Goal: Transaction & Acquisition: Purchase product/service

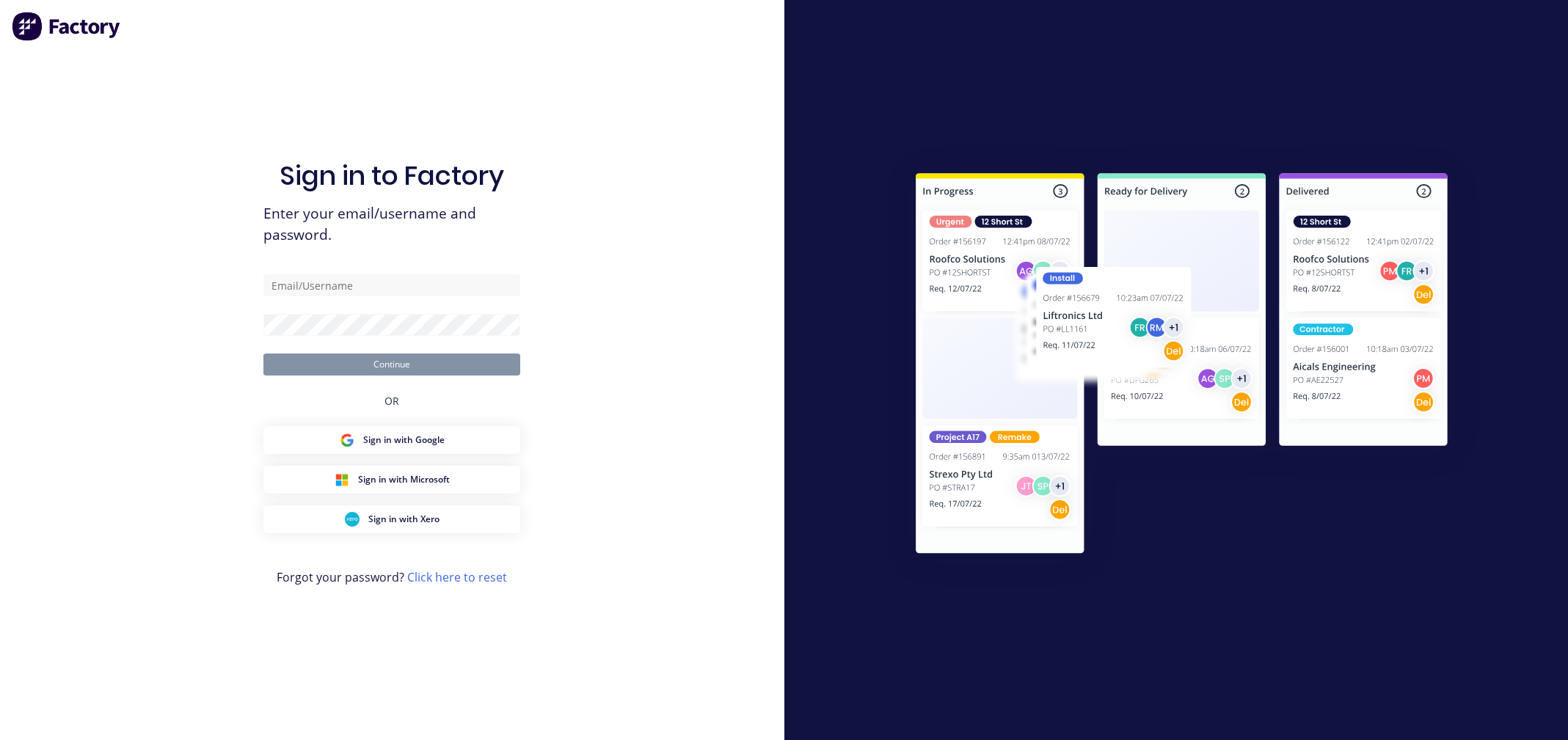
click at [1038, 718] on div at bounding box center [1177, 370] width 784 height 740
click at [164, 314] on div "Sign in to Factory Enter your email/username and password. Continue OR Sign in …" at bounding box center [392, 370] width 784 height 740
click at [429, 289] on input "text" at bounding box center [391, 285] width 256 height 22
click at [441, 446] on span "Sign in with Google" at bounding box center [404, 440] width 81 height 13
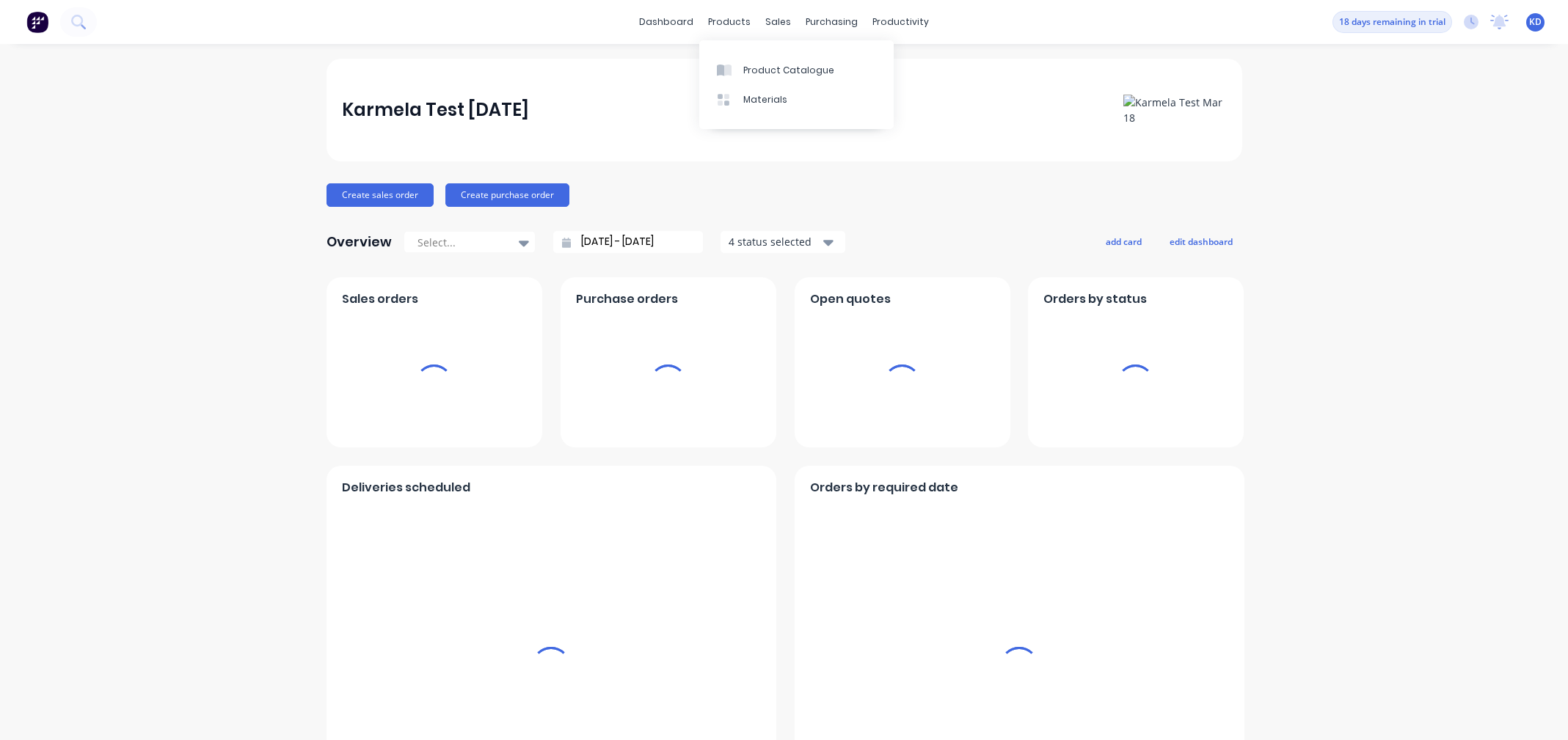
click at [1446, 131] on div "Karmela Test Mar 18 Create sales order Create purchase order Overview Select...…" at bounding box center [784, 441] width 1568 height 766
click at [1428, 168] on div "Karmela Test Mar 18 Create sales order Create purchase order Overview Select...…" at bounding box center [784, 441] width 1568 height 766
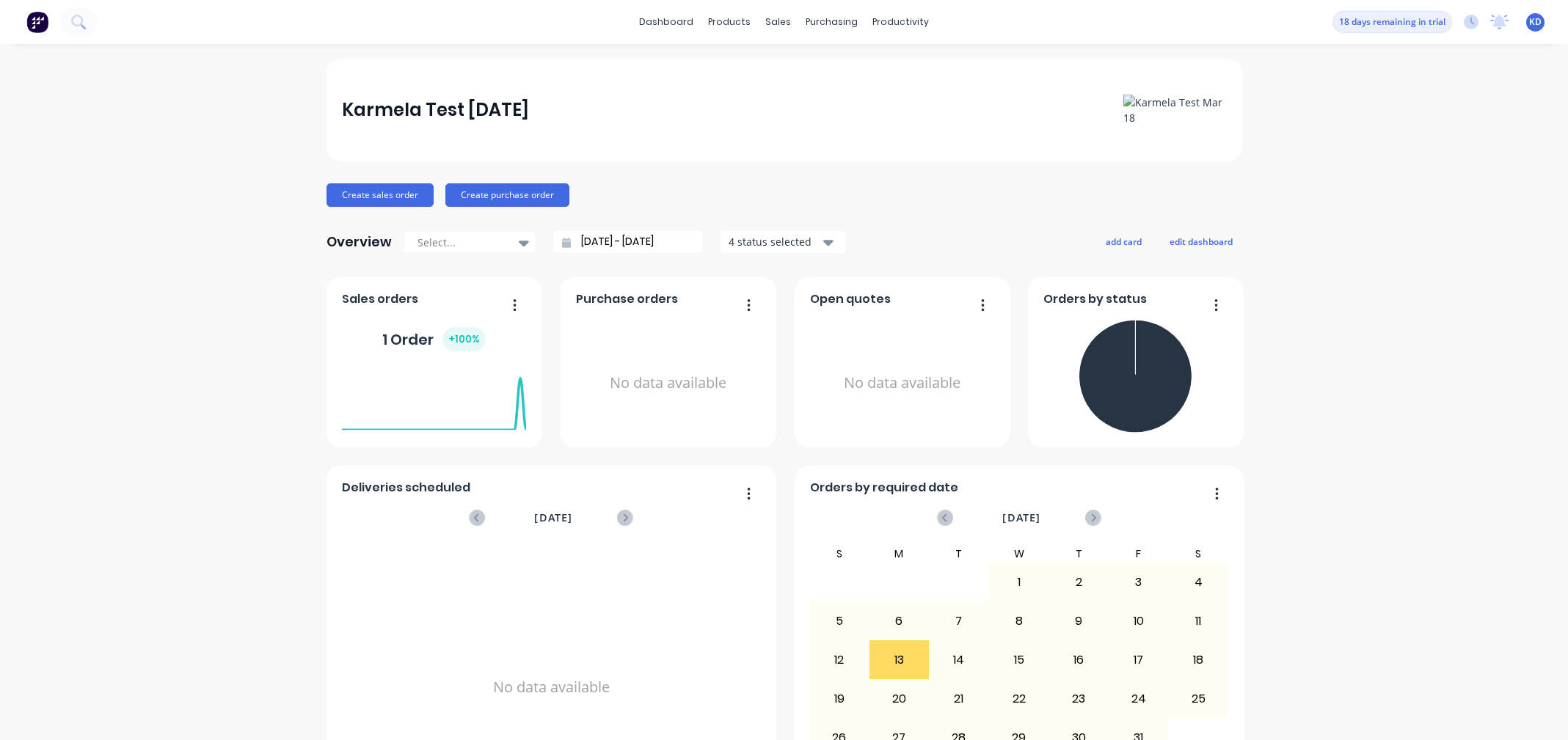
click at [1529, 24] on span "KD" at bounding box center [1535, 22] width 12 height 13
click at [1454, 190] on button "Sign out" at bounding box center [1444, 184] width 194 height 29
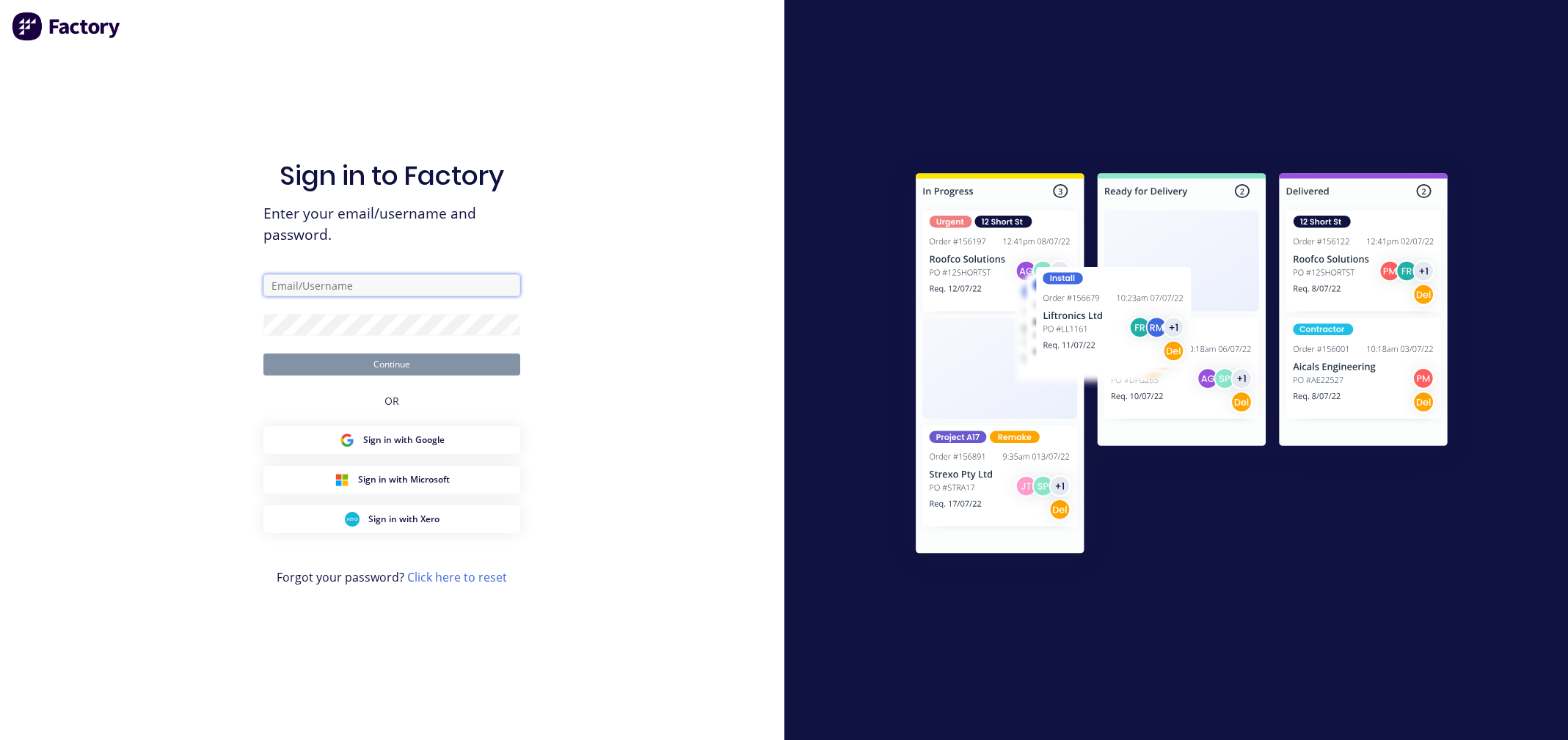
click at [367, 288] on input "text" at bounding box center [391, 285] width 256 height 22
type input "P"
type input "Password123!"
type input "kmcdeogracias@gmail.com"
click at [395, 362] on button "Continue" at bounding box center [391, 364] width 256 height 22
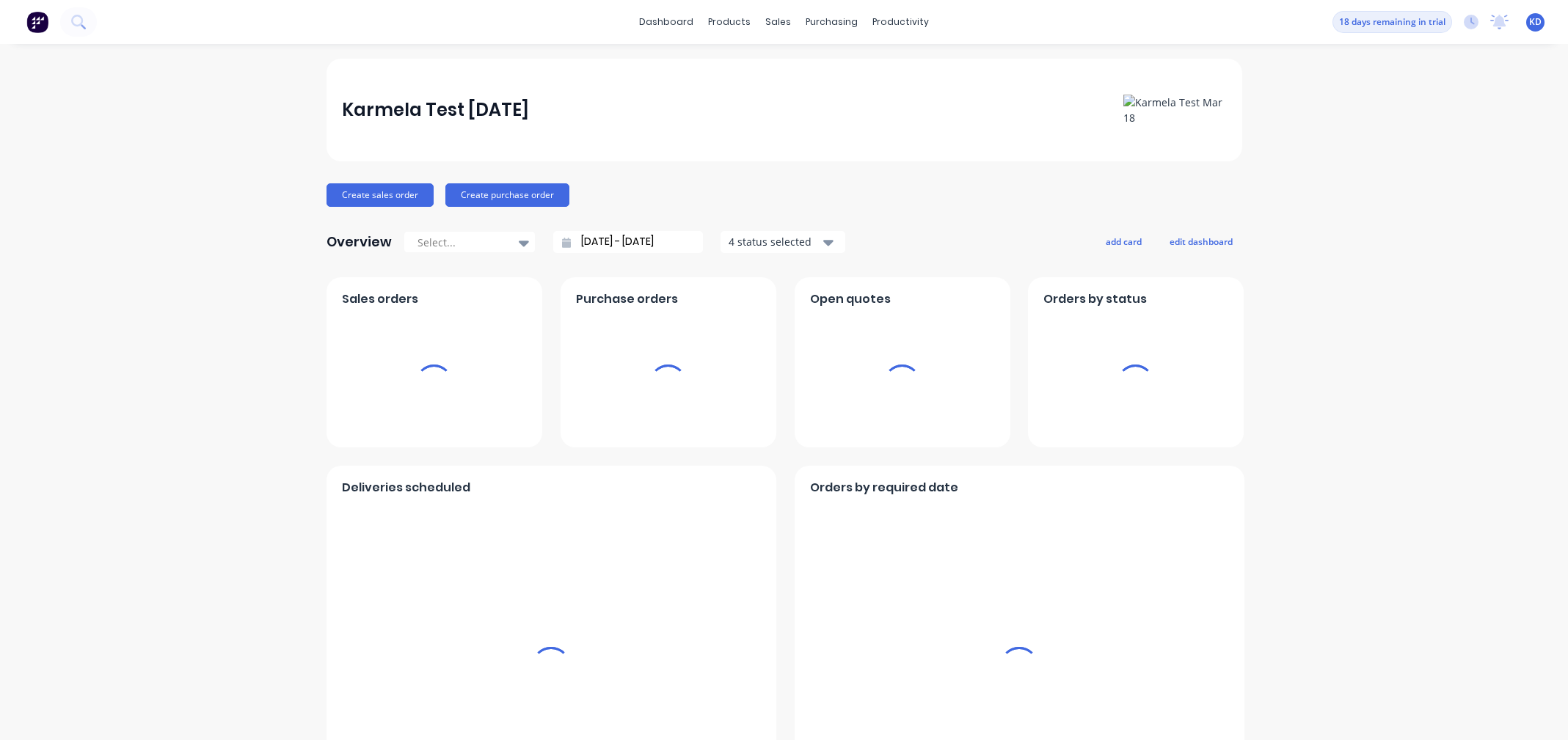
click at [1529, 24] on span "KD" at bounding box center [1535, 22] width 12 height 13
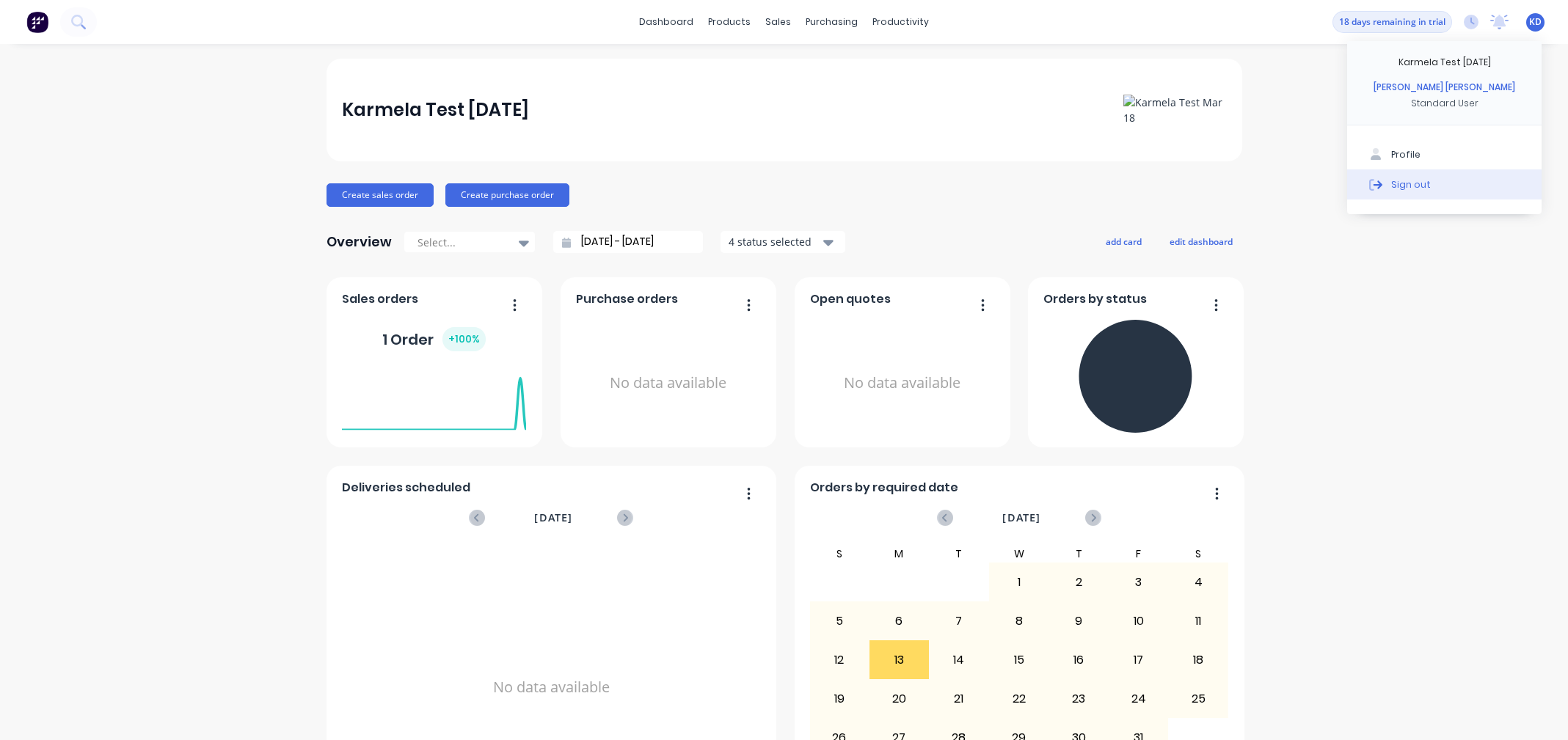
click at [1444, 173] on button "Sign out" at bounding box center [1444, 184] width 194 height 29
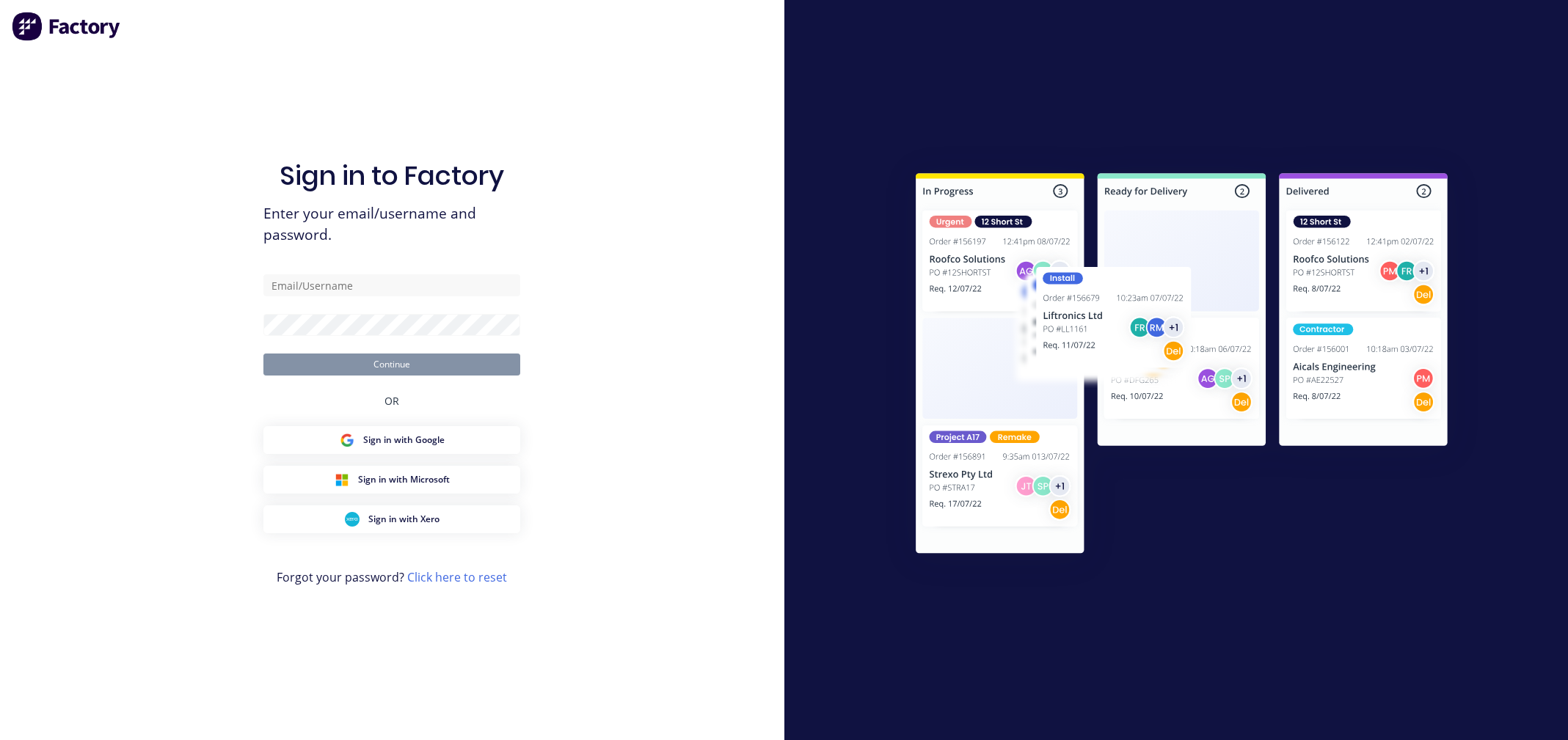
click at [1430, 95] on div at bounding box center [1177, 370] width 784 height 740
click at [430, 440] on span "Sign in with Google" at bounding box center [404, 440] width 81 height 13
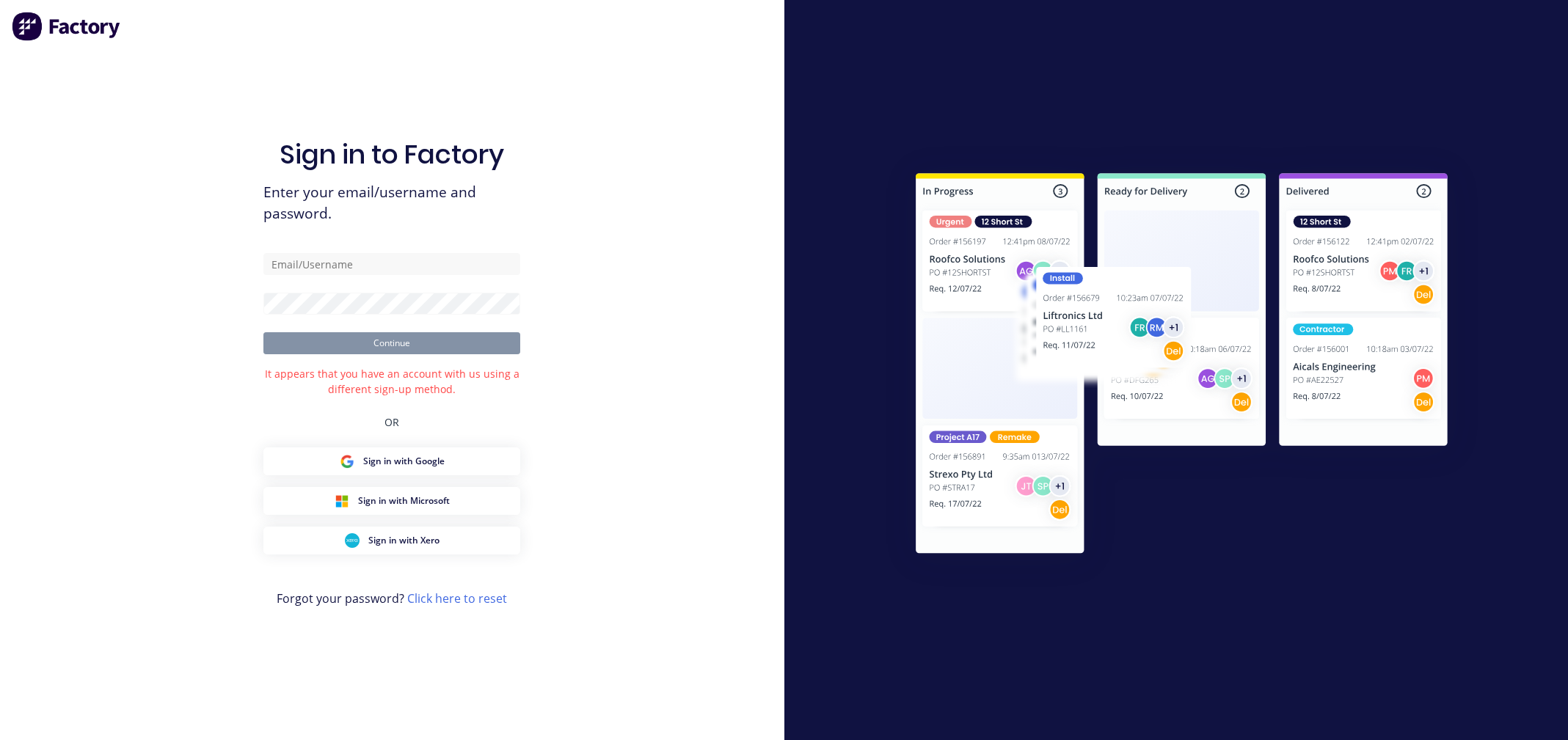
click at [602, 133] on div "Sign in to Factory Enter your email/username and password. Continue It appears …" at bounding box center [392, 370] width 784 height 740
click at [754, 228] on div "Sign in to Factory Enter your email/username and password. Continue It appears …" at bounding box center [392, 370] width 784 height 740
click at [157, 296] on div "Sign in to Factory Enter your email/username and password. Continue It appears …" at bounding box center [392, 370] width 784 height 740
click at [1400, 555] on img at bounding box center [1181, 367] width 597 height 445
click at [360, 469] on div "Sign in with Google" at bounding box center [391, 462] width 105 height 15
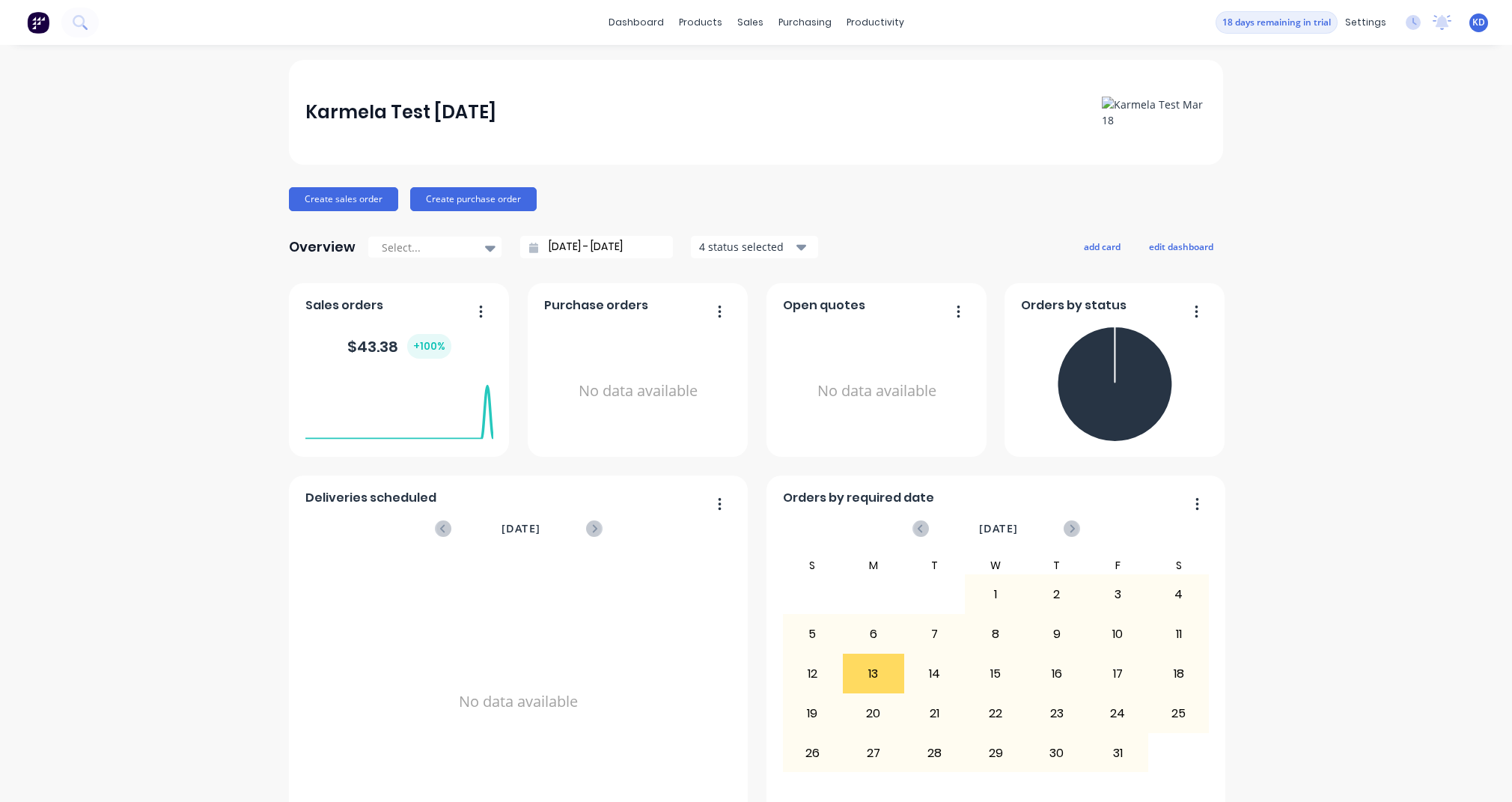
click at [90, 564] on div "Karmela Test Mar 18 Create sales order Create purchase order Overview Select...…" at bounding box center [756, 450] width 1512 height 782
click at [1373, 188] on div "Karmela Test Mar 18 Create sales order Create purchase order Overview Select...…" at bounding box center [756, 450] width 1512 height 782
click at [896, 74] on div "Workflow" at bounding box center [895, 72] width 45 height 13
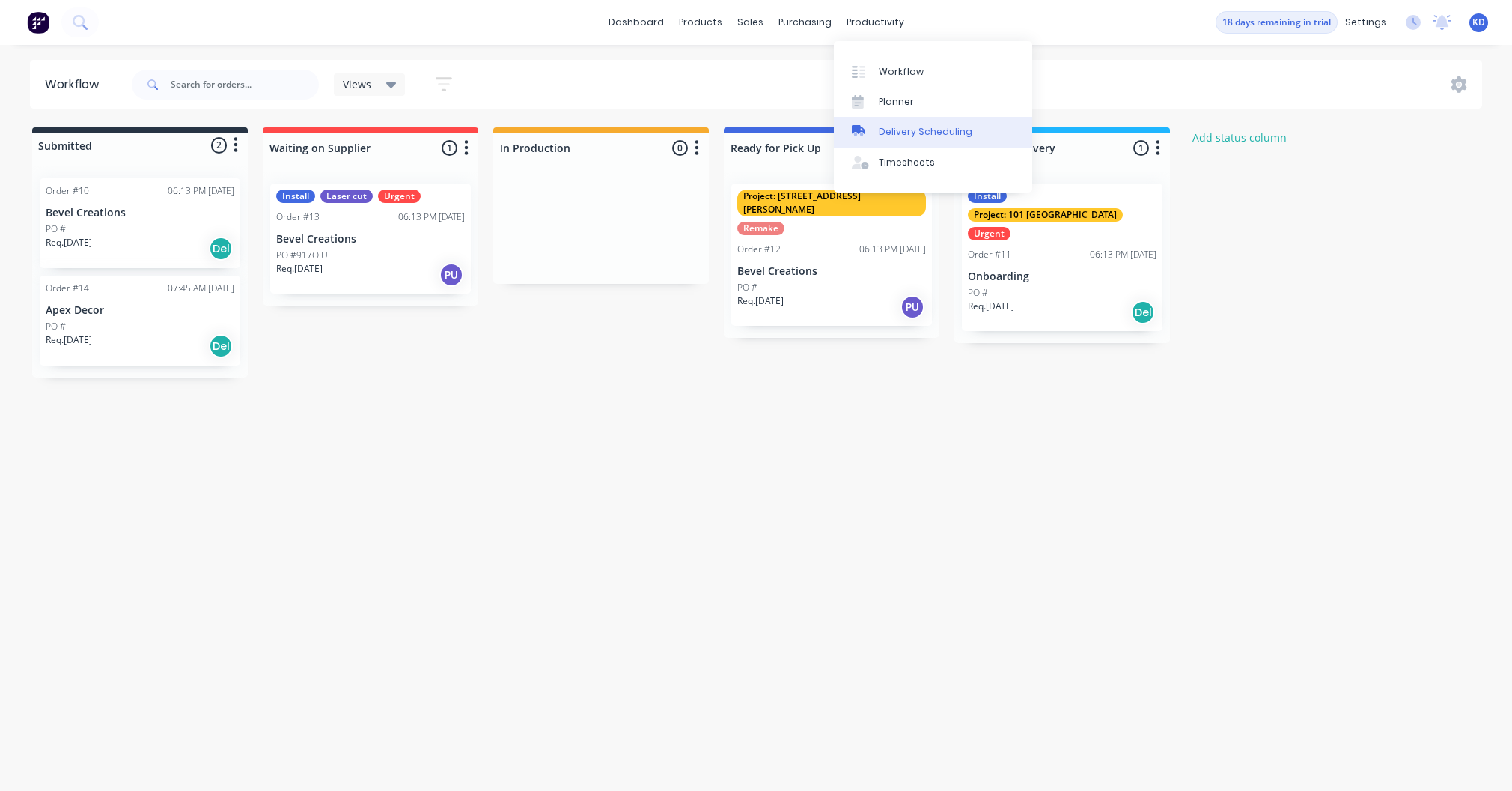
click at [886, 120] on link "Delivery Scheduling" at bounding box center [933, 131] width 198 height 30
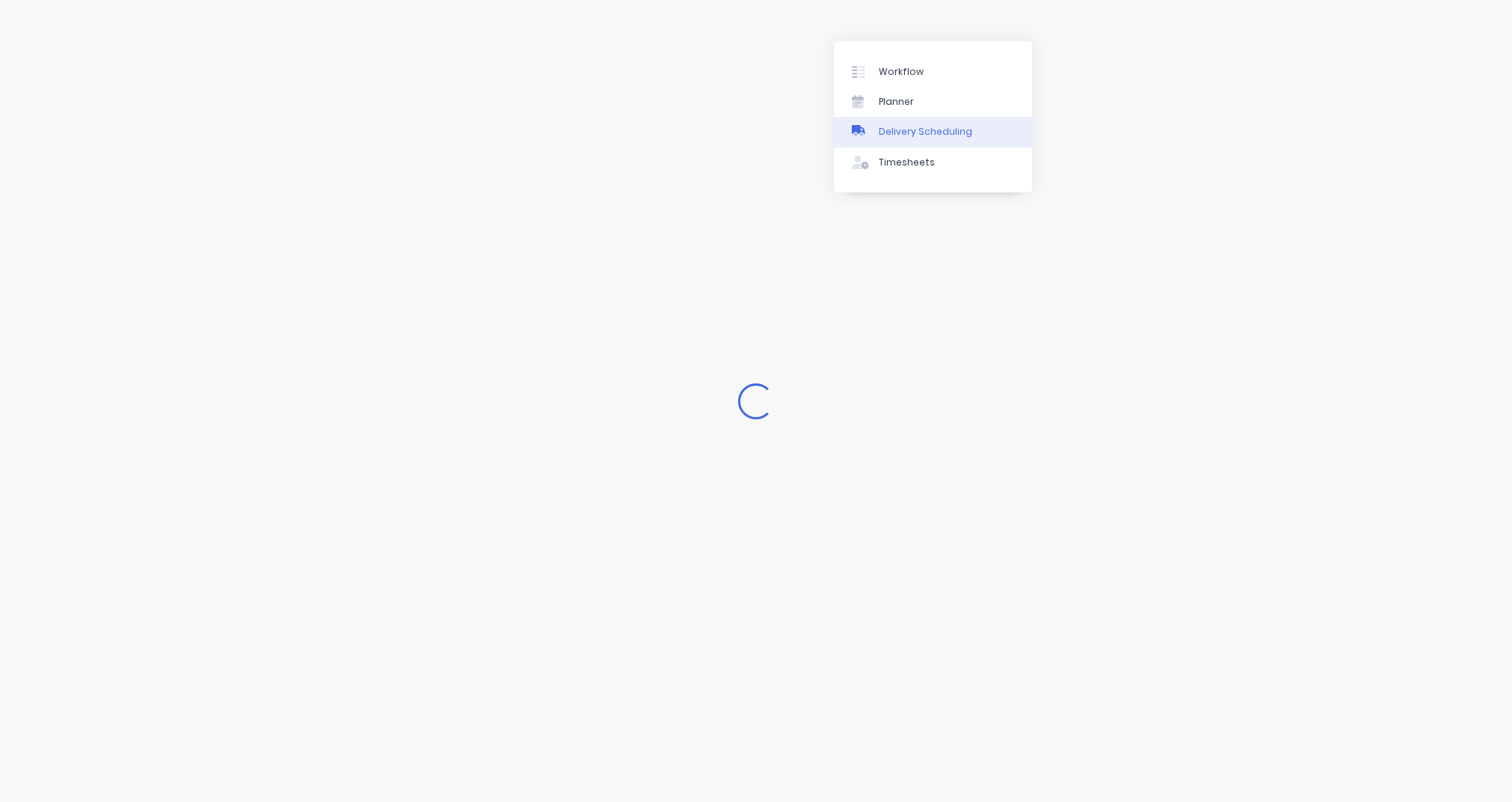
drag, startPoint x: 886, startPoint y: 120, endPoint x: 896, endPoint y: 116, distance: 10.8
click at [896, 116] on link "Delivery Scheduling" at bounding box center [933, 131] width 198 height 30
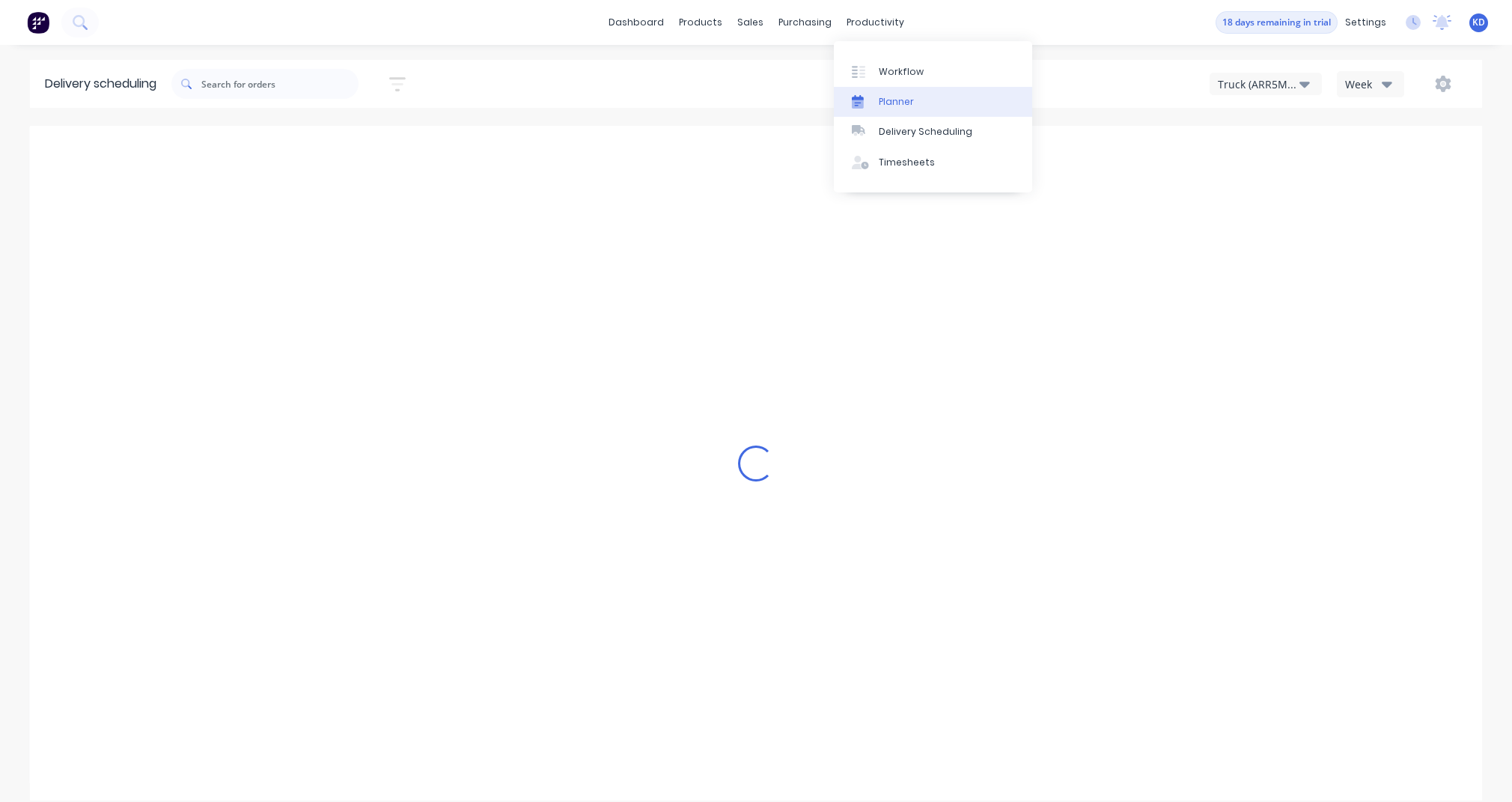
click at [900, 107] on div "Planner" at bounding box center [896, 102] width 36 height 13
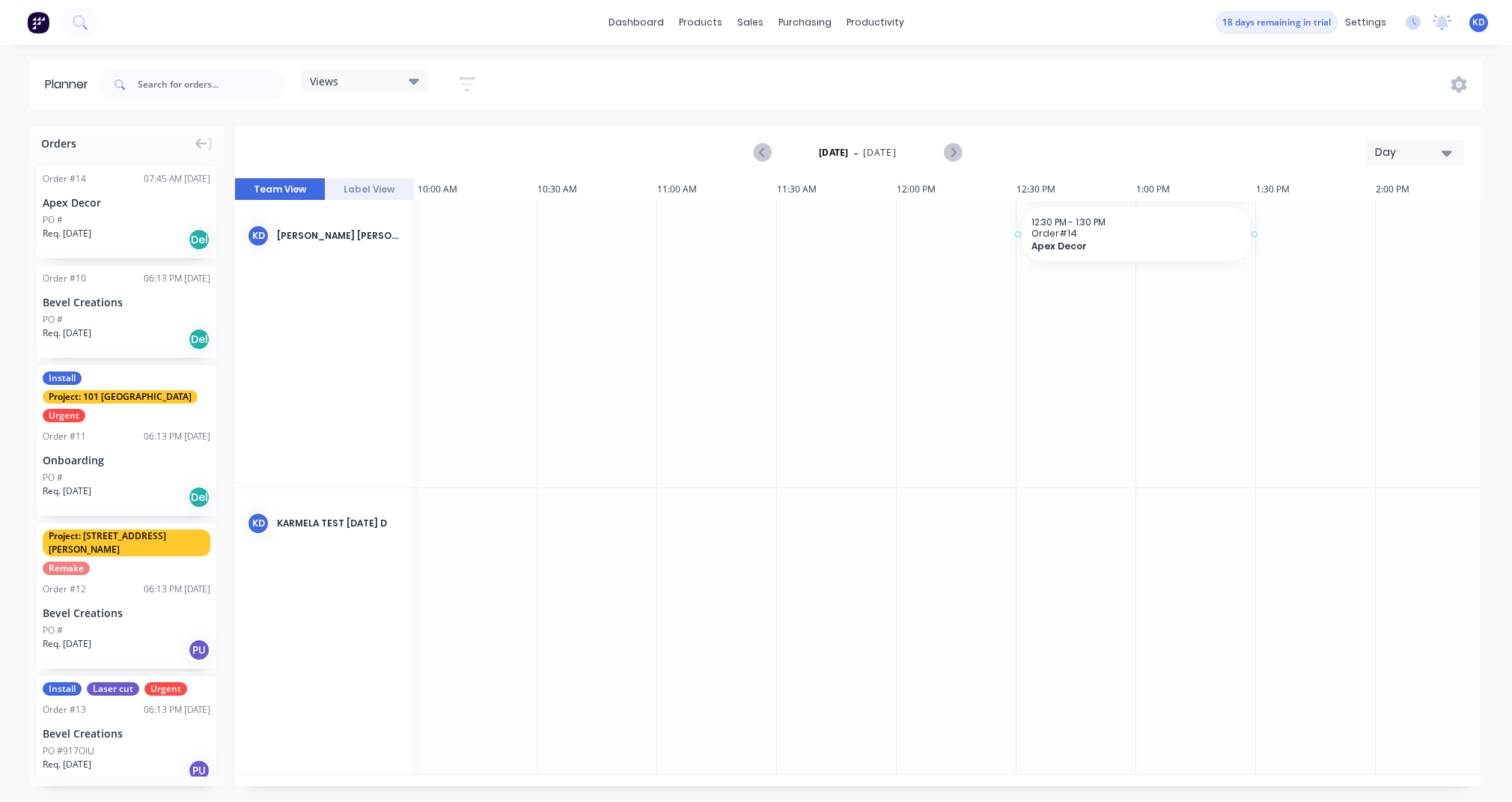
drag, startPoint x: 132, startPoint y: 220, endPoint x: 1060, endPoint y: 317, distance: 933.1
click at [1381, 210] on div "12:30 PM - 1:30 PM Order # 14 Apex Decor" at bounding box center [1372, 234] width 228 height 53
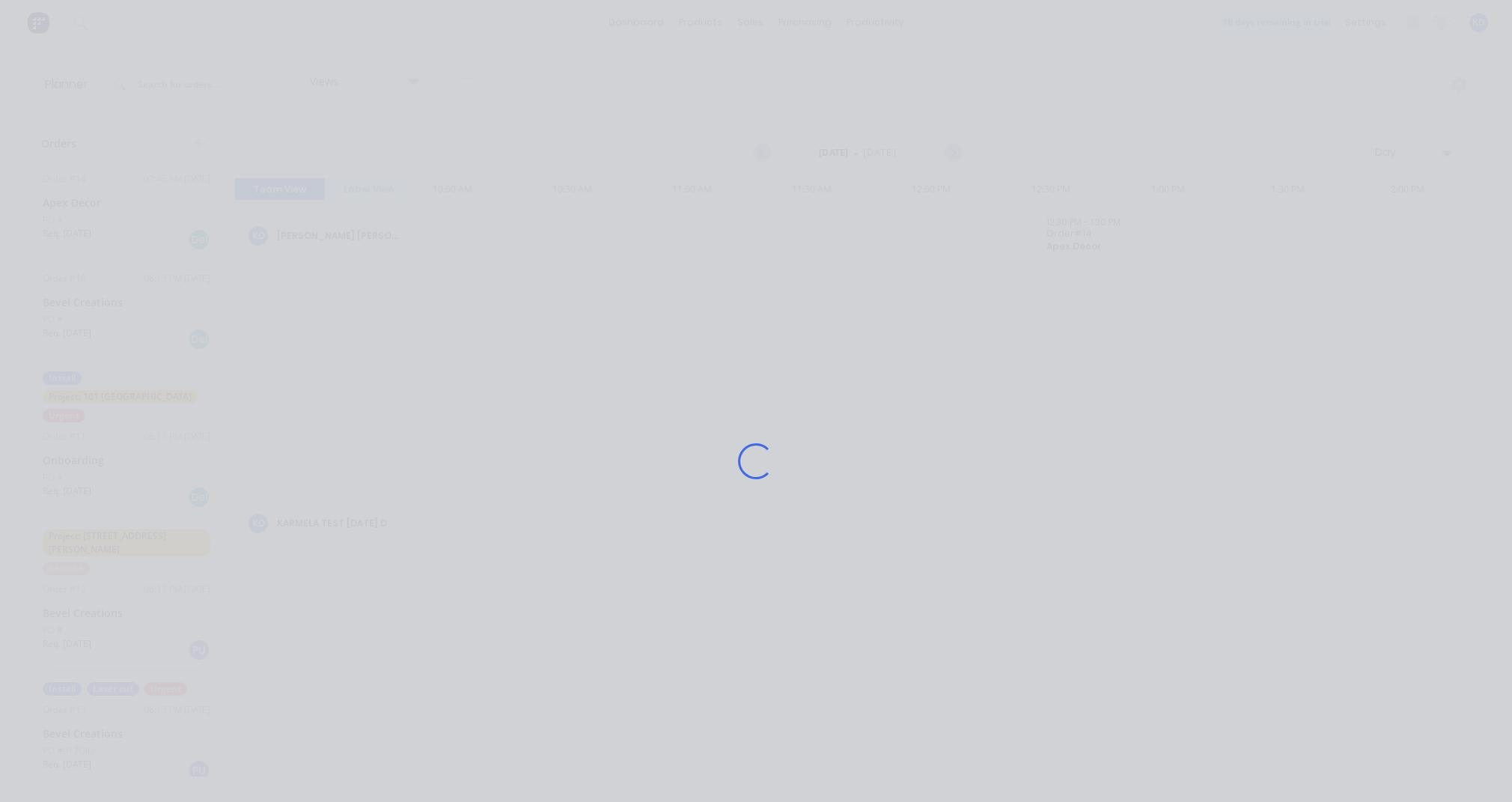
scroll to position [0, 2396]
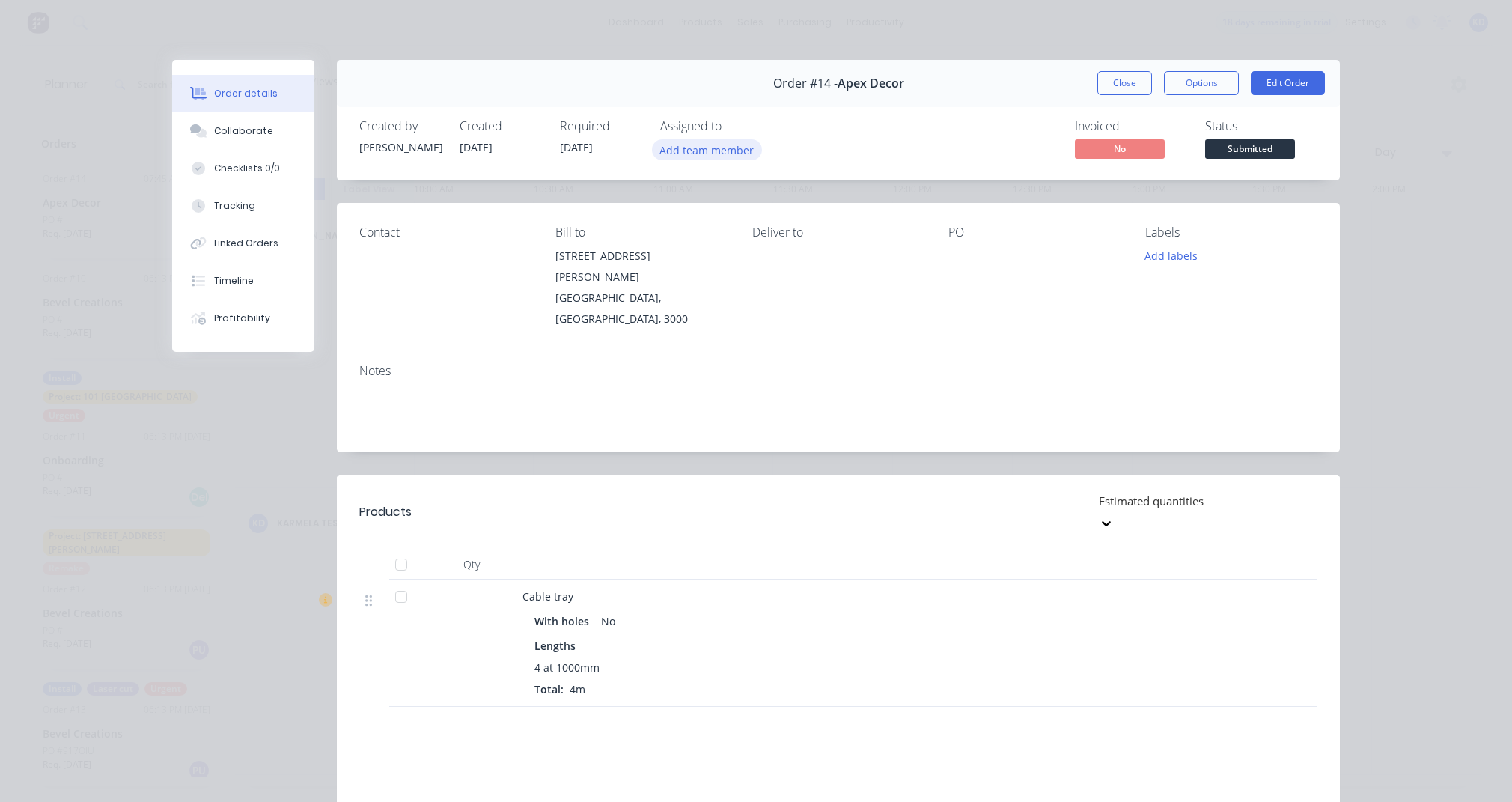
click at [734, 153] on button "Add team member" at bounding box center [707, 149] width 110 height 20
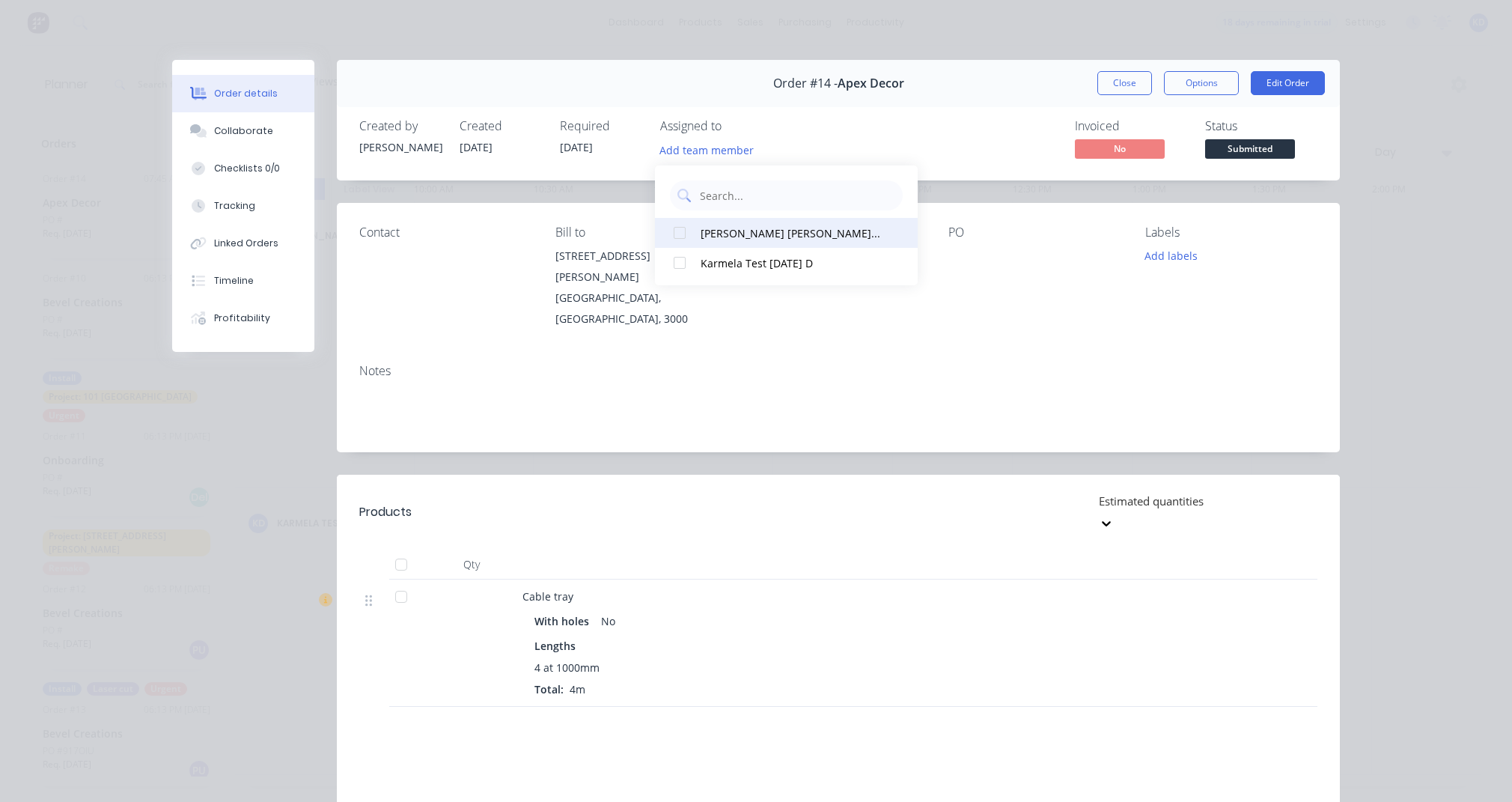
click at [734, 232] on div "Karmela Meliza Deogracias (You)" at bounding box center [792, 233] width 181 height 15
click at [874, 654] on div "Products Estimated quantities Qty Cable tray With holes No Lengths 4 at 1000mm …" at bounding box center [838, 712] width 1003 height 476
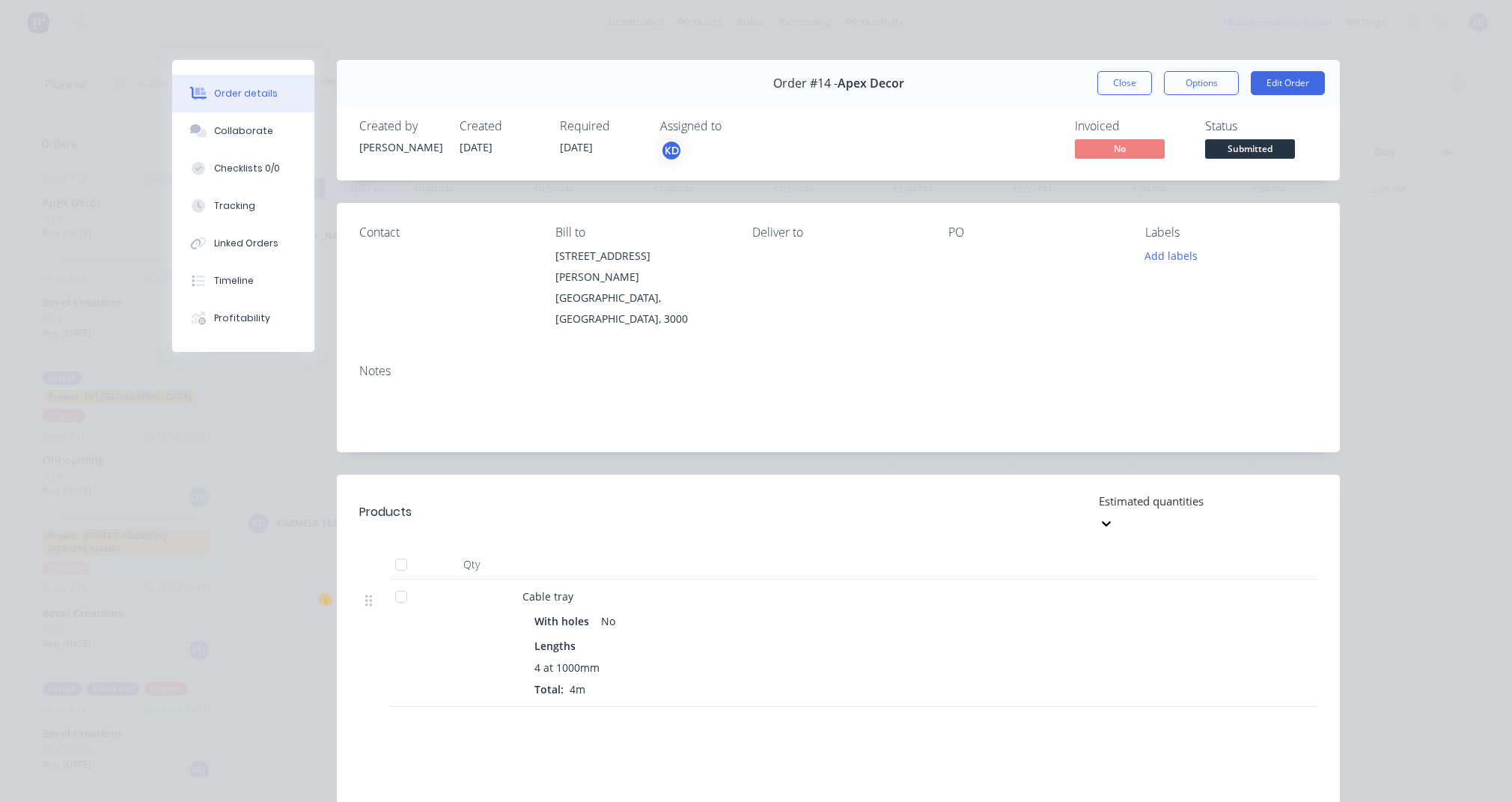
click at [692, 155] on div "KD" at bounding box center [735, 150] width 150 height 22
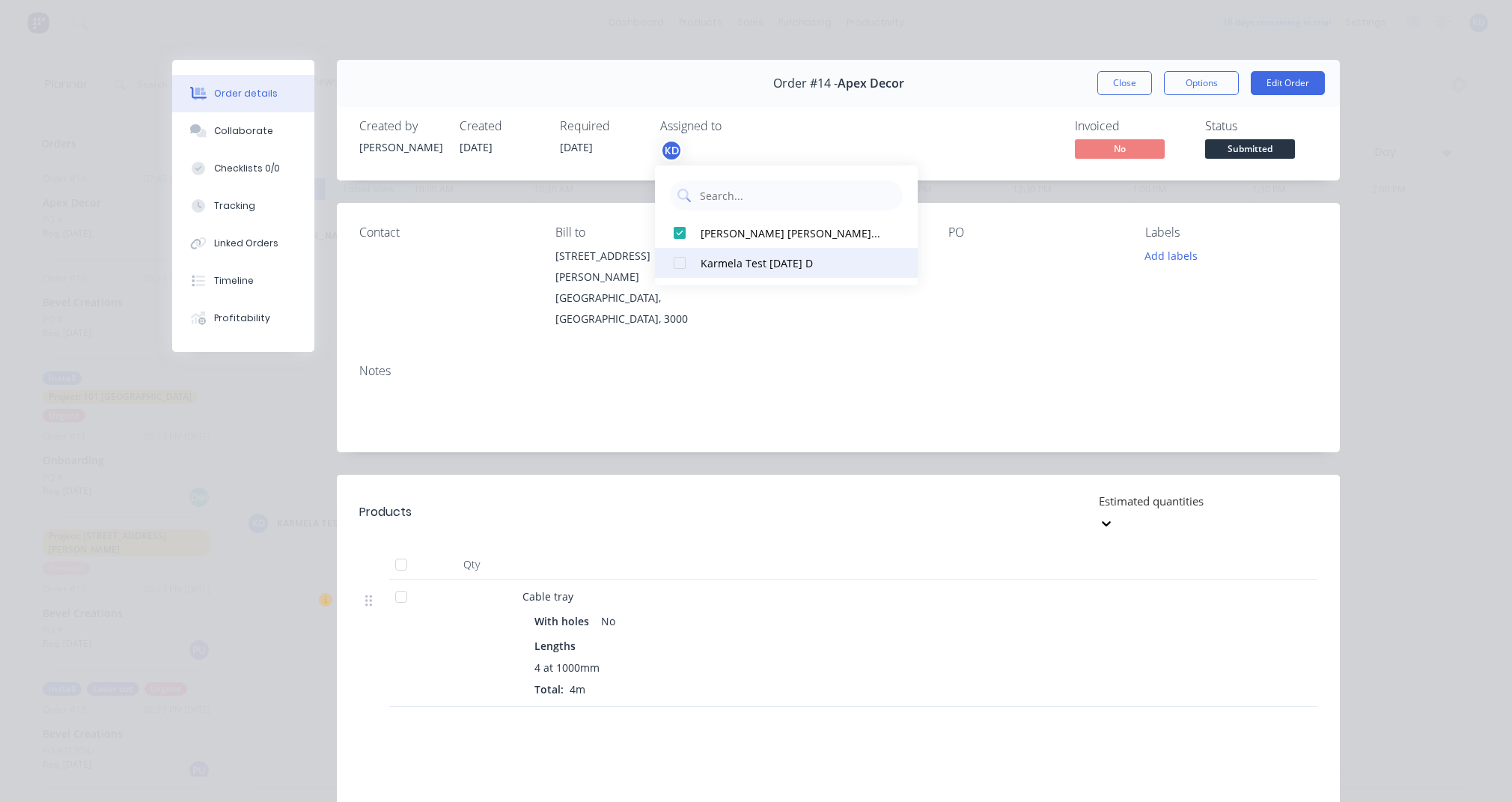
click at [684, 267] on div at bounding box center [679, 263] width 30 height 30
click at [888, 673] on div "Products Estimated quantities Qty Cable tray With holes No Lengths 4 at 1000mm …" at bounding box center [838, 712] width 1003 height 476
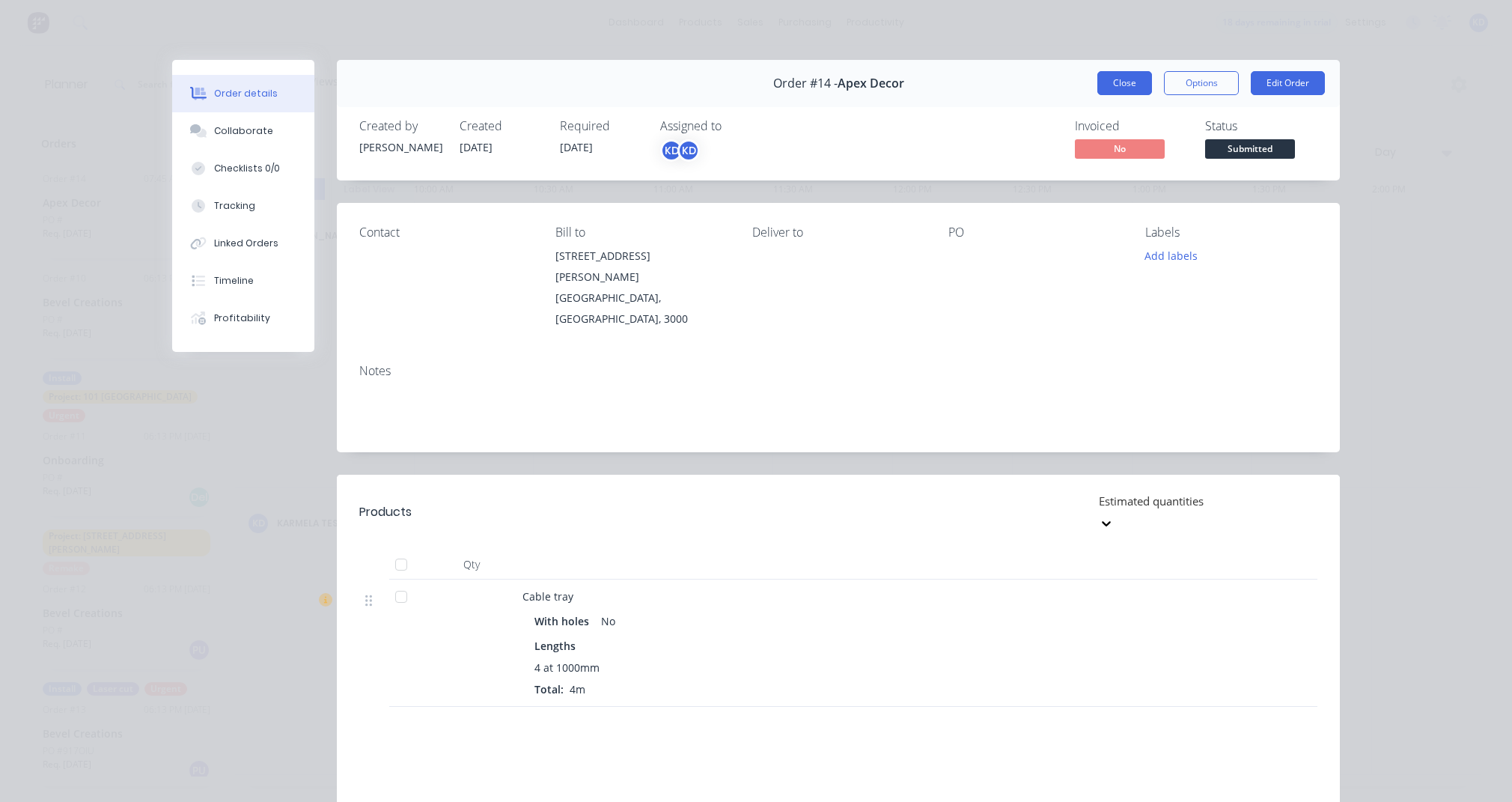
click at [1117, 86] on button "Close" at bounding box center [1124, 83] width 55 height 24
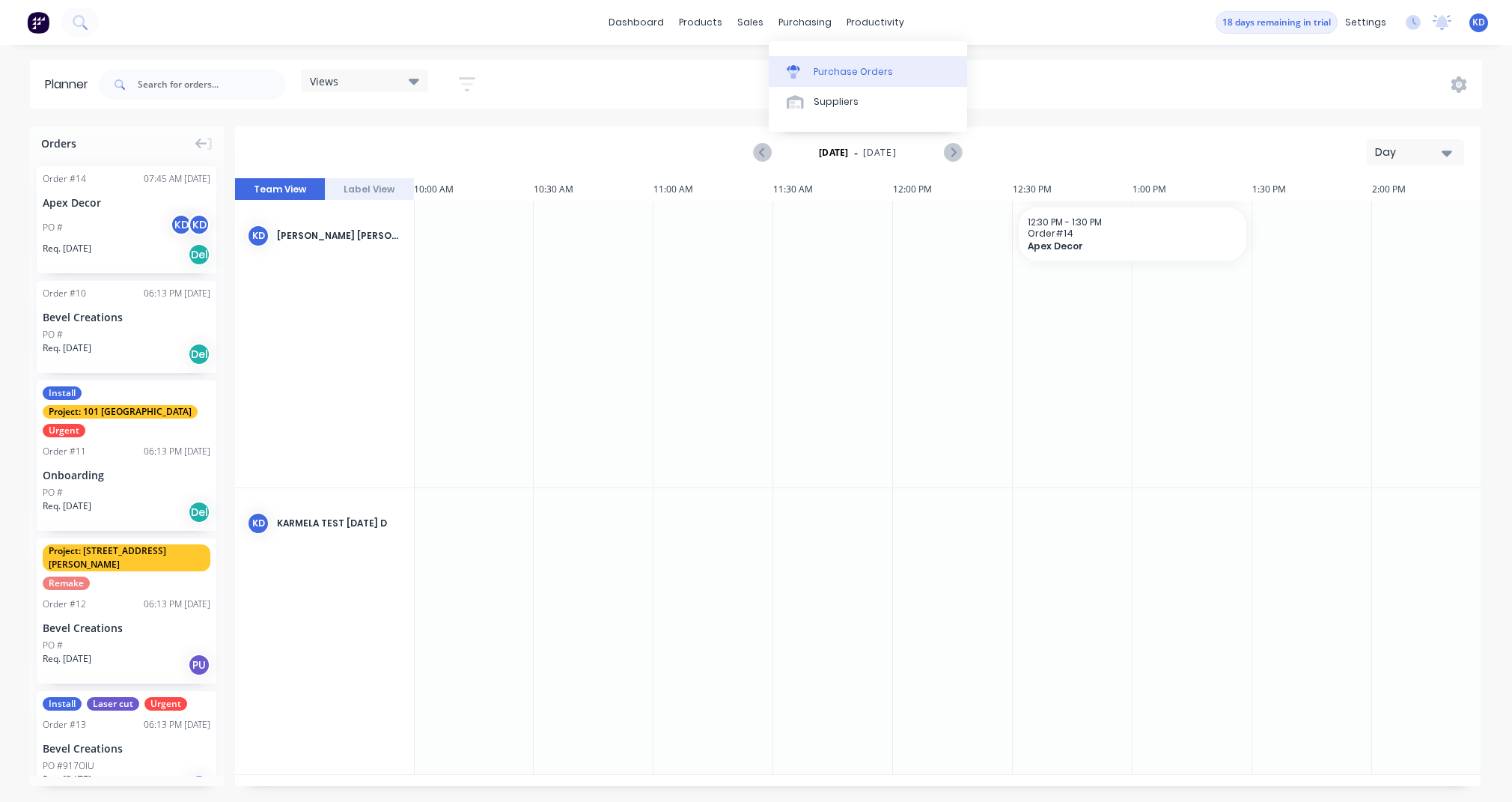
click at [837, 76] on div "Purchase Orders" at bounding box center [853, 72] width 80 height 13
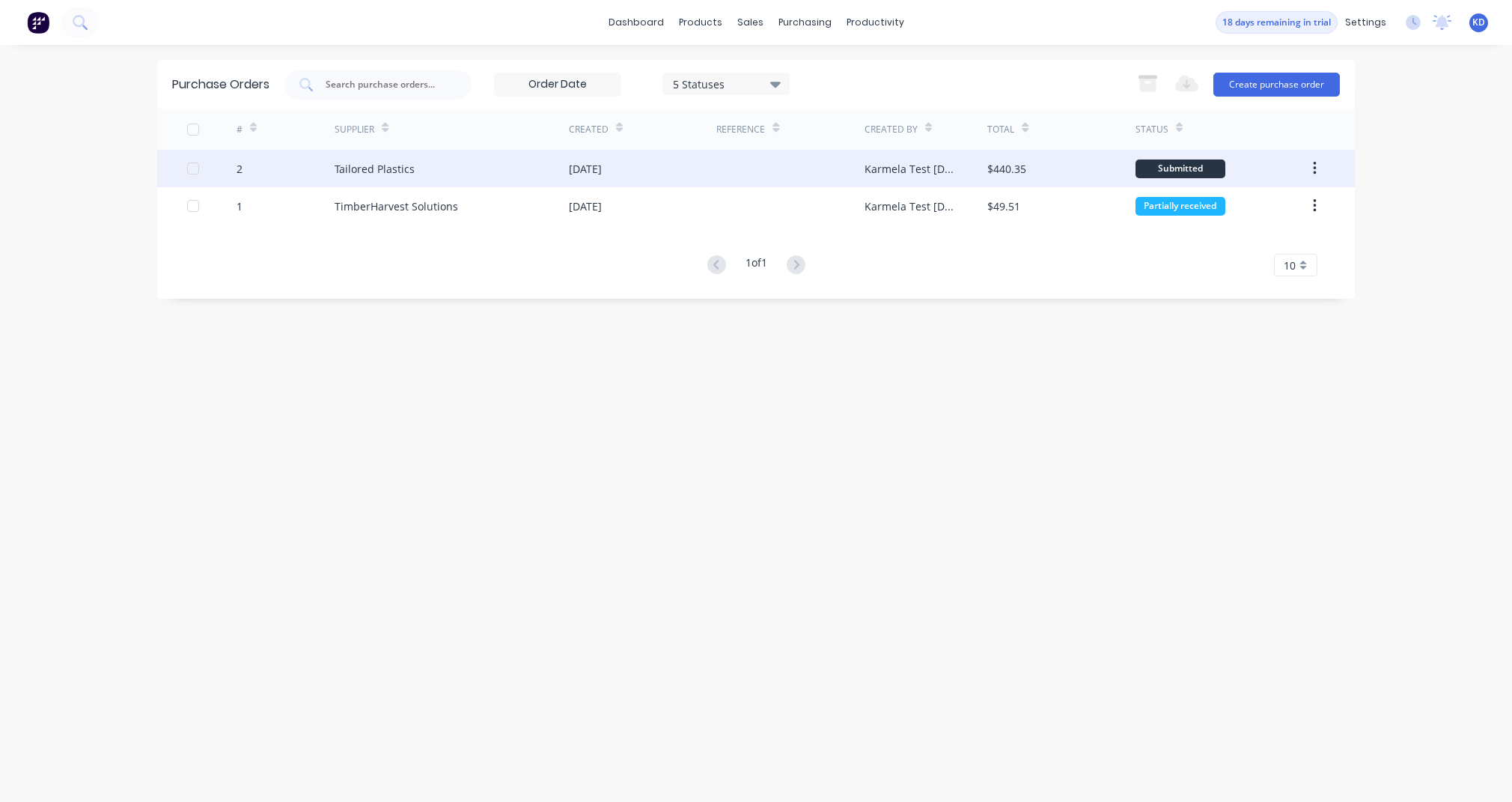
click at [1314, 172] on icon "button" at bounding box center [1314, 168] width 3 height 13
click at [1266, 232] on div "Duplicate" at bounding box center [1262, 238] width 115 height 22
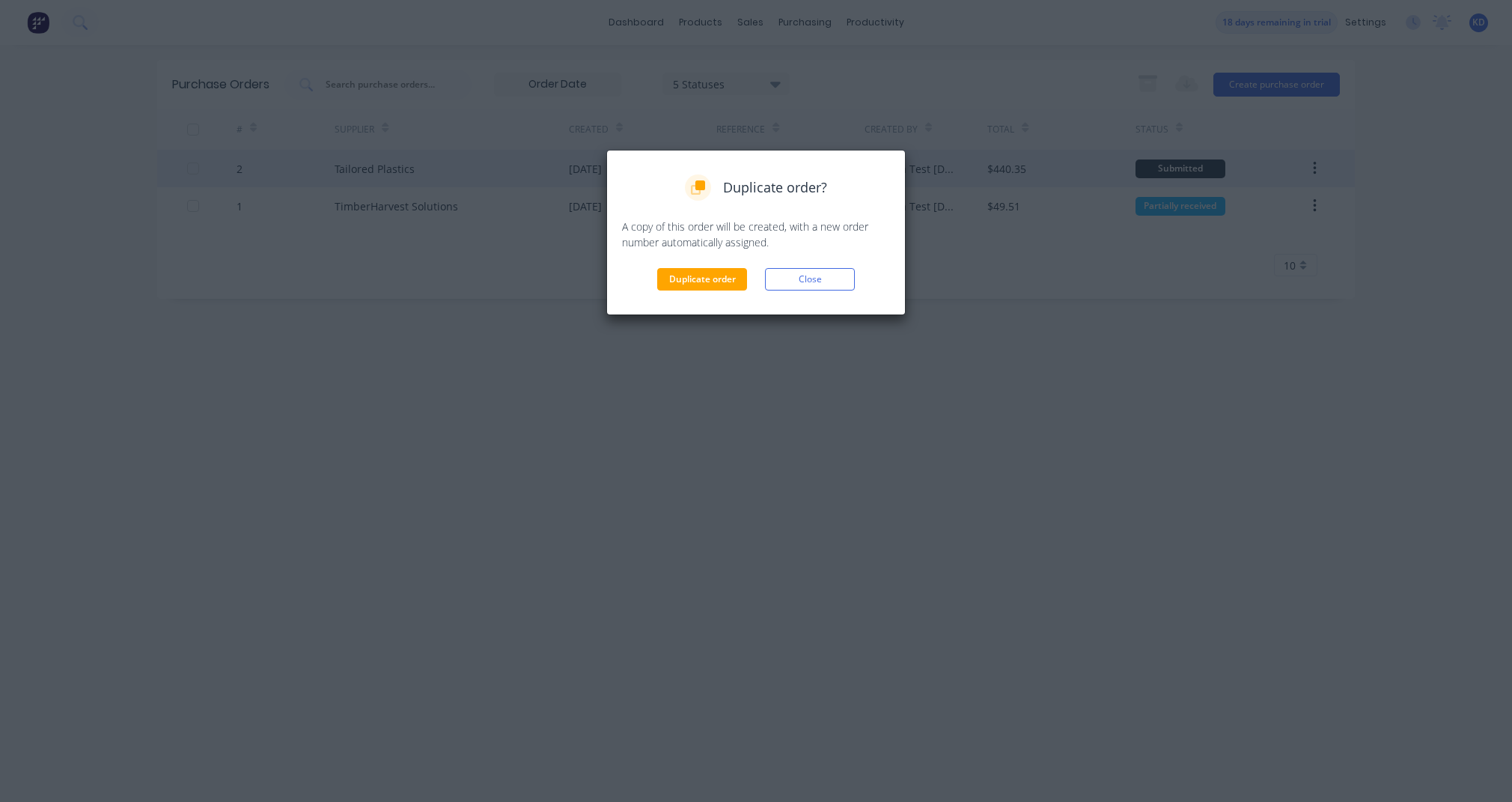
click at [704, 265] on div "Duplicate order? A copy of this order will be created, with a new order number …" at bounding box center [756, 232] width 268 height 116
click at [709, 291] on div "Duplicate order? A copy of this order will be created, with a new order number …" at bounding box center [755, 233] width 299 height 165
click at [711, 272] on button "Duplicate order" at bounding box center [701, 279] width 89 height 22
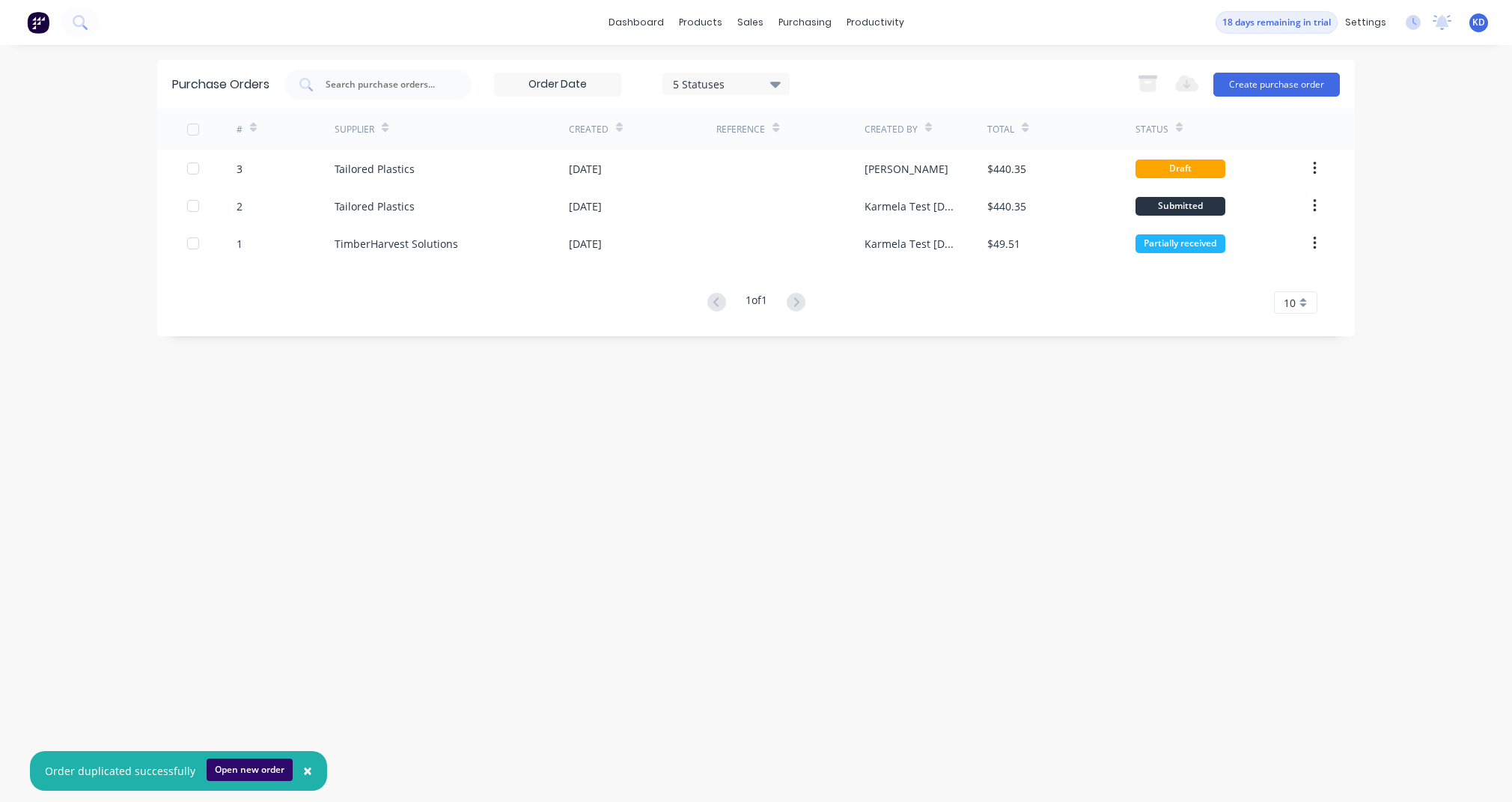
click at [250, 755] on button "Open new order" at bounding box center [250, 768] width 87 height 22
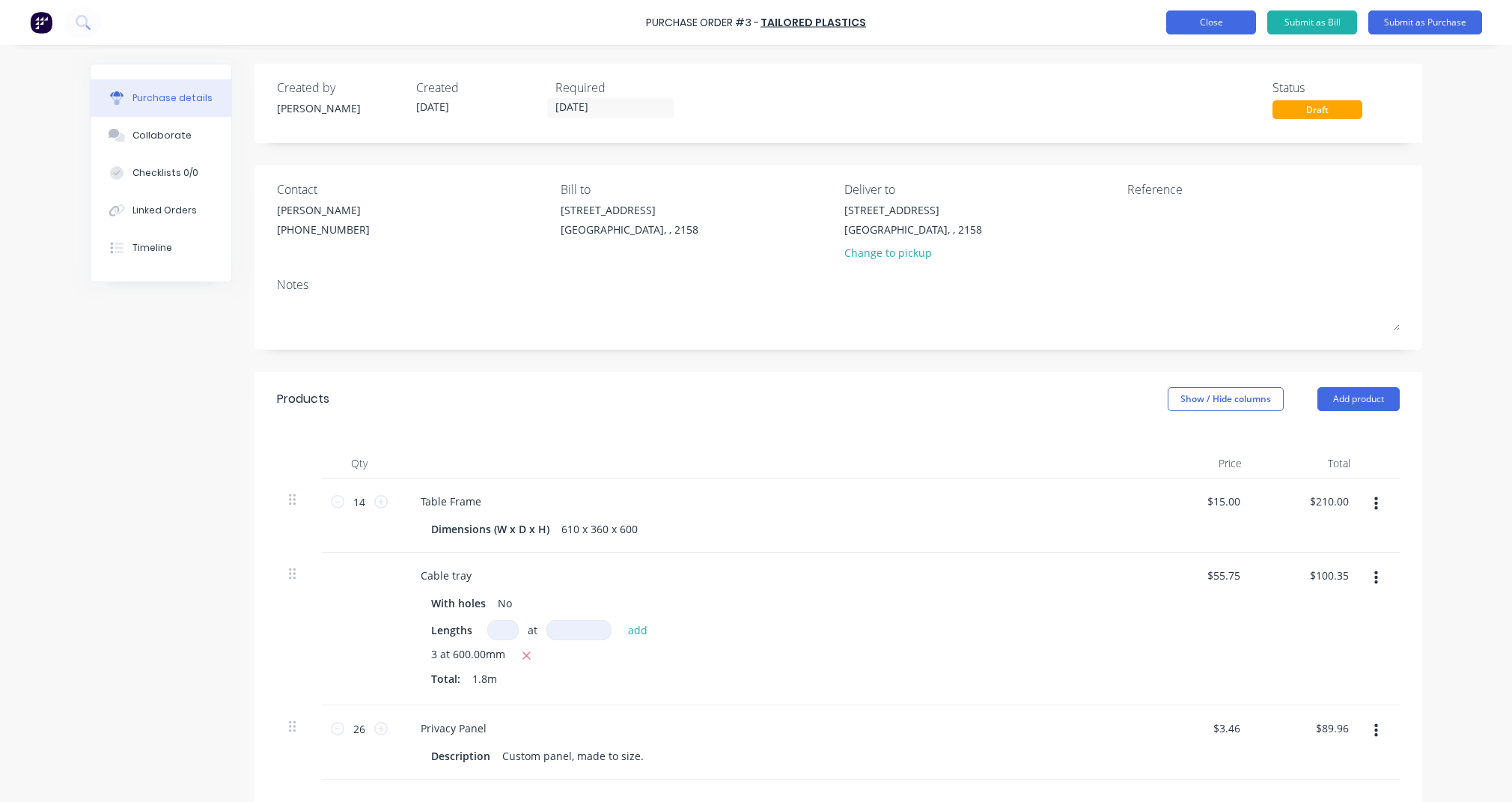
click at [1191, 24] on button "Close" at bounding box center [1211, 22] width 89 height 24
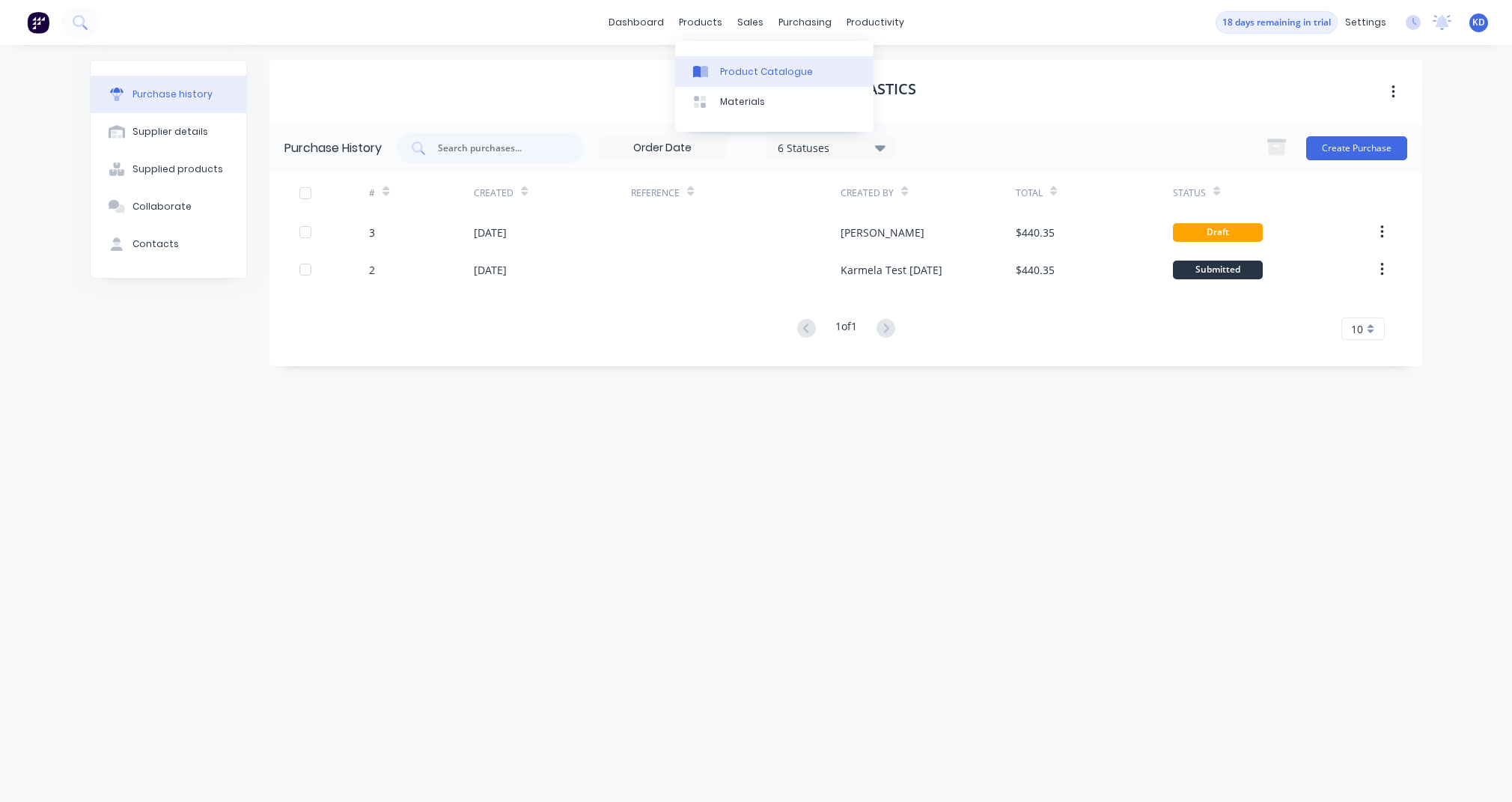
click at [721, 67] on div "Product Catalogue" at bounding box center [767, 72] width 93 height 13
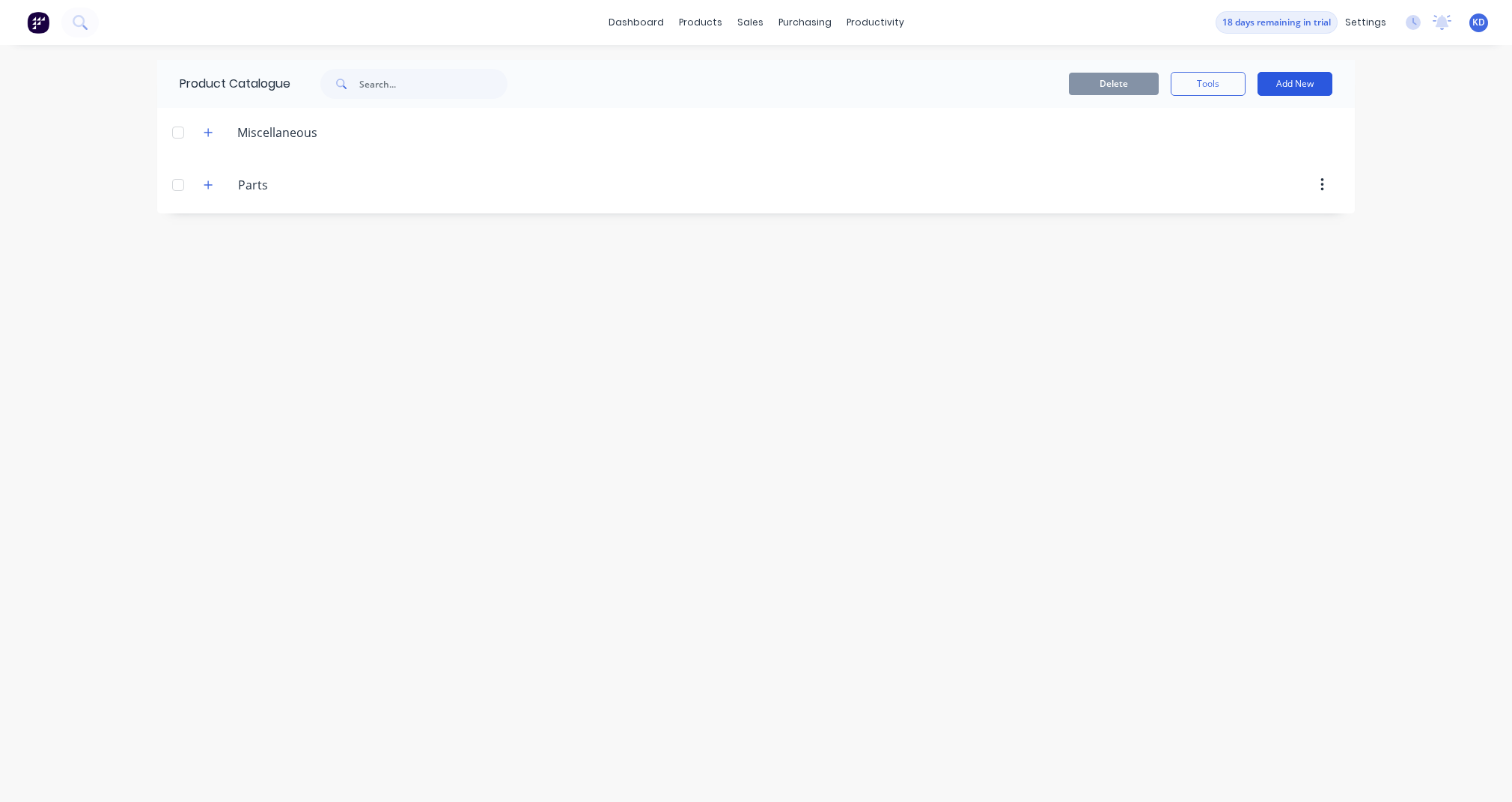
click at [1285, 81] on button "Add New" at bounding box center [1296, 84] width 75 height 24
click at [1230, 149] on div "Product" at bounding box center [1262, 152] width 115 height 22
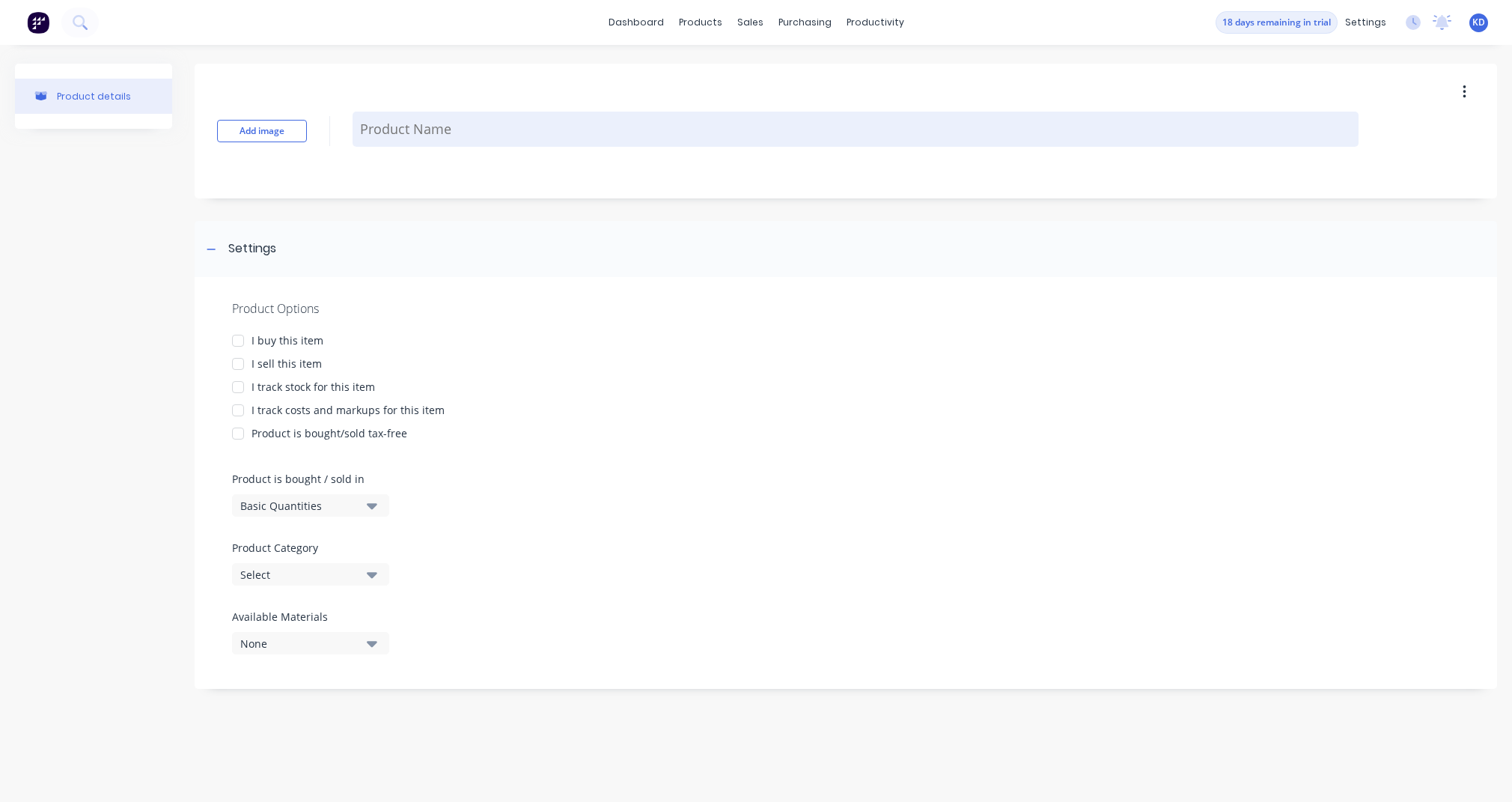
type textarea "x"
click at [395, 137] on textarea at bounding box center [856, 129] width 1006 height 36
type textarea "K"
type textarea "x"
type textarea "Karm"
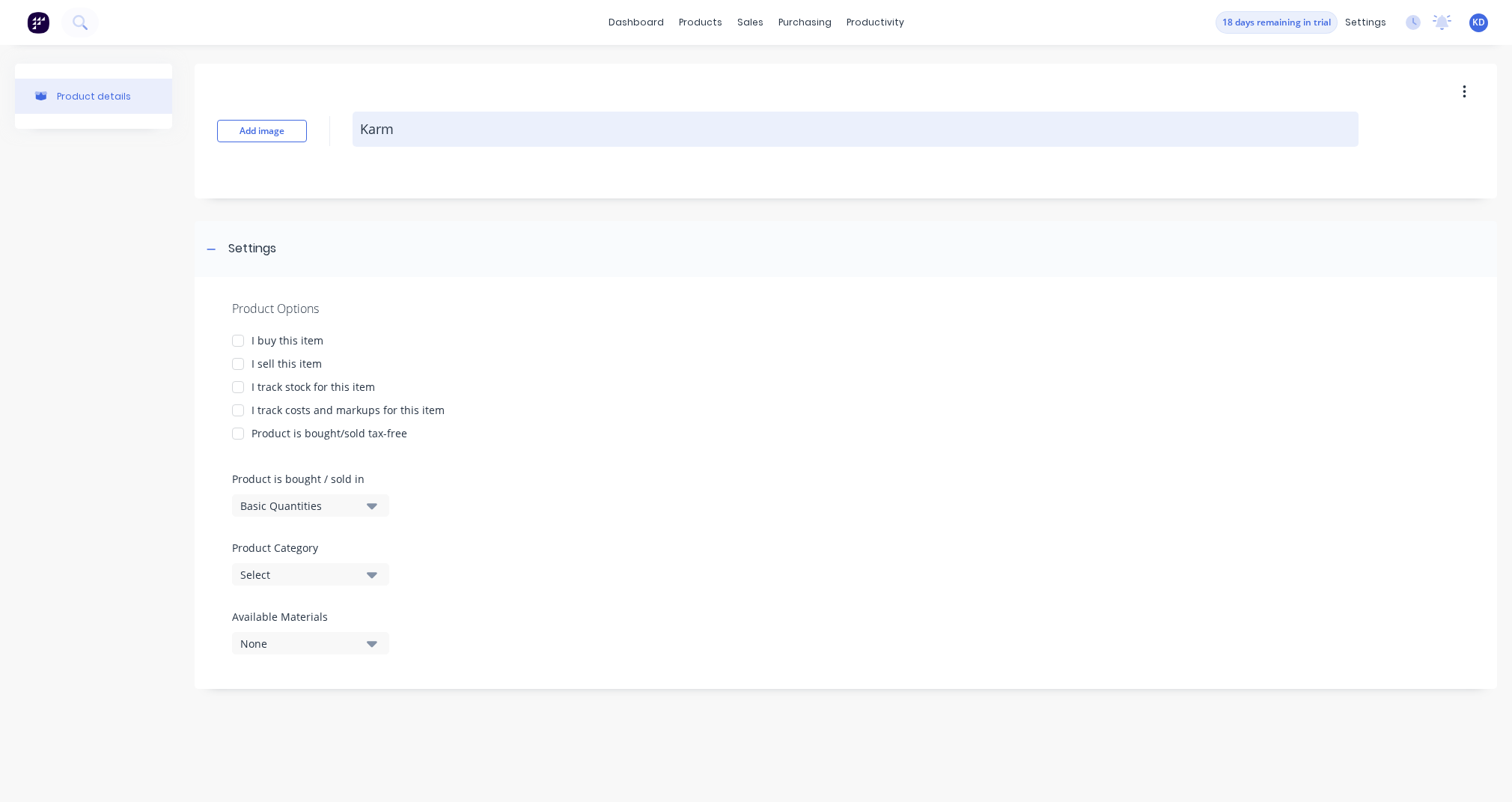
type textarea "x"
type textarea "Karme"
type textarea "x"
type textarea "Karmel"
type textarea "x"
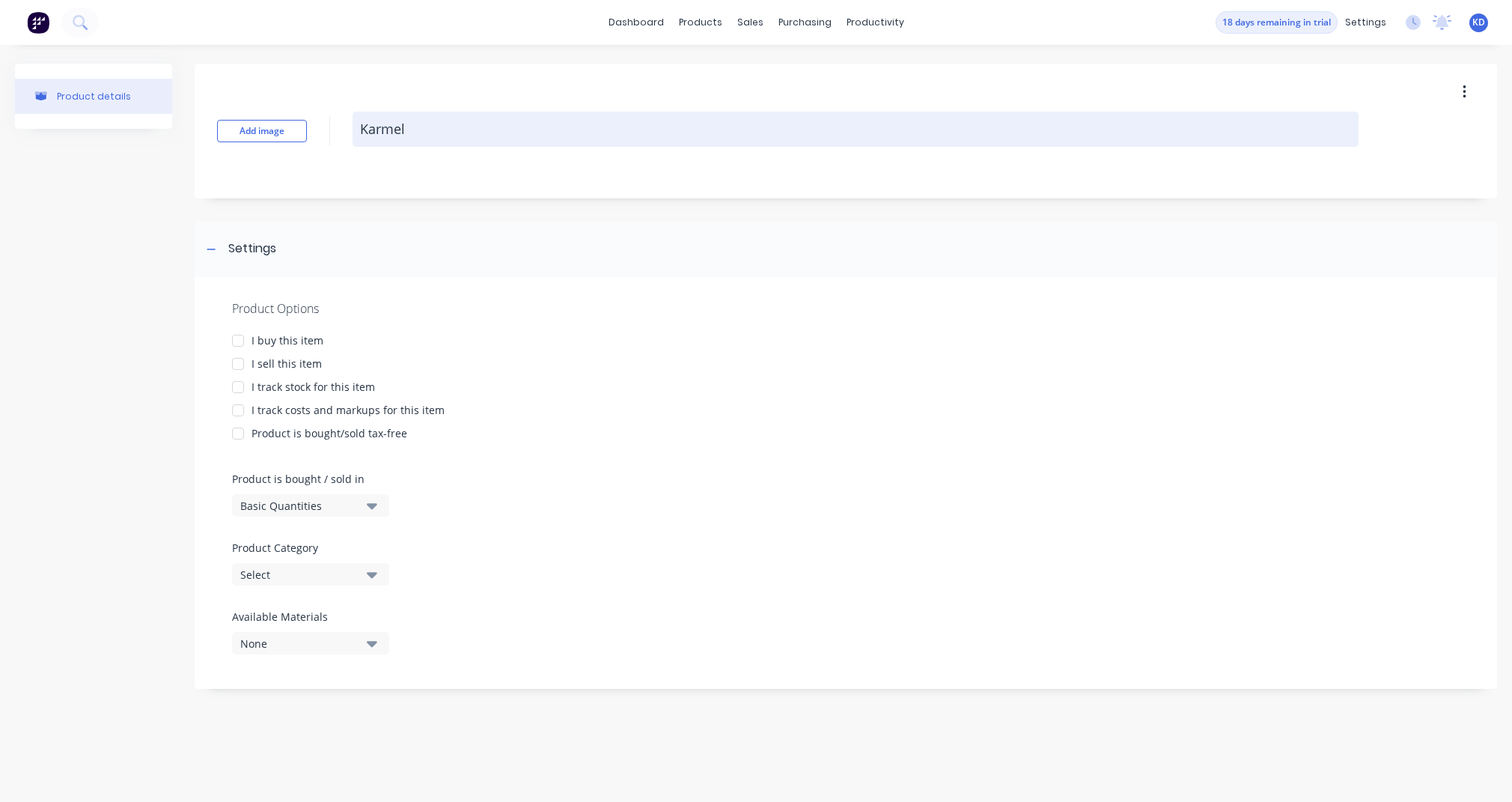
type textarea "Karmela"
type textarea "x"
type textarea "Karmela"
type textarea "x"
type textarea "Karmela P"
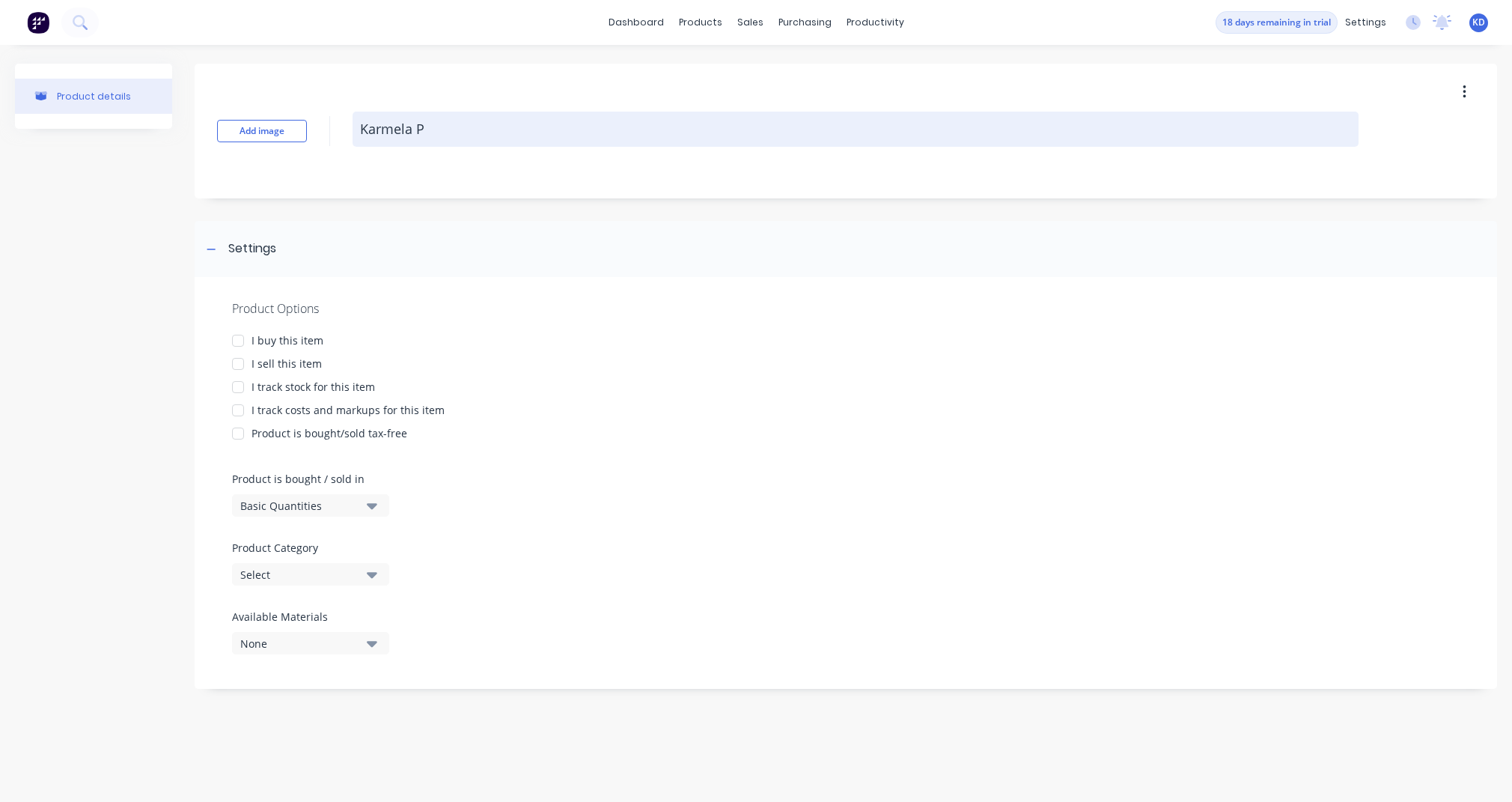
type textarea "x"
type textarea "Karmela Pr"
type textarea "x"
type textarea "Karmela Pro"
type textarea "x"
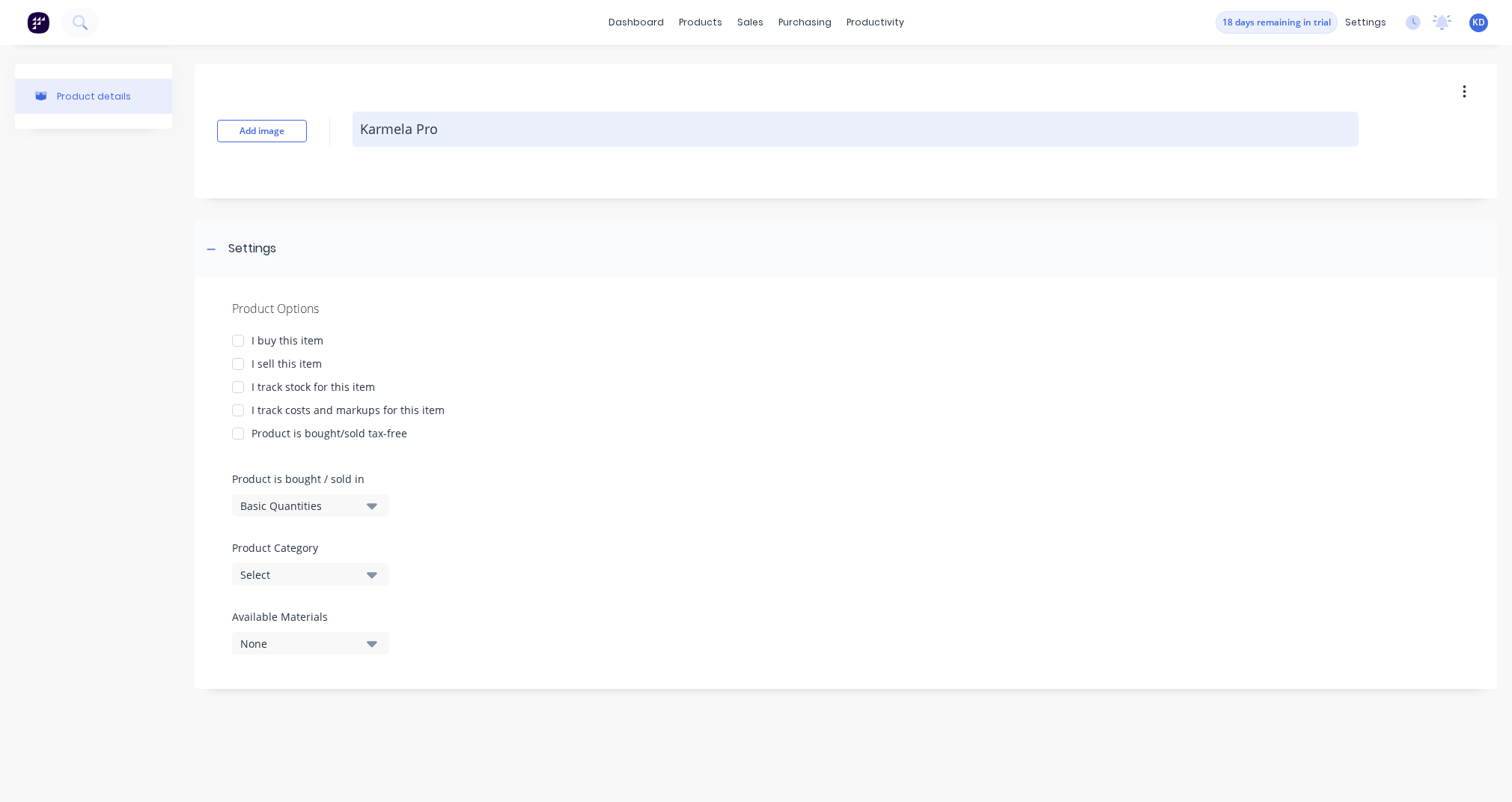
type textarea "Karmela Prod"
type textarea "x"
type textarea "Karmela Produ"
type textarea "x"
type textarea "Karmela Produc"
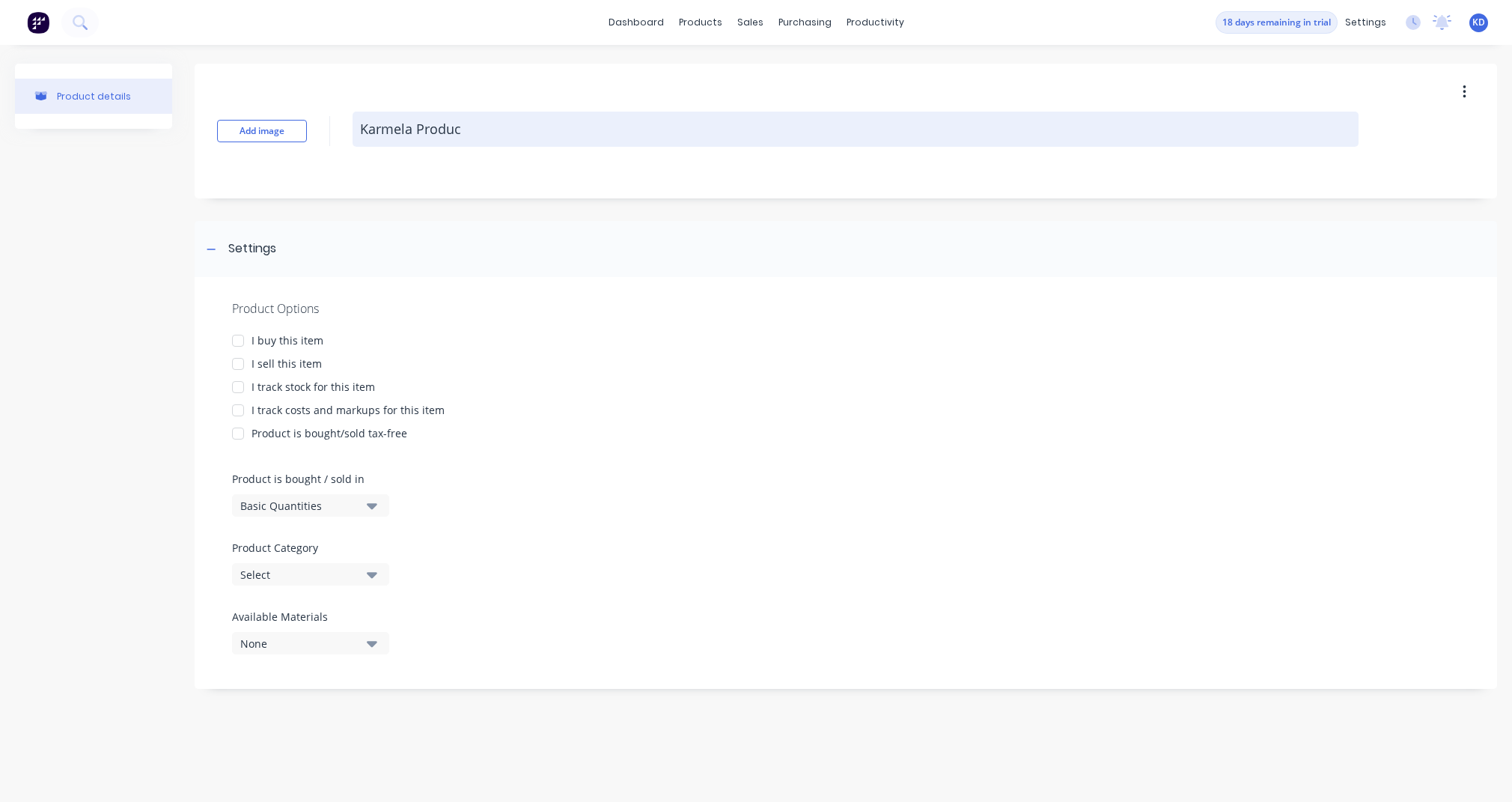
type textarea "x"
type textarea "Karmela Product"
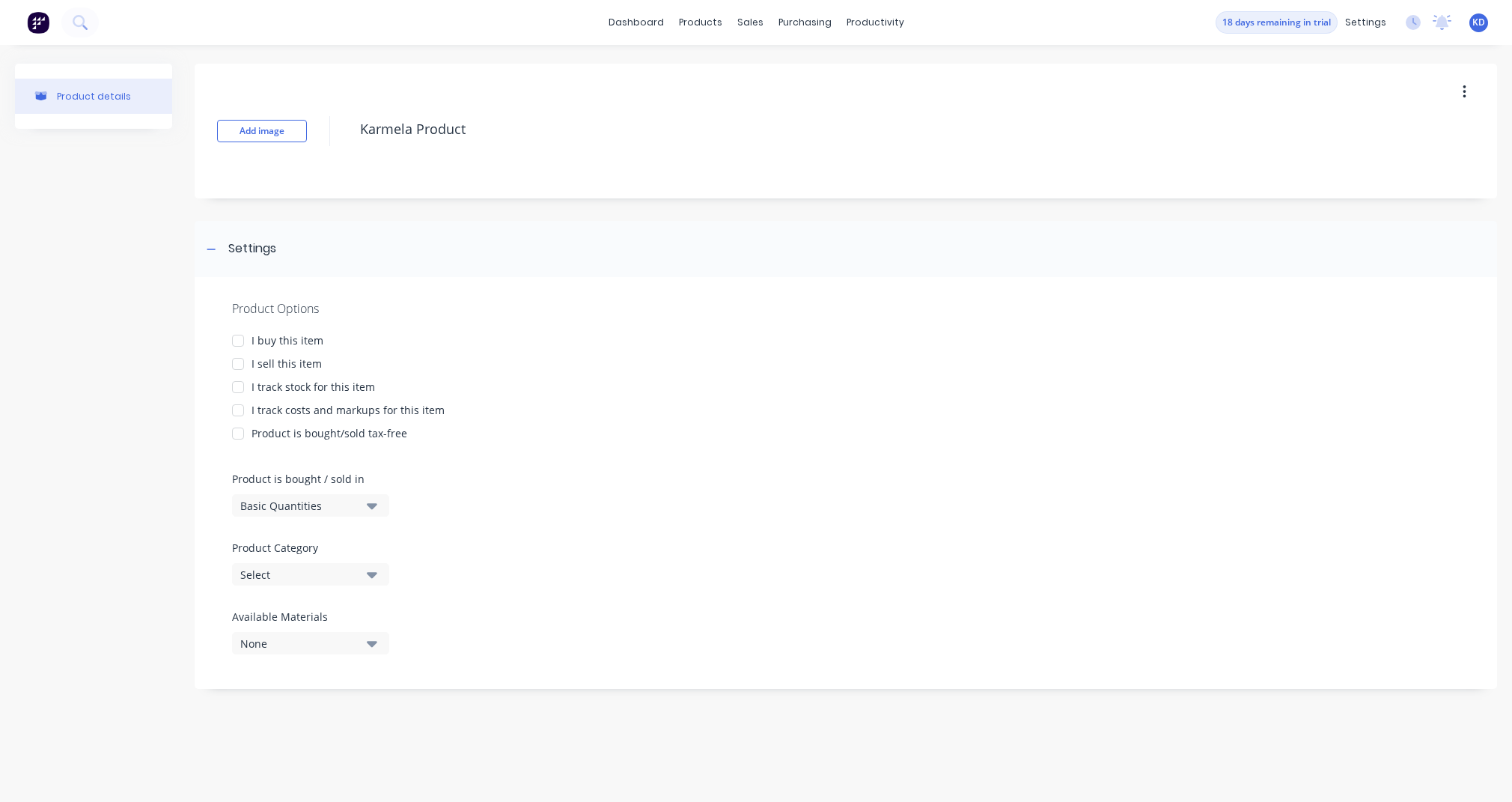
click at [237, 363] on div at bounding box center [238, 363] width 30 height 30
click at [239, 343] on div at bounding box center [238, 340] width 30 height 30
type textarea "x"
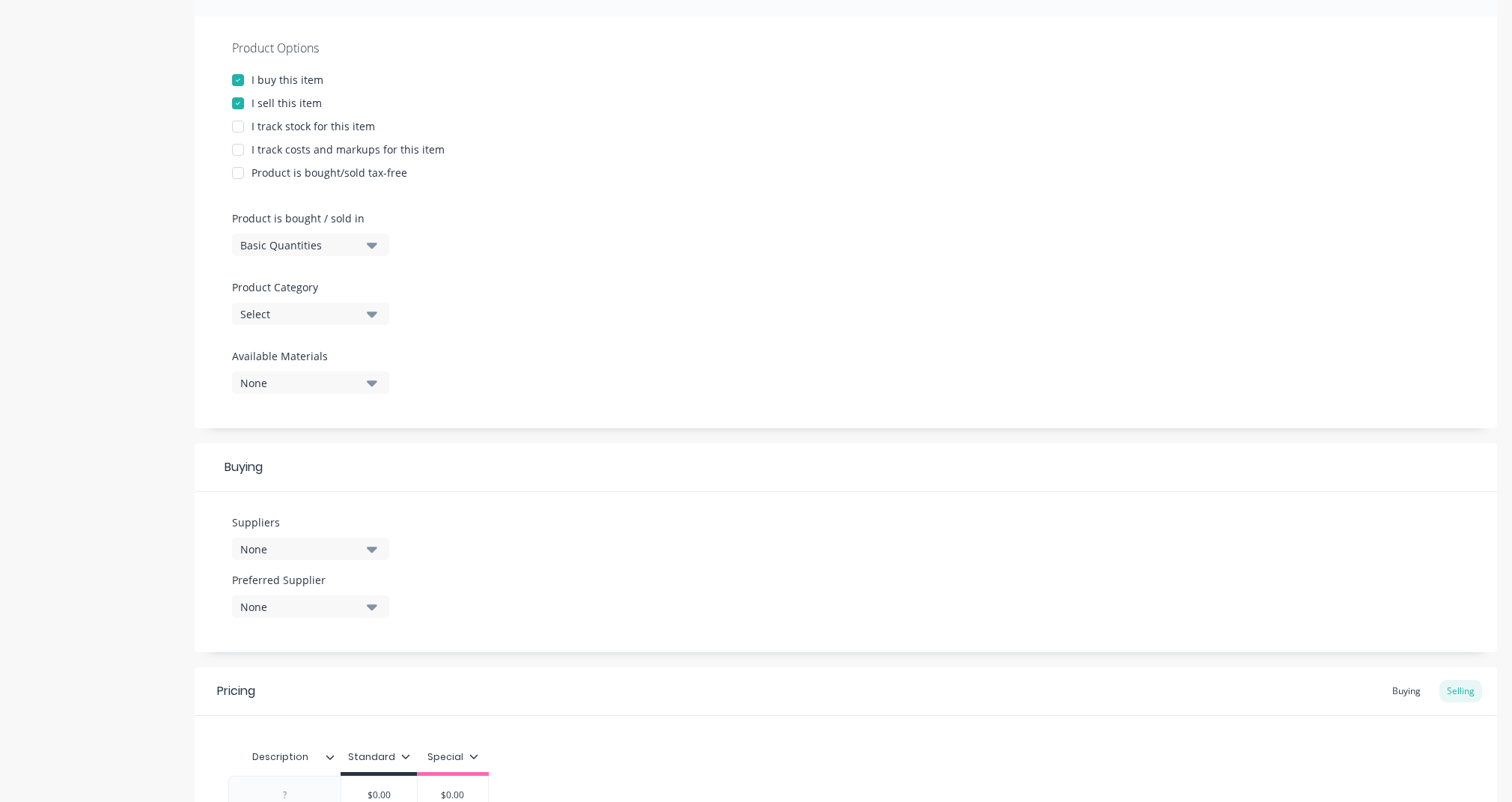
scroll to position [421, 0]
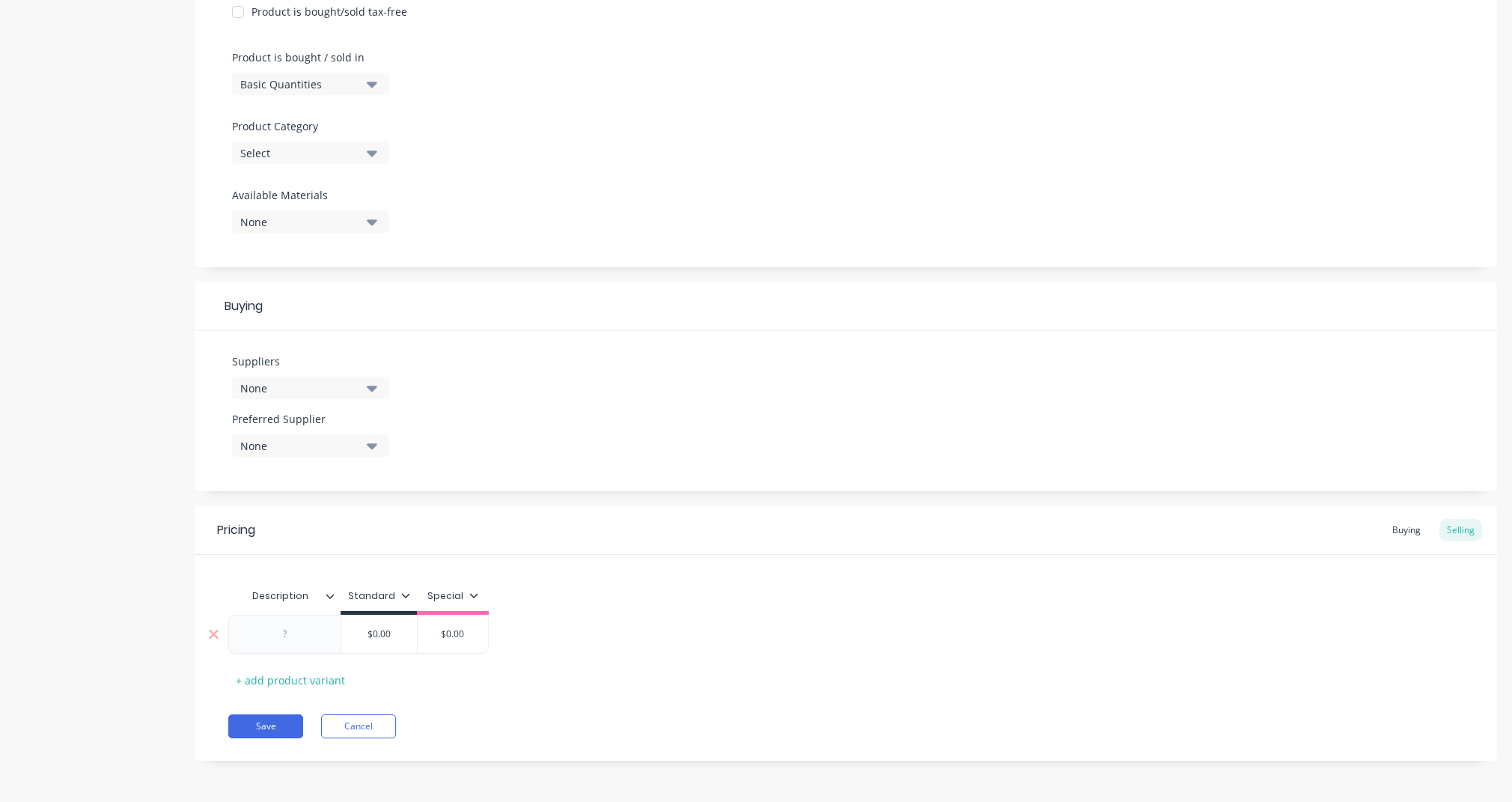
click at [307, 620] on div at bounding box center [284, 634] width 113 height 38
type textarea "Karmela Product"
type textarea "x"
type textarea "Karmela Product"
click at [299, 628] on div at bounding box center [286, 634] width 75 height 19
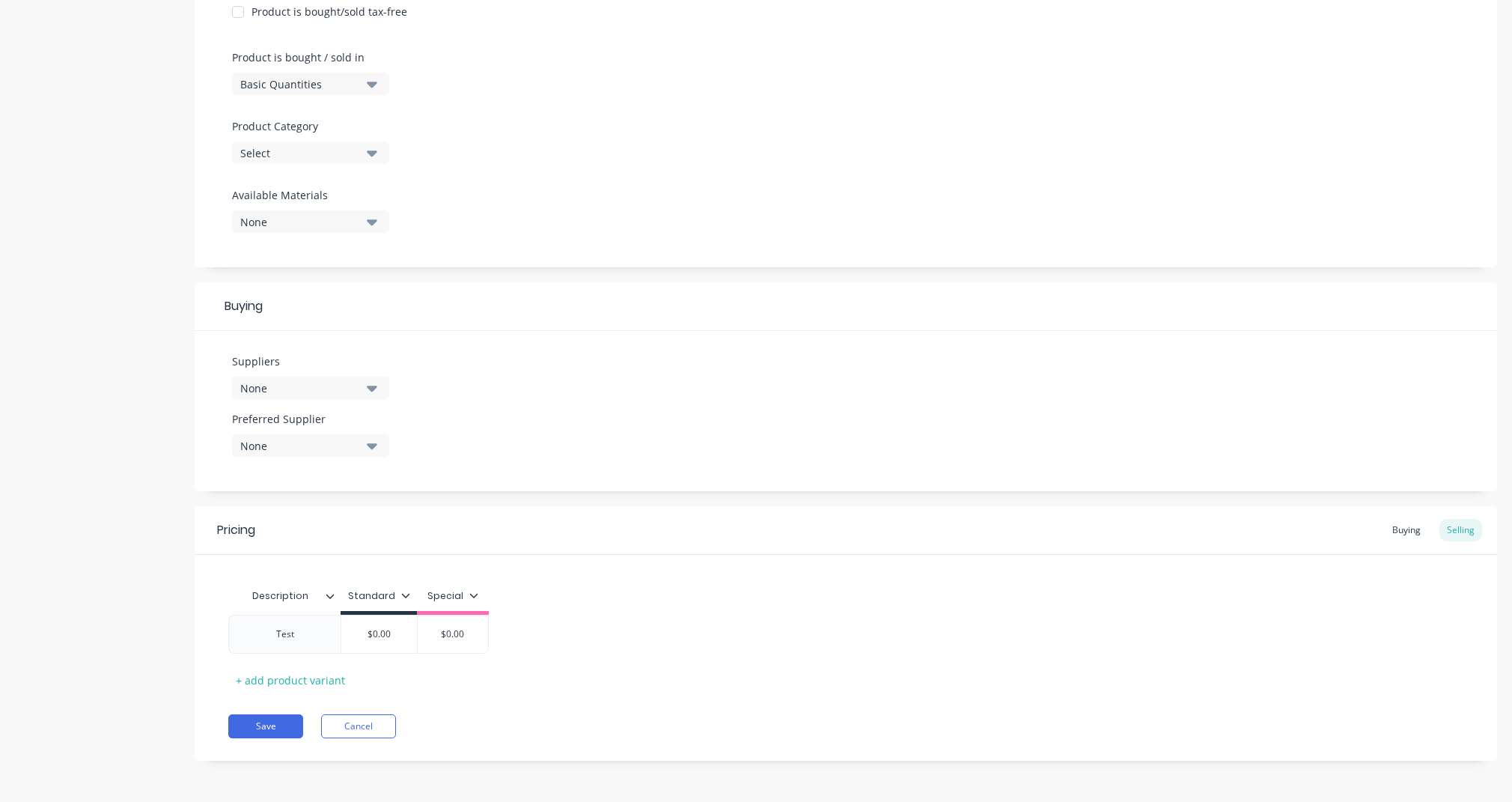
type textarea "x"
type input "$0.00"
type textarea "x"
type input "1"
type textarea "x"
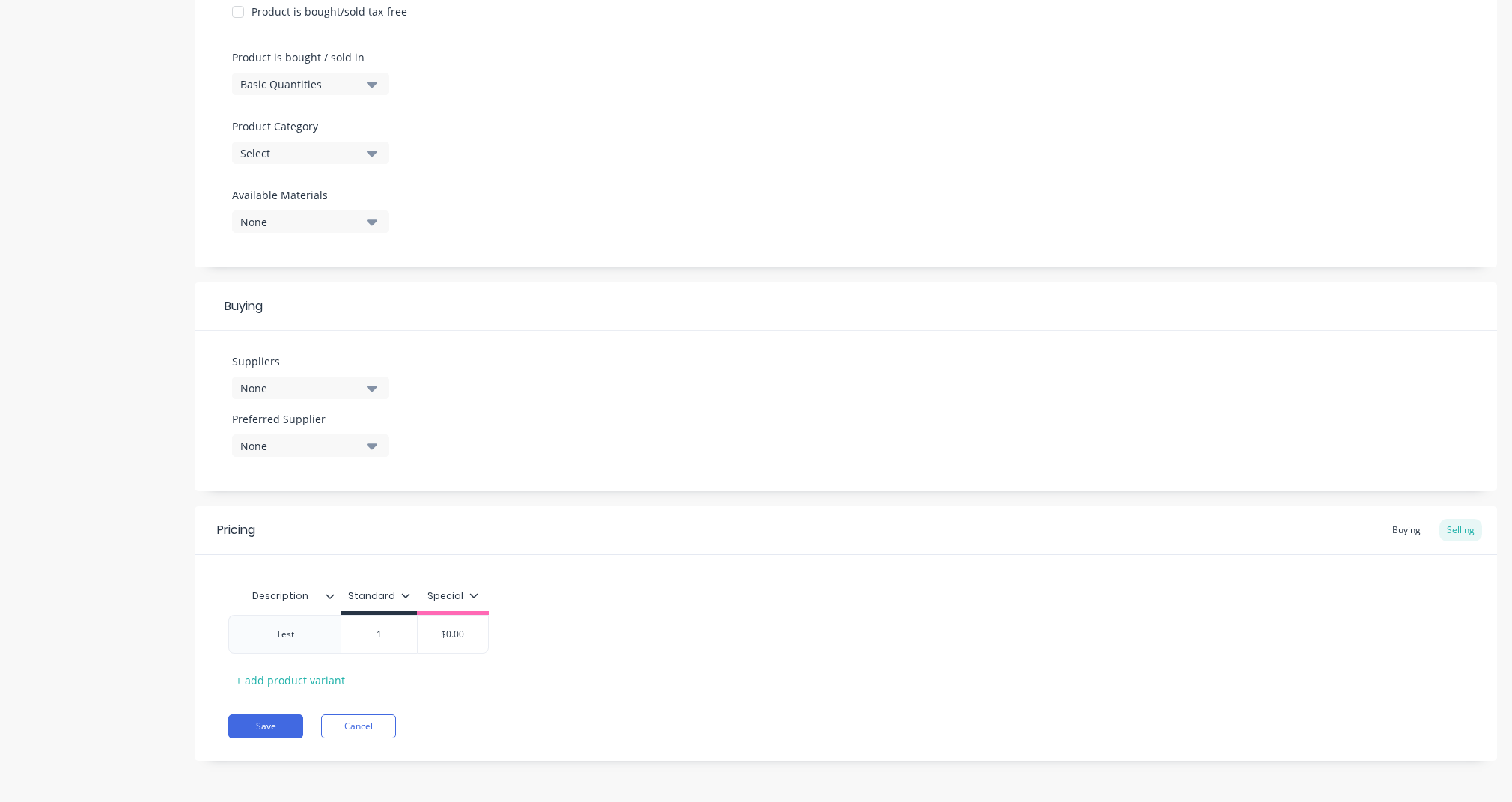
type input "10"
type textarea "x"
type input "100"
type input "$0.00"
click at [252, 735] on button "Save" at bounding box center [265, 726] width 75 height 24
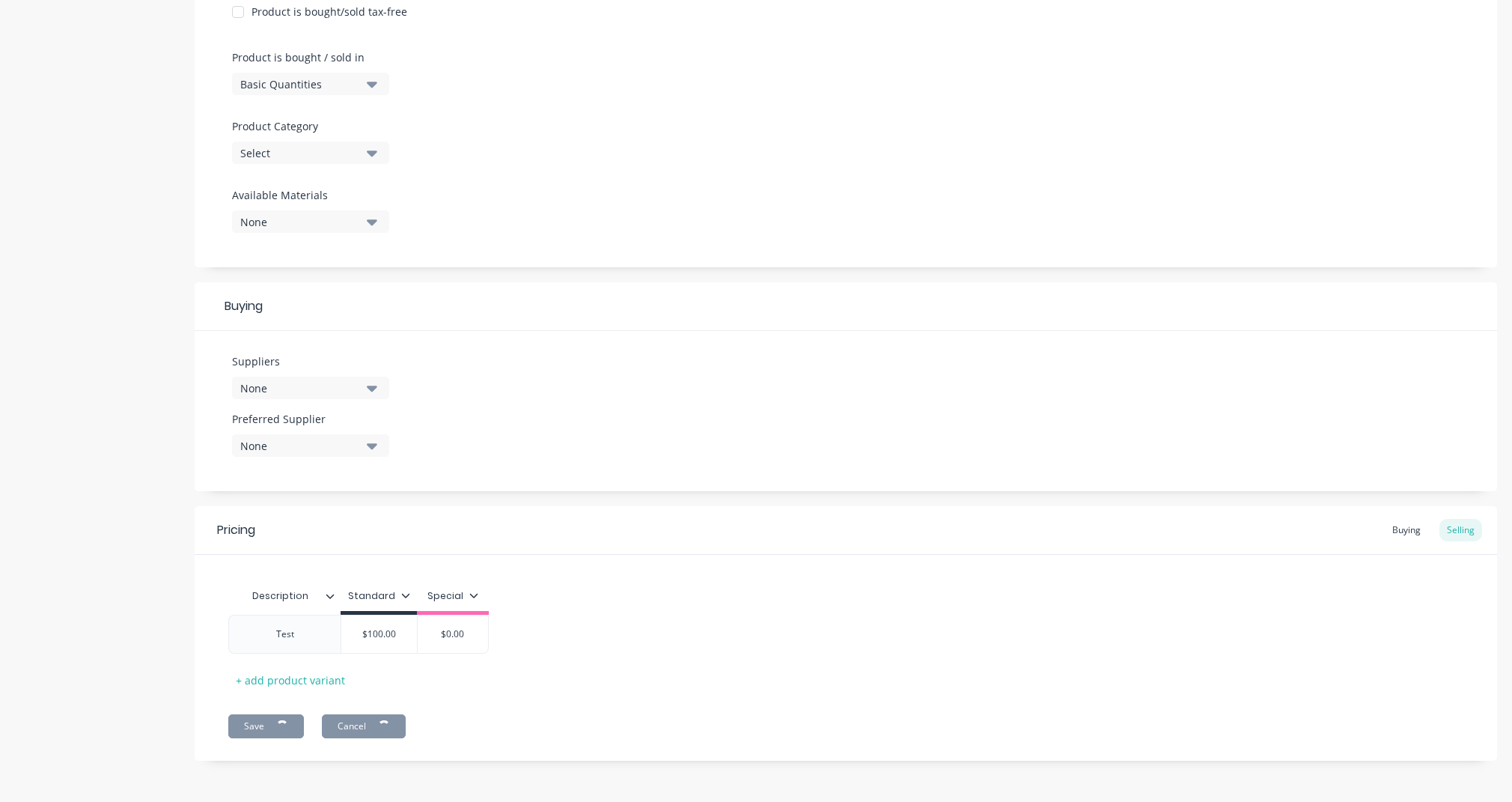
type textarea "x"
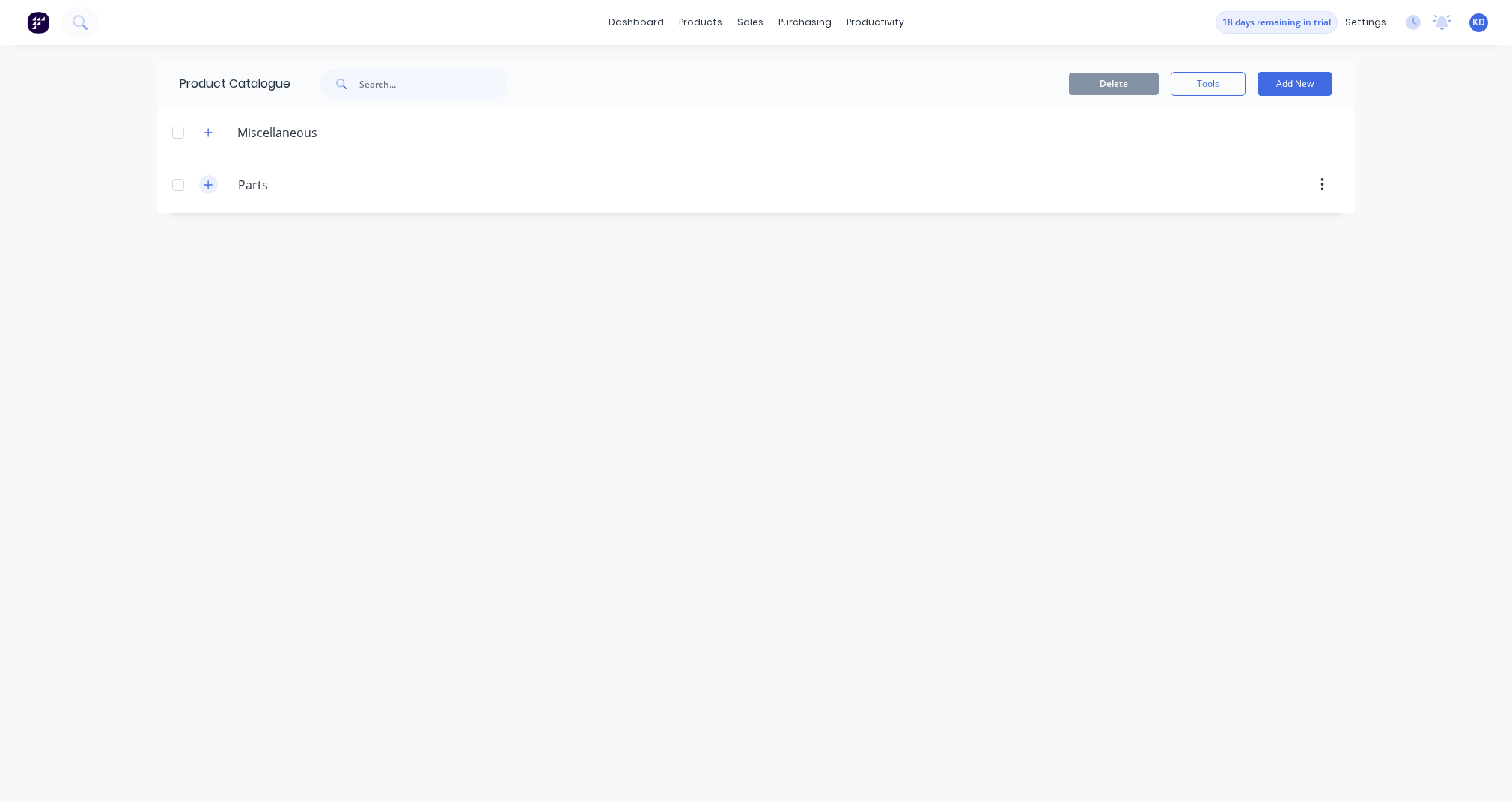
click at [206, 180] on icon "button" at bounding box center [208, 185] width 9 height 11
click at [210, 130] on icon "button" at bounding box center [208, 132] width 9 height 11
click at [792, 71] on div "Sales Orders" at bounding box center [806, 72] width 62 height 13
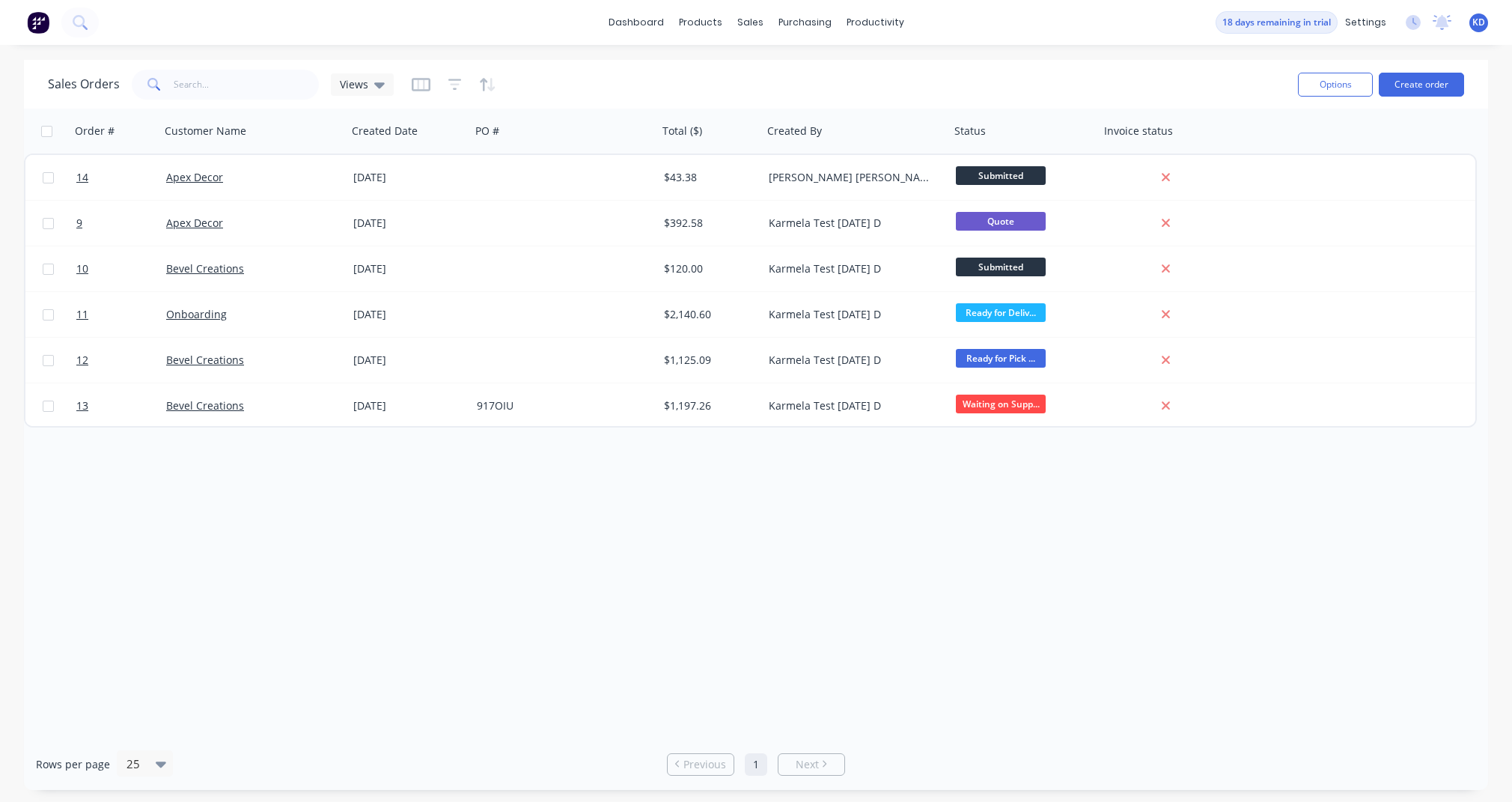
click at [1339, 562] on div "Order # Customer Name Created Date PO # Total ($) Created By Status Invoice sta…" at bounding box center [756, 423] width 1464 height 630
click at [1478, 30] on div "KD Karmela Test Mar 18 Karmela Meliza Deogracias Administrator Profile Sign out" at bounding box center [1478, 22] width 18 height 18
click at [1477, 22] on span "KD" at bounding box center [1478, 22] width 13 height 13
click at [1407, 188] on button "Sign out" at bounding box center [1386, 188] width 198 height 30
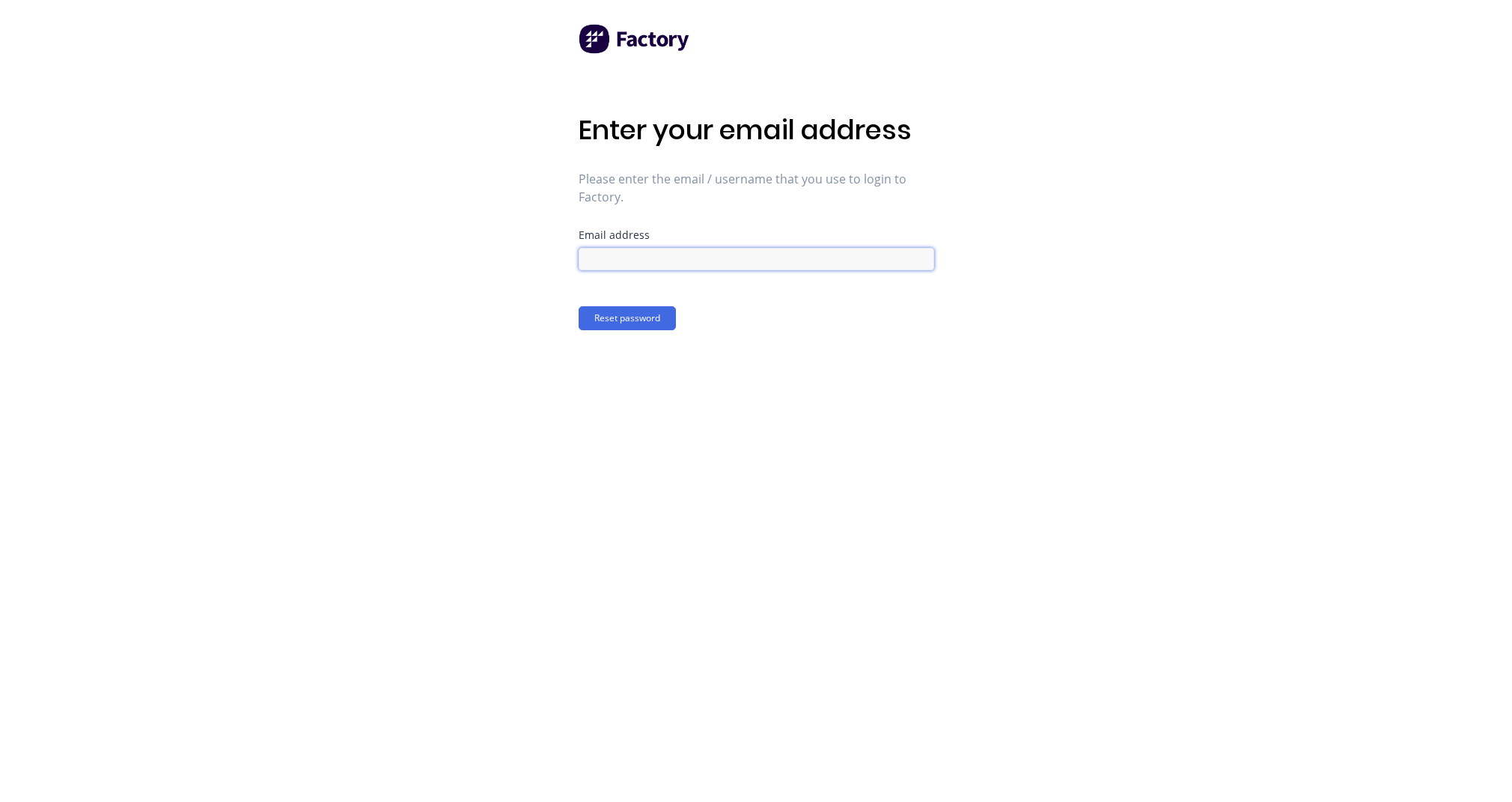
click at [694, 255] on input at bounding box center [757, 259] width 356 height 22
type input "k"
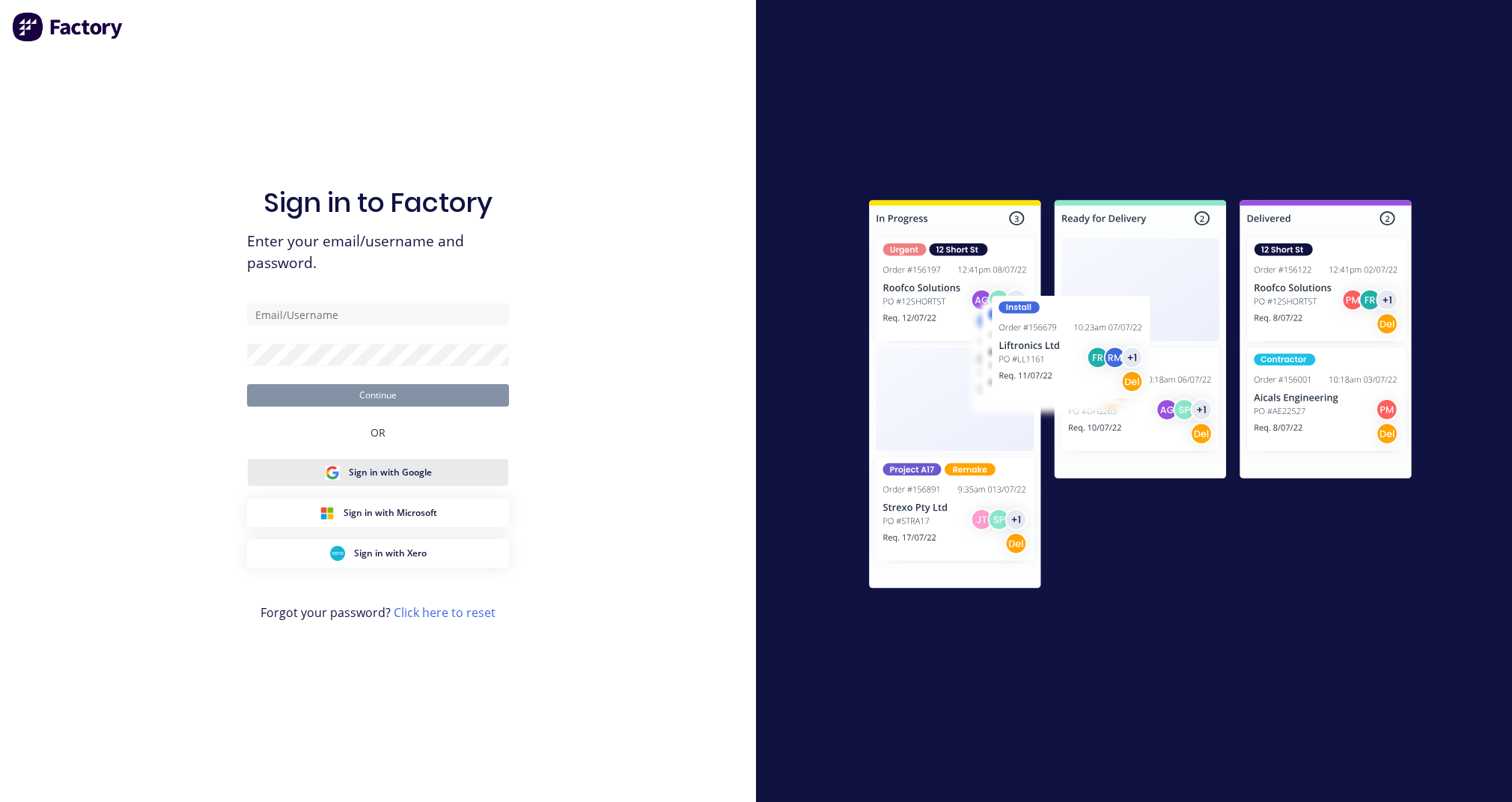
click at [388, 481] on button "Sign in with Google" at bounding box center [378, 472] width 262 height 29
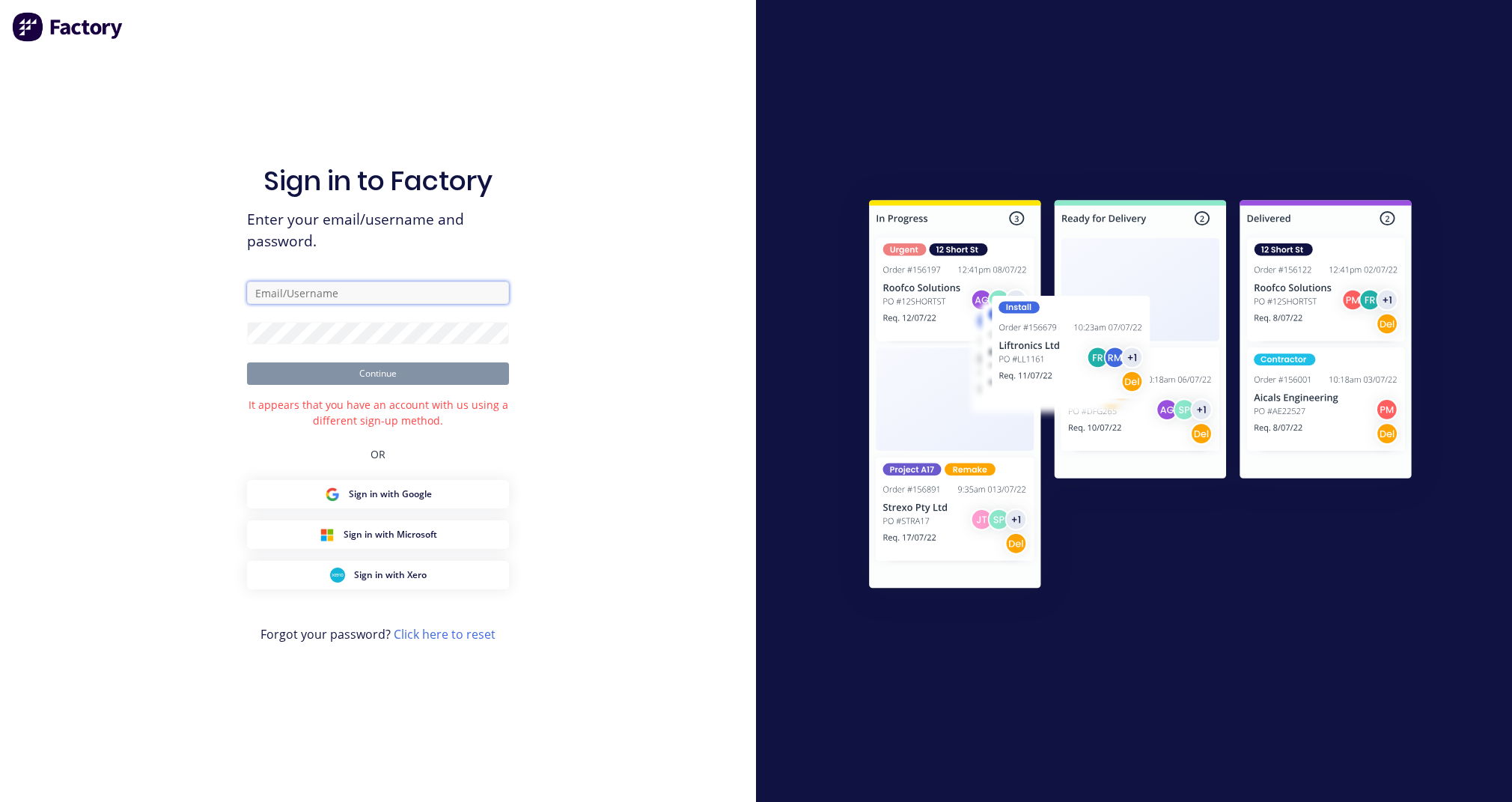
click at [304, 292] on input "text" at bounding box center [378, 292] width 262 height 22
click at [333, 381] on button "Continue" at bounding box center [378, 373] width 262 height 22
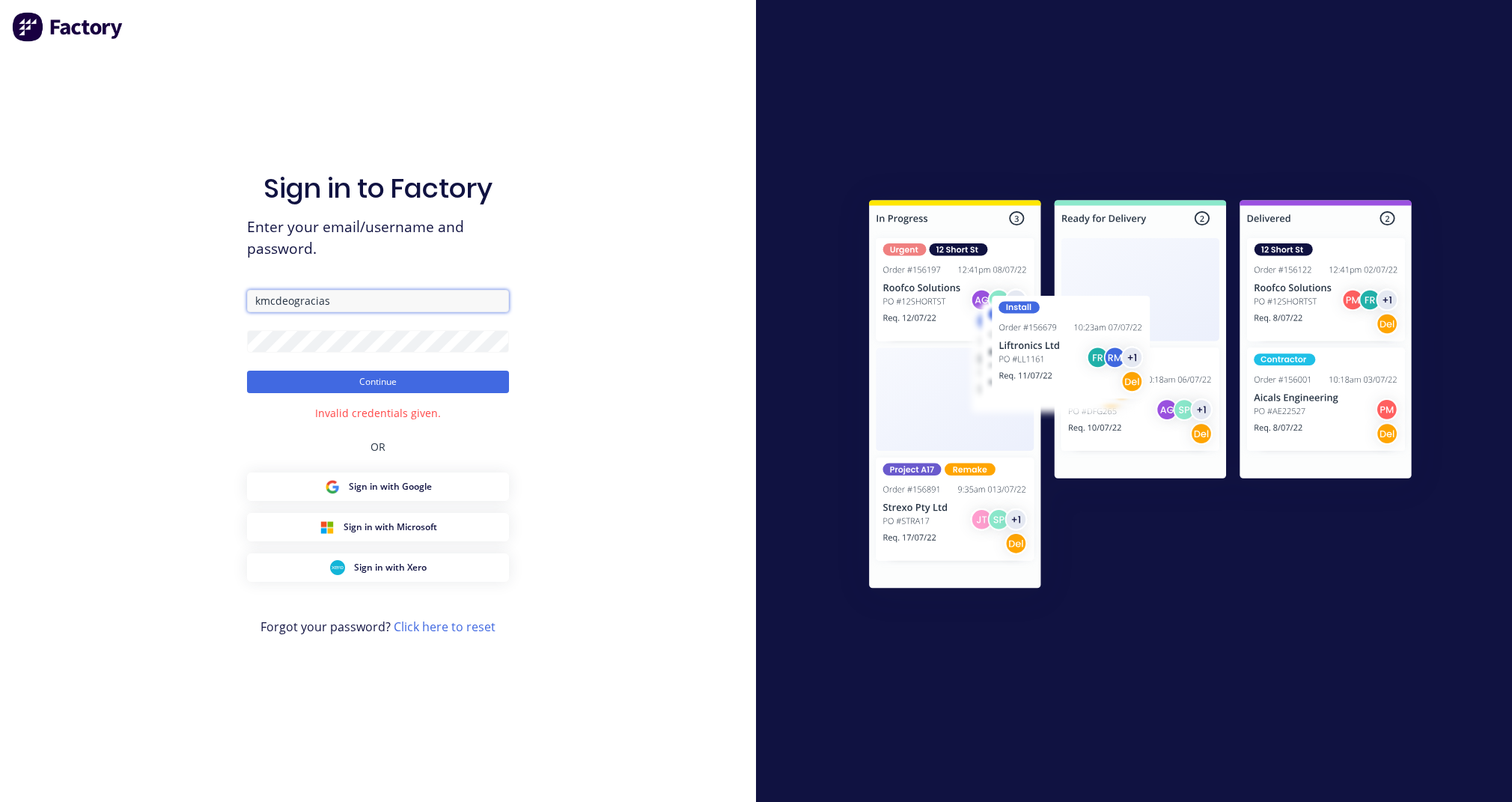
click at [332, 297] on input "kmcdeogracias" at bounding box center [378, 300] width 262 height 22
type input "[EMAIL_ADDRESS][DOMAIN_NAME]"
click at [329, 388] on button "Continue" at bounding box center [378, 381] width 262 height 22
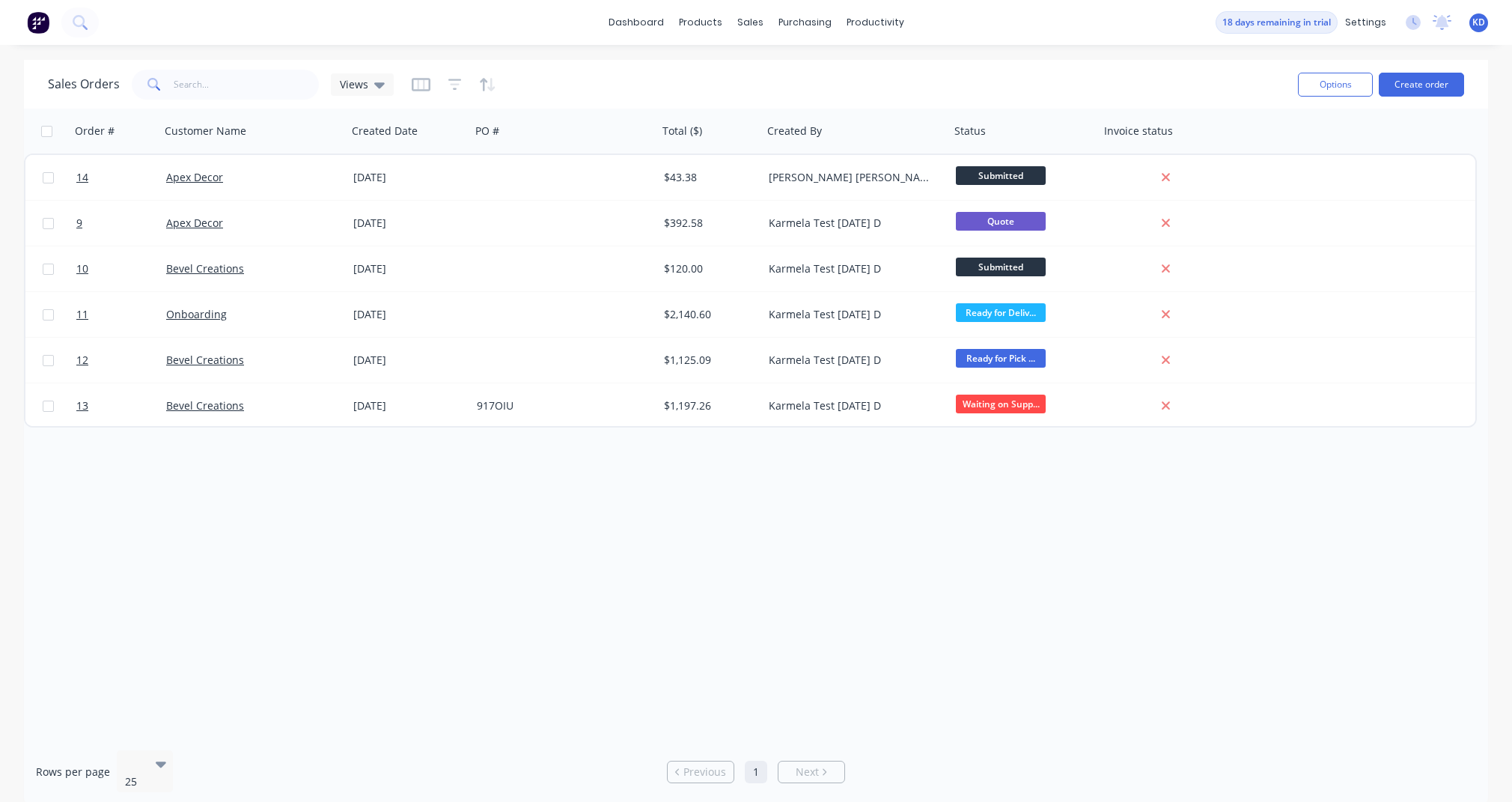
click at [592, 581] on div "Order # Customer Name Created Date PO # Total ($) Created By Status Invoice sta…" at bounding box center [756, 423] width 1464 height 630
click at [718, 63] on link "Product Catalogue" at bounding box center [774, 70] width 198 height 30
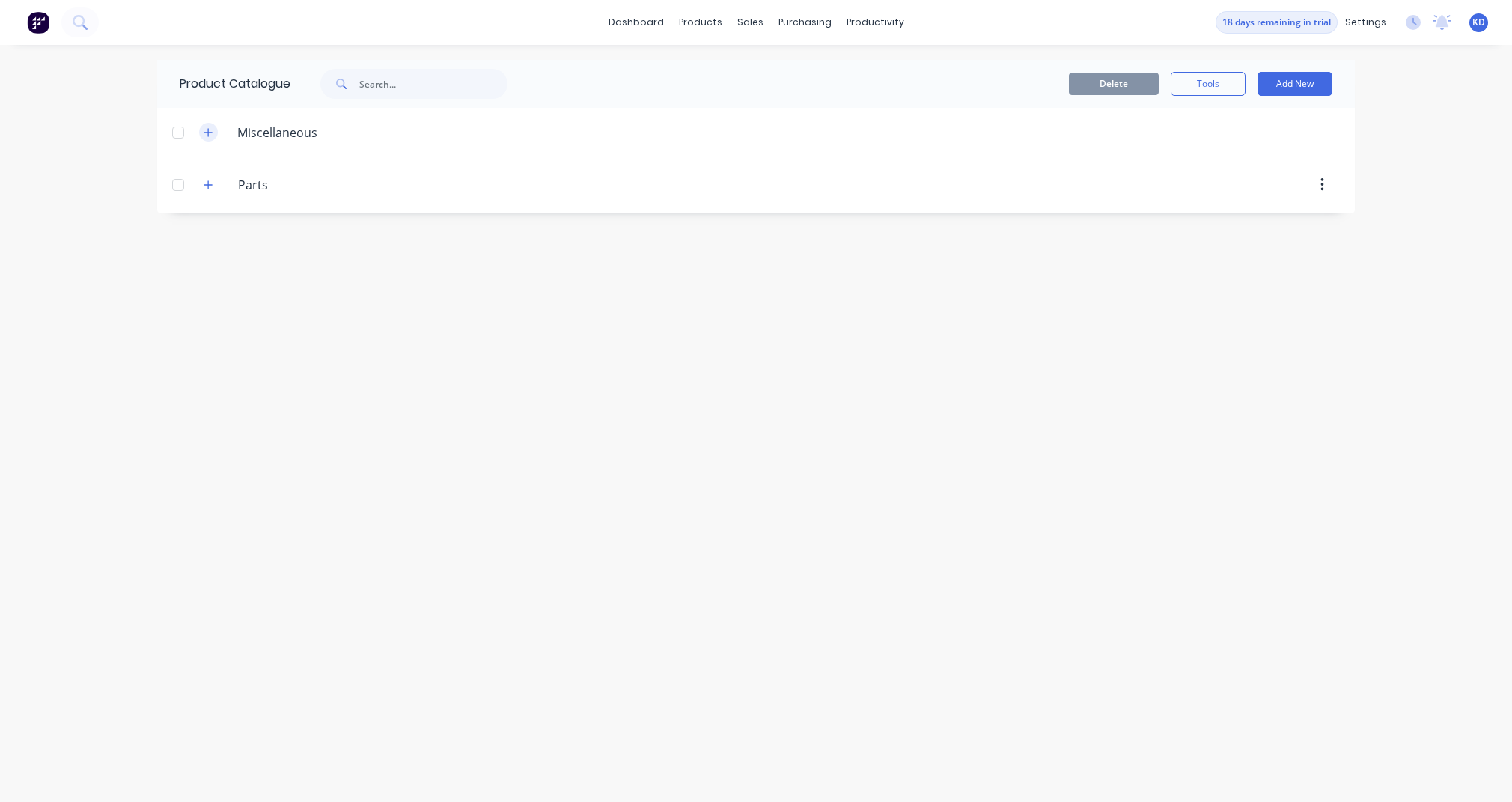
click at [214, 133] on button "button" at bounding box center [208, 132] width 18 height 18
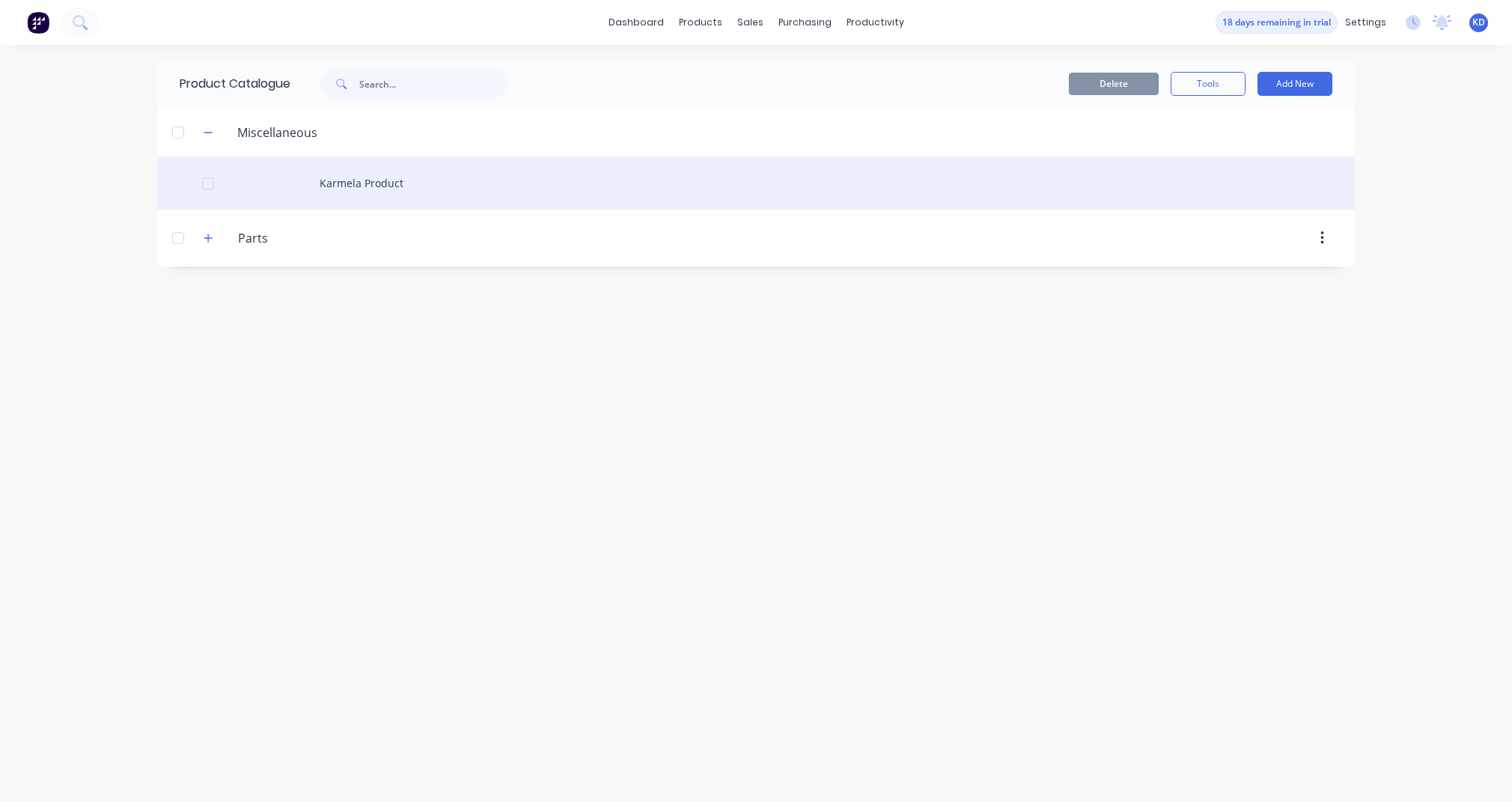
click at [438, 181] on div "Karmela Product" at bounding box center [755, 183] width 1197 height 53
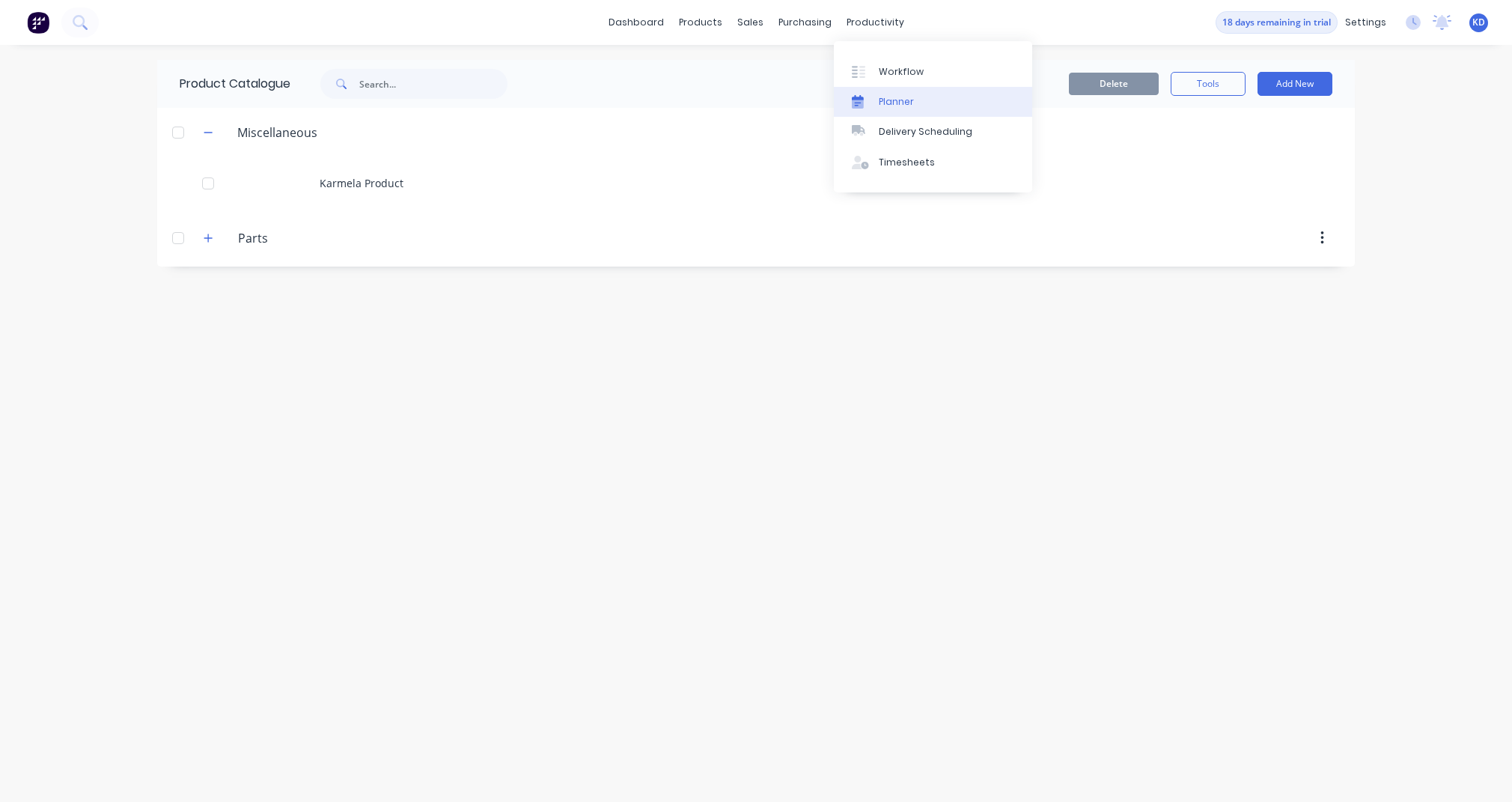
click at [895, 92] on link "Planner" at bounding box center [933, 101] width 198 height 30
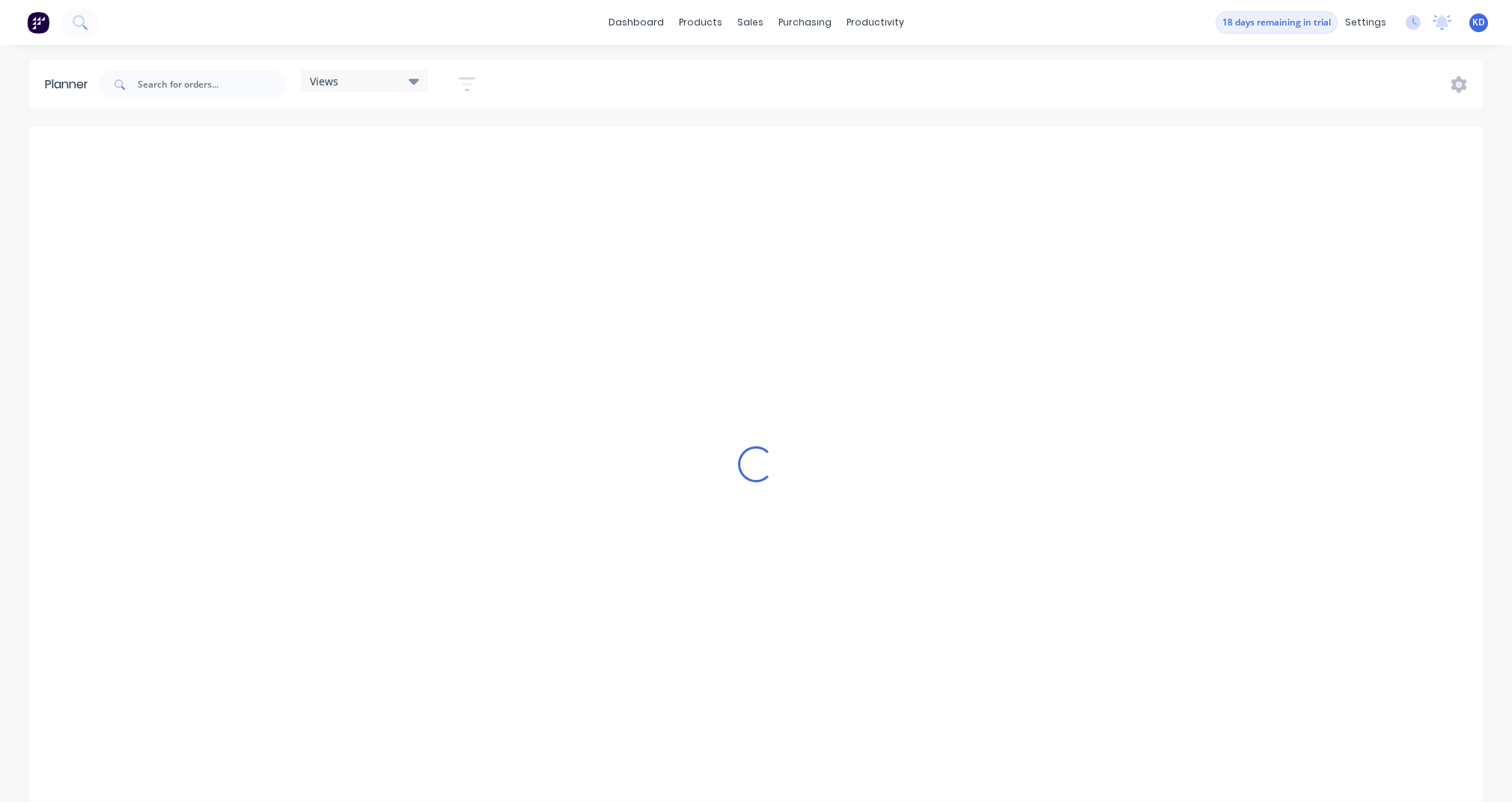
scroll to position [0, 2396]
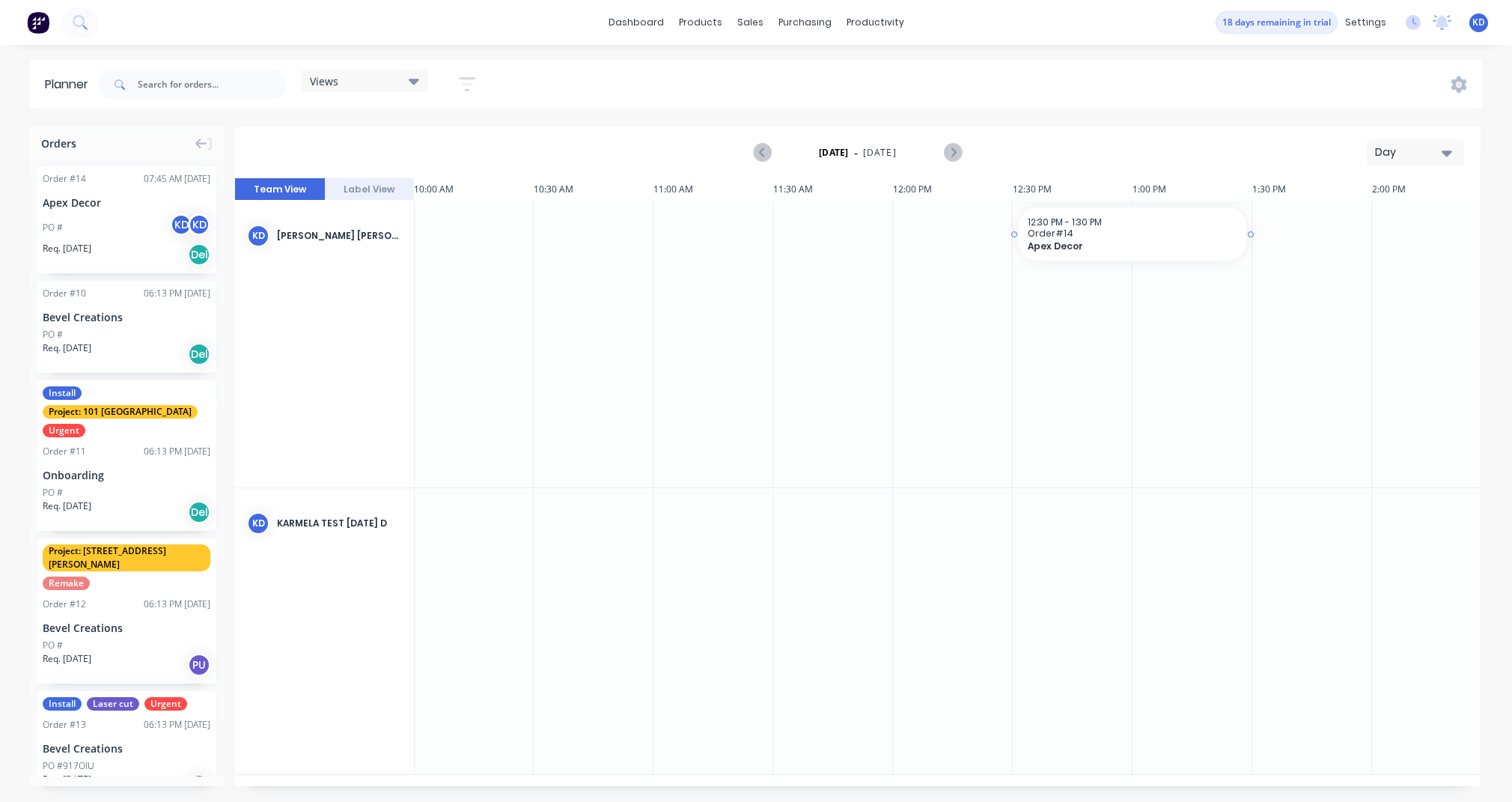
click at [1128, 234] on span "Order # 14" at bounding box center [1133, 234] width 210 height 12
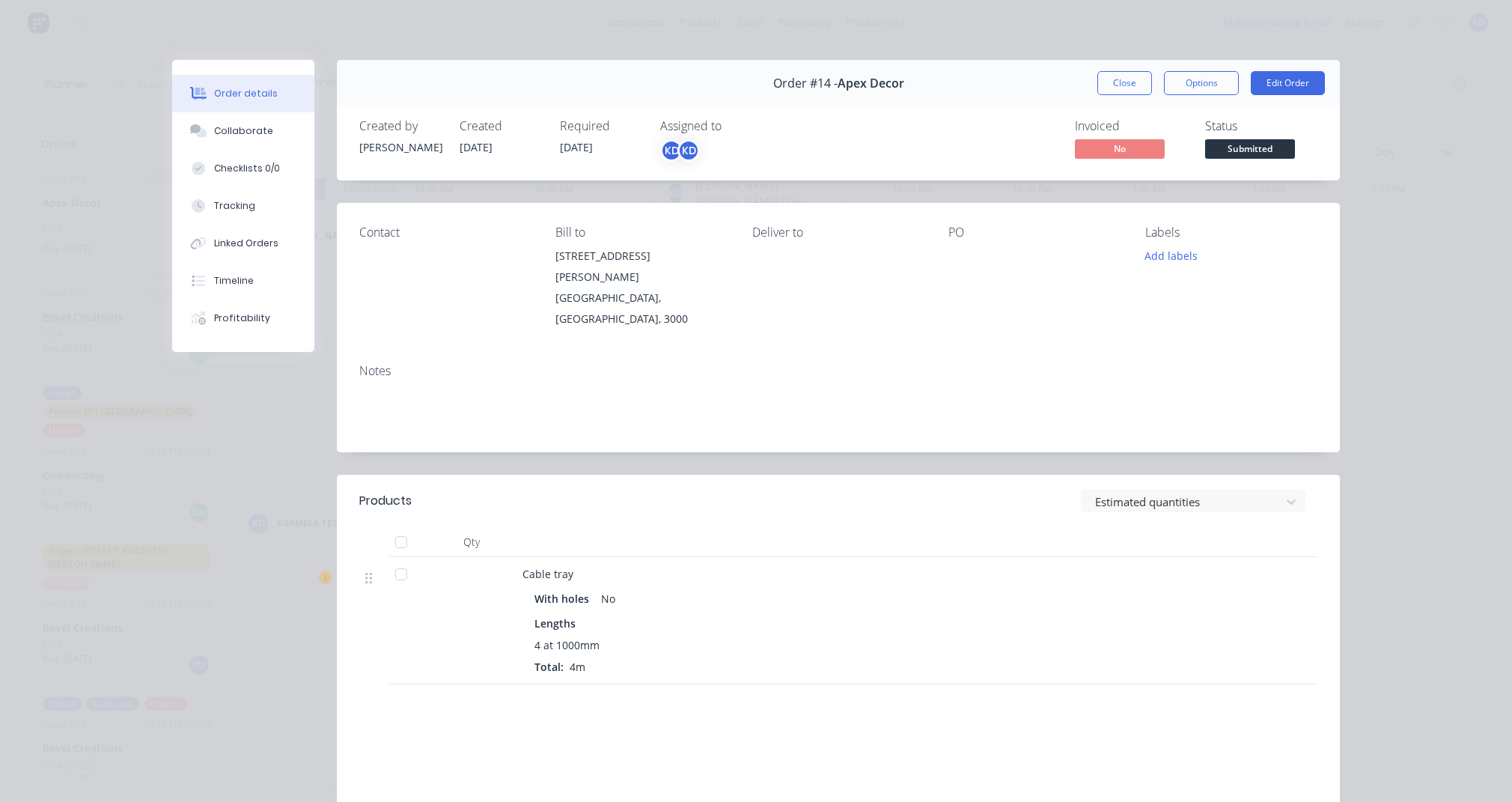
click at [665, 150] on div "KD" at bounding box center [670, 150] width 22 height 22
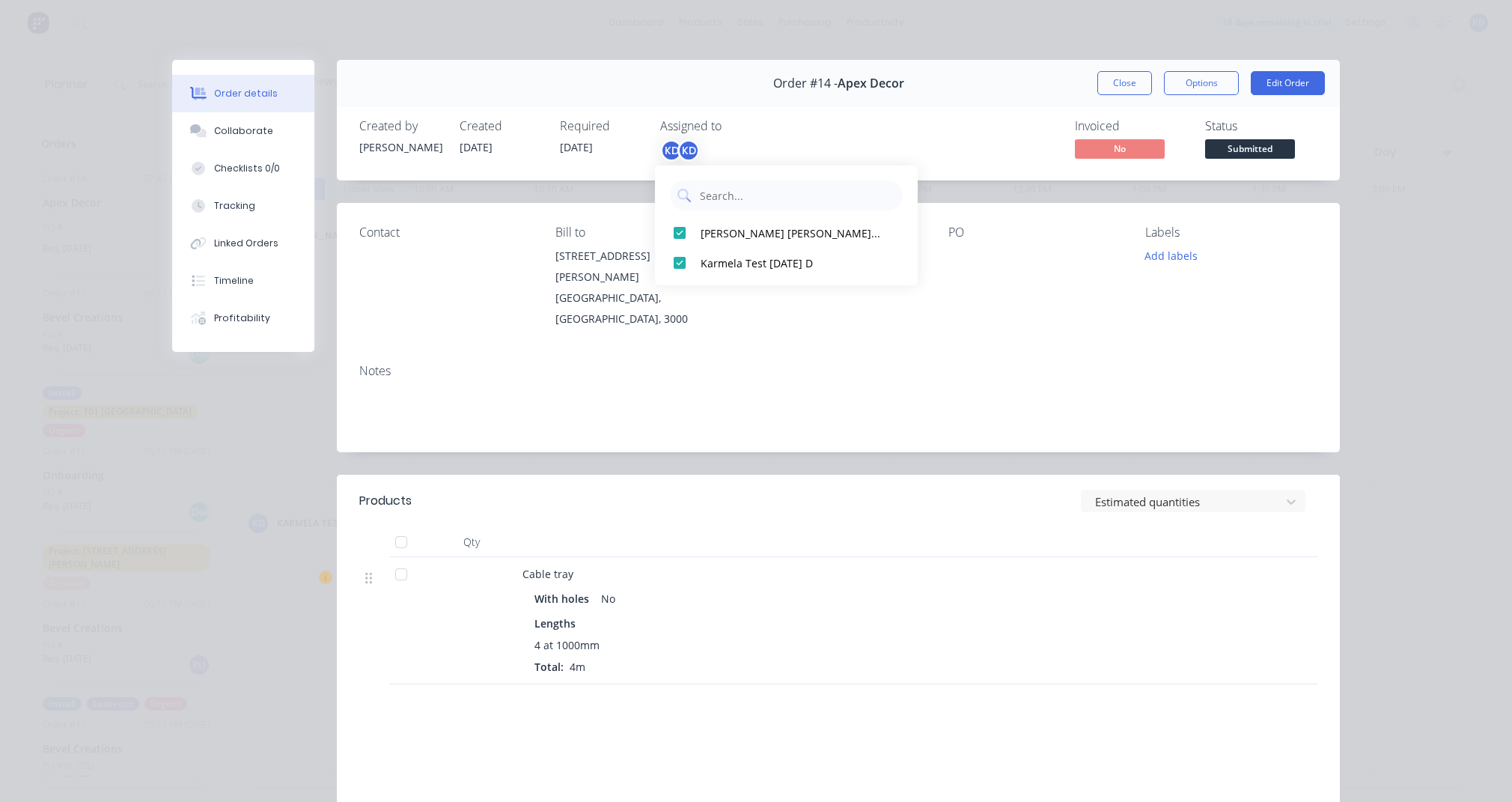
click at [957, 113] on div "Created by Karmela Meliza Created 13/10/25 Required 13/10/25 Assigned to KD KD …" at bounding box center [838, 140] width 1003 height 80
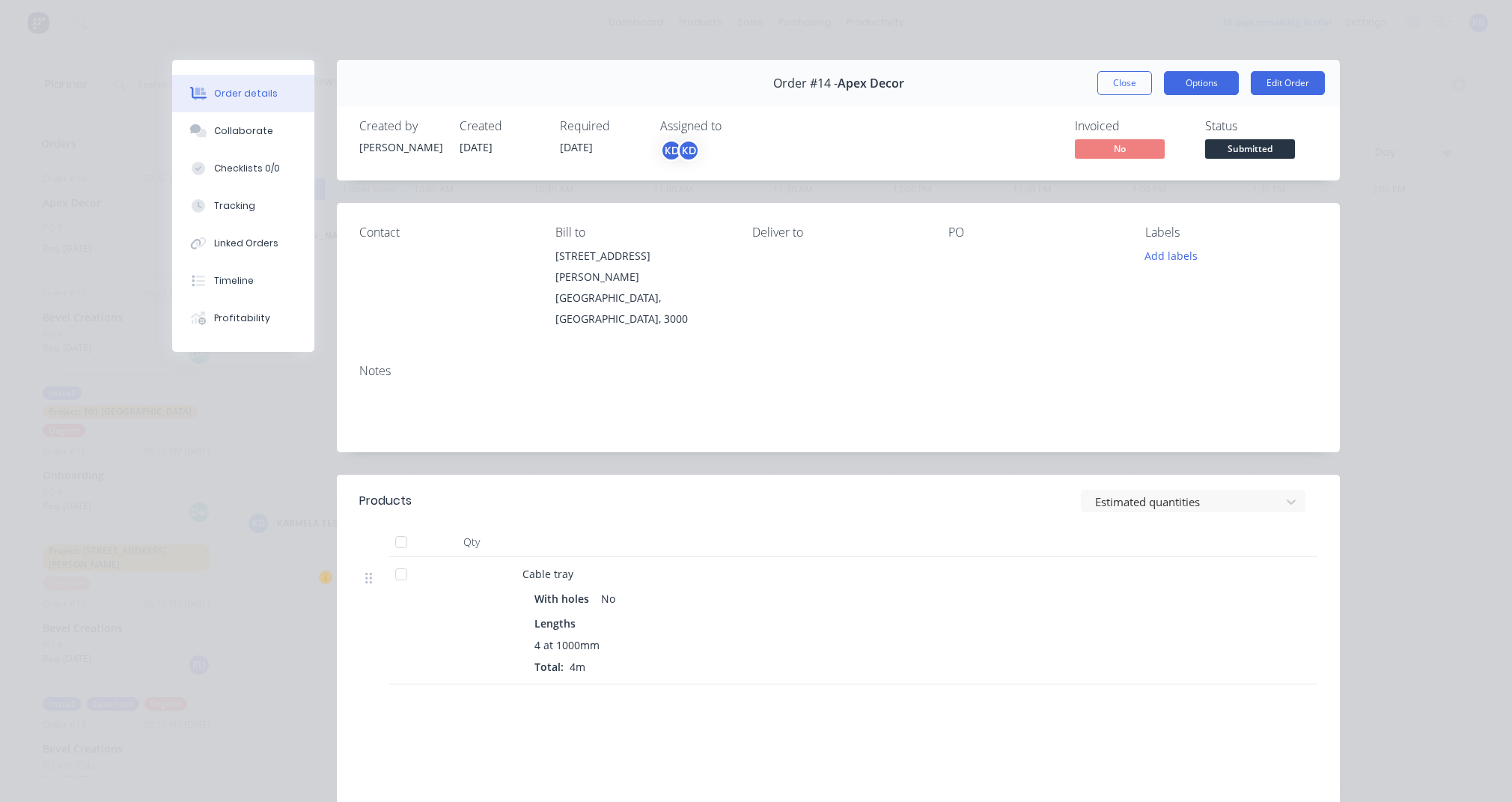
click at [1164, 82] on button "Options" at bounding box center [1201, 83] width 75 height 24
click at [1127, 85] on button "Close" at bounding box center [1124, 83] width 55 height 24
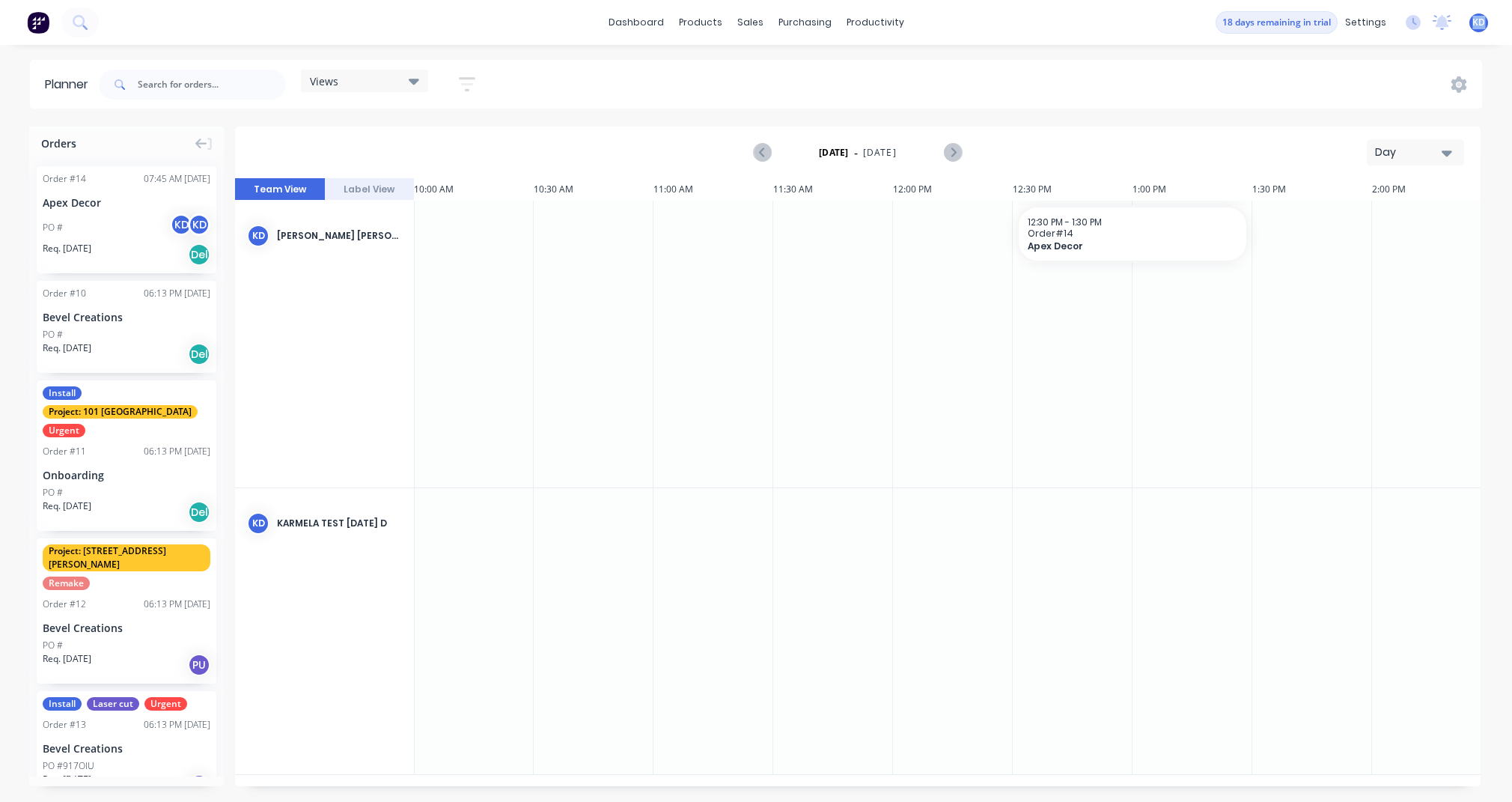
click at [1482, 15] on span "KD" at bounding box center [1478, 22] width 13 height 13
click at [1459, 191] on button "Sign out" at bounding box center [1386, 188] width 198 height 30
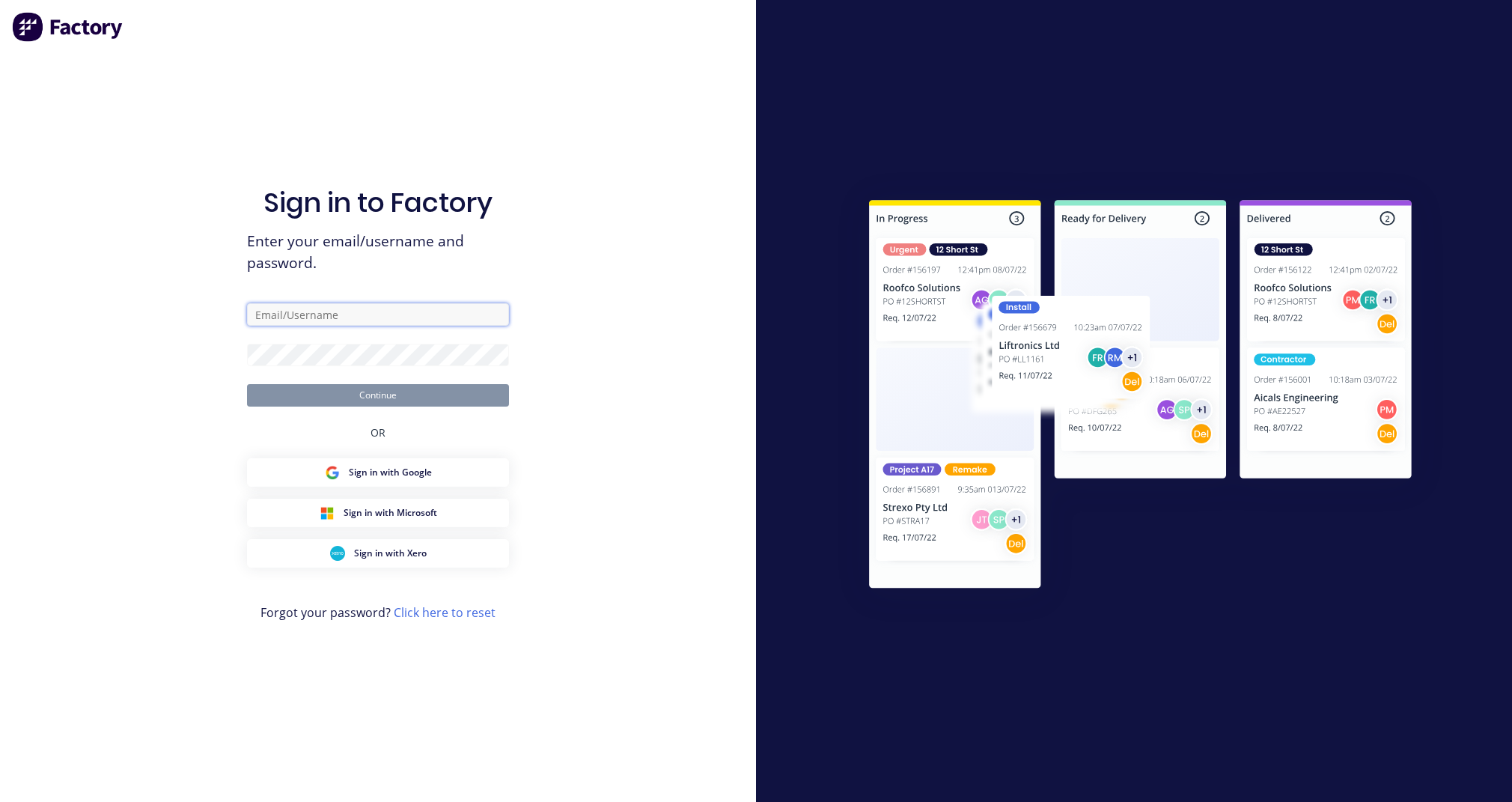
click at [421, 309] on input "text" at bounding box center [378, 313] width 262 height 22
type input "d"
type input "[EMAIL_ADDRESS][DOMAIN_NAME]"
click at [247, 384] on button "Continue" at bounding box center [378, 394] width 262 height 22
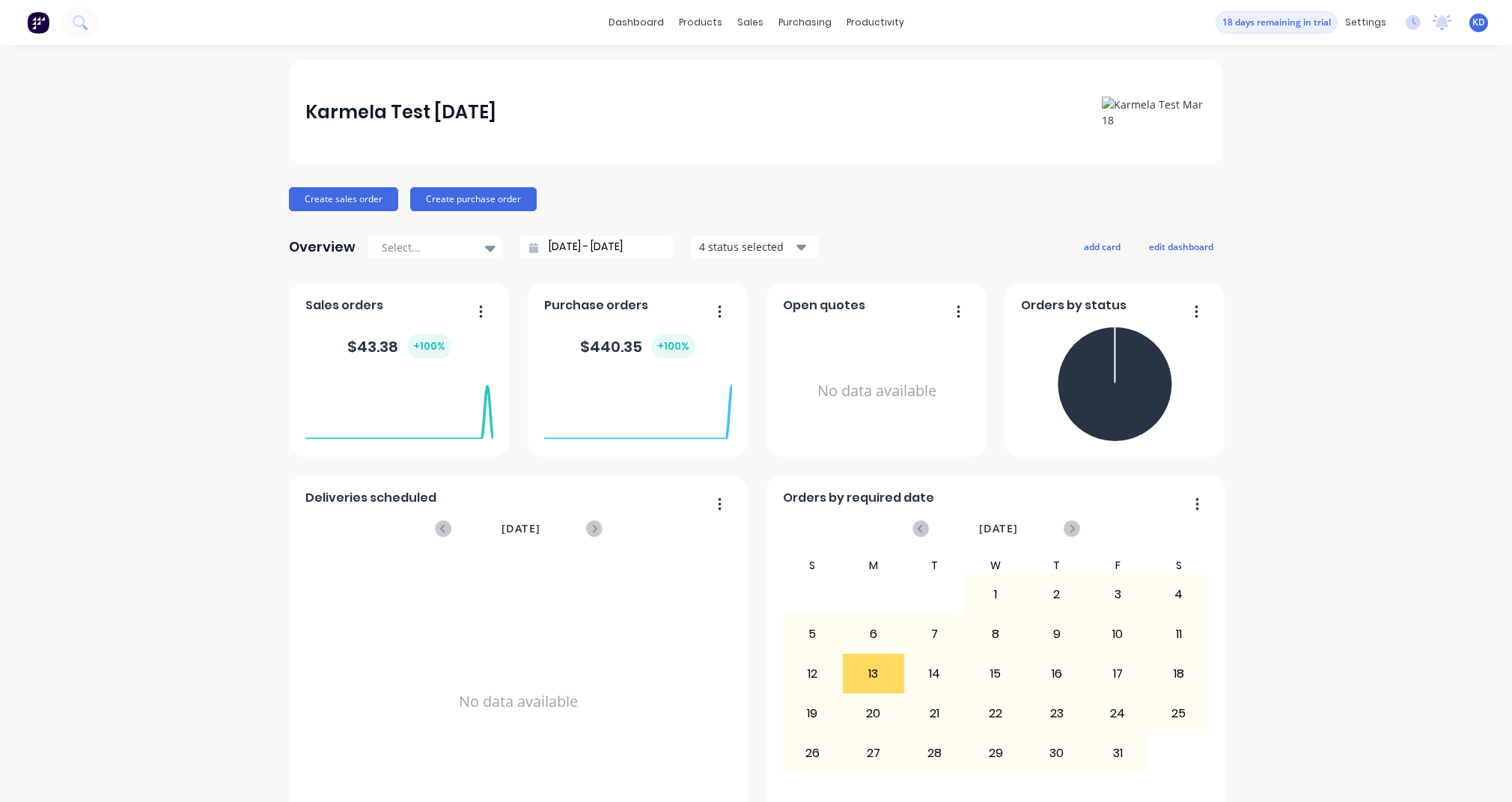
click at [1310, 425] on div "Karmela Test [DATE] Create sales order Create purchase order Overview Select...…" at bounding box center [756, 450] width 1512 height 782
click at [1473, 19] on span "KD" at bounding box center [1478, 22] width 13 height 13
click at [1379, 425] on div "Karmela Test [DATE] Create sales order Create purchase order Overview Select...…" at bounding box center [756, 450] width 1512 height 782
click at [725, 79] on link "Product Catalogue" at bounding box center [769, 70] width 198 height 30
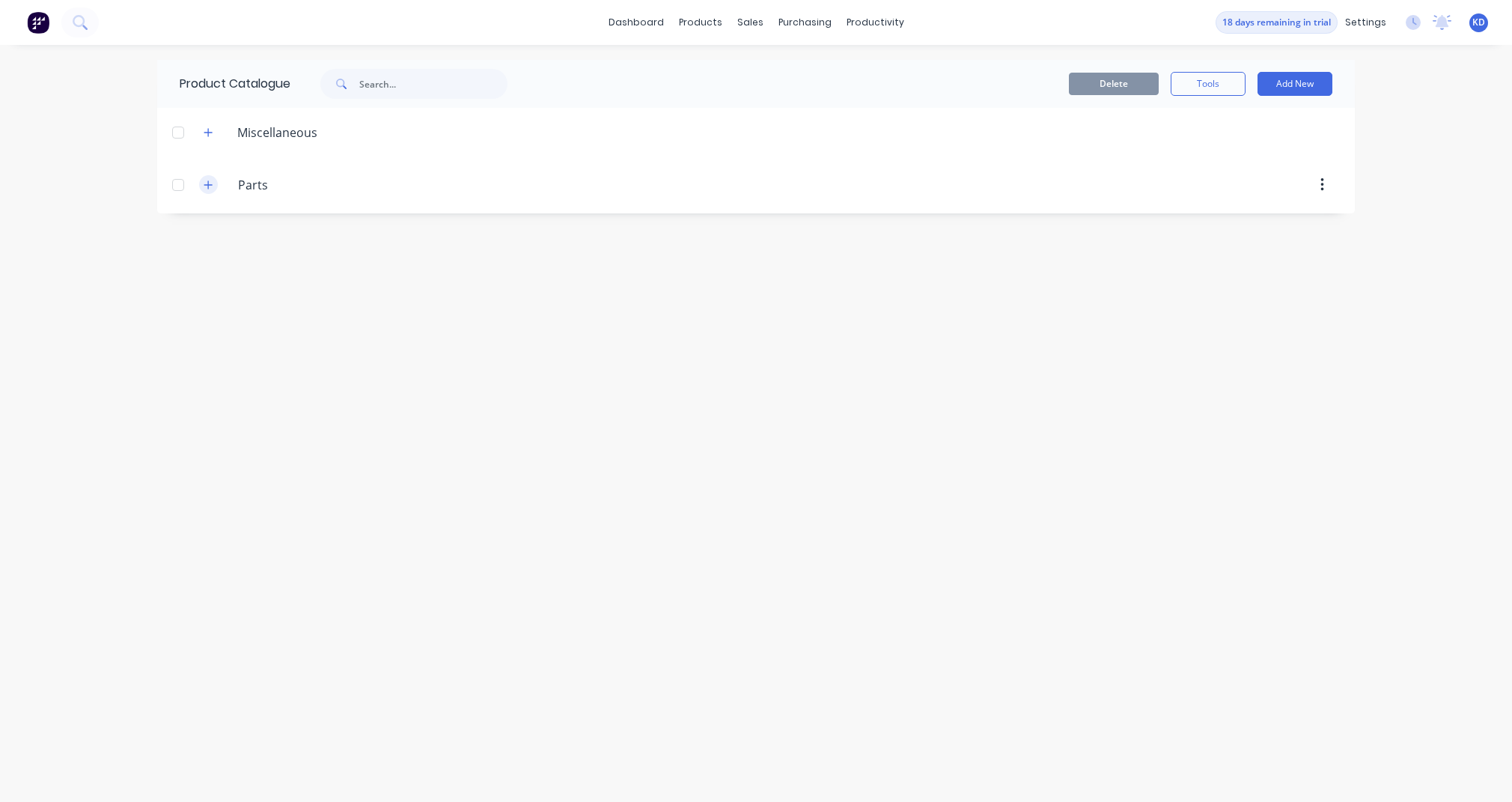
click at [204, 183] on icon "button" at bounding box center [208, 185] width 9 height 11
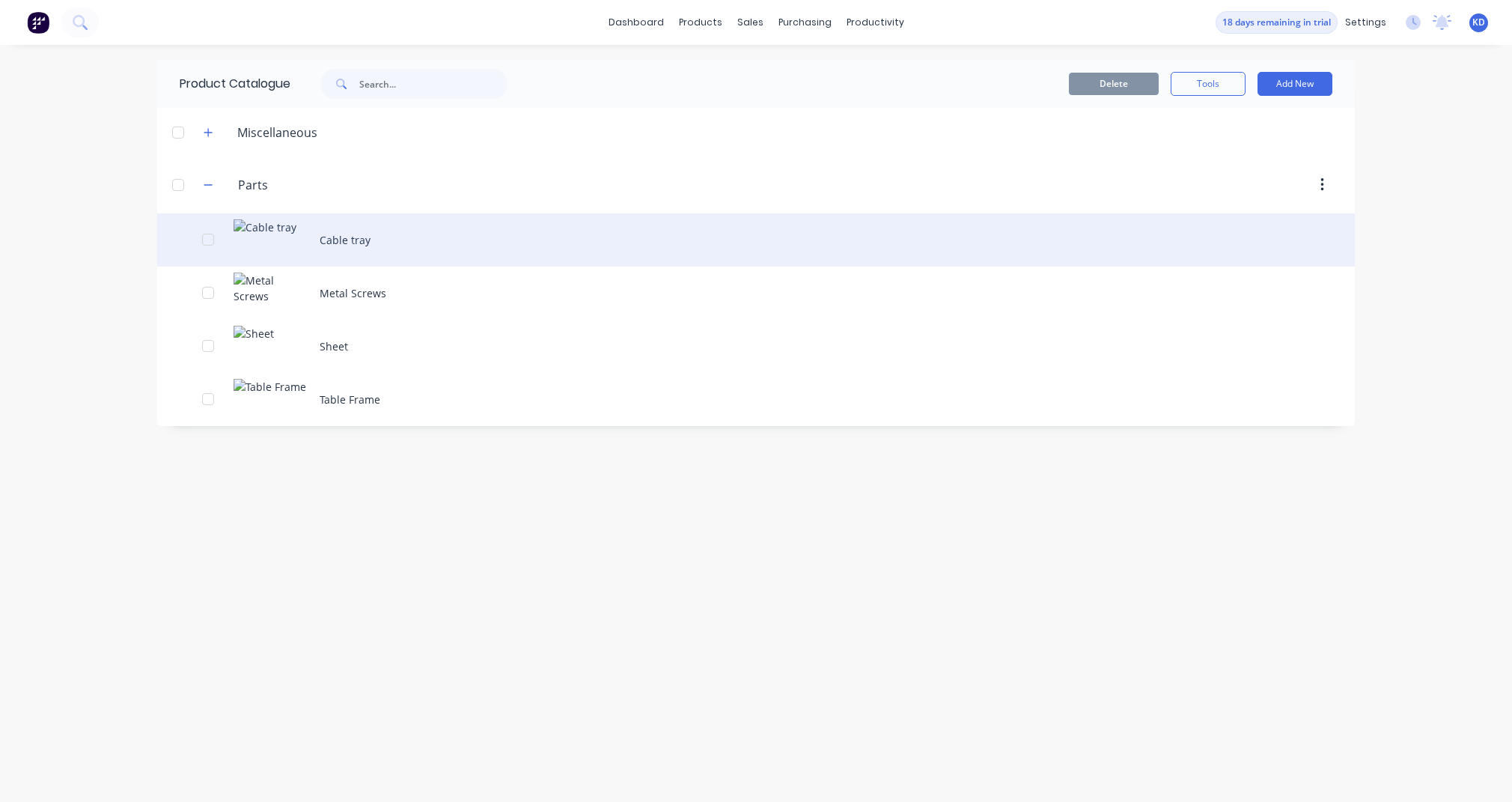
click at [362, 249] on div "Cable tray" at bounding box center [755, 239] width 1197 height 53
click at [340, 254] on div "Cable tray" at bounding box center [755, 239] width 1197 height 53
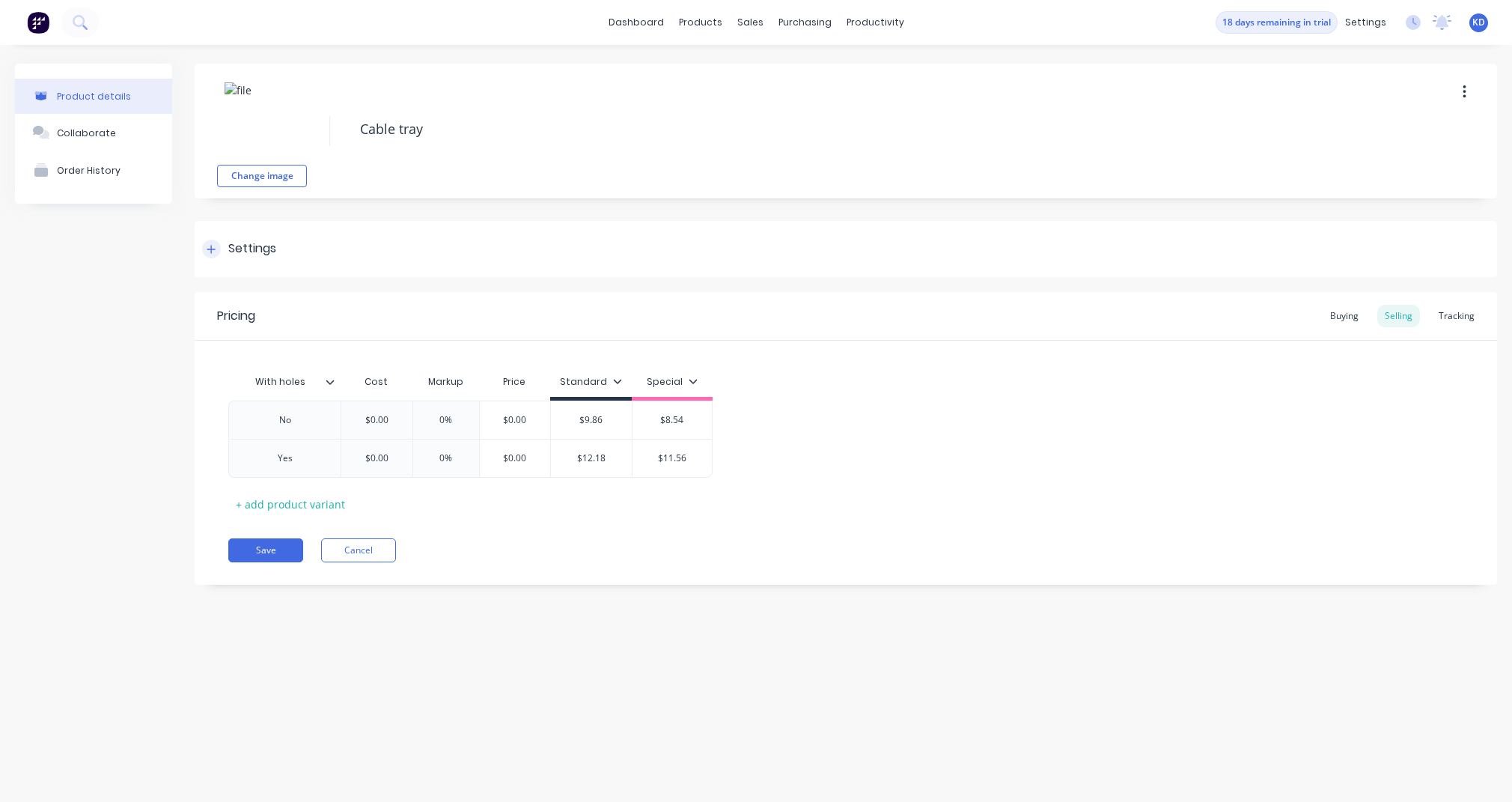
click at [296, 238] on div "Settings" at bounding box center [845, 249] width 1302 height 56
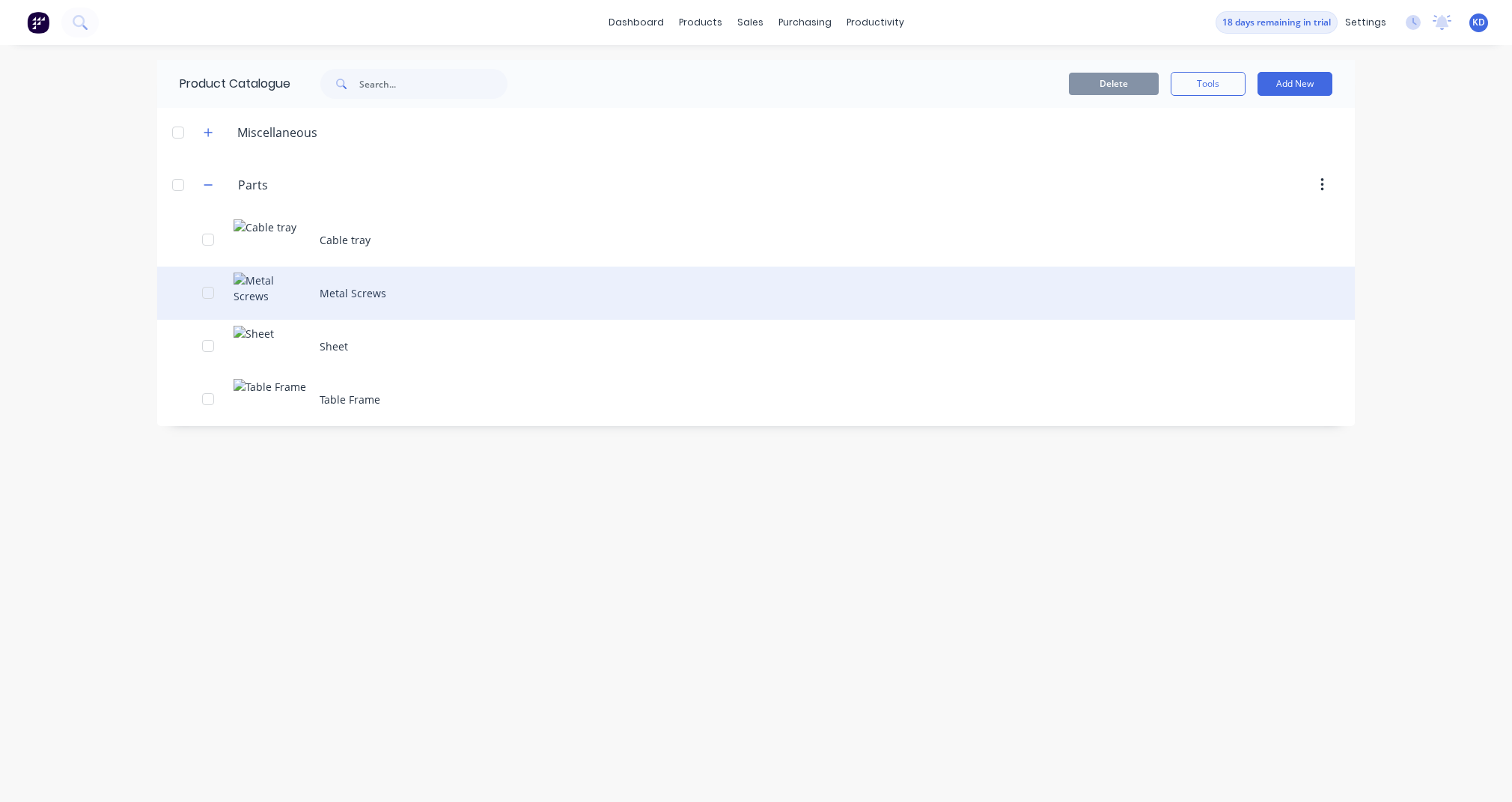
click at [328, 299] on div "Metal Screws" at bounding box center [755, 292] width 1197 height 53
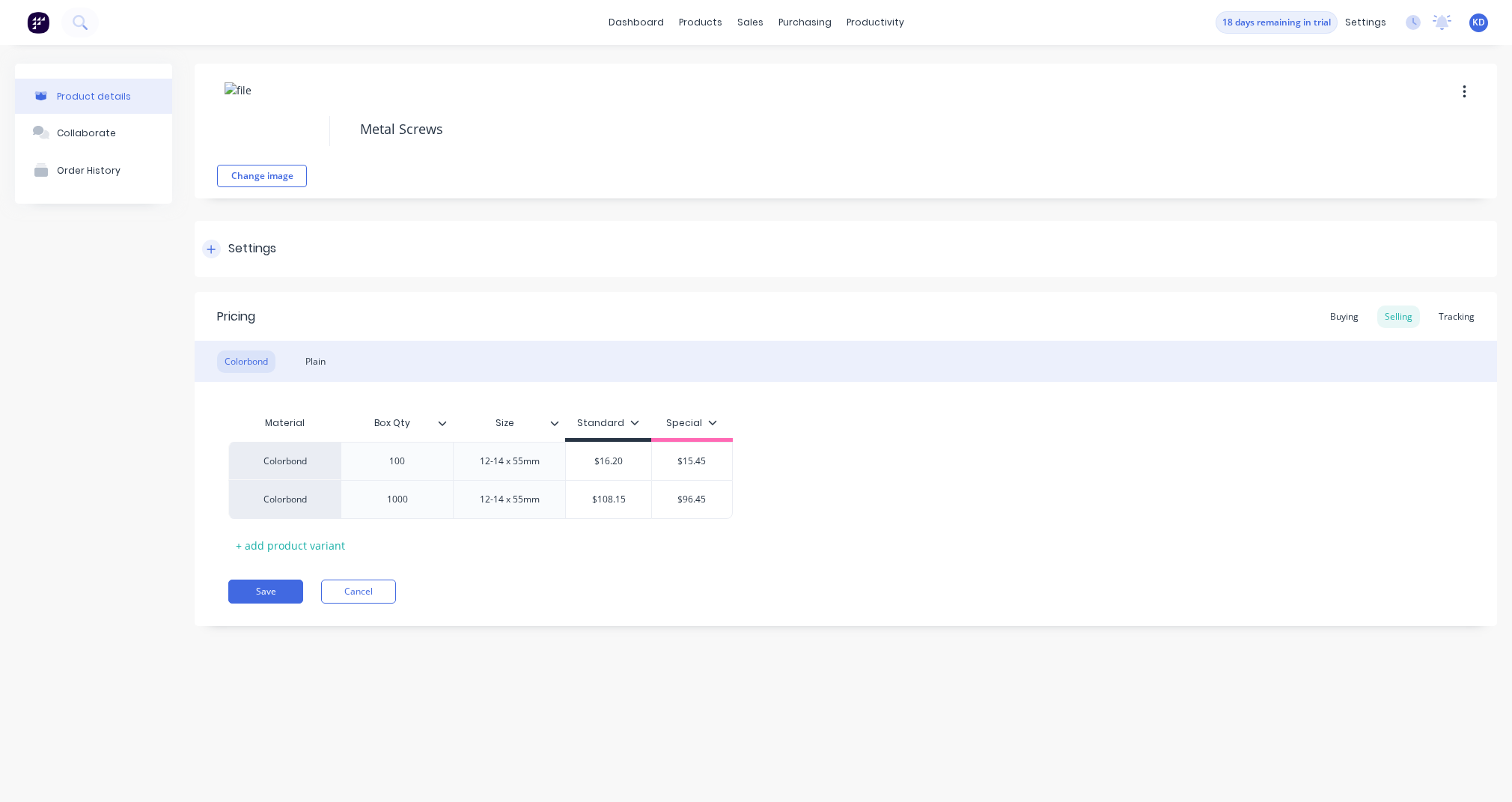
click at [275, 262] on div "Settings" at bounding box center [845, 249] width 1302 height 56
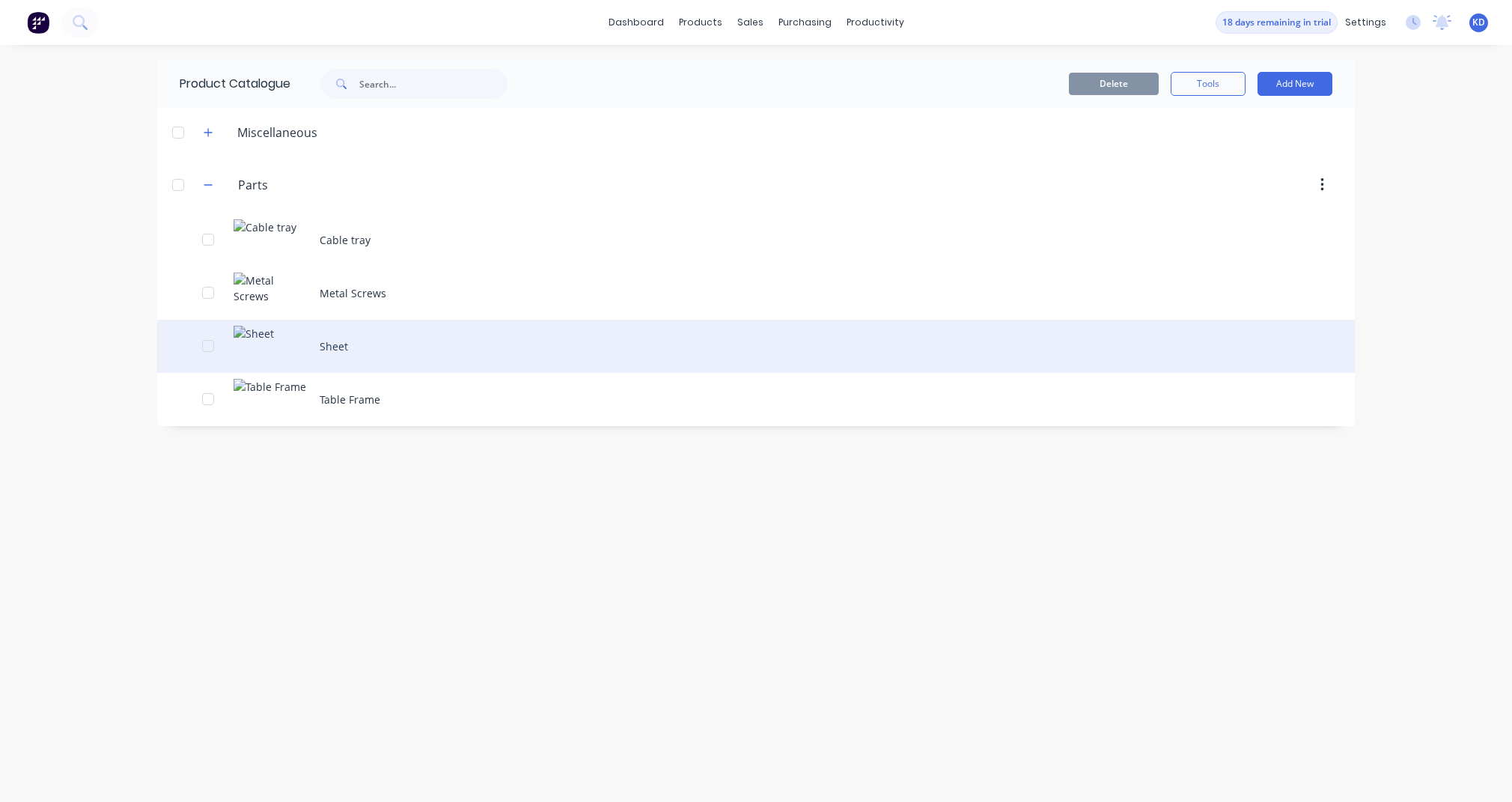
click at [342, 356] on div "Sheet" at bounding box center [755, 345] width 1197 height 53
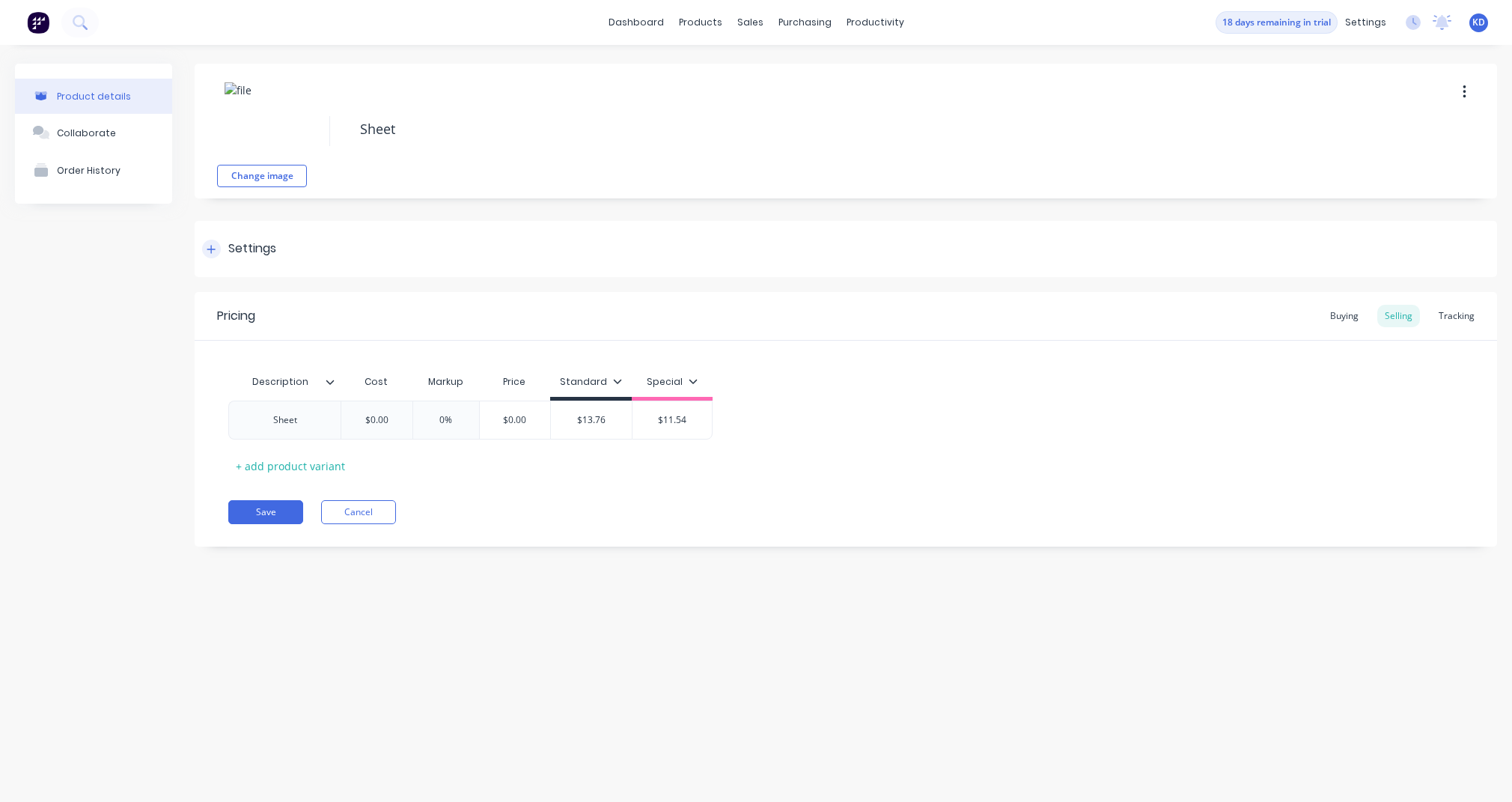
click at [282, 248] on div "Settings" at bounding box center [845, 249] width 1302 height 56
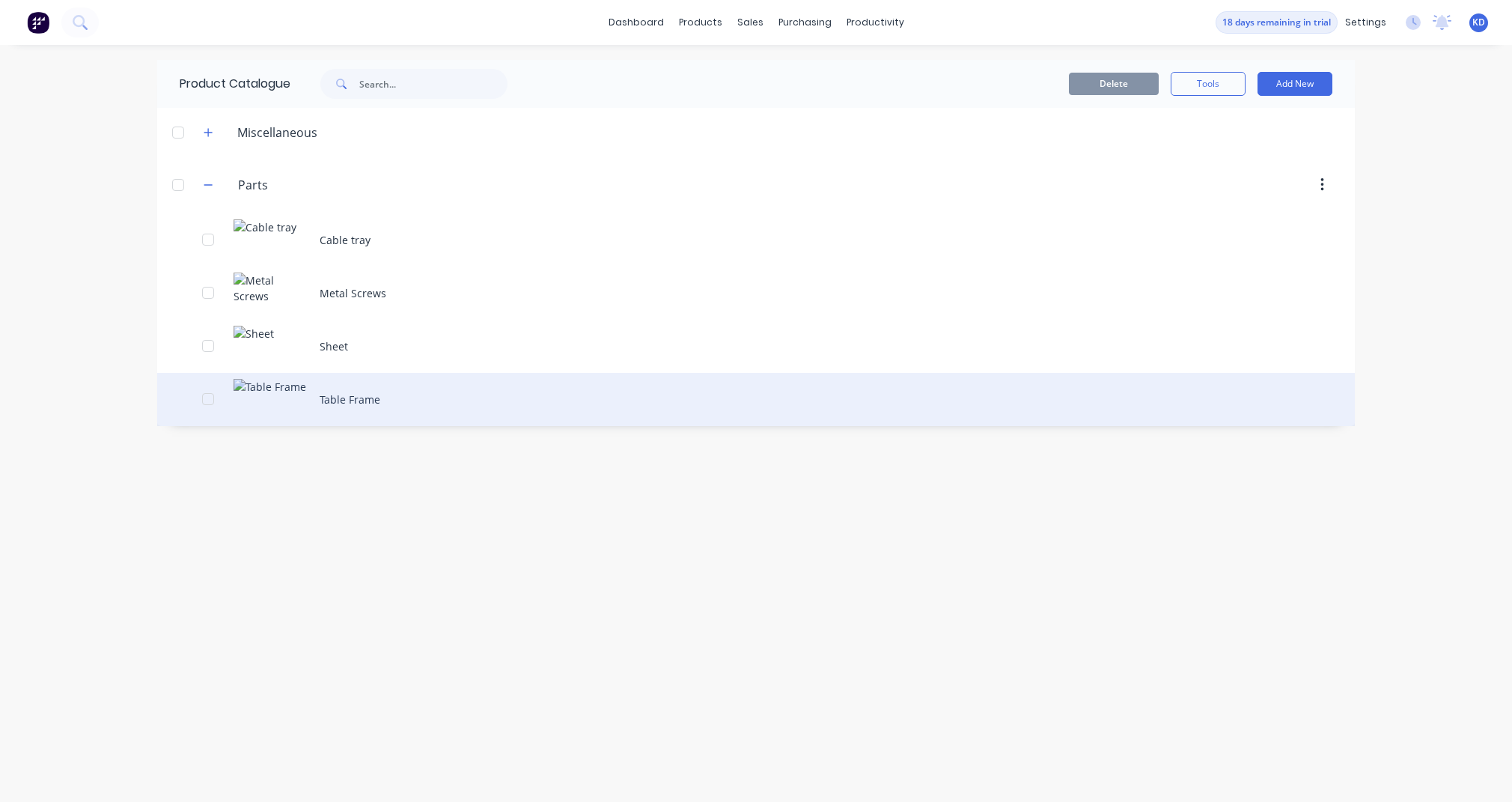
click at [374, 413] on div "Table Frame" at bounding box center [755, 399] width 1197 height 53
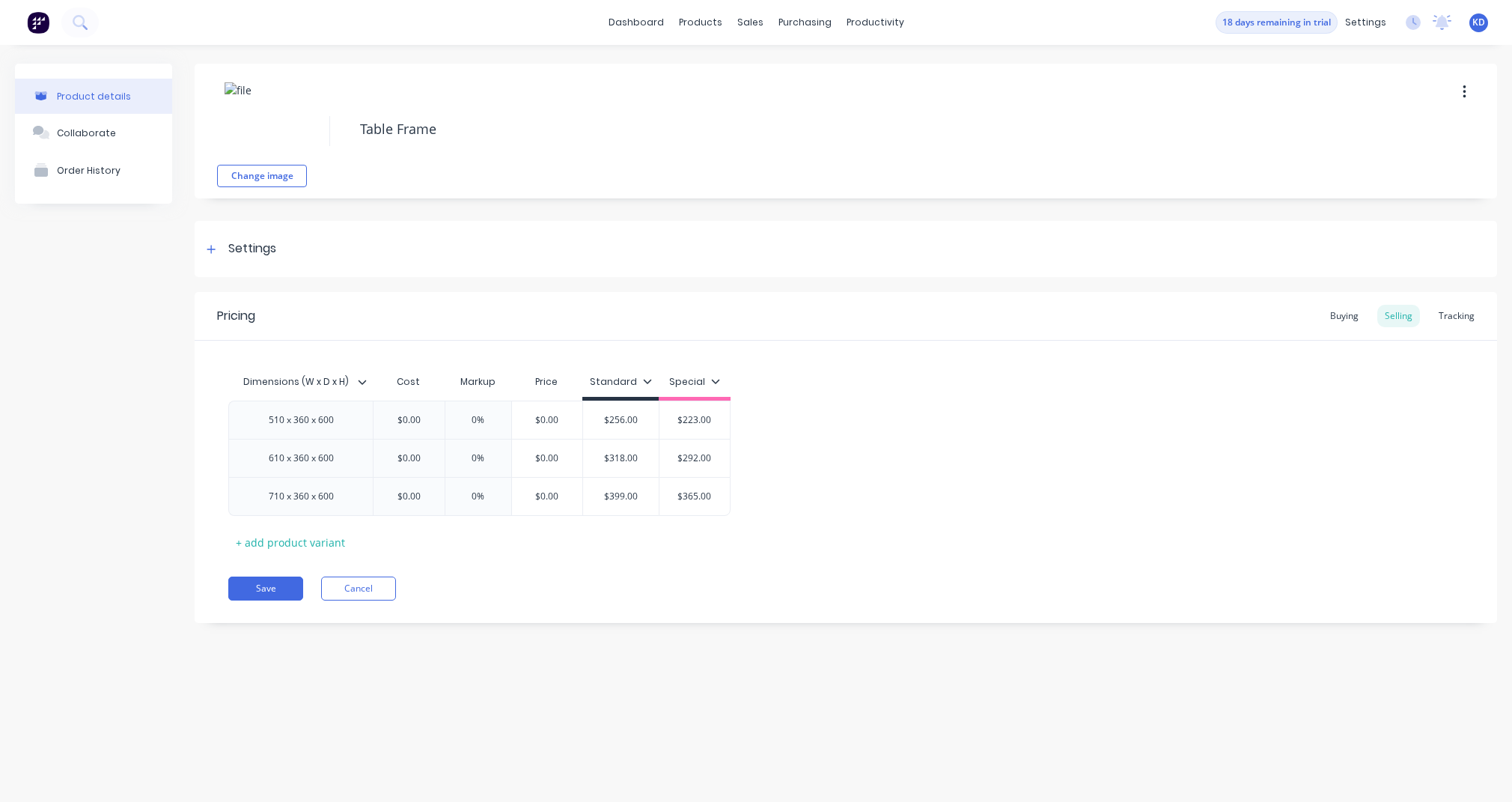
type textarea "x"
click at [286, 249] on div "Settings" at bounding box center [845, 249] width 1302 height 56
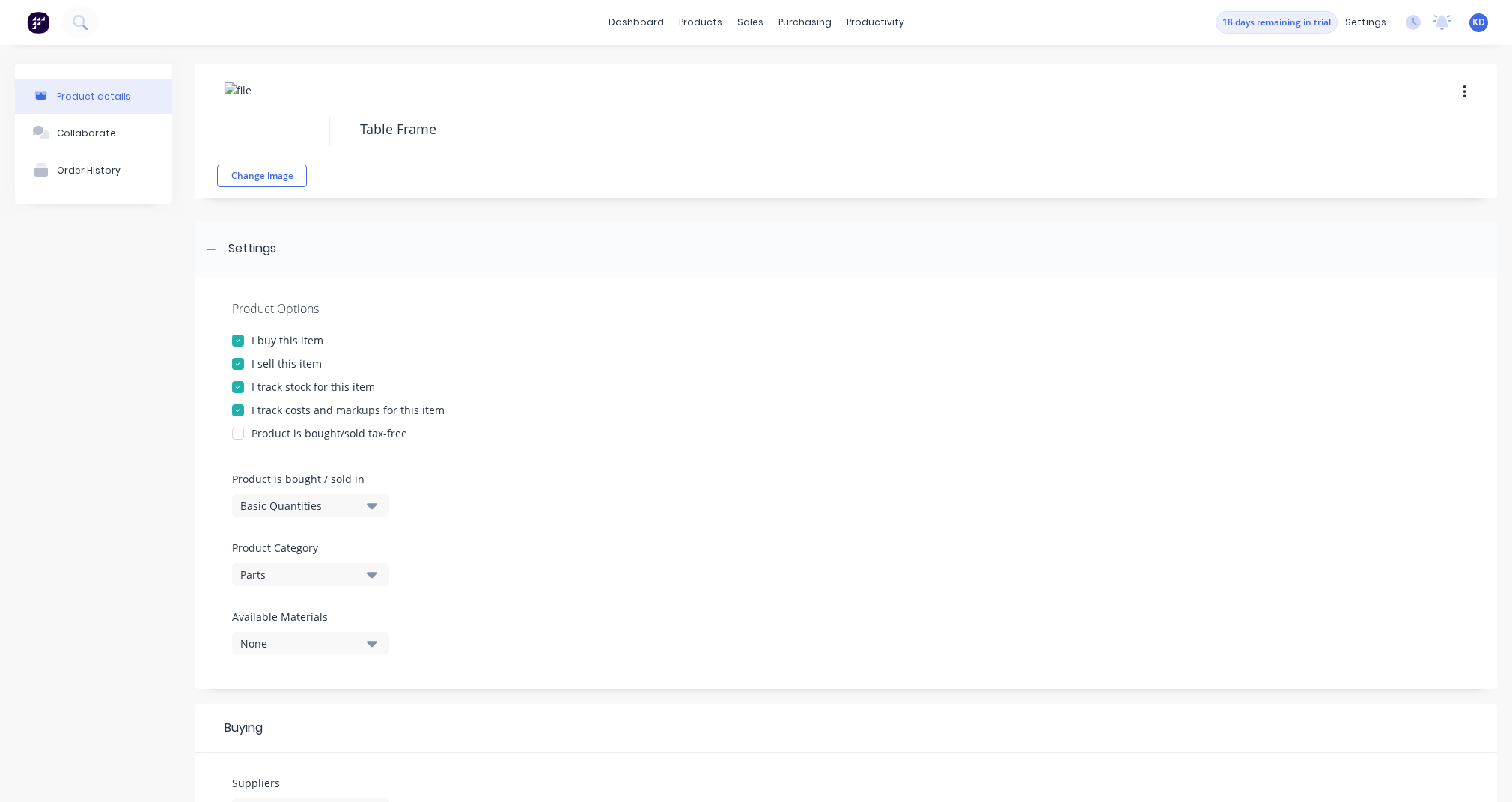
click at [1473, 25] on span "KD" at bounding box center [1478, 22] width 13 height 13
click at [166, 437] on div "Product details Collaborate Order History" at bounding box center [93, 672] width 157 height 1217
click at [769, 102] on div "Customers" at bounding box center [796, 102] width 54 height 13
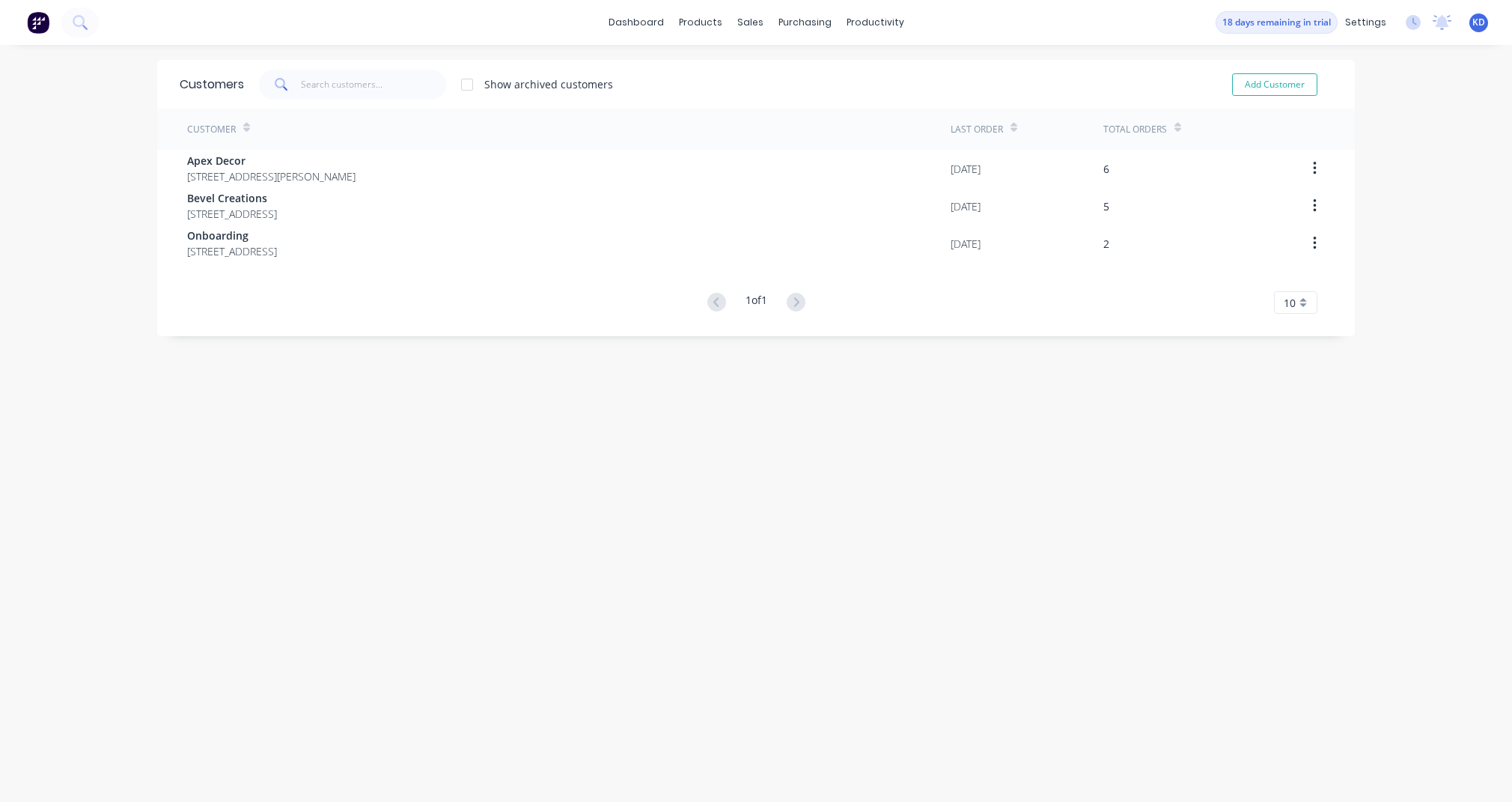
click at [229, 532] on div "Customers Show archived customers Add Customer Customer Last Order Total Orders…" at bounding box center [755, 438] width 1197 height 757
click at [378, 511] on div "Customers Show archived customers Add Customer Customer Last Order Total Orders…" at bounding box center [755, 438] width 1197 height 757
click at [856, 572] on div "Customers Show archived customers Add Customer Customer Last Order Total Orders…" at bounding box center [755, 438] width 1197 height 757
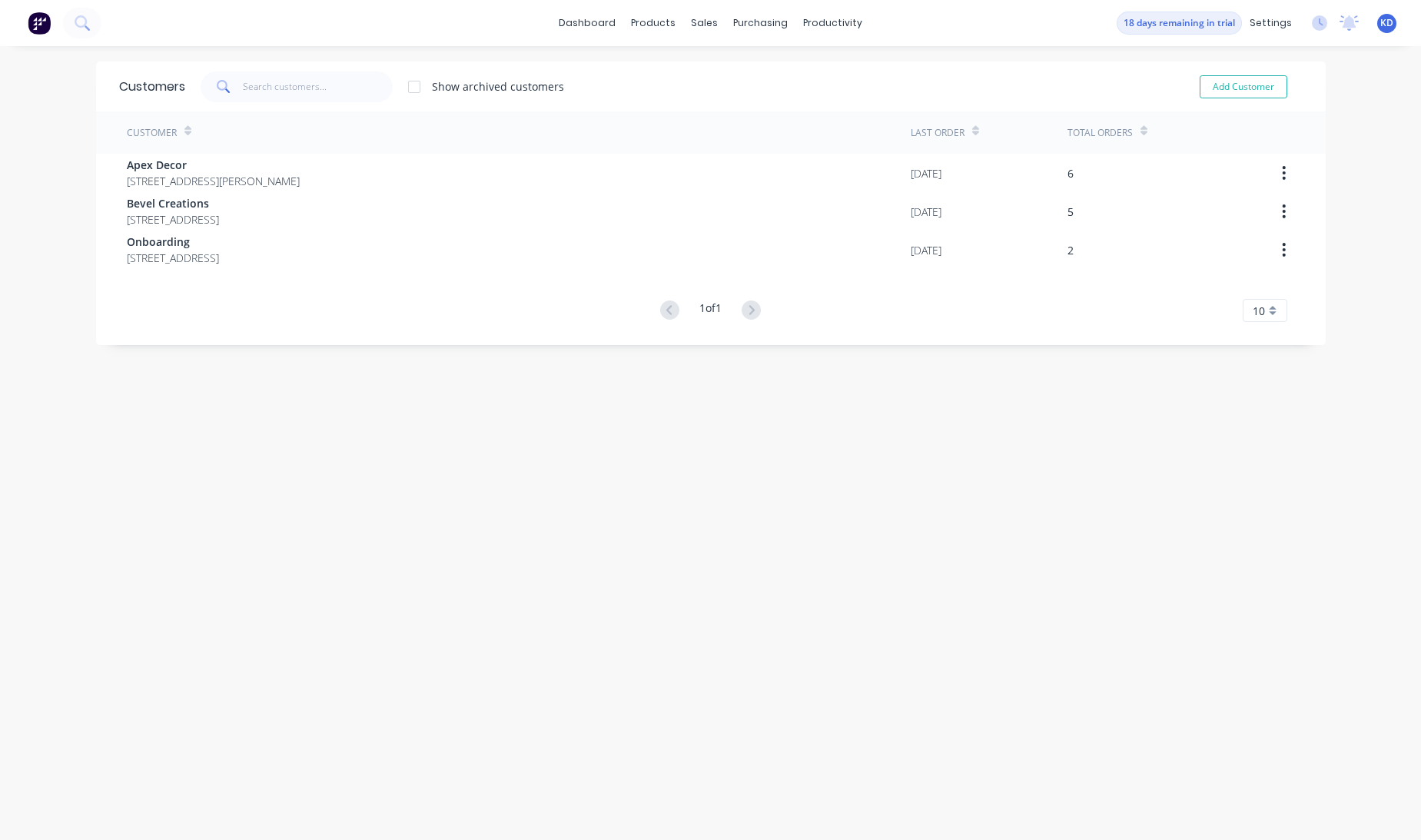
click at [317, 615] on div "Customers Show archived customers Add Customer Customer Last Order Total Orders…" at bounding box center [710, 458] width 1229 height 794
click at [1381, 23] on span "KD" at bounding box center [1386, 23] width 13 height 14
drag, startPoint x: 1226, startPoint y: 69, endPoint x: 1338, endPoint y: 66, distance: 112.0
click at [1338, 66] on div "Karmela Test [DATE] [PERSON_NAME] [PERSON_NAME] Administrator" at bounding box center [1292, 88] width 203 height 89
click at [840, 523] on div "Customers Show archived customers Add Customer Customer Last Order Total Orders…" at bounding box center [710, 458] width 1229 height 794
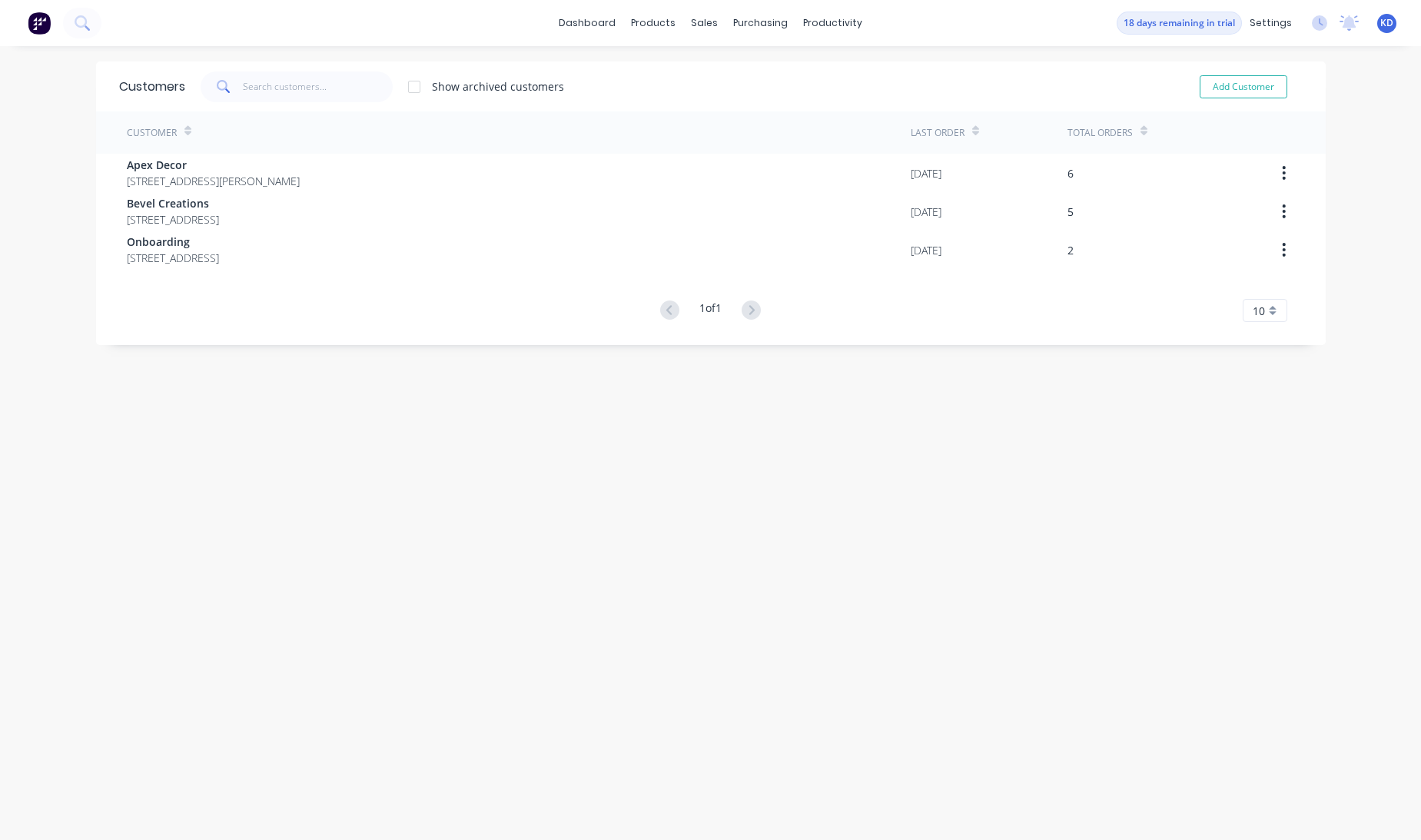
click at [258, 182] on span "[STREET_ADDRESS][PERSON_NAME]" at bounding box center [212, 181] width 173 height 16
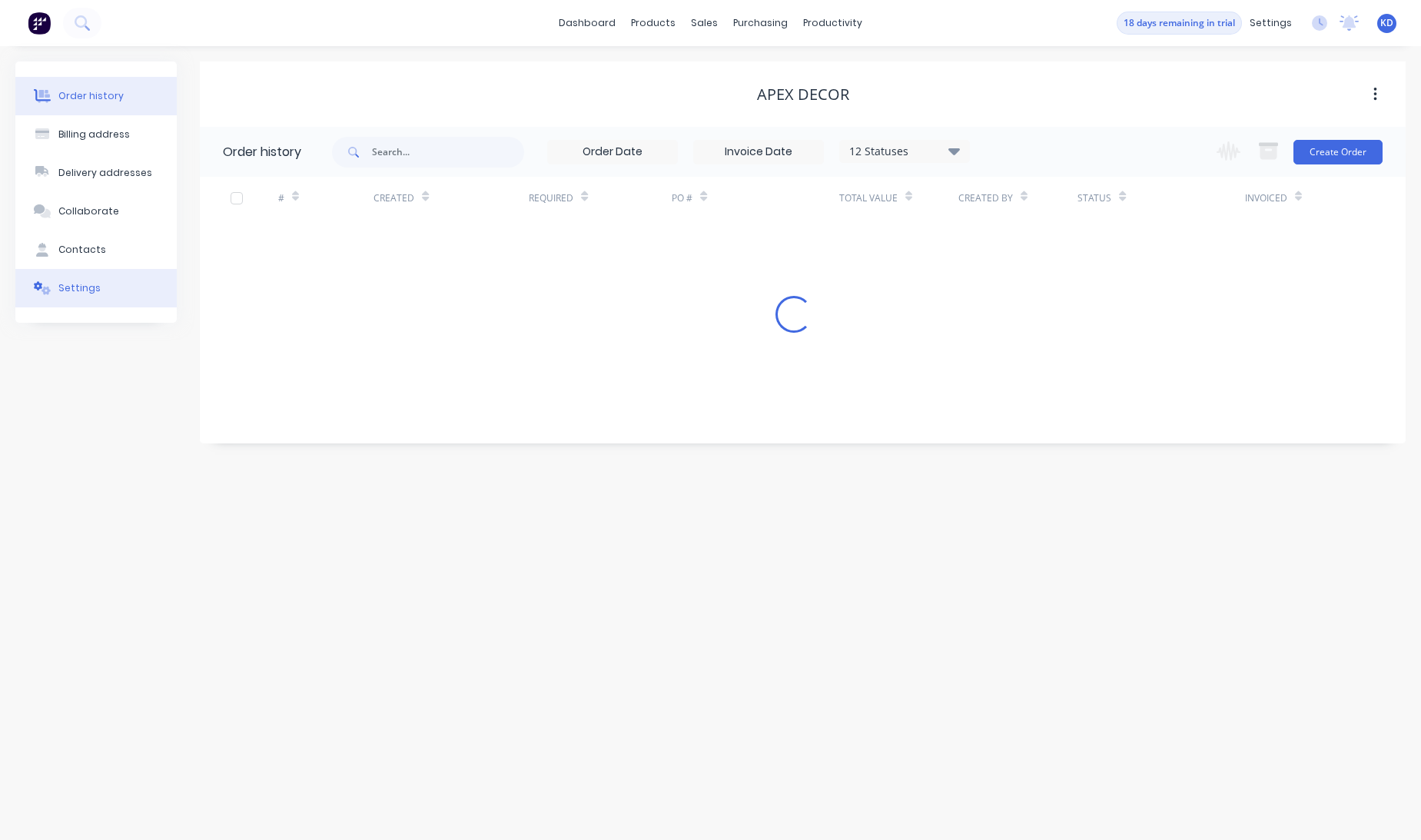
click at [99, 289] on button "Settings" at bounding box center [96, 287] width 161 height 38
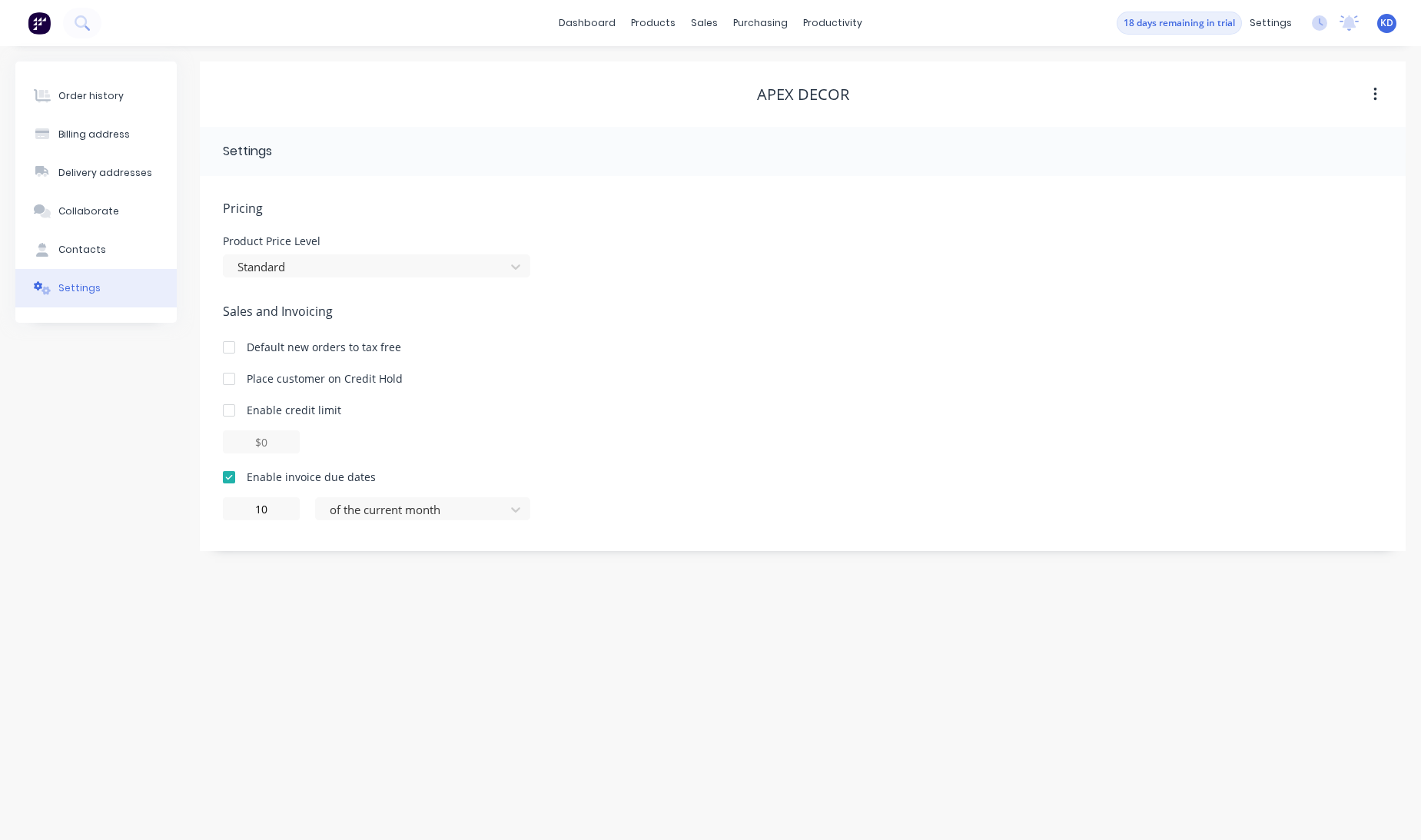
click at [110, 560] on div "Order history Billing address Delivery addresses Collaborate Contacts Settings …" at bounding box center [710, 443] width 1421 height 794
click at [131, 503] on div "Order history Billing address Delivery addresses Collaborate Contacts Settings" at bounding box center [96, 306] width 161 height 490
click at [737, 99] on div "Customers" at bounding box center [757, 105] width 55 height 14
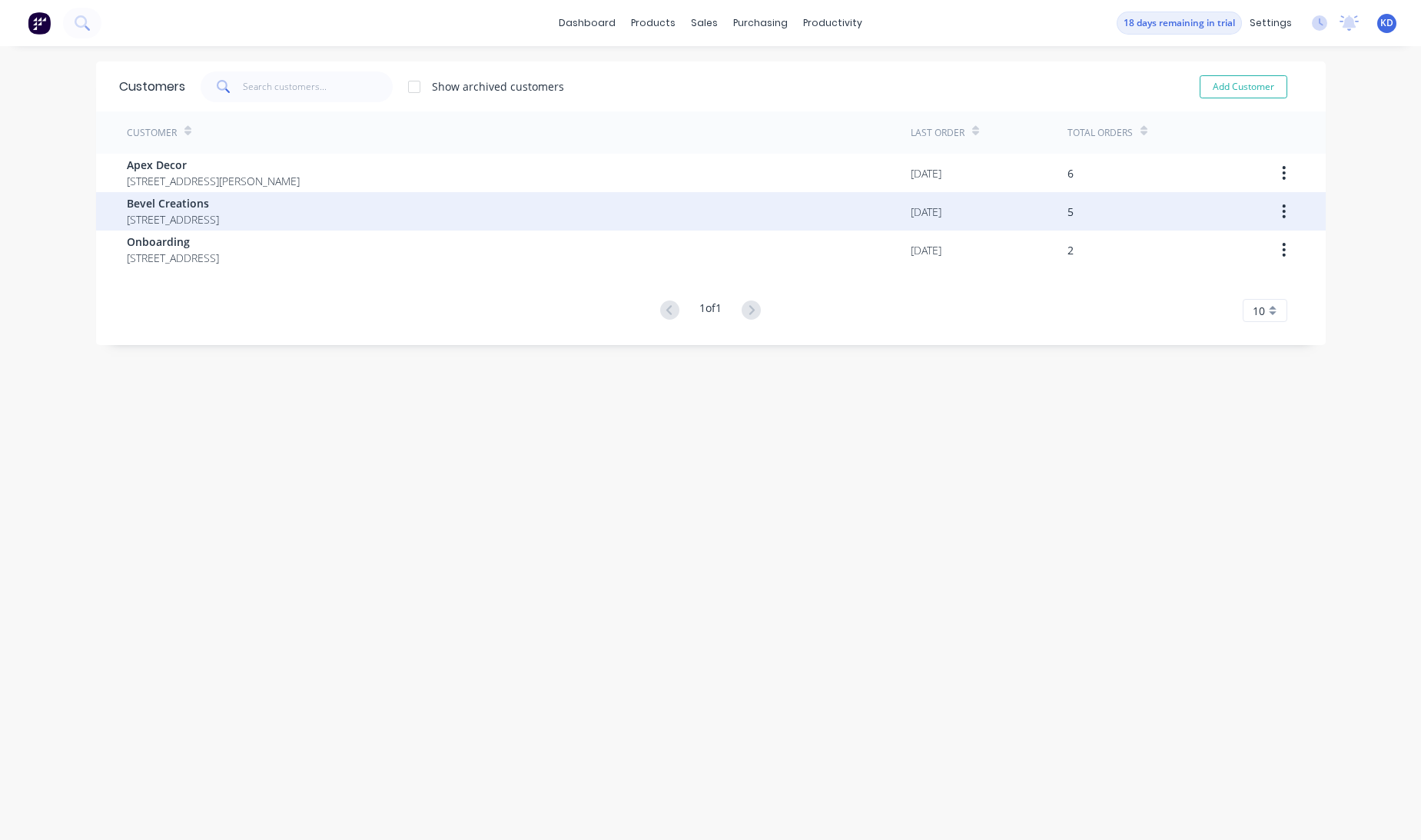
drag, startPoint x: 262, startPoint y: 265, endPoint x: 255, endPoint y: 224, distance: 41.6
click at [219, 224] on span "[STREET_ADDRESS]" at bounding box center [172, 219] width 92 height 16
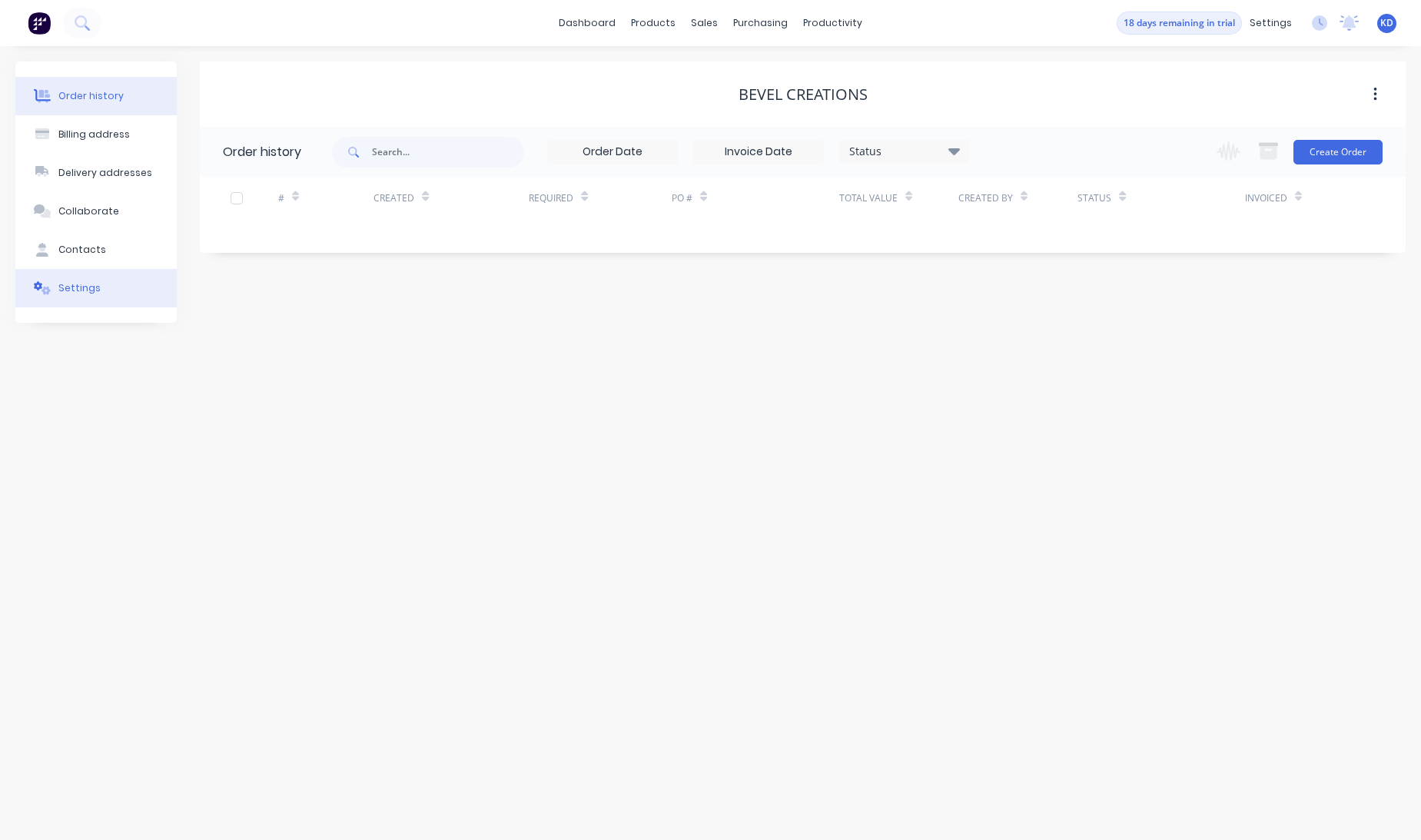
click at [113, 268] on button "Settings" at bounding box center [96, 287] width 161 height 38
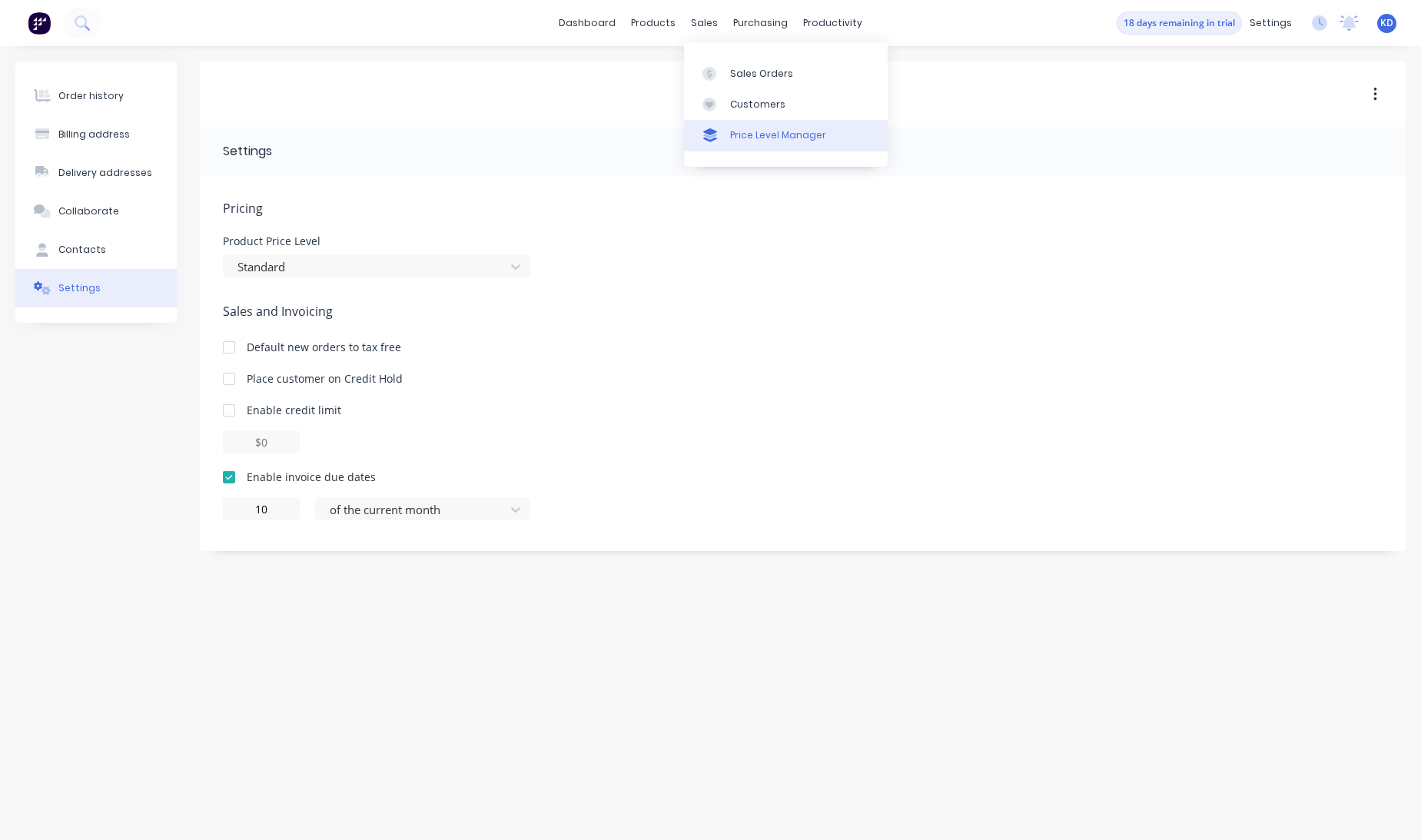
click at [729, 131] on link "Price Level Manager" at bounding box center [786, 134] width 203 height 31
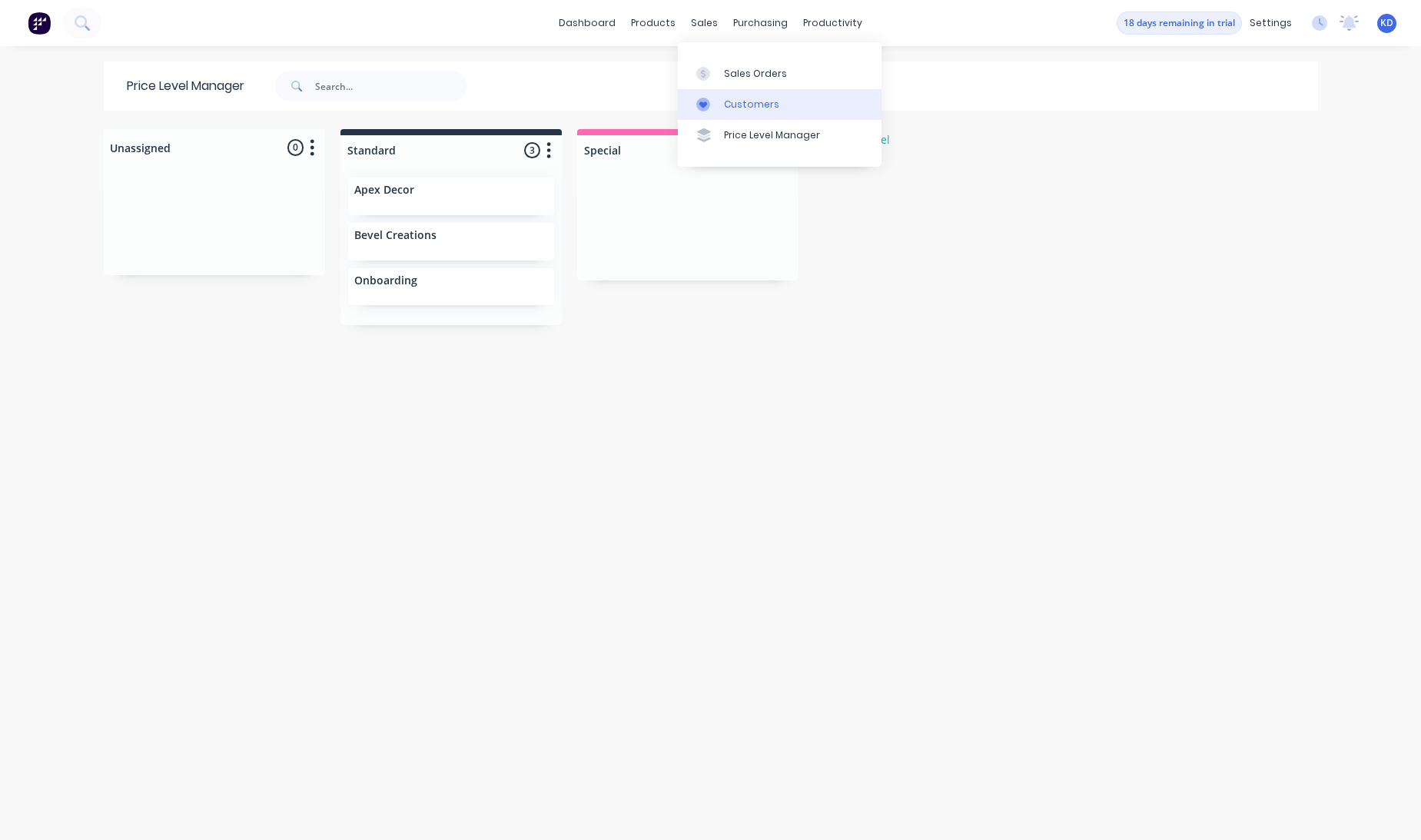
click at [722, 100] on link "Customers" at bounding box center [779, 104] width 203 height 31
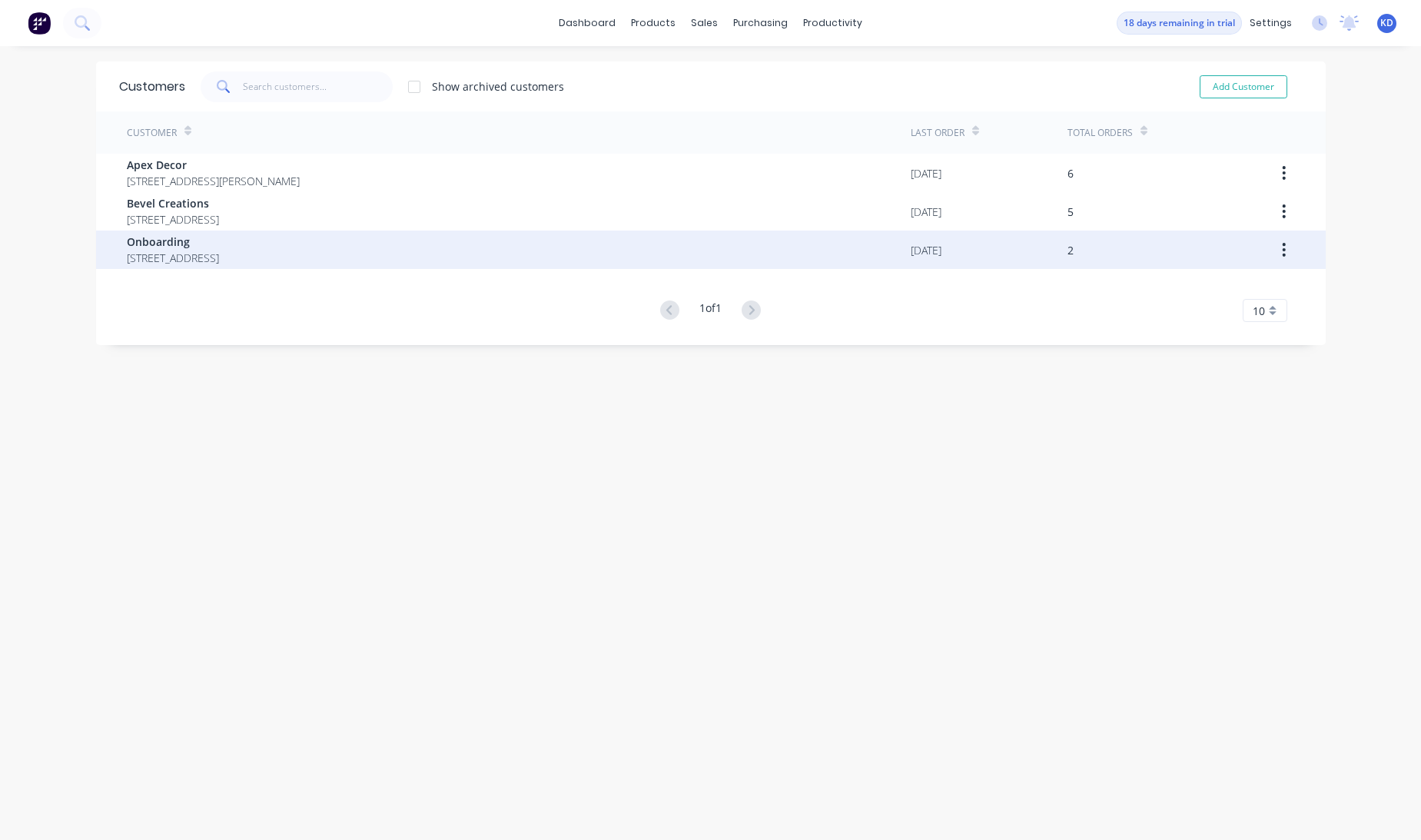
click at [182, 248] on span "Onboarding" at bounding box center [172, 242] width 92 height 16
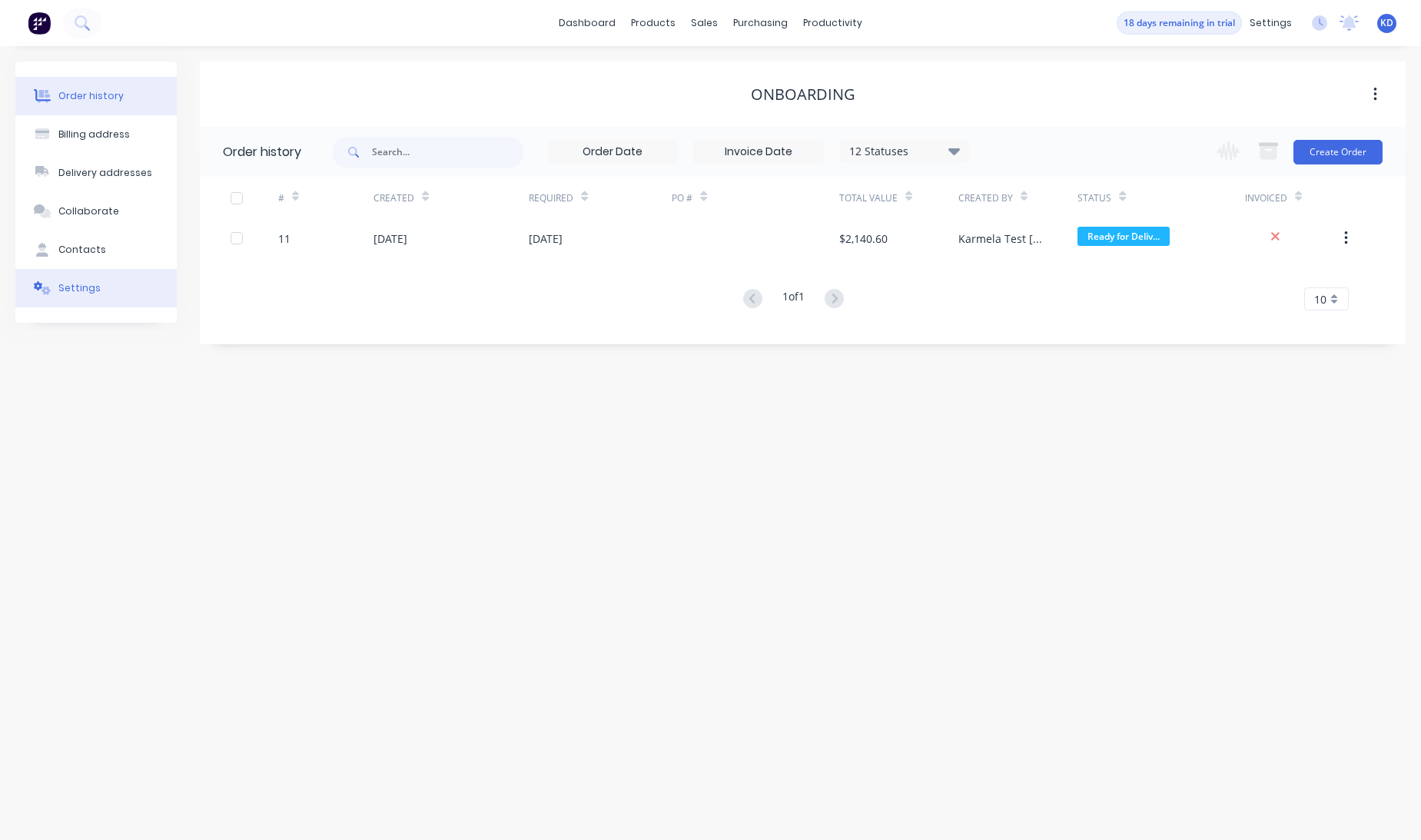
click at [127, 294] on button "Settings" at bounding box center [96, 287] width 161 height 38
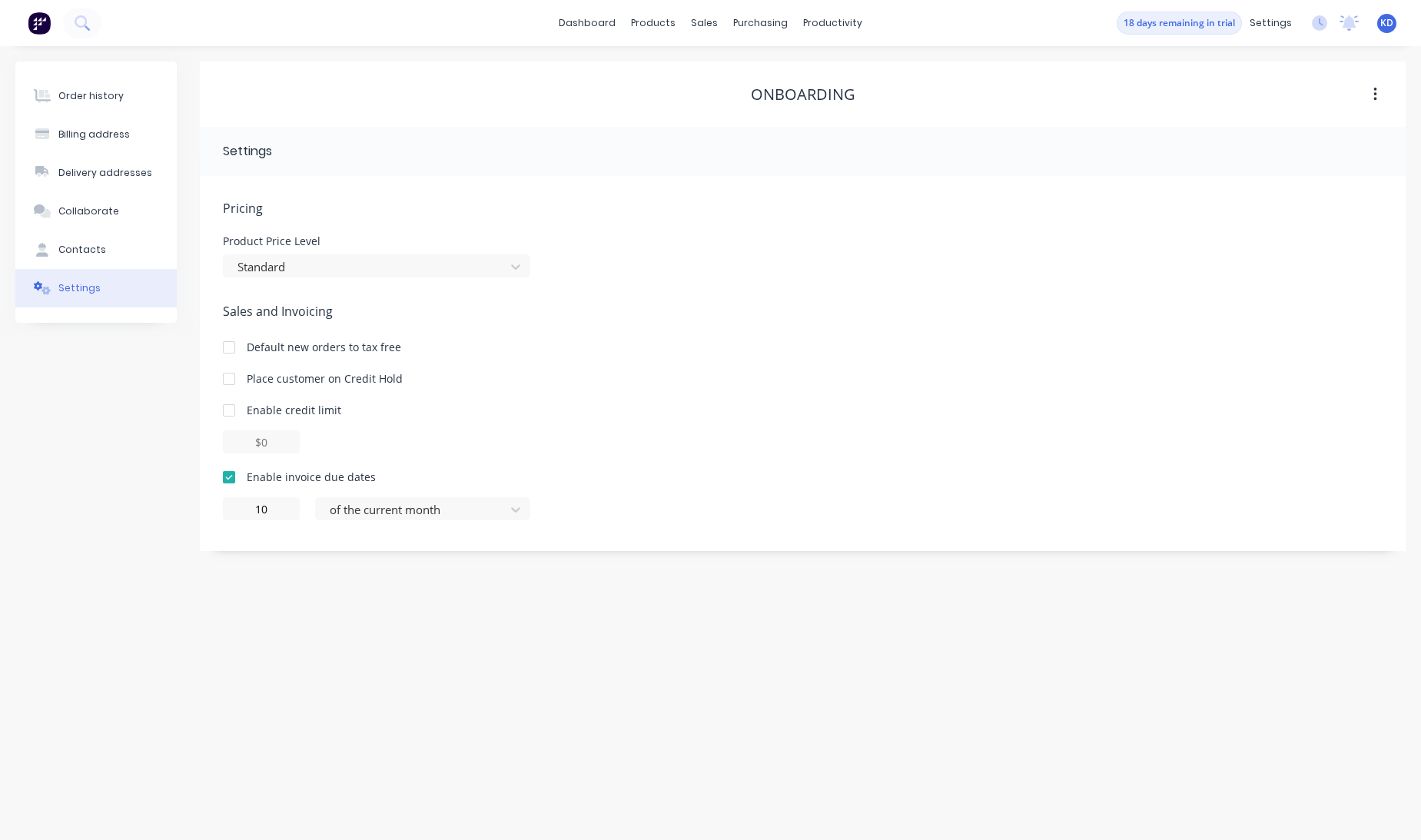
click at [735, 731] on div "Order history Billing address Delivery addresses Collaborate Contacts Settings …" at bounding box center [710, 443] width 1421 height 794
click at [740, 99] on div "Customers" at bounding box center [757, 105] width 55 height 14
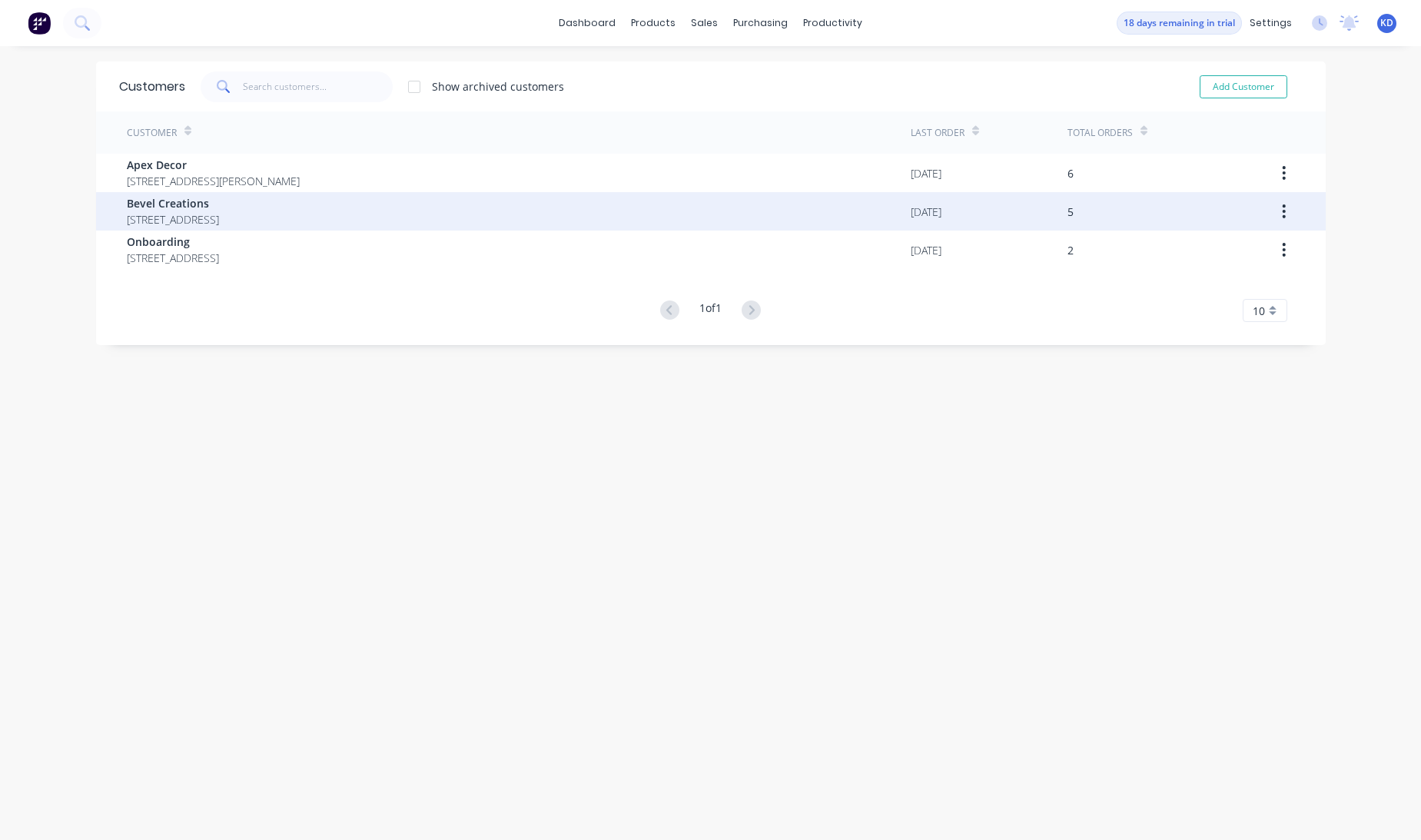
click at [171, 215] on span "101 Stirling Street Perth Western Australia 6000" at bounding box center [172, 219] width 92 height 16
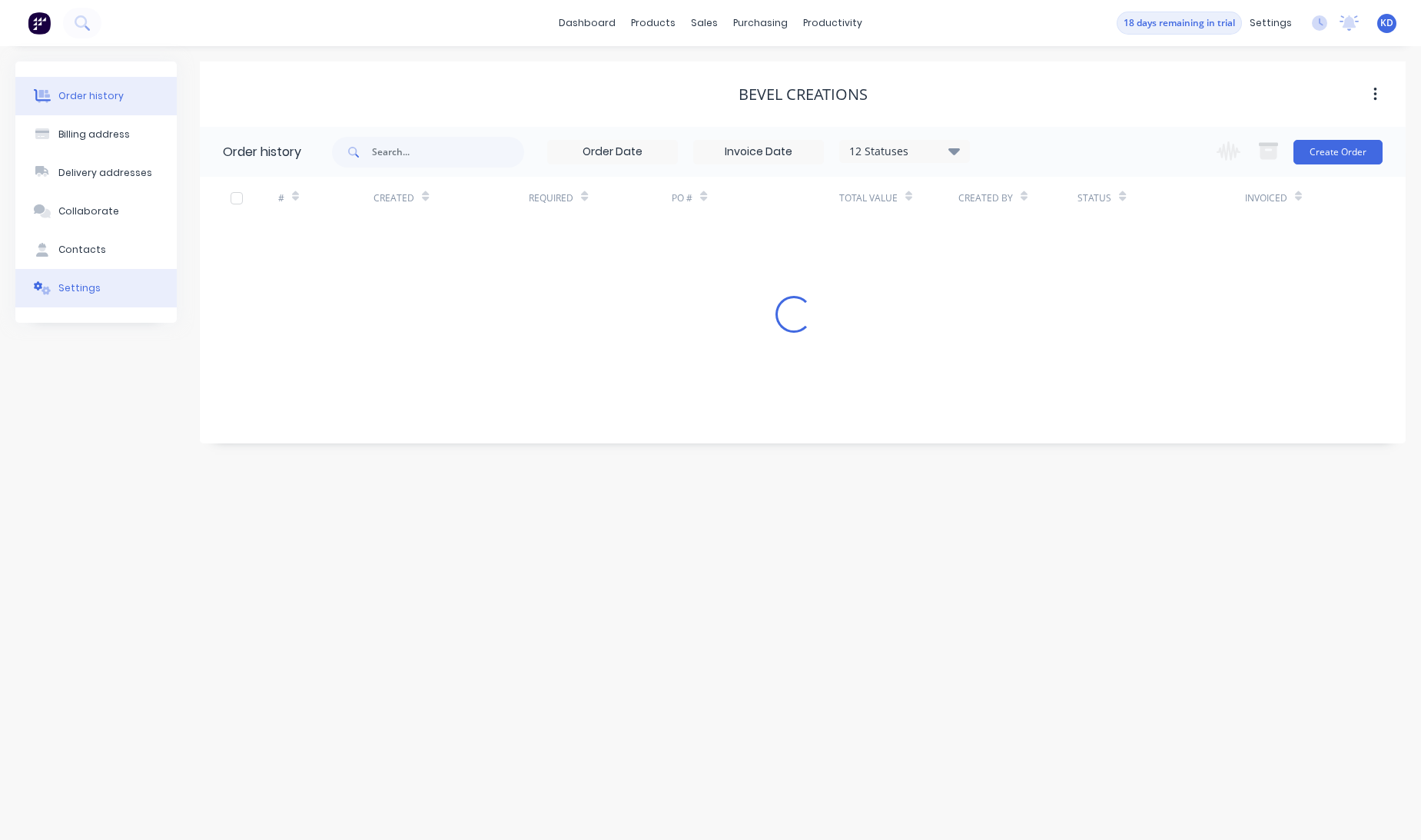
click at [114, 268] on button "Settings" at bounding box center [96, 287] width 161 height 38
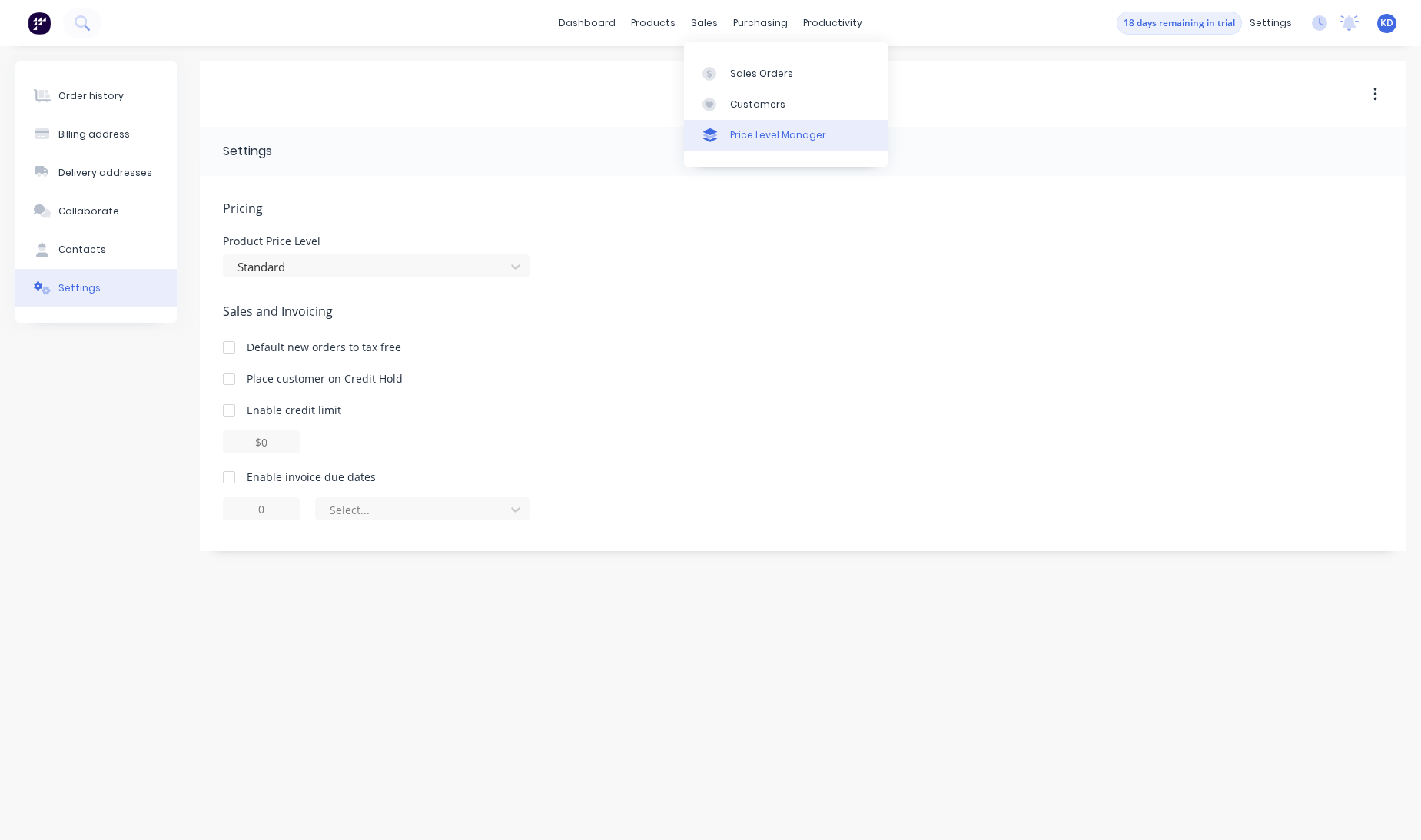
click at [730, 132] on div "Price Level Manager" at bounding box center [777, 135] width 96 height 14
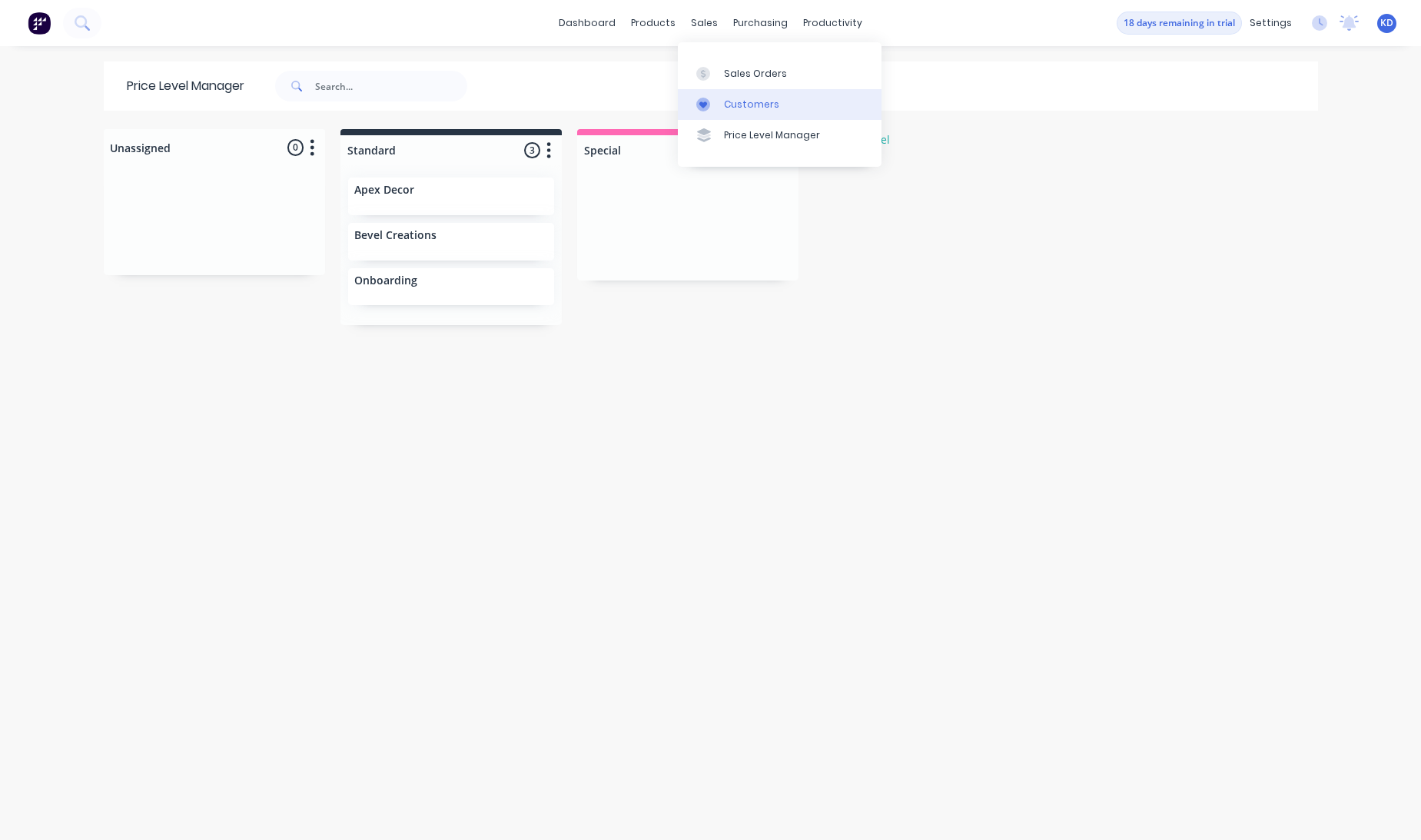
click at [729, 93] on link "Customers" at bounding box center [779, 104] width 203 height 31
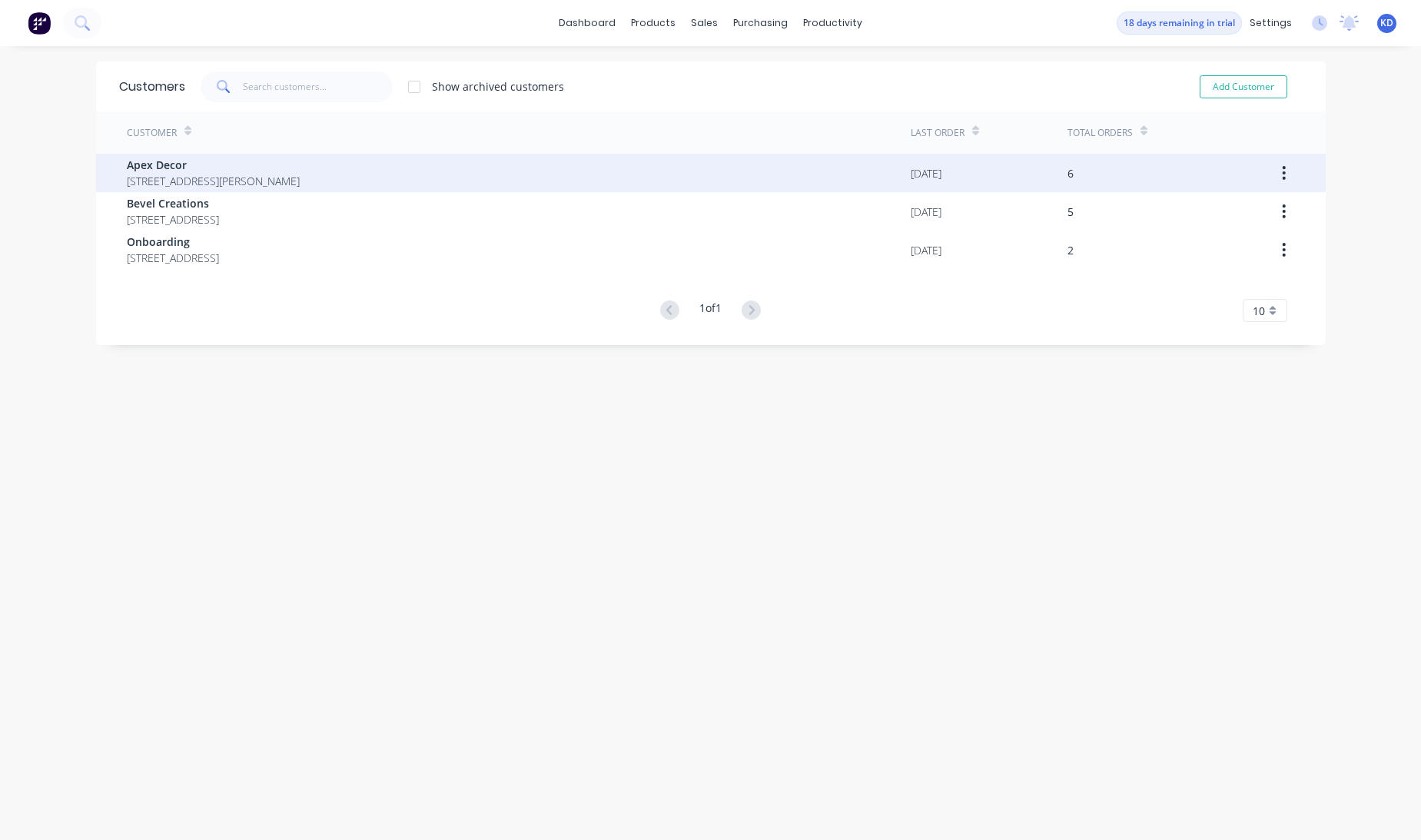
click at [166, 175] on span "[STREET_ADDRESS][PERSON_NAME]" at bounding box center [212, 181] width 173 height 16
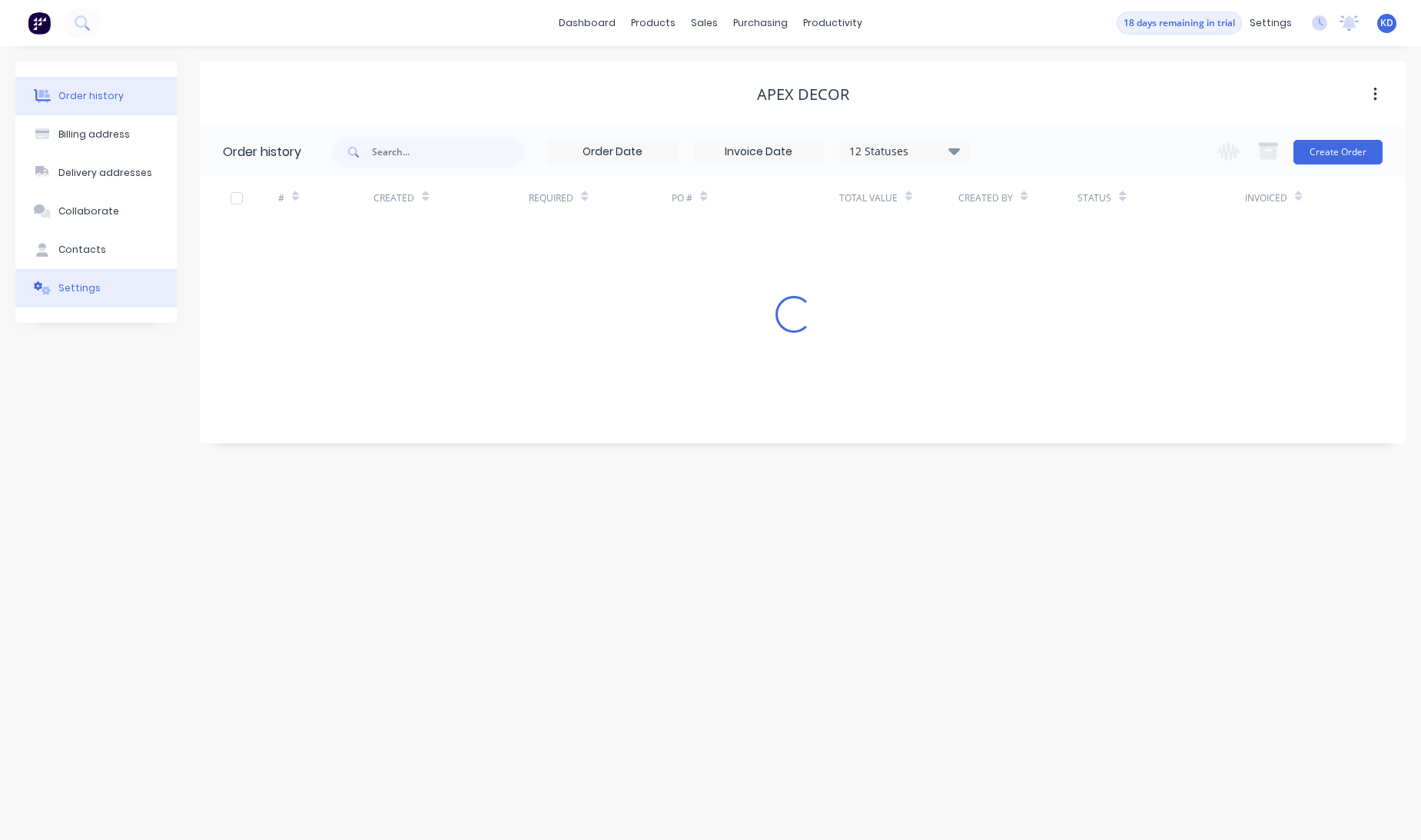
click at [112, 301] on button "Settings" at bounding box center [96, 287] width 161 height 38
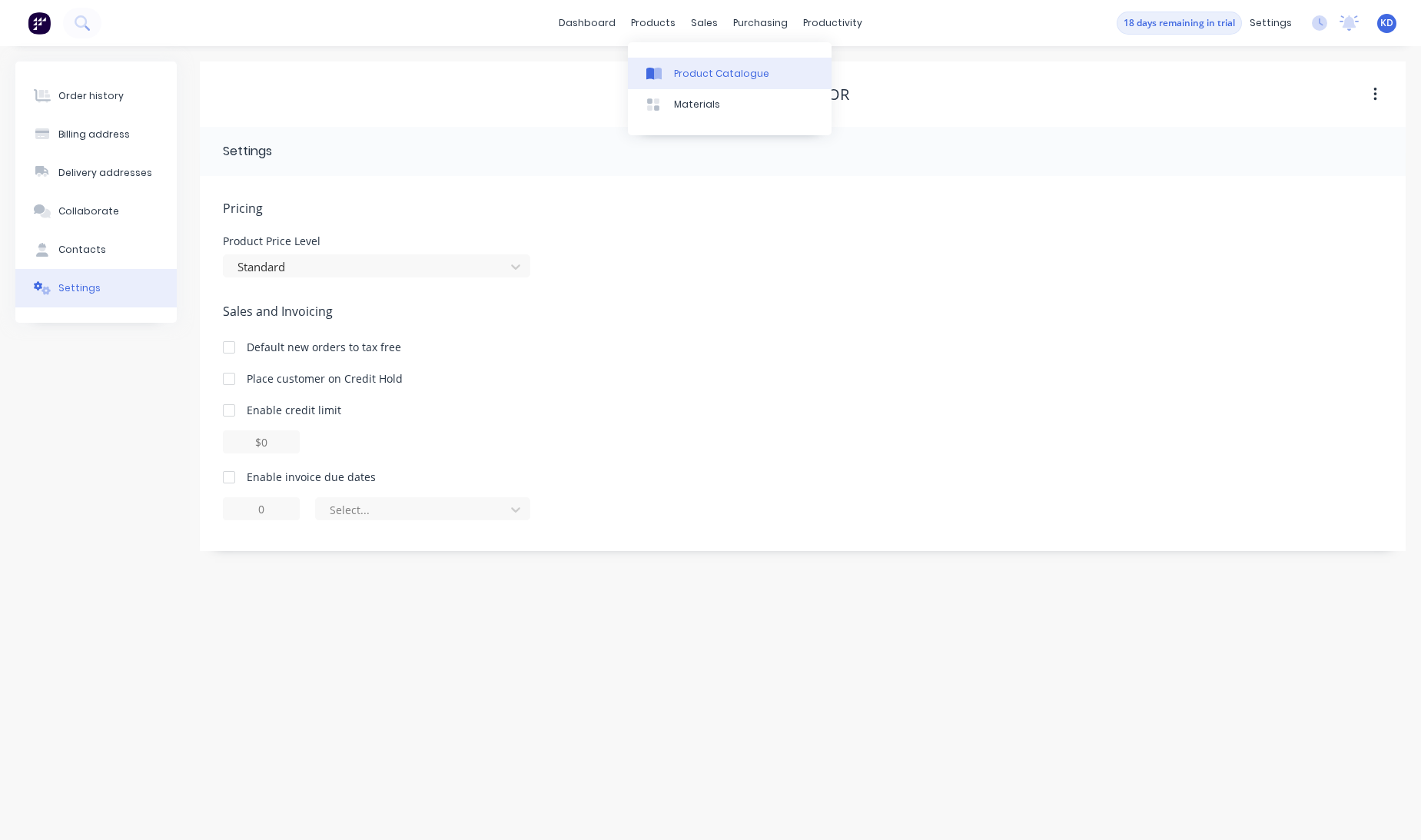
click at [680, 64] on link "Product Catalogue" at bounding box center [730, 72] width 203 height 31
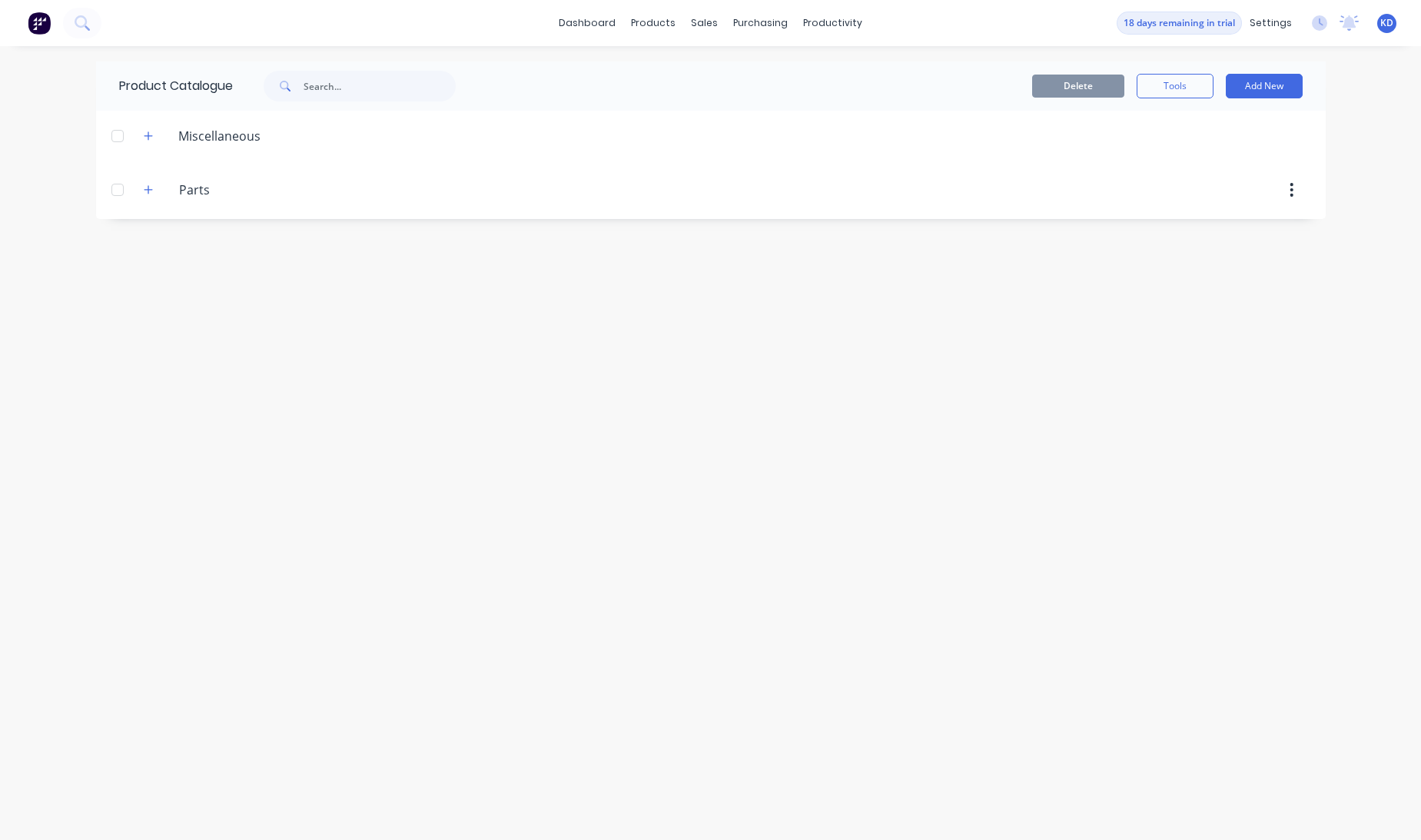
click at [991, 458] on div "Product Catalogue Delete Tools Add New Miscellaneous Parts Parts" at bounding box center [710, 442] width 1229 height 763
click at [144, 188] on icon "button" at bounding box center [148, 190] width 9 height 11
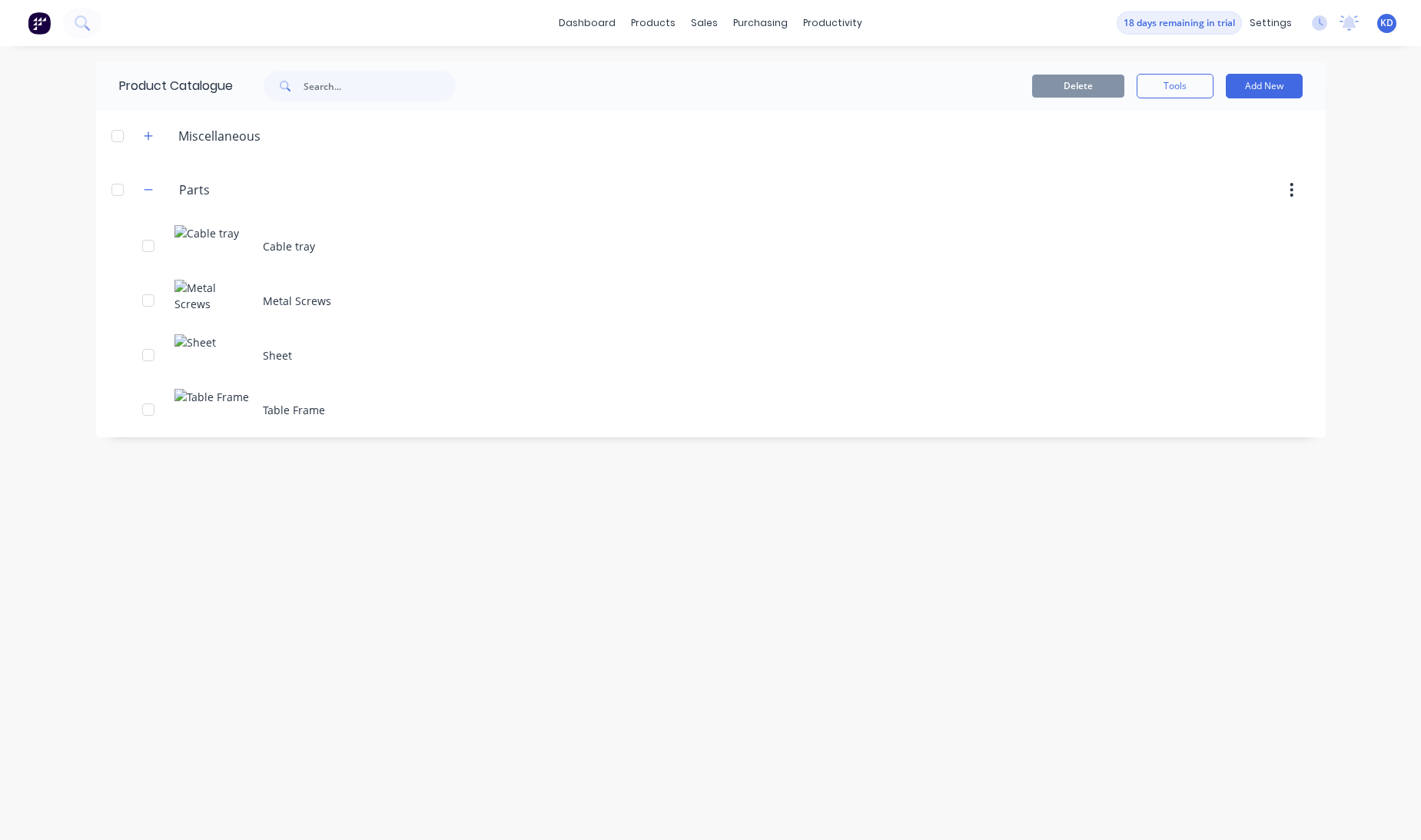
click at [200, 231] on div "Cable tray" at bounding box center [710, 246] width 1229 height 54
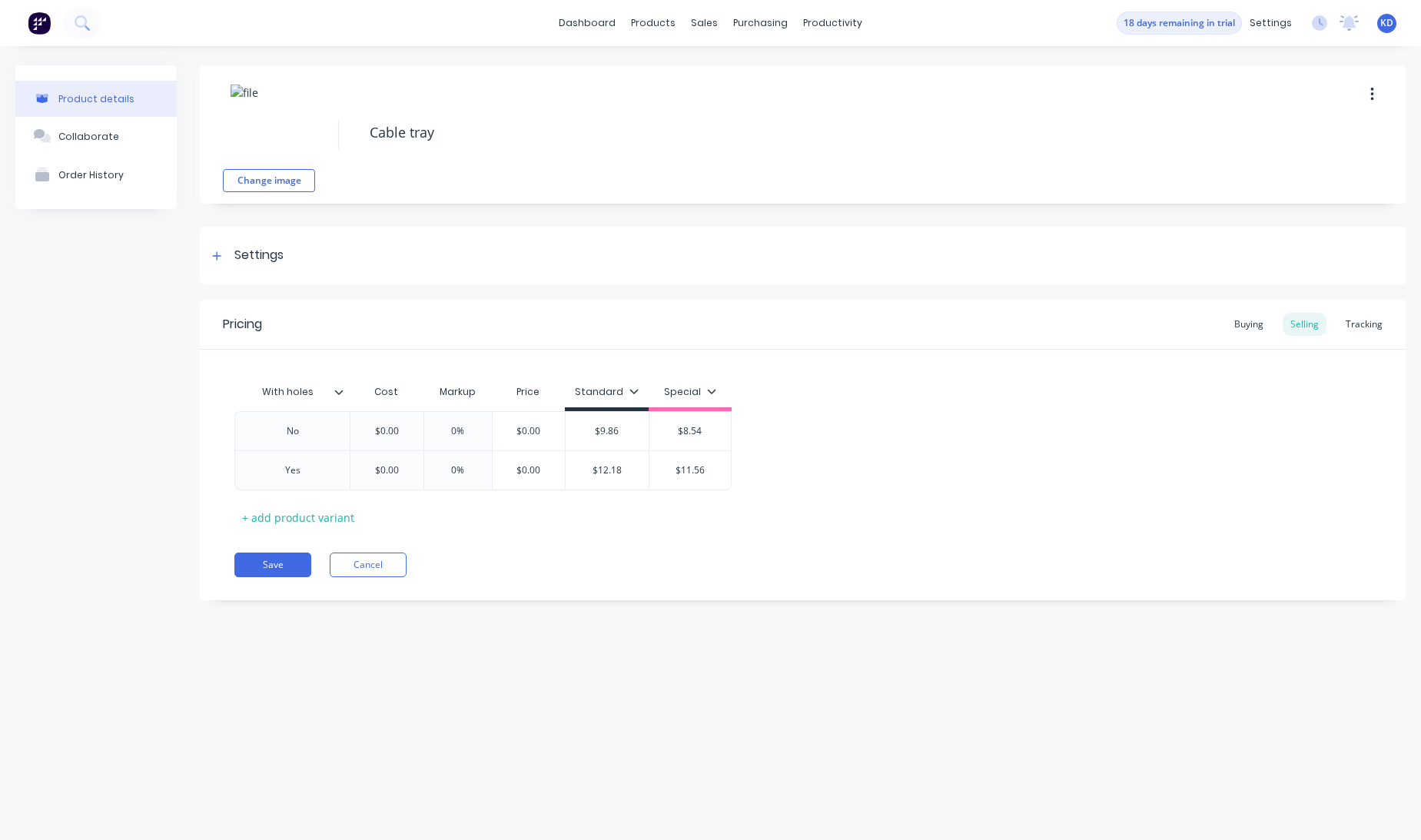
type textarea "x"
click at [252, 230] on div "Settings" at bounding box center [802, 256] width 1206 height 57
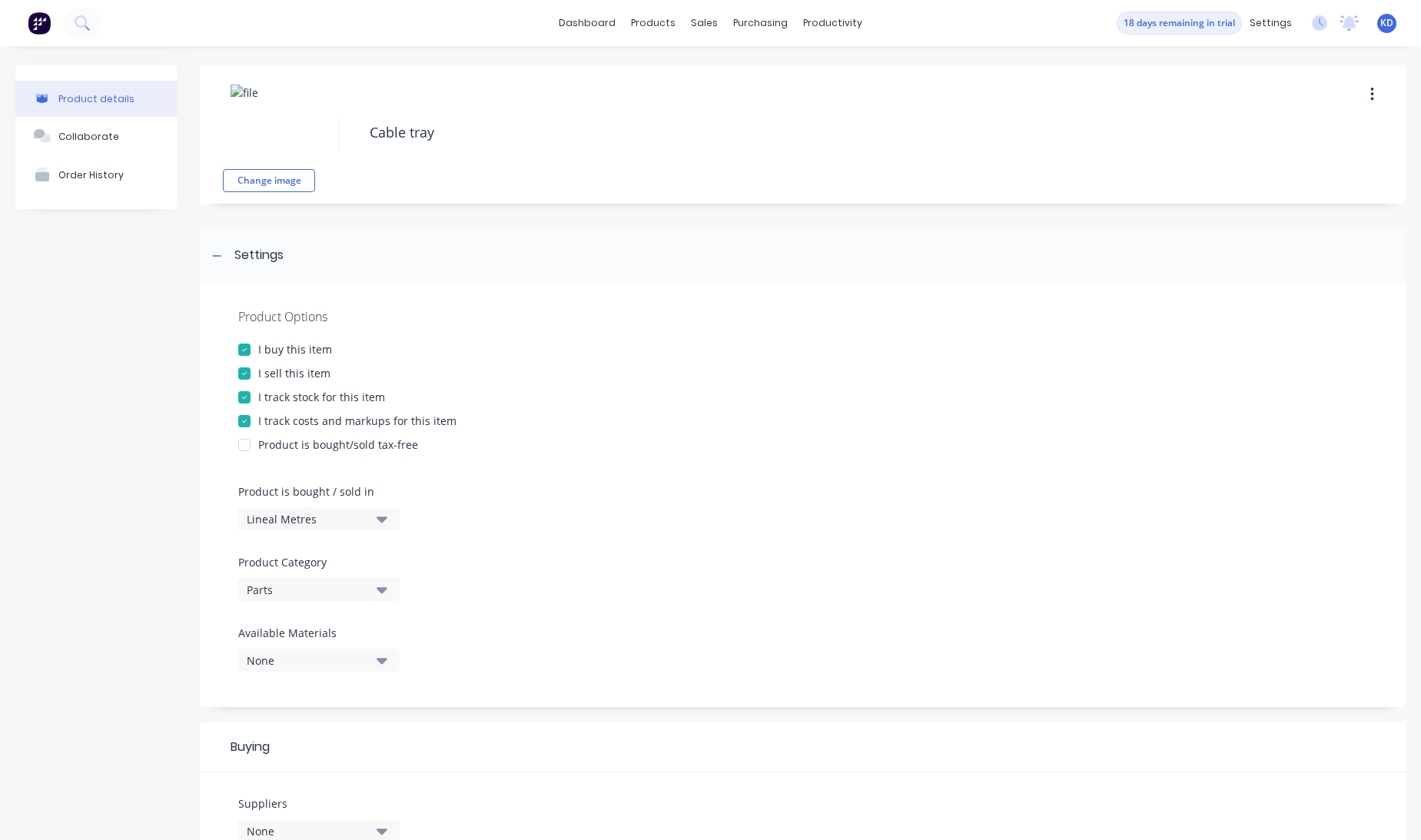
click at [765, 494] on div "Product Options I buy this item I sell this item I track stock for this item I …" at bounding box center [802, 496] width 1206 height 422
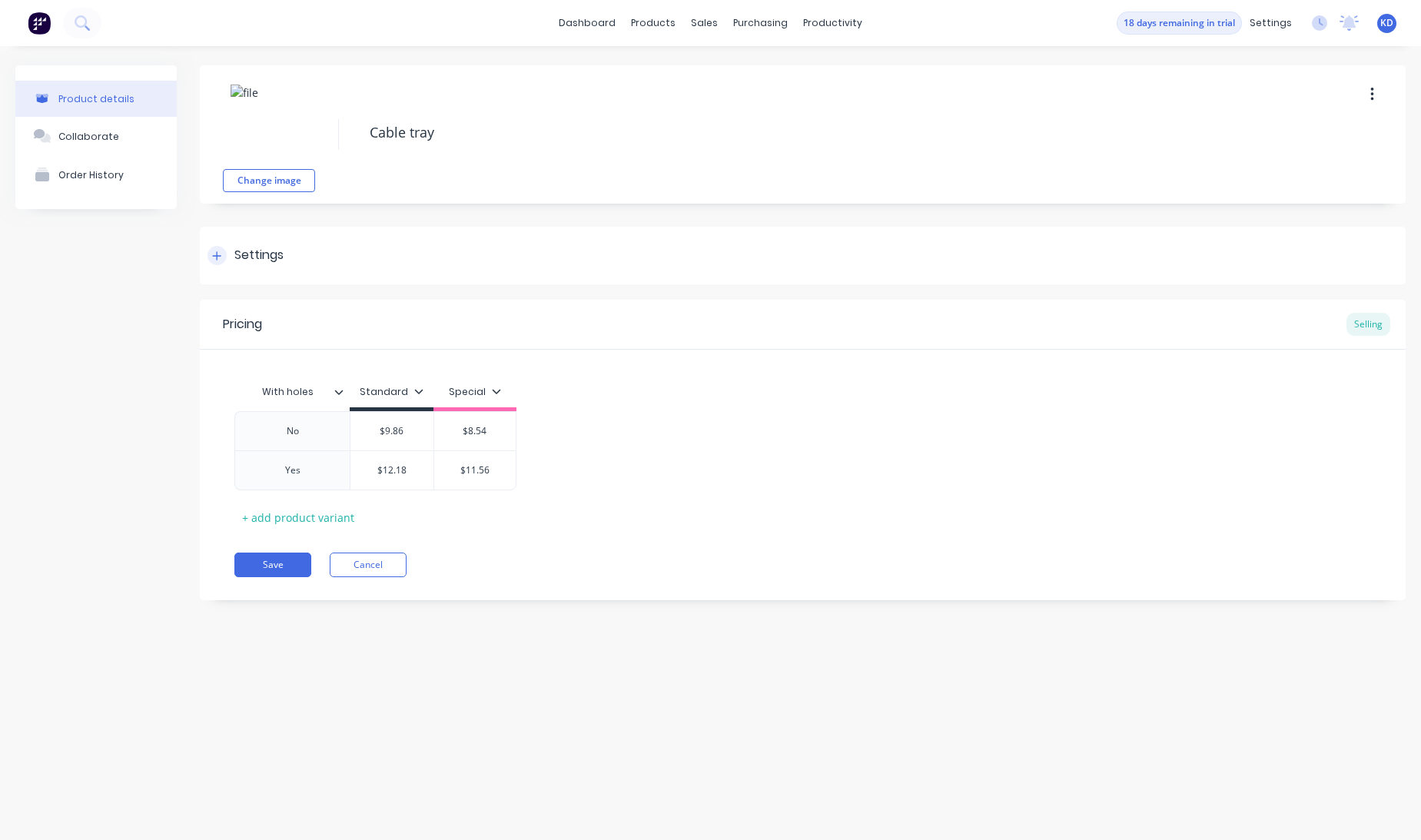
click at [277, 227] on div "Settings" at bounding box center [802, 256] width 1206 height 57
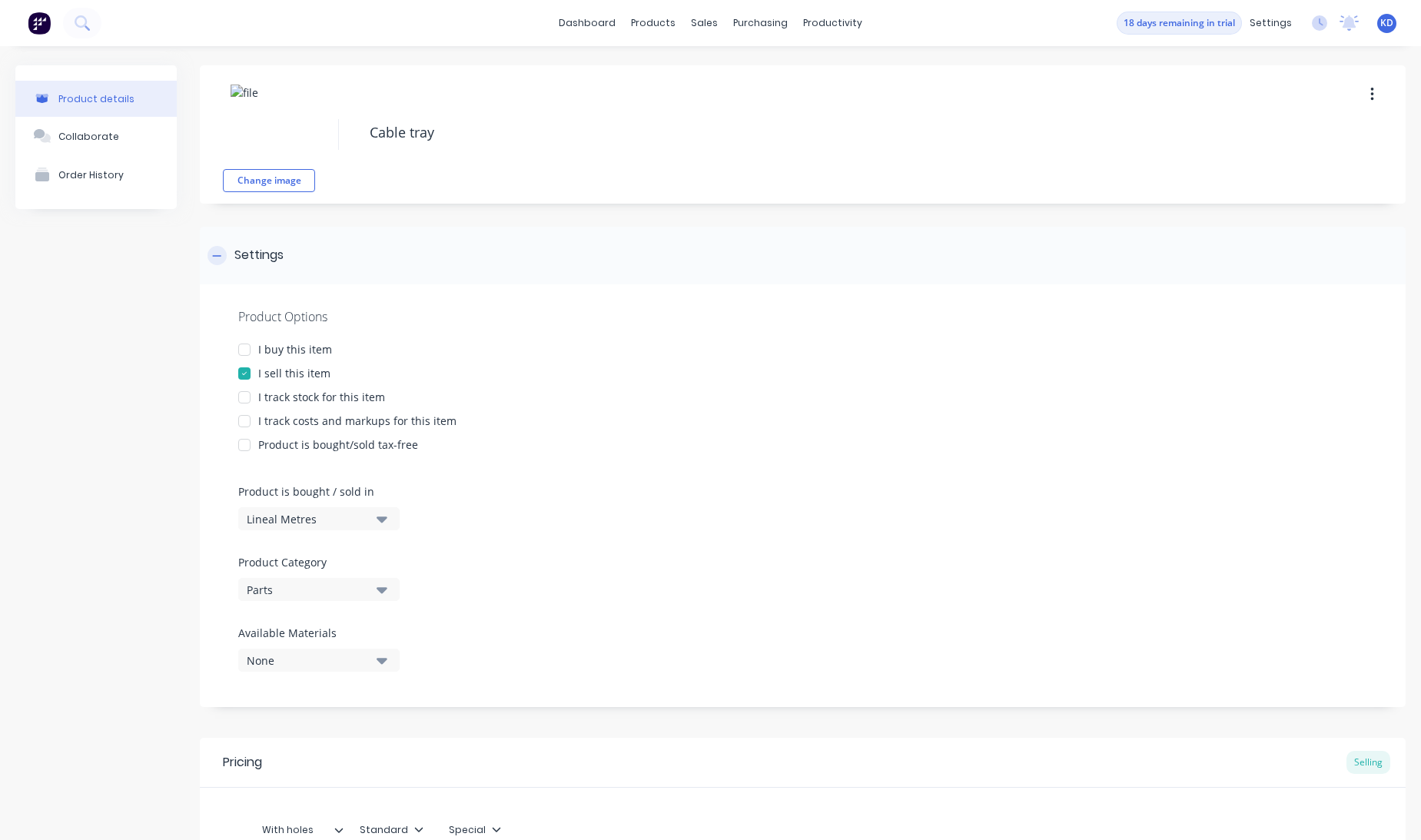
type textarea "x"
click at [668, 235] on div "Settings" at bounding box center [802, 256] width 1206 height 57
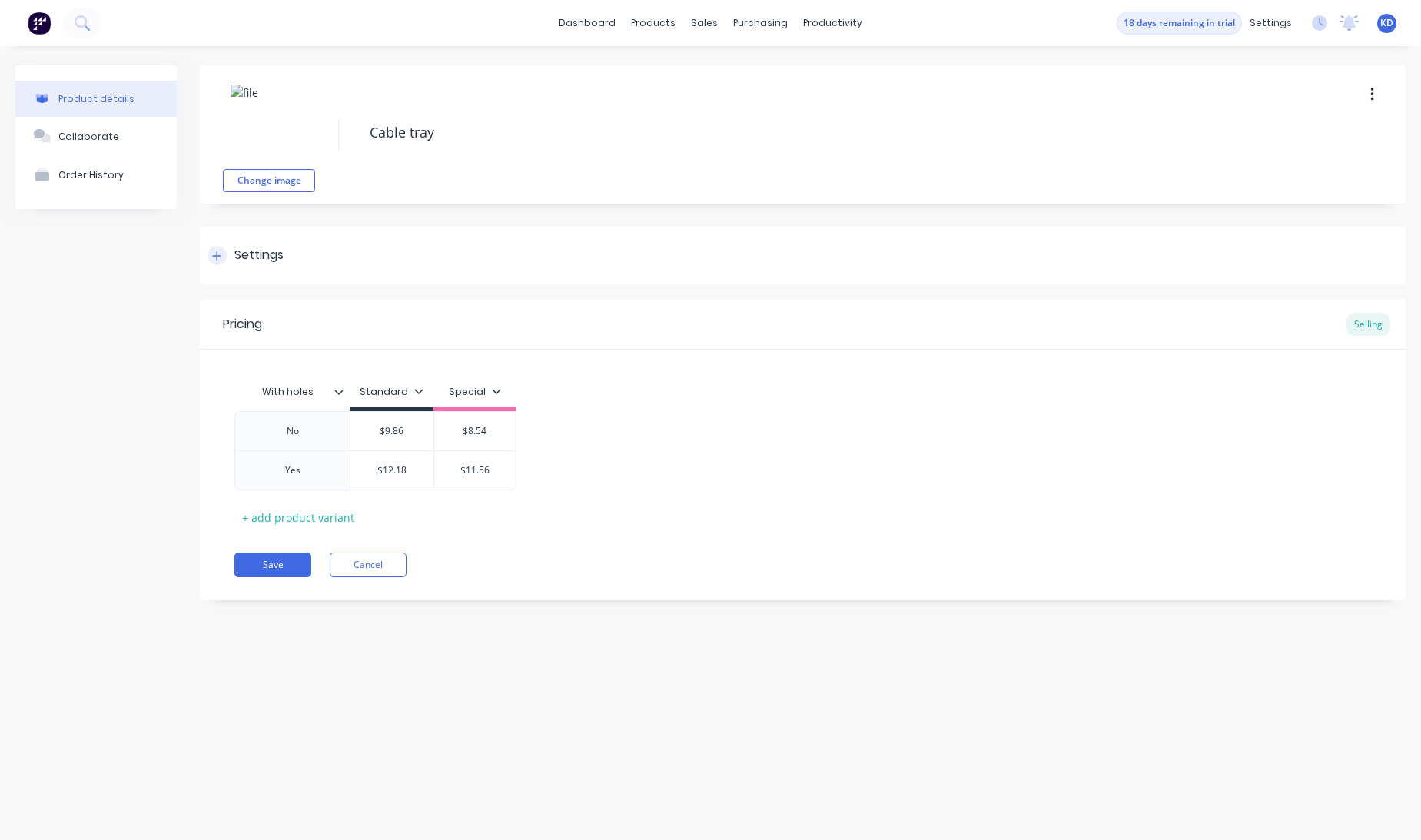
click at [303, 239] on div "Settings" at bounding box center [802, 256] width 1206 height 57
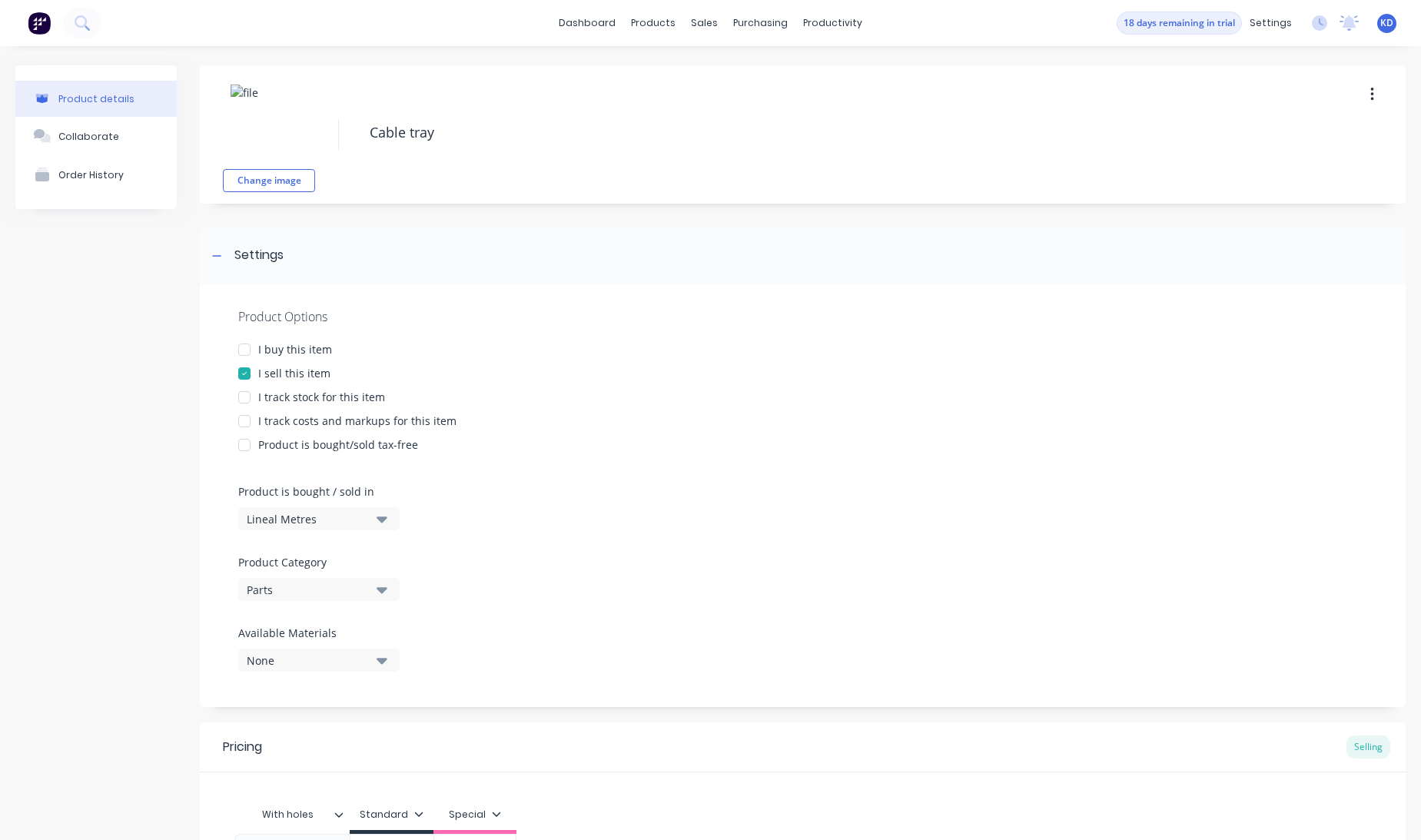
click at [140, 290] on div "Product details Collaborate Order History" at bounding box center [96, 555] width 161 height 980
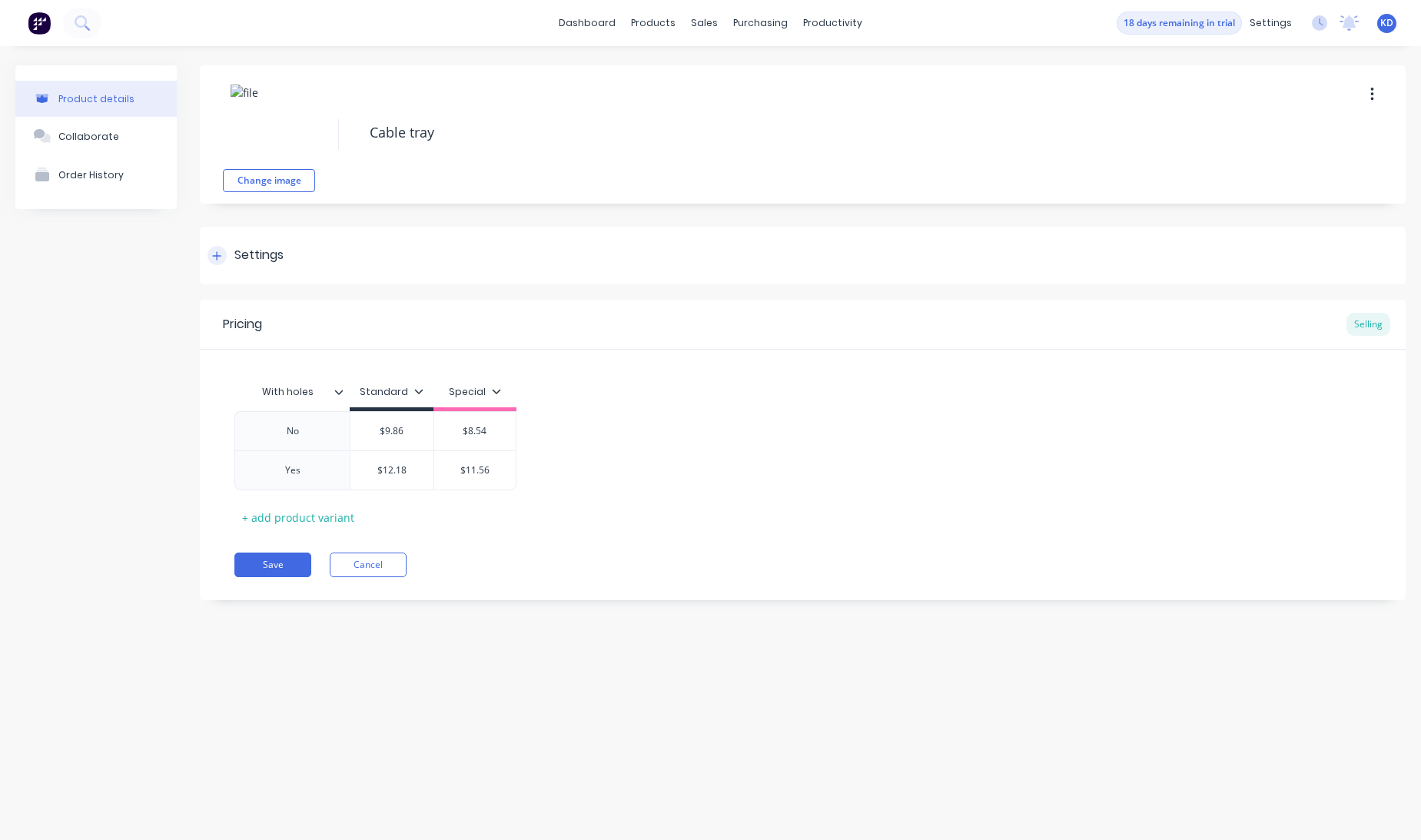
click at [288, 270] on div "Settings" at bounding box center [802, 256] width 1206 height 57
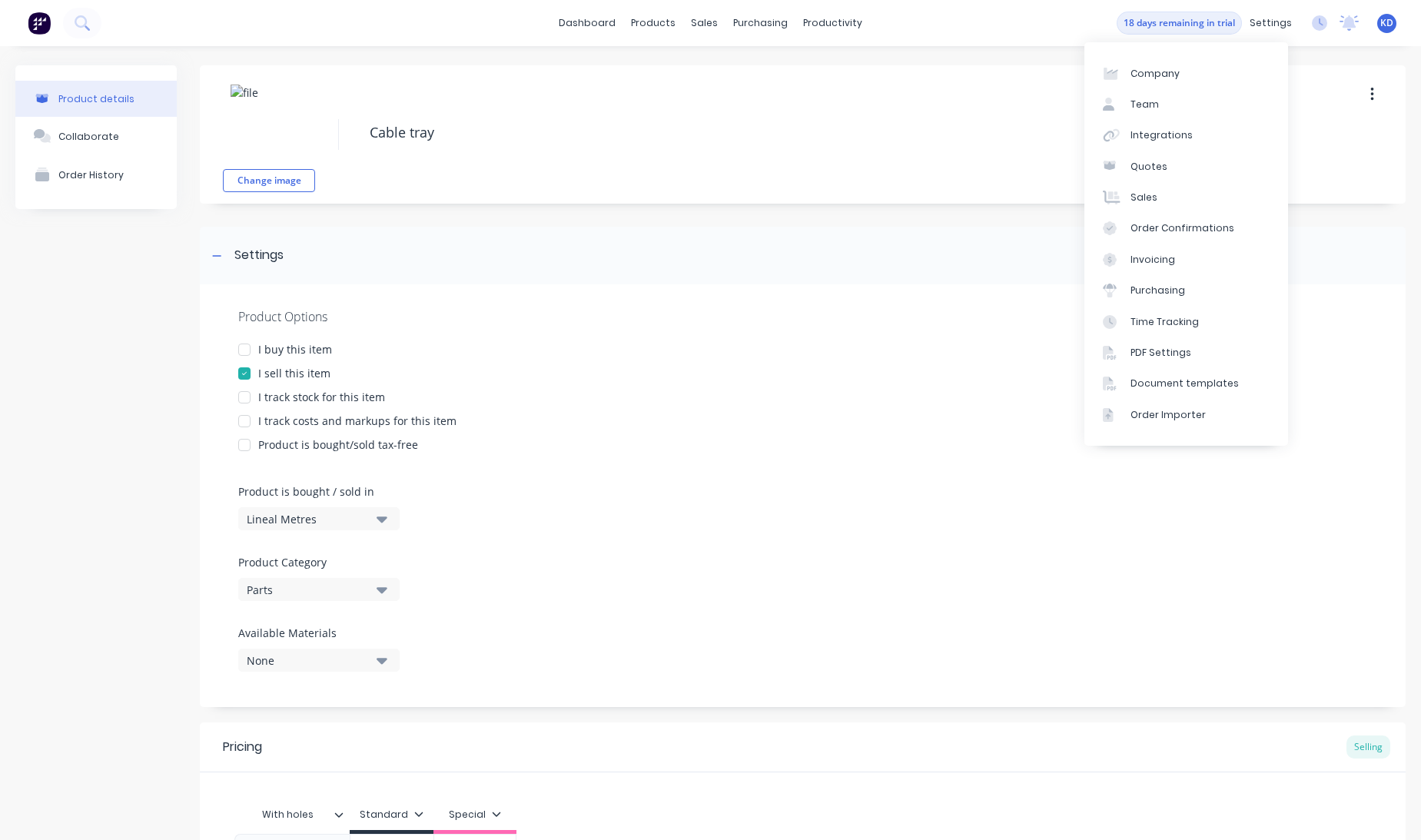
click at [1381, 26] on span "KD" at bounding box center [1386, 23] width 13 height 14
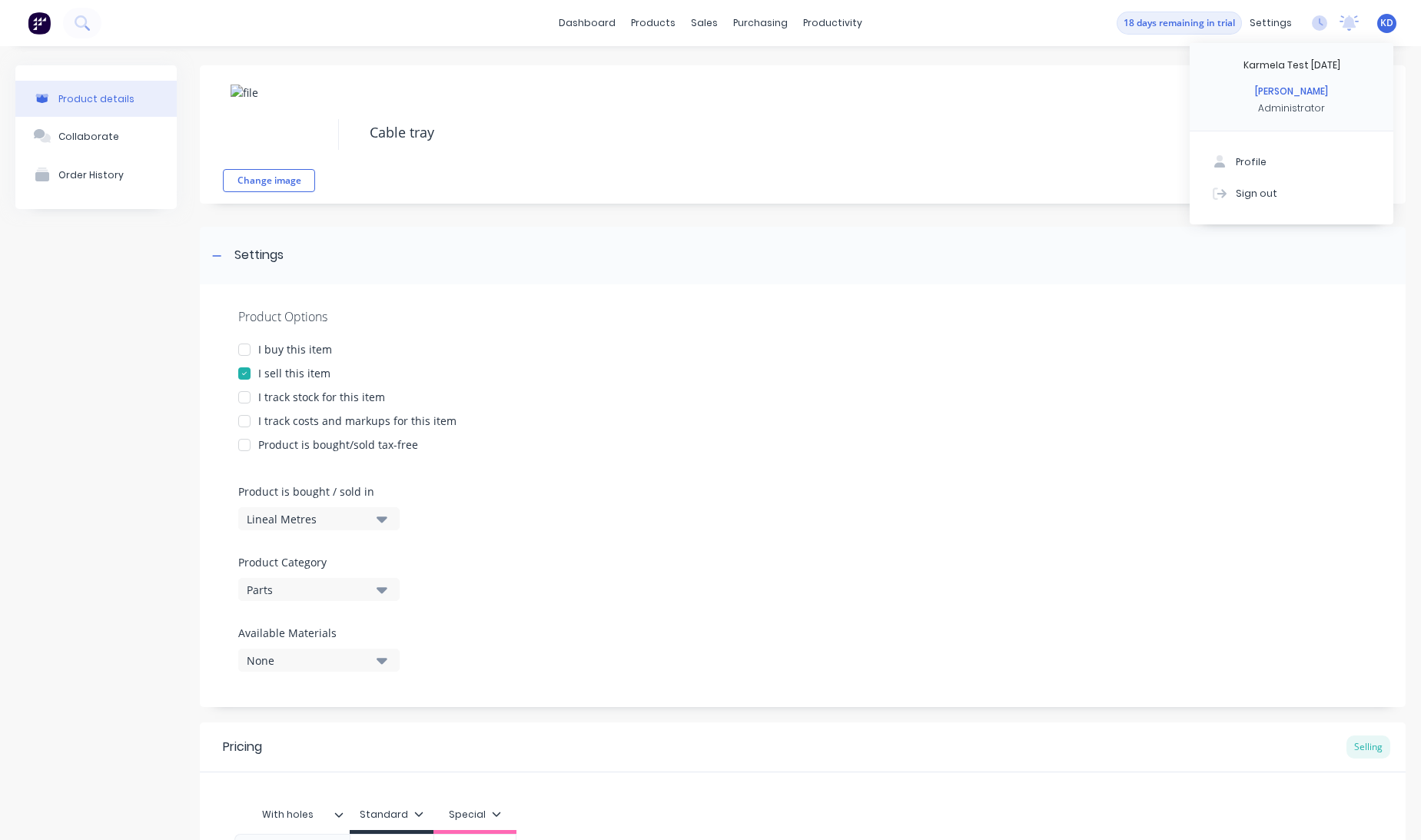
click at [81, 425] on div "Product details Collaborate Order History" at bounding box center [96, 555] width 161 height 980
click at [88, 425] on div "Product details Collaborate Order History" at bounding box center [96, 555] width 161 height 980
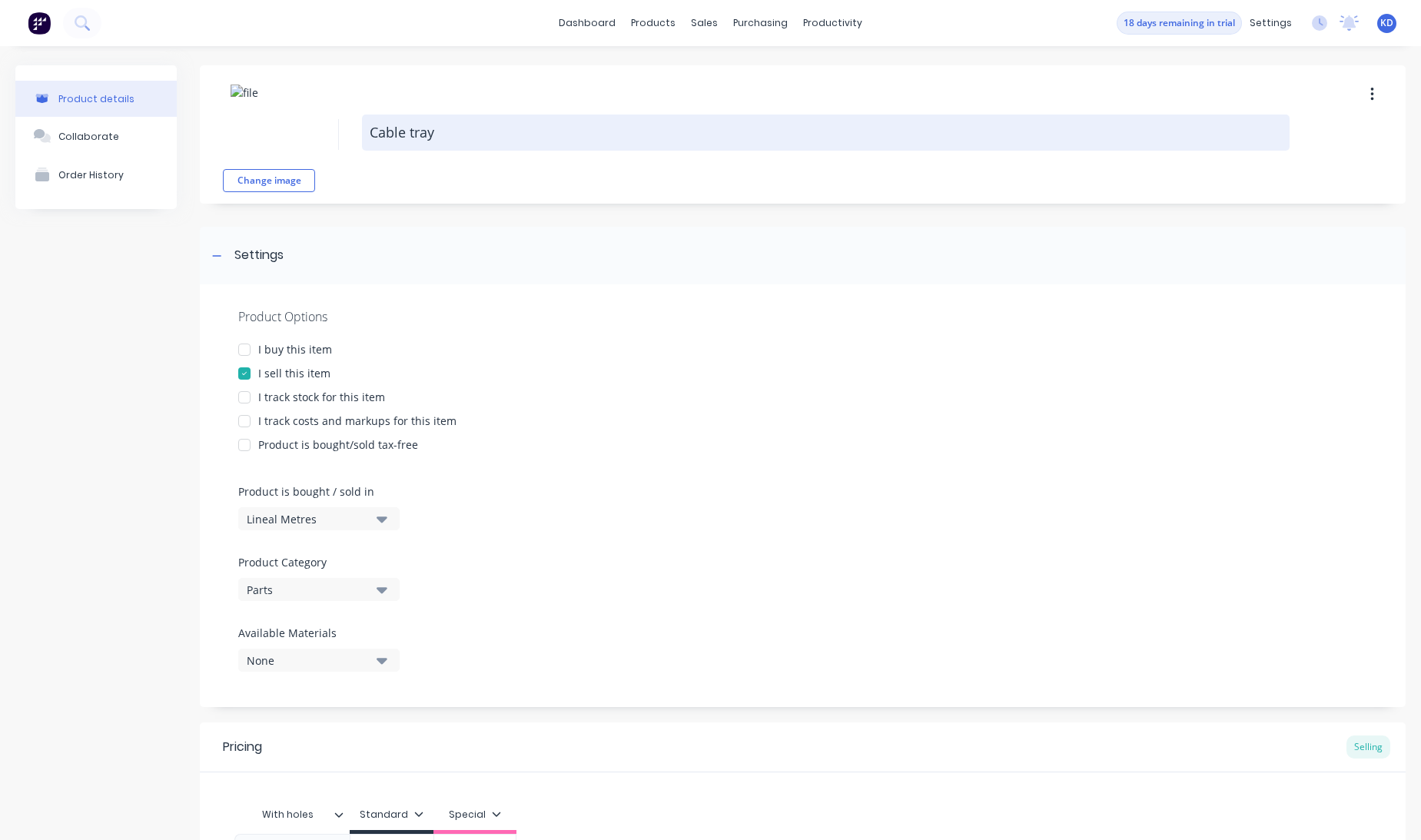
type textarea "x"
click at [752, 140] on textarea "Cable tray" at bounding box center [826, 132] width 927 height 37
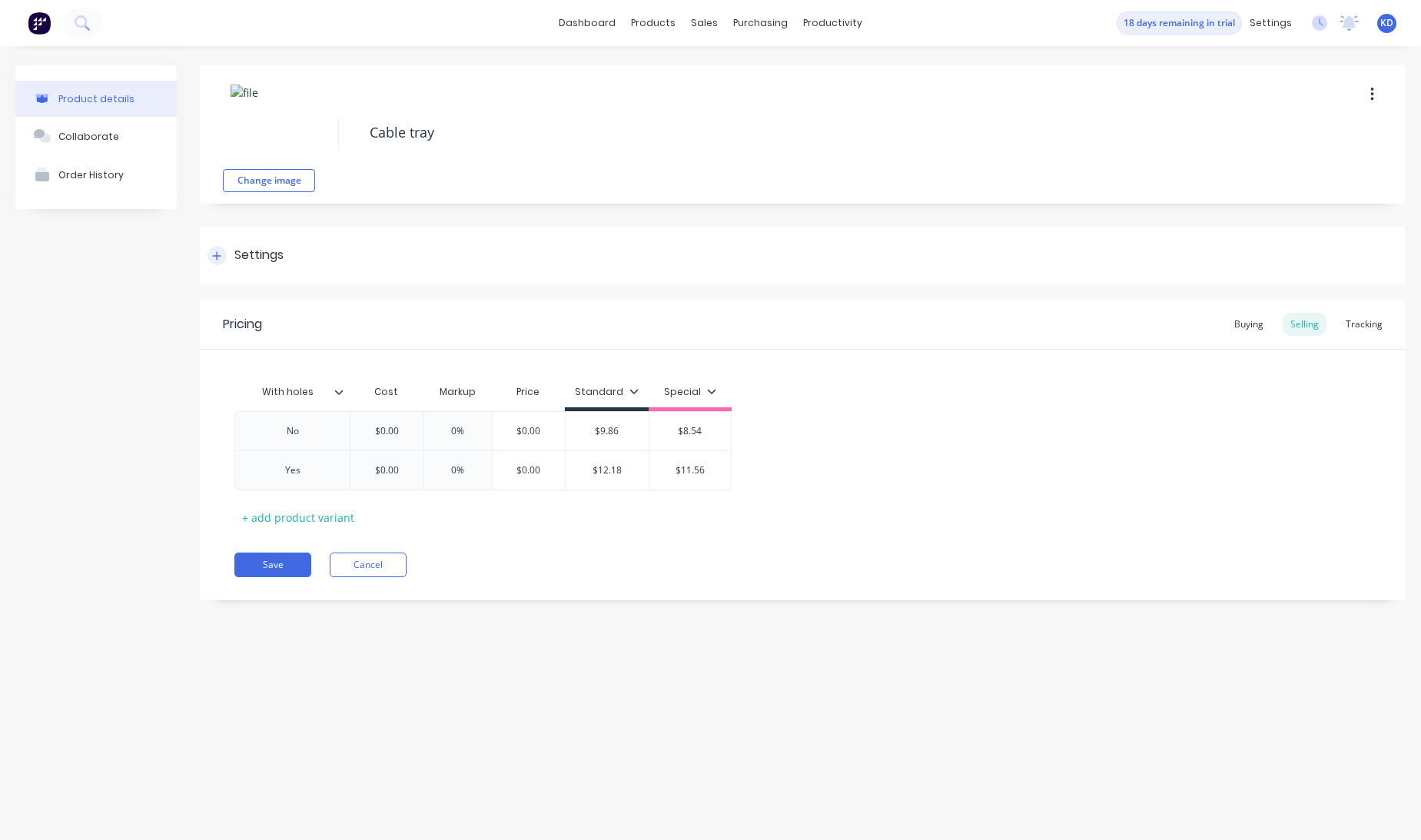
click at [278, 233] on div "Settings" at bounding box center [802, 256] width 1206 height 57
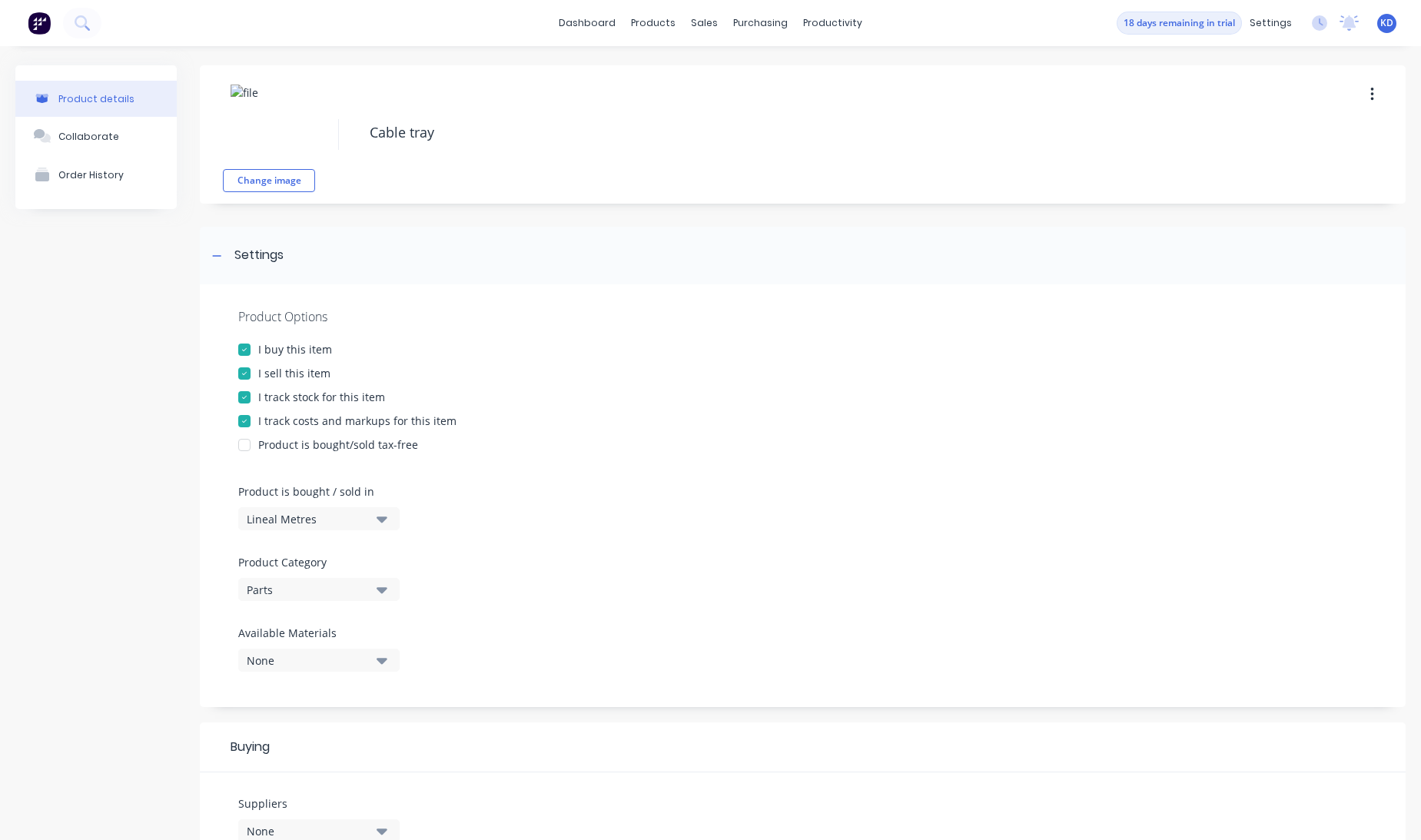
type textarea "x"
click at [149, 377] on div "Product details Collaborate Order History" at bounding box center [96, 670] width 161 height 1210
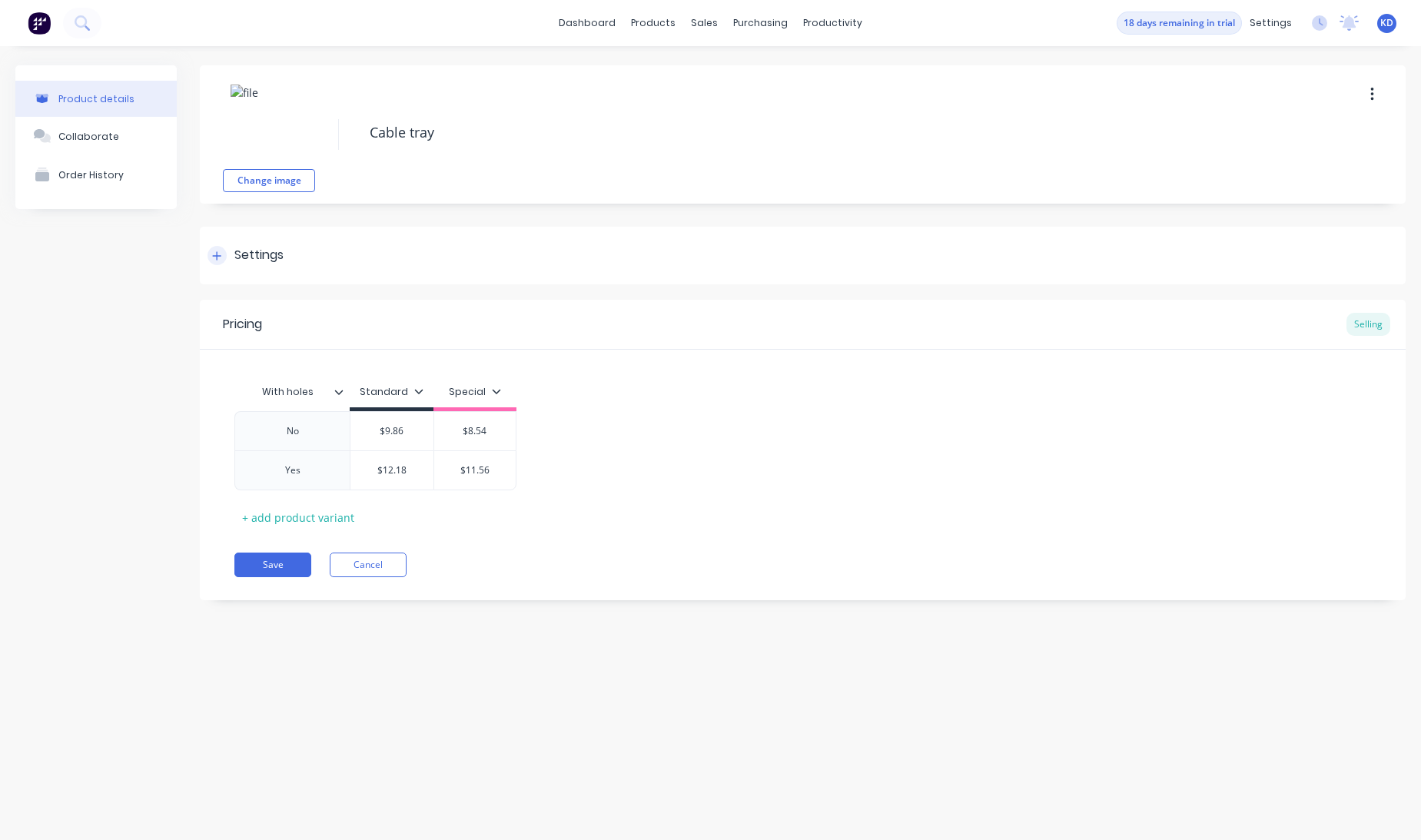
click at [415, 252] on div "Settings" at bounding box center [802, 256] width 1206 height 57
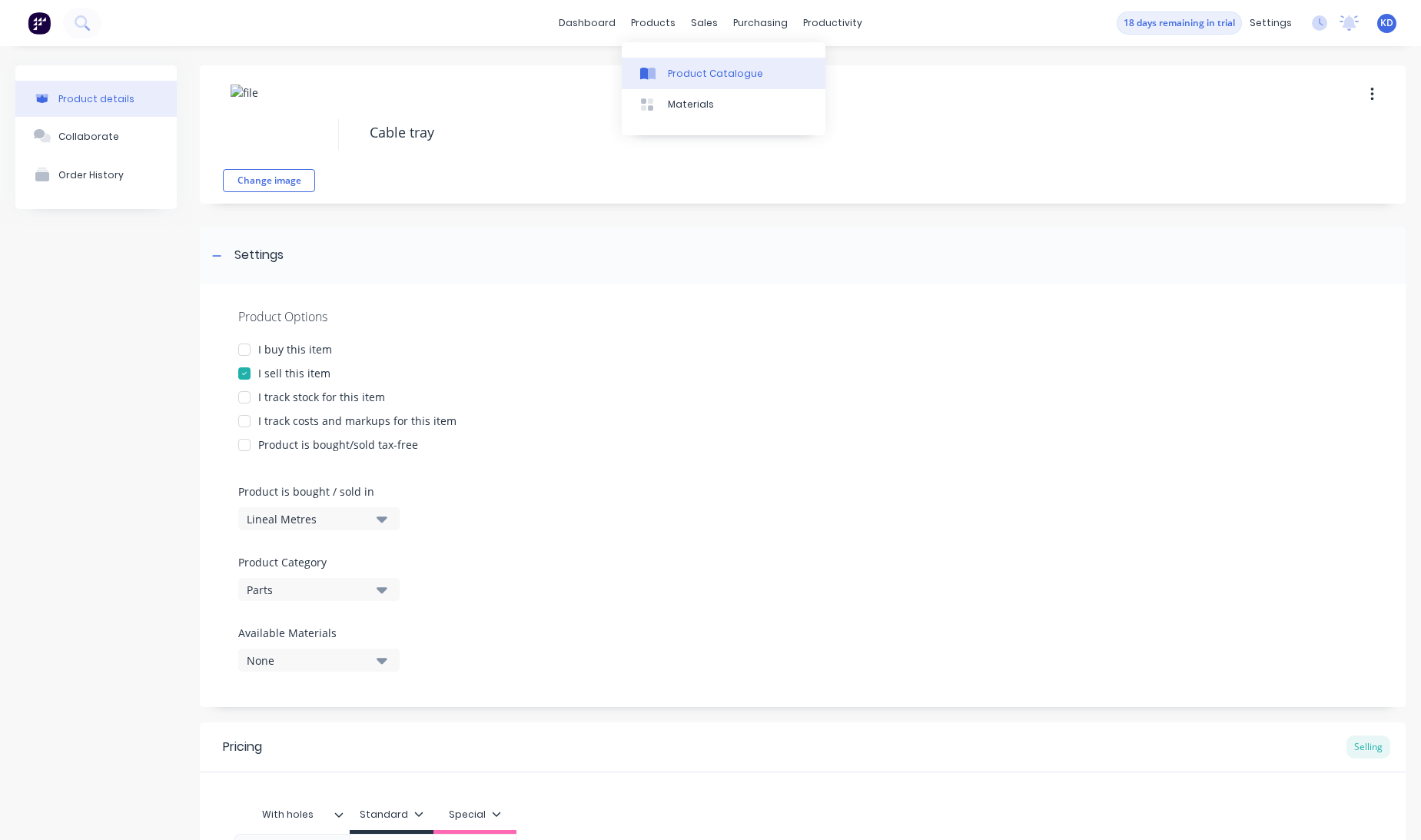
click at [676, 82] on link "Product Catalogue" at bounding box center [724, 72] width 203 height 31
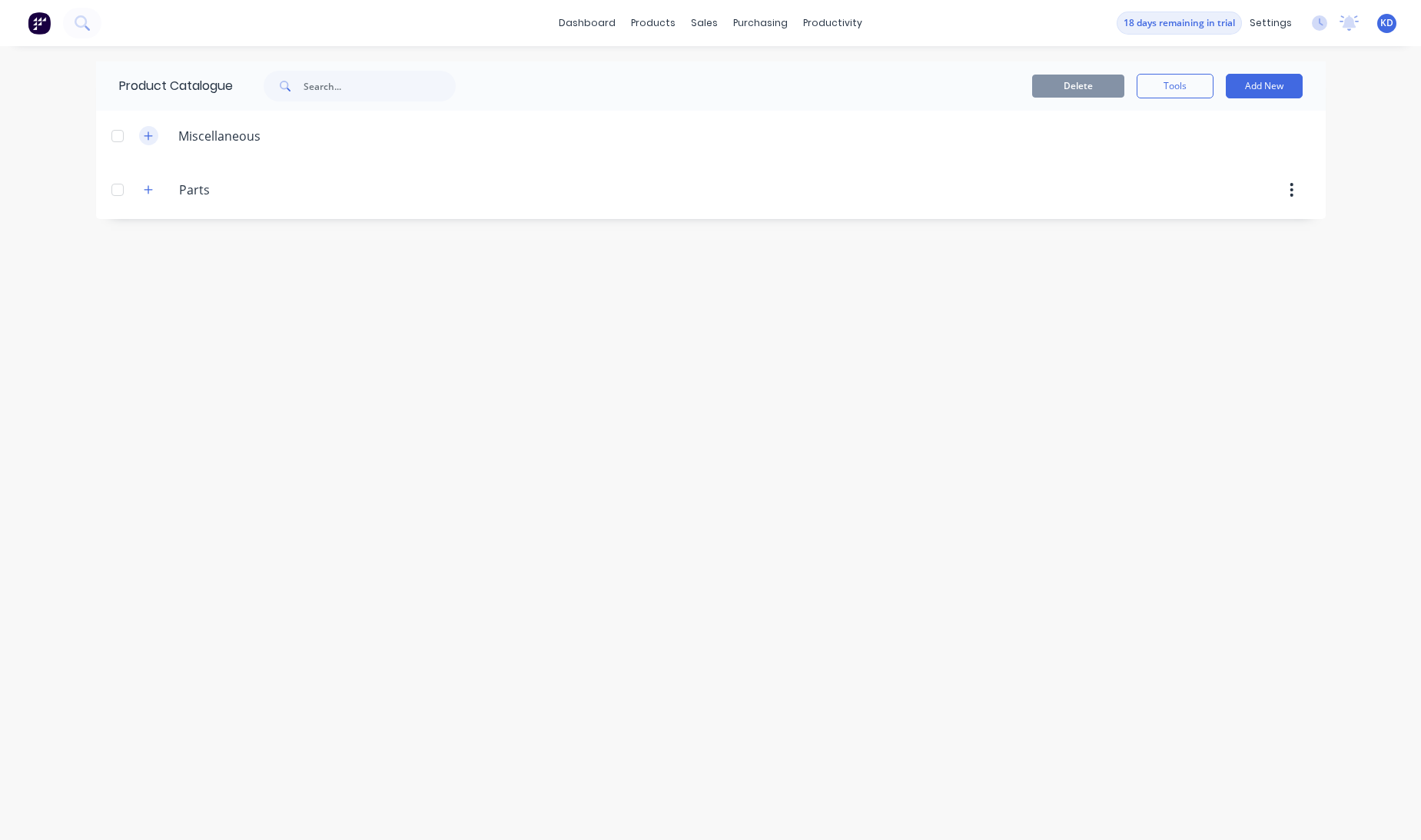
click at [150, 134] on icon "button" at bounding box center [148, 135] width 9 height 11
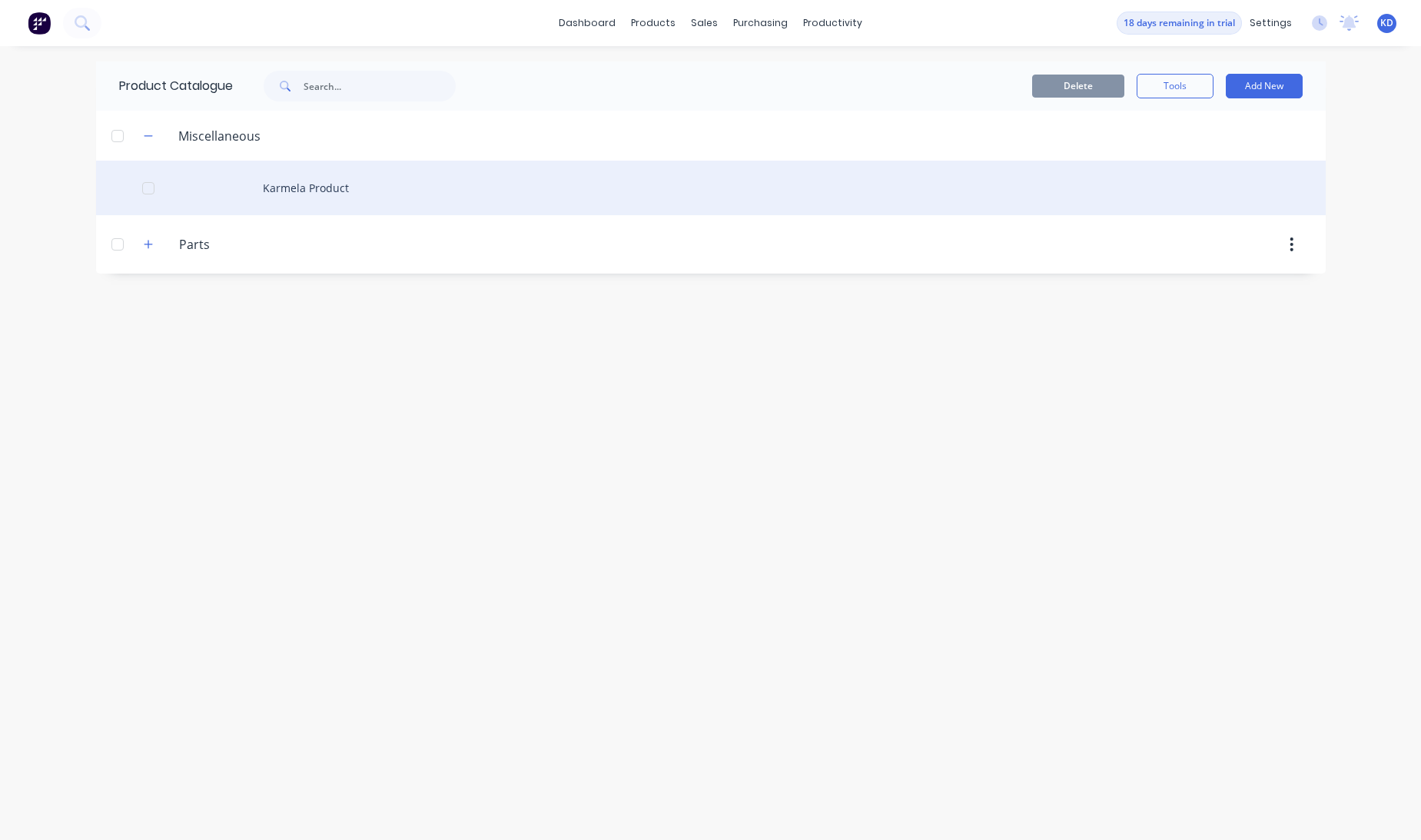
click at [268, 179] on div "Karmela Product" at bounding box center [710, 188] width 1229 height 54
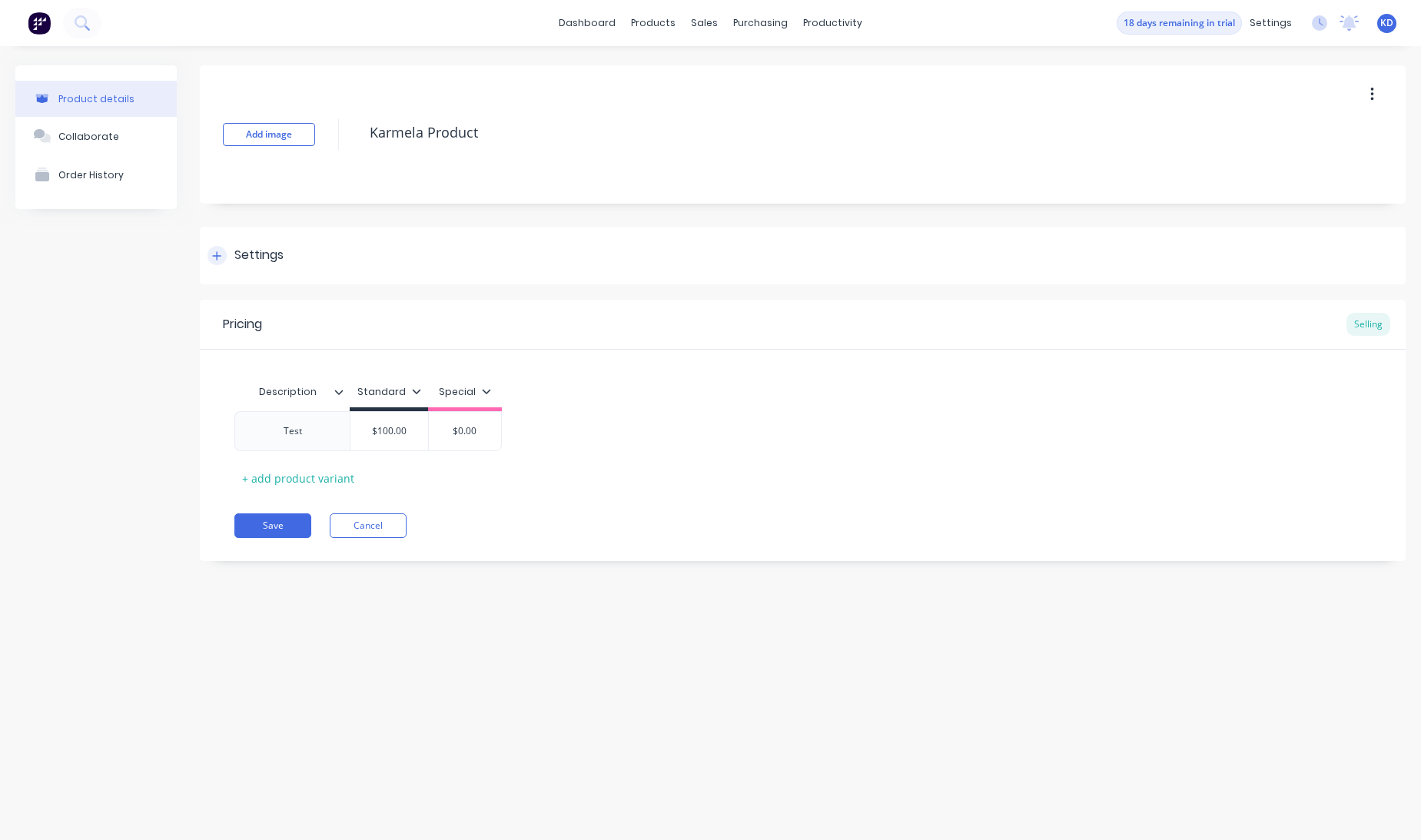
click at [269, 238] on div "Settings" at bounding box center [802, 256] width 1206 height 57
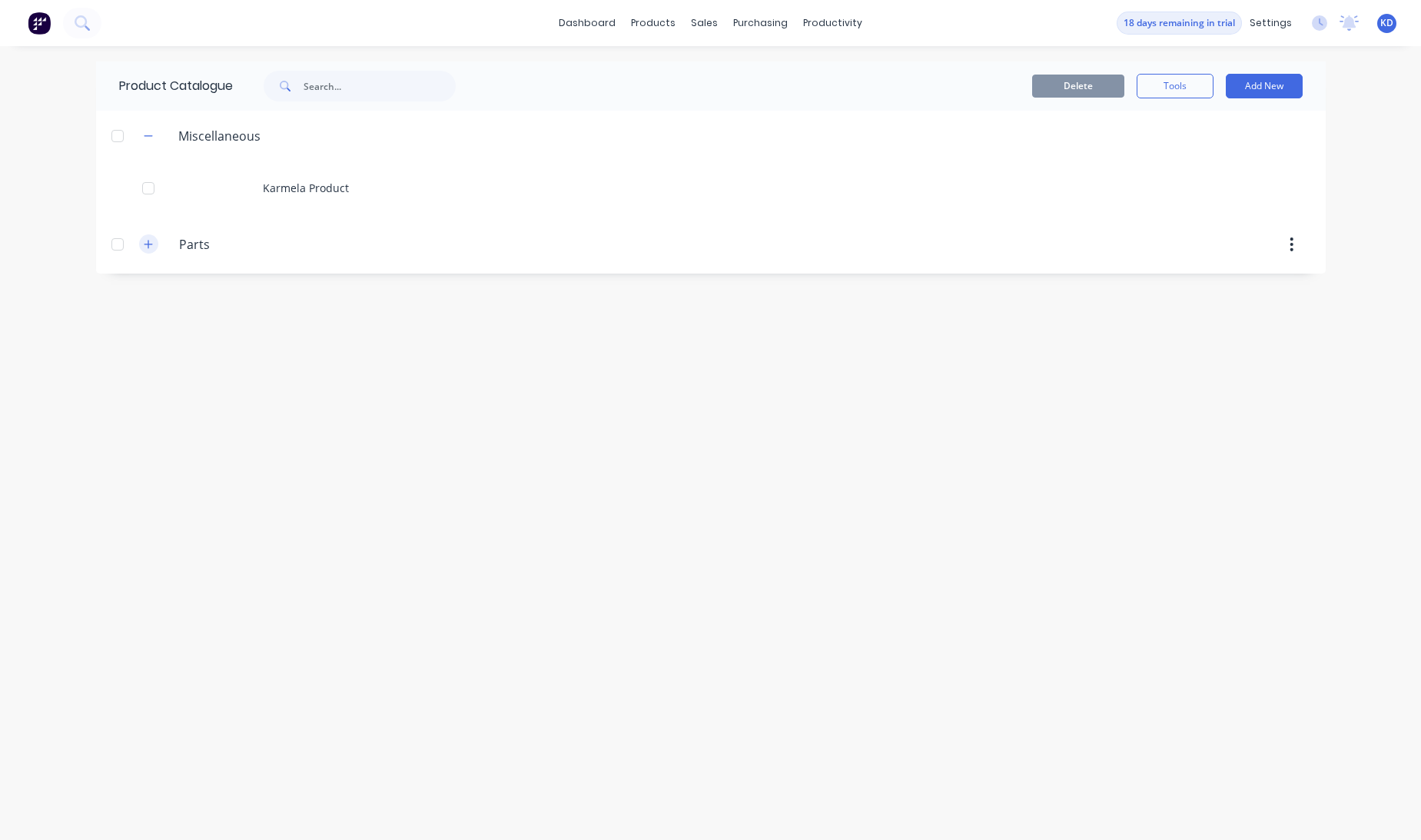
click at [146, 245] on icon "button" at bounding box center [148, 244] width 9 height 11
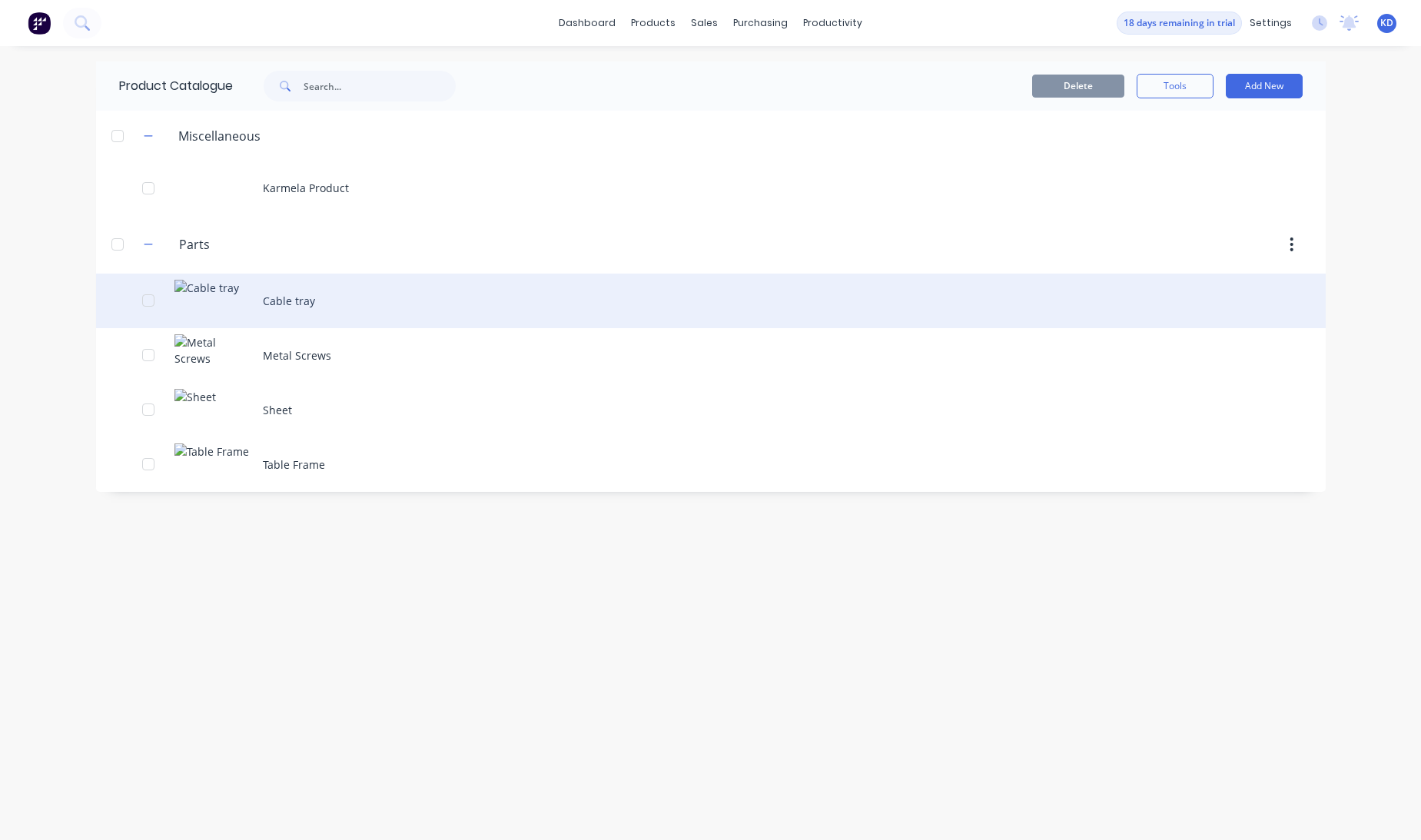
click at [262, 305] on div "Cable tray" at bounding box center [710, 300] width 1229 height 54
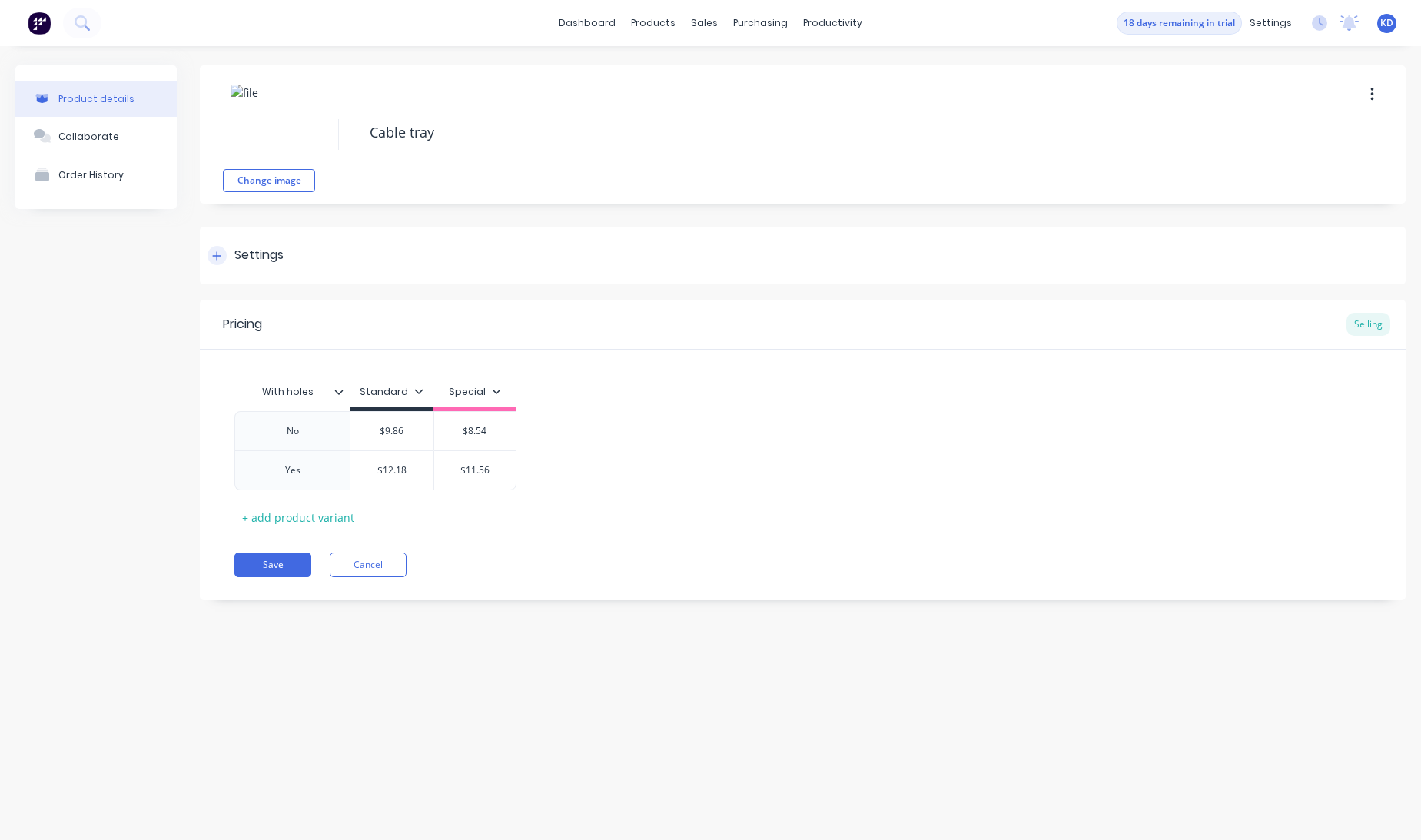
click at [233, 251] on div "Settings" at bounding box center [245, 255] width 76 height 19
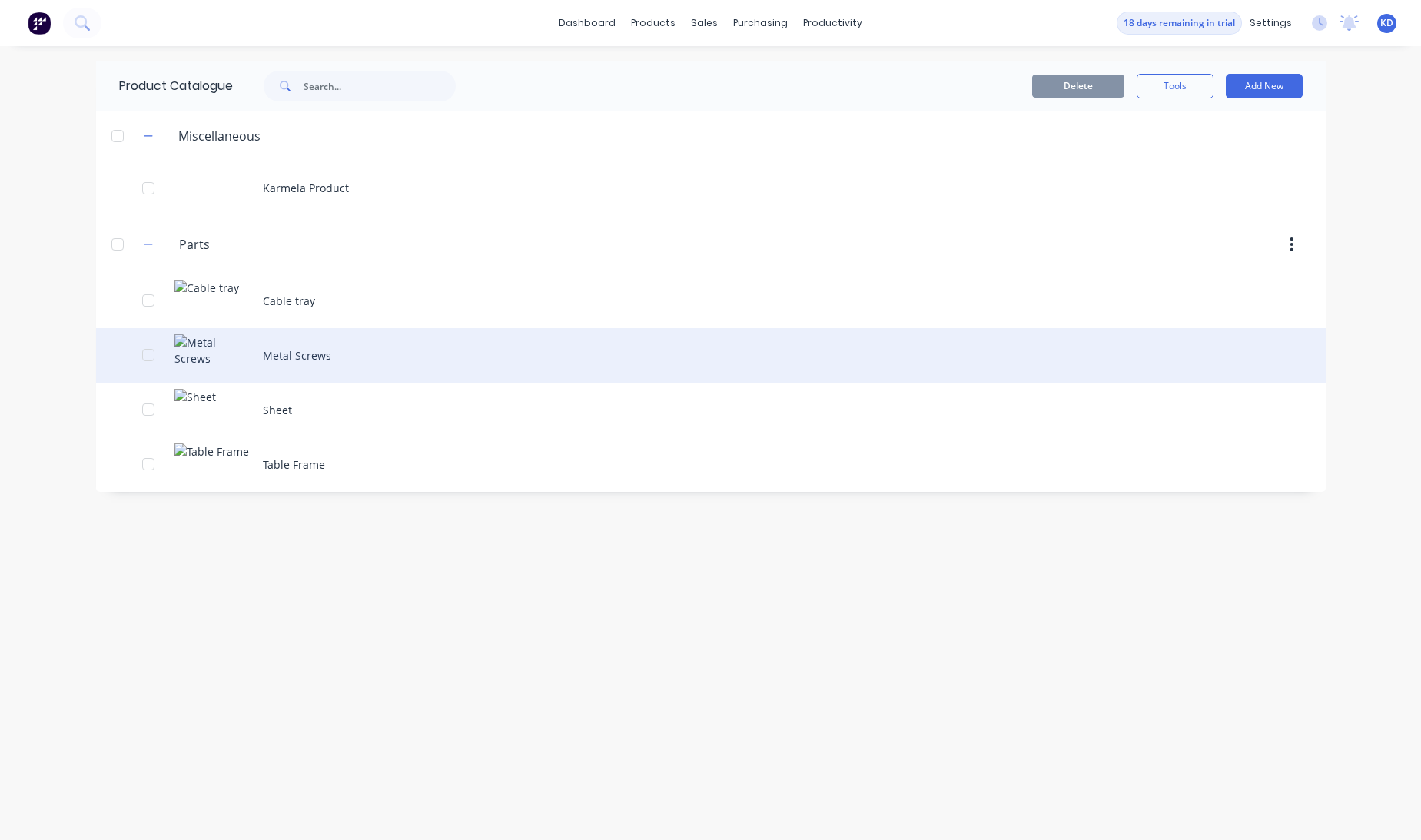
click at [316, 359] on div "Metal Screws" at bounding box center [710, 354] width 1229 height 54
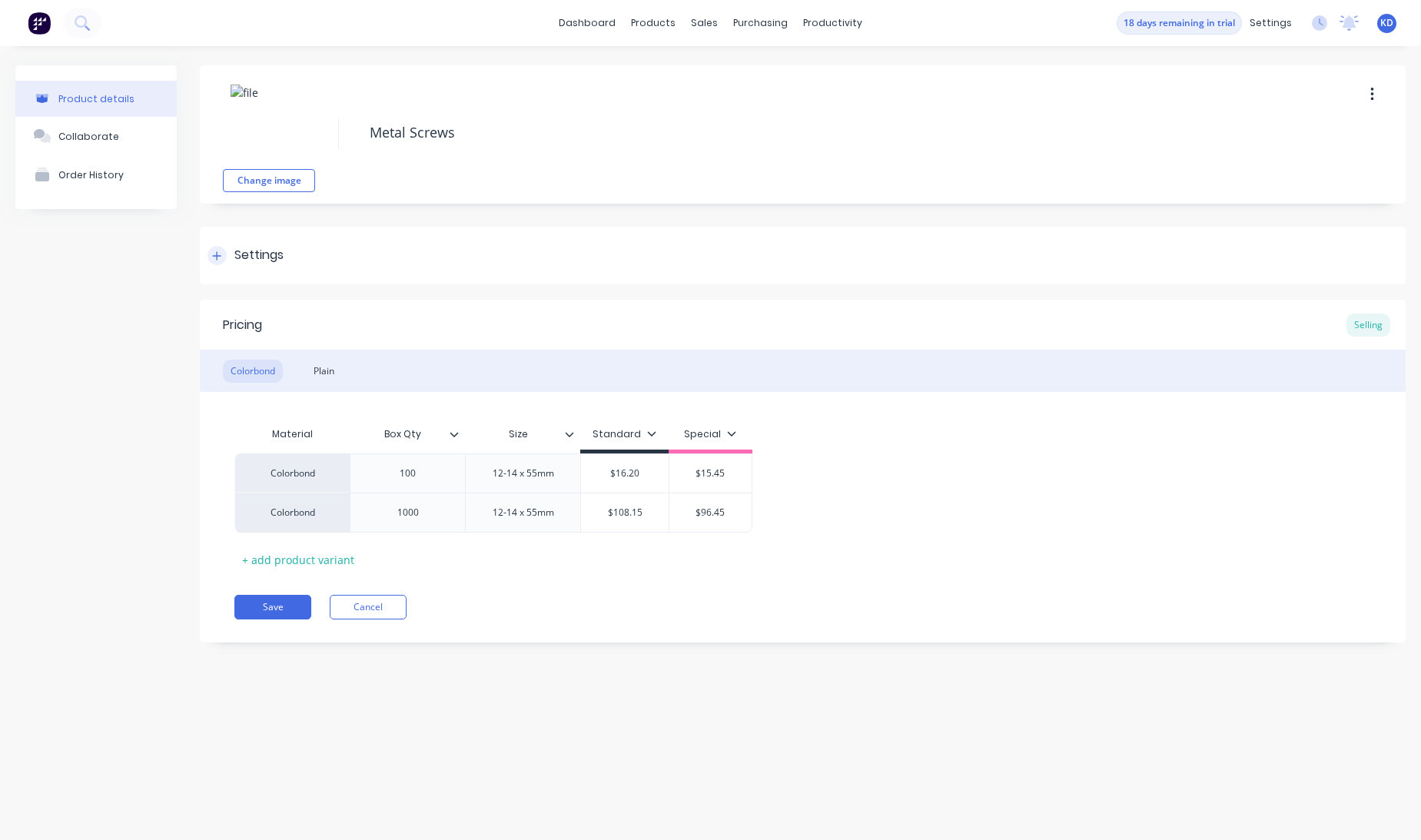
click at [232, 253] on div "Settings" at bounding box center [245, 255] width 76 height 19
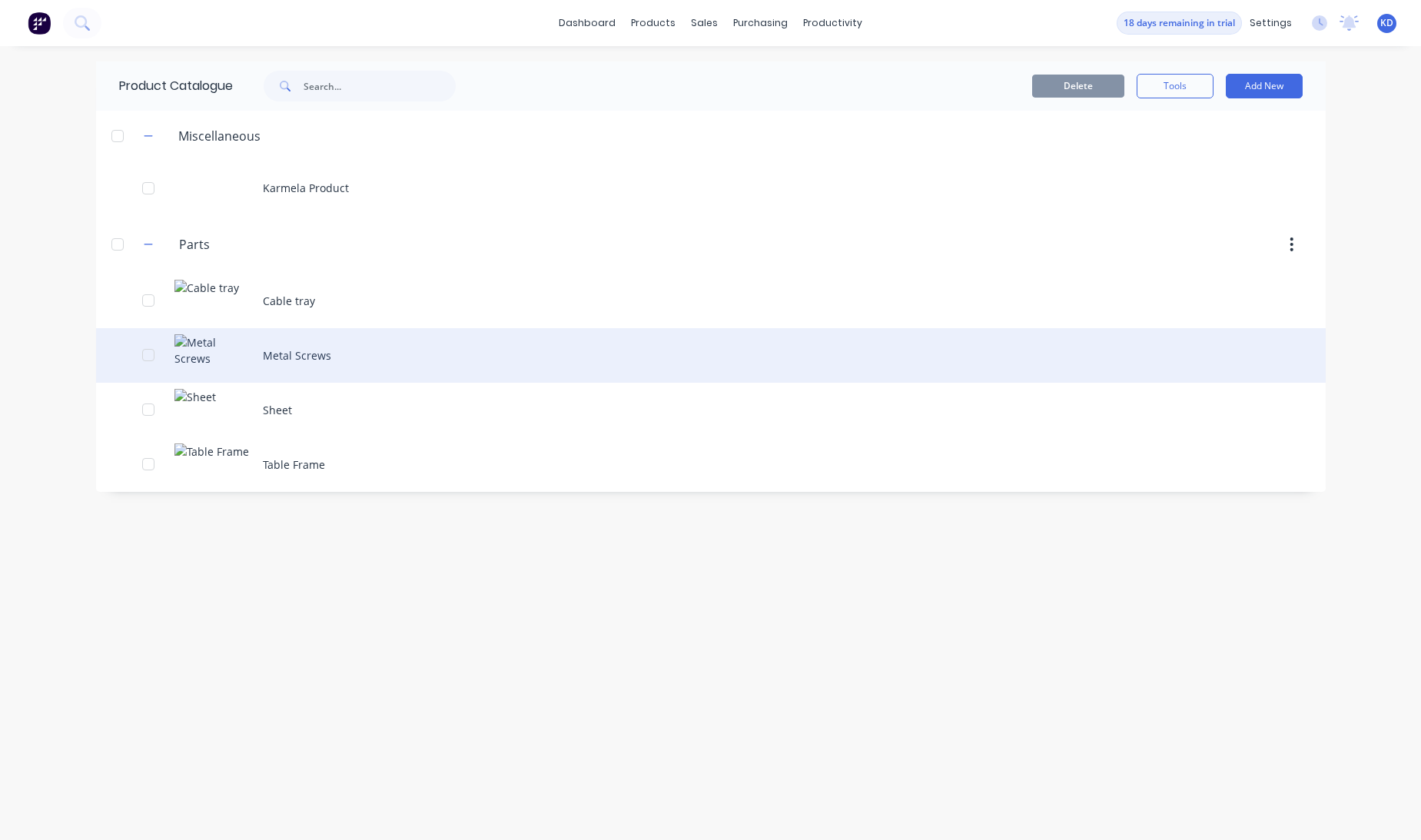
click at [289, 372] on div "Metal Screws" at bounding box center [710, 354] width 1229 height 54
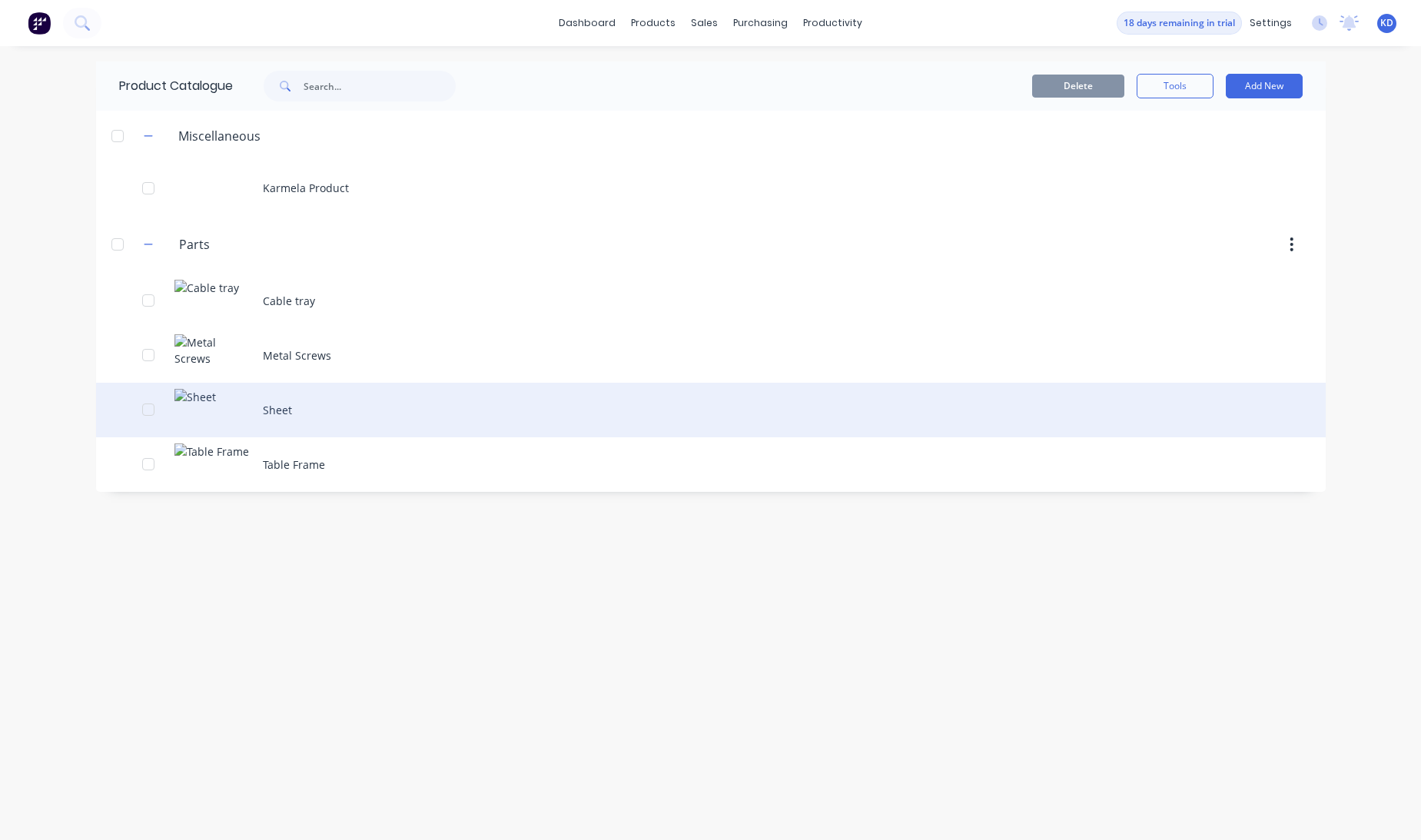
click at [342, 415] on div "Sheet" at bounding box center [710, 410] width 1229 height 54
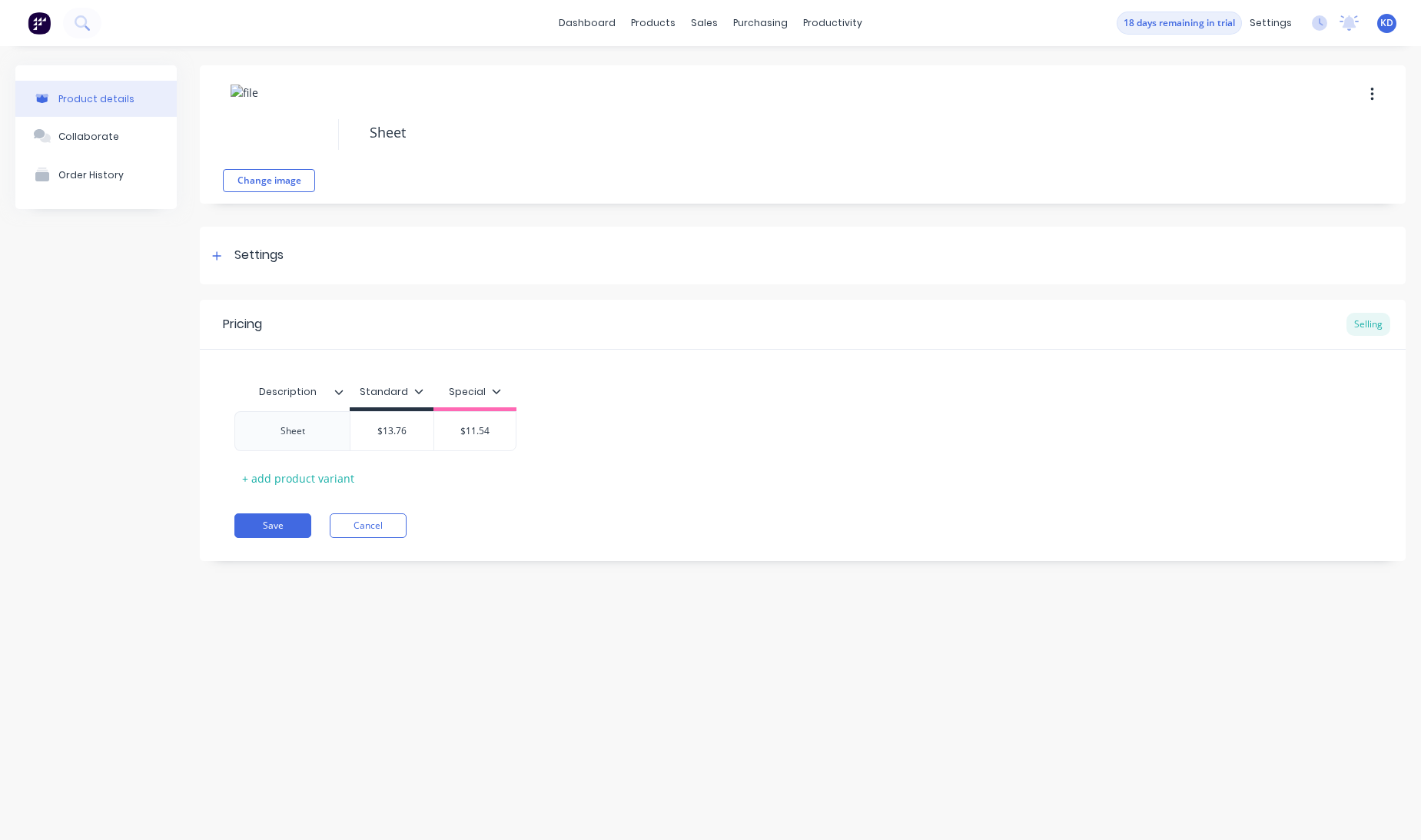
type textarea "x"
click at [293, 252] on div "Settings" at bounding box center [802, 256] width 1206 height 57
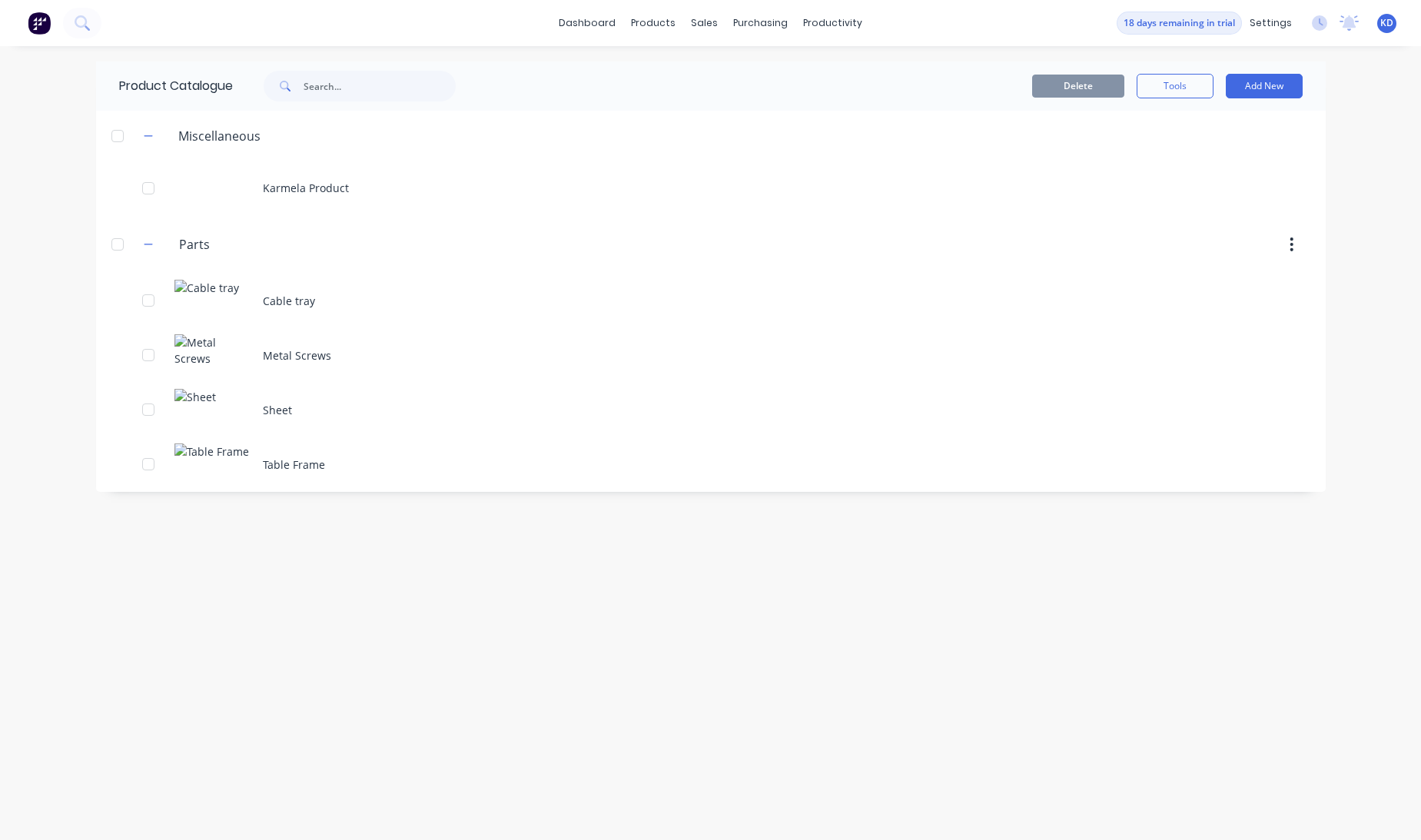
click at [612, 680] on div "Product Catalogue Delete Tools Add New Miscellaneous Karmela Product Parts Part…" at bounding box center [710, 442] width 1229 height 763
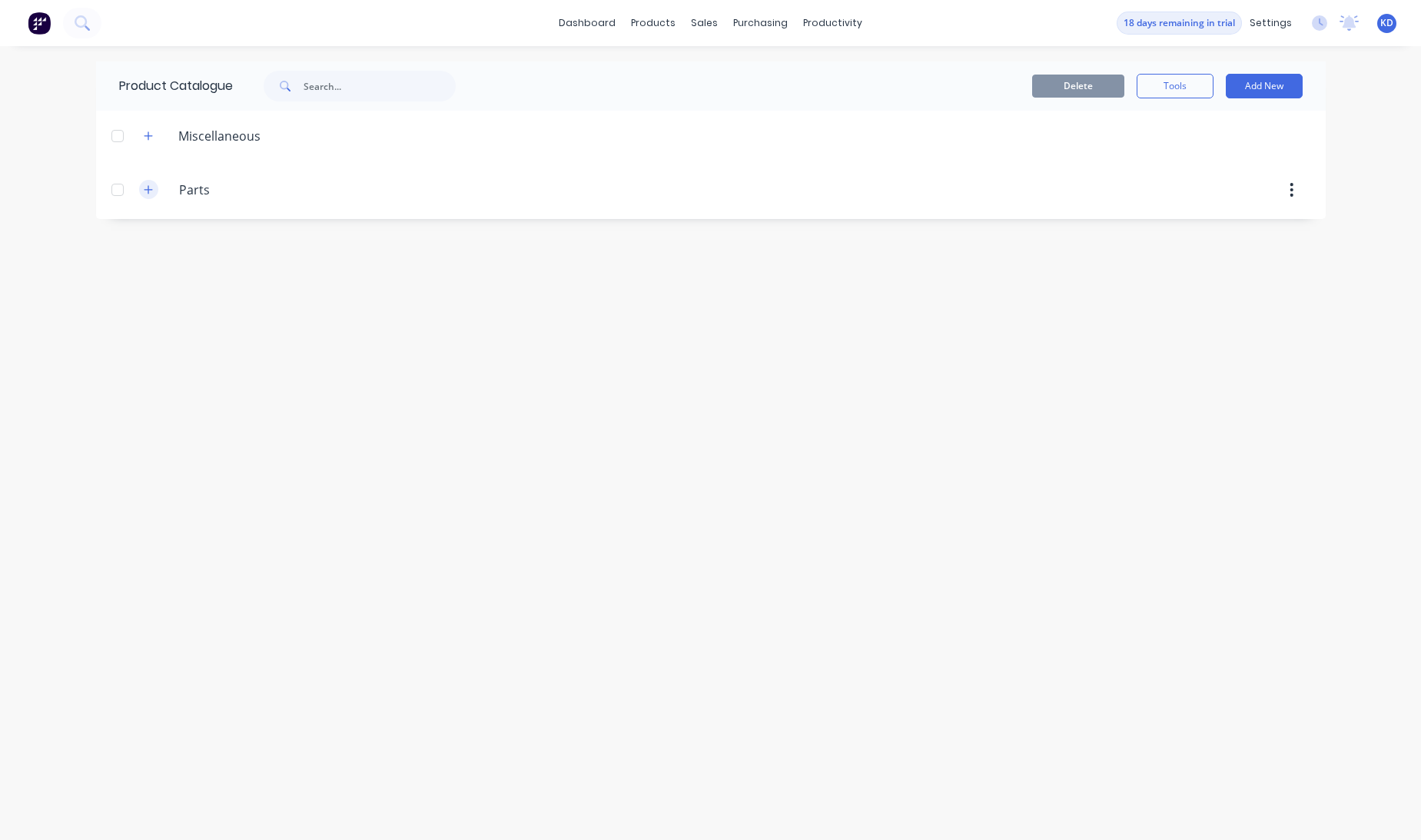
click at [146, 187] on icon "button" at bounding box center [148, 190] width 9 height 11
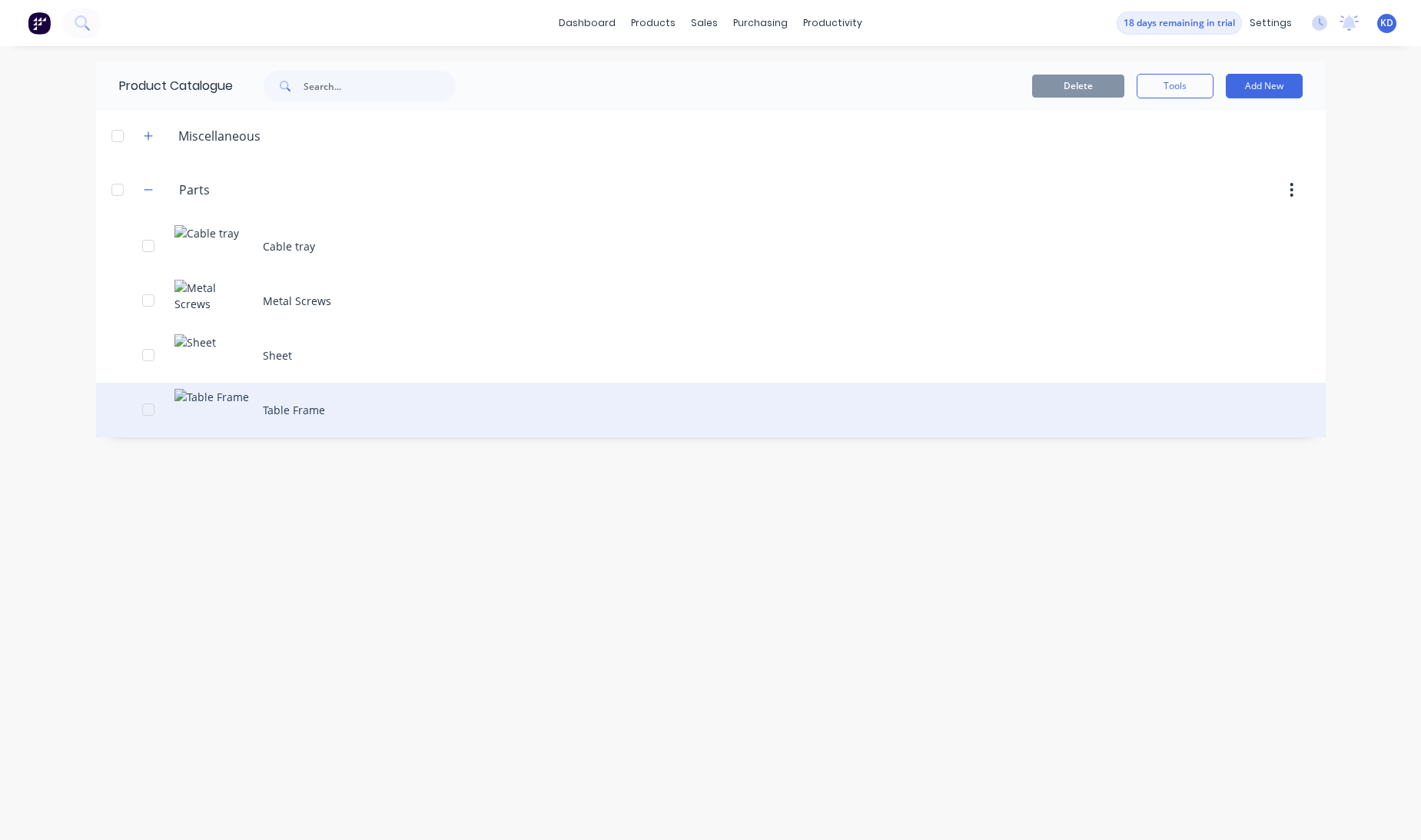
click at [319, 432] on div "Table Frame" at bounding box center [710, 410] width 1229 height 54
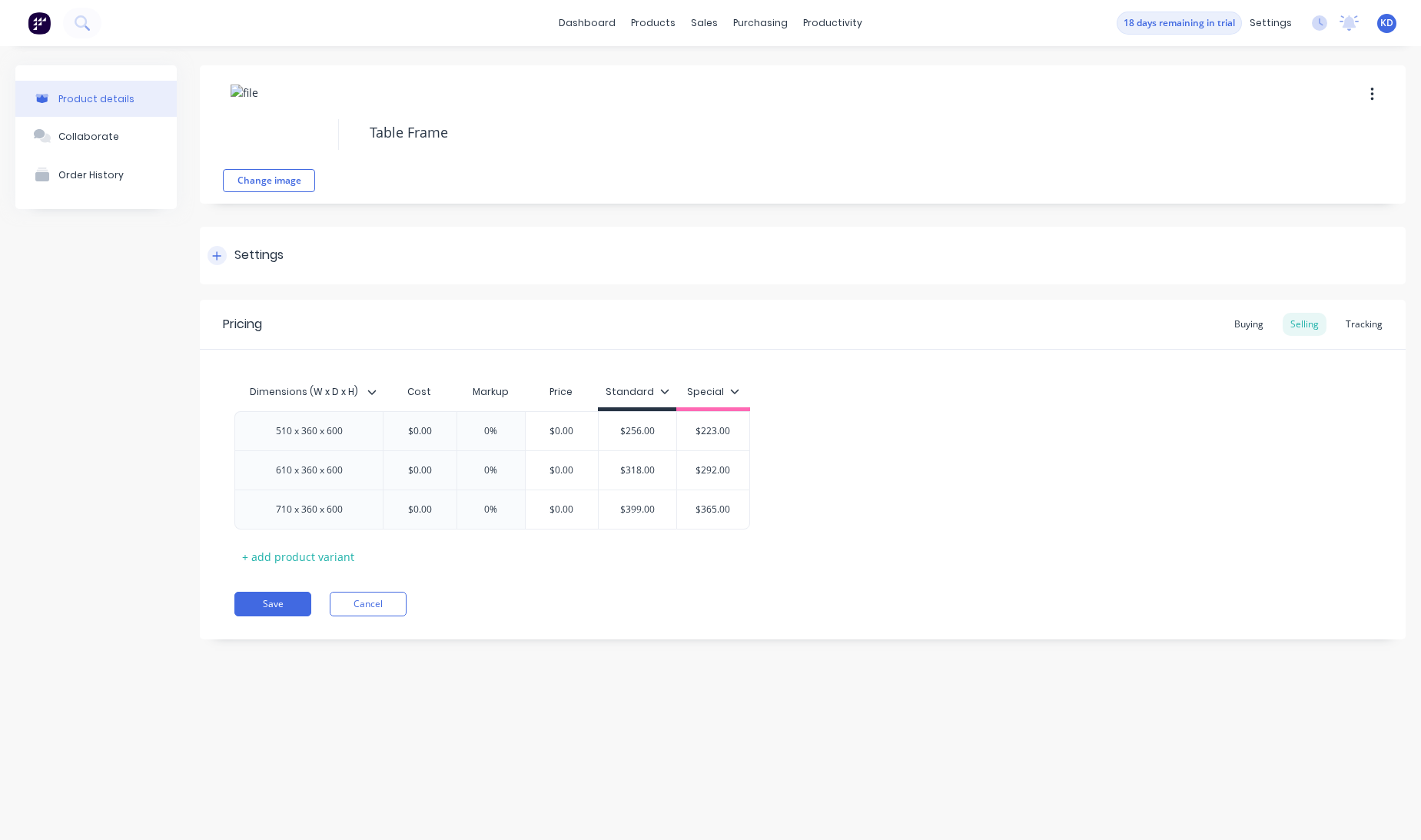
click at [266, 255] on div "Settings" at bounding box center [259, 255] width 49 height 19
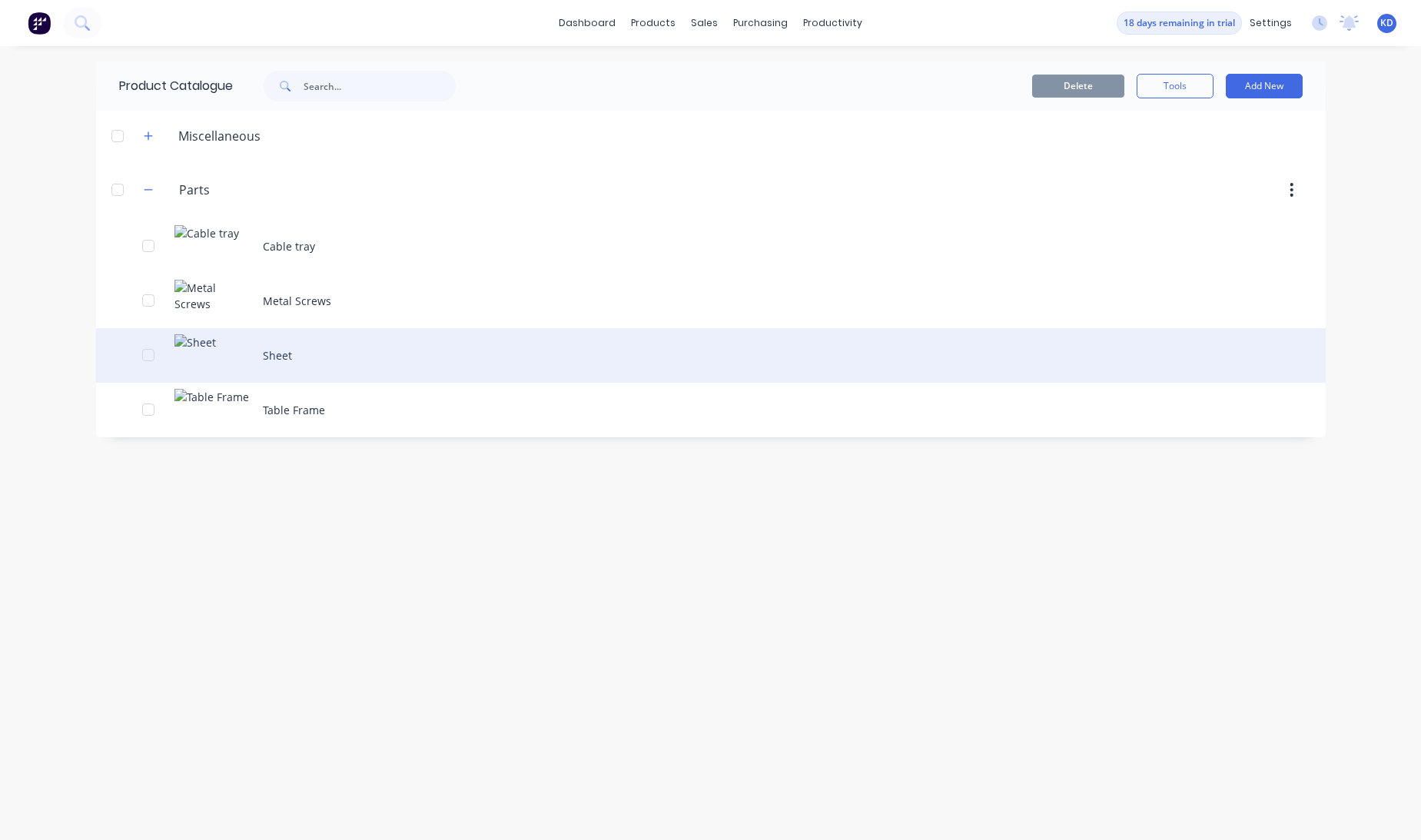
click at [288, 340] on div "Sheet" at bounding box center [710, 354] width 1229 height 54
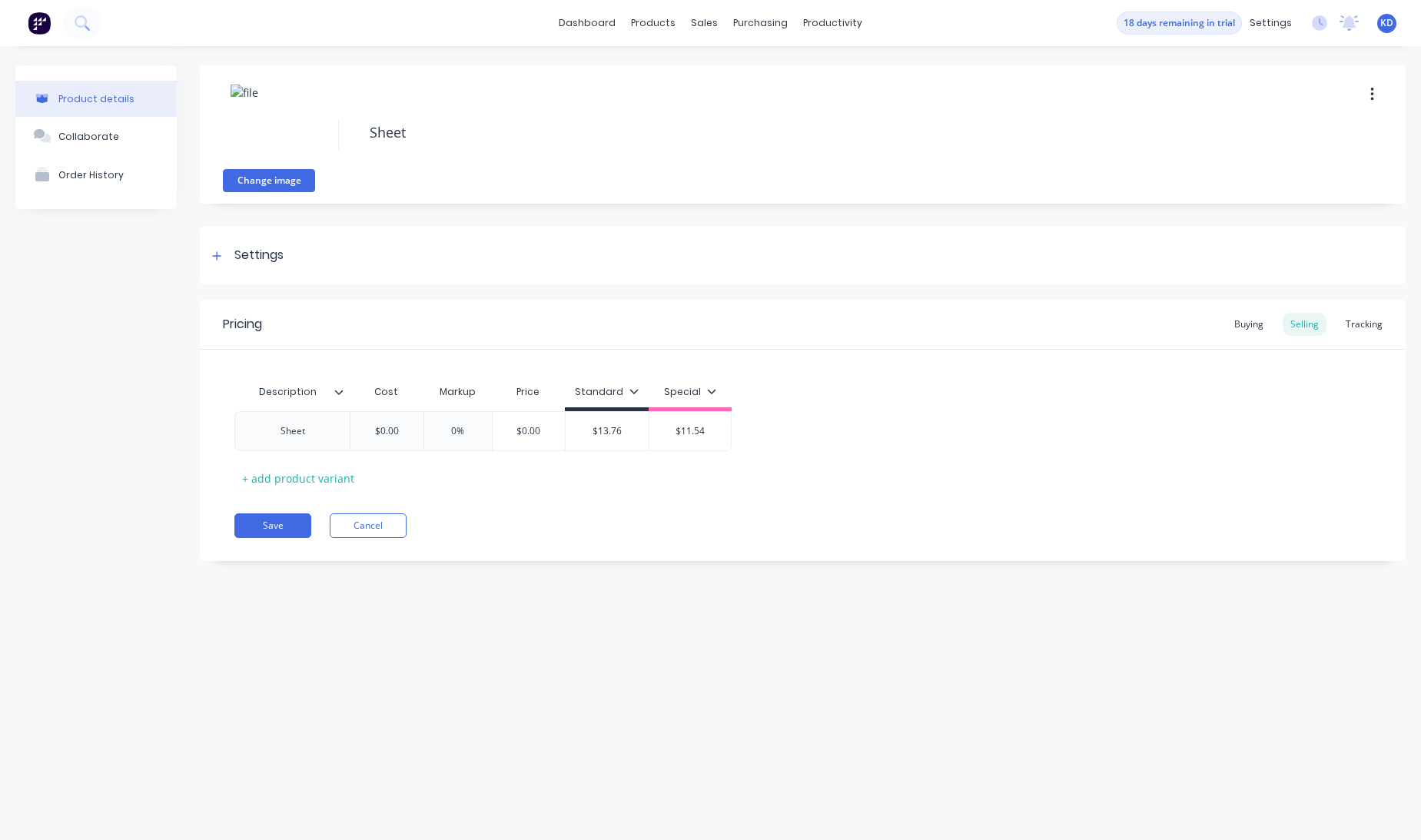
type textarea "x"
click at [266, 255] on div "Settings" at bounding box center [259, 255] width 49 height 19
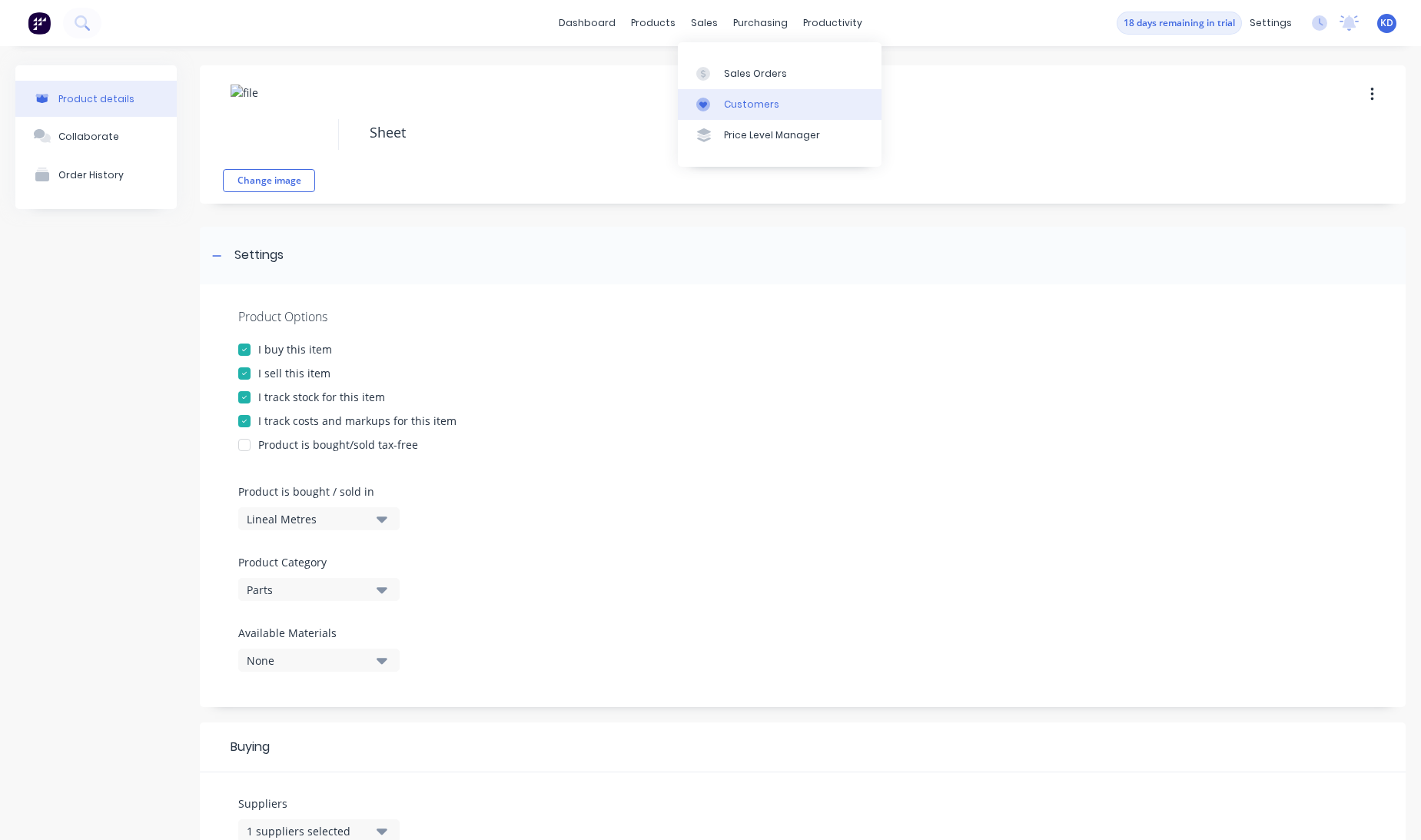
click at [727, 104] on div "Customers" at bounding box center [751, 105] width 55 height 14
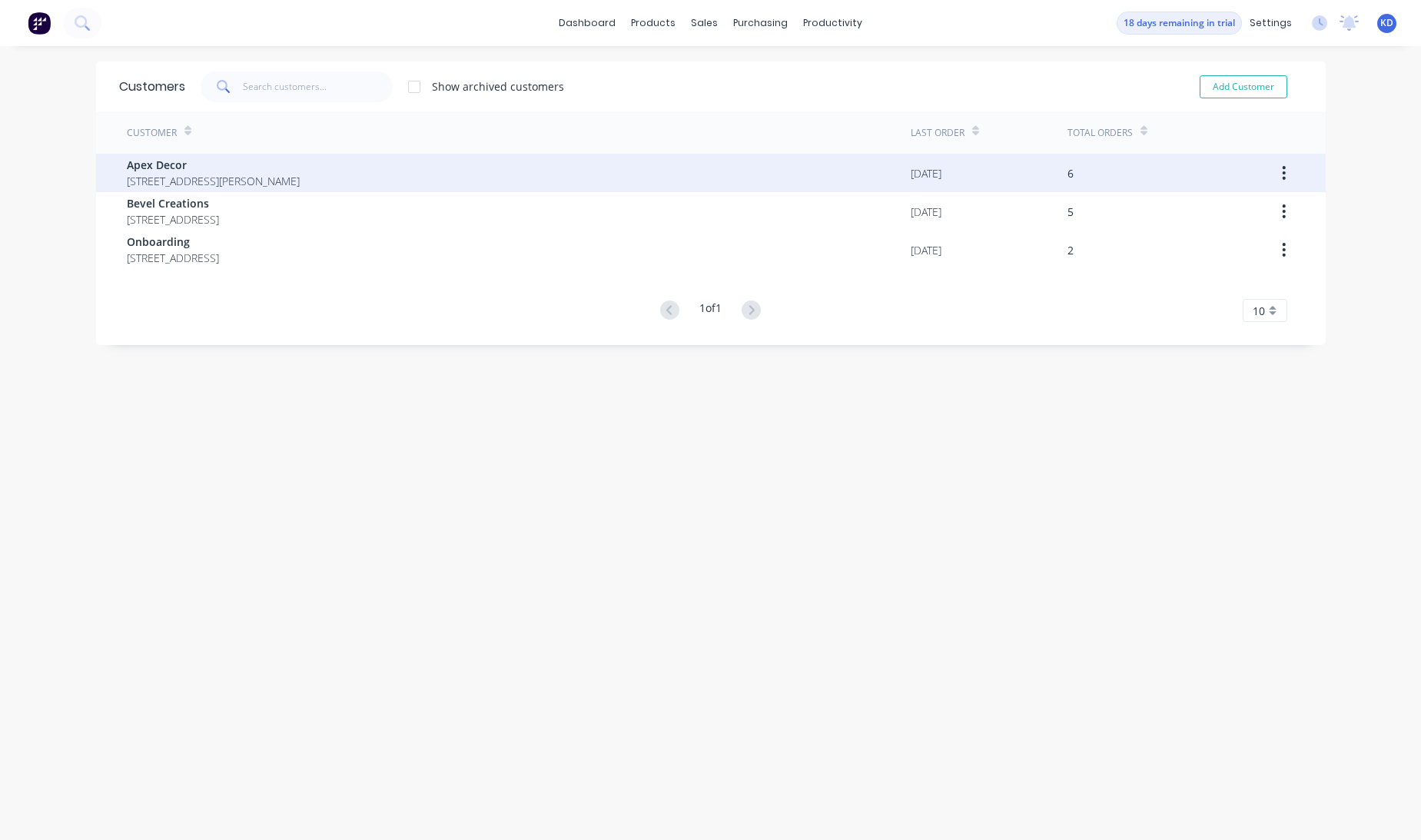
click at [283, 161] on span "Apex Decor" at bounding box center [212, 165] width 173 height 16
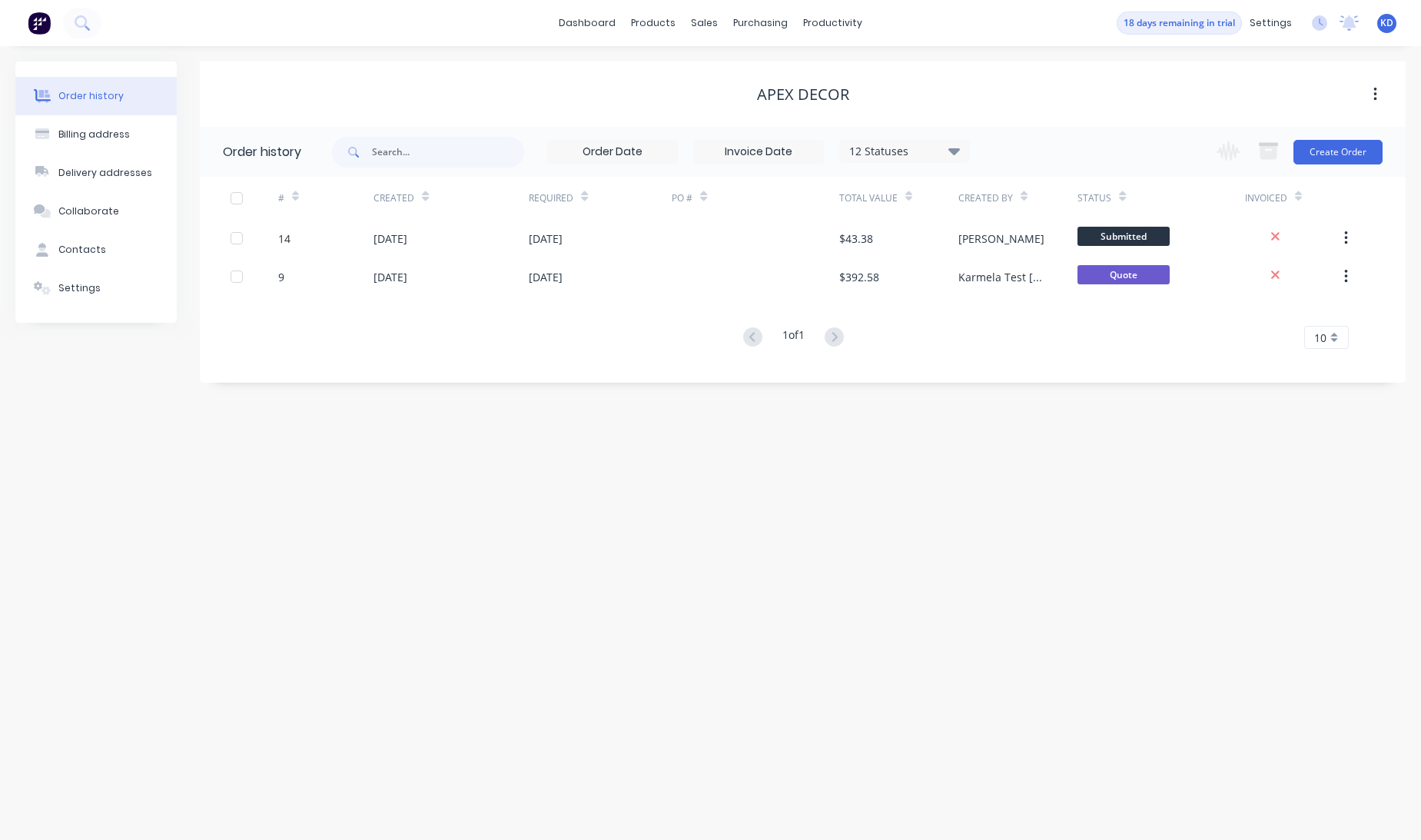
click at [953, 500] on div "Order history Billing address Delivery addresses Collaborate Contacts Settings …" at bounding box center [710, 443] width 1421 height 794
click at [1364, 145] on button "Create Order" at bounding box center [1338, 152] width 89 height 25
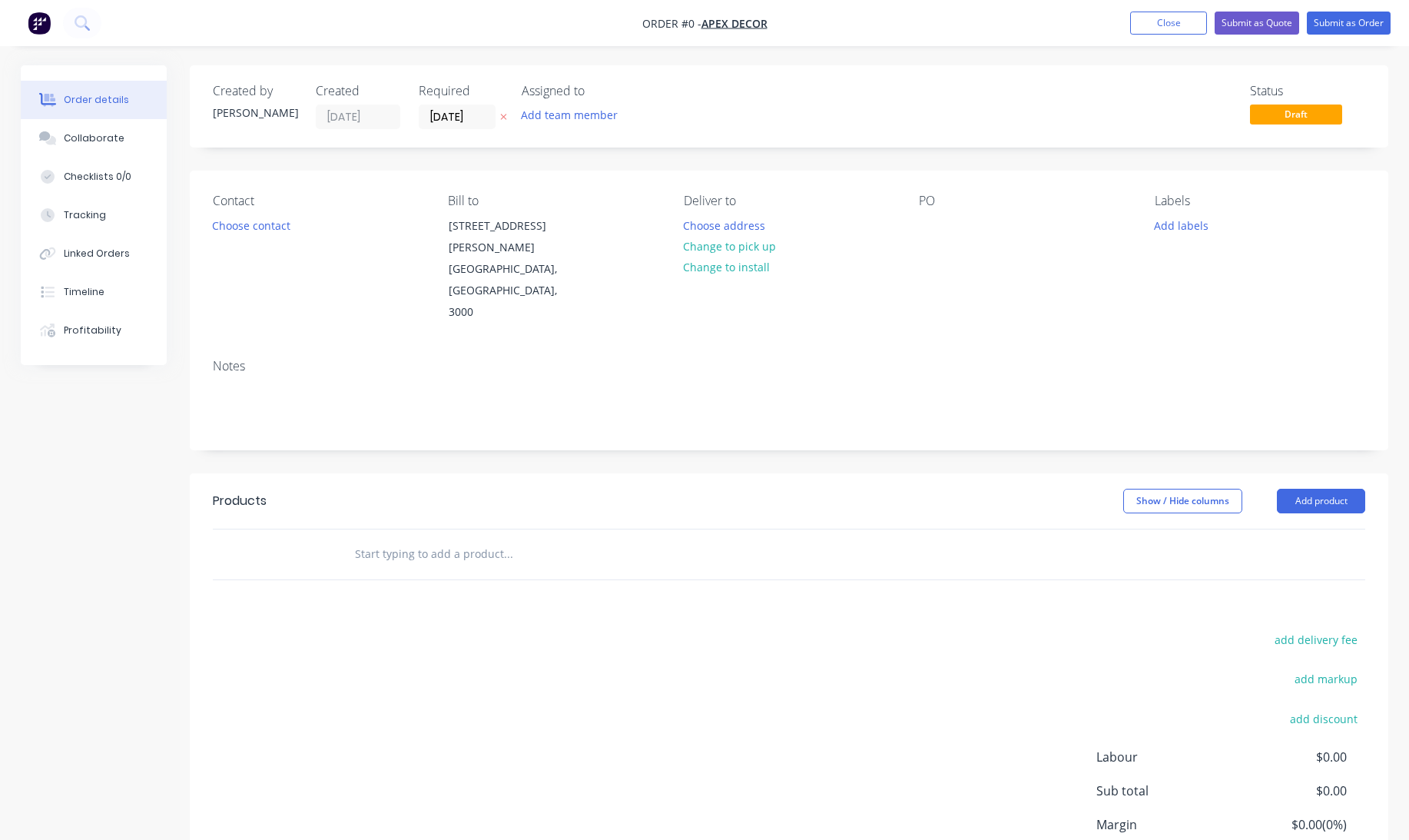
click at [741, 684] on div "add delivery fee add markup add discount Labour $0.00 Sub total $0.00 Margin $0…" at bounding box center [789, 777] width 1152 height 296
click at [415, 539] on input "text" at bounding box center [508, 554] width 307 height 31
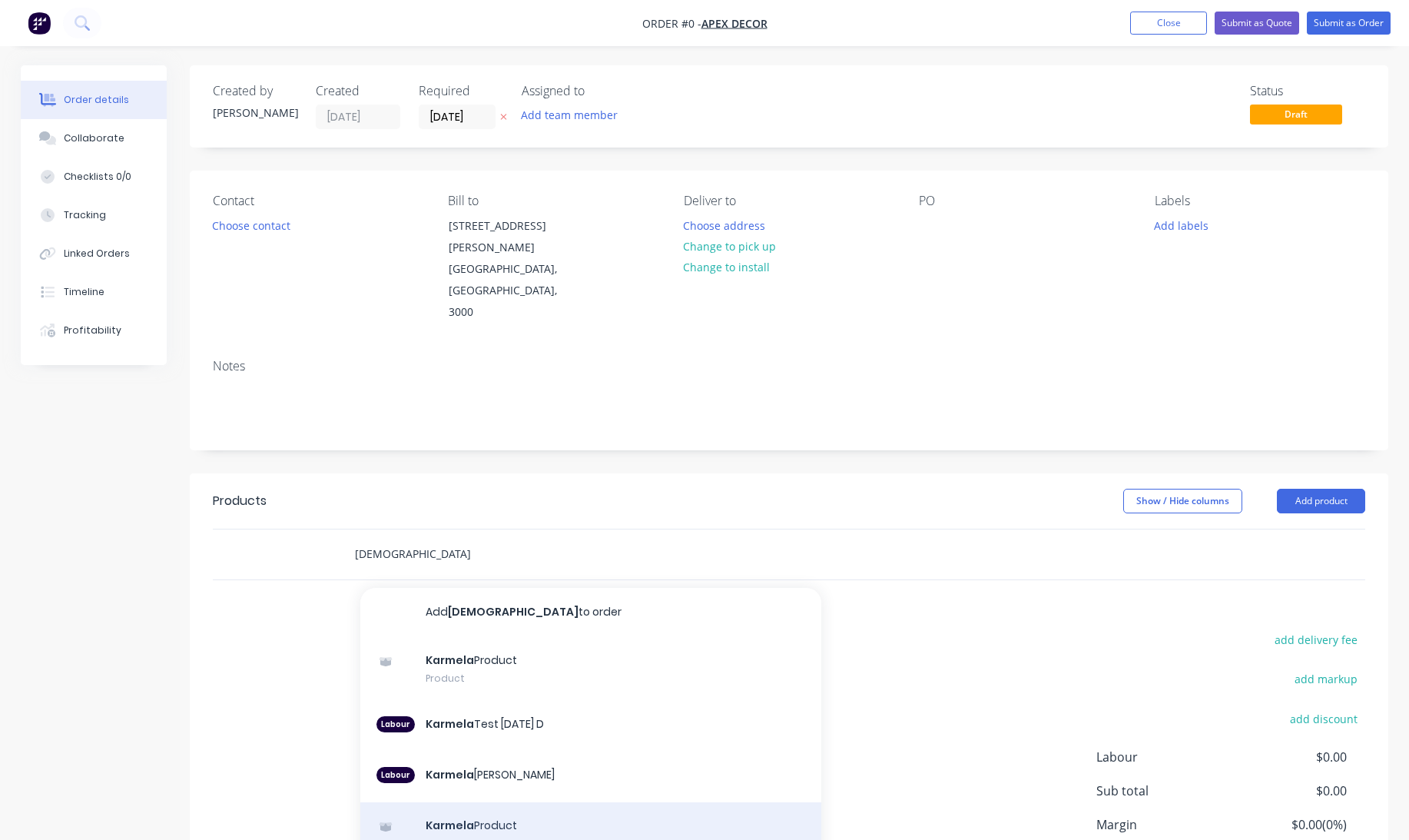
type input "karmela"
click at [571, 802] on div "Karmela Product Description Test Product variant" at bounding box center [590, 845] width 461 height 85
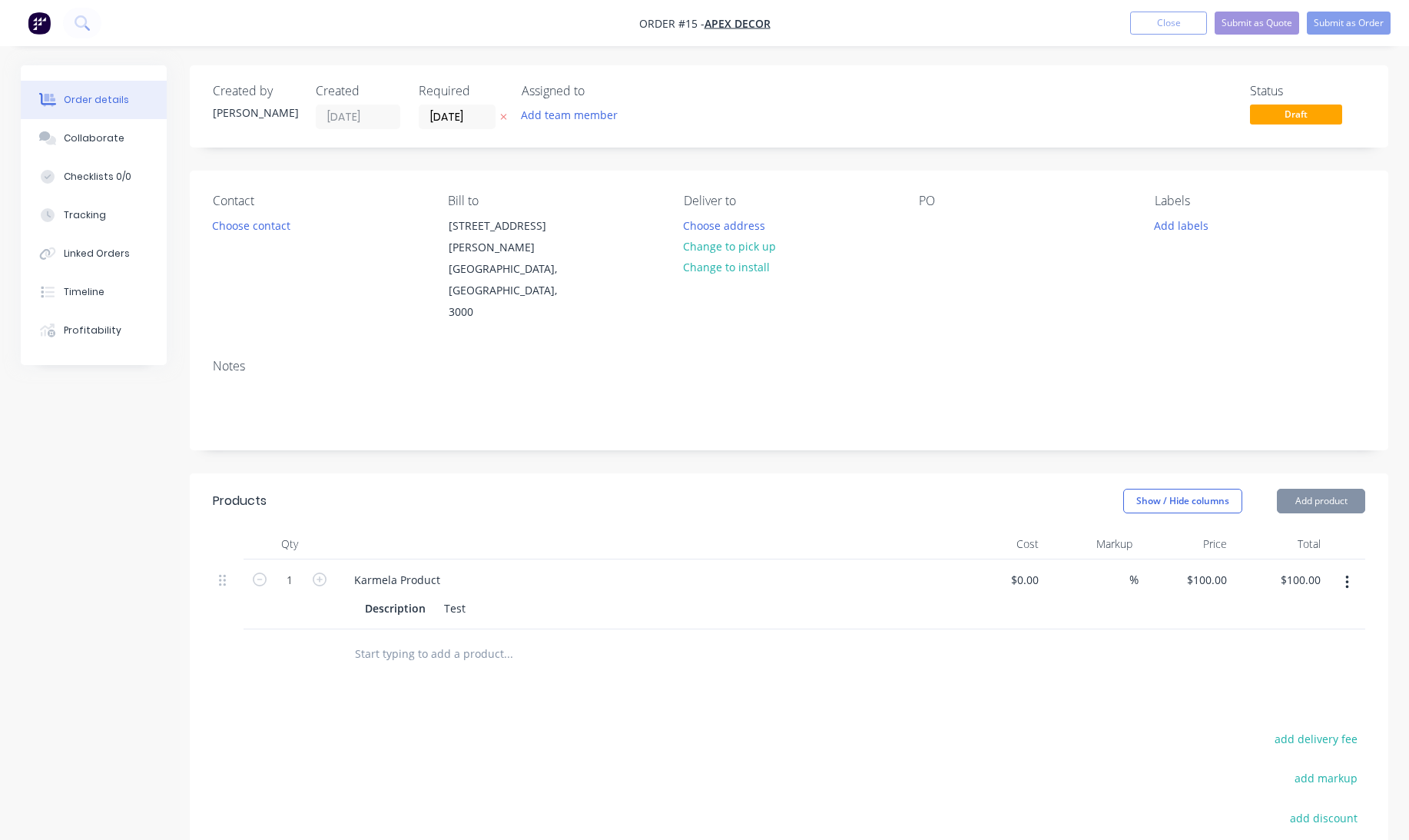
click at [161, 608] on div "Created by Karmela Meliza Created 13/10/25 Required 13/10/25 Assigned to Add te…" at bounding box center [704, 568] width 1368 height 1006
click at [834, 662] on div "Products Show / Hide columns Add product Qty Cost Markup Price Total 1 Karmela …" at bounding box center [789, 760] width 1199 height 574
click at [1149, 29] on button "Close" at bounding box center [1169, 23] width 77 height 23
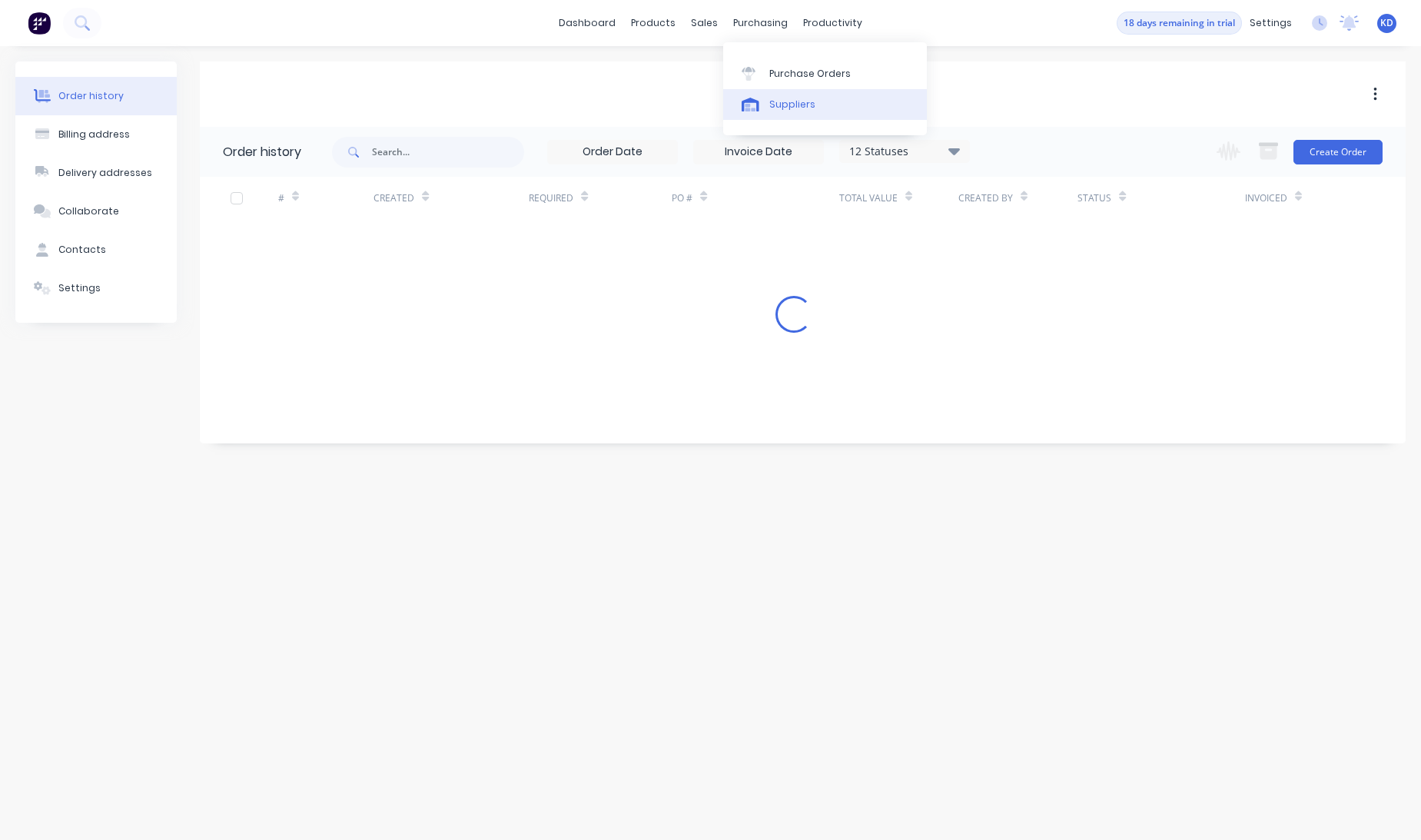
click at [789, 96] on link "Suppliers" at bounding box center [825, 104] width 203 height 31
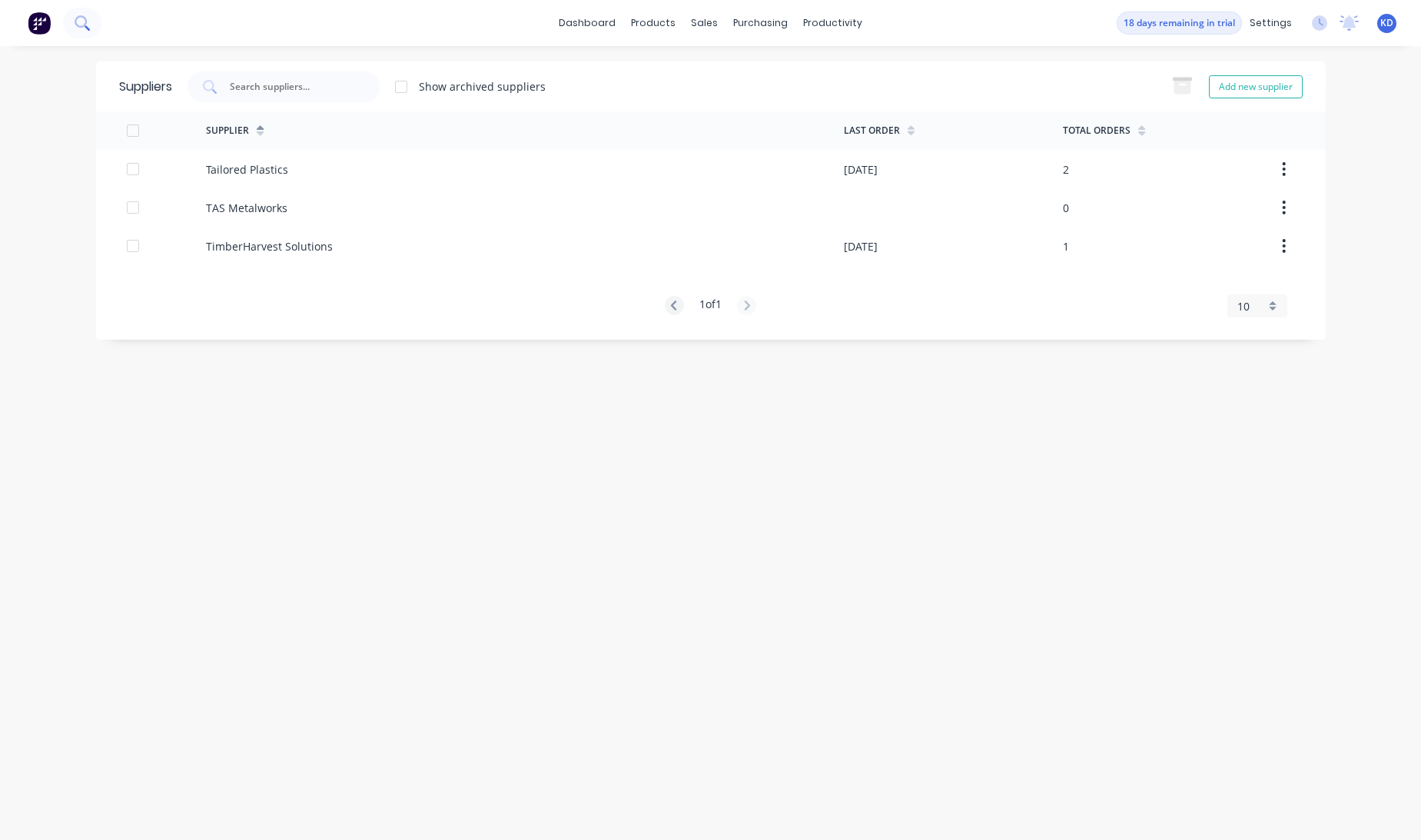
click at [77, 27] on icon at bounding box center [81, 23] width 15 height 15
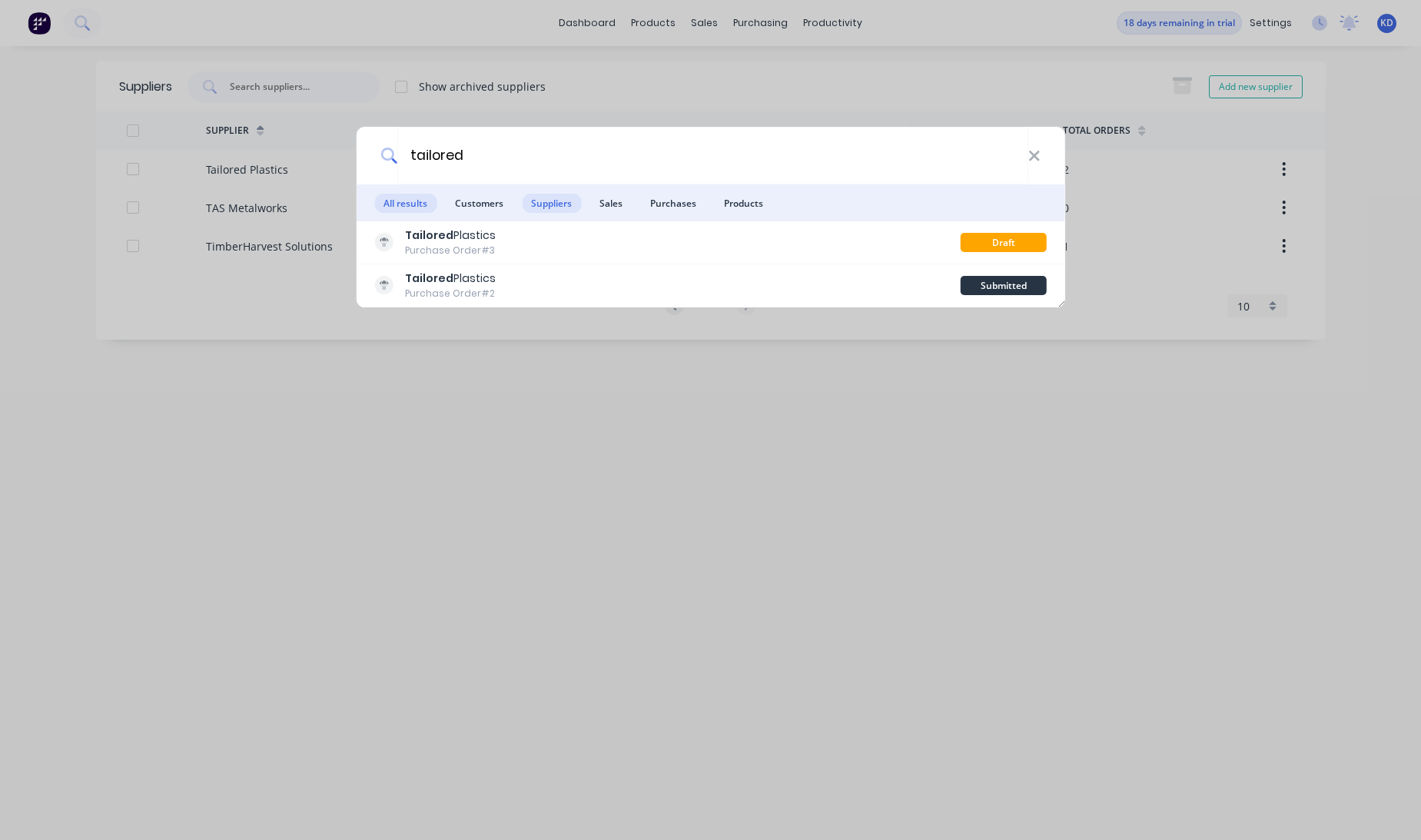
type input "tailored"
click at [566, 206] on span "Suppliers" at bounding box center [551, 202] width 59 height 19
click at [664, 440] on div "tailored All results Customers Suppliers Sales Purchases Products Tailored Plas…" at bounding box center [710, 420] width 1421 height 840
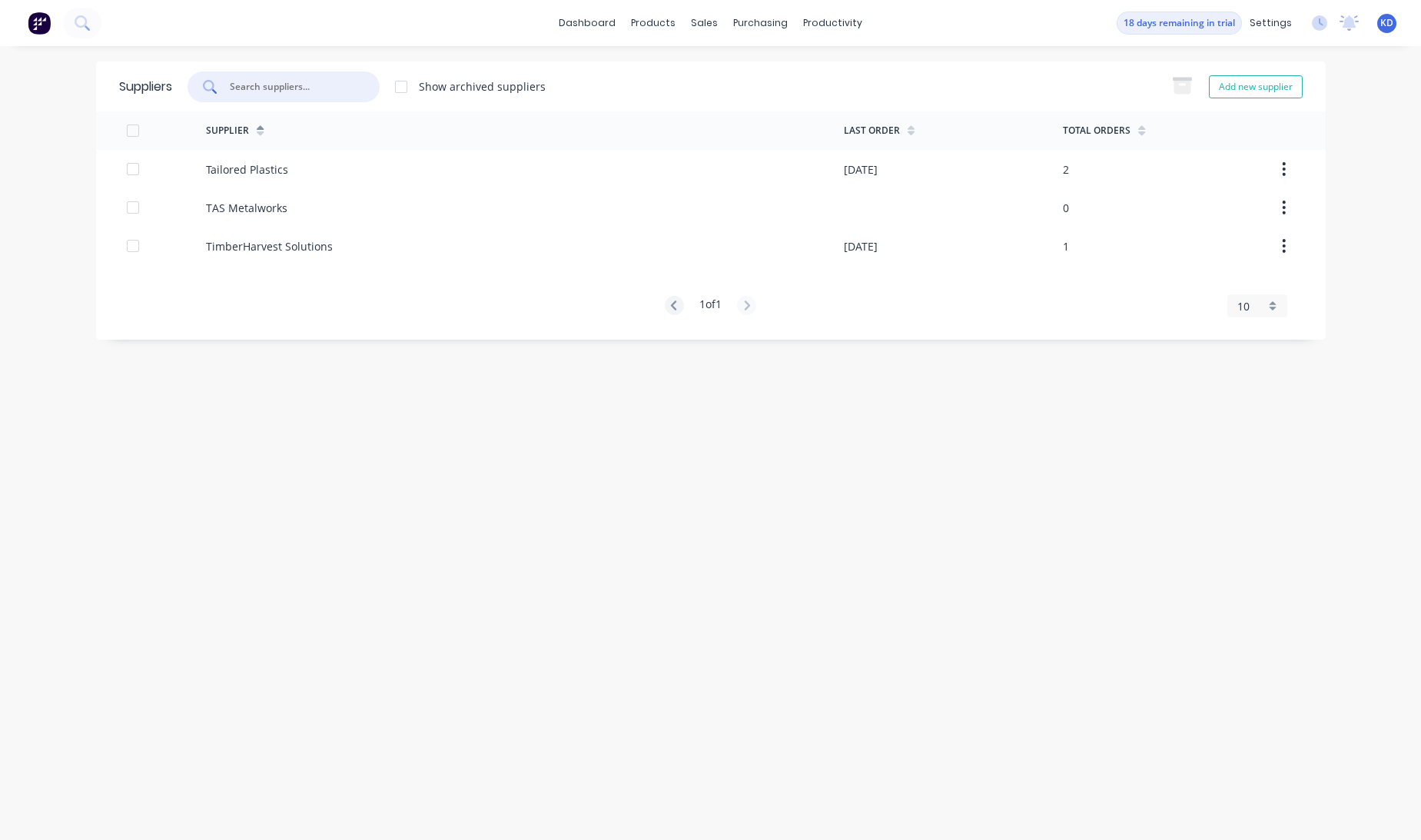
click at [276, 94] on input "text" at bounding box center [291, 87] width 127 height 16
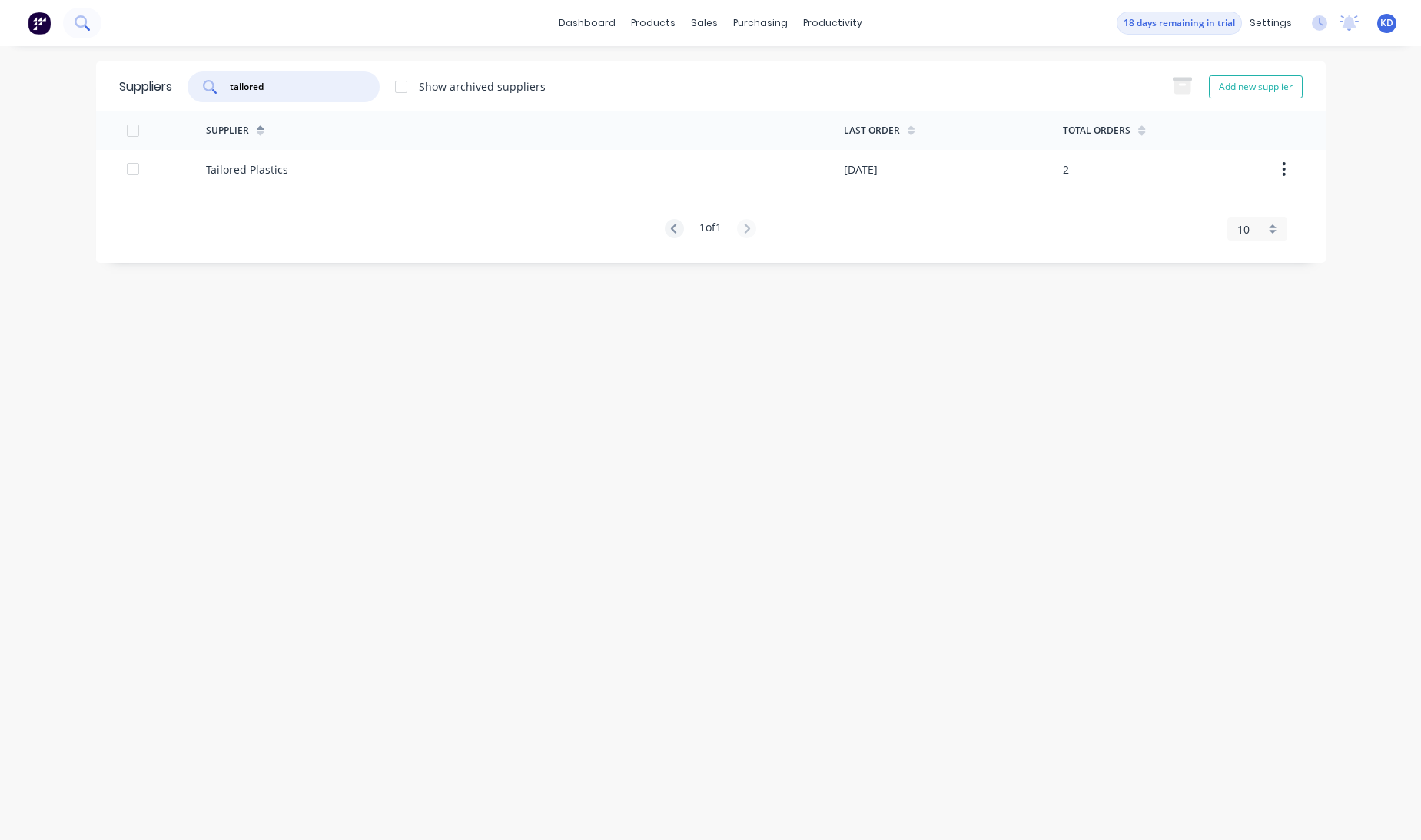
type input "tailored"
click at [84, 27] on icon at bounding box center [81, 23] width 15 height 15
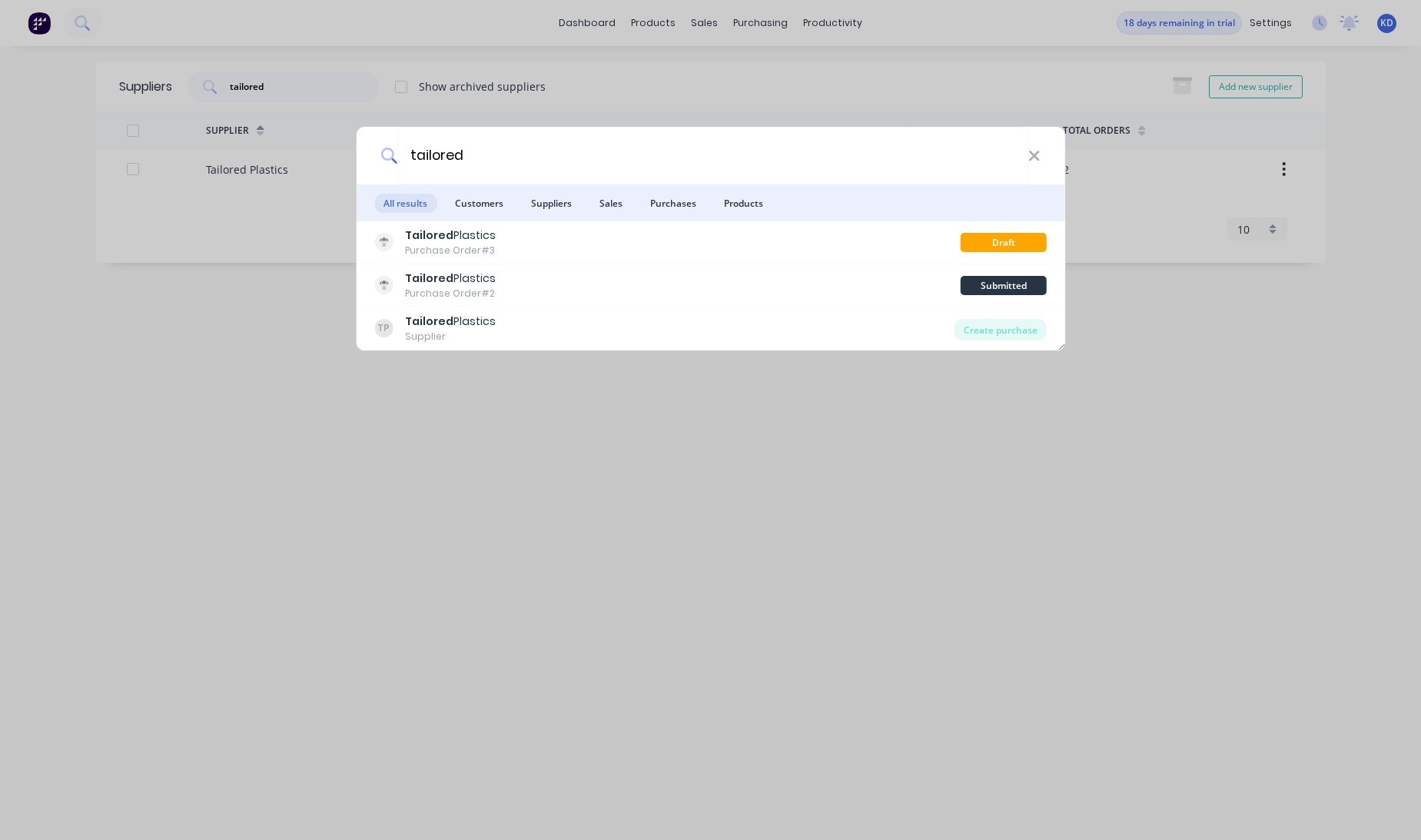
type input "tailored"
click at [504, 584] on div "tailored All results Customers Suppliers Sales Purchases Products Tailored Plas…" at bounding box center [710, 420] width 1421 height 840
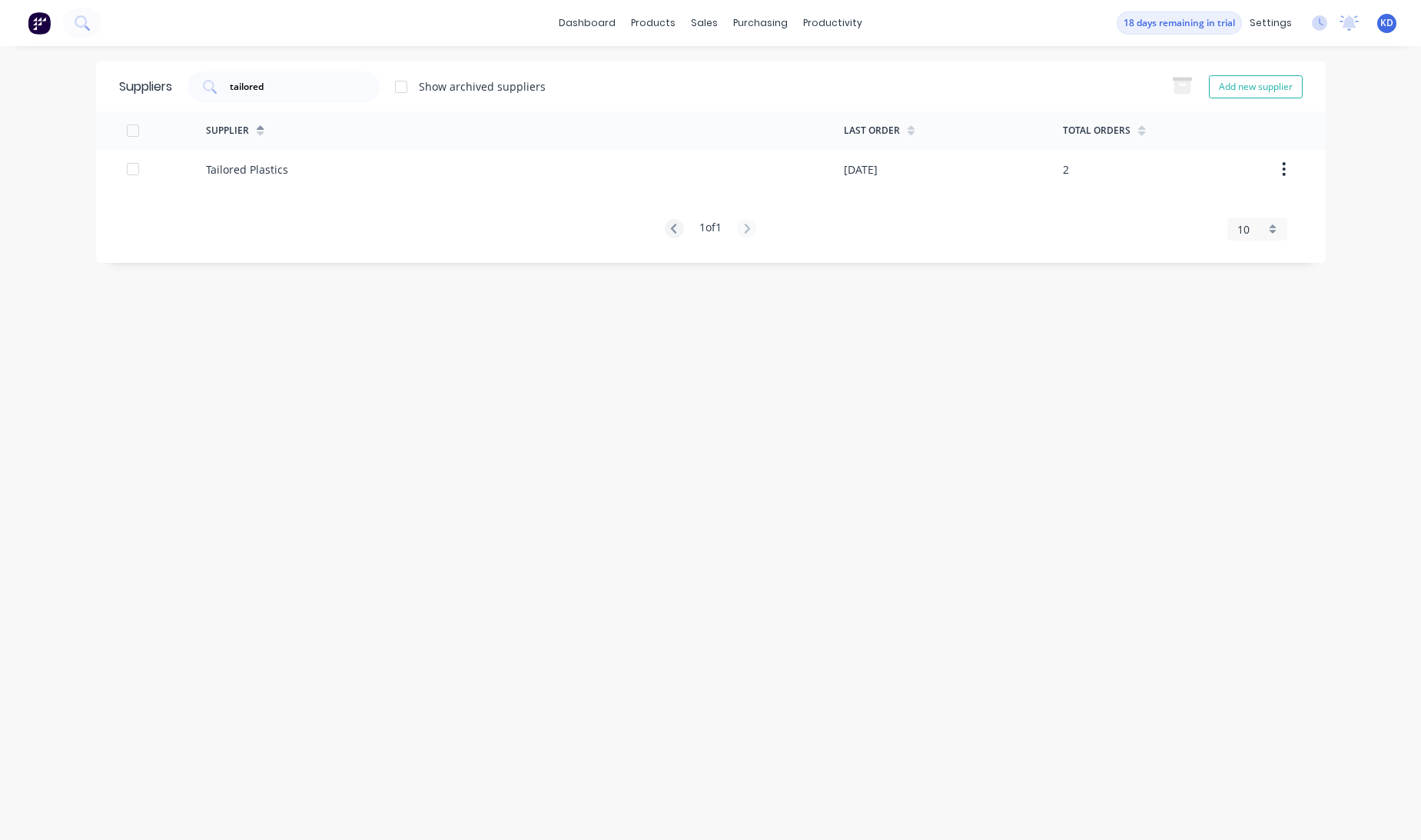
click at [841, 539] on div "Suppliers tailored Show archived suppliers Add new supplier Supplier Last Order…" at bounding box center [710, 442] width 1229 height 763
click at [705, 74] on div "Product Catalogue" at bounding box center [722, 74] width 96 height 14
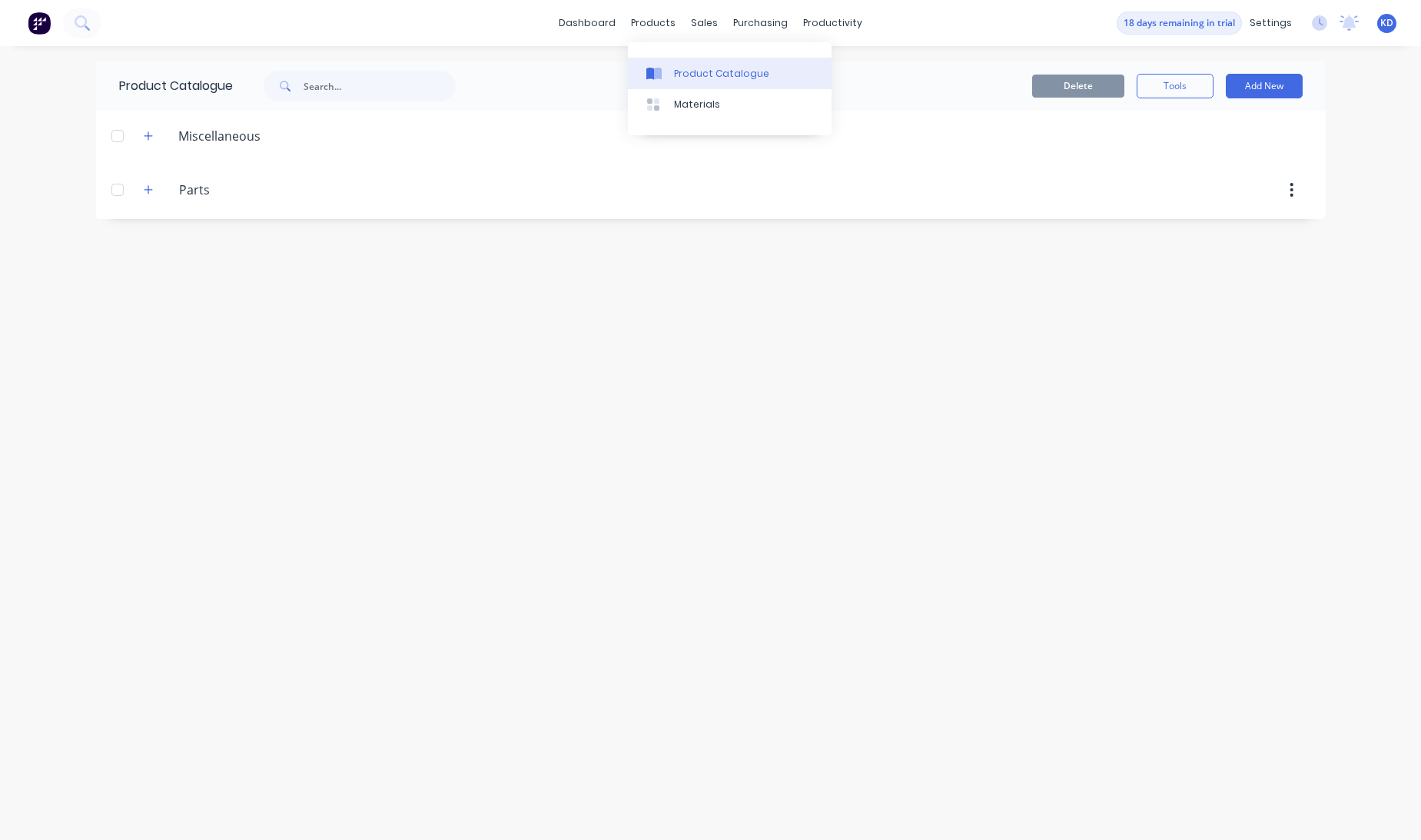
click at [674, 72] on div "Product Catalogue" at bounding box center [722, 74] width 96 height 14
click at [688, 109] on div "Materials" at bounding box center [697, 105] width 46 height 14
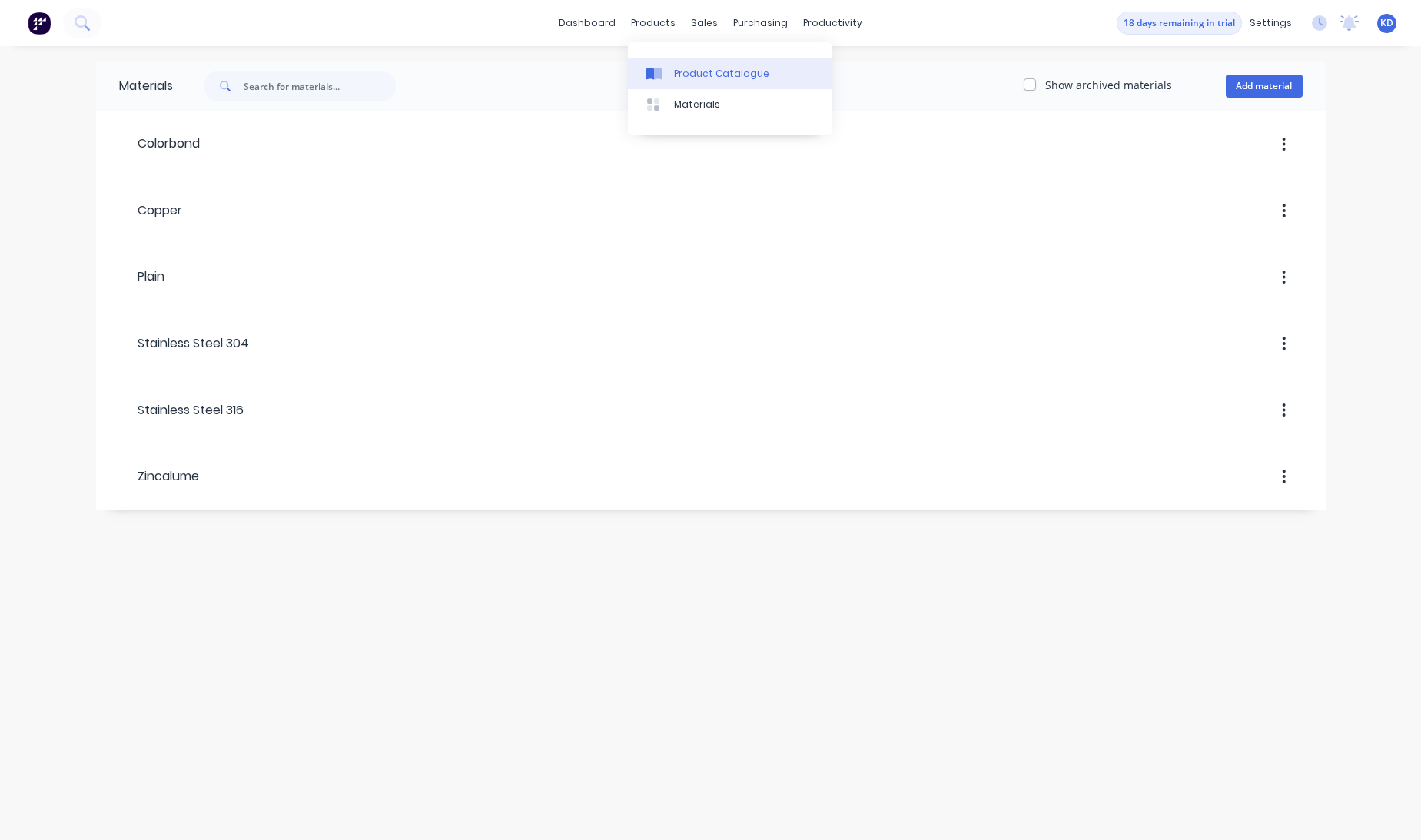
click at [683, 79] on div "Product Catalogue" at bounding box center [722, 74] width 96 height 14
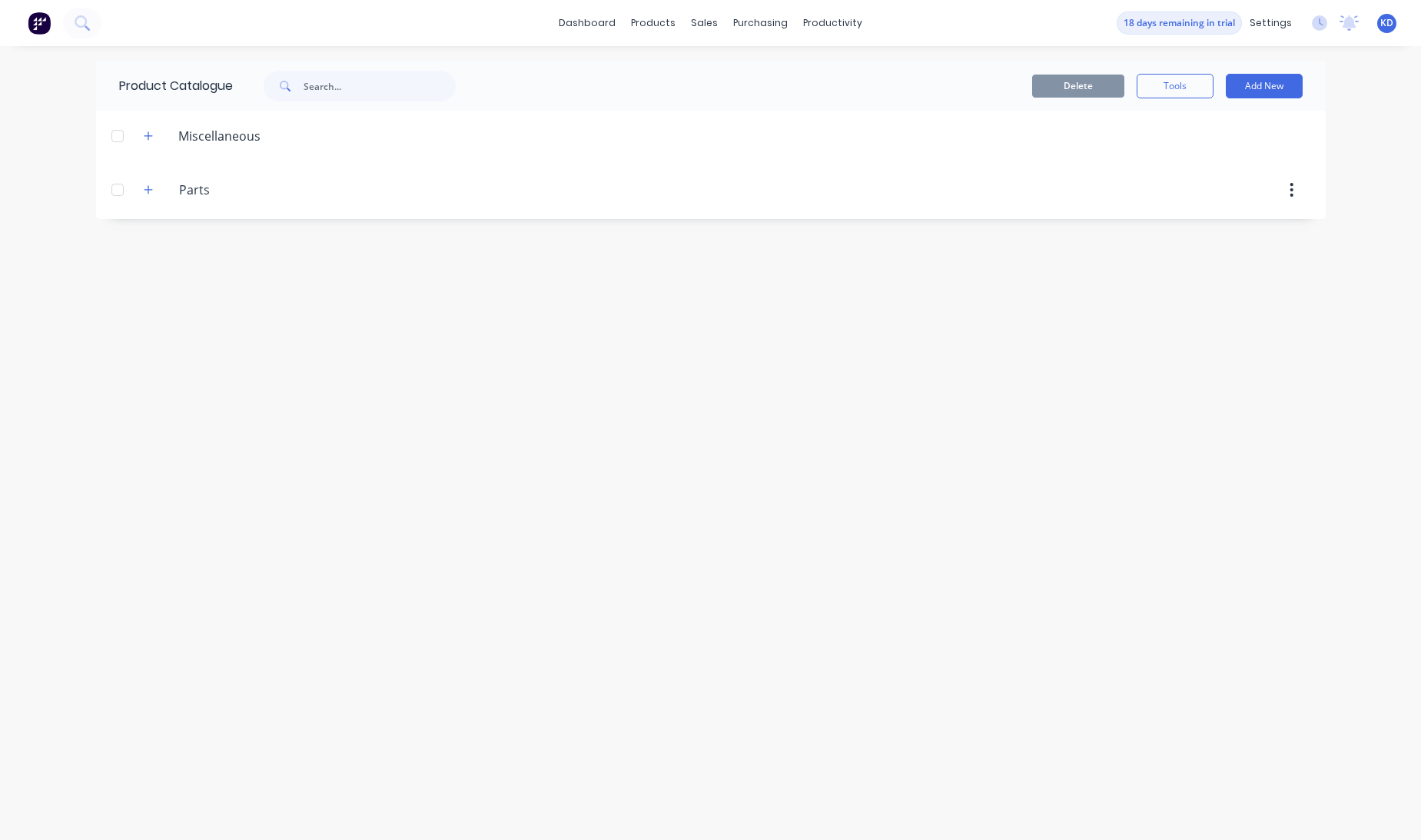
click at [140, 195] on span at bounding box center [148, 189] width 19 height 19
click at [146, 192] on icon "button" at bounding box center [148, 190] width 9 height 11
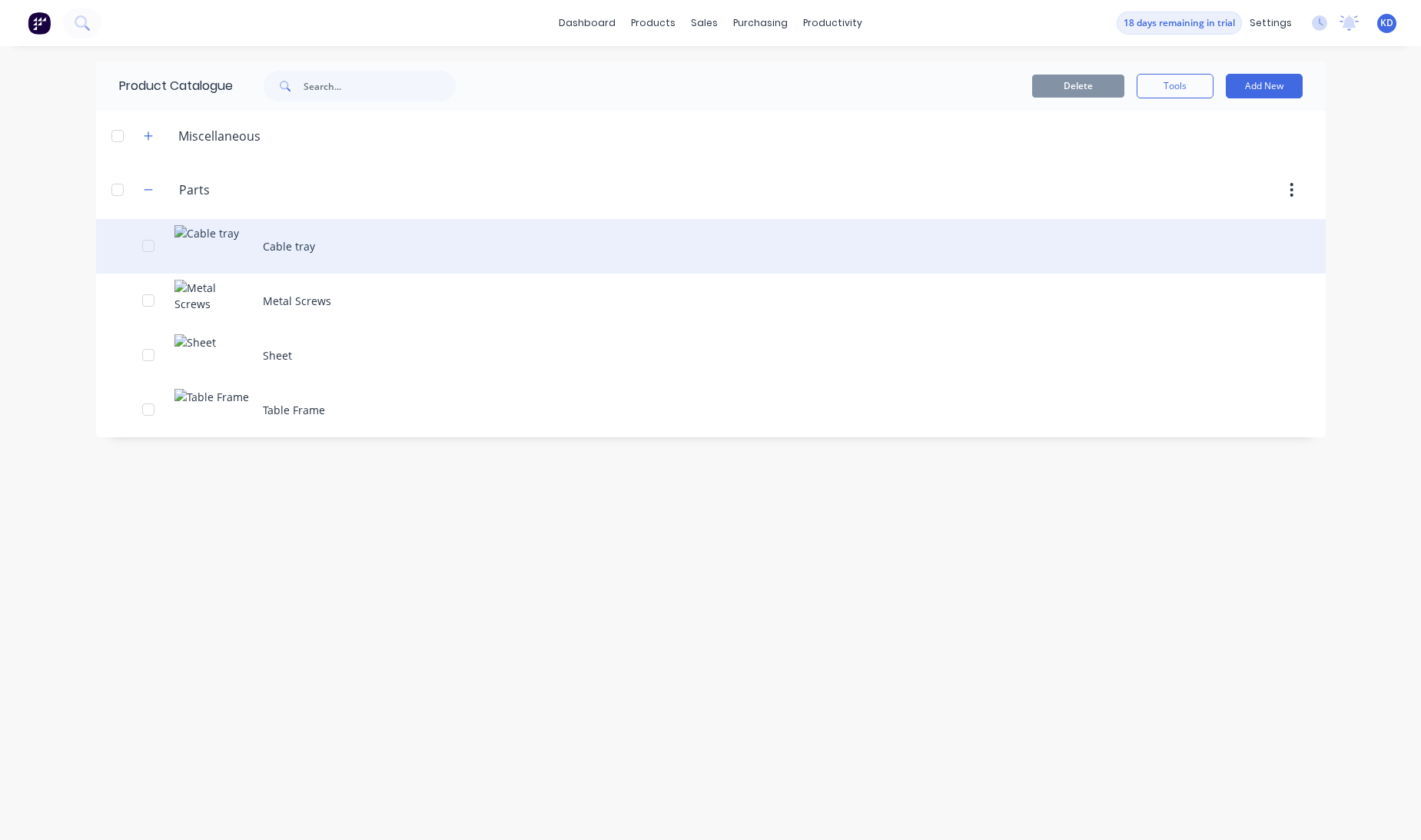
click at [383, 243] on div "Cable tray" at bounding box center [710, 246] width 1229 height 54
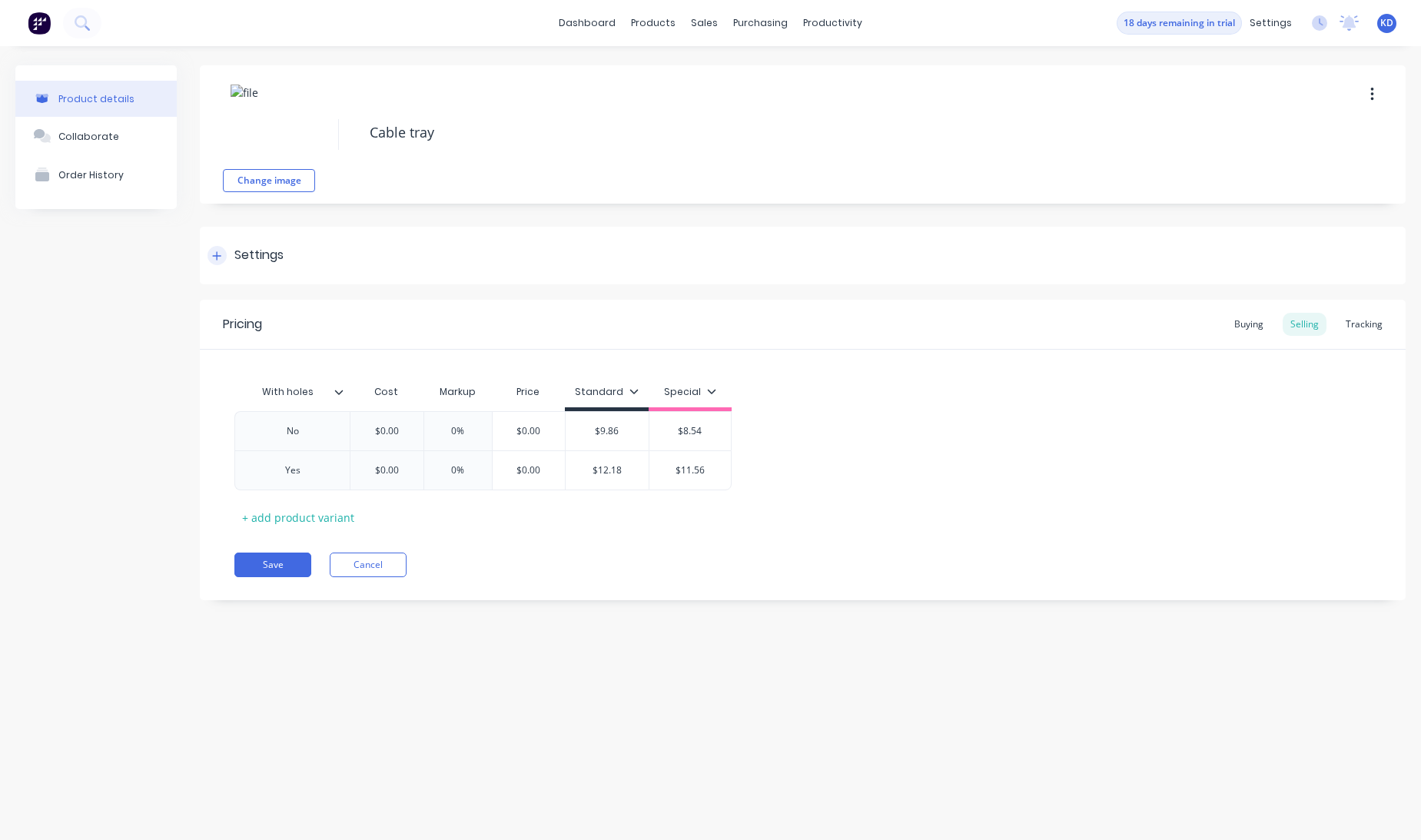
click at [307, 235] on div "Settings" at bounding box center [802, 256] width 1206 height 57
type textarea "x"
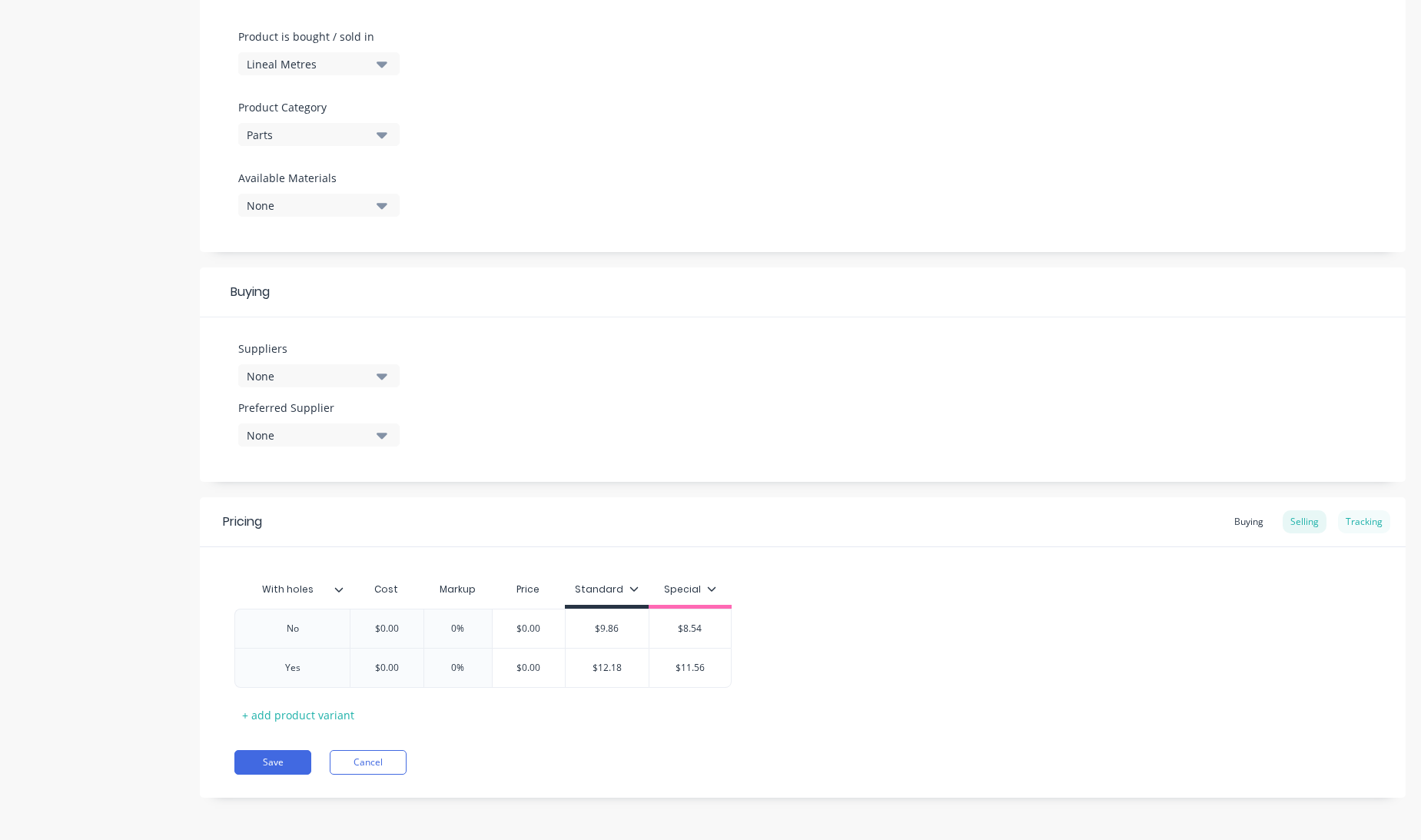
click at [1358, 511] on div "Tracking" at bounding box center [1364, 521] width 52 height 23
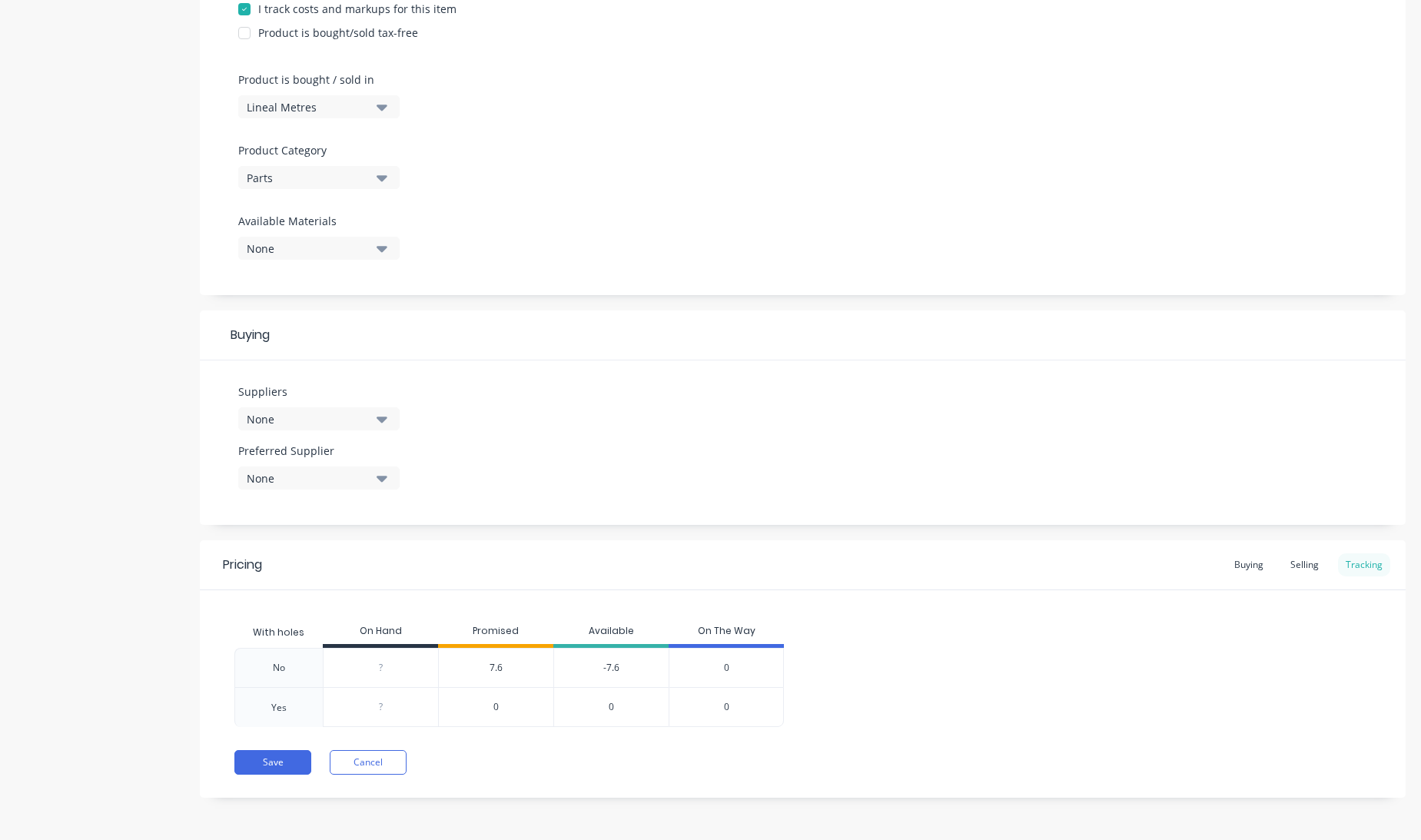
scroll to position [412, 0]
click at [379, 663] on input "0" at bounding box center [381, 667] width 115 height 14
type input "1000"
type textarea "x"
type input "100"
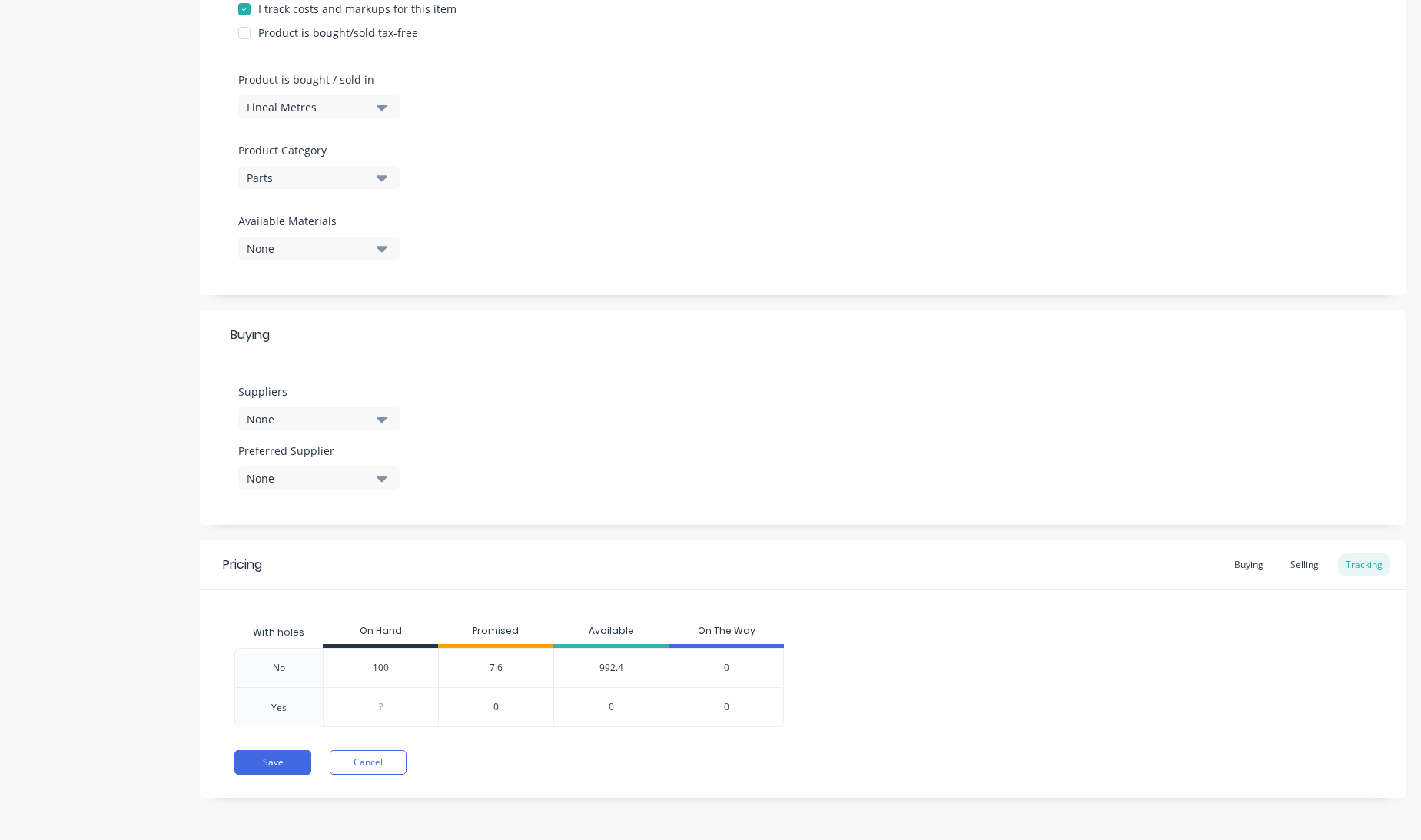
type textarea "x"
type input "100"
click at [383, 708] on input "0" at bounding box center [381, 707] width 115 height 14
type input "20"
type textarea "x"
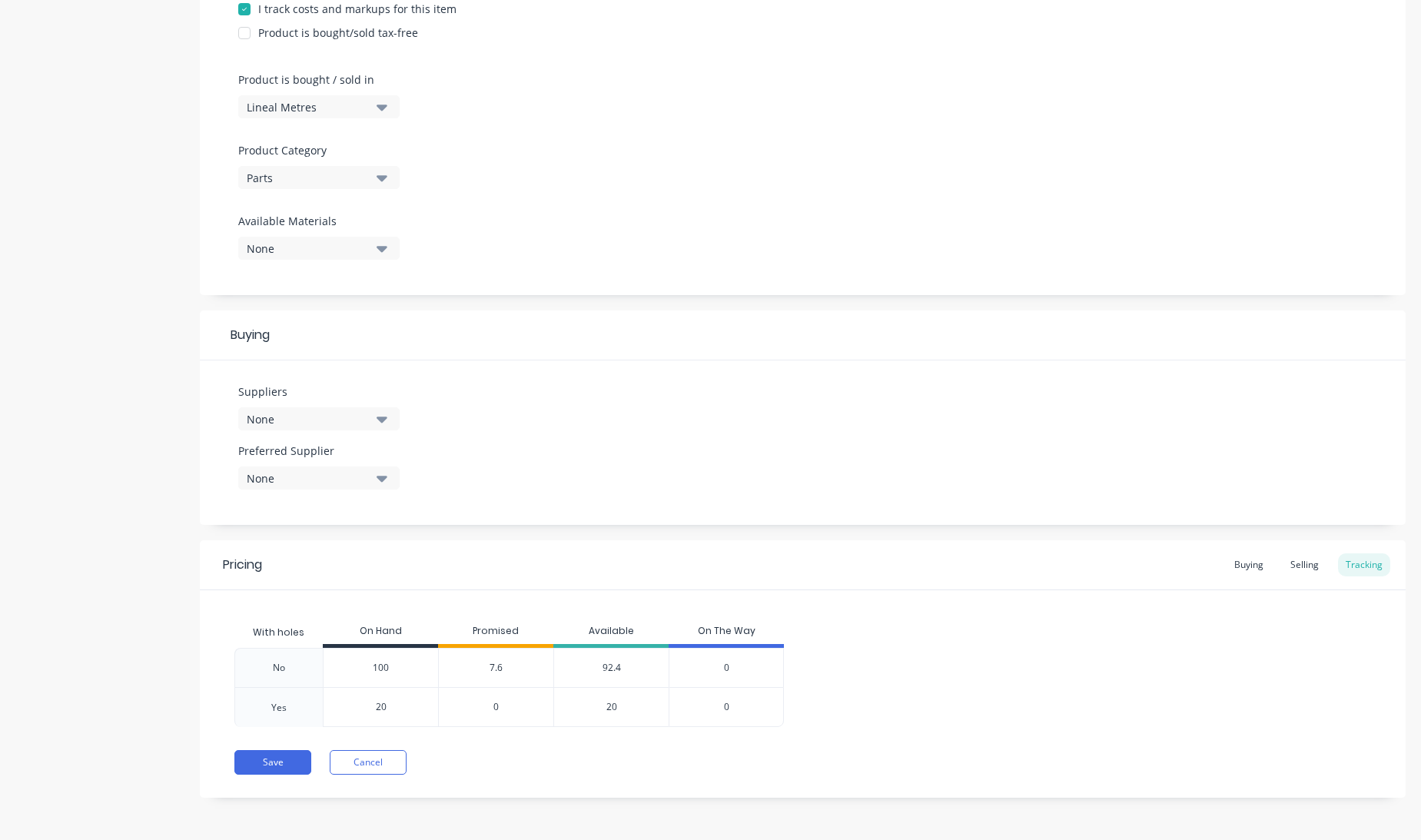
type input "20"
click at [1076, 634] on div "With holes On Hand Promised Available On The Way No 100 100 7.6 92.4 0 Yes 20 2…" at bounding box center [802, 671] width 1137 height 110
click at [501, 664] on span "7.6" at bounding box center [496, 667] width 13 height 14
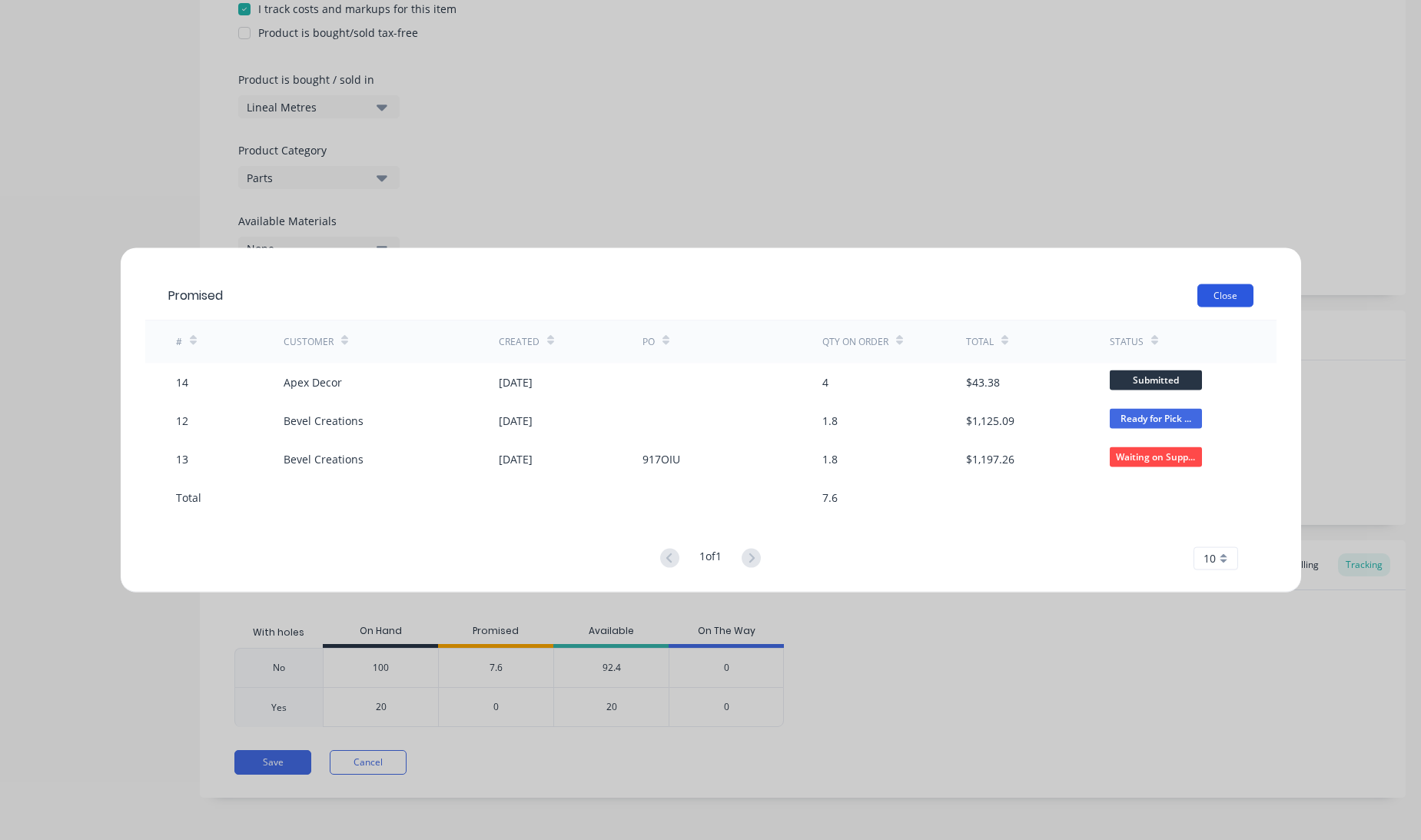
click at [1225, 298] on button "Close" at bounding box center [1225, 294] width 56 height 23
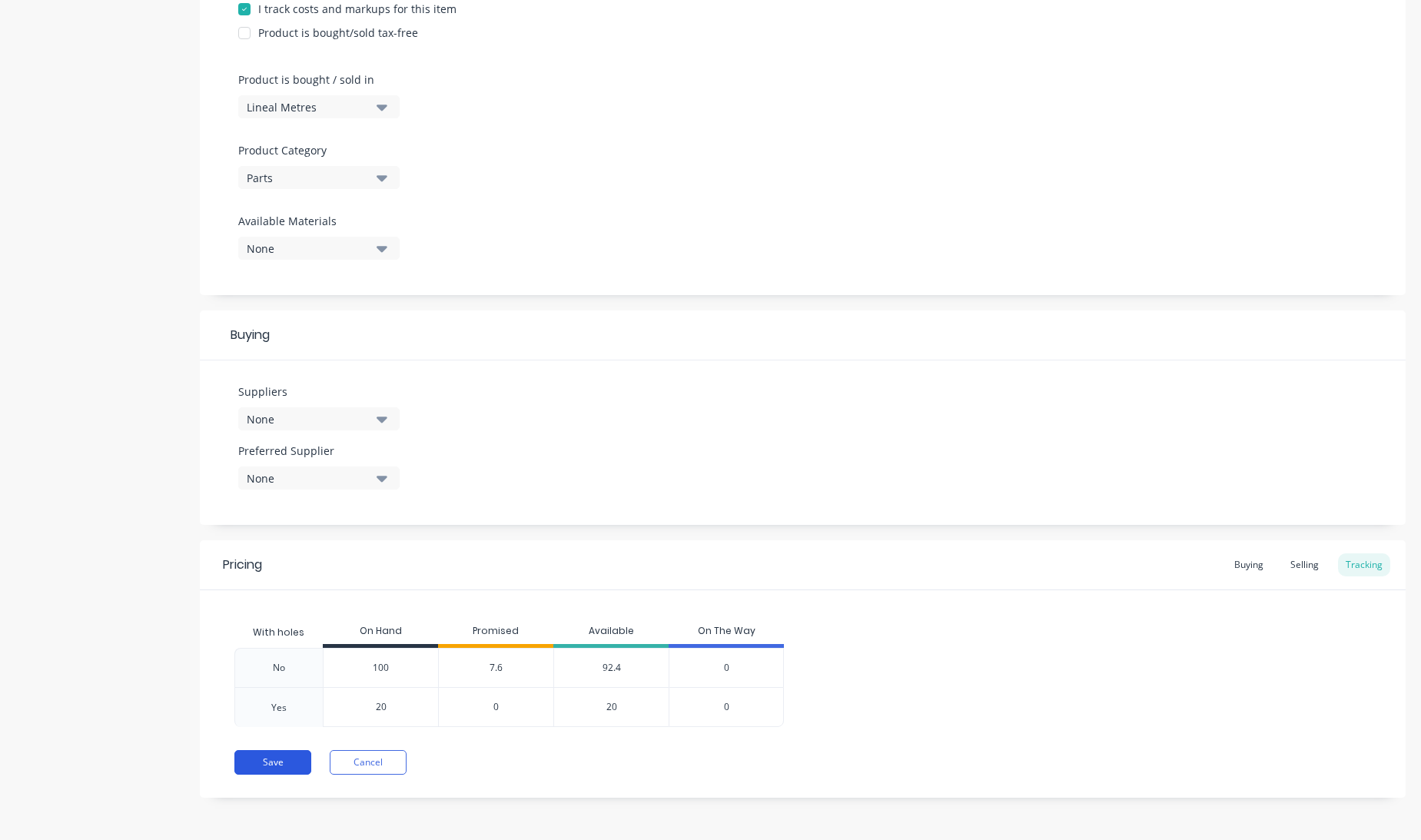
click at [261, 763] on button "Save" at bounding box center [273, 762] width 77 height 25
type textarea "x"
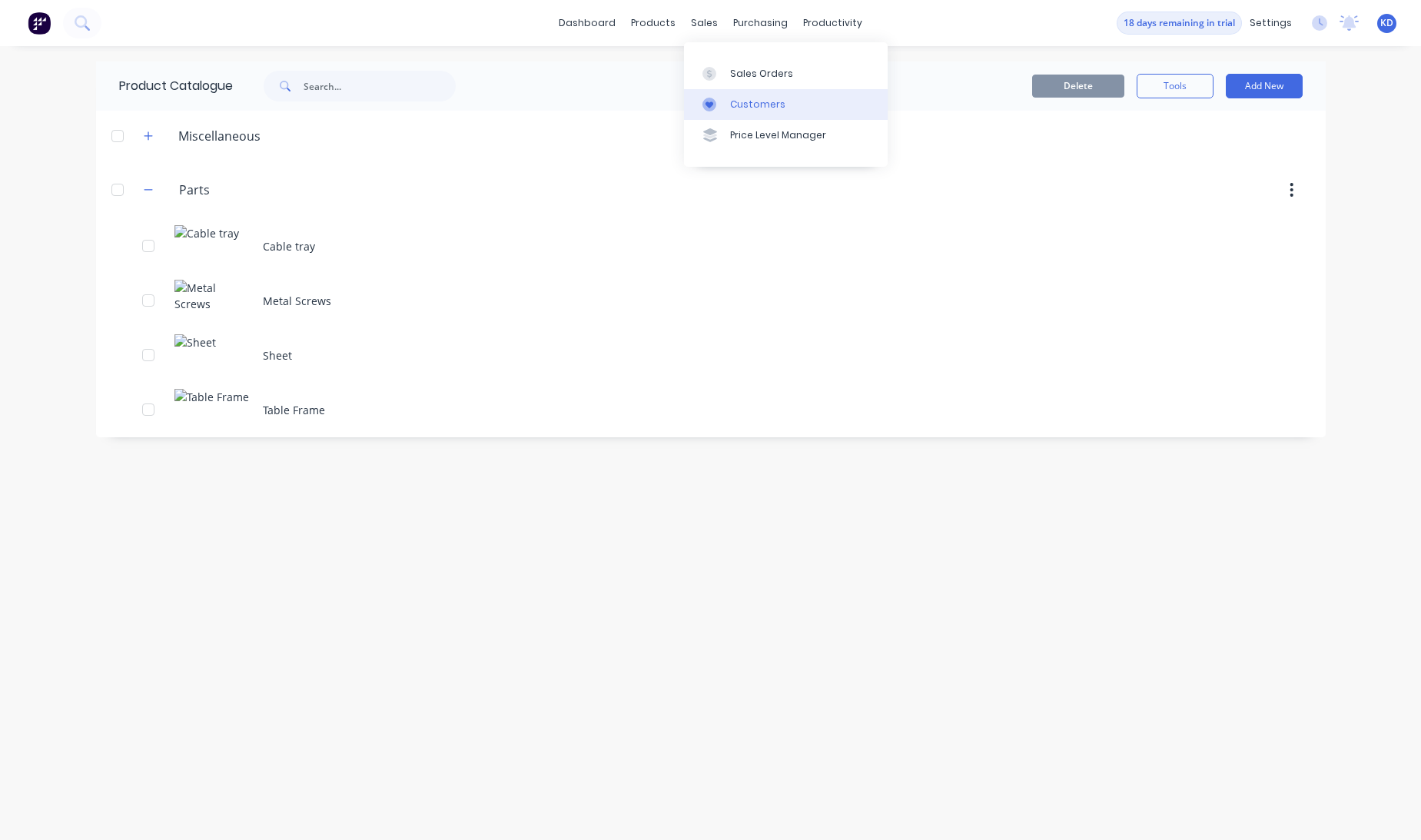
click at [770, 108] on div "Customers" at bounding box center [757, 105] width 55 height 14
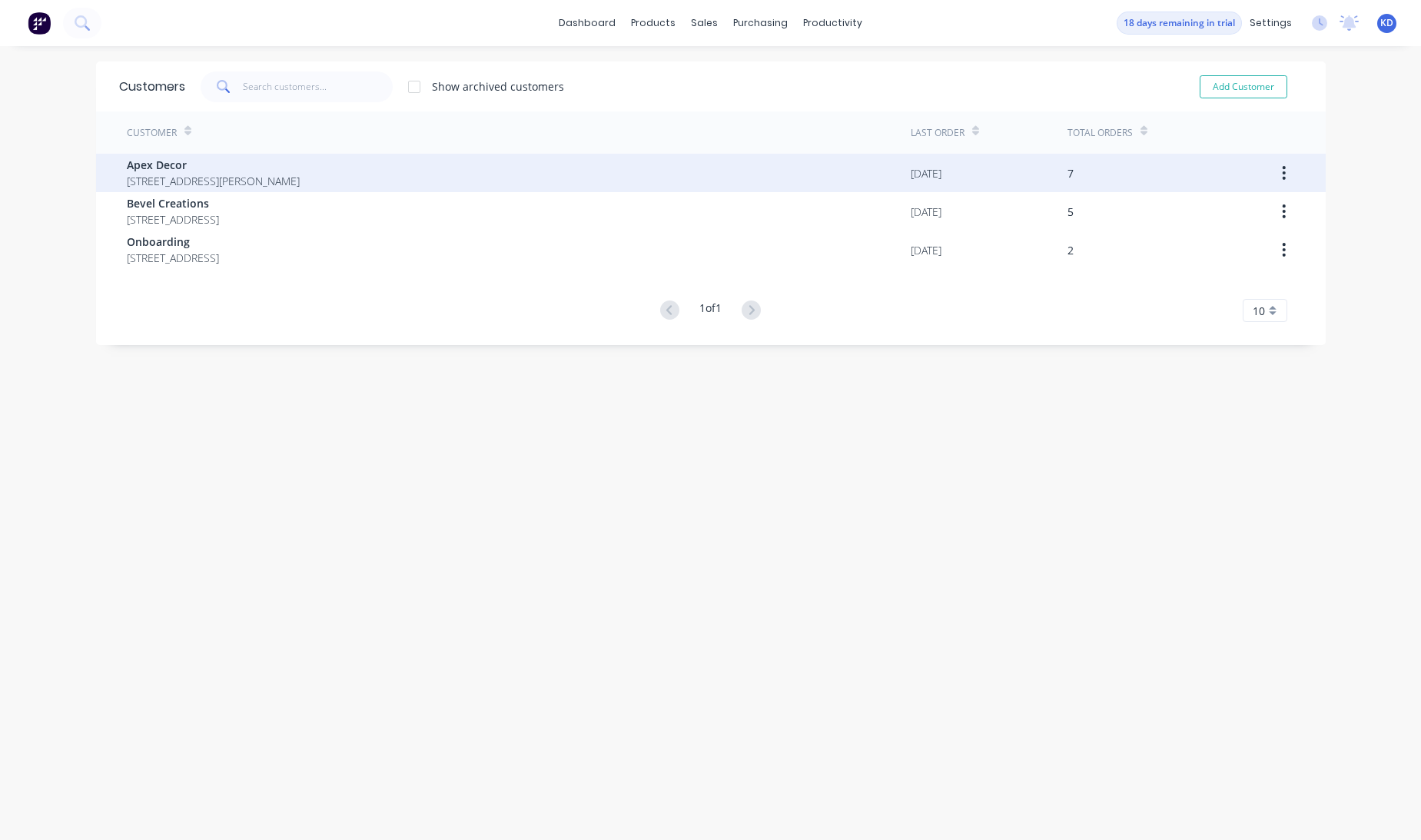
click at [300, 175] on span "[STREET_ADDRESS][PERSON_NAME]" at bounding box center [212, 181] width 173 height 16
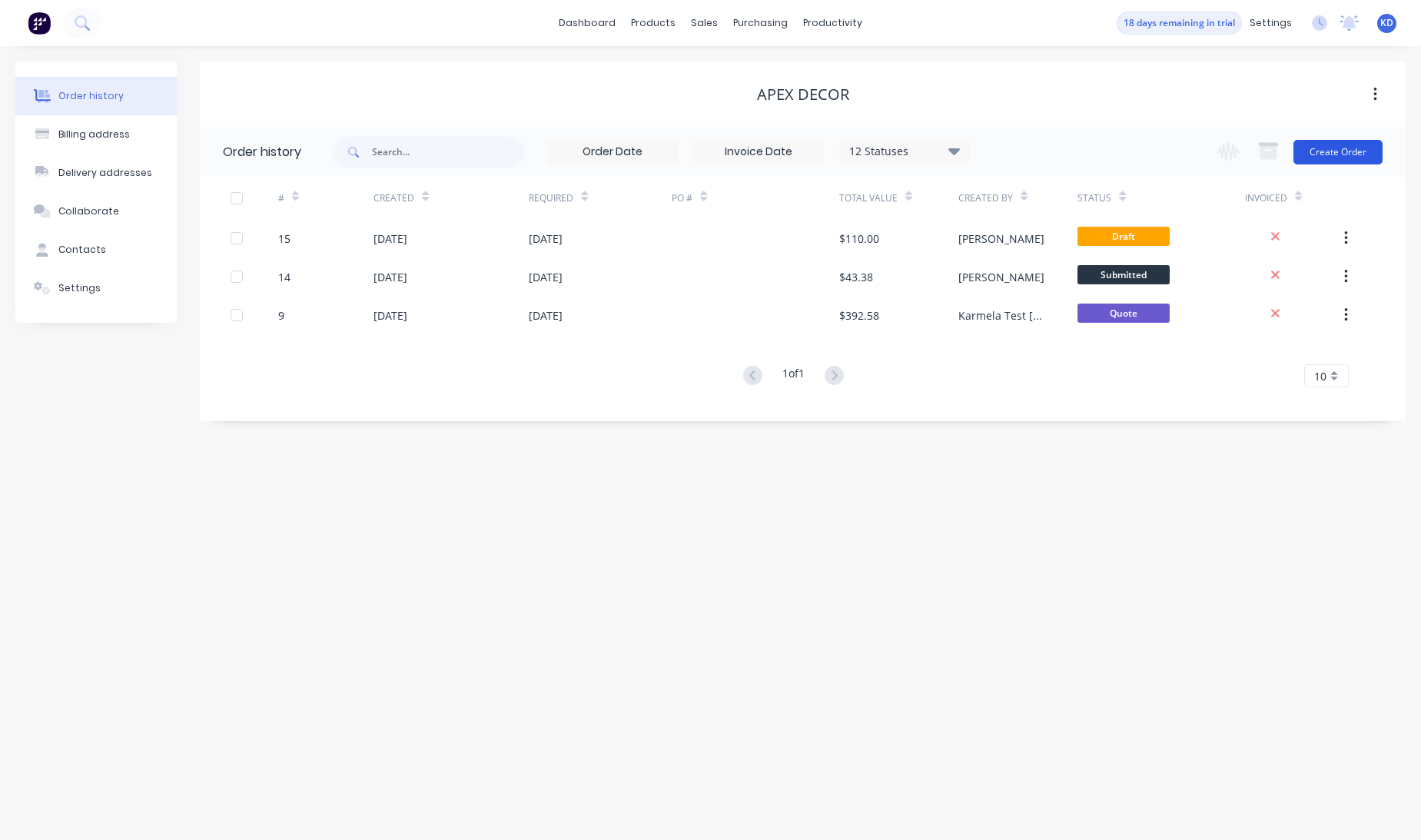
click at [1365, 152] on button "Create Order" at bounding box center [1338, 152] width 89 height 25
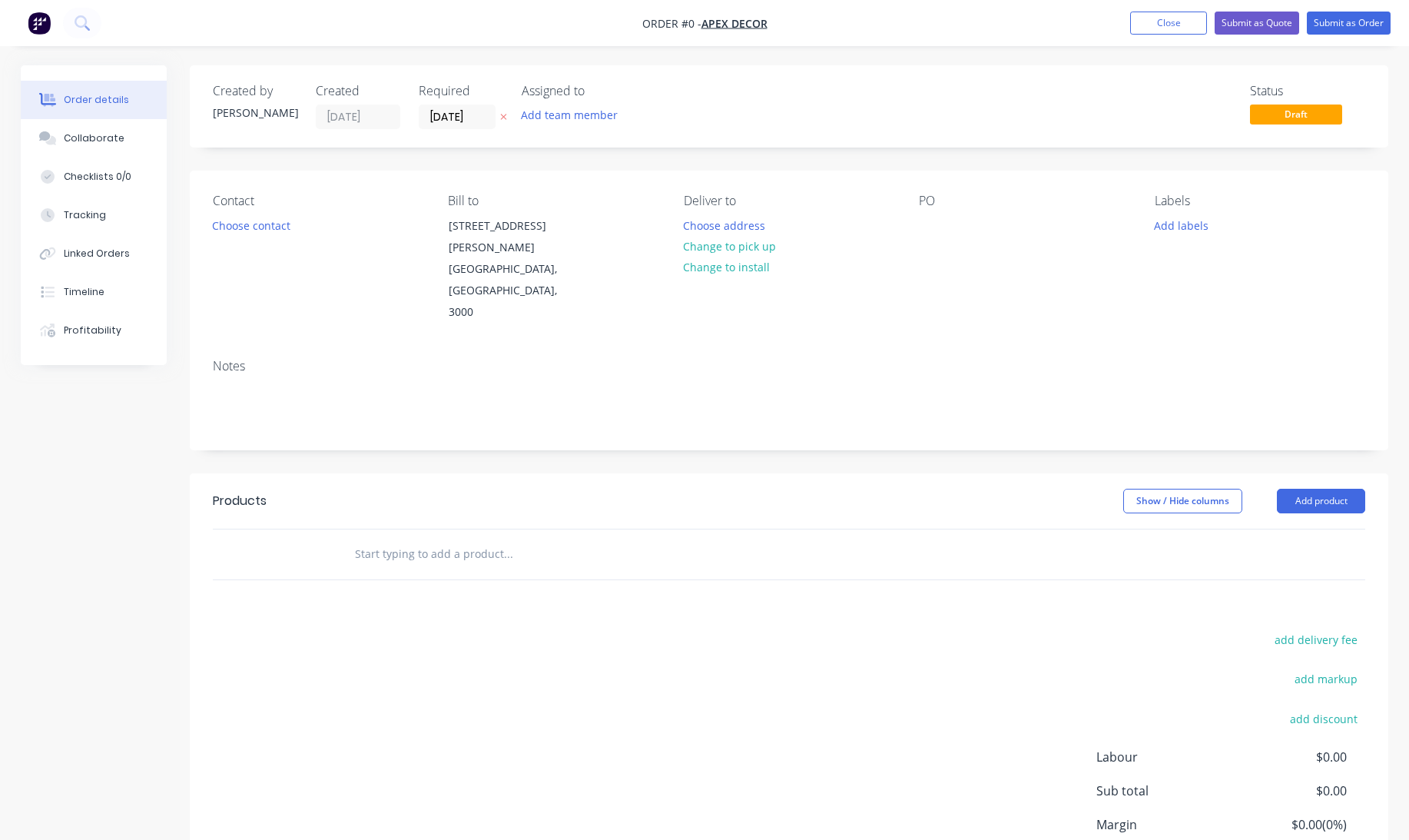
click at [1302, 473] on header "Products Show / Hide columns Add product" at bounding box center [789, 500] width 1199 height 55
click at [1299, 479] on header "Products Show / Hide columns Add product" at bounding box center [789, 500] width 1199 height 55
click at [1304, 489] on button "Add product" at bounding box center [1322, 500] width 89 height 25
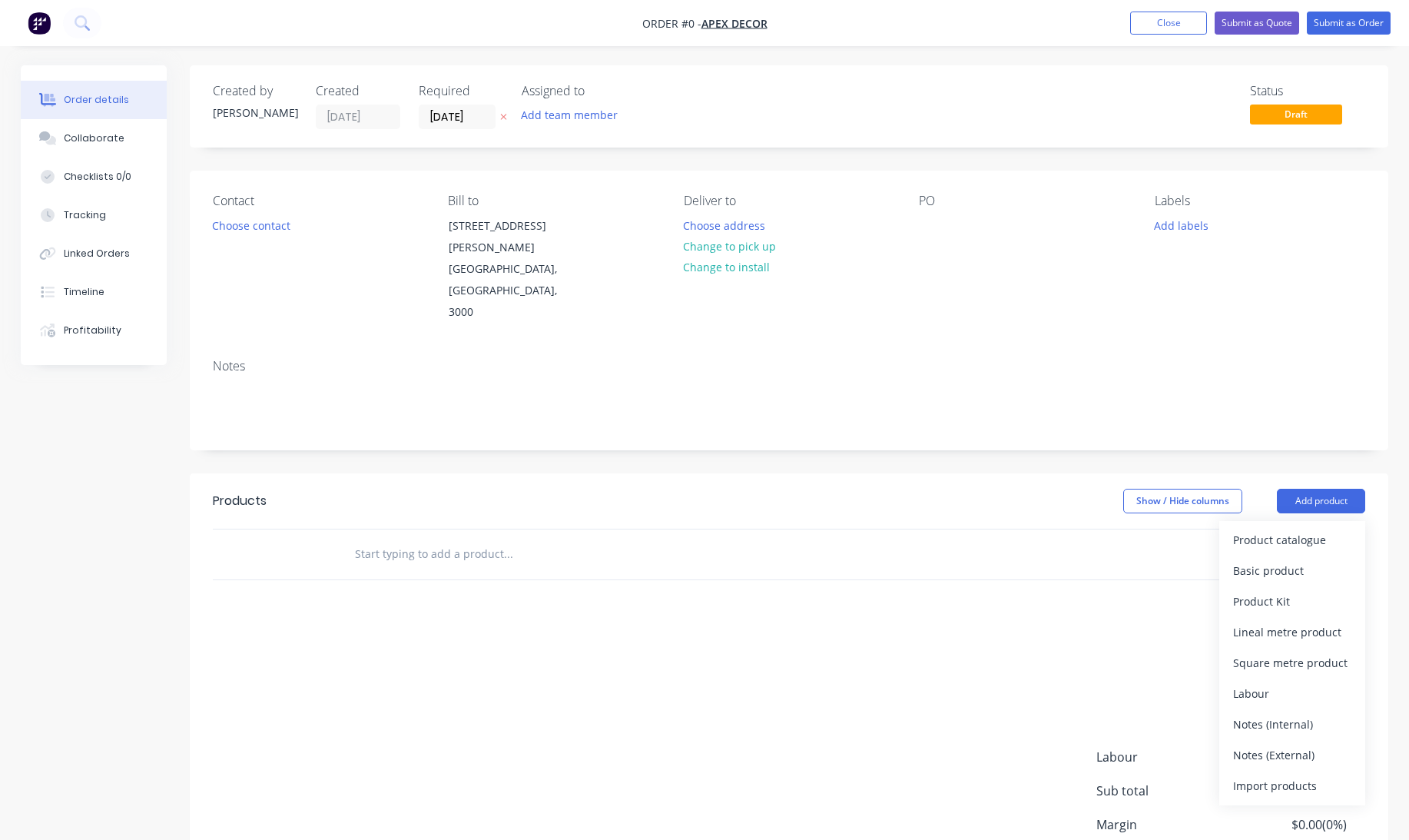
click at [599, 630] on div "add delivery fee add markup add discount Labour $0.00 Sub total $0.00 Margin $0…" at bounding box center [789, 777] width 1152 height 296
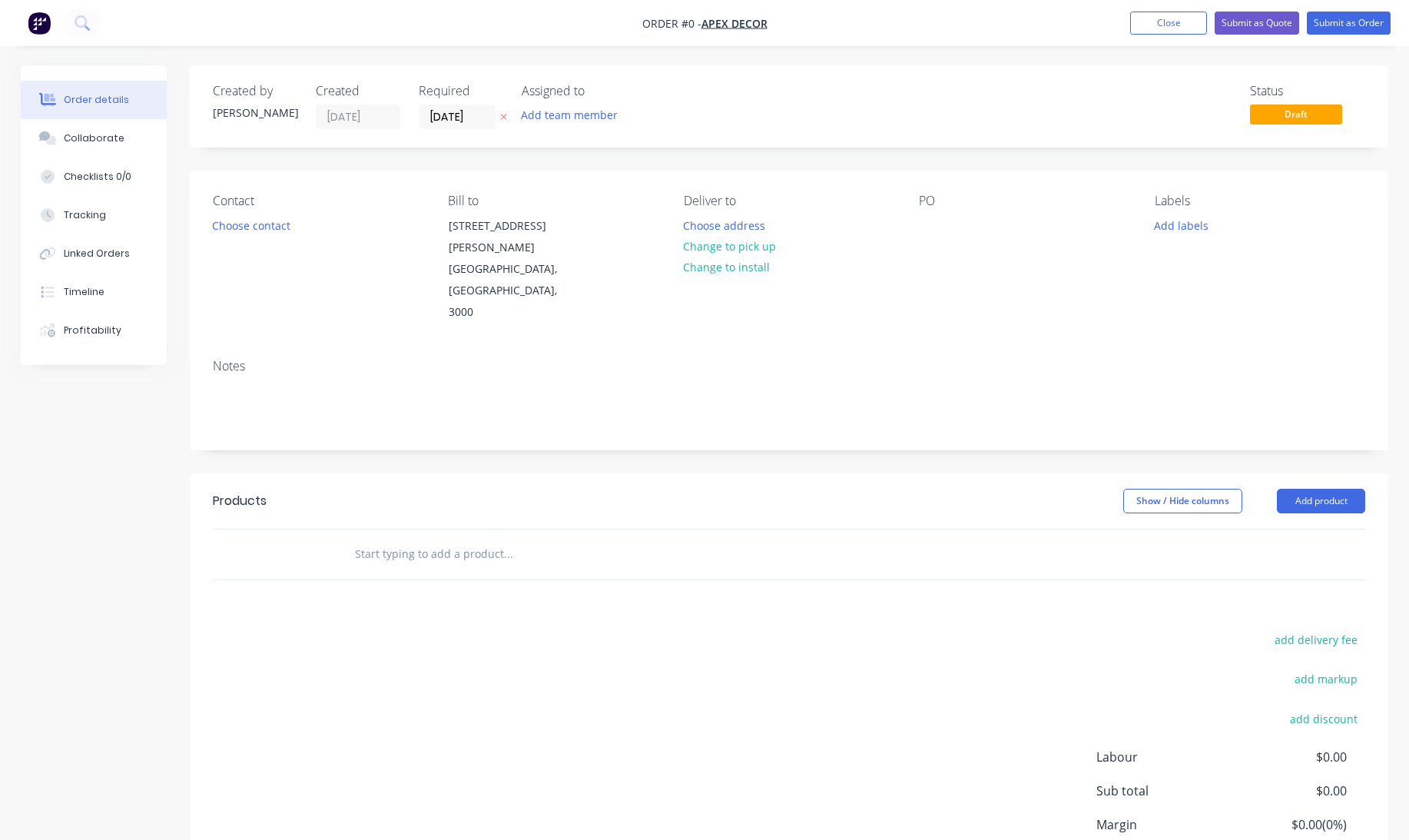
click at [407, 539] on input "text" at bounding box center [508, 554] width 307 height 31
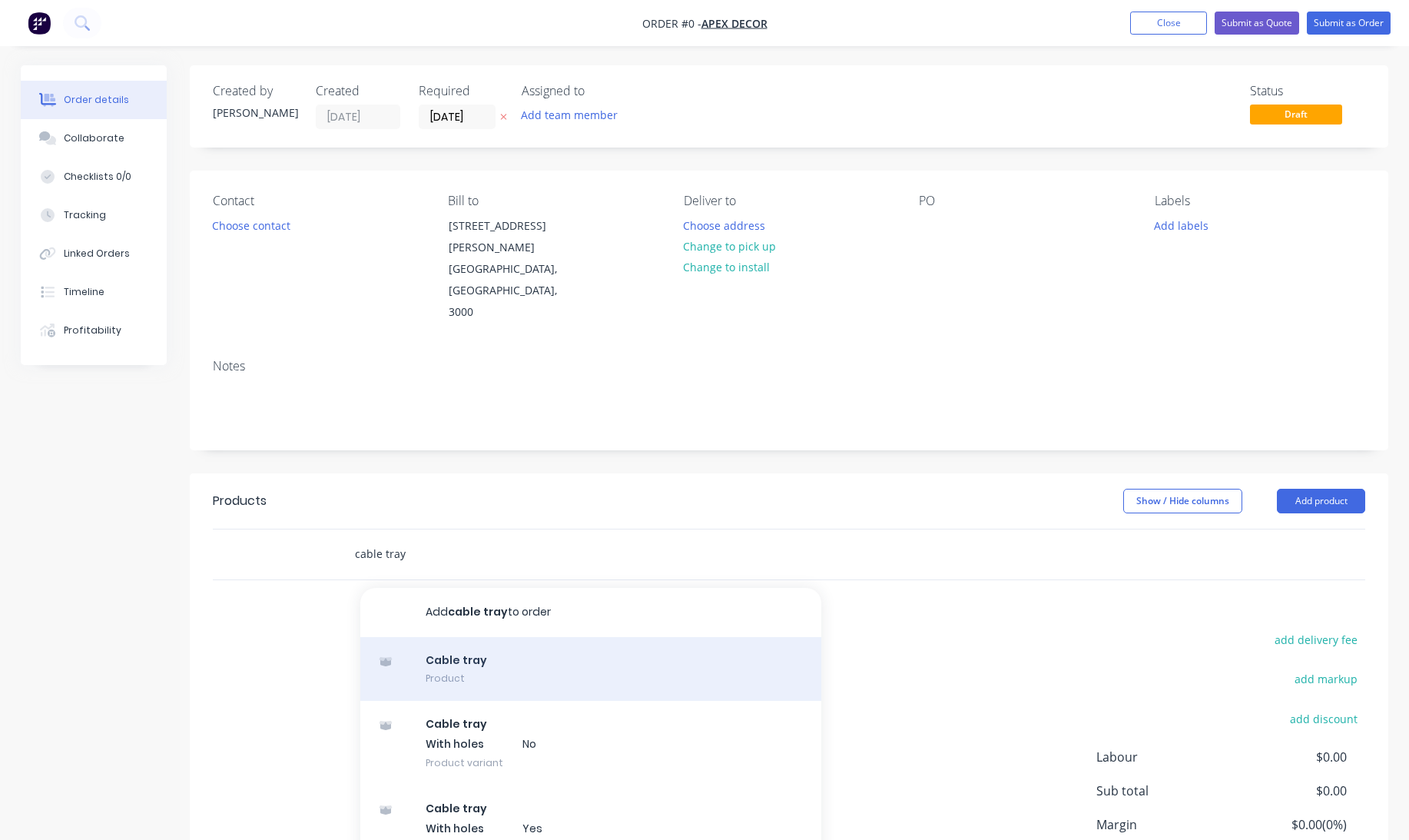
type input "cable tray"
click at [471, 637] on div "Cable tray Product" at bounding box center [590, 668] width 461 height 64
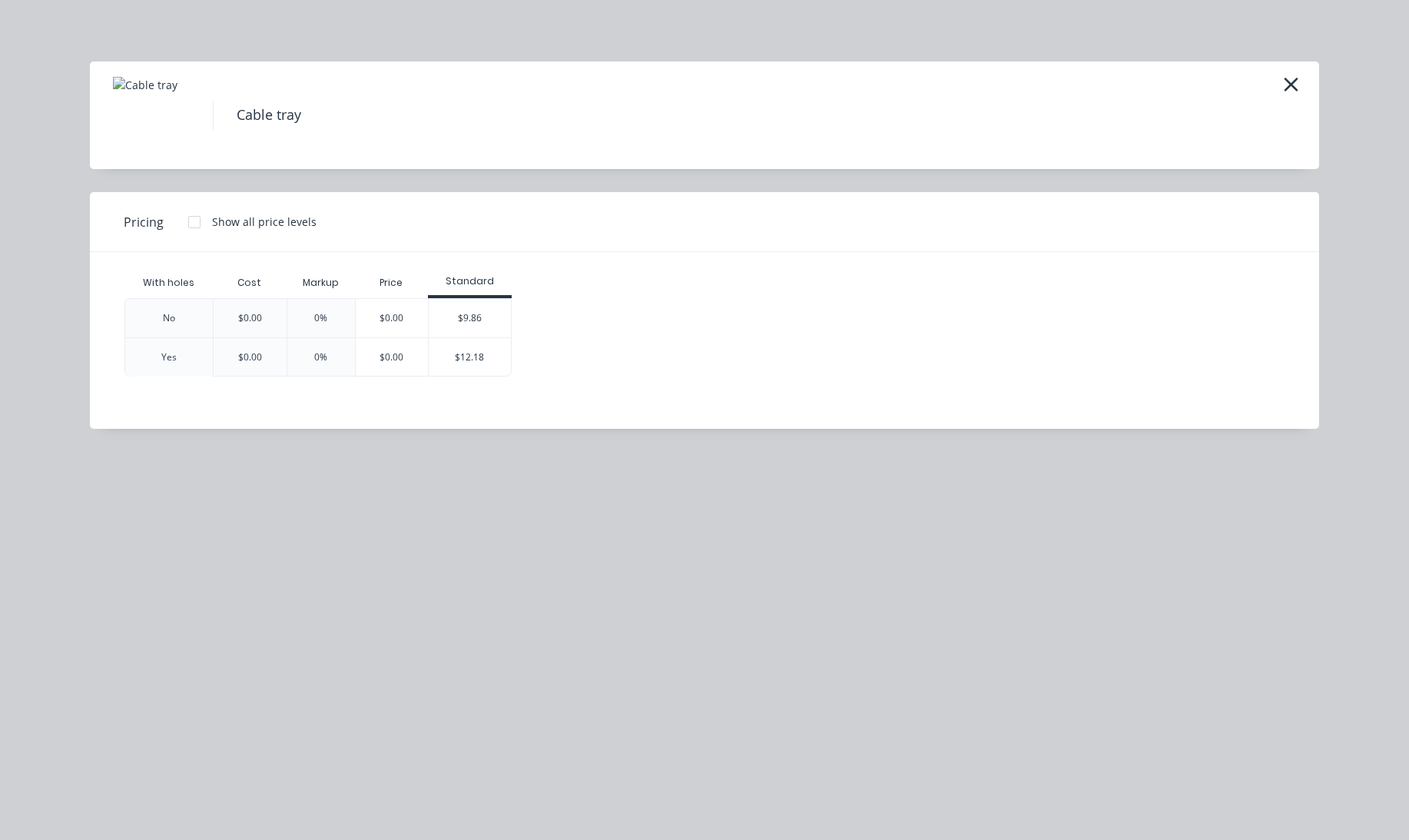
click at [195, 221] on div at bounding box center [194, 221] width 31 height 31
click at [463, 308] on div "$9.86" at bounding box center [470, 318] width 83 height 38
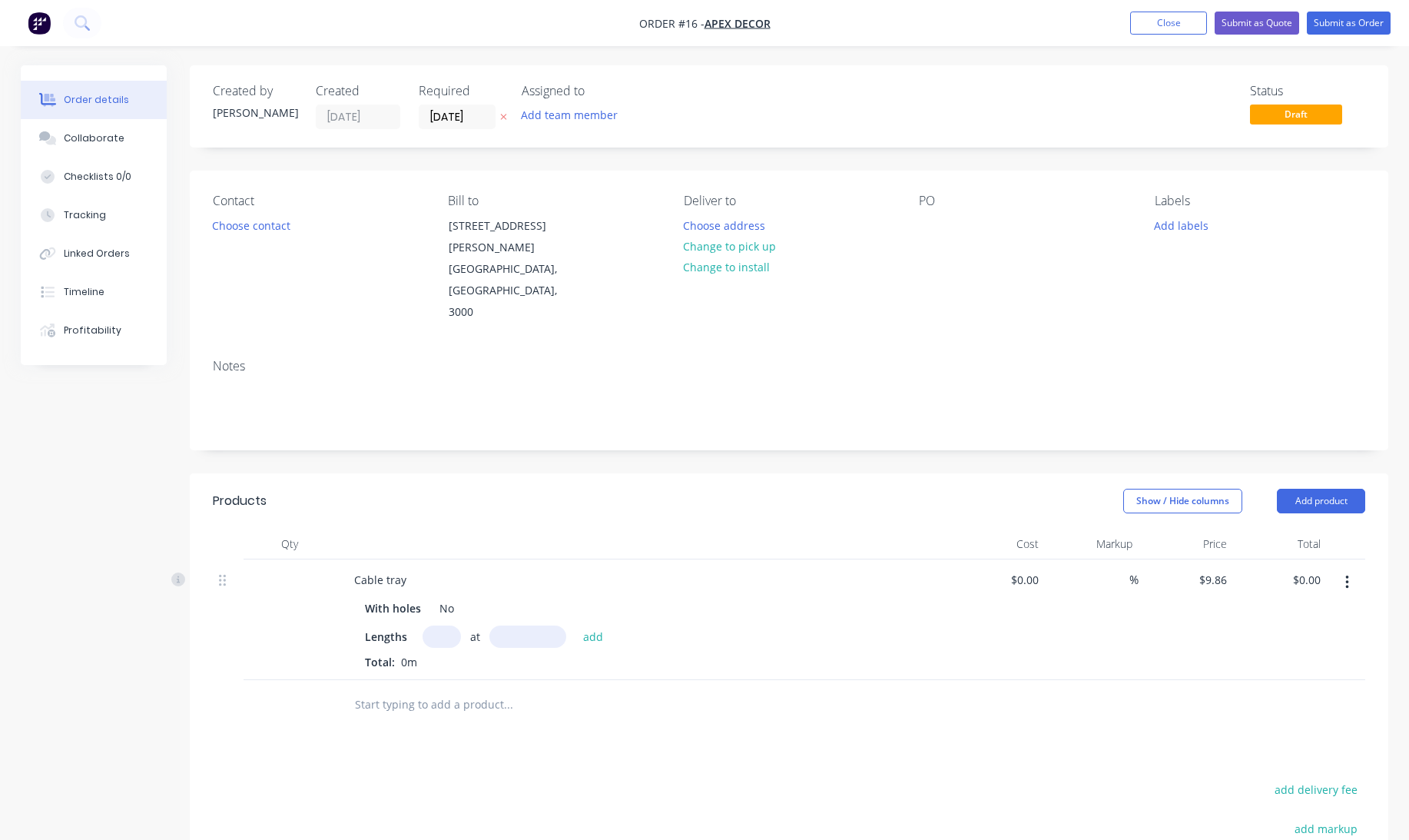
click at [438, 626] on input "text" at bounding box center [441, 637] width 39 height 23
type input "10"
type input "1000"
click at [576, 626] on button "add" at bounding box center [593, 636] width 37 height 21
type input "$98.60"
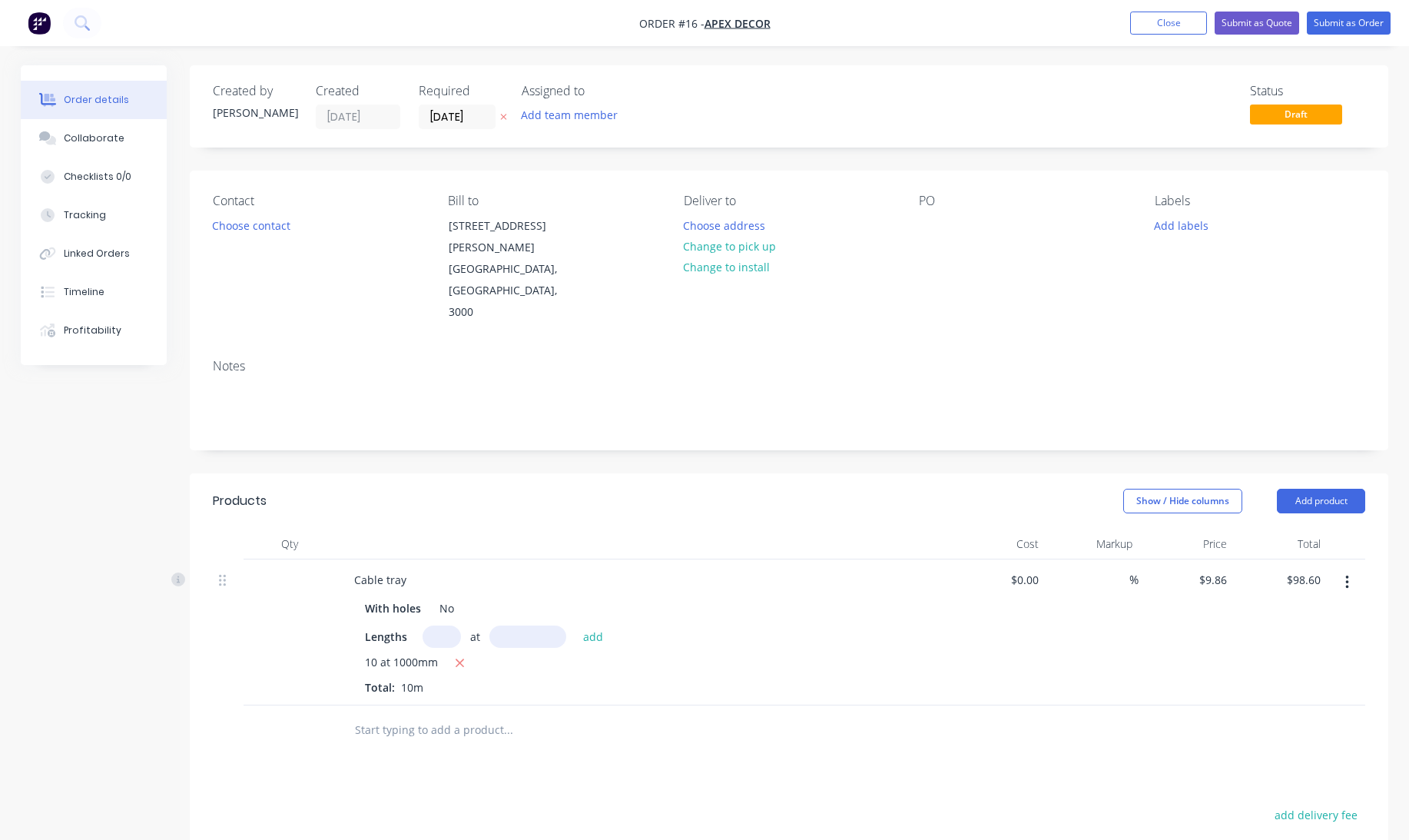
click at [1030, 560] on div "$0.00 $0.00" at bounding box center [998, 633] width 95 height 146
click at [1028, 569] on input at bounding box center [1037, 579] width 18 height 23
type input "$10.00"
type input "$100.00"
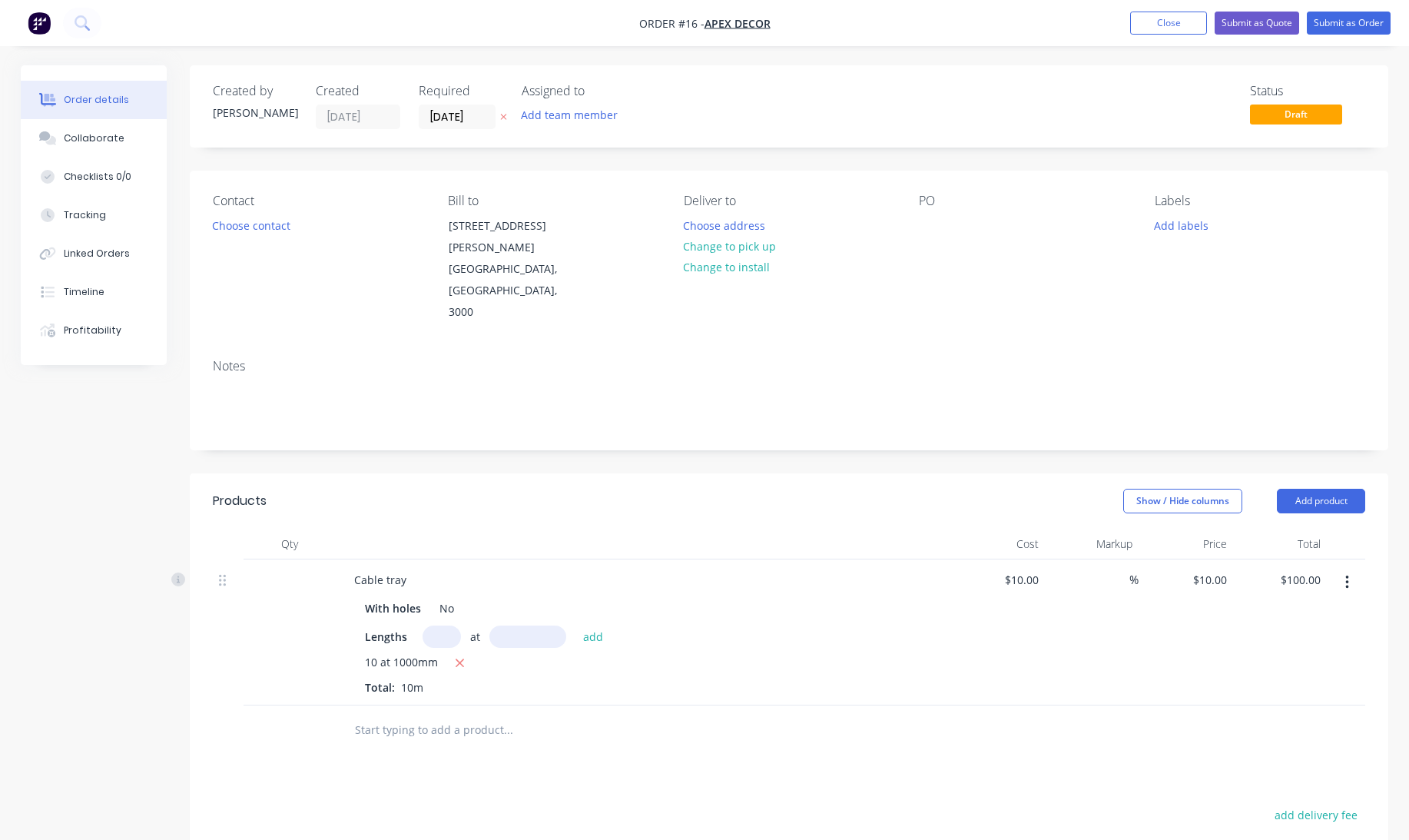
click at [871, 473] on header "Products Show / Hide columns Add product" at bounding box center [789, 500] width 1199 height 55
click at [1112, 569] on div at bounding box center [1121, 579] width 18 height 23
type input "80"
type input "$18.00"
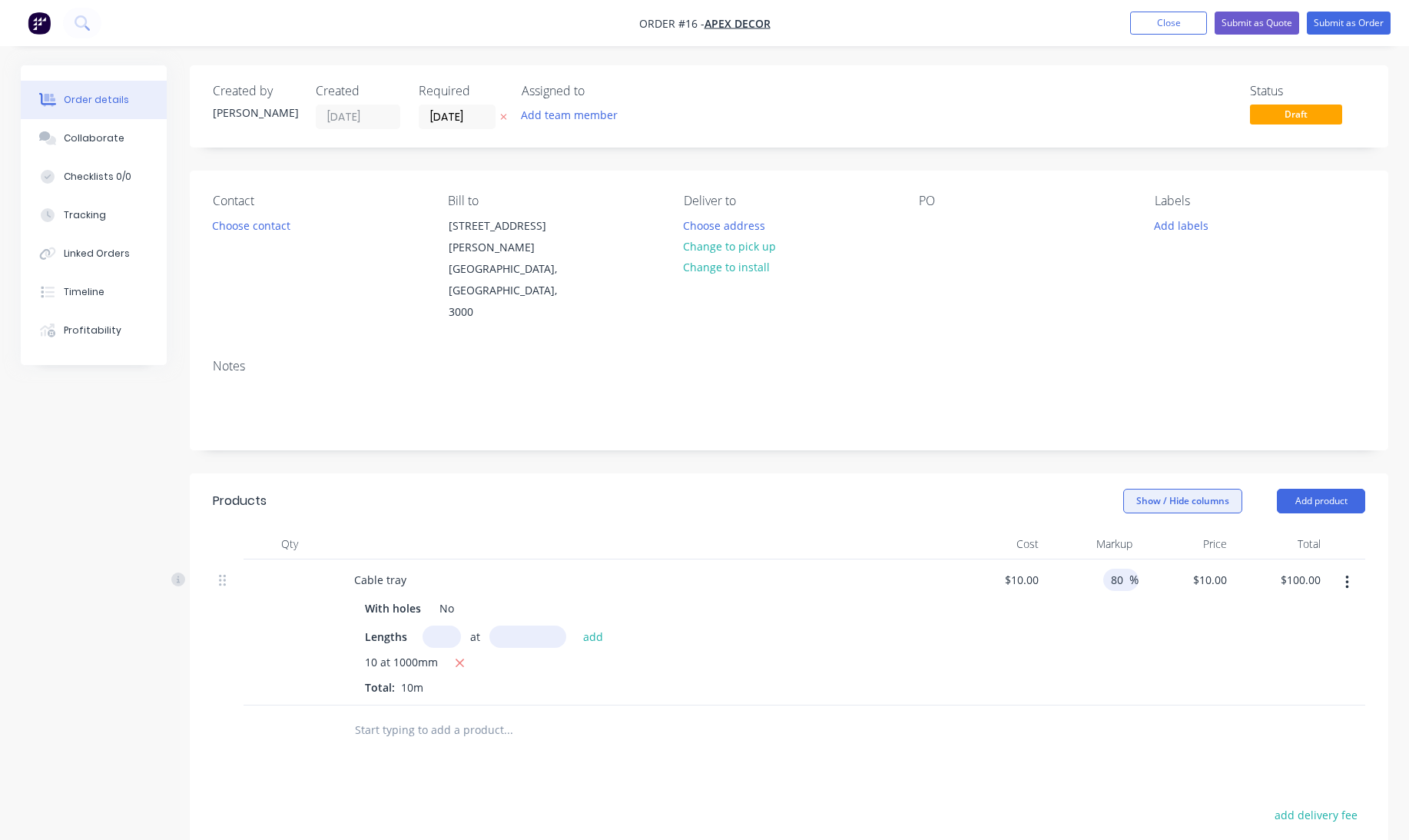
type input "$180.00"
click at [1125, 489] on button "Show / Hide columns" at bounding box center [1183, 500] width 119 height 25
click at [1164, 346] on div "Notes" at bounding box center [789, 398] width 1199 height 103
click at [1351, 23] on button "Submit as Order" at bounding box center [1349, 23] width 84 height 23
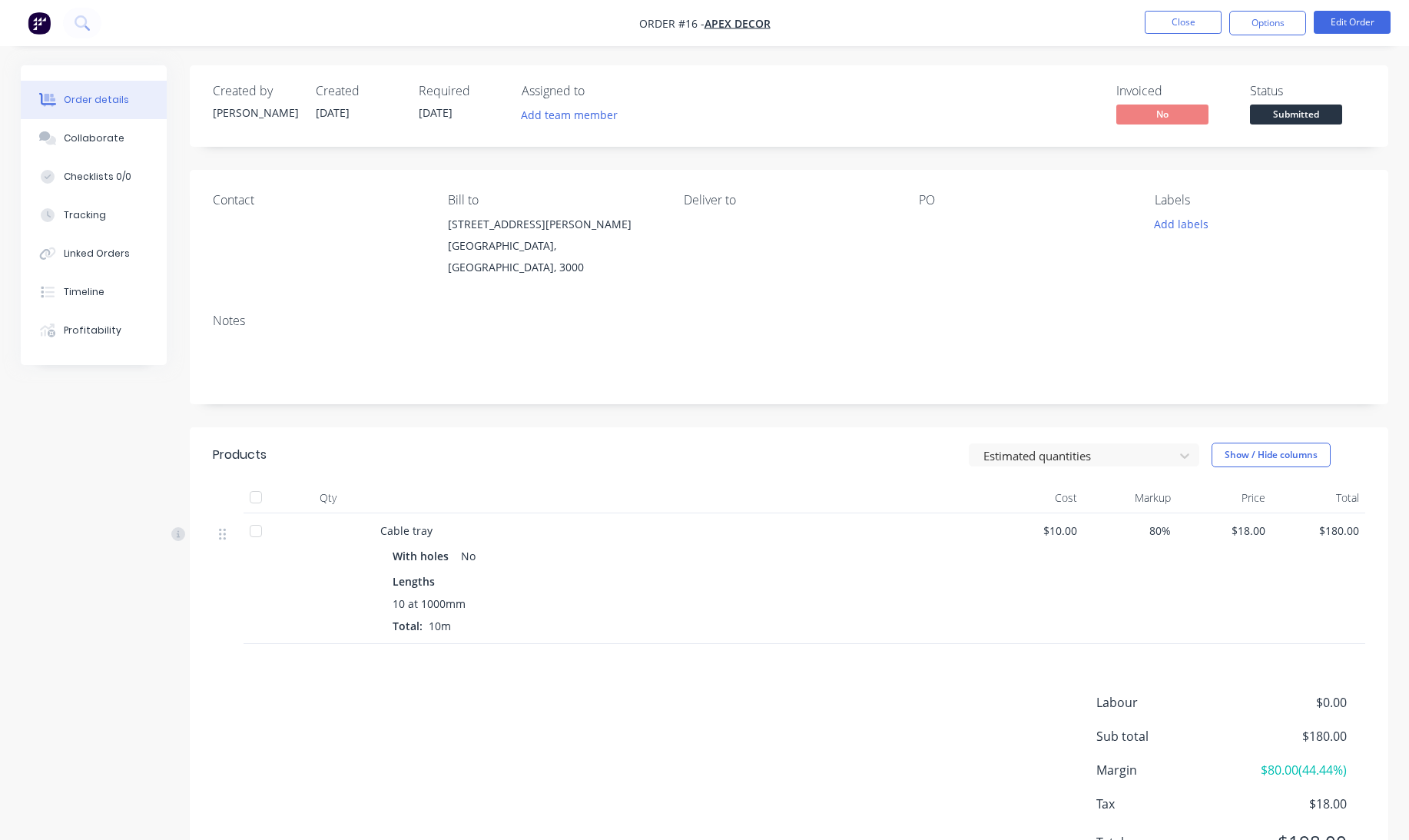
click at [1028, 427] on header "Products Estimated quantities Show / Hide columns" at bounding box center [789, 455] width 1199 height 55
click at [1028, 448] on div at bounding box center [1074, 454] width 185 height 19
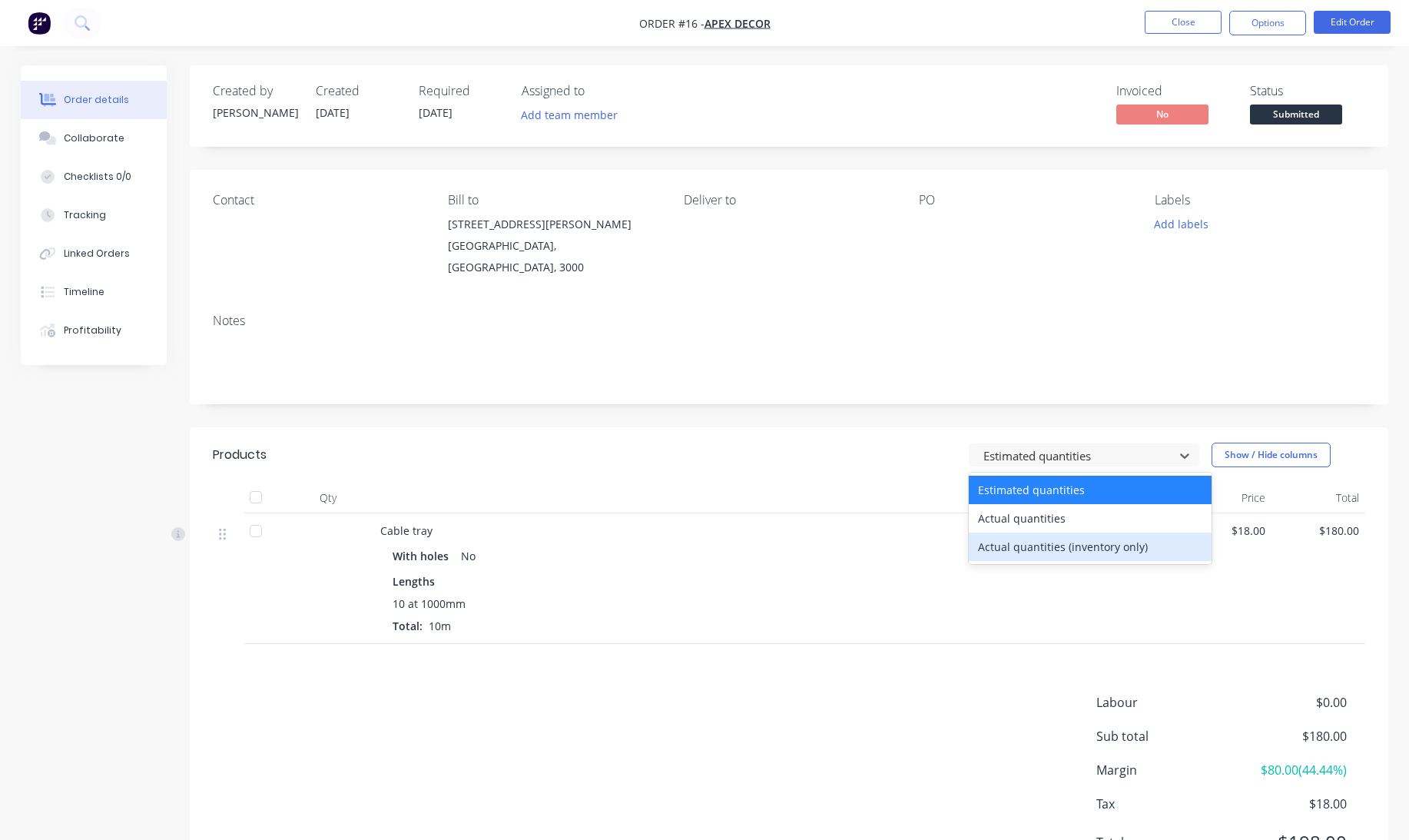
click at [1021, 532] on div "Actual quantities (inventory only)" at bounding box center [1090, 546] width 243 height 29
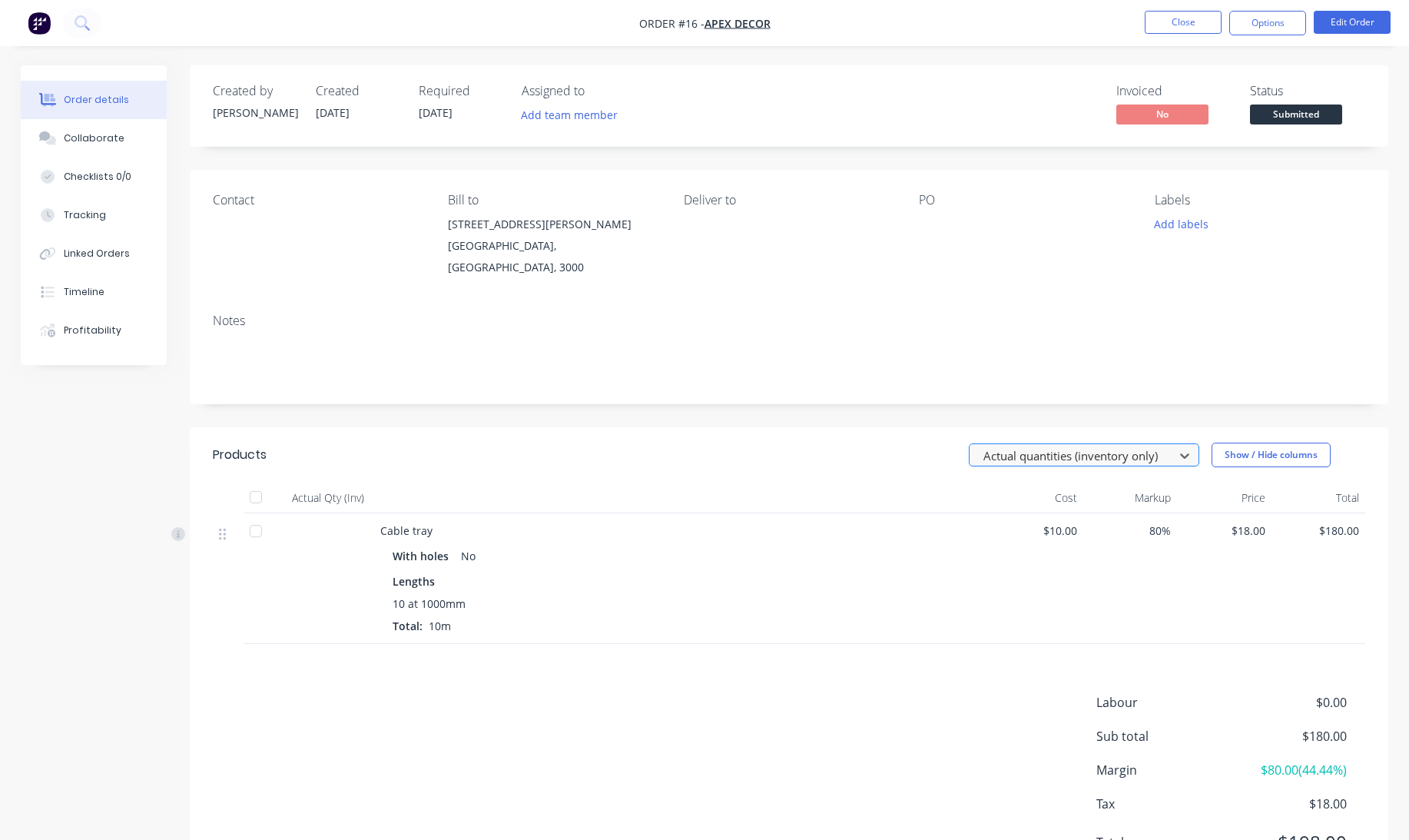
click at [1058, 445] on div at bounding box center [1074, 454] width 185 height 19
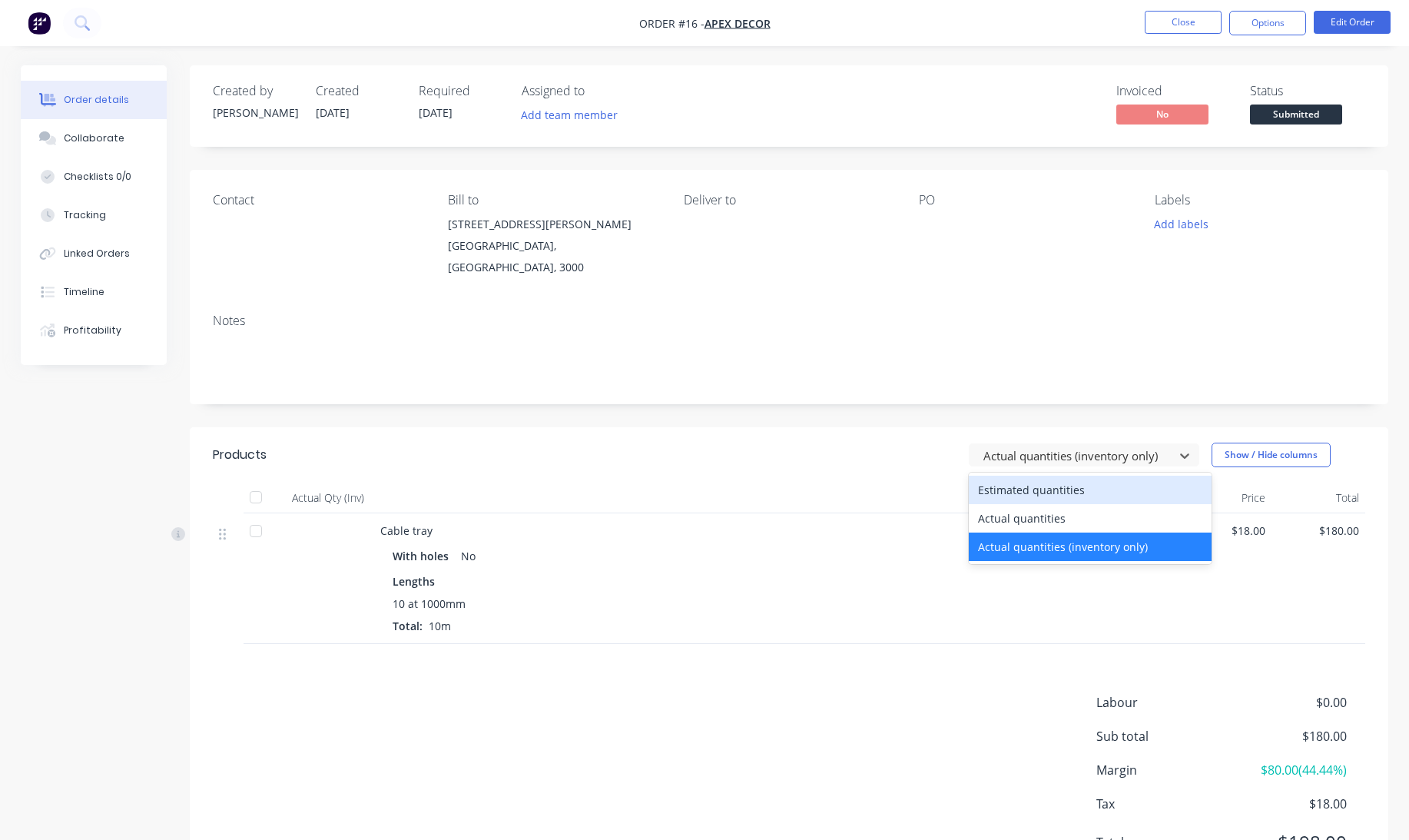
click at [1057, 476] on div "Estimated quantities" at bounding box center [1090, 490] width 243 height 29
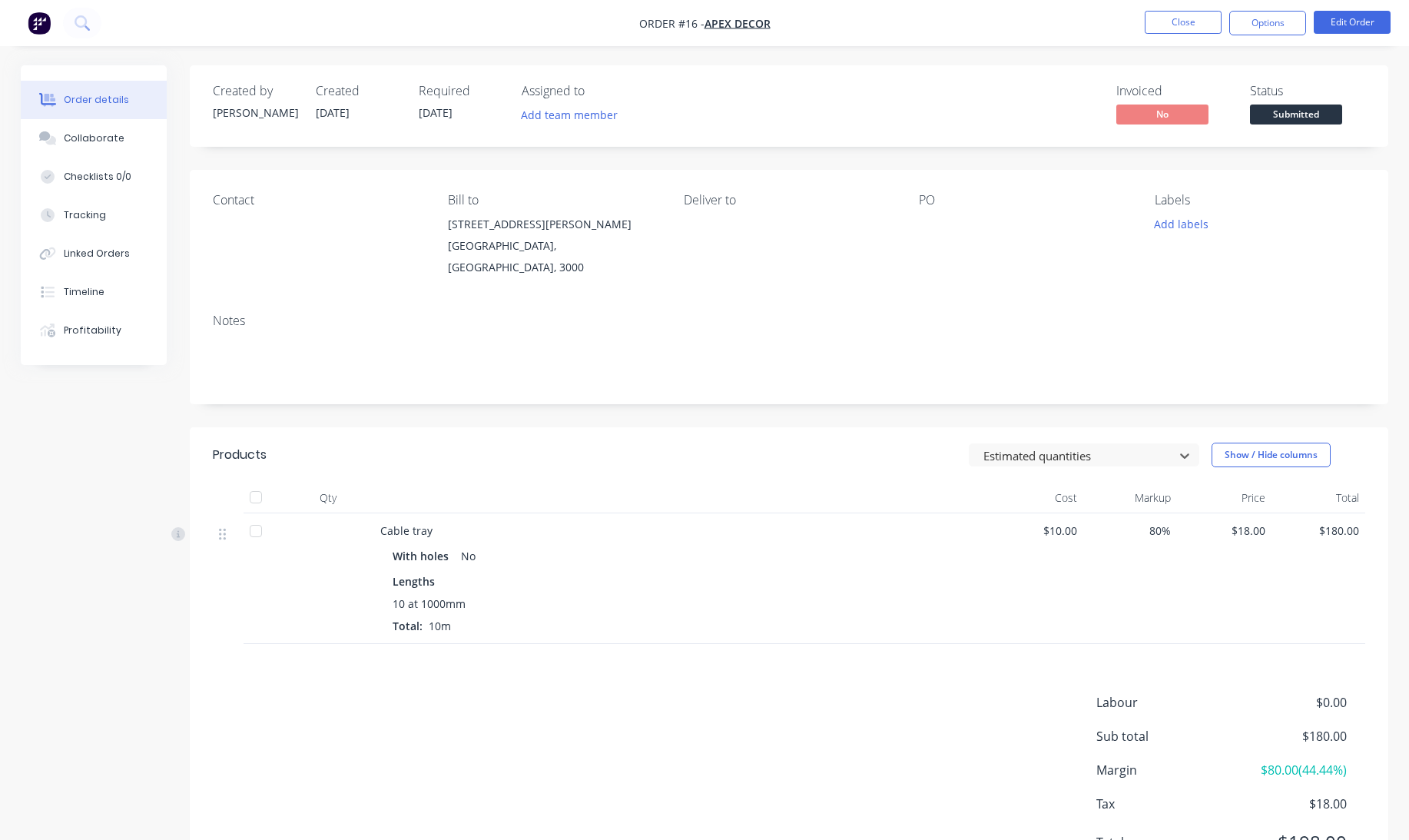
click at [580, 726] on div "Labour $0.00 Sub total $180.00 Margin $80.00 ( 44.44 %) Tax $18.00 Total $198.00" at bounding box center [789, 782] width 1152 height 179
click at [1205, 24] on button "Close" at bounding box center [1184, 22] width 77 height 23
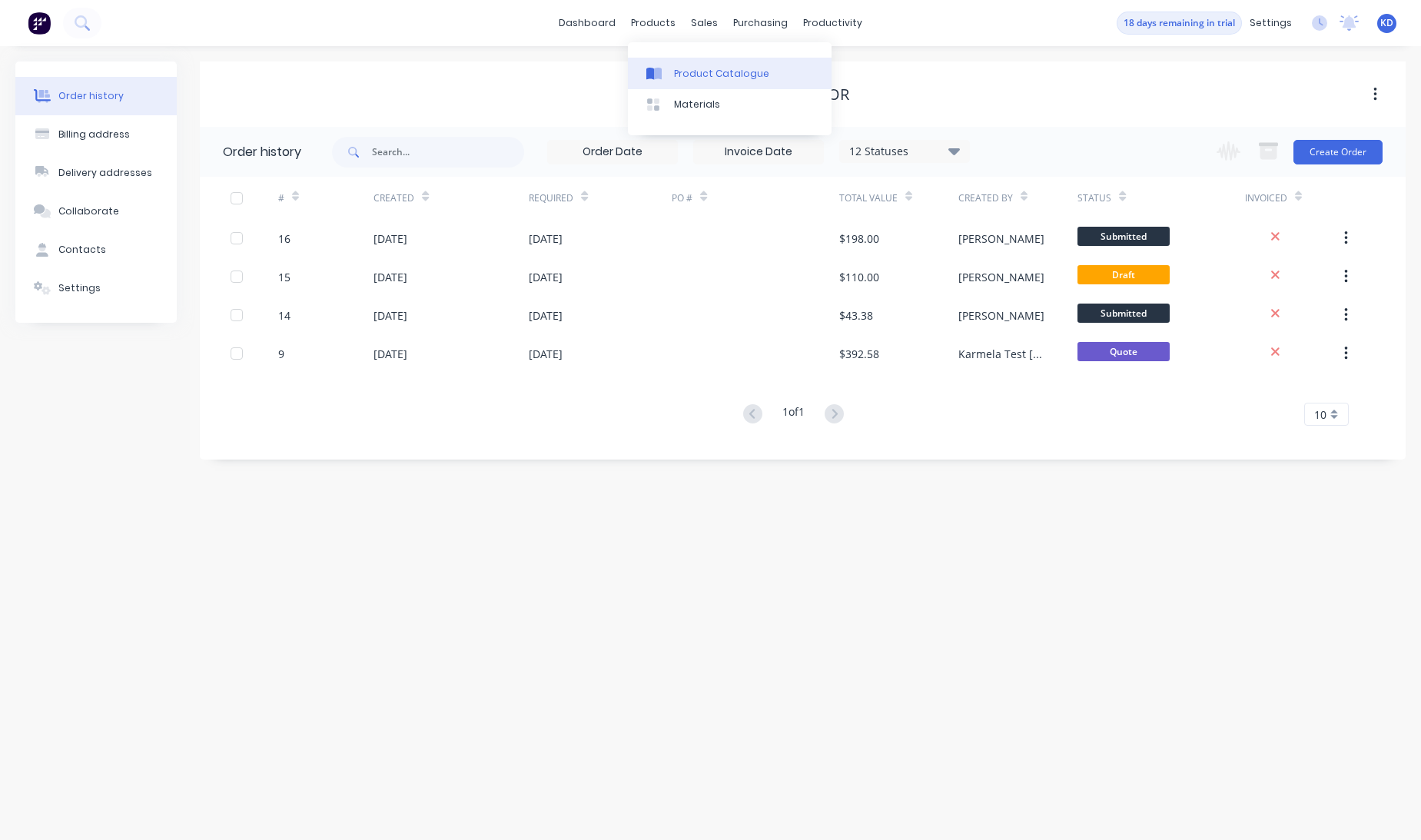
click at [674, 73] on div "Product Catalogue" at bounding box center [722, 74] width 96 height 14
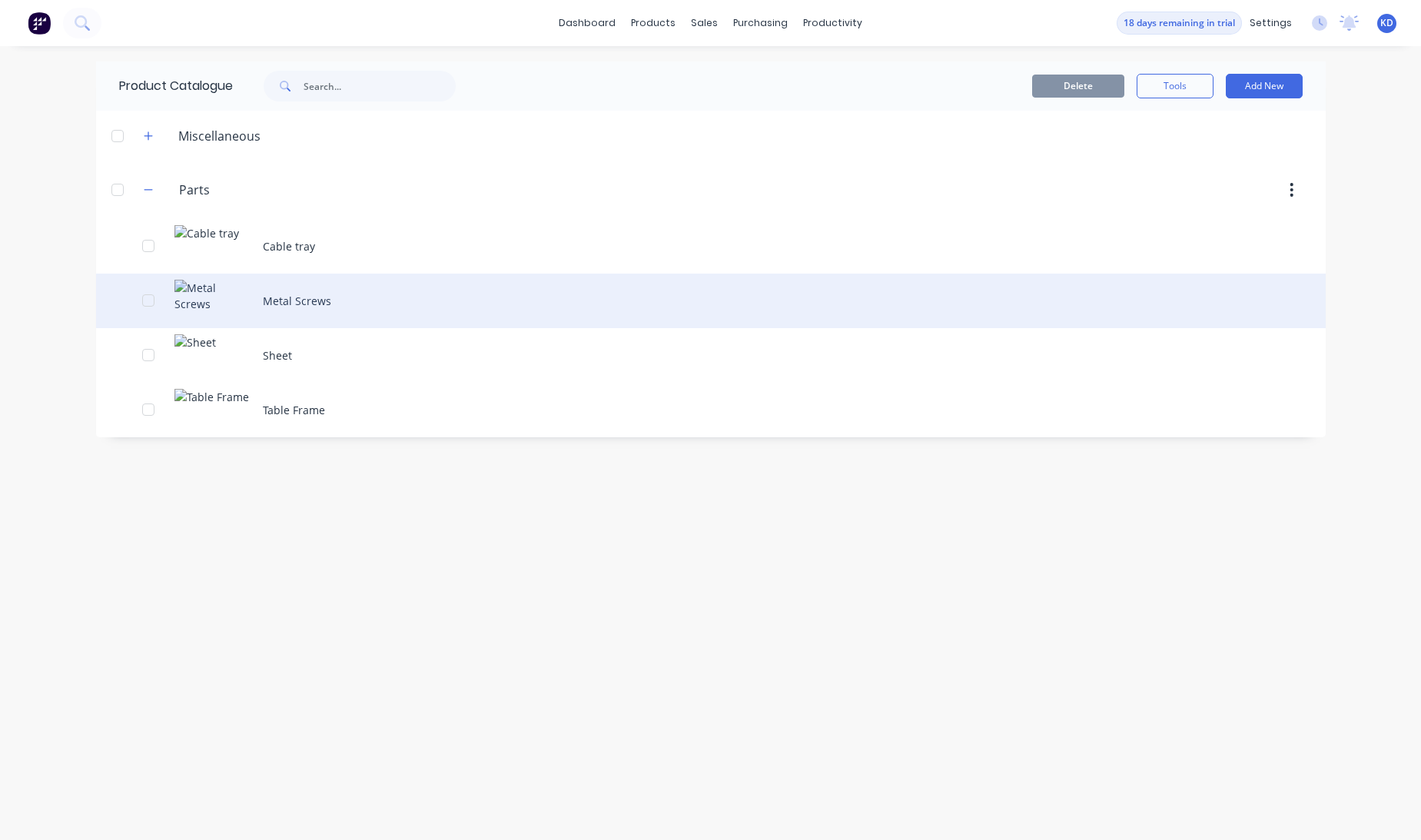
click at [345, 299] on div "Metal Screws" at bounding box center [710, 300] width 1229 height 54
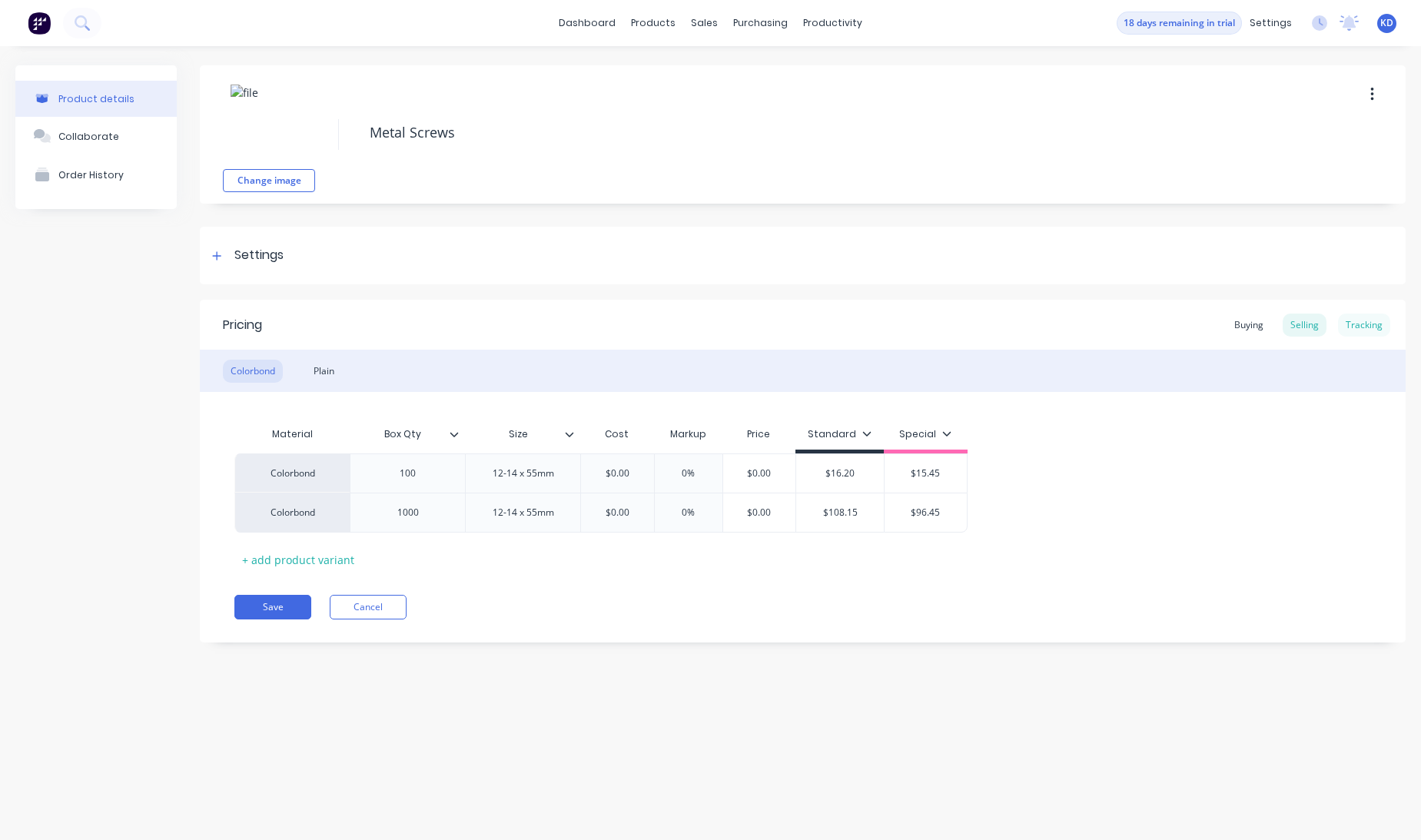
click at [1350, 326] on div "Tracking" at bounding box center [1364, 325] width 52 height 23
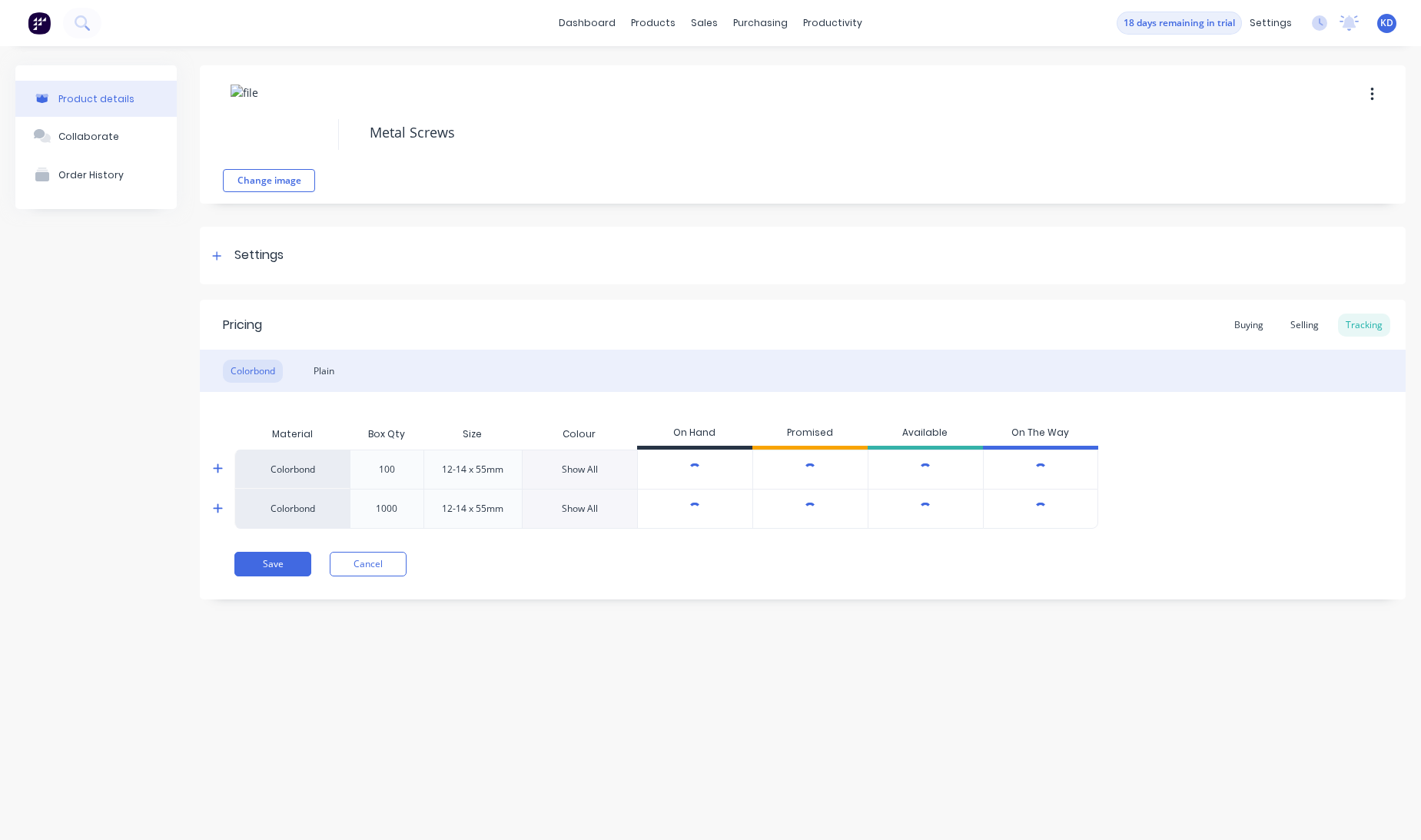
click at [222, 468] on icon at bounding box center [218, 469] width 10 height 12
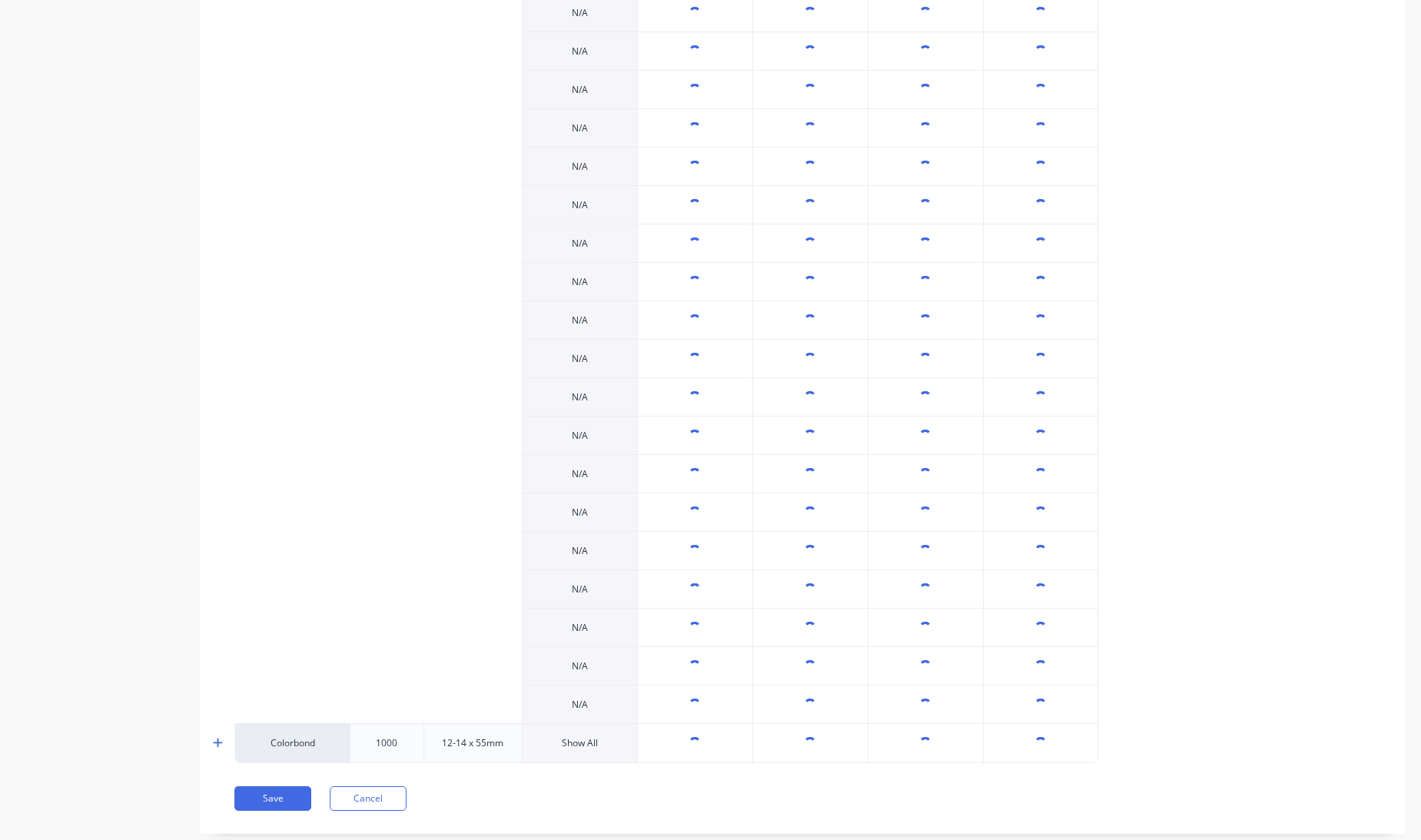
scroll to position [608, 0]
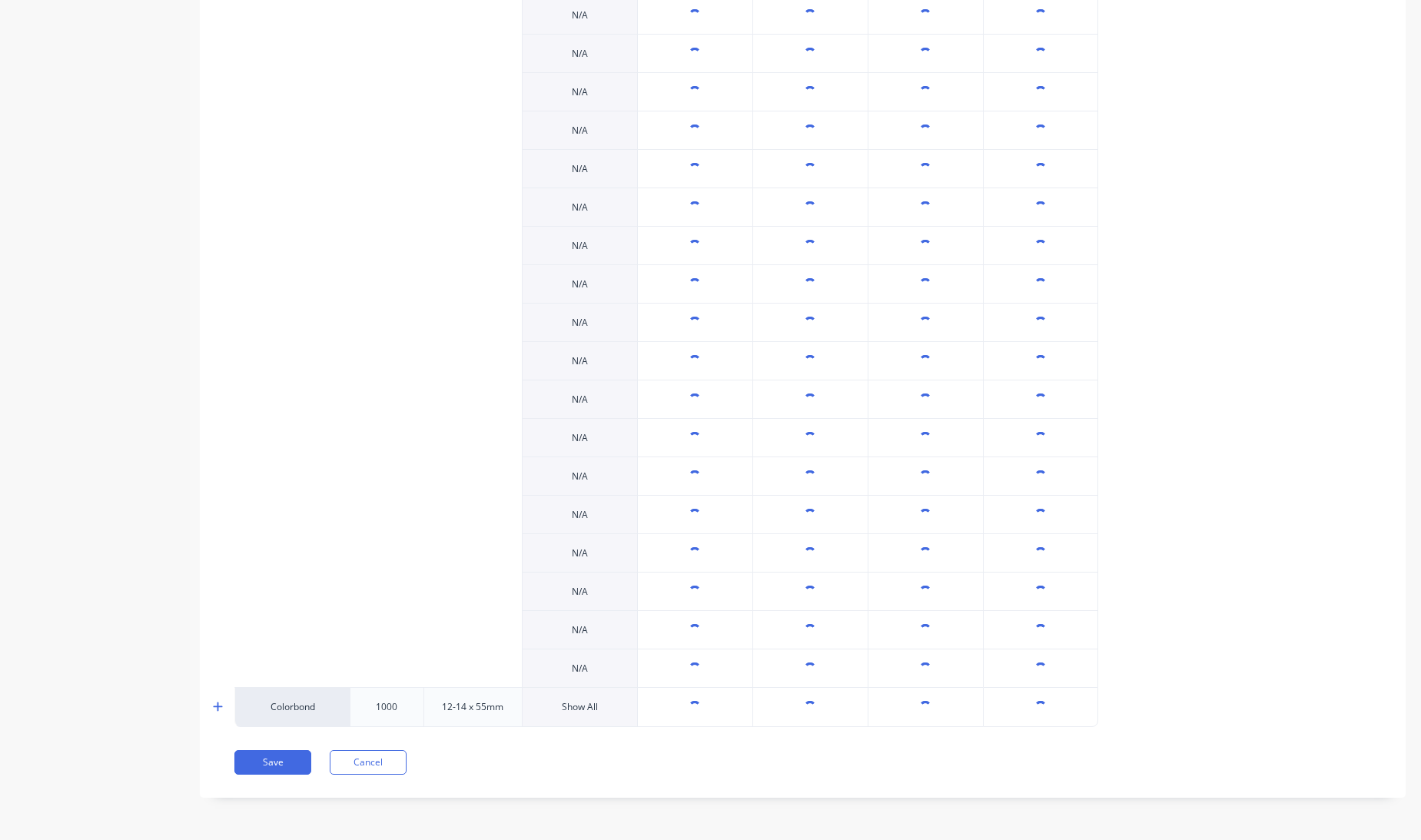
click at [1139, 477] on div "Colorbond [PHONE_NUMBER] x 55mm N/A N/A N/A N/A N/A N/A N/A N/A N/A N/A N/A N/A…" at bounding box center [802, 283] width 1137 height 885
click at [222, 698] on div at bounding box center [227, 706] width 31 height 38
click at [215, 707] on icon at bounding box center [217, 706] width 9 height 9
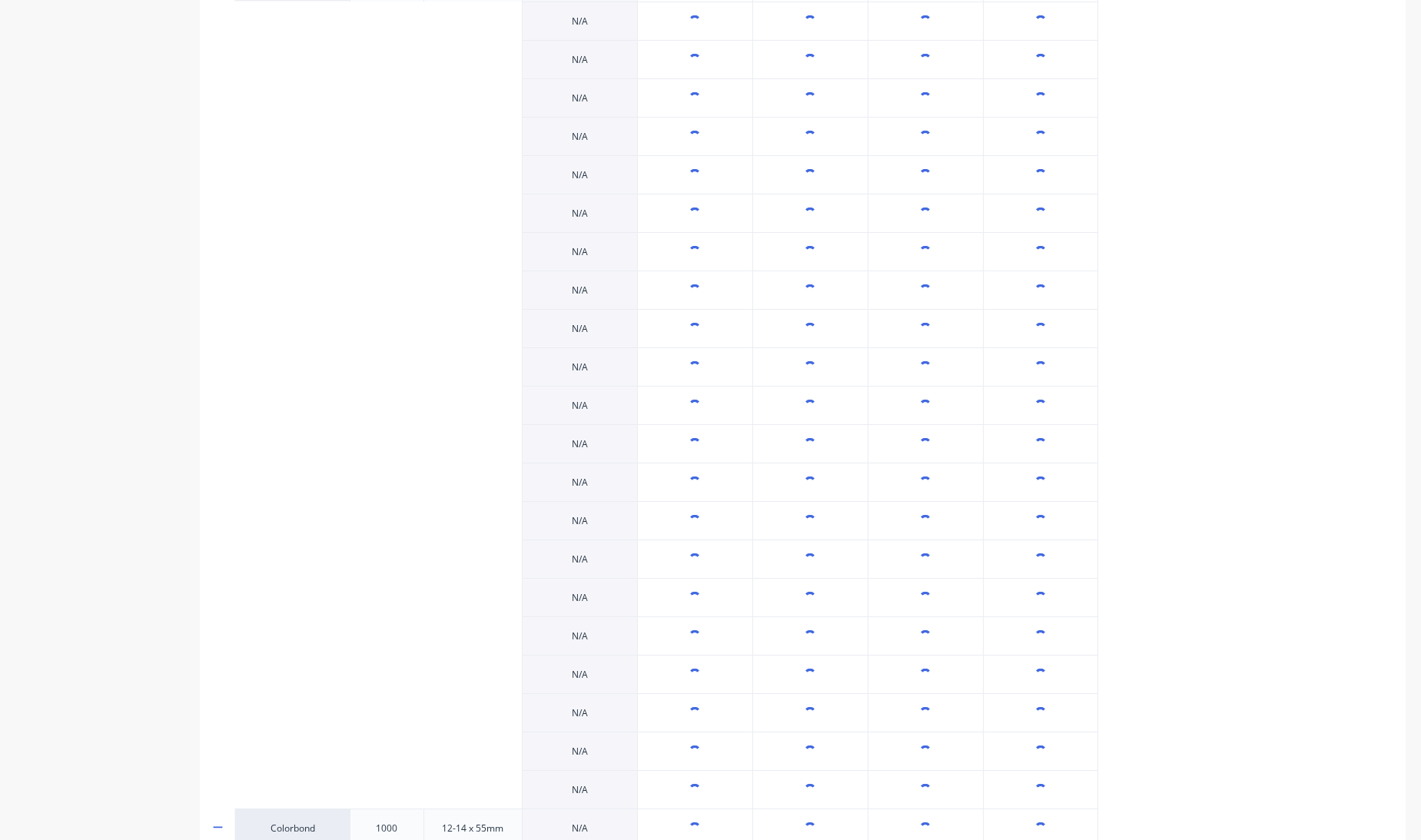
scroll to position [123, 0]
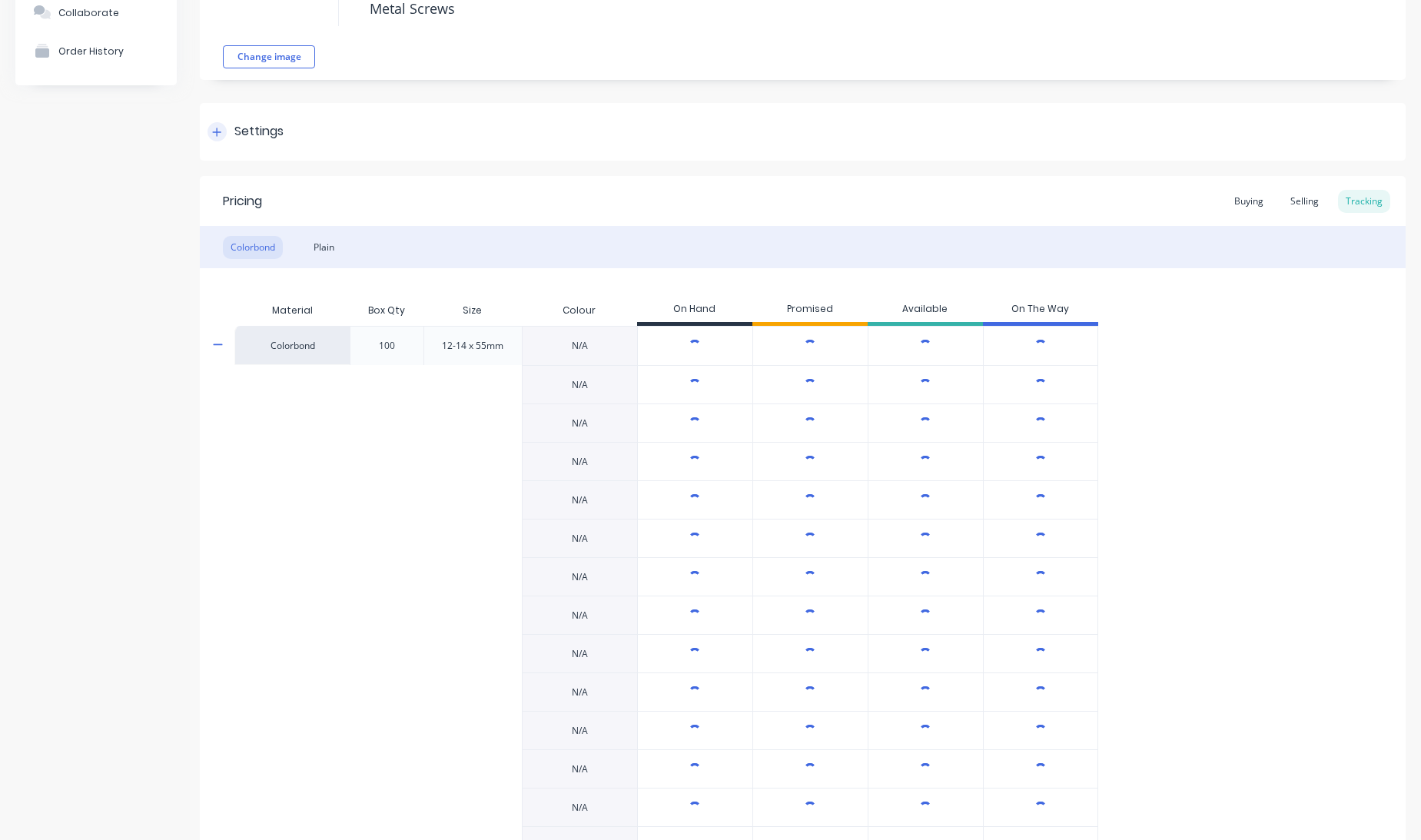
click at [252, 133] on div "Settings" at bounding box center [259, 131] width 49 height 19
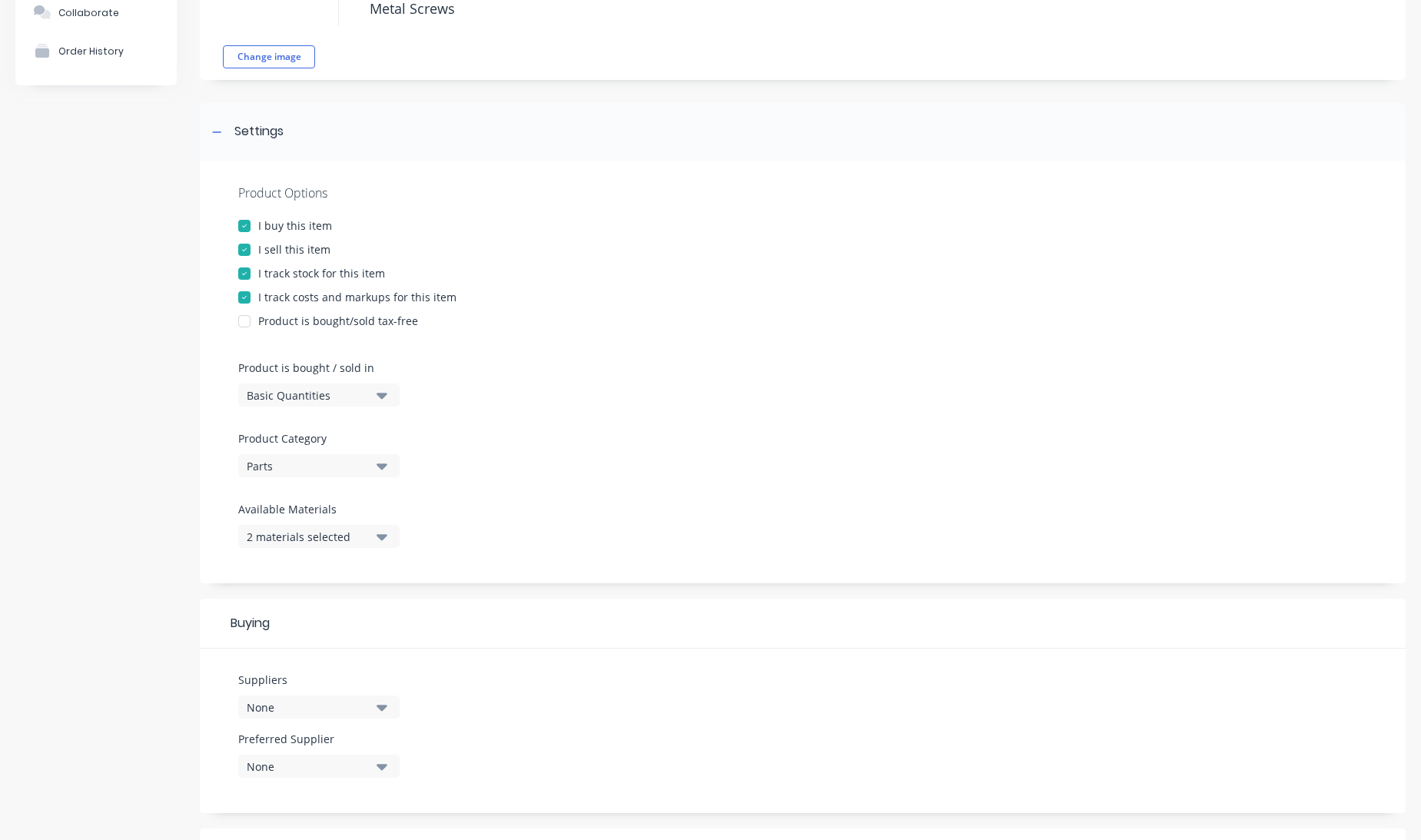
click at [245, 270] on div at bounding box center [244, 273] width 31 height 31
click at [182, 304] on div "Product details Collaborate Order History Change image Metal Screws Settings Pr…" at bounding box center [711, 568] width 1390 height 1253
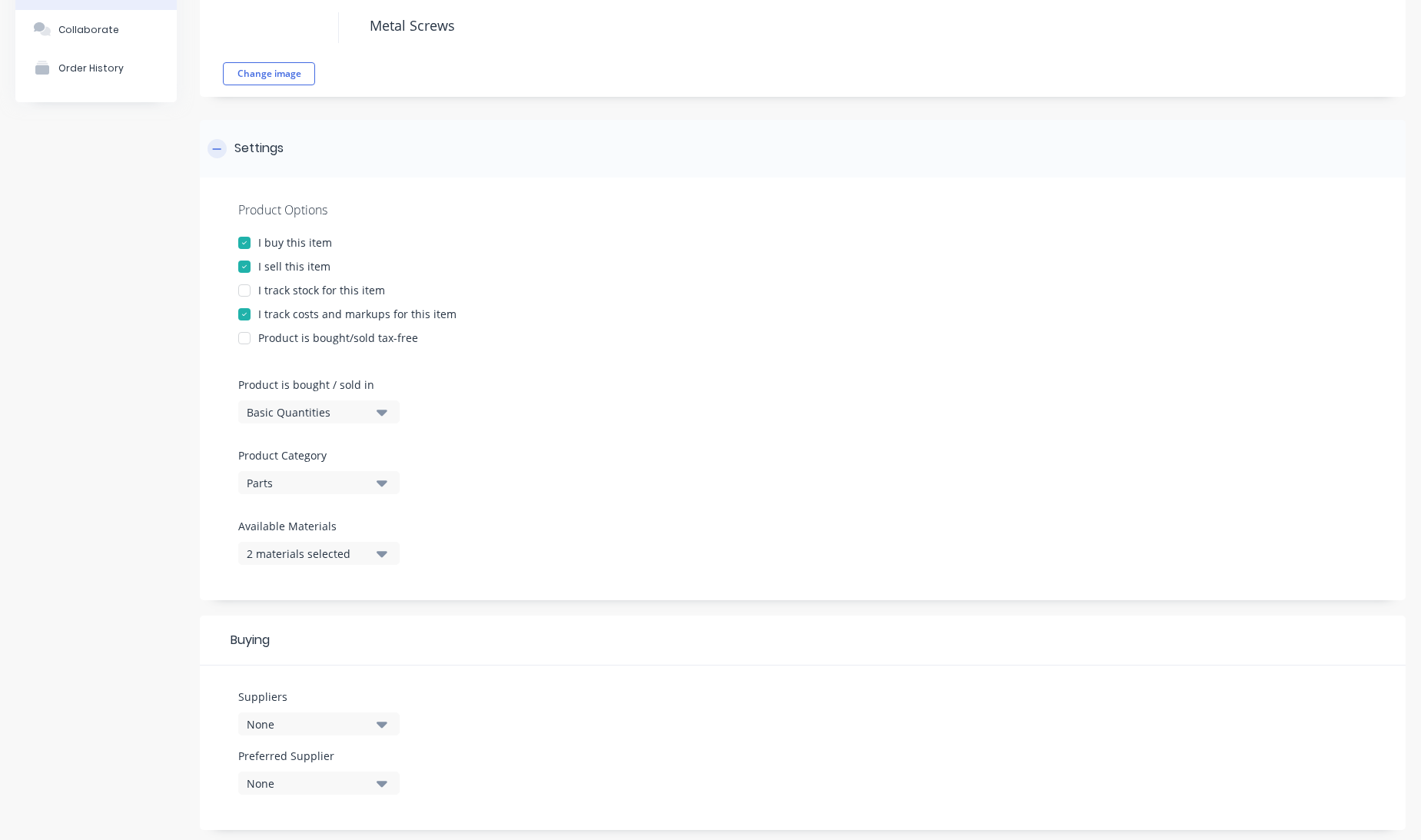
scroll to position [0, 0]
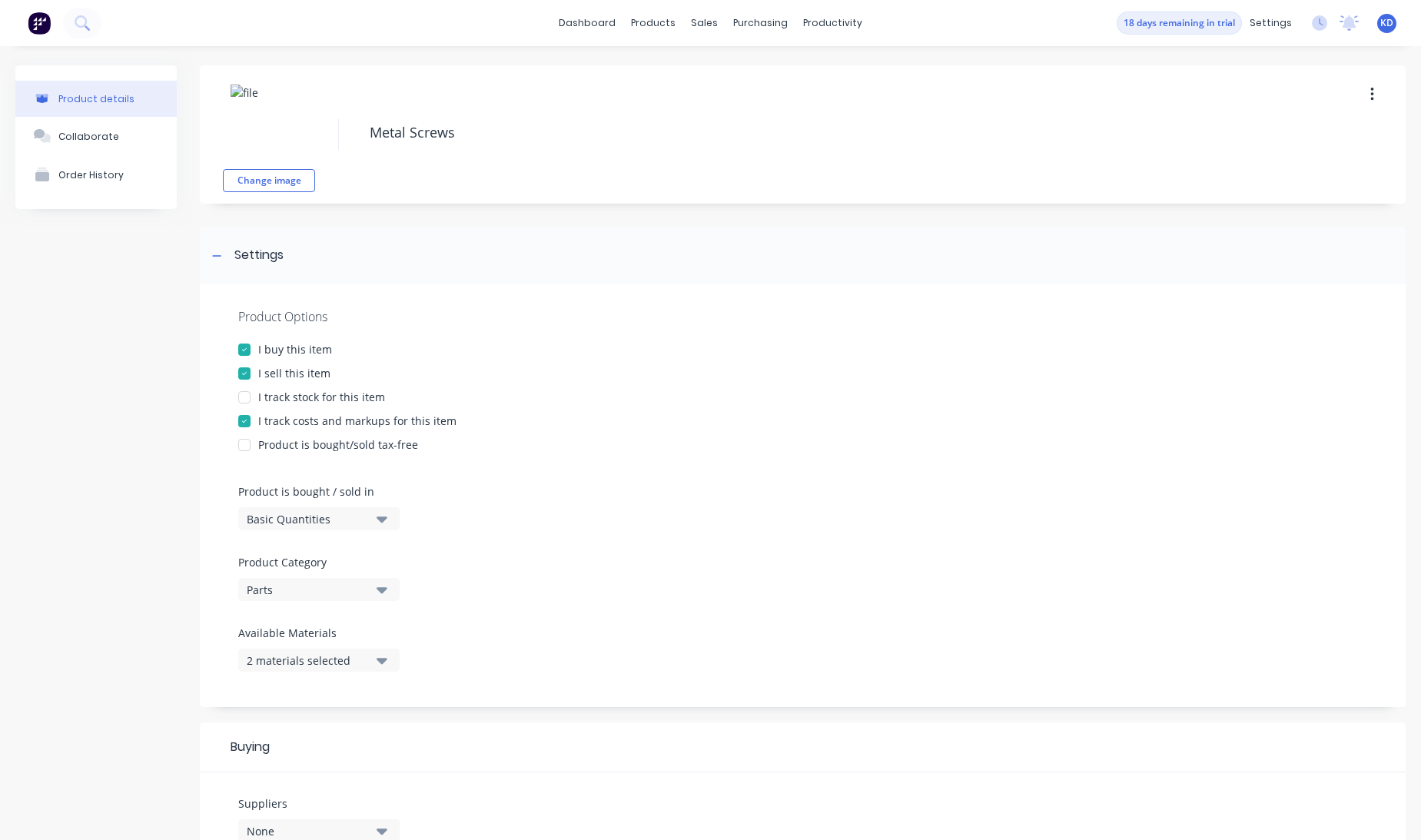
click at [241, 401] on div at bounding box center [244, 397] width 31 height 31
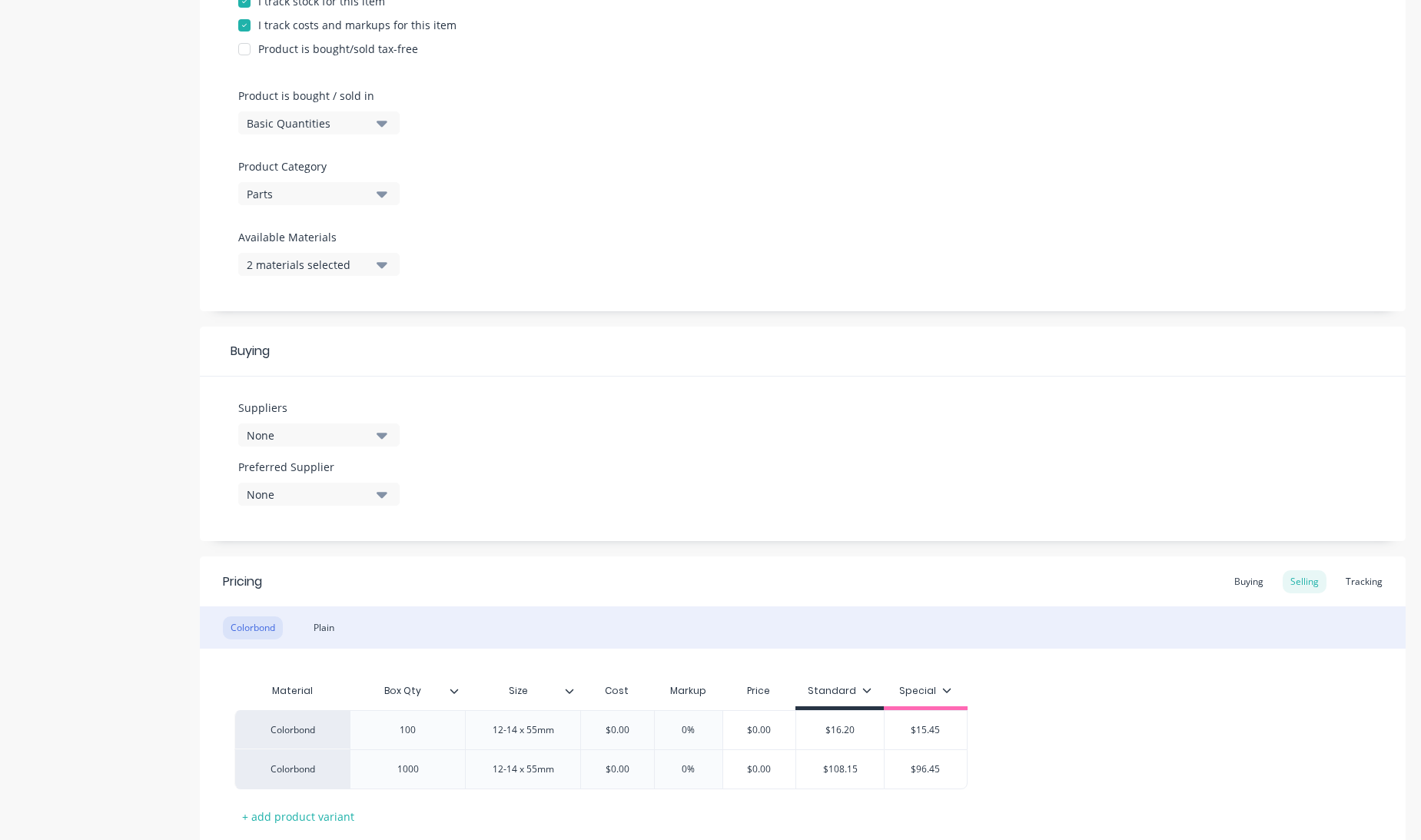
scroll to position [497, 0]
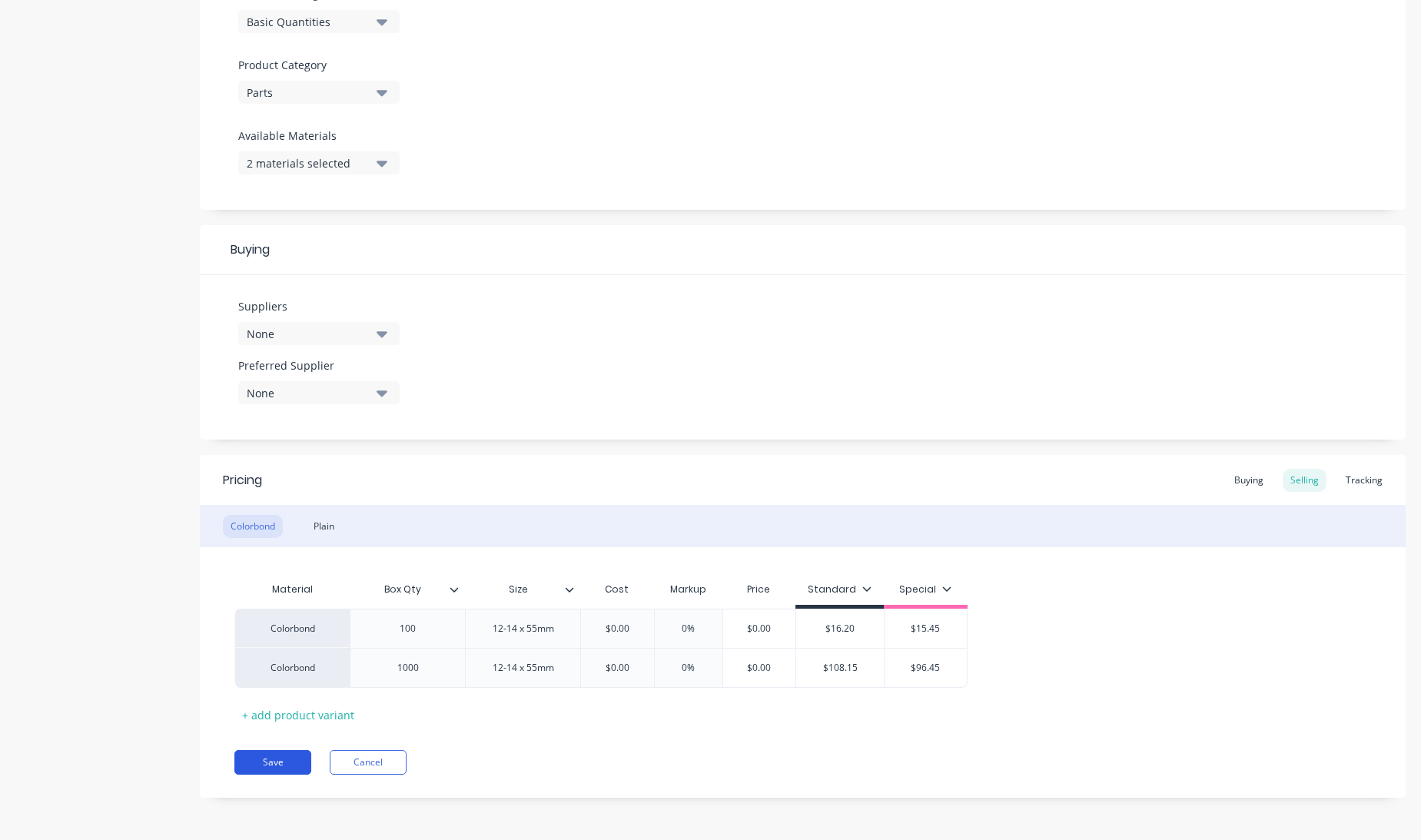
click at [266, 762] on button "Save" at bounding box center [273, 762] width 77 height 25
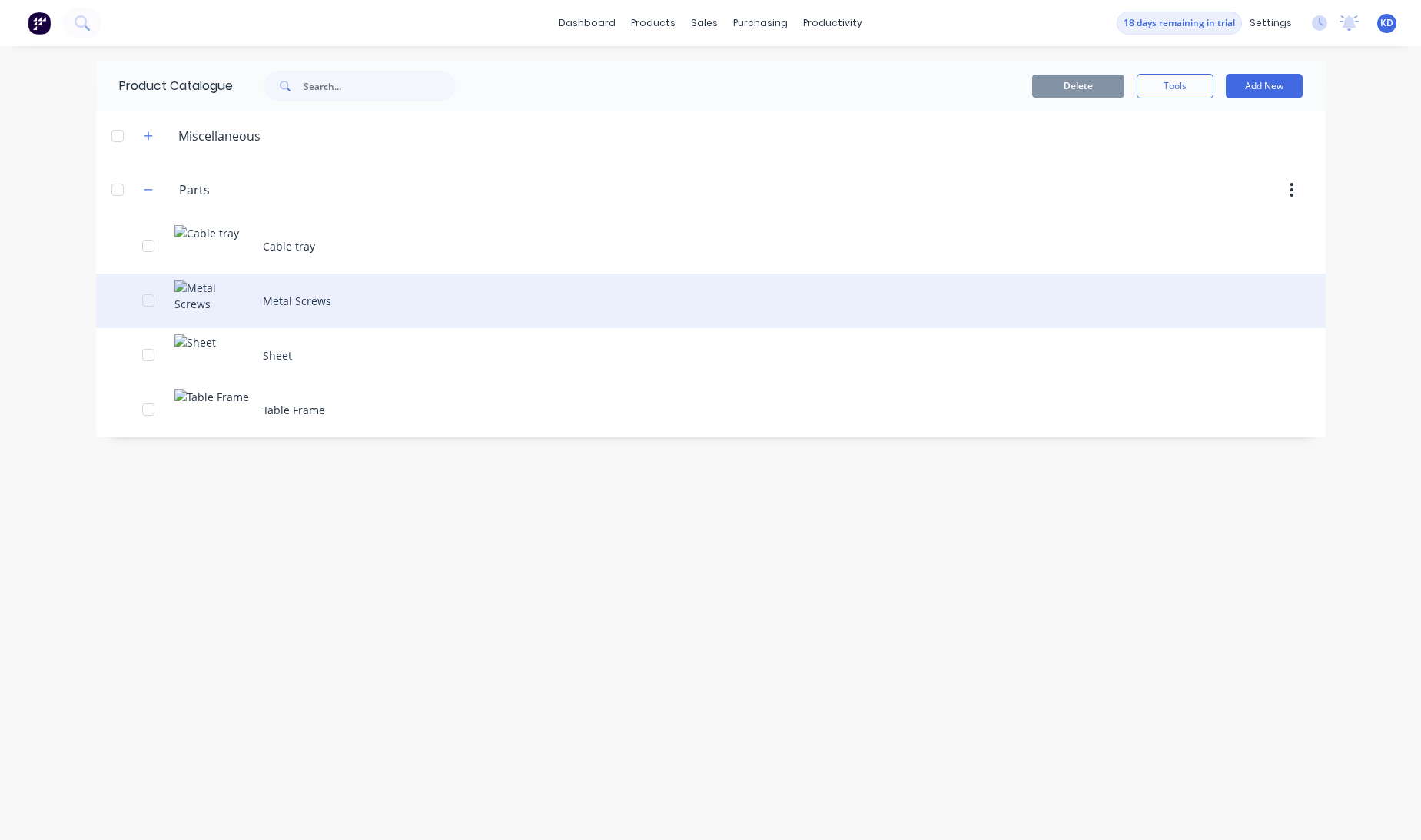
click at [484, 301] on div "Metal Screws" at bounding box center [710, 300] width 1229 height 54
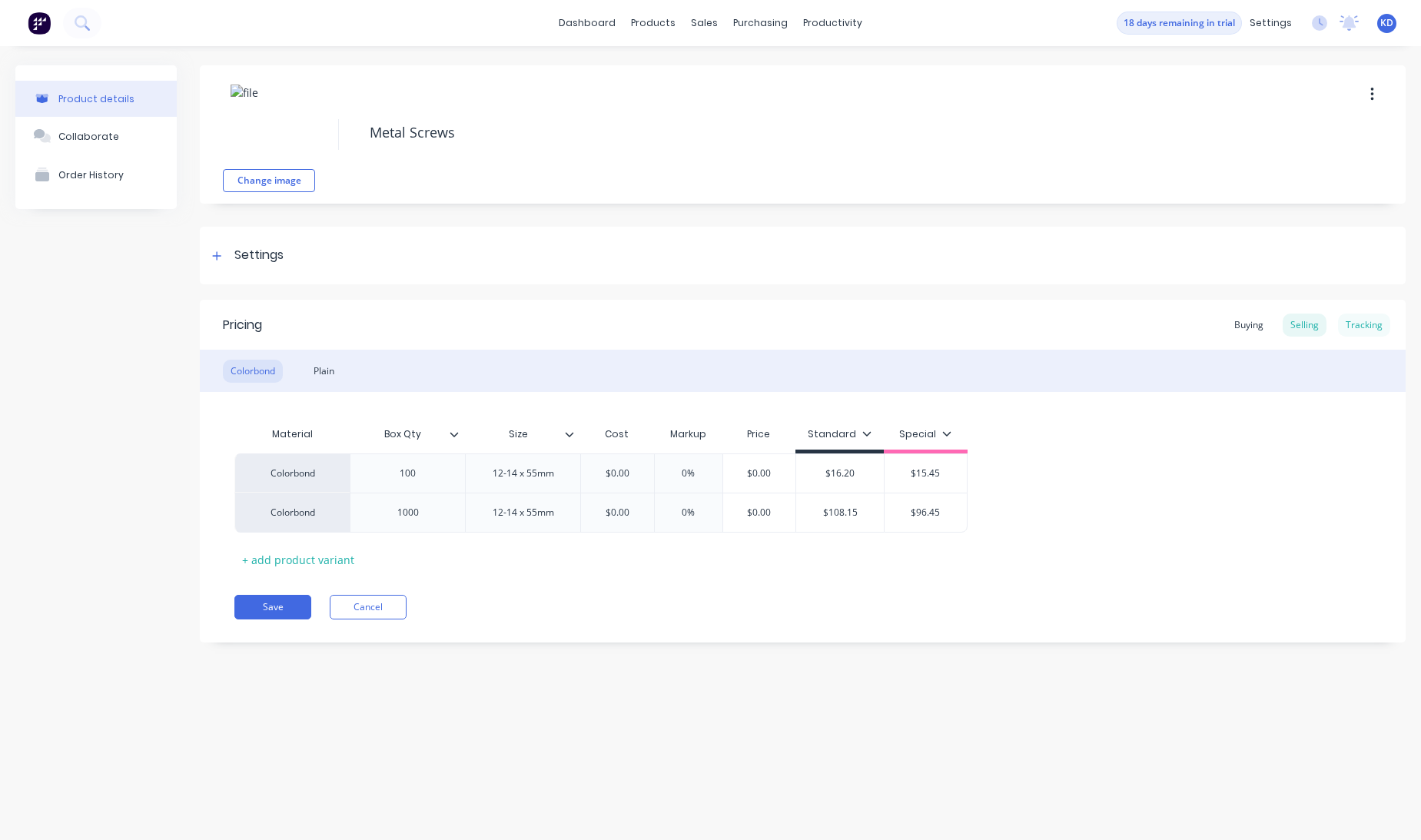
click at [1361, 323] on div "Tracking" at bounding box center [1364, 325] width 52 height 23
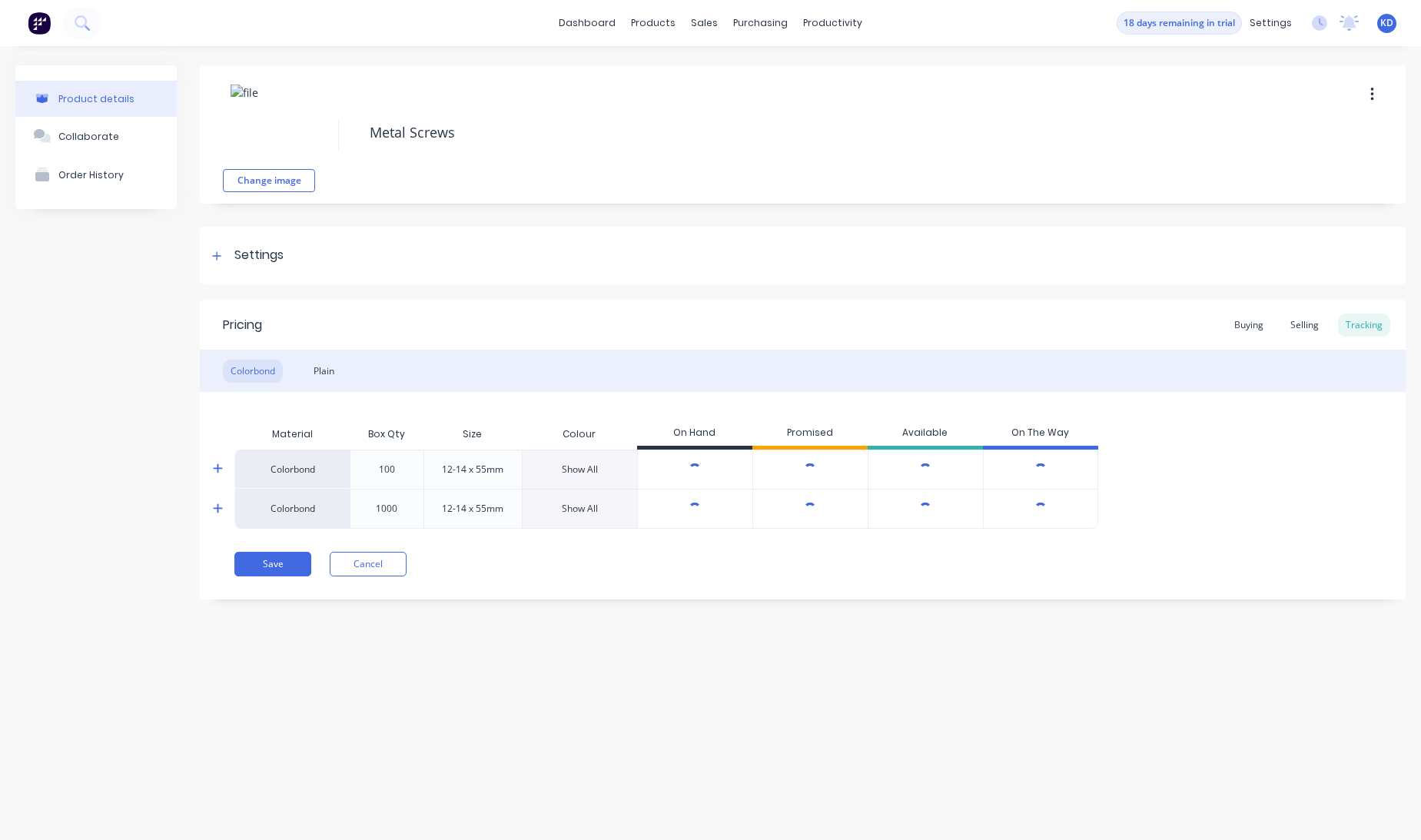
type textarea "x"
click at [224, 470] on div at bounding box center [227, 468] width 31 height 38
click at [217, 470] on icon at bounding box center [217, 468] width 9 height 9
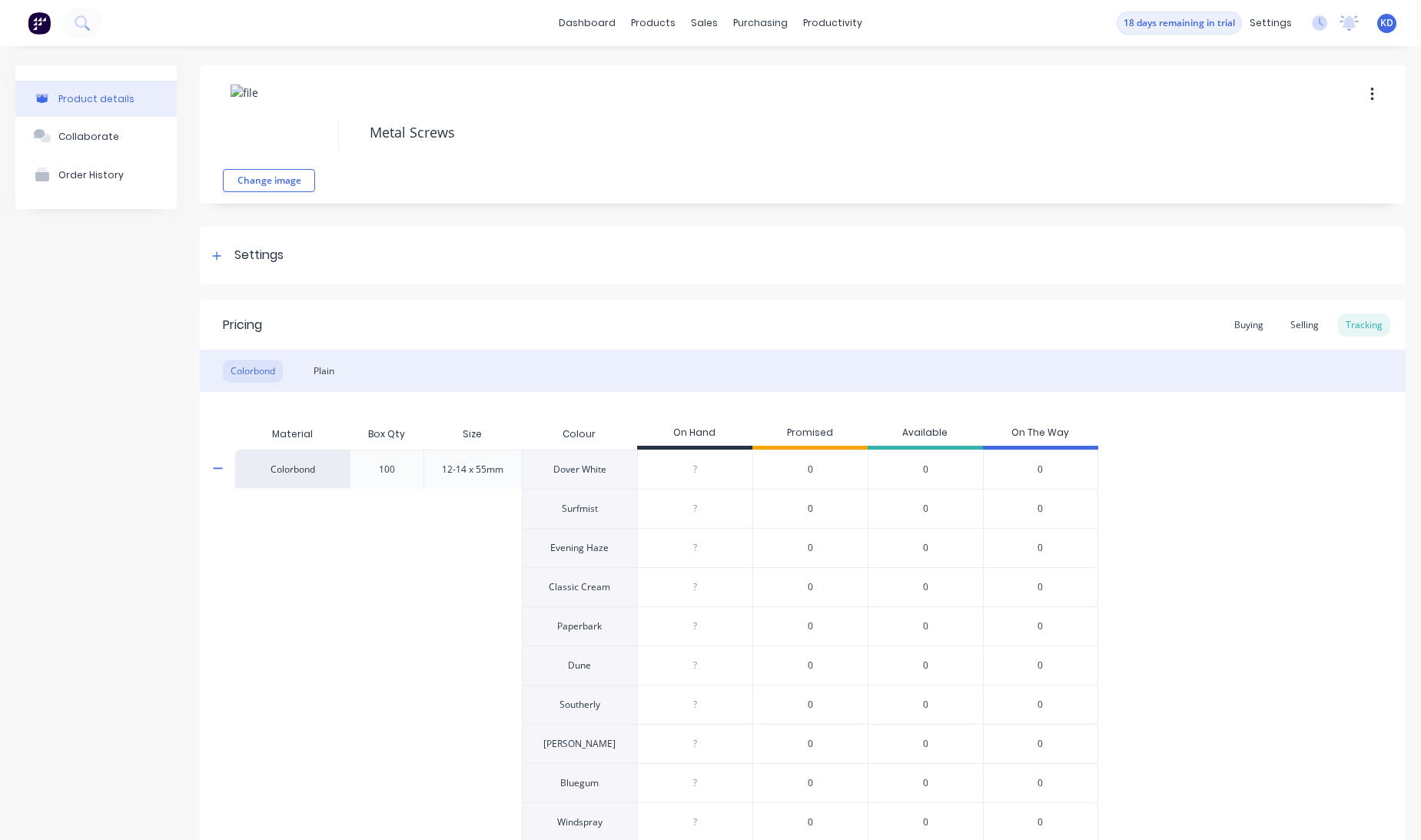
click at [762, 466] on div "0" at bounding box center [810, 469] width 116 height 39
click at [804, 466] on div "0" at bounding box center [810, 469] width 116 height 39
type input "0"
click at [716, 464] on input "0" at bounding box center [695, 470] width 115 height 14
type textarea "x"
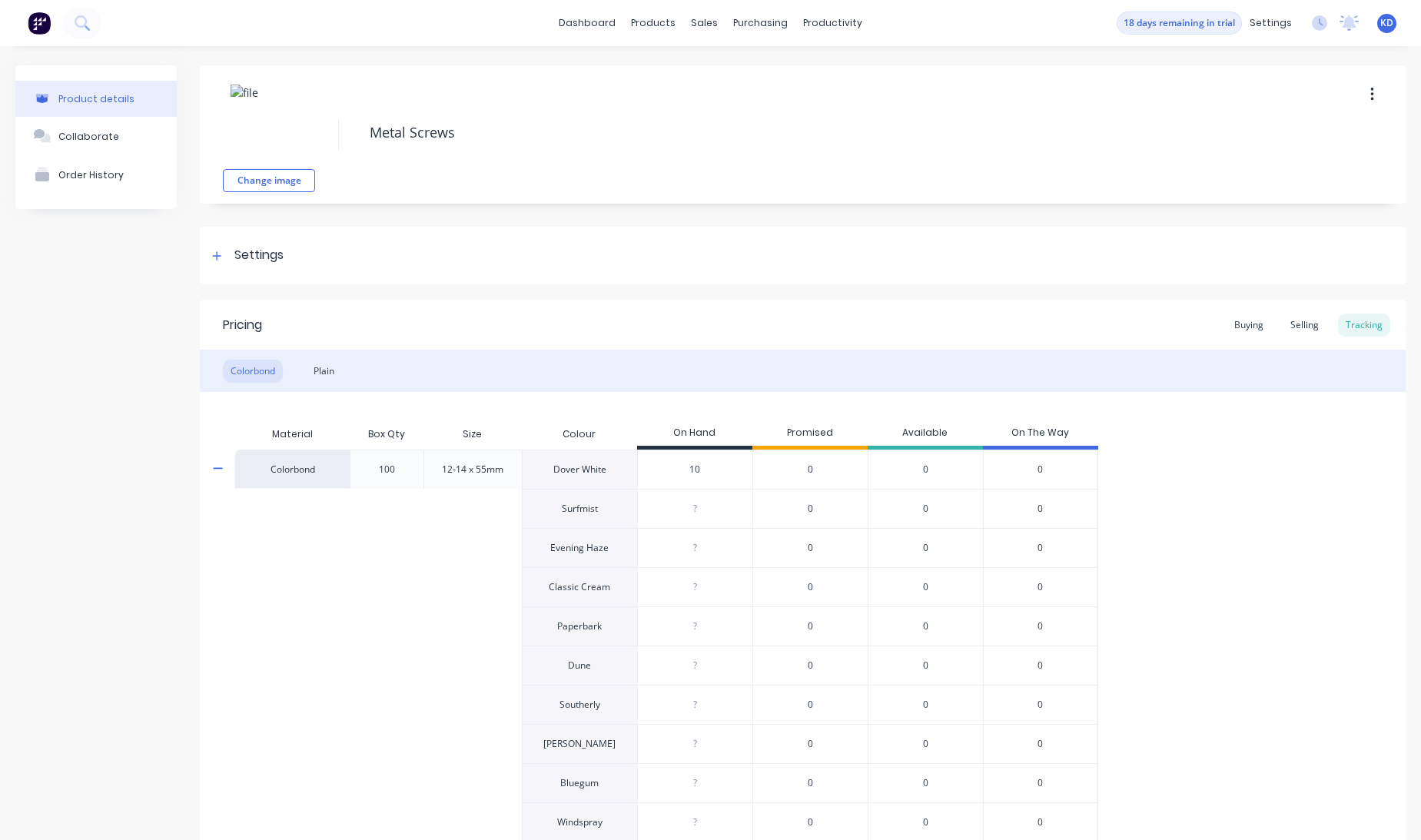
type input "100"
type textarea "x"
type input "100"
type input "0"
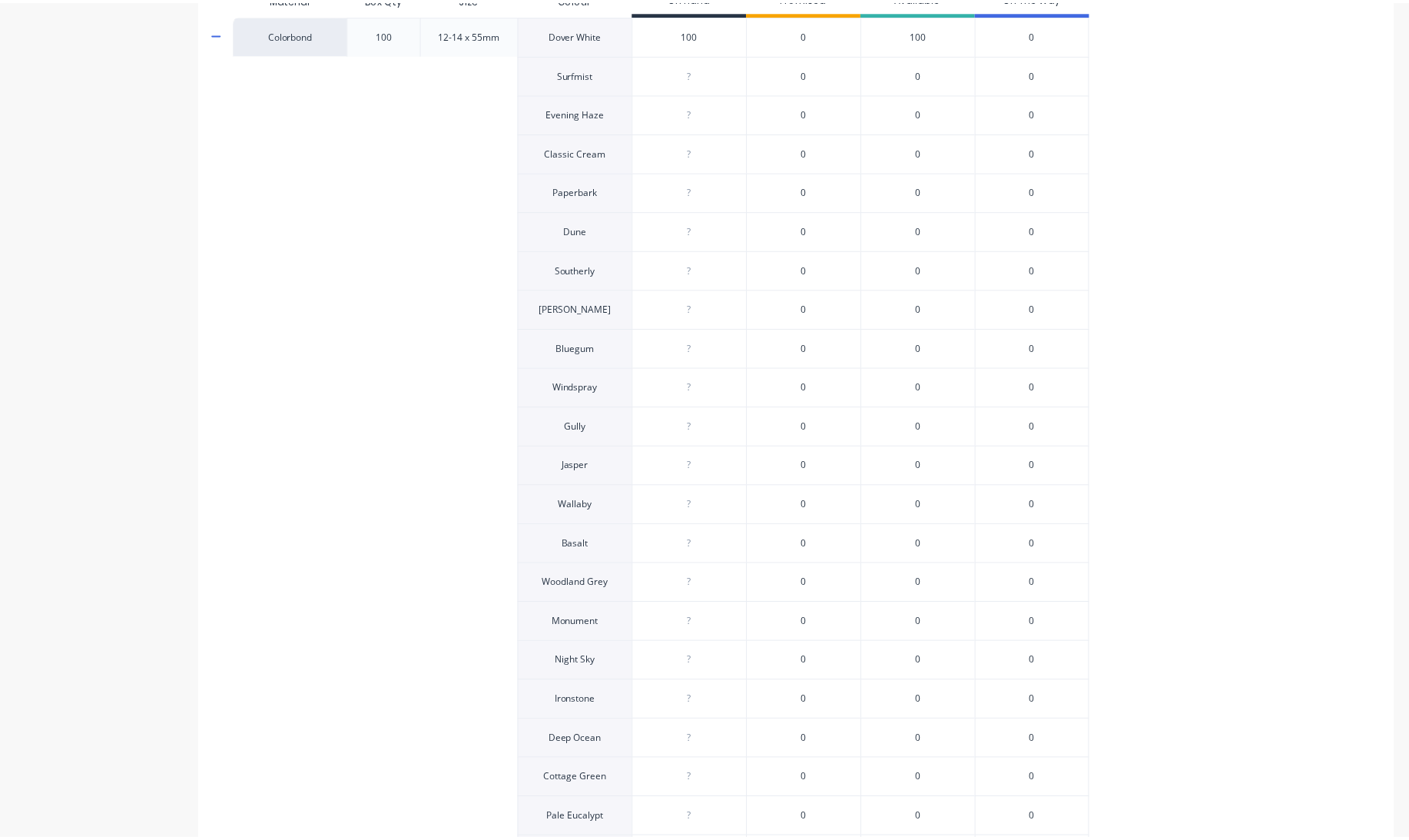
scroll to position [625, 0]
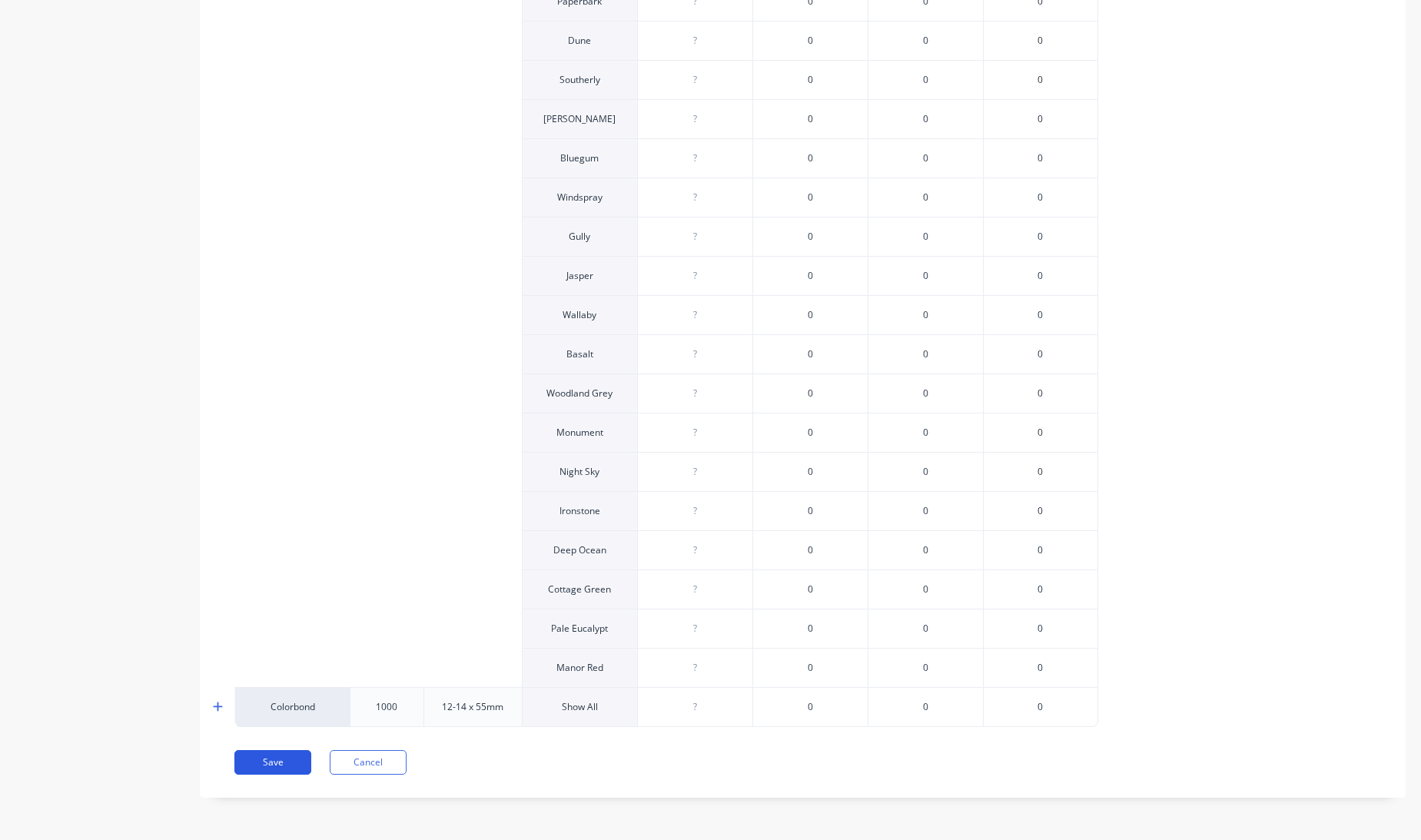
click at [282, 758] on button "Save" at bounding box center [273, 762] width 77 height 25
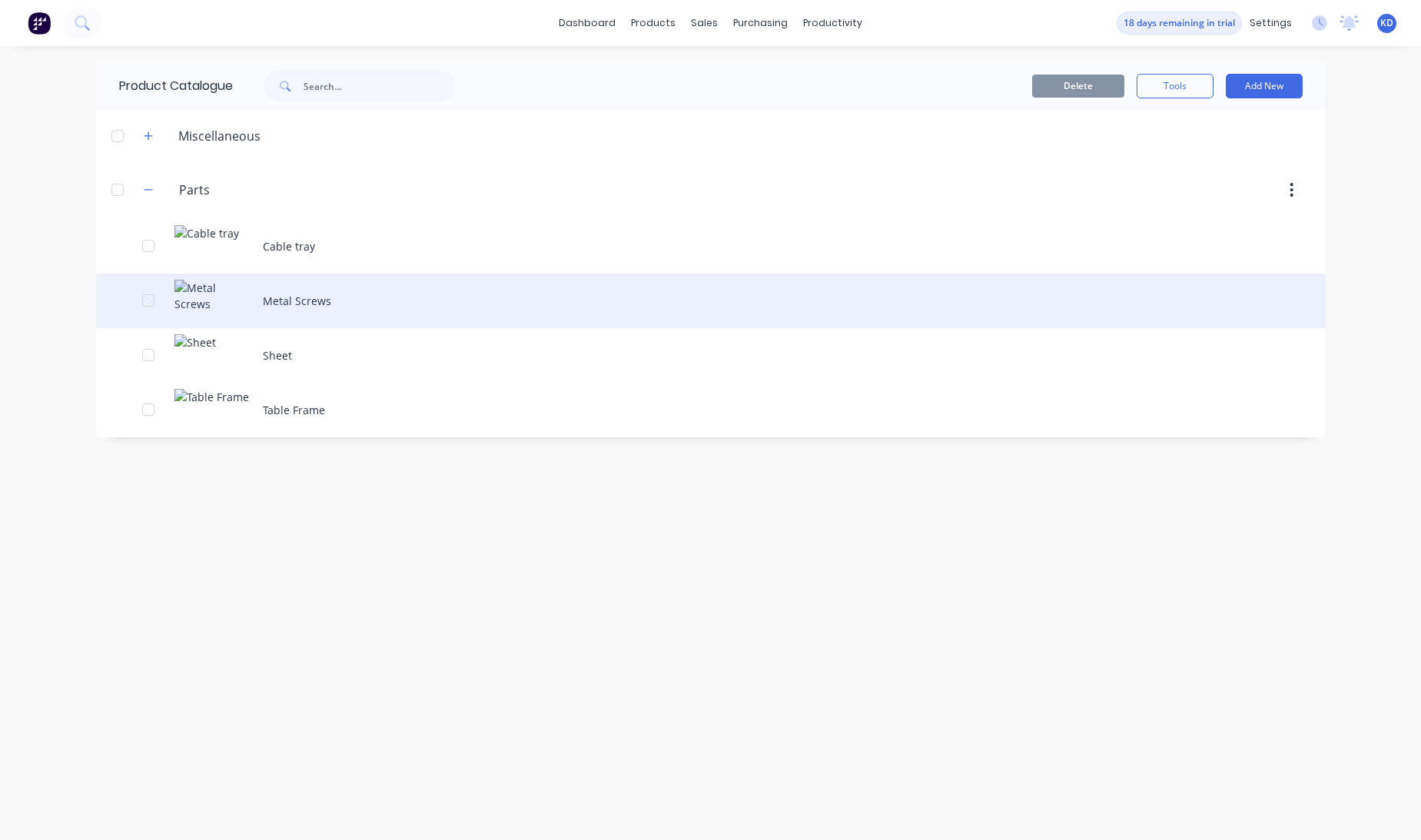
click at [376, 314] on div "Metal Screws" at bounding box center [710, 300] width 1229 height 54
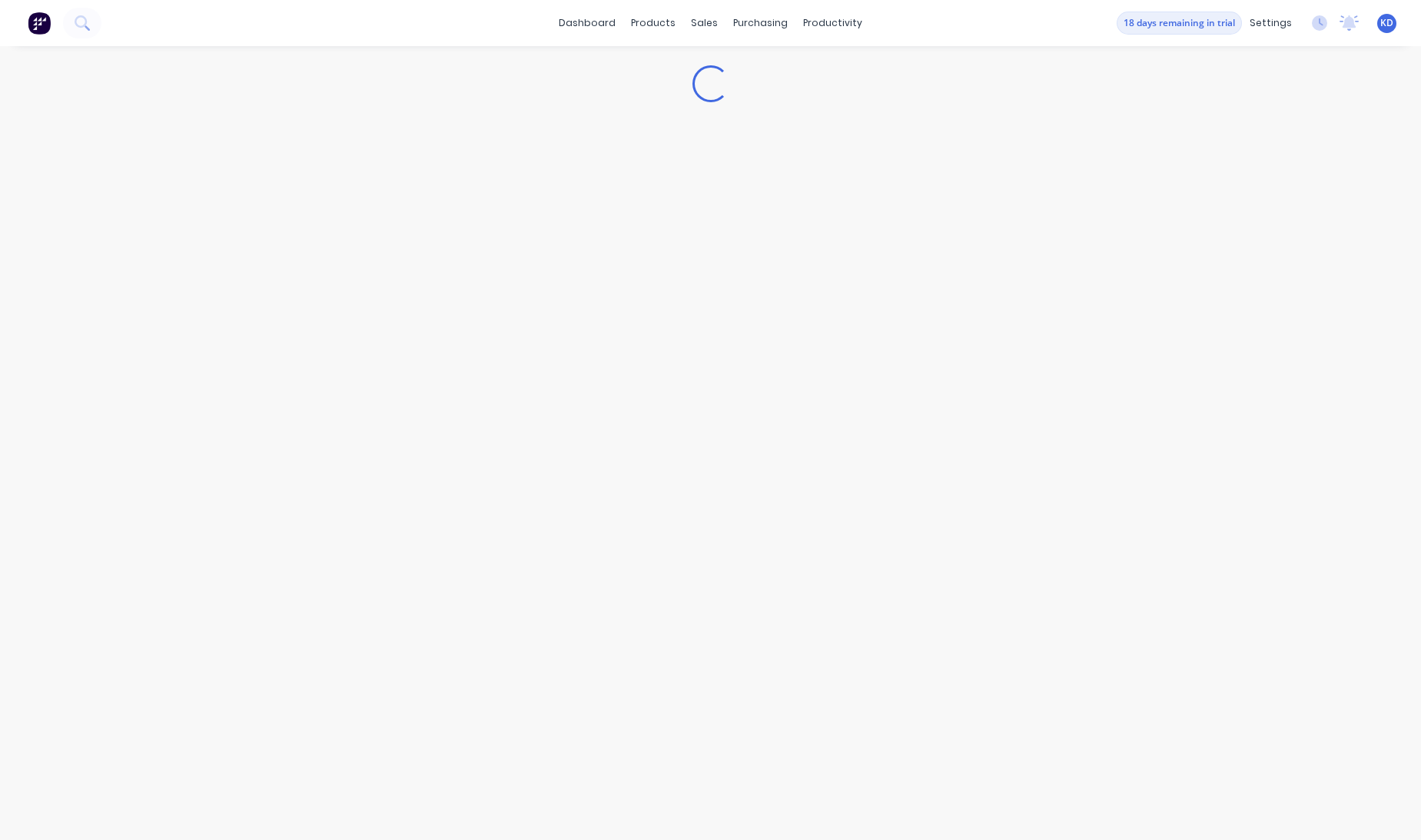
type textarea "x"
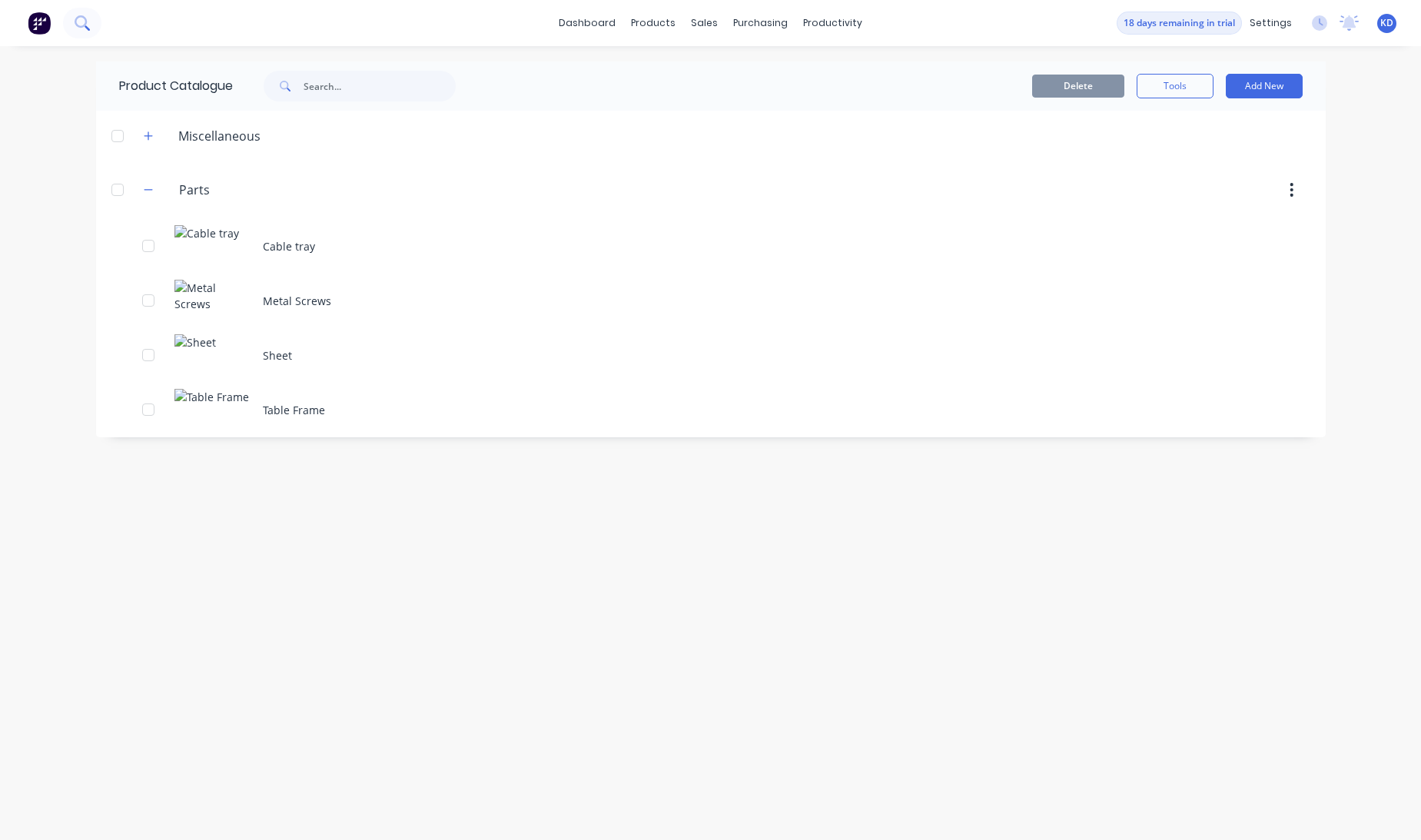
click at [72, 26] on button at bounding box center [82, 23] width 39 height 31
click at [734, 92] on link "Customers" at bounding box center [786, 104] width 203 height 31
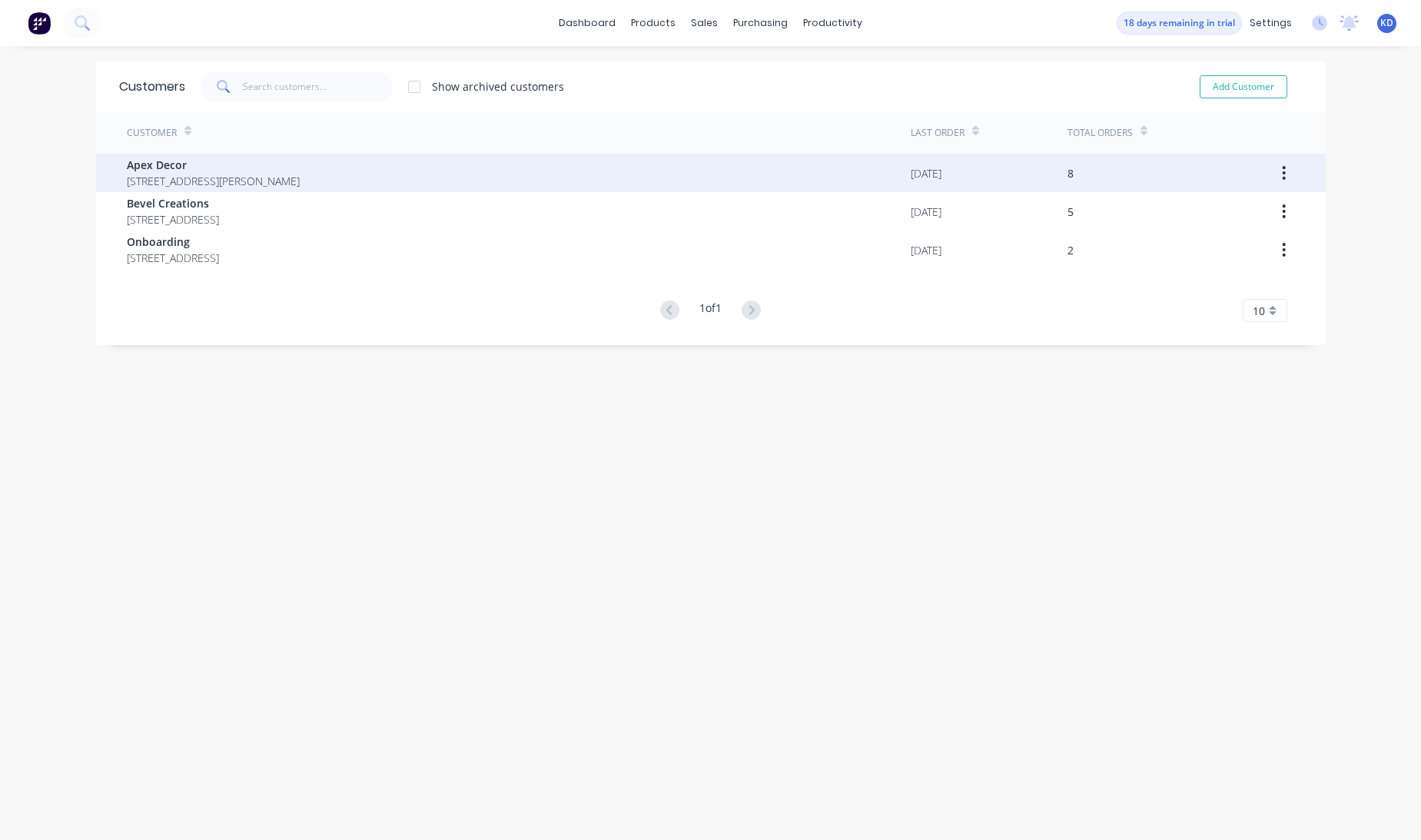
click at [456, 182] on div "Apex Decor [STREET_ADDRESS][PERSON_NAME]" at bounding box center [518, 173] width 784 height 38
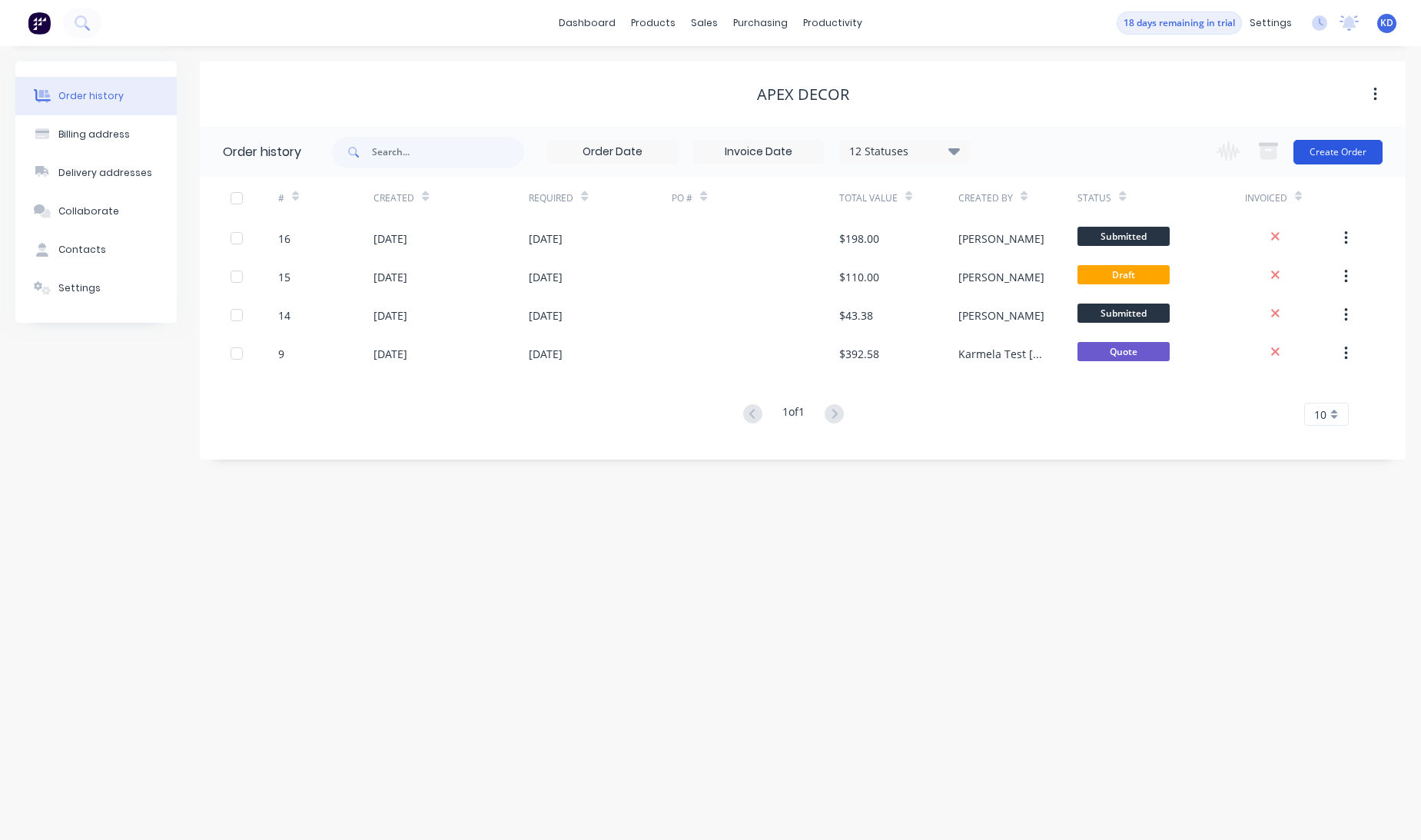
click at [1368, 146] on button "Create Order" at bounding box center [1338, 152] width 89 height 25
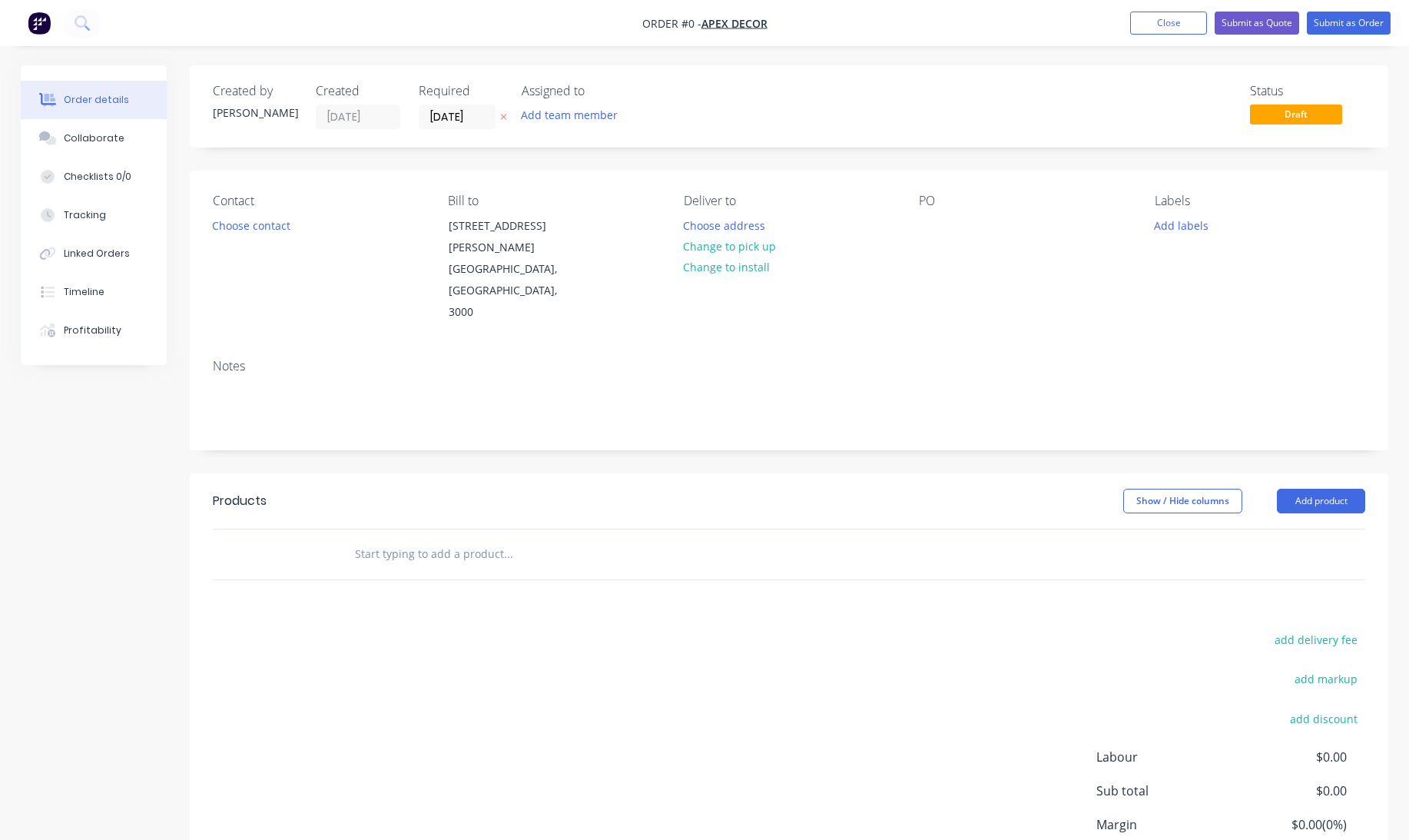
click at [559, 539] on input "text" at bounding box center [508, 554] width 307 height 31
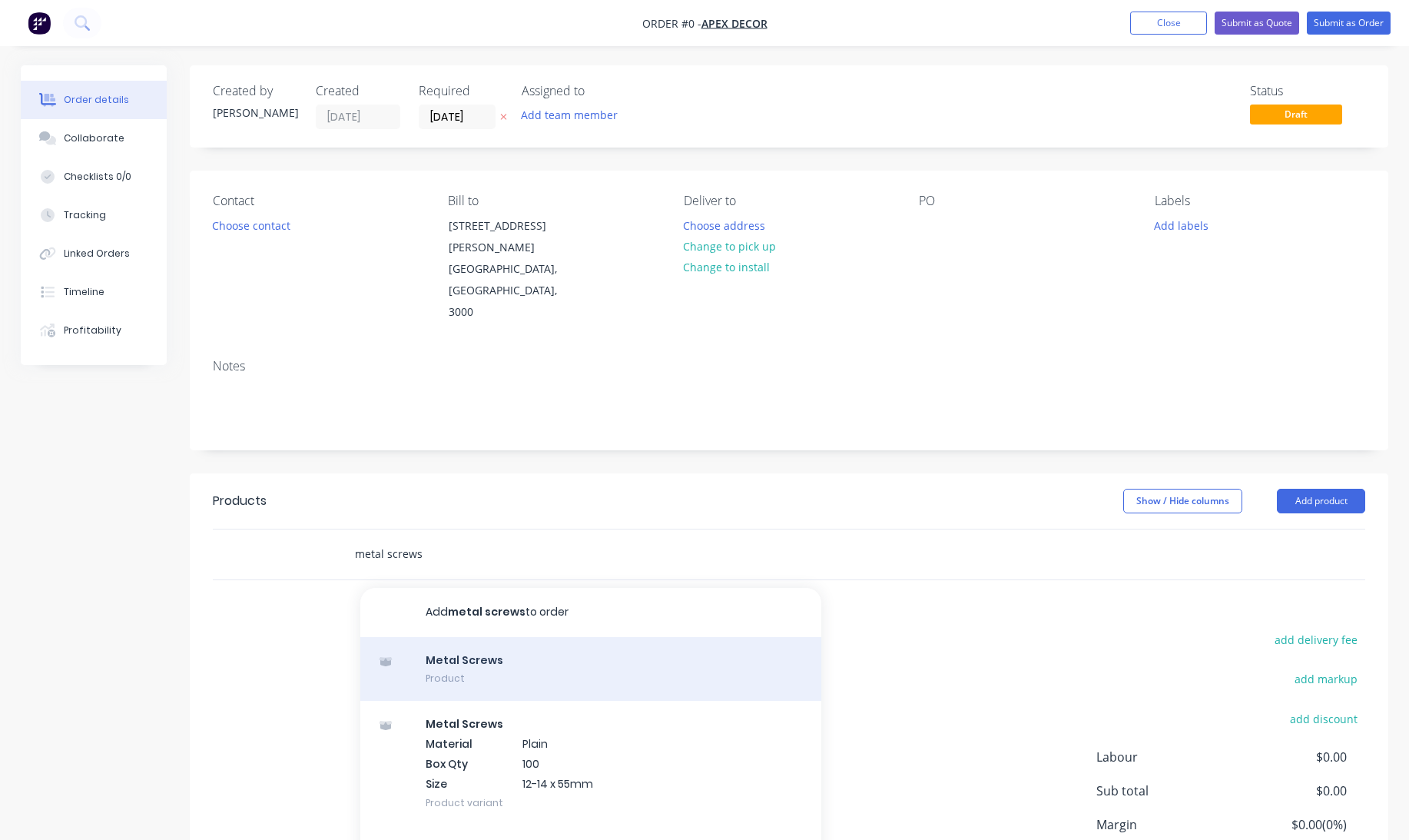
type input "metal screws"
click at [510, 637] on div "Metal Screws Product" at bounding box center [590, 668] width 461 height 64
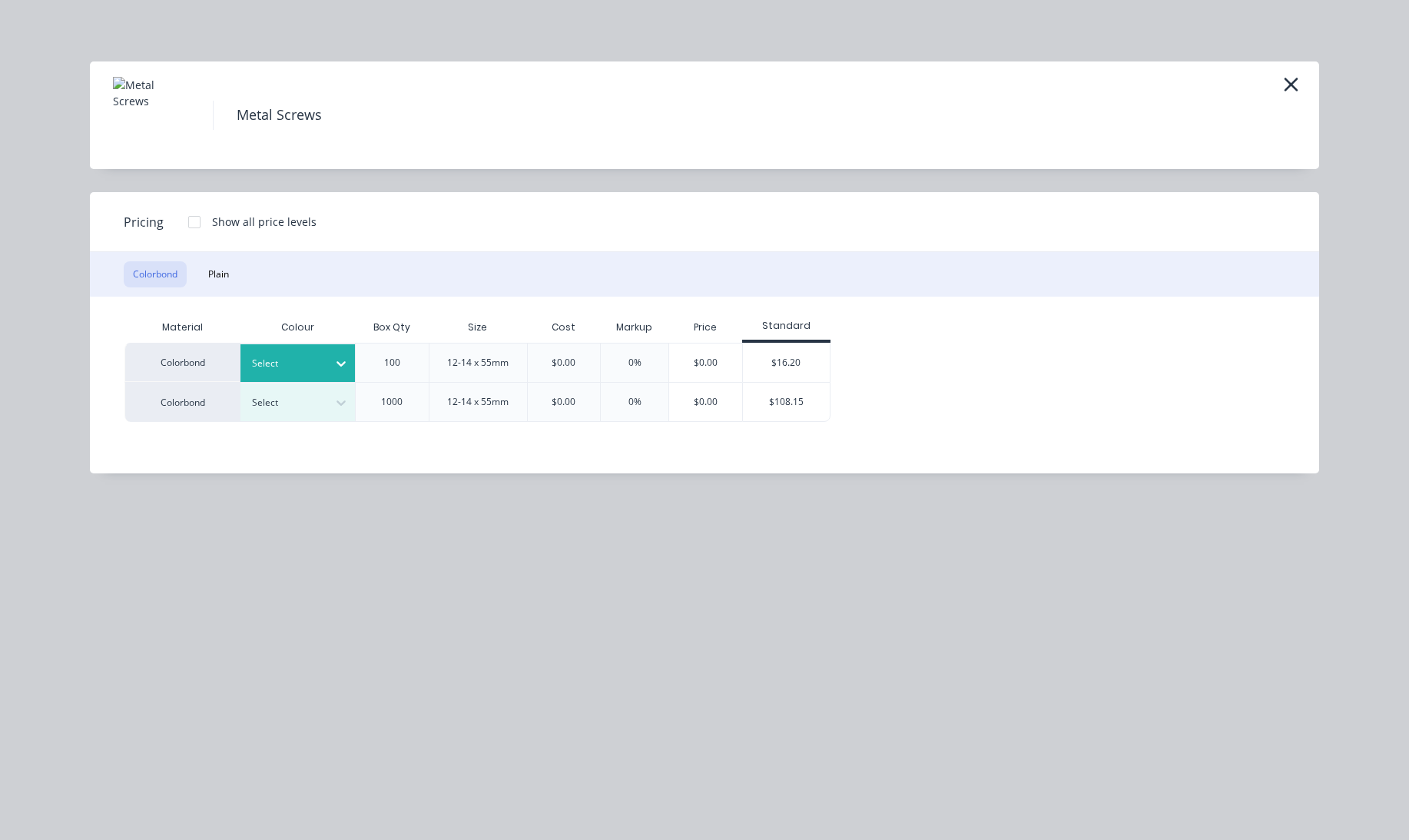
click at [264, 380] on div "Select" at bounding box center [298, 363] width 116 height 38
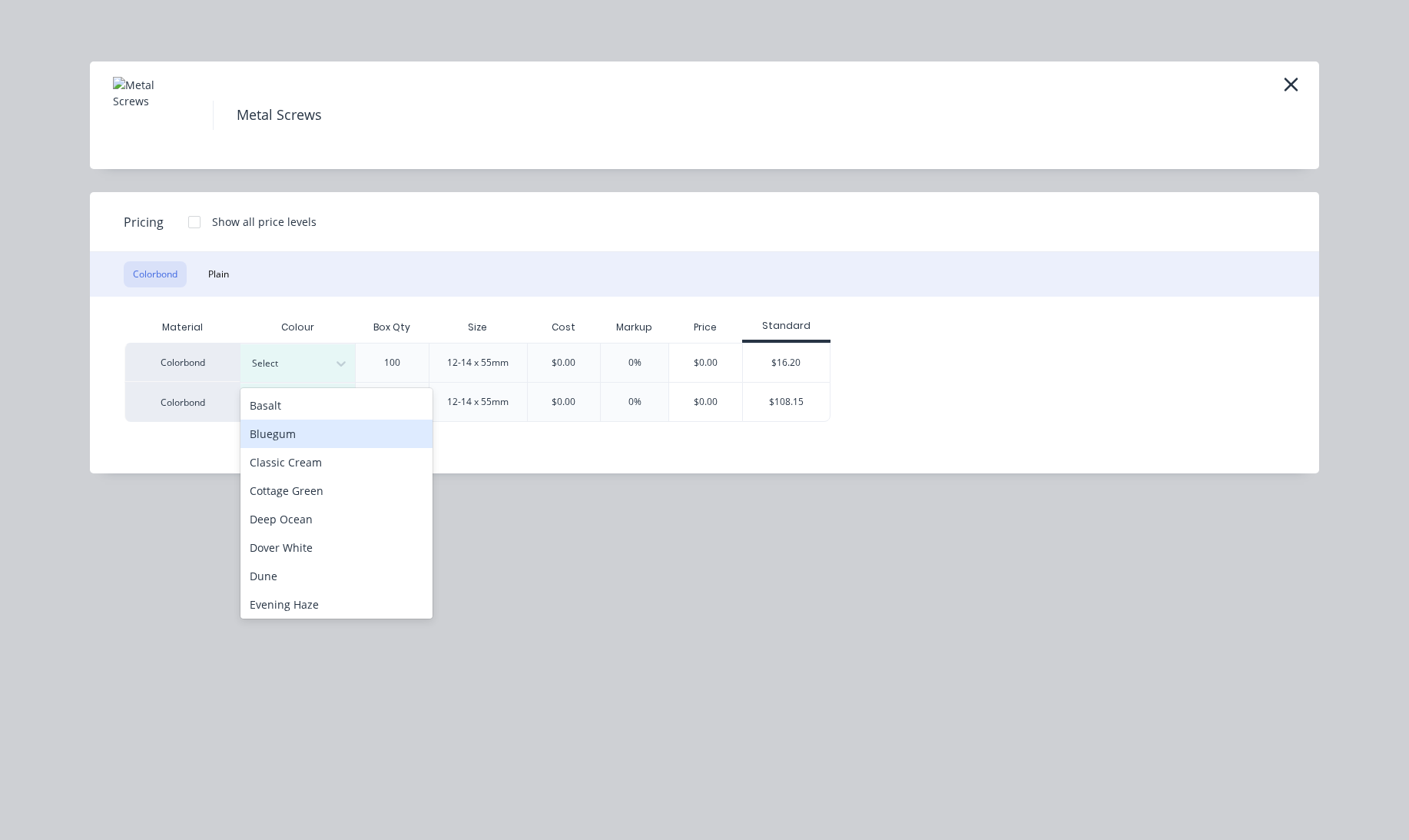
click at [298, 432] on div "Bluegum" at bounding box center [337, 433] width 193 height 29
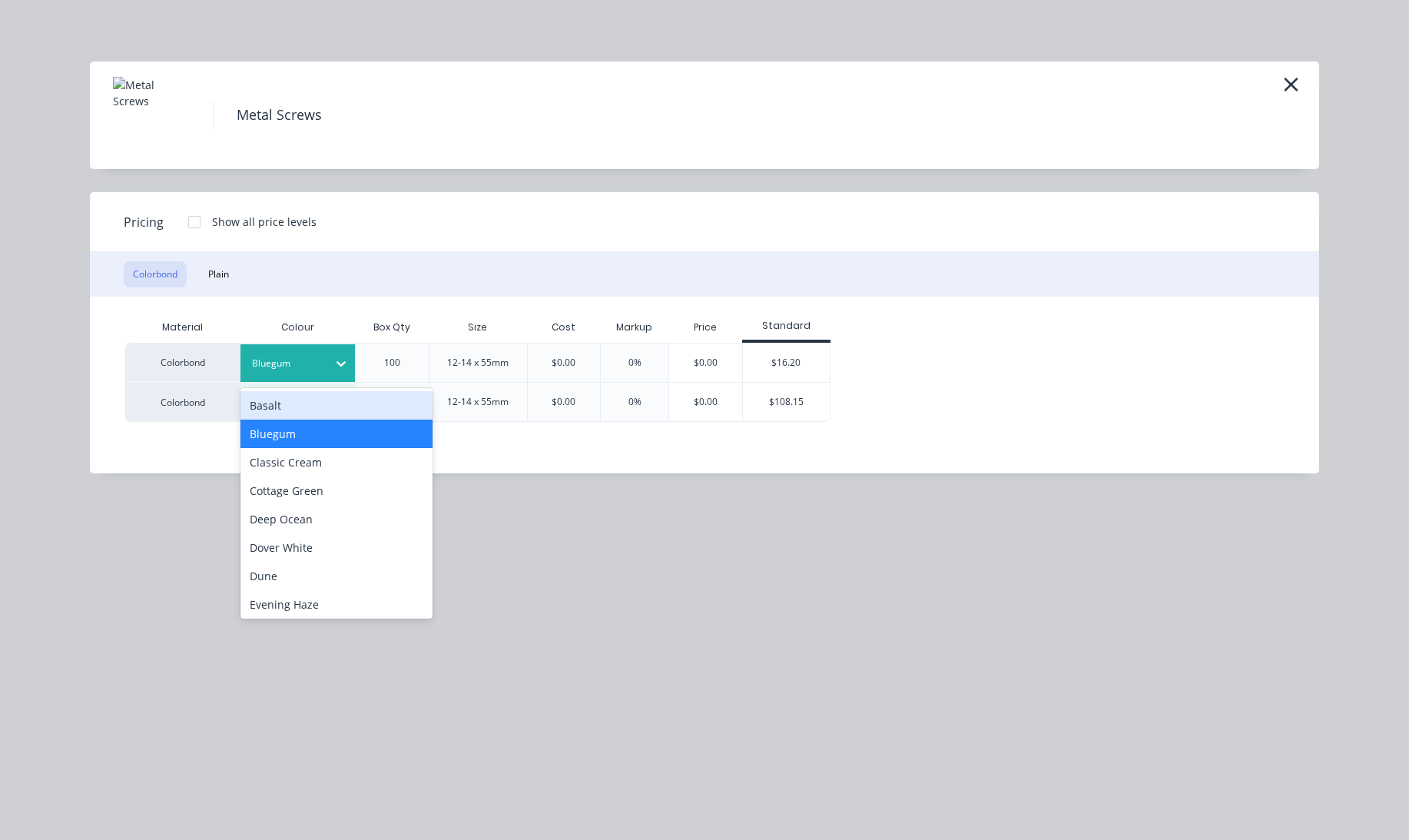
click at [290, 369] on div at bounding box center [286, 363] width 69 height 17
click at [298, 407] on div "Basalt" at bounding box center [337, 405] width 193 height 29
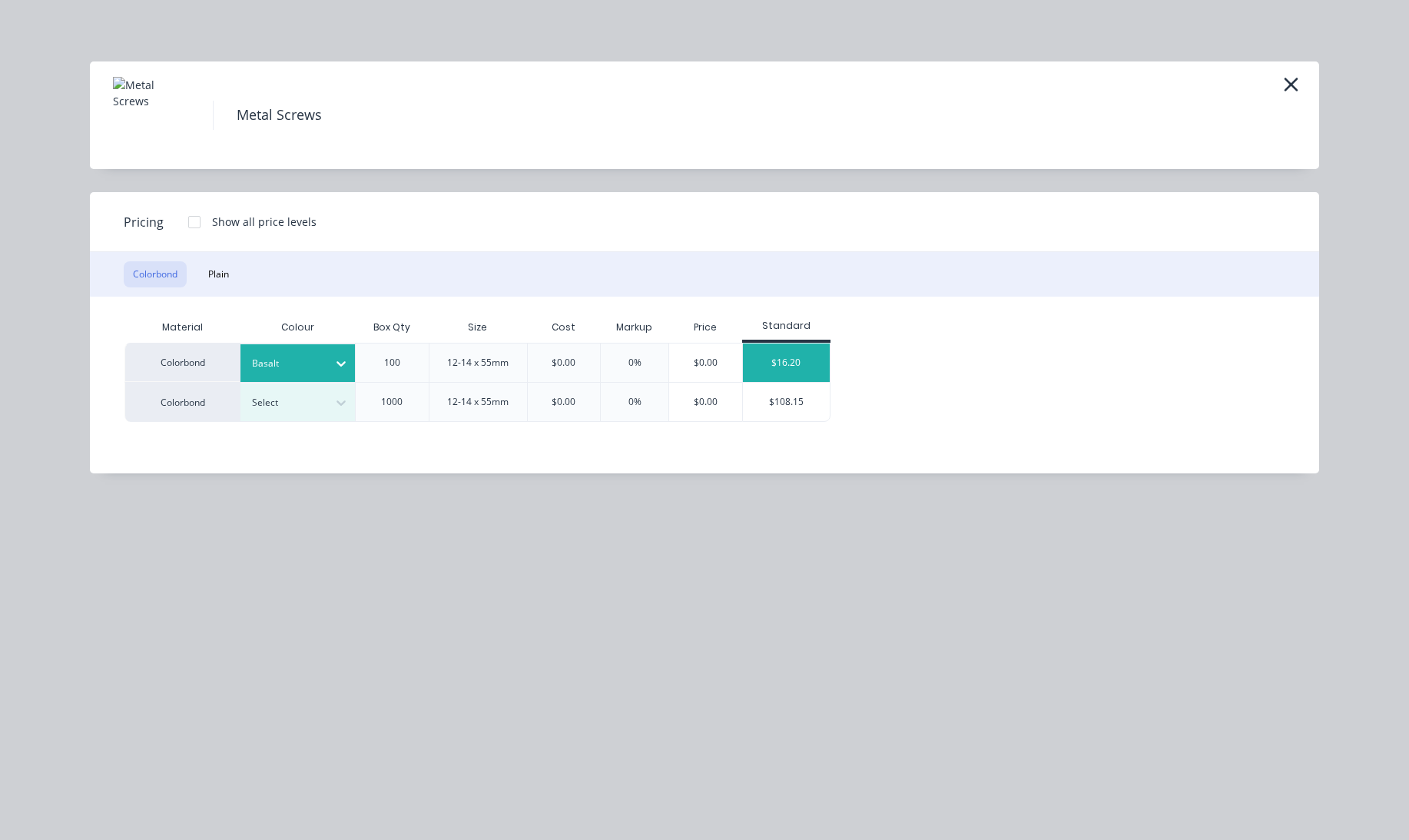
click at [806, 358] on div "$16.20" at bounding box center [787, 362] width 87 height 38
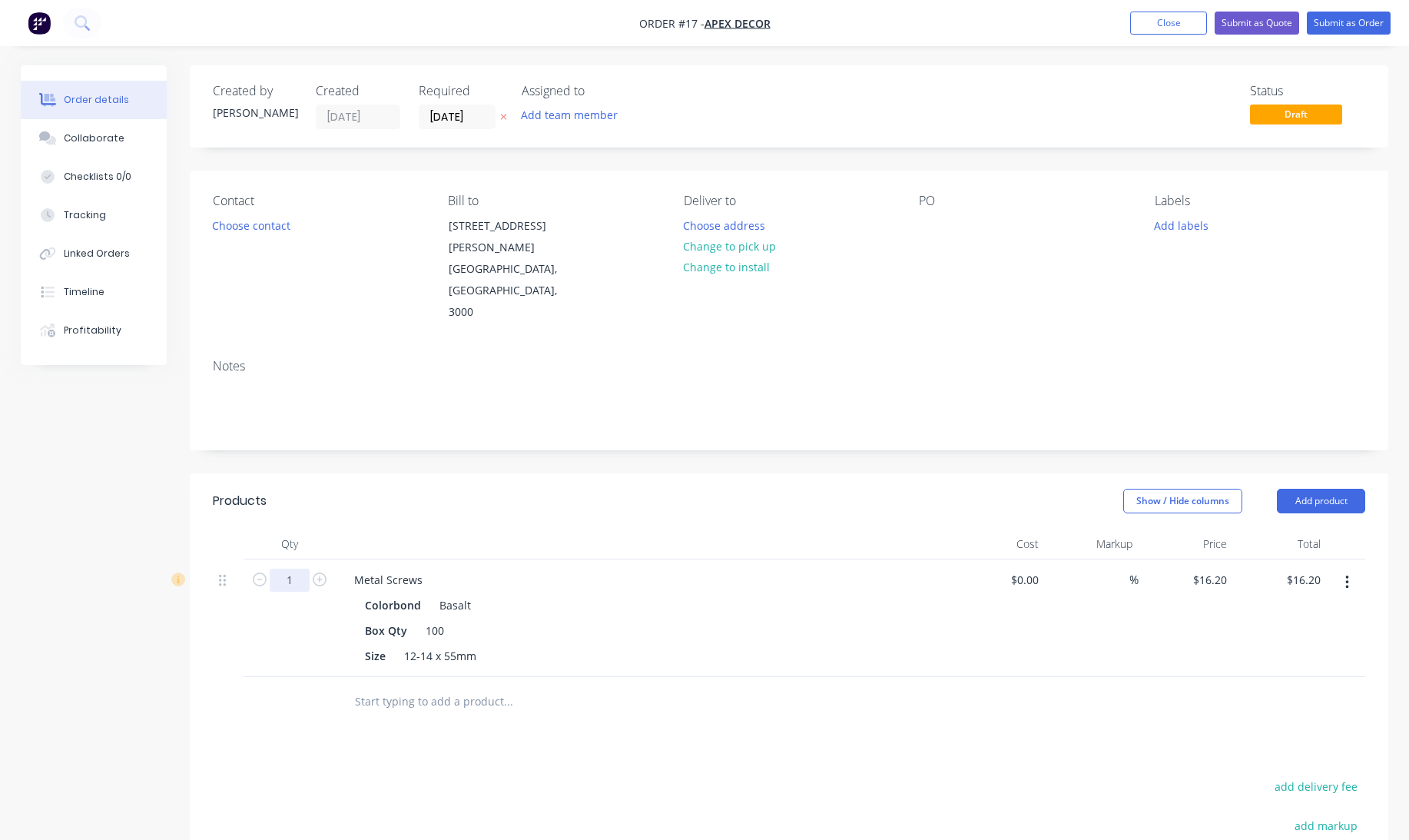
click at [302, 569] on input "1" at bounding box center [289, 579] width 39 height 23
type input "25"
type input "$405.00"
click at [1000, 560] on div "$0.00 $0.00" at bounding box center [998, 618] width 95 height 117
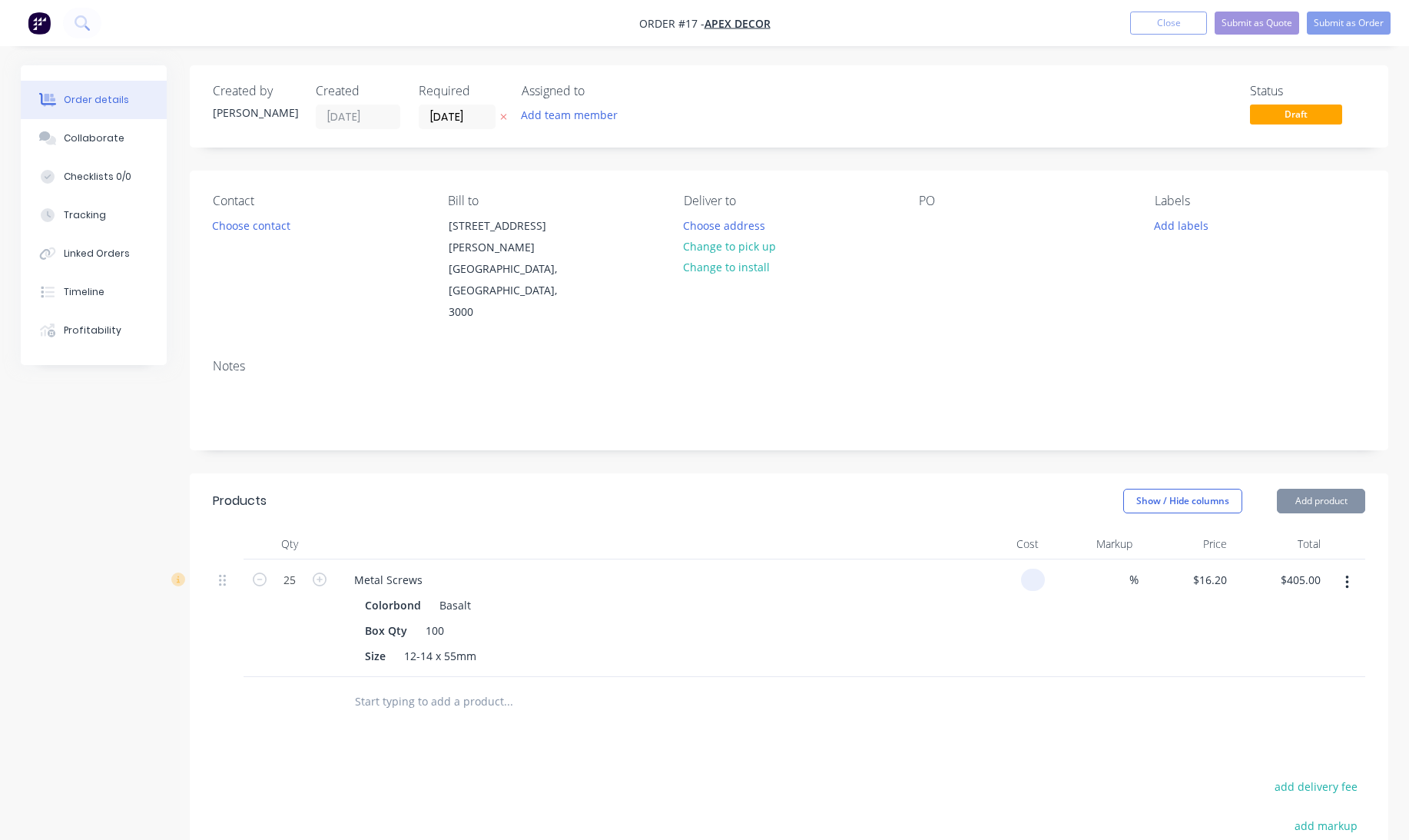
click at [1017, 560] on div at bounding box center [998, 618] width 95 height 117
type input "$20.00"
type input "$500.00"
type input "100"
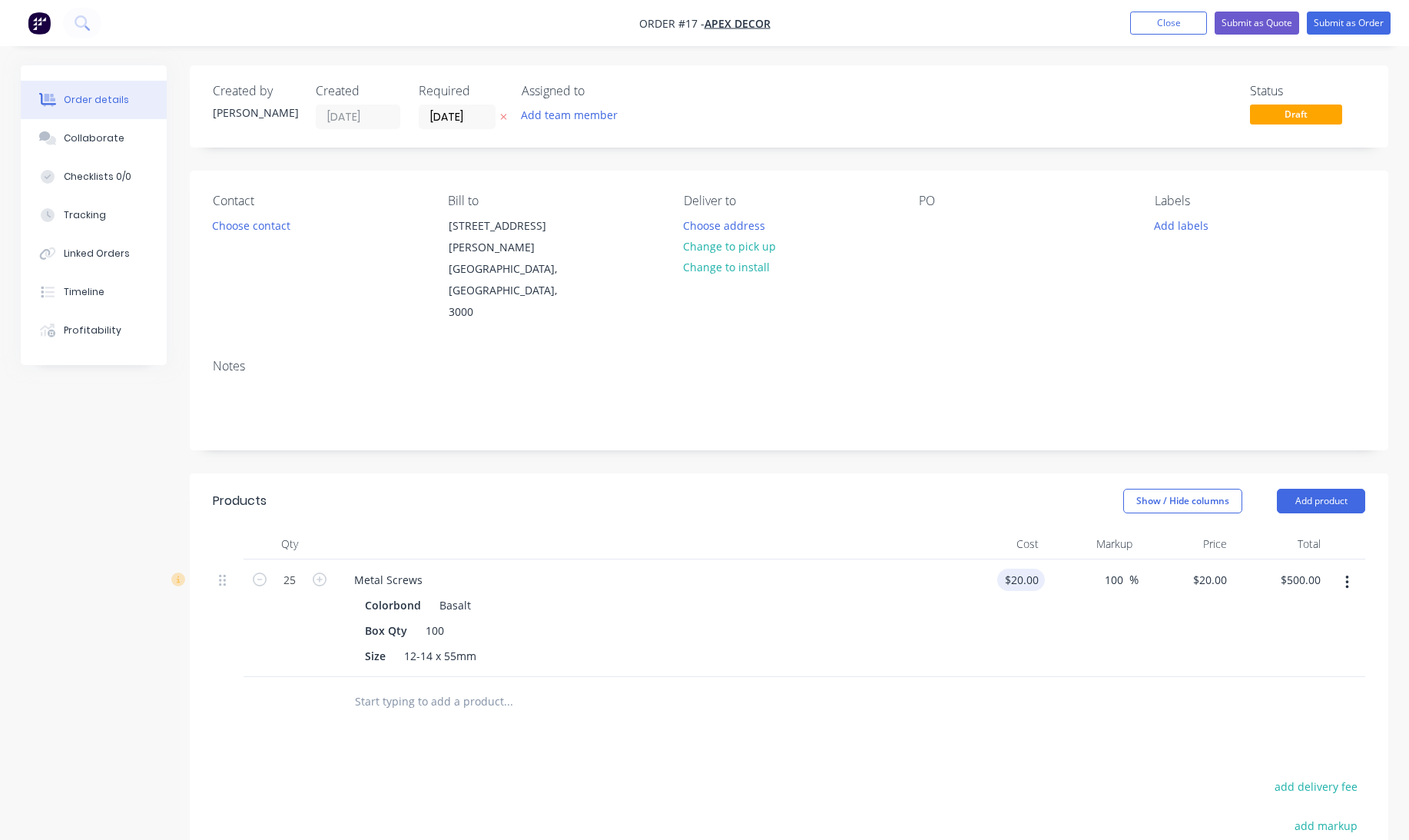
type input "40"
type input "$1,000.00"
type input "$40.00"
click at [1017, 677] on div at bounding box center [789, 702] width 1152 height 50
click at [1357, 33] on button "Submit as Order" at bounding box center [1349, 23] width 84 height 23
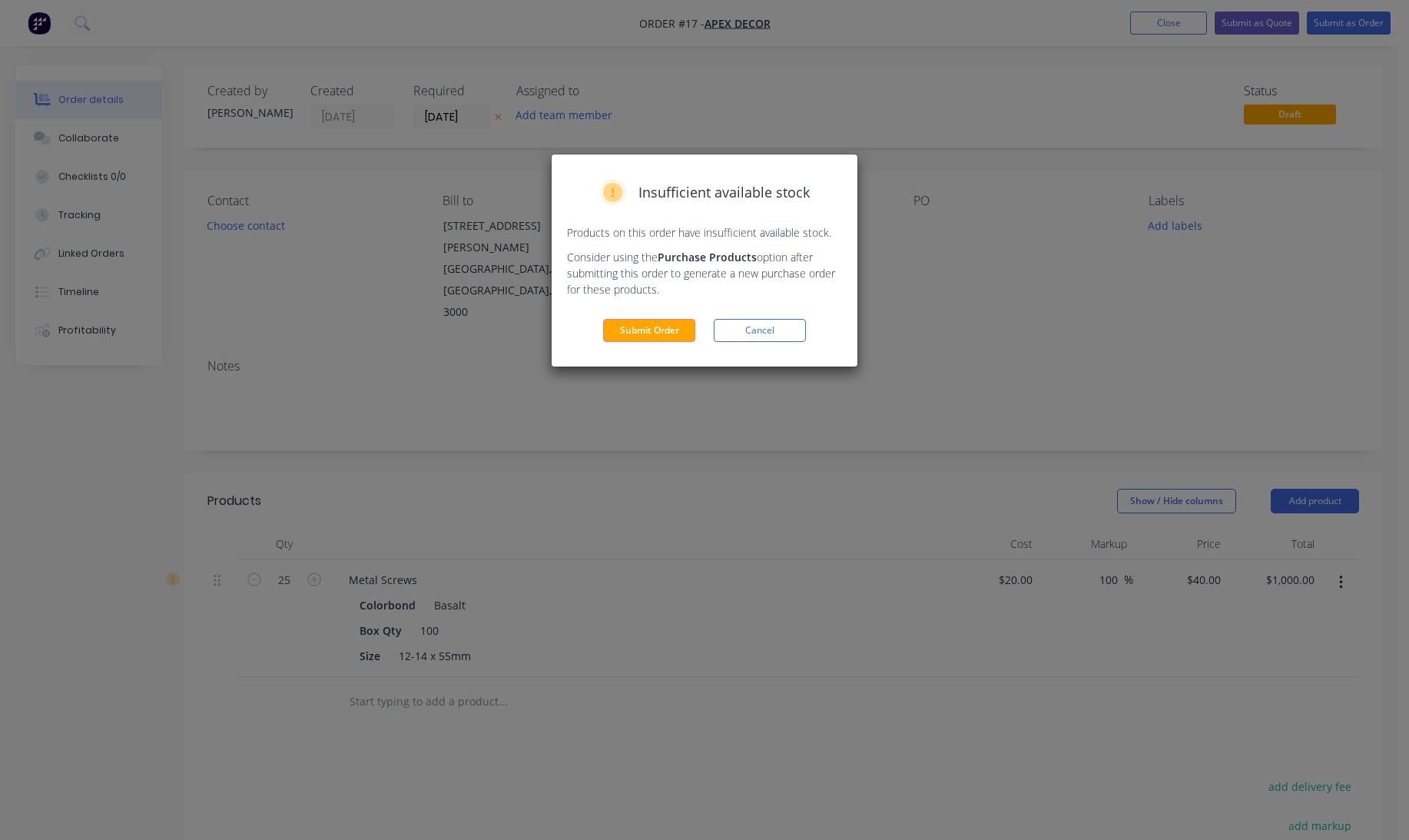
drag, startPoint x: 677, startPoint y: 295, endPoint x: 671, endPoint y: 344, distance: 49.4
click at [677, 320] on div "Insufficient available stock Products on this order have insufficient available…" at bounding box center [705, 260] width 306 height 212
click at [671, 344] on div "Insufficient available stock Products on this order have insufficient available…" at bounding box center [705, 260] width 306 height 212
click at [679, 326] on button "Submit Order" at bounding box center [649, 330] width 92 height 23
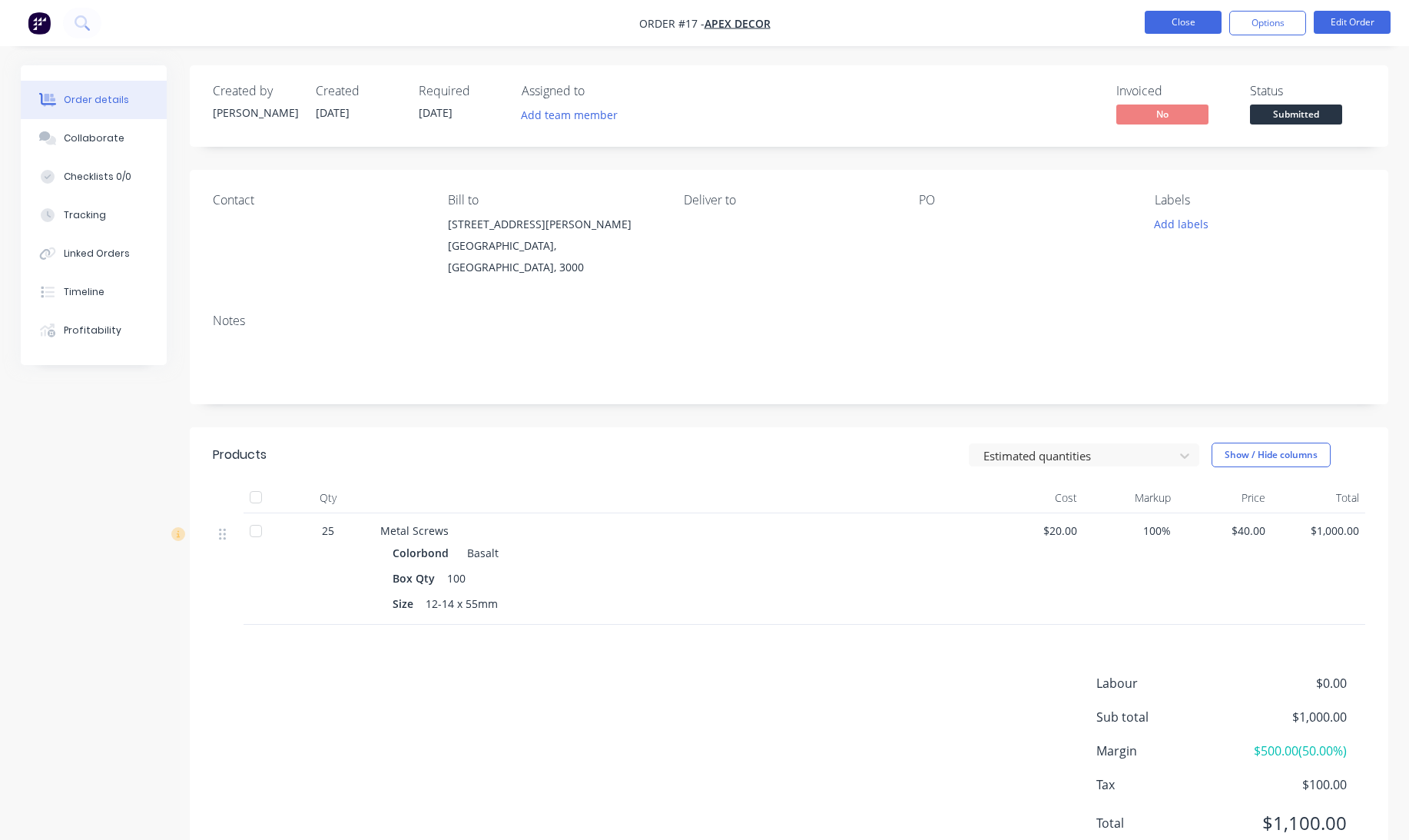
click at [1177, 23] on button "Close" at bounding box center [1184, 22] width 77 height 23
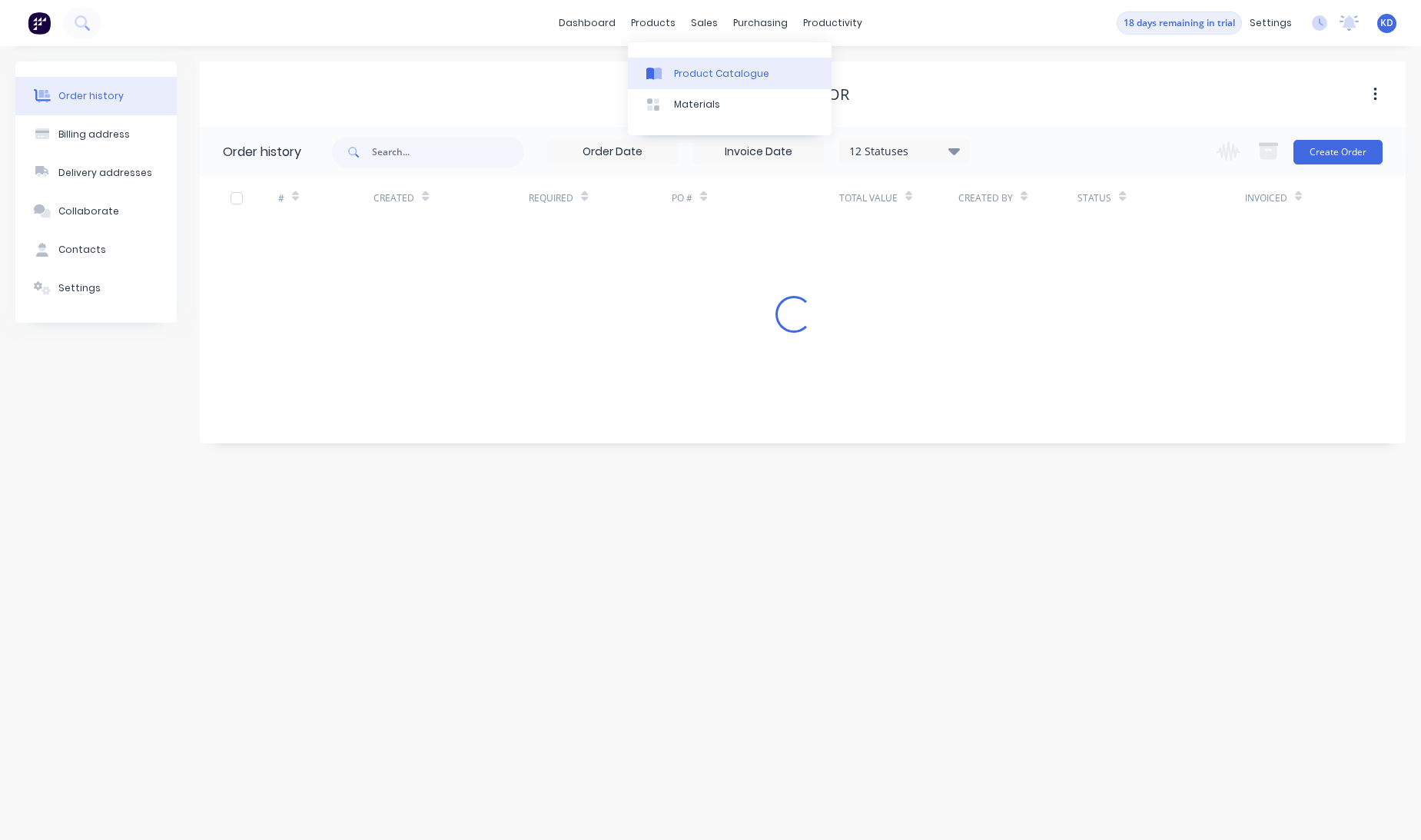
click at [679, 79] on div "Product Catalogue" at bounding box center [722, 74] width 96 height 14
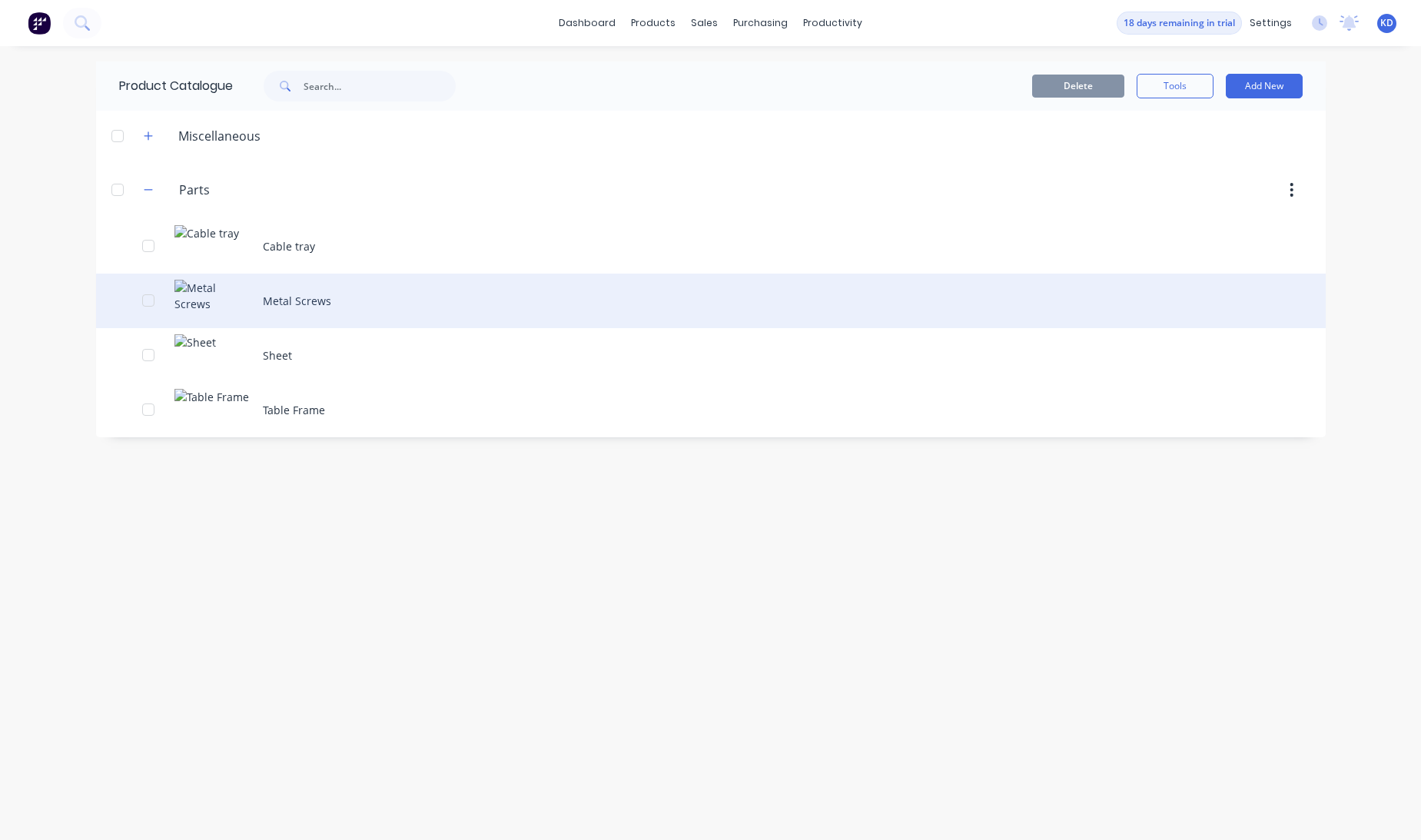
click at [319, 287] on div "Metal Screws" at bounding box center [710, 300] width 1229 height 54
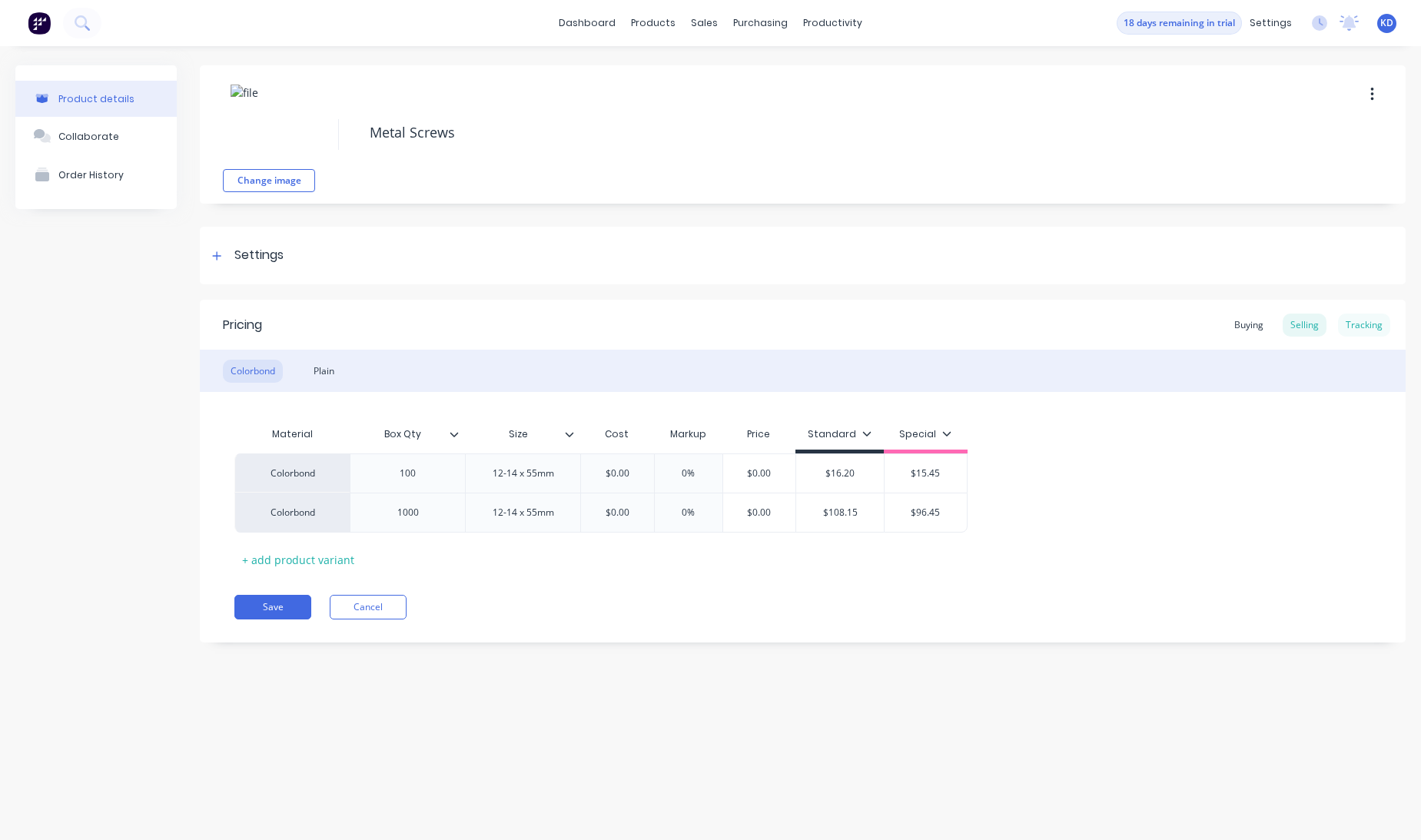
click at [1357, 326] on div "Tracking" at bounding box center [1364, 325] width 52 height 23
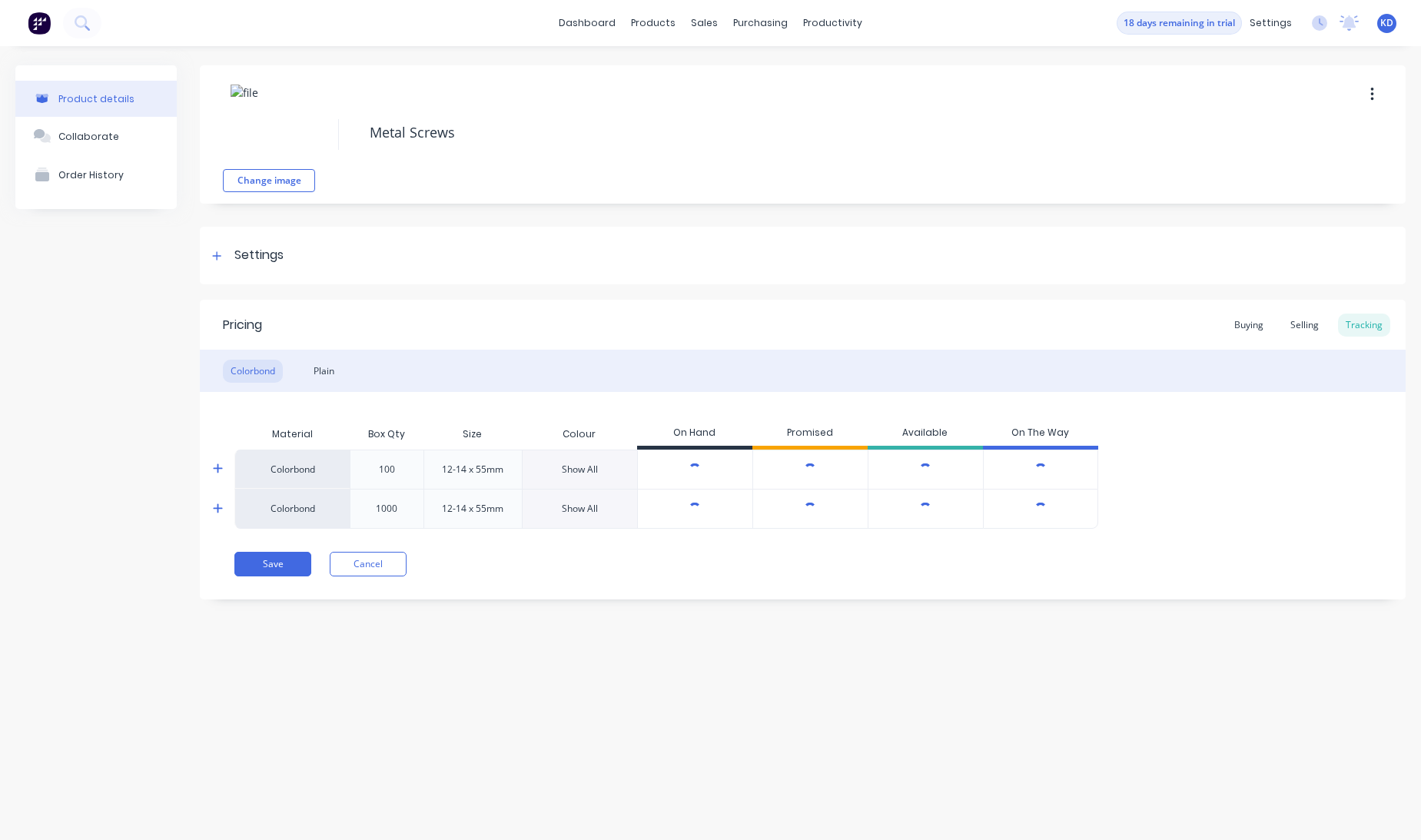
type textarea "x"
click at [218, 467] on icon at bounding box center [217, 468] width 9 height 9
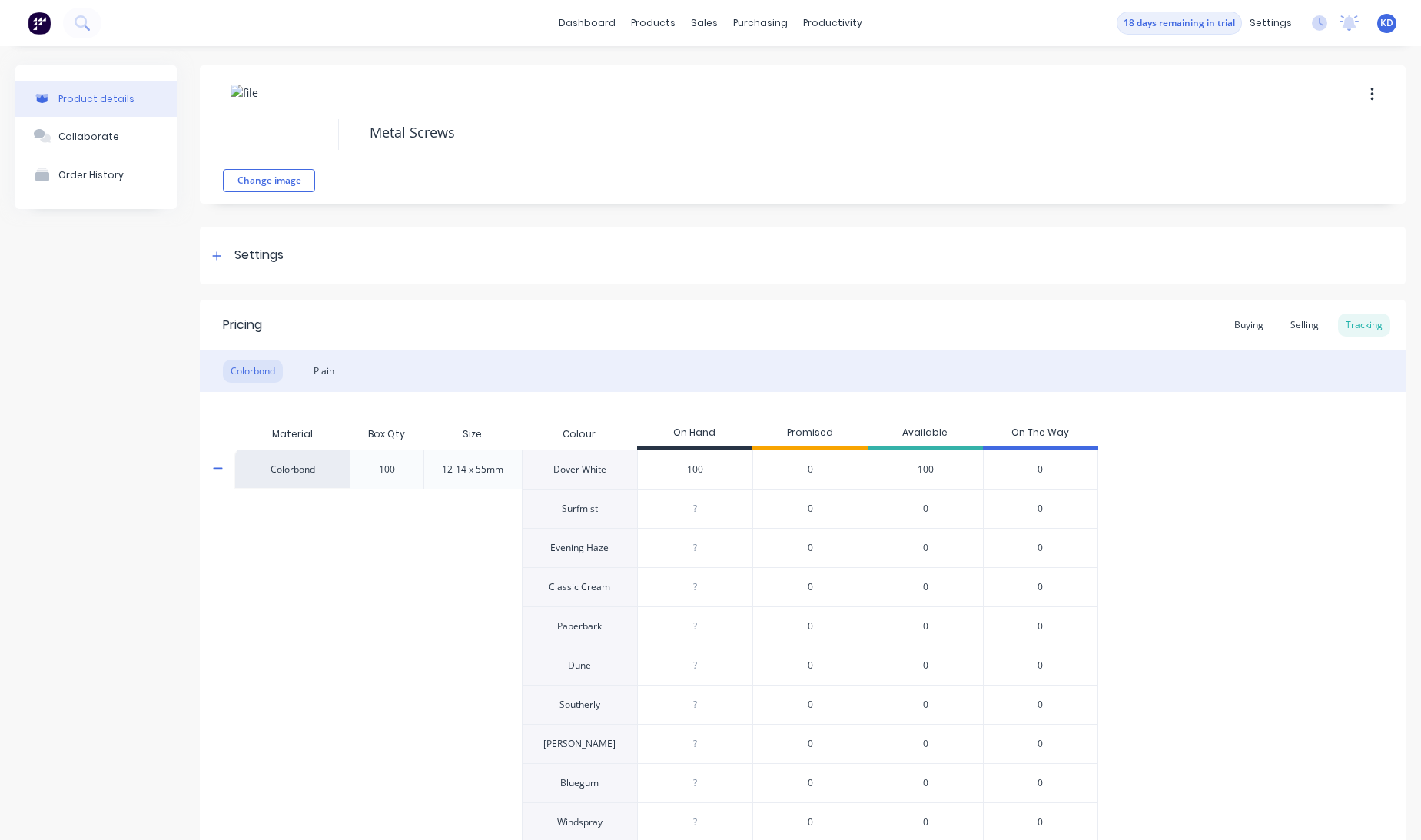
click at [196, 463] on div "Product details Collaborate Order History Change image Metal Screws Settings Pr…" at bounding box center [711, 755] width 1390 height 1380
click at [716, 73] on div at bounding box center [707, 74] width 23 height 14
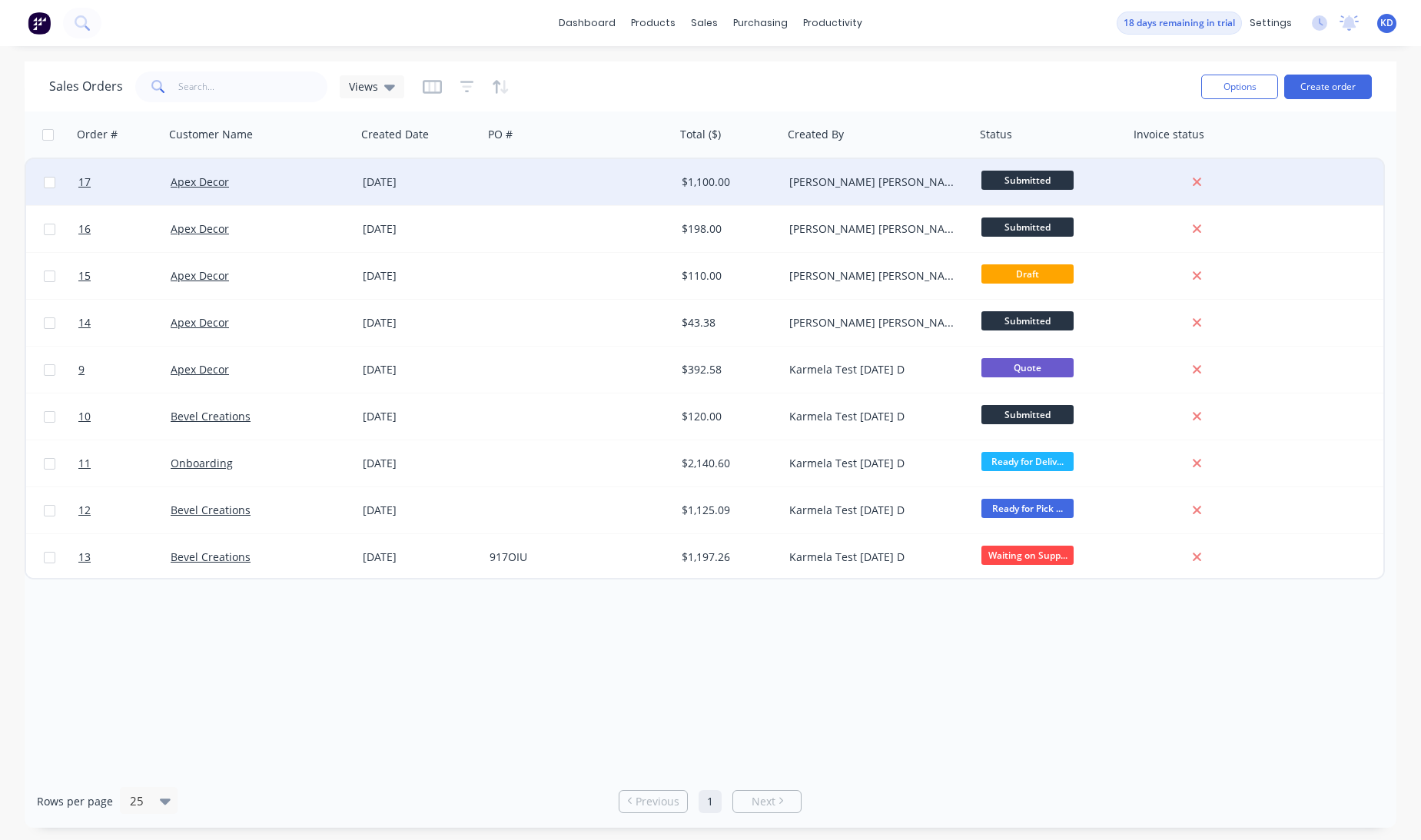
click at [564, 179] on div at bounding box center [580, 182] width 193 height 46
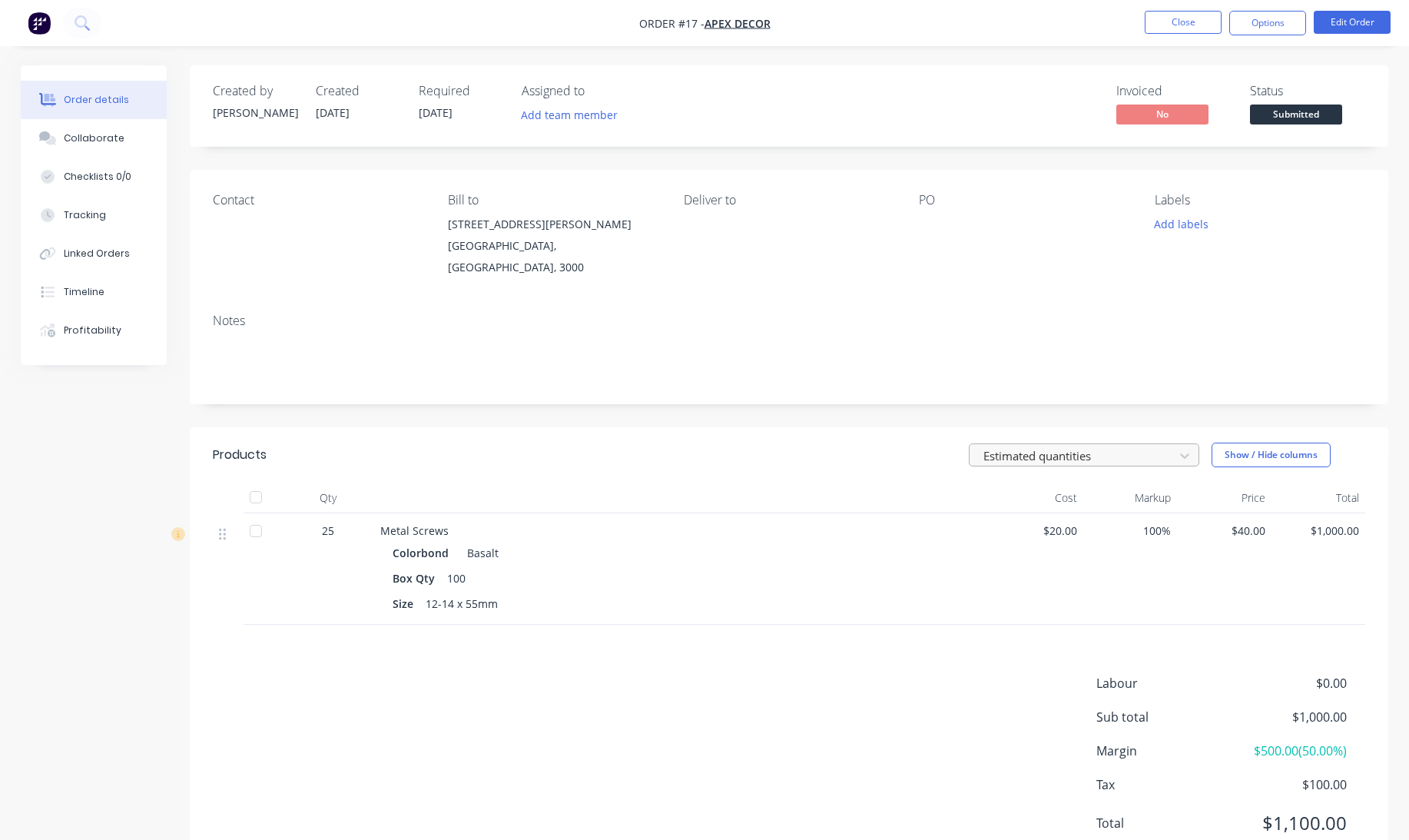
click at [1083, 445] on div at bounding box center [1074, 454] width 185 height 19
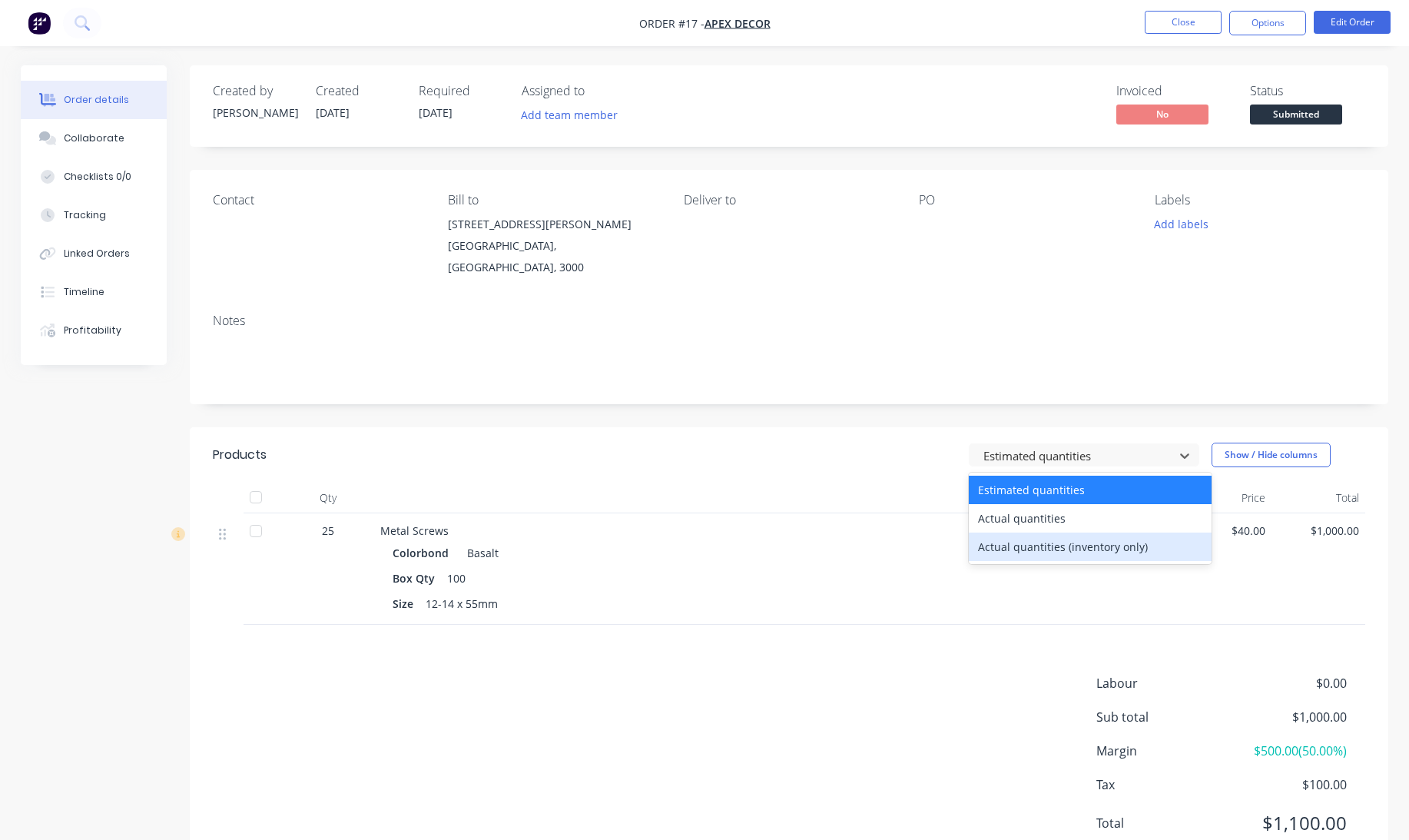
click at [1045, 532] on div "Actual quantities (inventory only)" at bounding box center [1090, 546] width 243 height 29
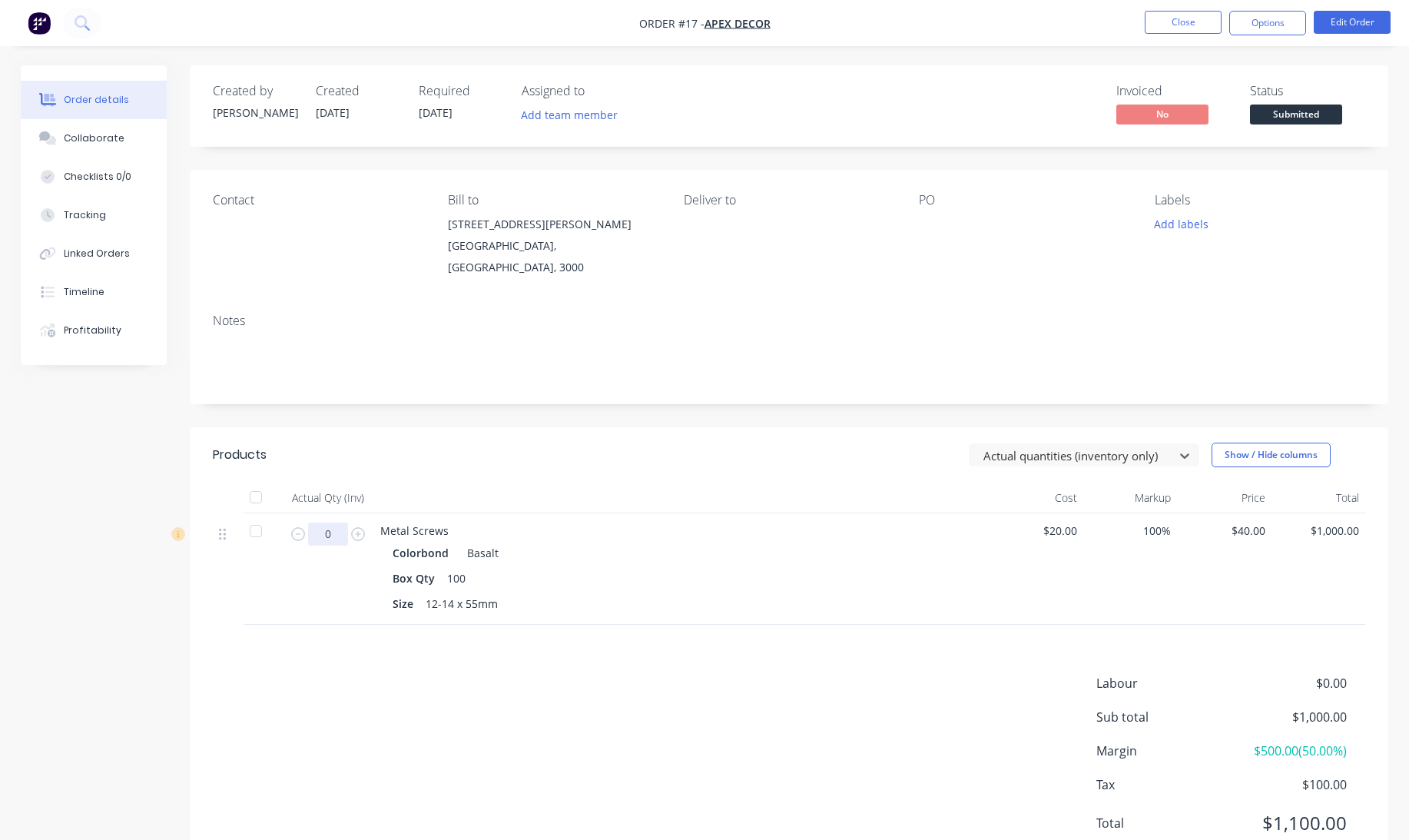
click at [327, 522] on input "0" at bounding box center [328, 533] width 39 height 23
type input "50"
click at [796, 731] on div "Labour $0.00 Sub total $1,000.00 Margin $500.00 ( 50.00 %) Tax $100.00 Total $1…" at bounding box center [789, 763] width 1152 height 179
click at [854, 778] on div "Labour $0.00 Sub total $1,000.00 Margin $500.00 ( 50.00 %) Tax $100.00 Total $1…" at bounding box center [789, 763] width 1152 height 179
click at [1271, 26] on button "Options" at bounding box center [1268, 23] width 77 height 25
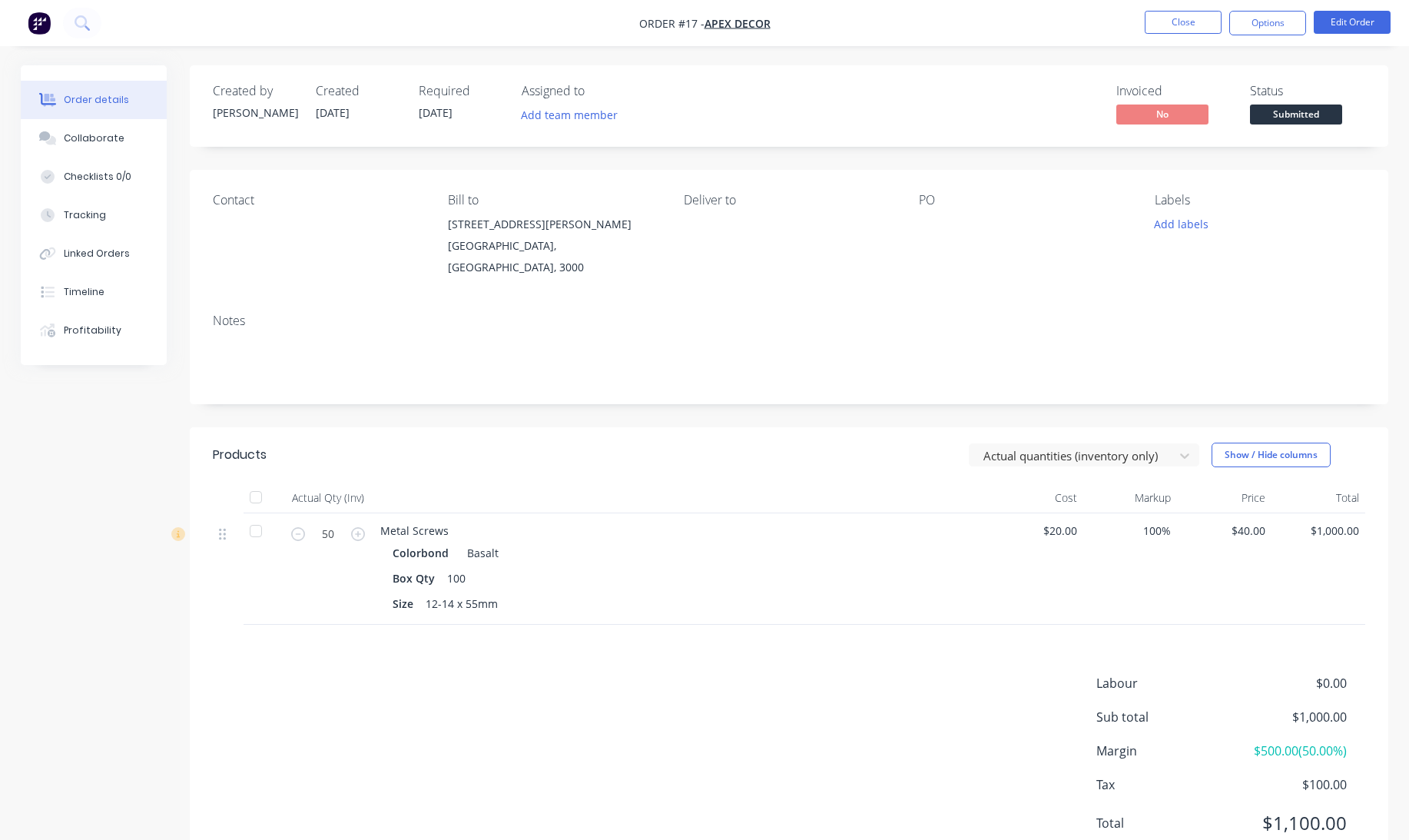
click at [804, 728] on div "Labour $0.00 Sub total $1,000.00 Margin $500.00 ( 50.00 %) Tax $100.00 Total $1…" at bounding box center [789, 763] width 1152 height 179
click at [1173, 24] on button "Close" at bounding box center [1184, 22] width 77 height 23
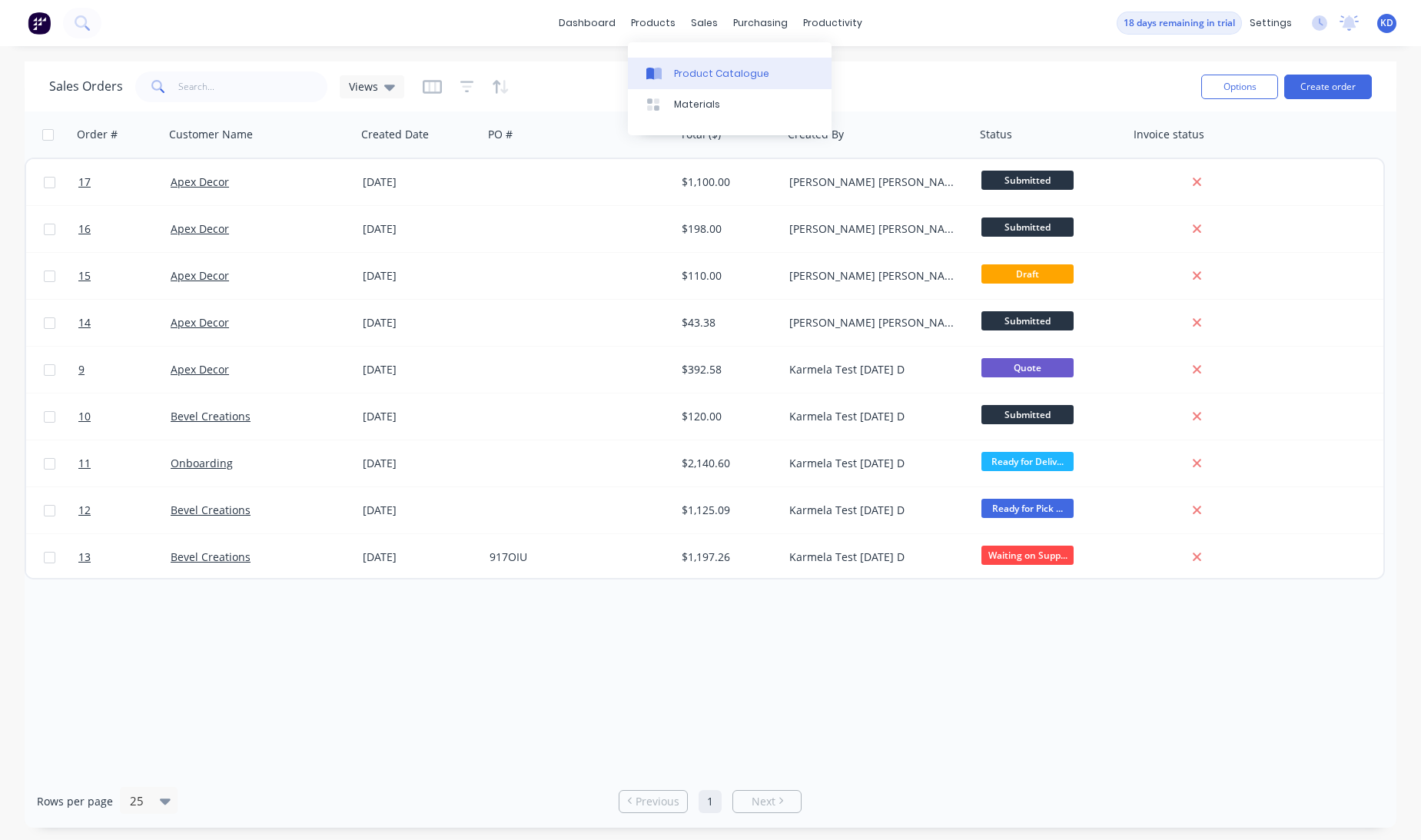
click at [677, 69] on div "Product Catalogue" at bounding box center [722, 74] width 96 height 14
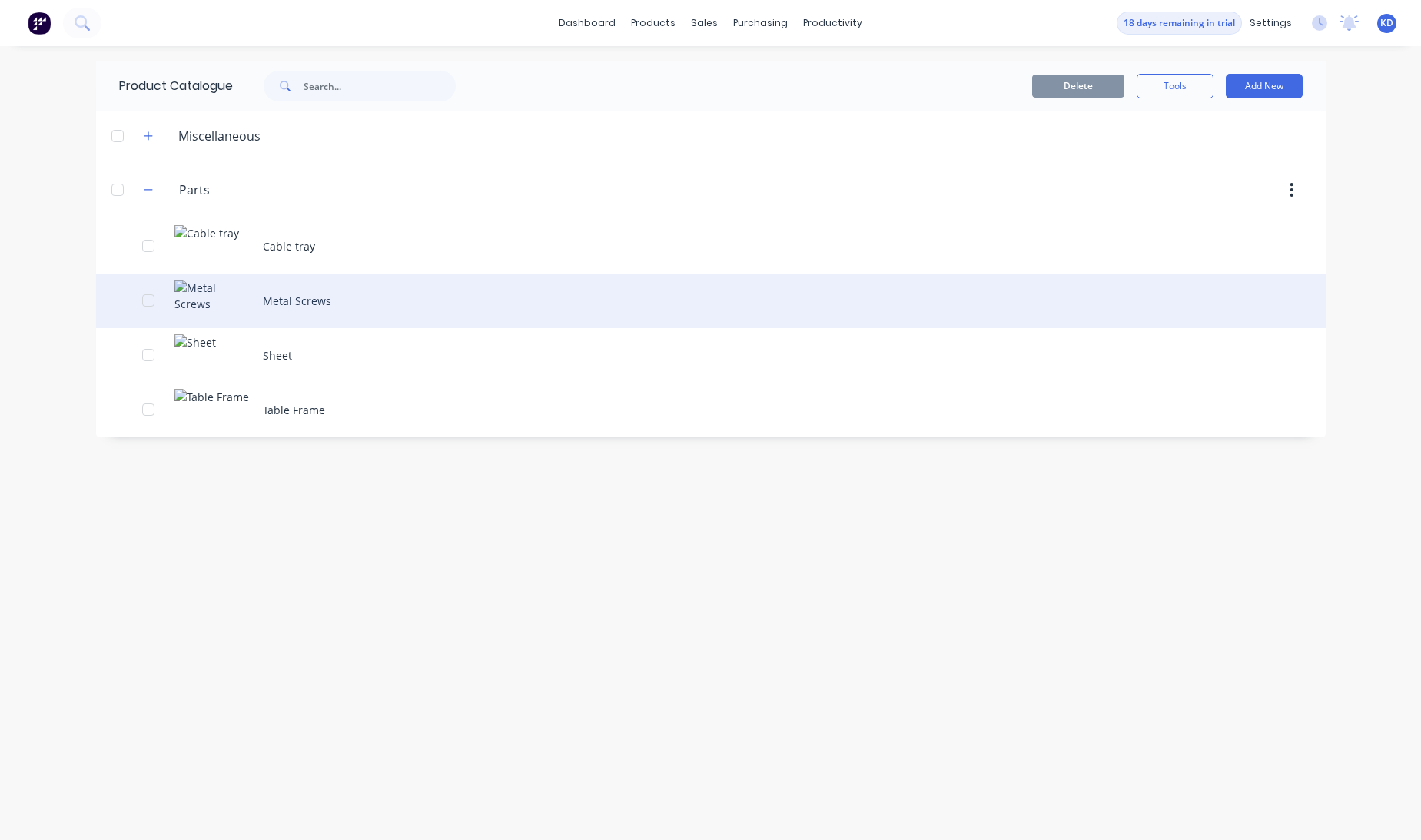
click at [275, 302] on div "Metal Screws" at bounding box center [710, 300] width 1229 height 54
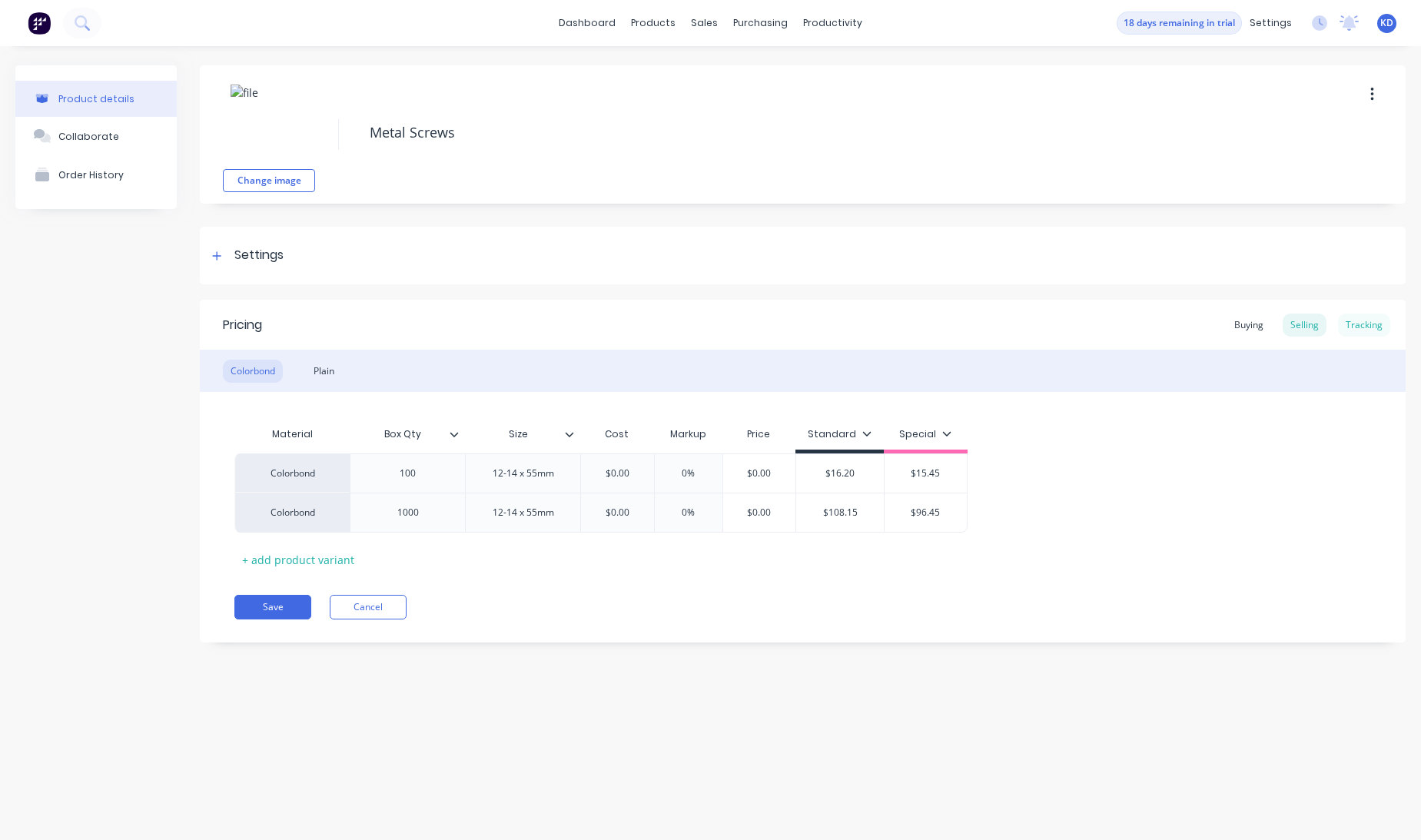
click at [1379, 319] on div "Tracking" at bounding box center [1364, 325] width 52 height 23
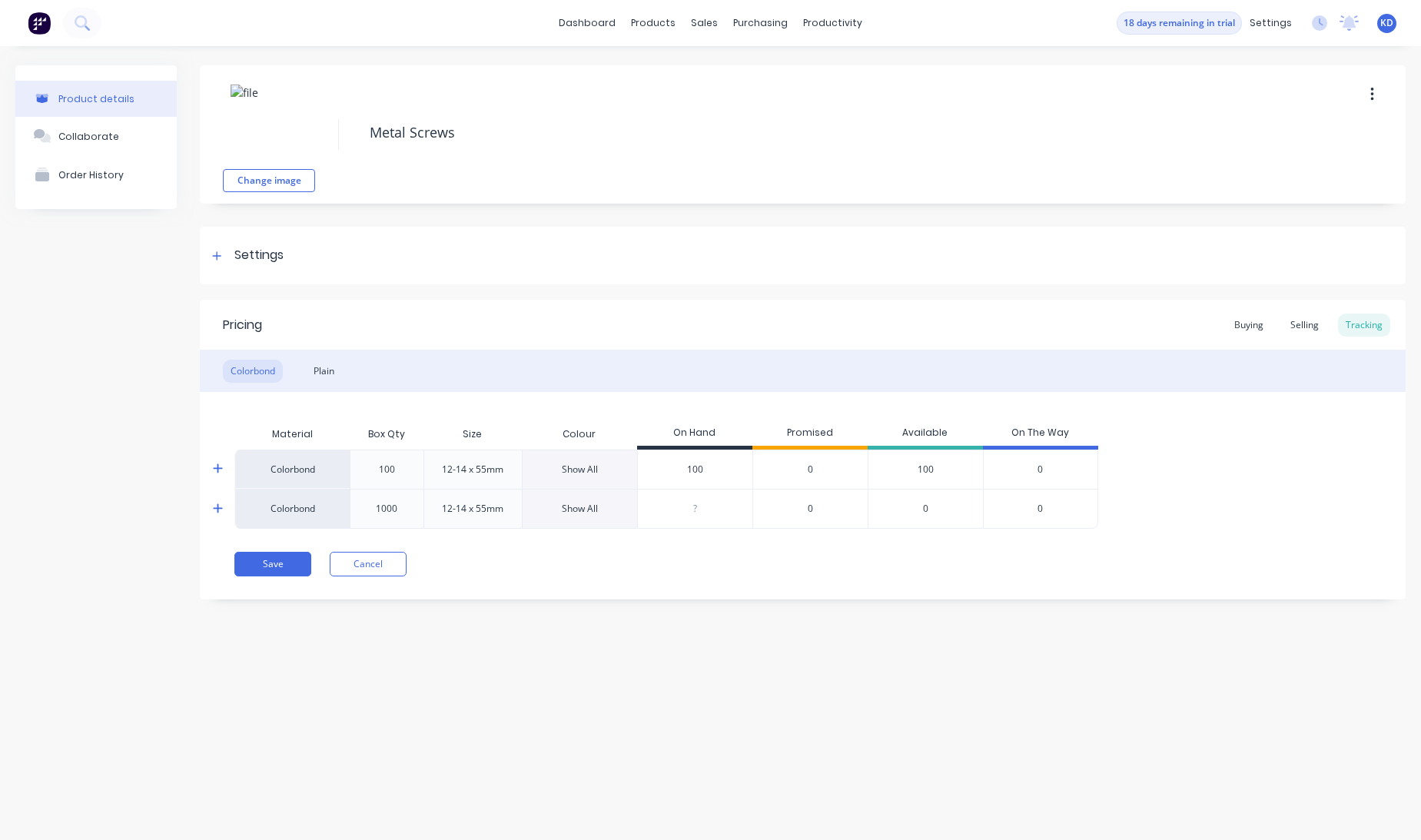
click at [217, 463] on icon at bounding box center [218, 469] width 10 height 12
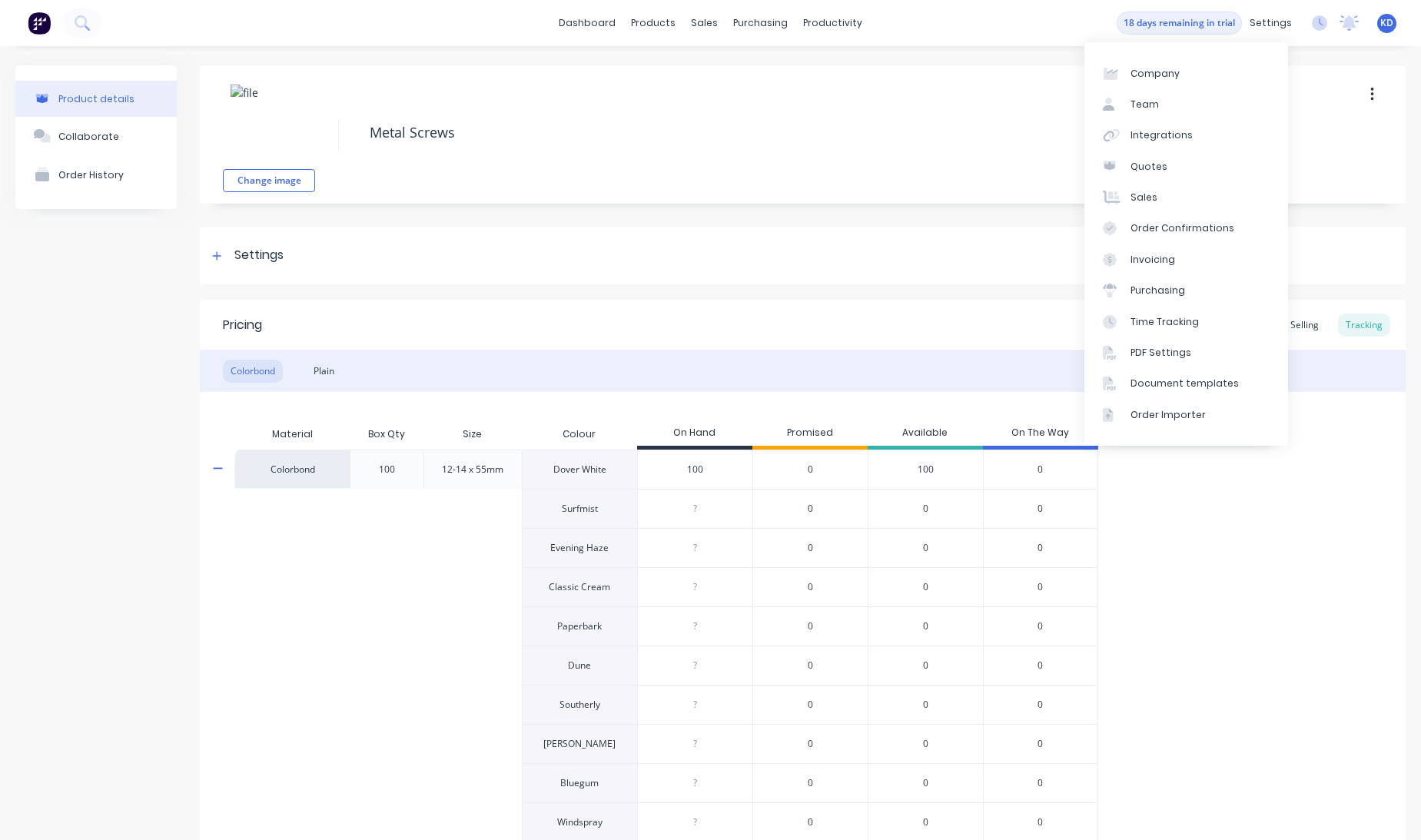
click at [131, 461] on div "Product details Collaborate Order History" at bounding box center [96, 755] width 161 height 1380
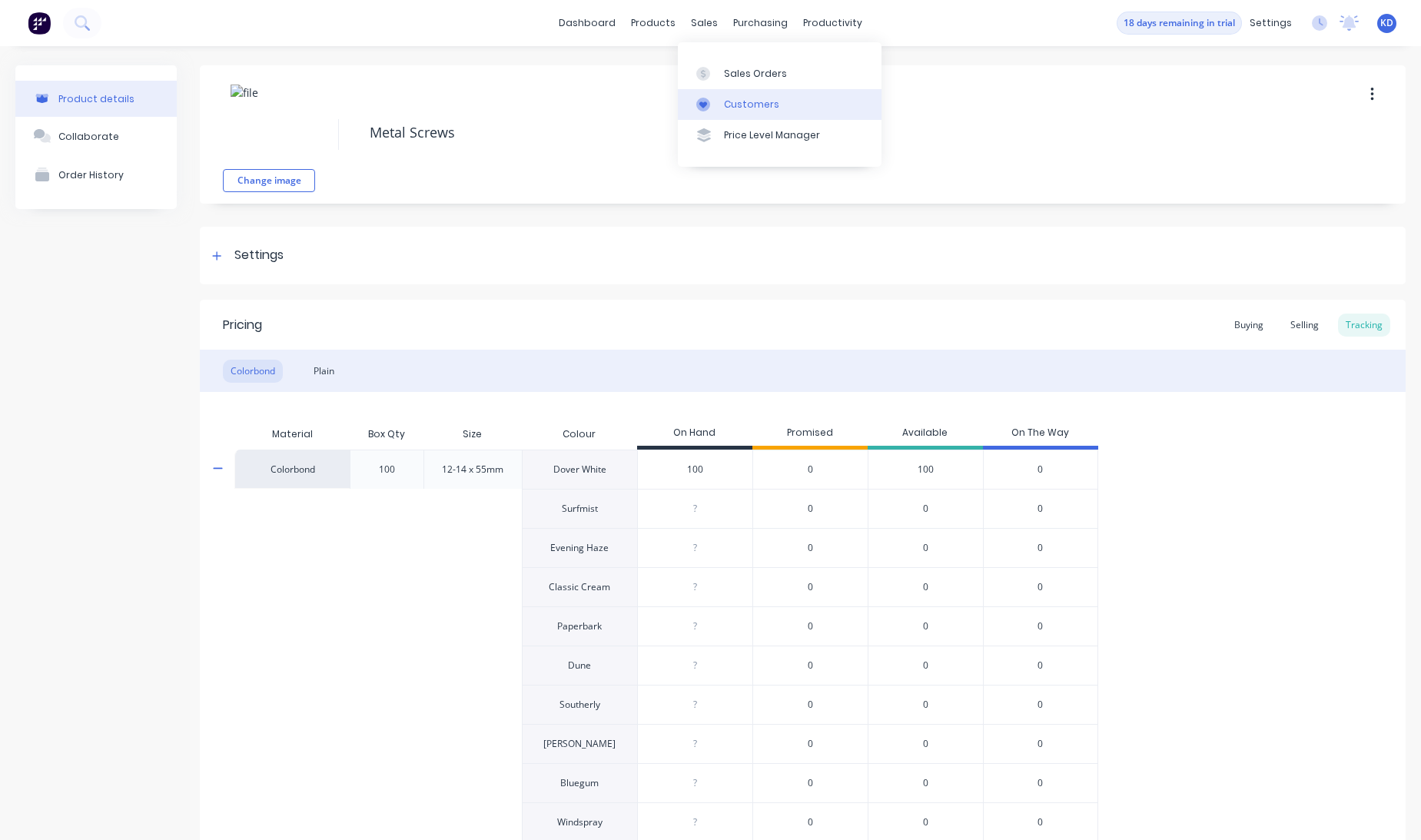
click at [752, 107] on div "Customers" at bounding box center [751, 105] width 55 height 14
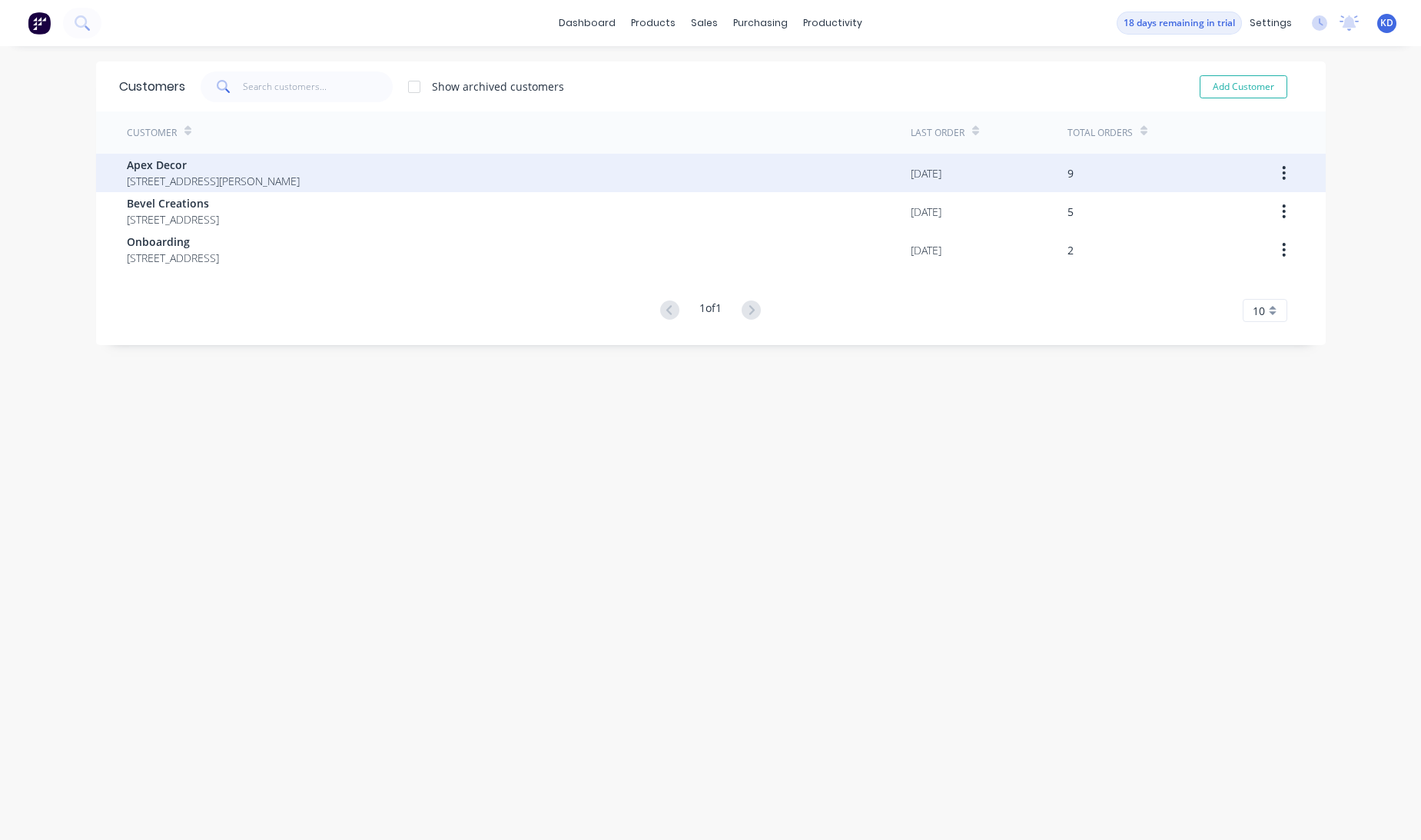
click at [478, 168] on div "Apex Decor [STREET_ADDRESS][PERSON_NAME]" at bounding box center [518, 173] width 784 height 38
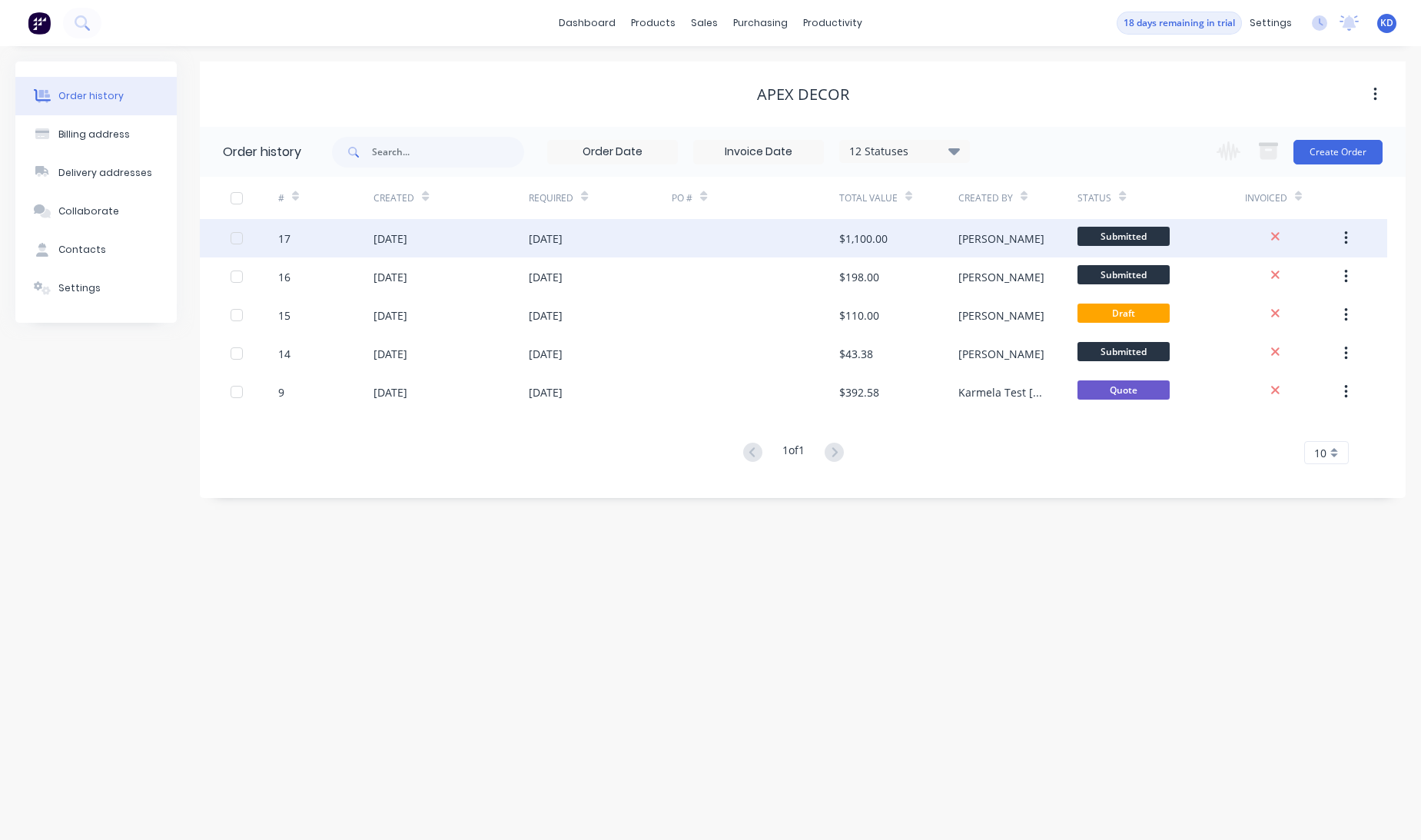
click at [974, 238] on div "[PERSON_NAME]" at bounding box center [1001, 238] width 86 height 16
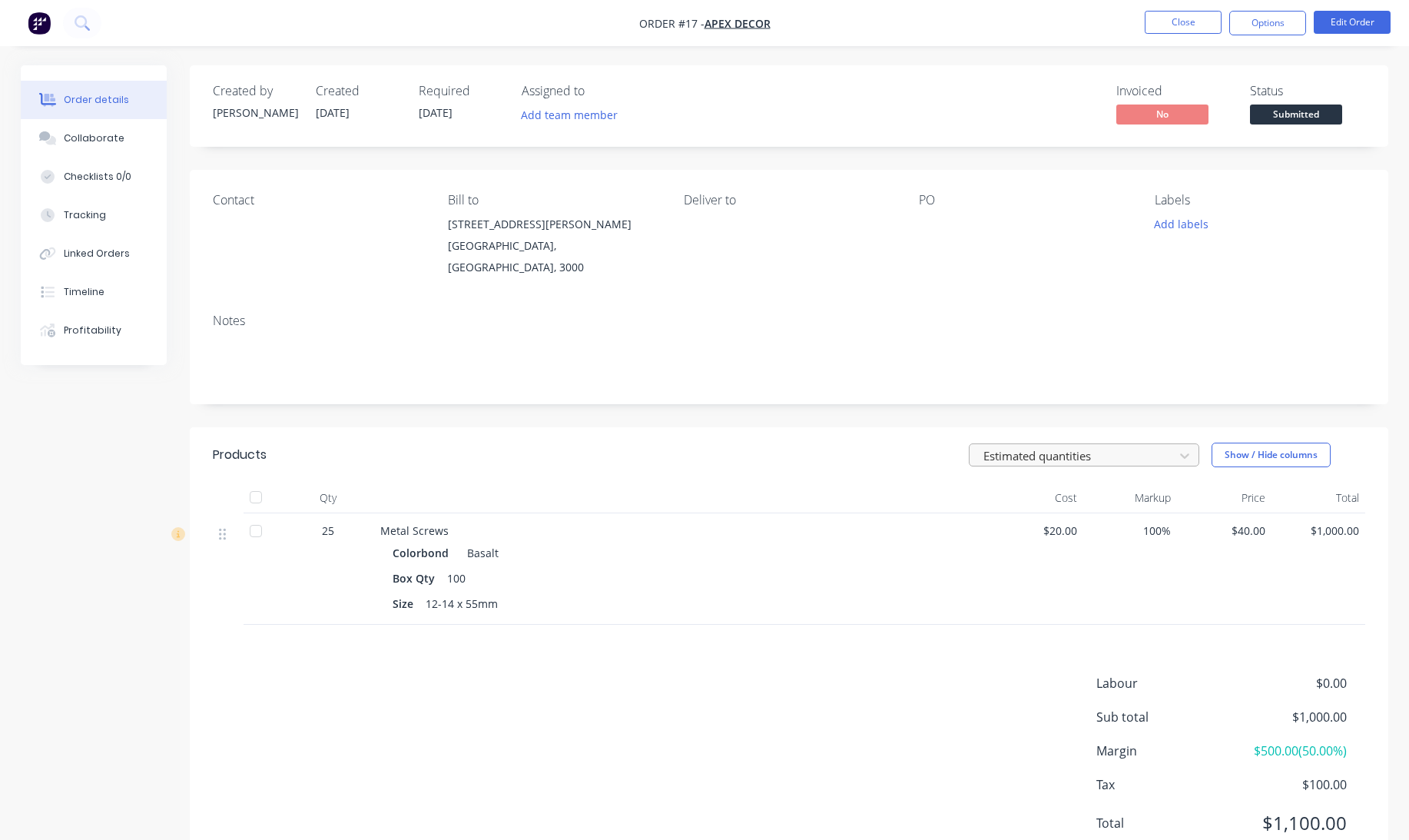
click at [1124, 445] on div at bounding box center [1074, 454] width 185 height 19
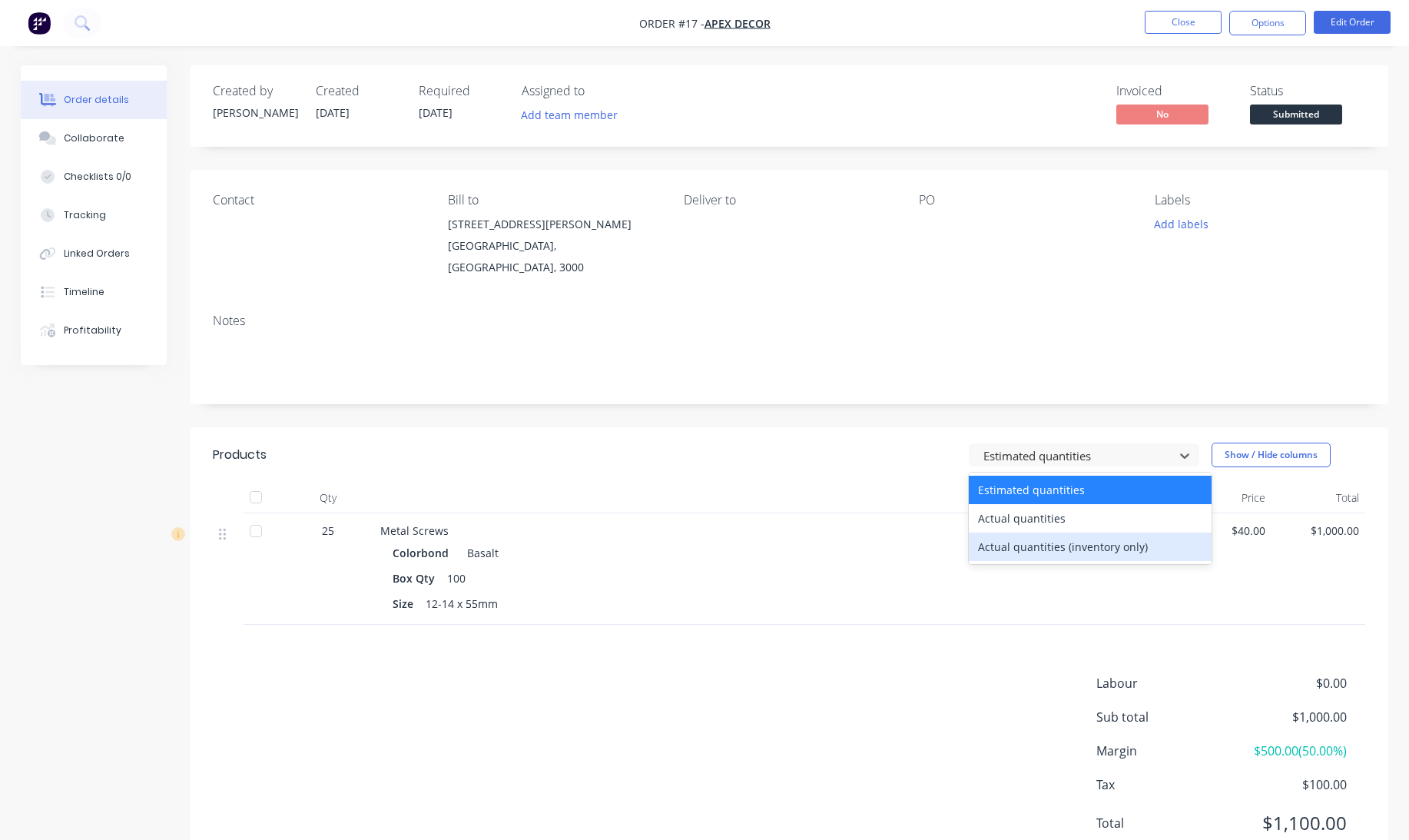
click at [1034, 532] on div "Actual quantities (inventory only)" at bounding box center [1090, 546] width 243 height 29
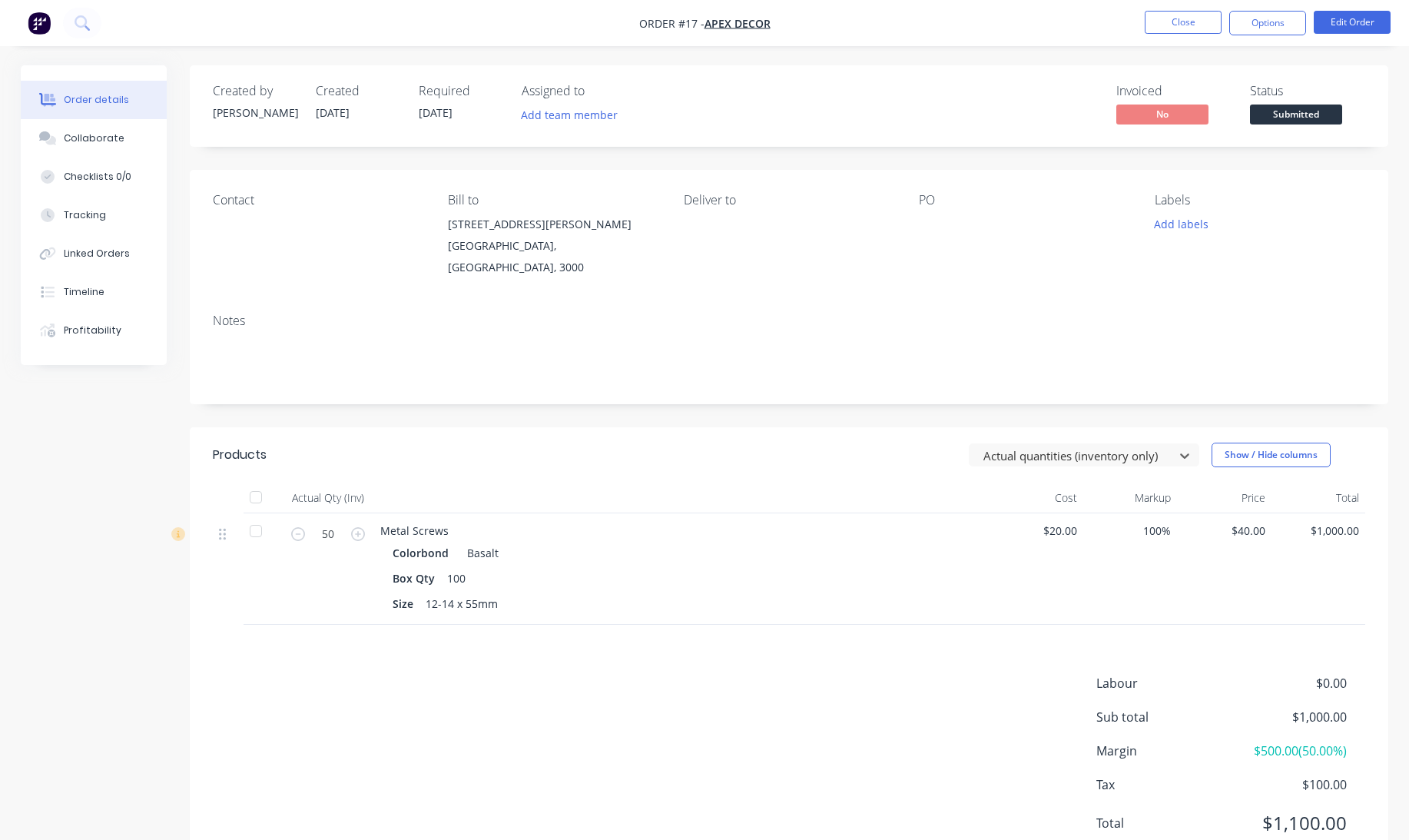
drag, startPoint x: 745, startPoint y: 695, endPoint x: 560, endPoint y: 629, distance: 196.4
click at [744, 695] on div "Labour $0.00 Sub total $1,000.00 Margin $500.00 ( 50.00 %) Tax $100.00 Total $1…" at bounding box center [789, 763] width 1152 height 179
click at [331, 522] on input "50" at bounding box center [328, 533] width 39 height 23
click at [634, 747] on div "Labour $0.00 Sub total $1,000.00 Margin $500.00 ( 50.00 %) Tax $100.00 Total $1…" at bounding box center [789, 763] width 1152 height 179
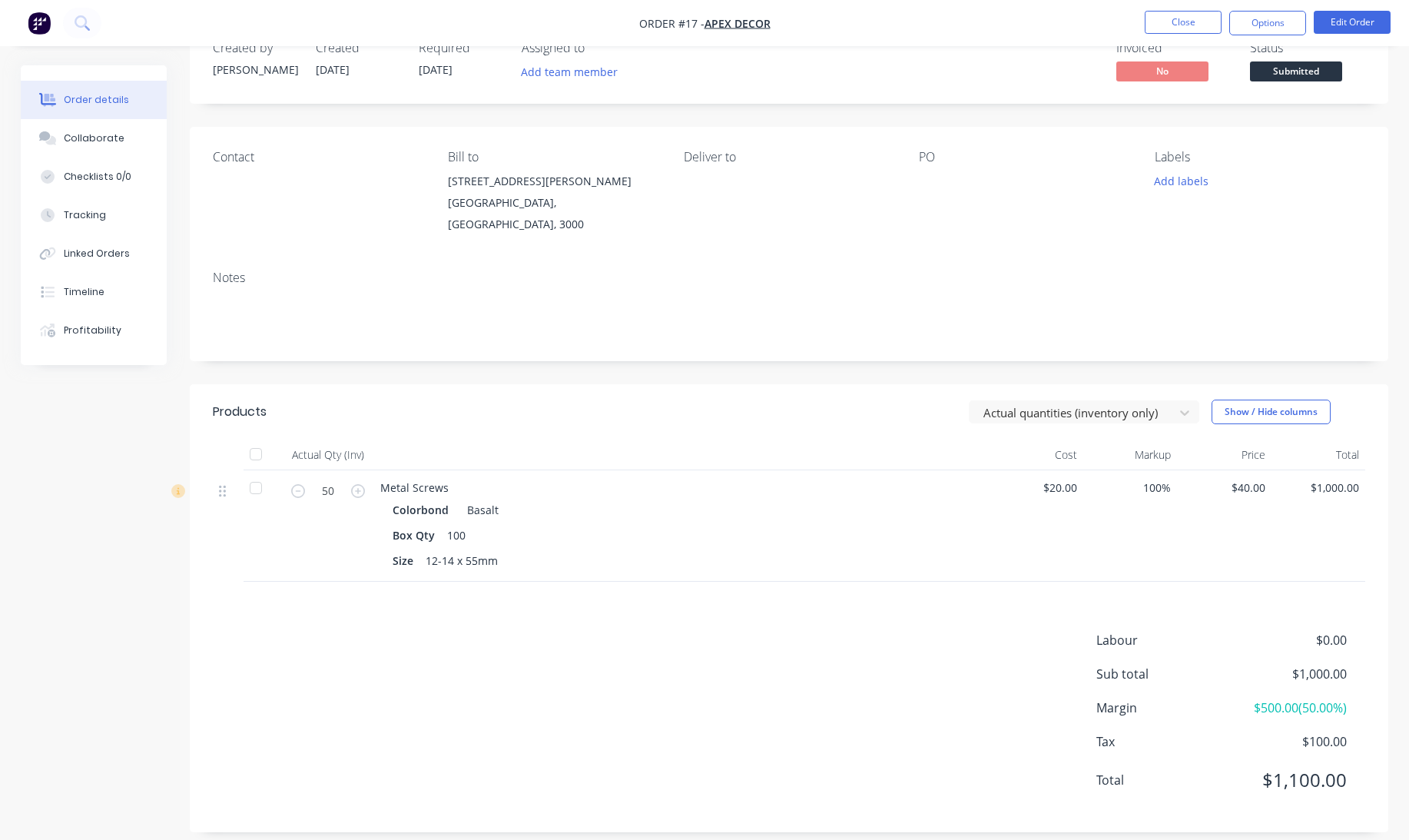
click at [726, 683] on div "Labour $0.00 Sub total $1,000.00 Margin $500.00 ( 50.00 %) Tax $100.00 Total $1…" at bounding box center [789, 720] width 1152 height 179
click at [1274, 24] on button "Options" at bounding box center [1268, 23] width 77 height 25
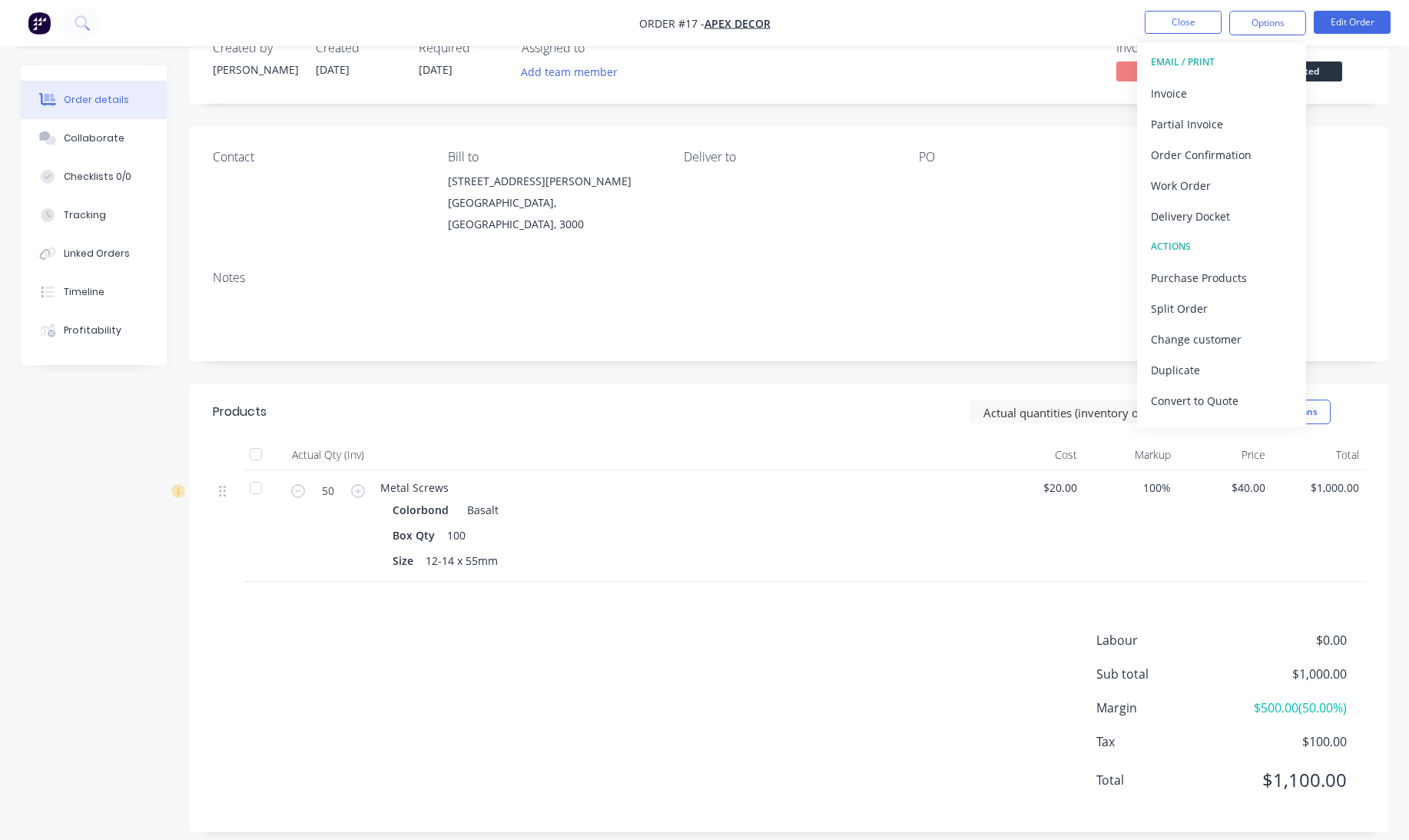
click at [844, 686] on div "Labour $0.00 Sub total $1,000.00 Margin $500.00 ( 50.00 %) Tax $100.00 Total $1…" at bounding box center [789, 720] width 1152 height 179
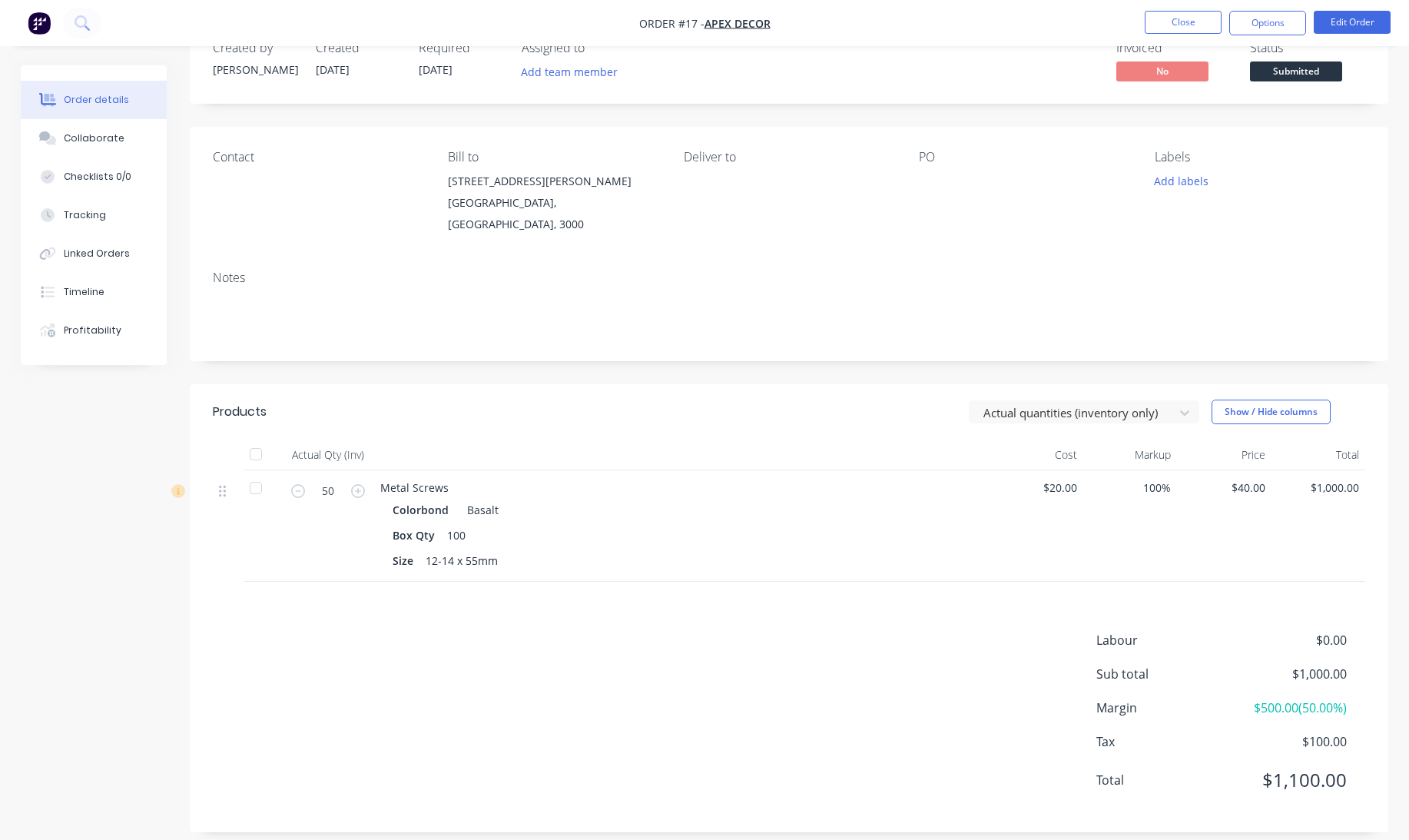
click at [883, 601] on div "Products Actual quantities (inventory only) Show / Hide columns Actual Qty (Inv…" at bounding box center [789, 608] width 1199 height 448
click at [1179, 16] on button "Close" at bounding box center [1184, 22] width 77 height 23
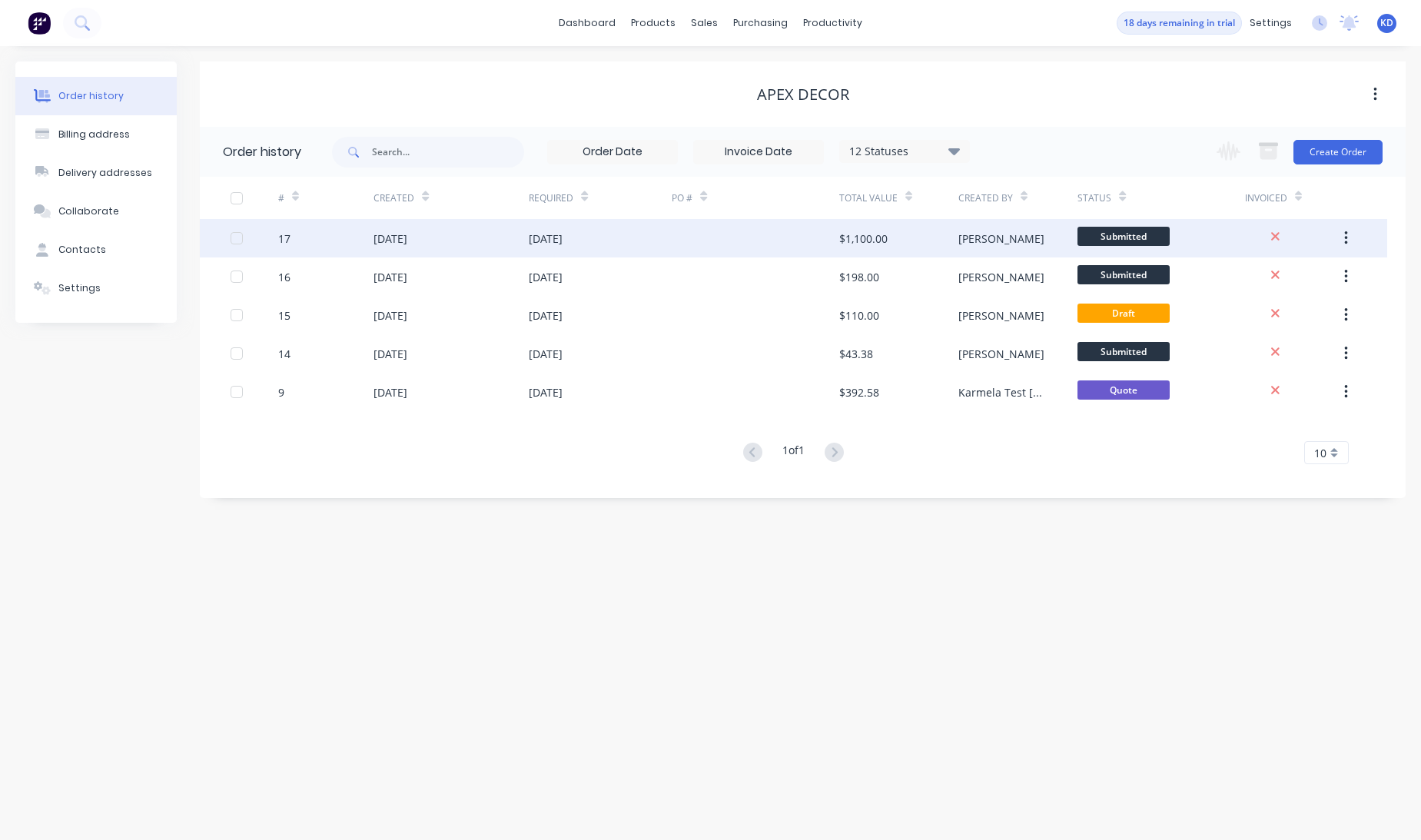
click at [463, 246] on div "[DATE]" at bounding box center [450, 238] width 155 height 38
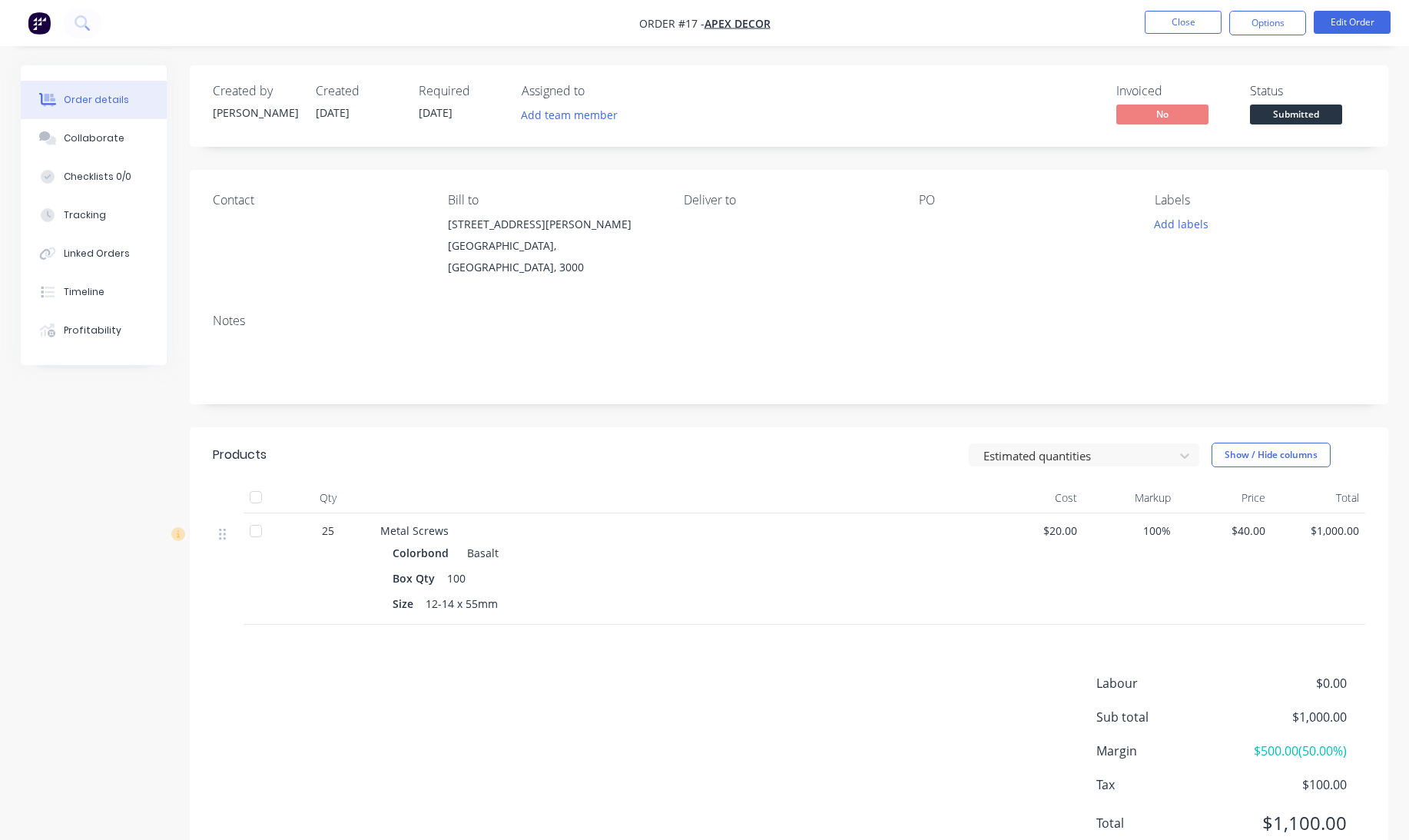
click at [705, 598] on div "Size 12-14 x 55mm" at bounding box center [681, 603] width 578 height 23
click at [1160, 12] on button "Close" at bounding box center [1184, 22] width 77 height 23
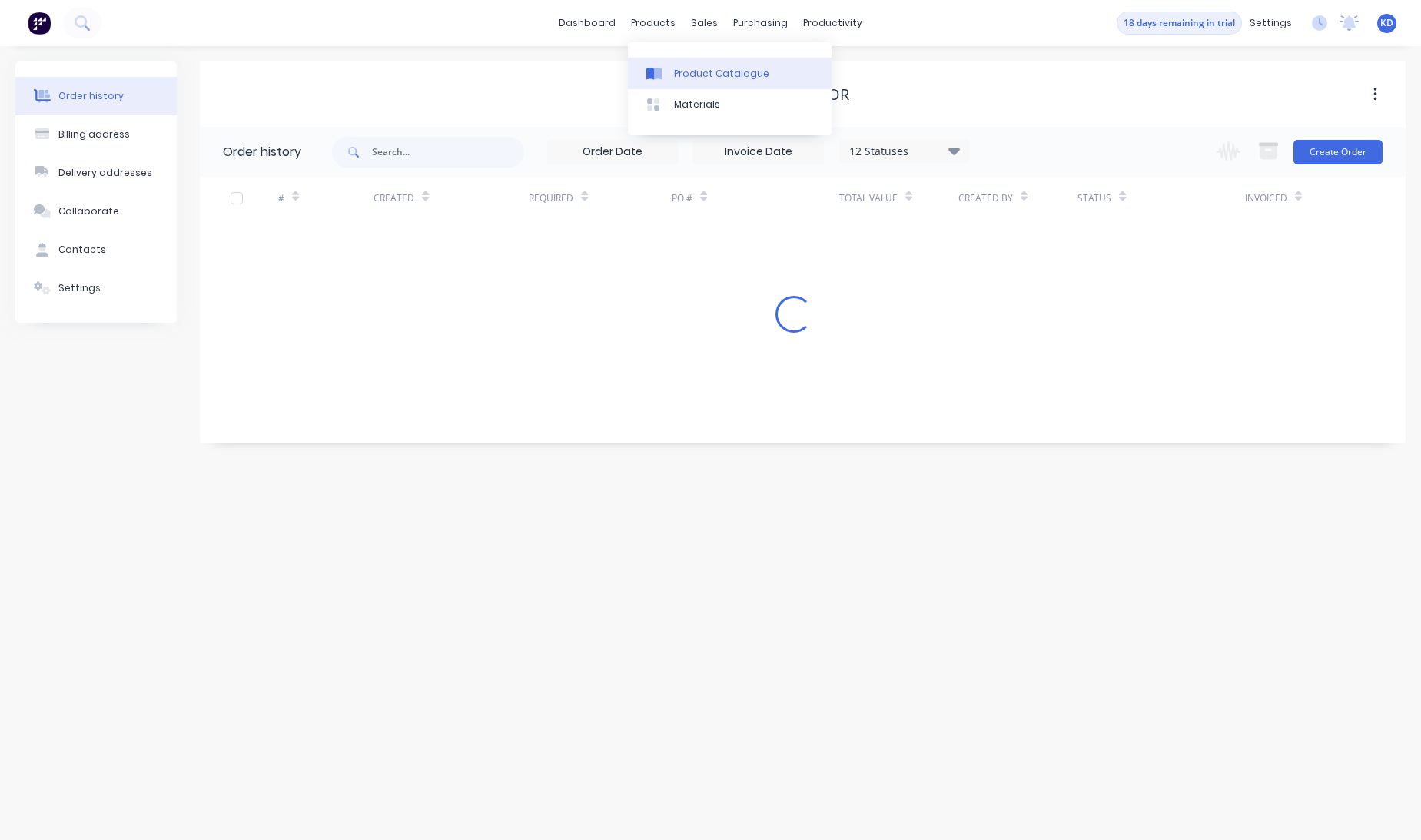
click at [692, 64] on link "Product Catalogue" at bounding box center [730, 72] width 203 height 31
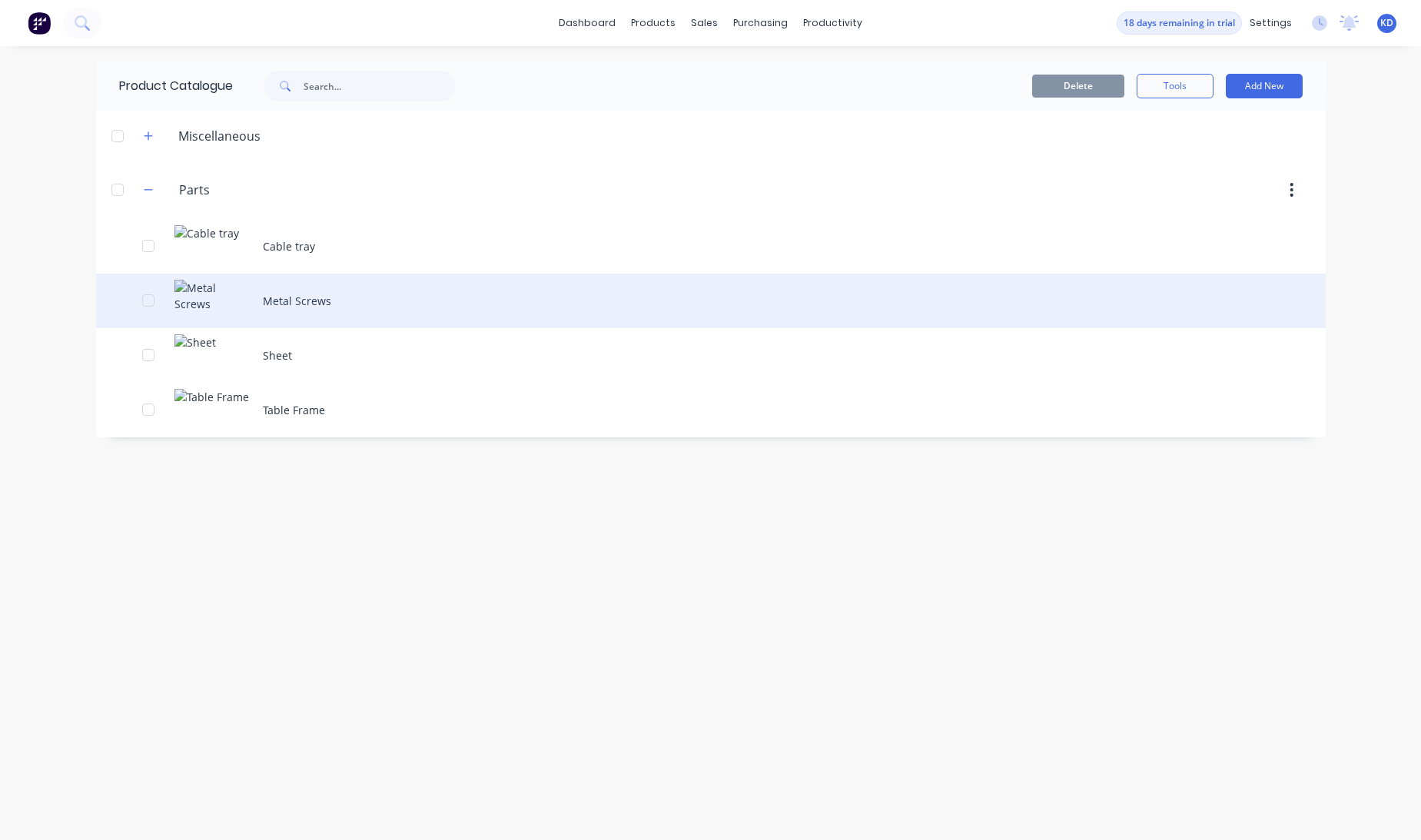
click at [300, 301] on div "Metal Screws" at bounding box center [710, 300] width 1229 height 54
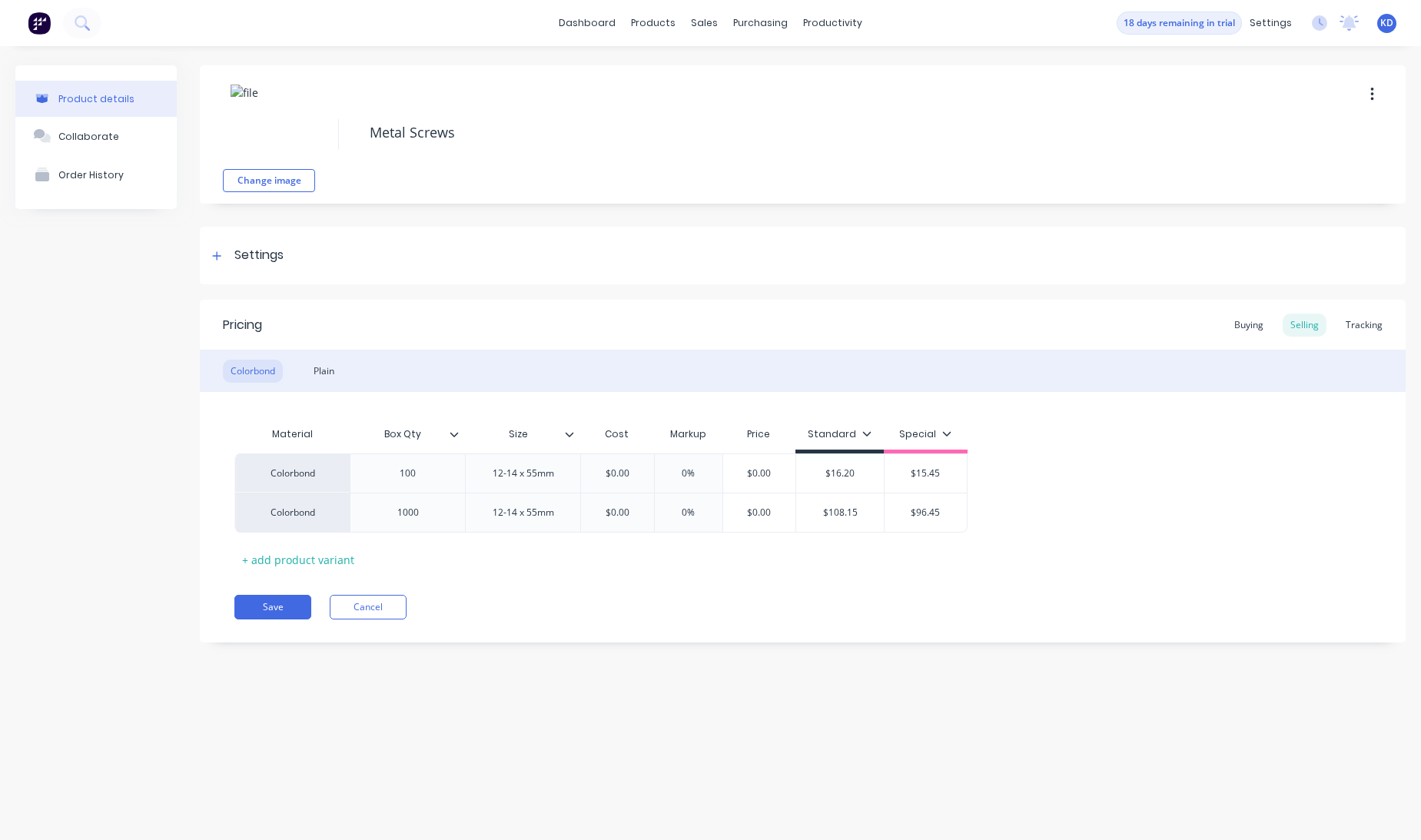
click at [1365, 324] on div "Tracking" at bounding box center [1364, 325] width 52 height 23
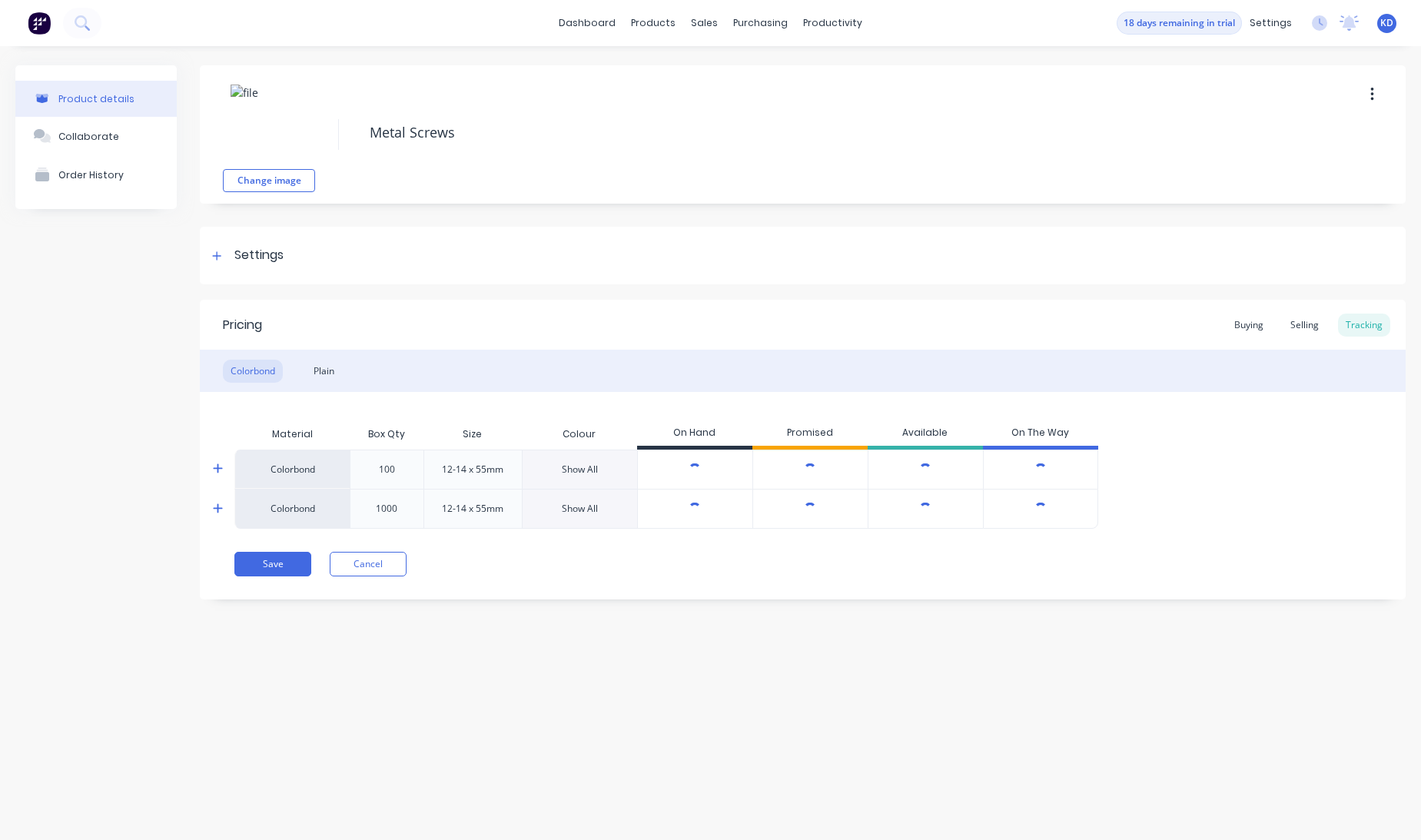
type textarea "x"
click at [219, 460] on div at bounding box center [227, 468] width 31 height 38
click at [212, 468] on div at bounding box center [227, 468] width 31 height 38
click at [220, 467] on icon at bounding box center [218, 469] width 10 height 12
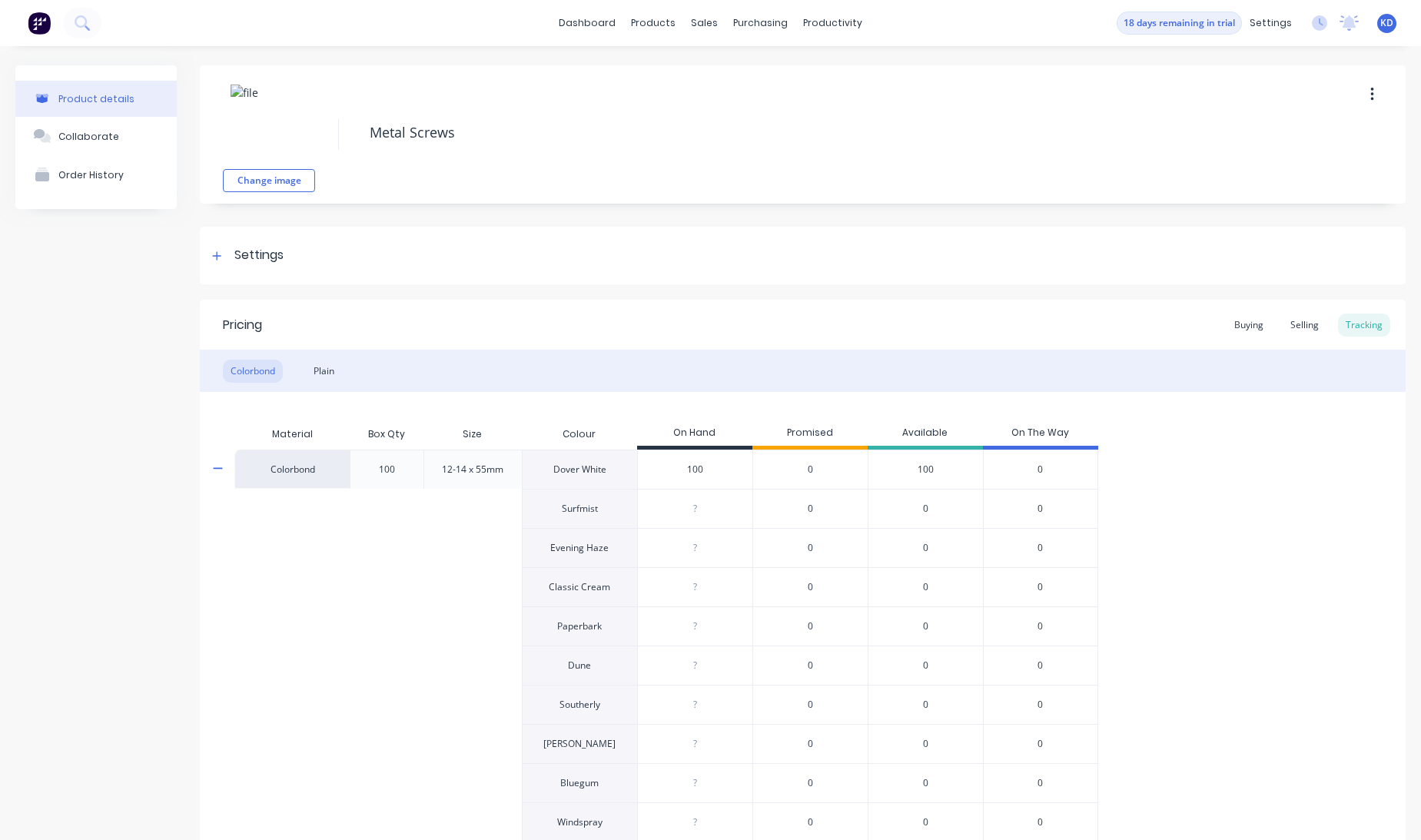
click at [220, 467] on icon at bounding box center [218, 469] width 10 height 12
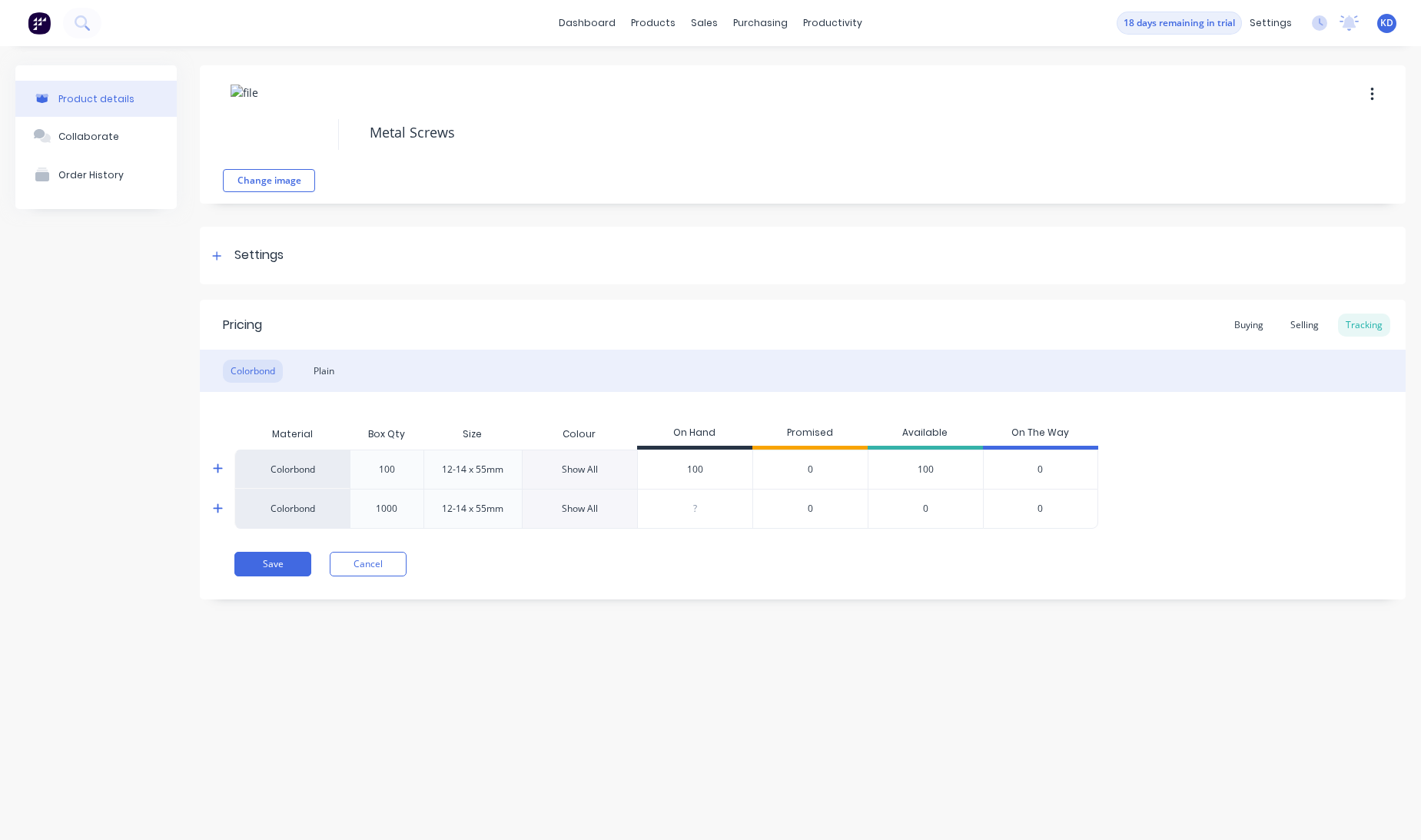
click at [217, 463] on icon at bounding box center [218, 469] width 10 height 12
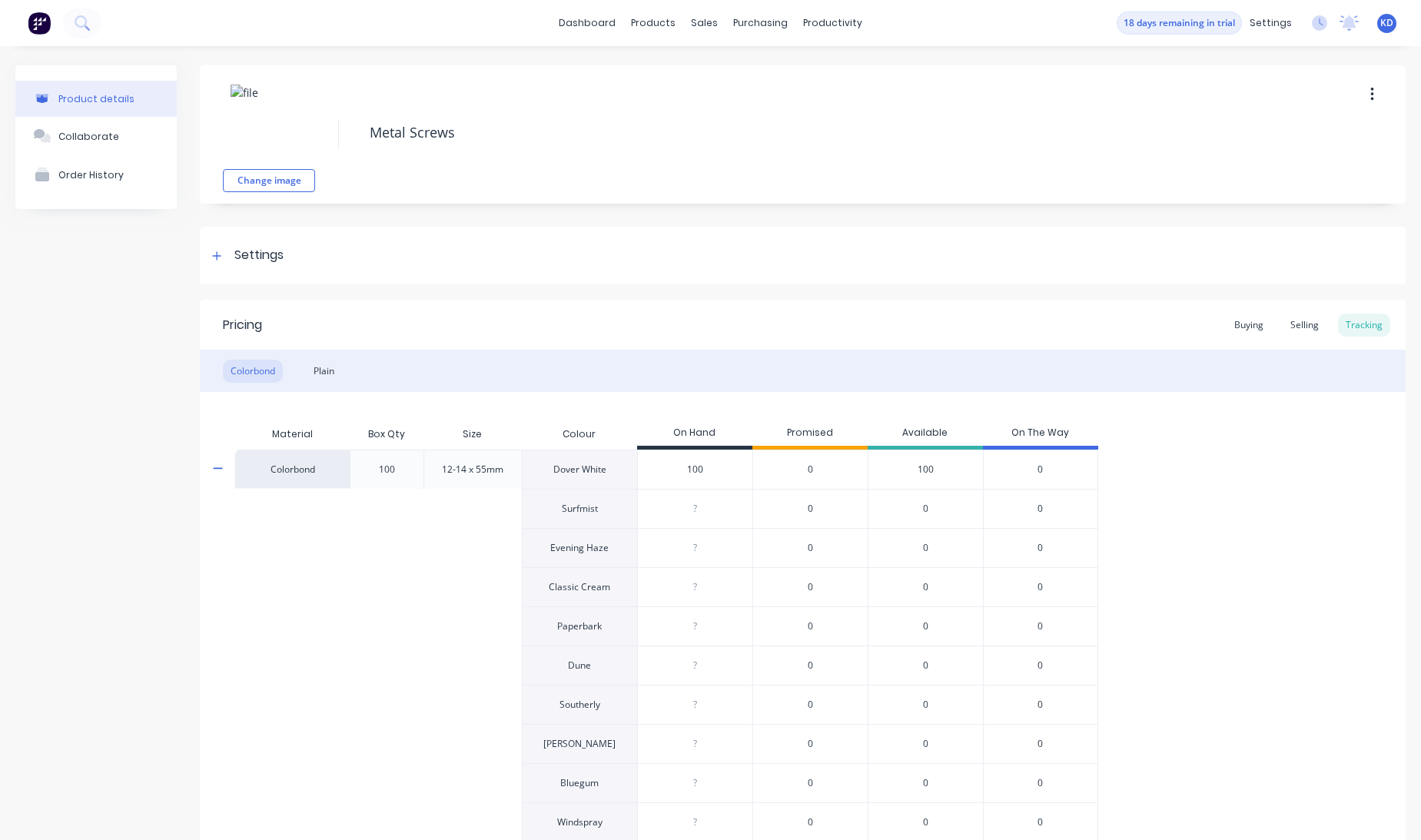
click at [216, 469] on icon at bounding box center [217, 469] width 9 height 2
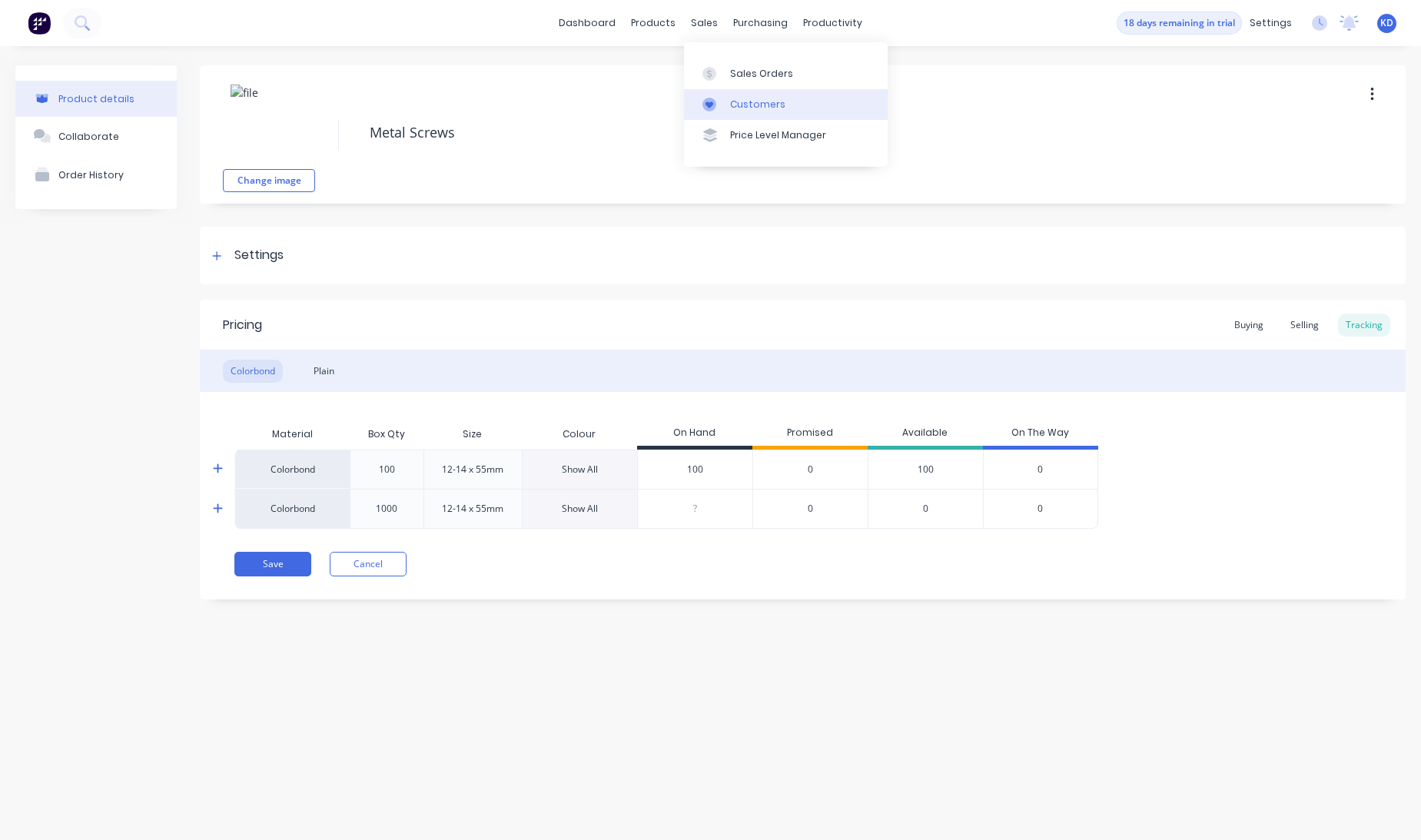
click at [745, 92] on link "Customers" at bounding box center [786, 104] width 203 height 31
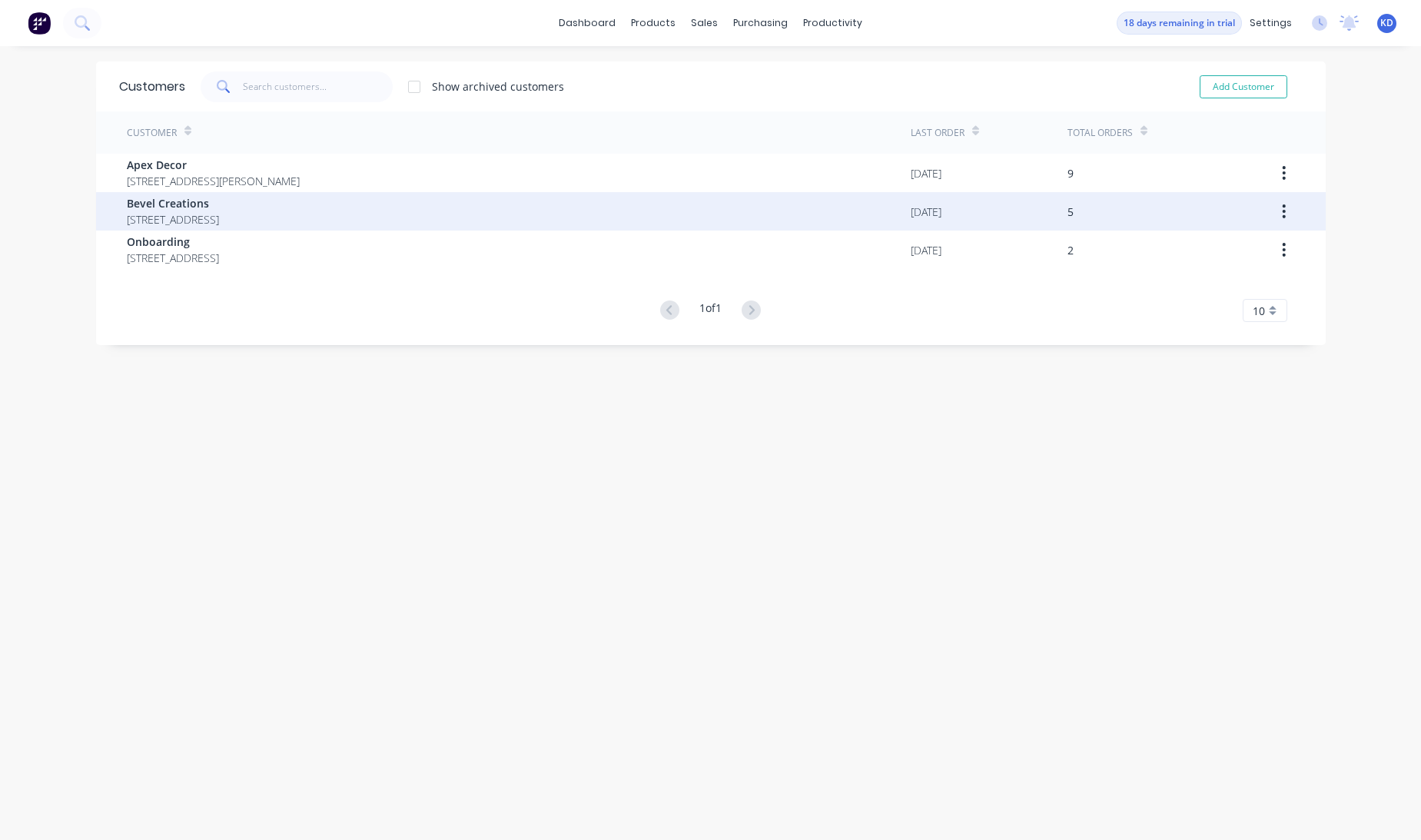
click at [513, 192] on div "Bevel Creations [STREET_ADDRESS]" at bounding box center [518, 211] width 784 height 38
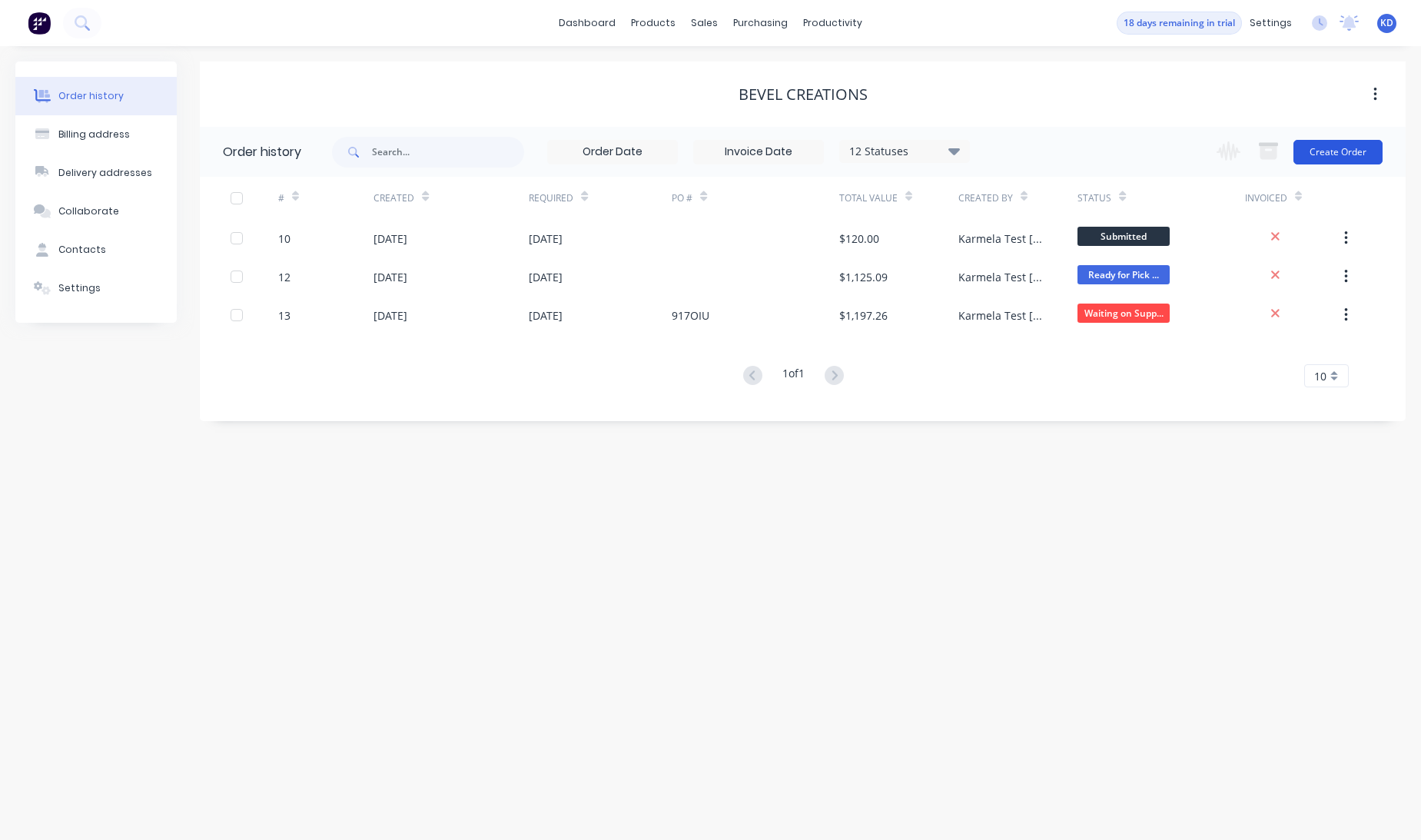
click at [1348, 141] on button "Create Order" at bounding box center [1338, 152] width 89 height 25
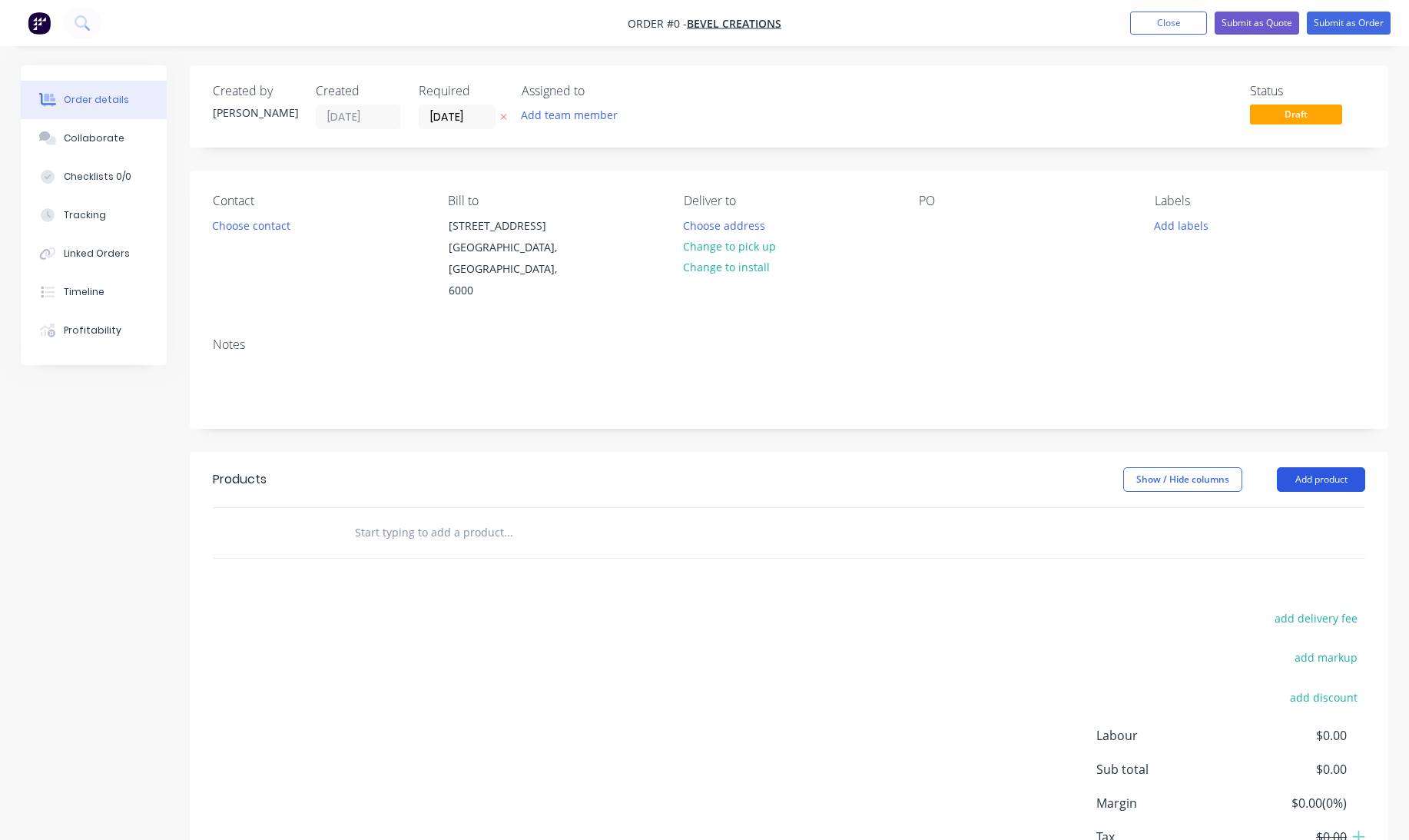
click at [1295, 467] on button "Add product" at bounding box center [1322, 479] width 89 height 25
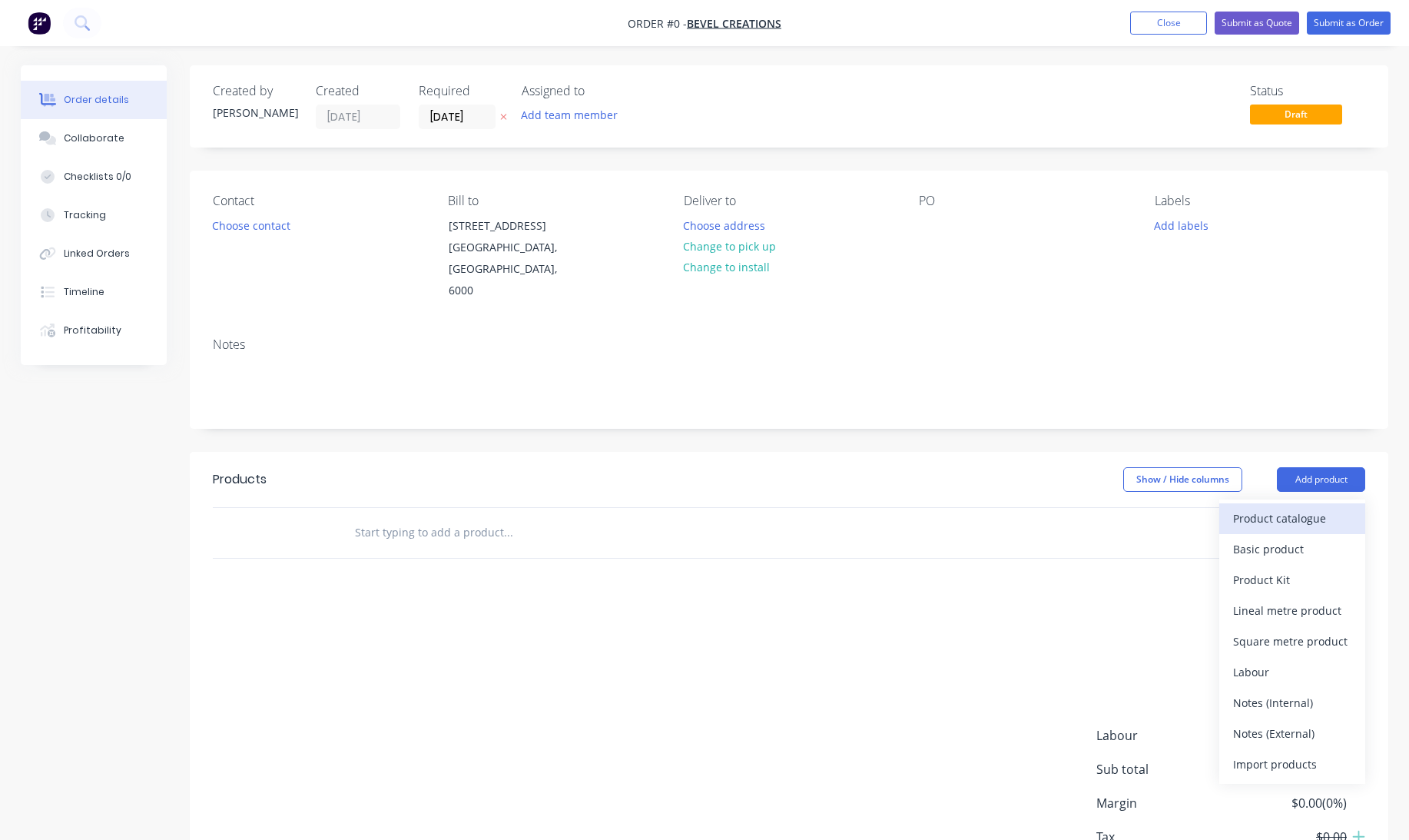
click at [1292, 507] on div "Product catalogue" at bounding box center [1292, 518] width 118 height 23
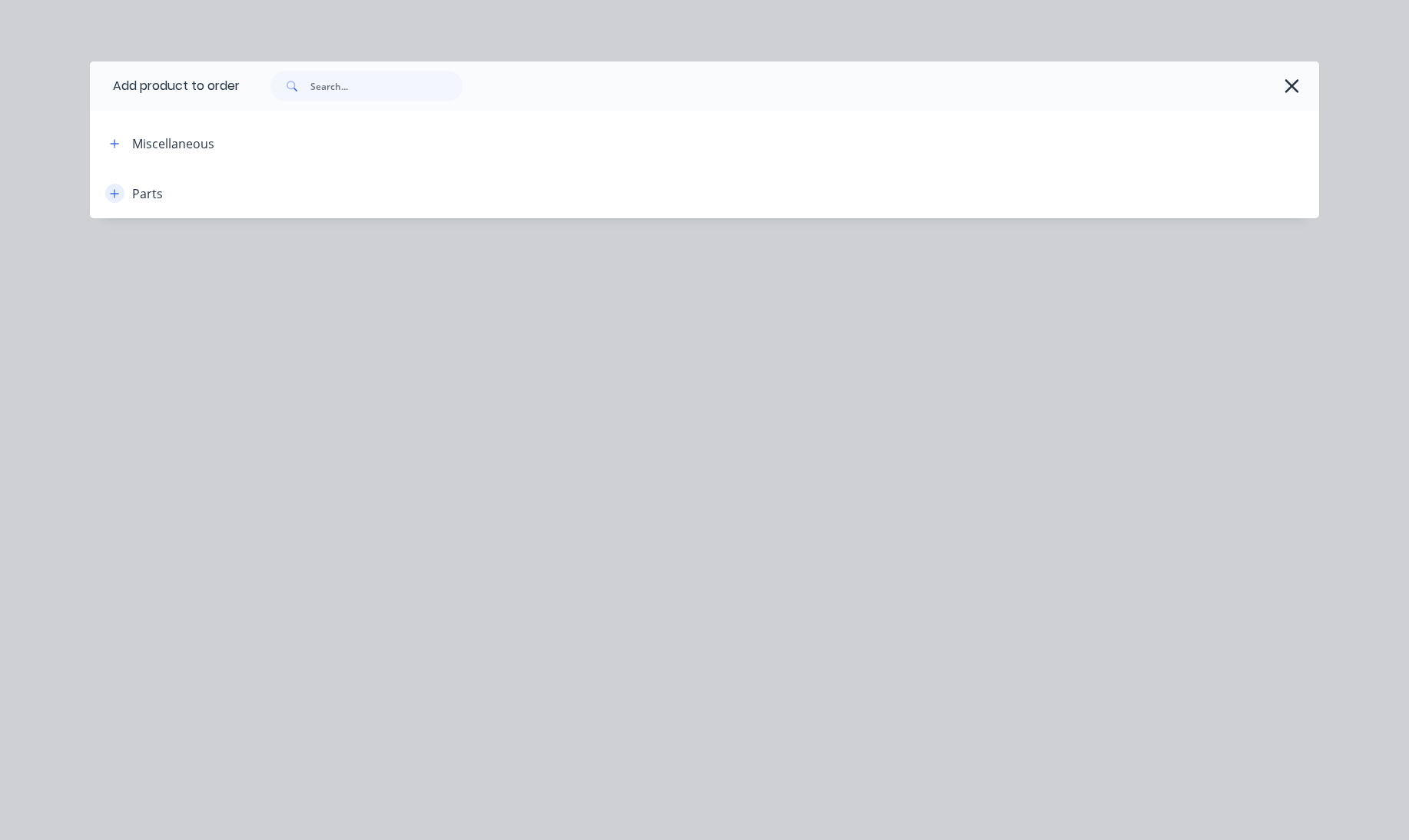
click at [114, 201] on button "button" at bounding box center [115, 192] width 19 height 19
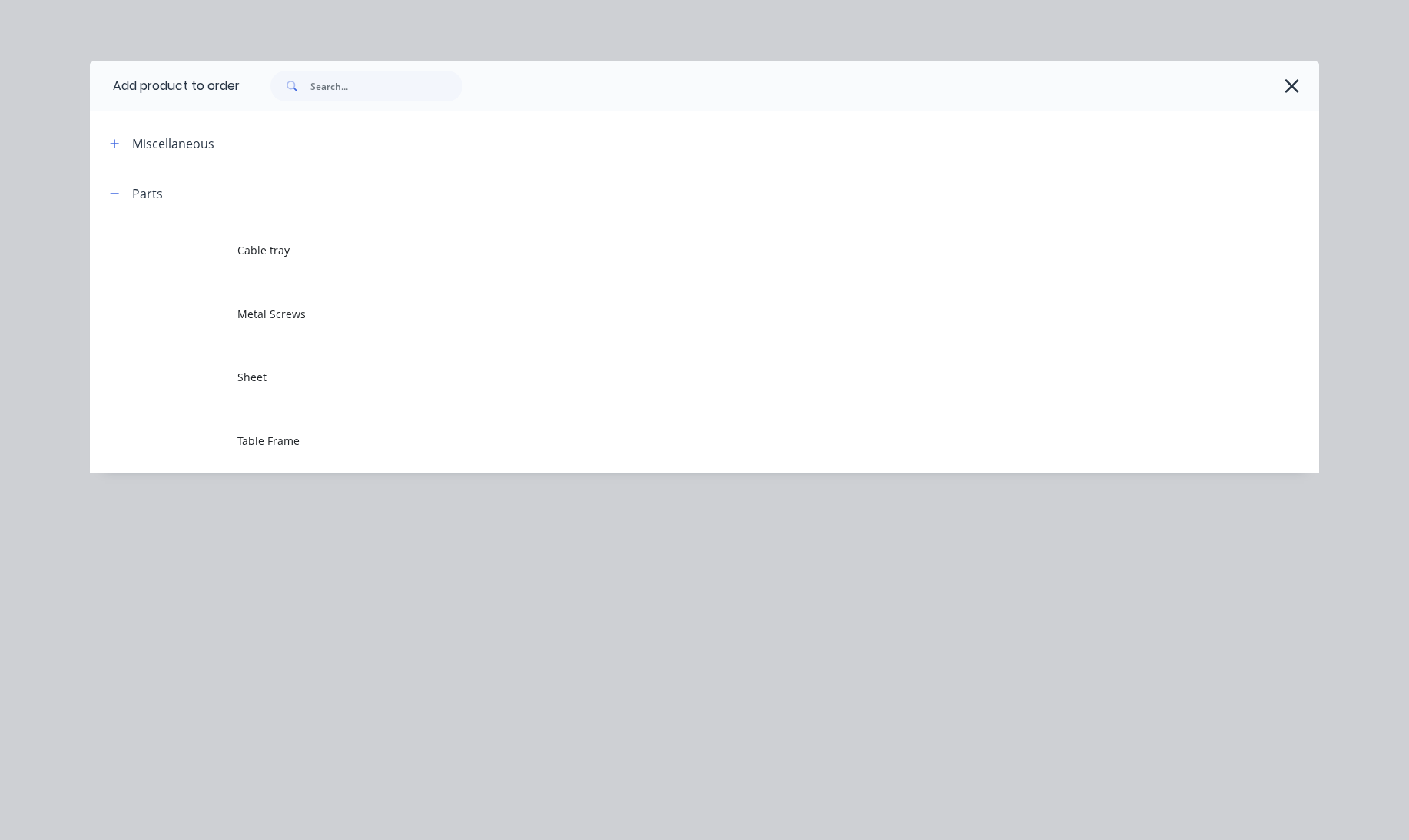
click at [220, 269] on td at bounding box center [163, 250] width 147 height 64
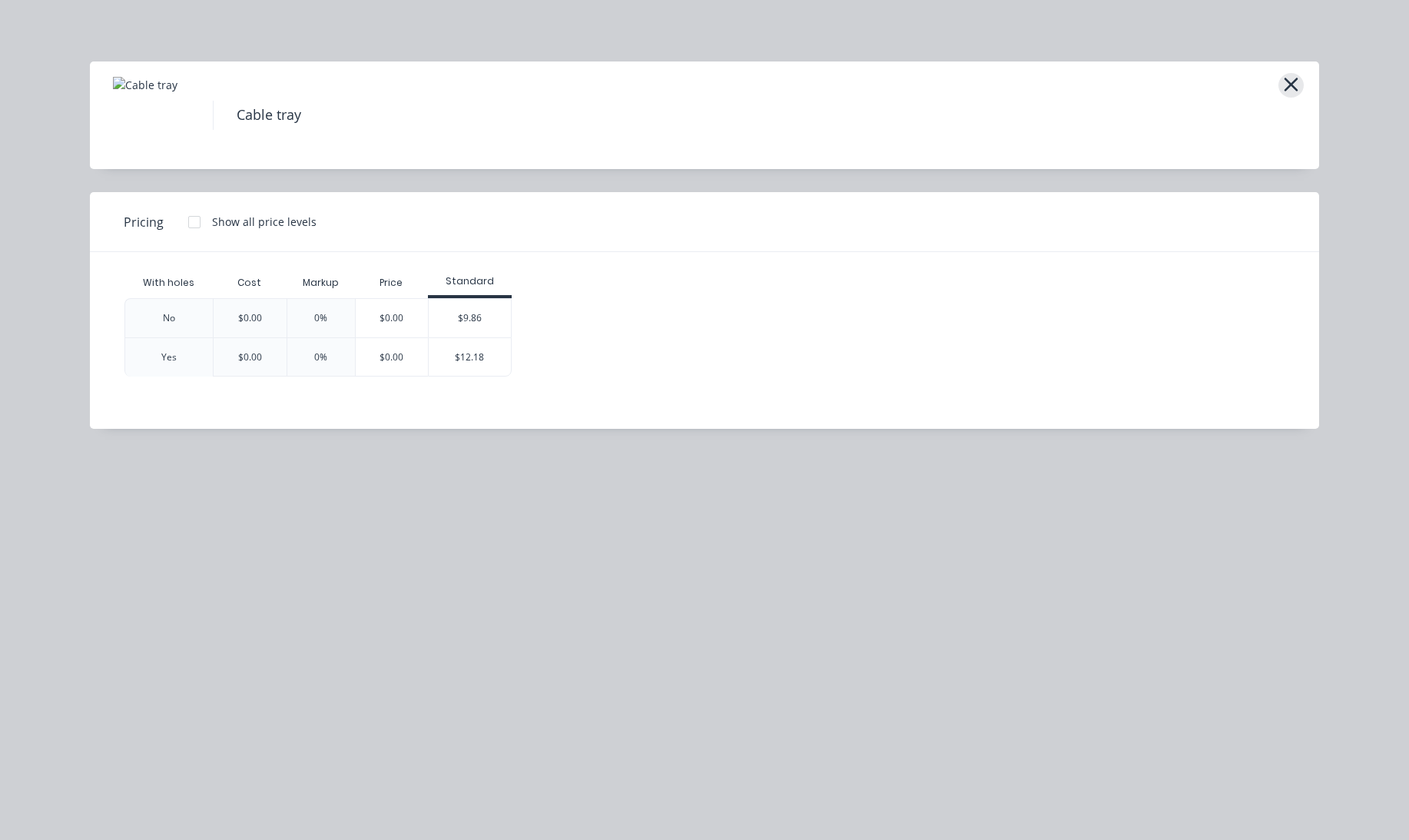
click at [1288, 85] on icon "button" at bounding box center [1292, 85] width 16 height 22
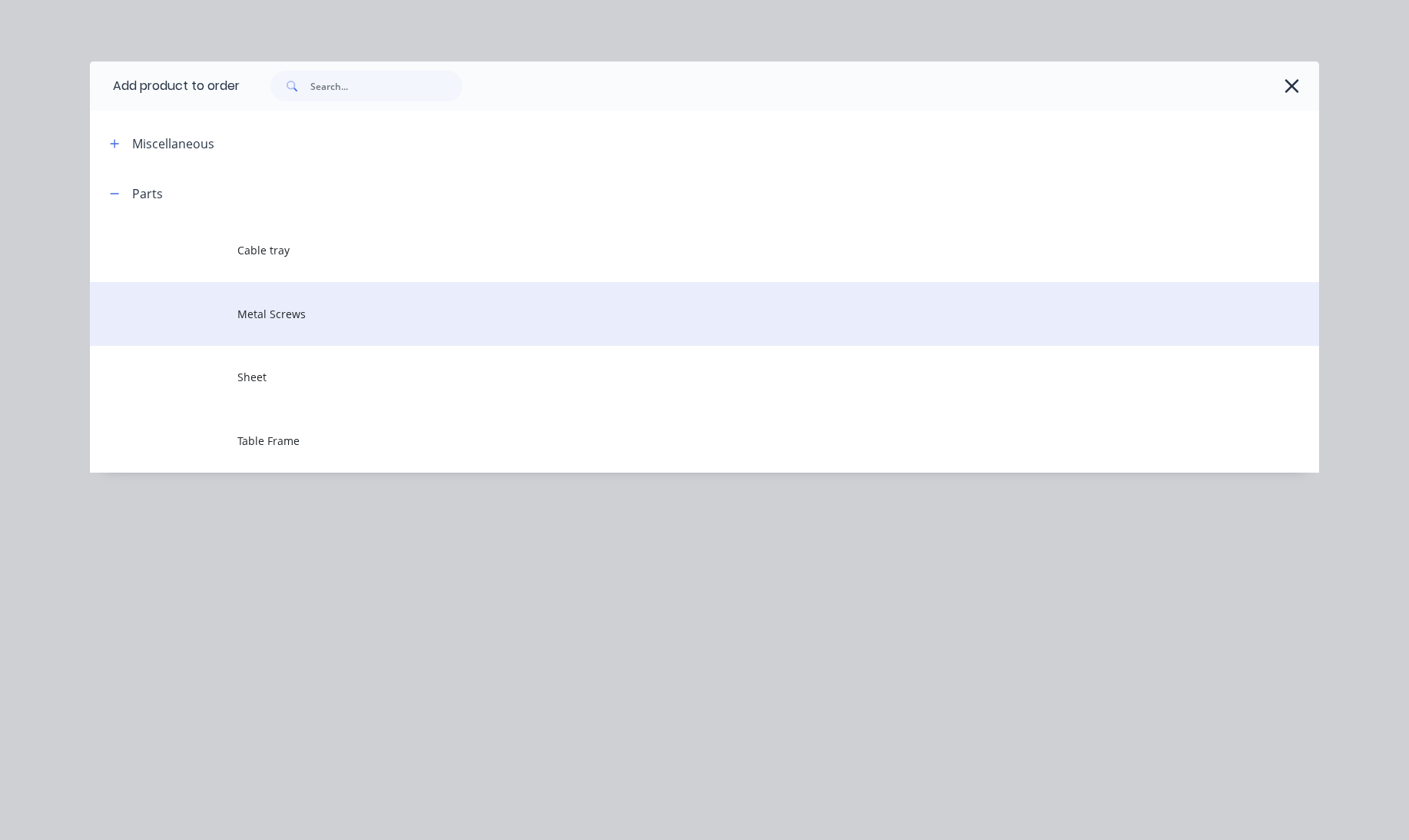
click at [418, 304] on td "Metal Screws" at bounding box center [779, 314] width 1082 height 64
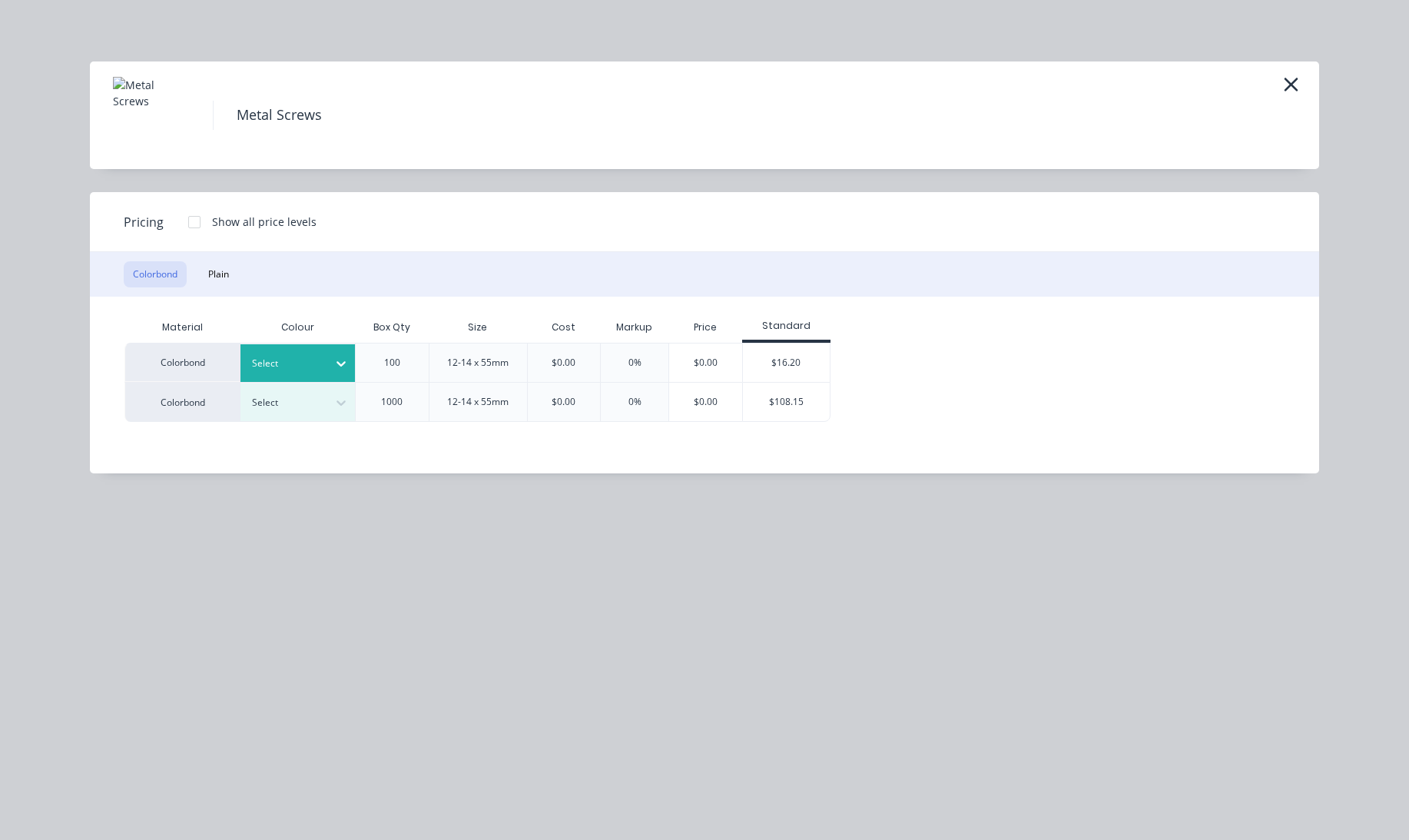
click at [306, 357] on div at bounding box center [286, 363] width 69 height 17
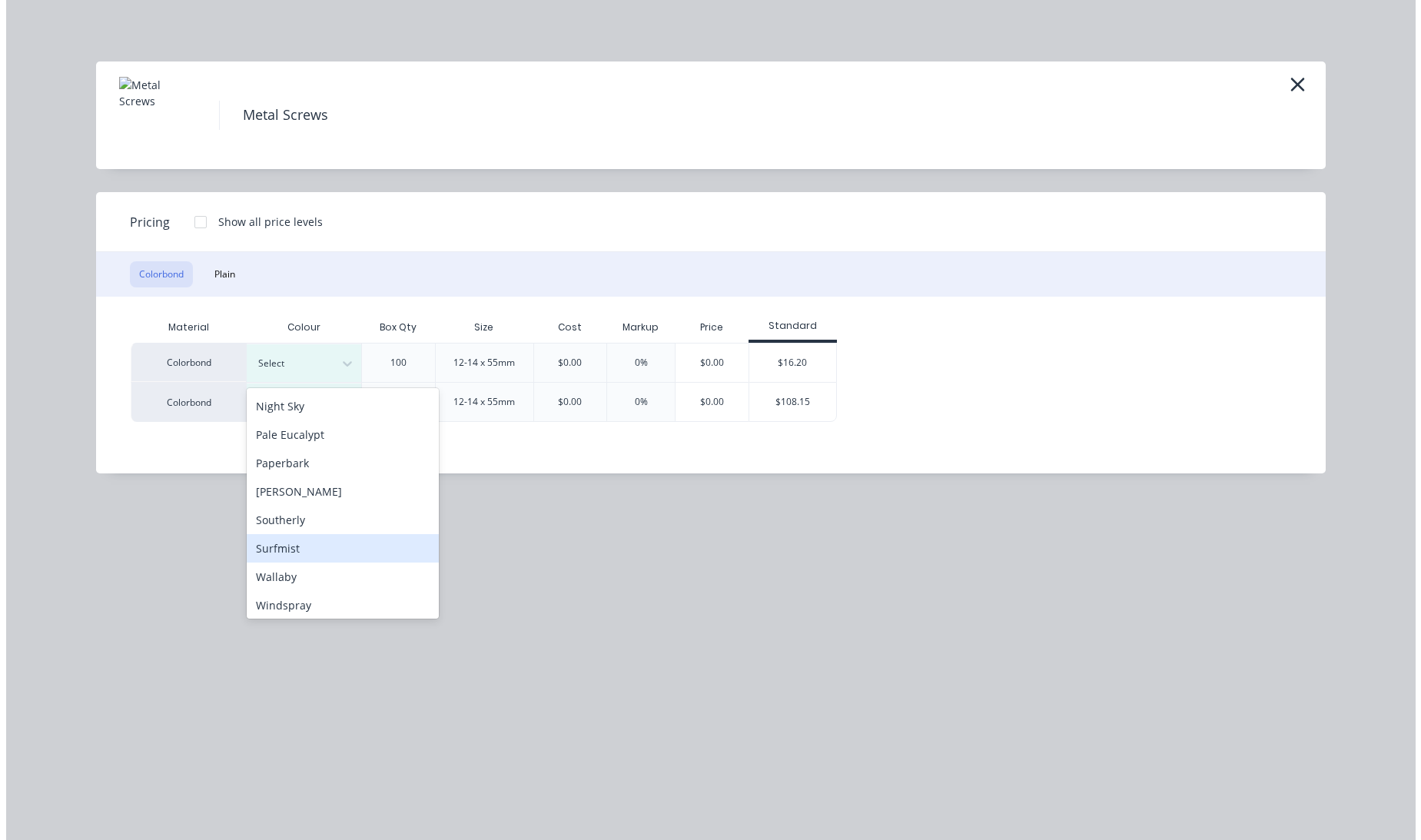
scroll to position [92, 0]
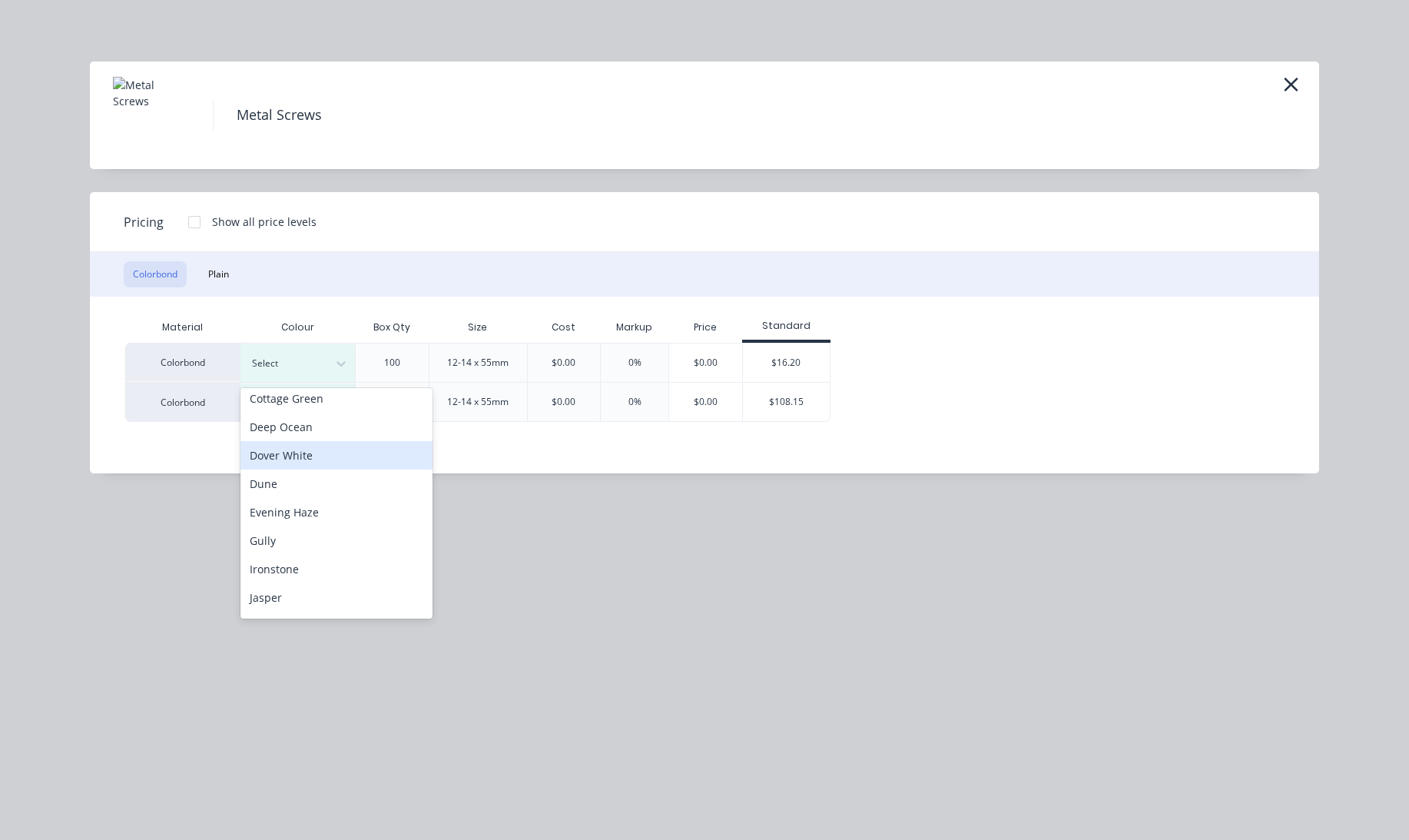
click at [335, 453] on div "Dover White" at bounding box center [337, 455] width 193 height 29
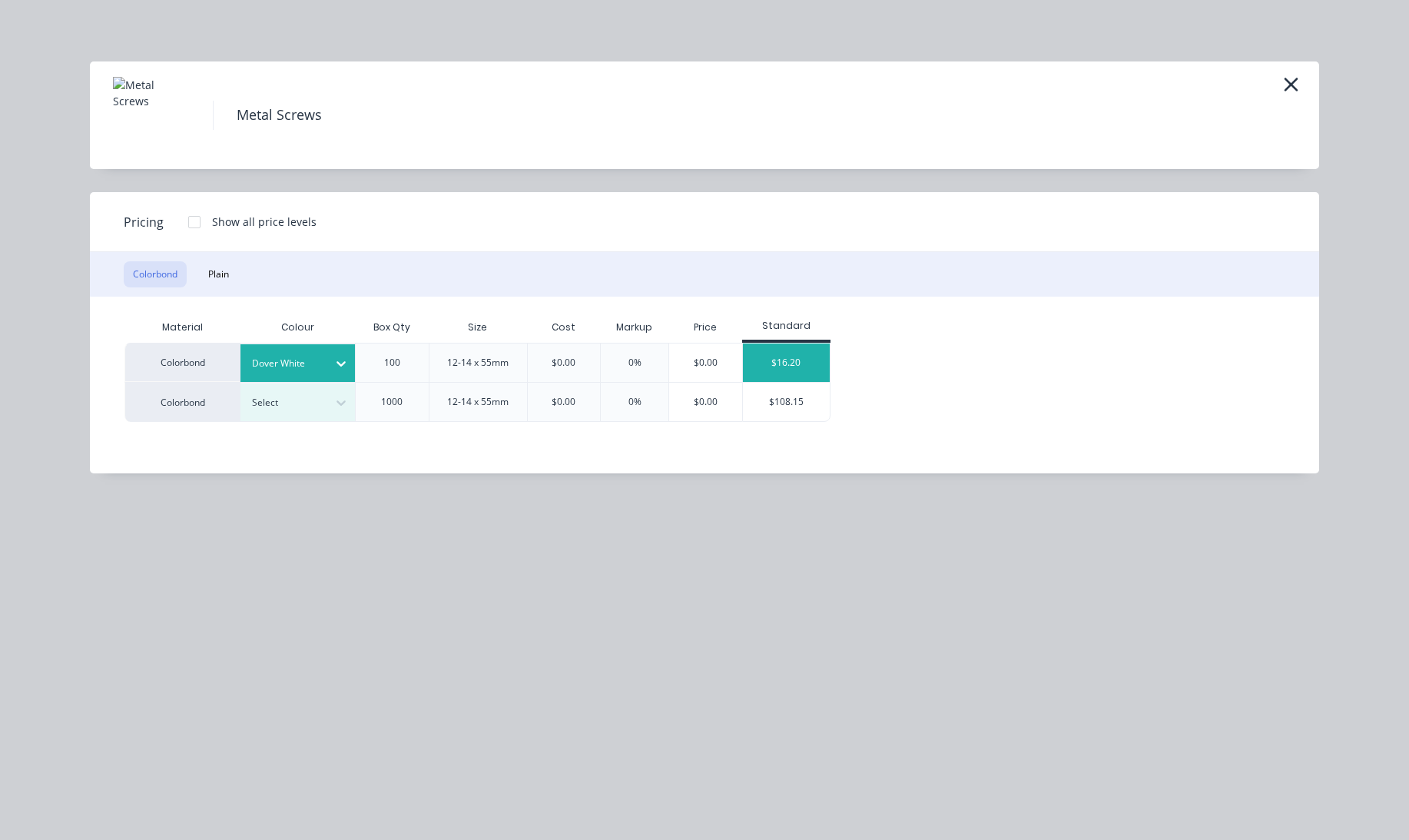
click at [799, 362] on div "$16.20" at bounding box center [787, 362] width 87 height 38
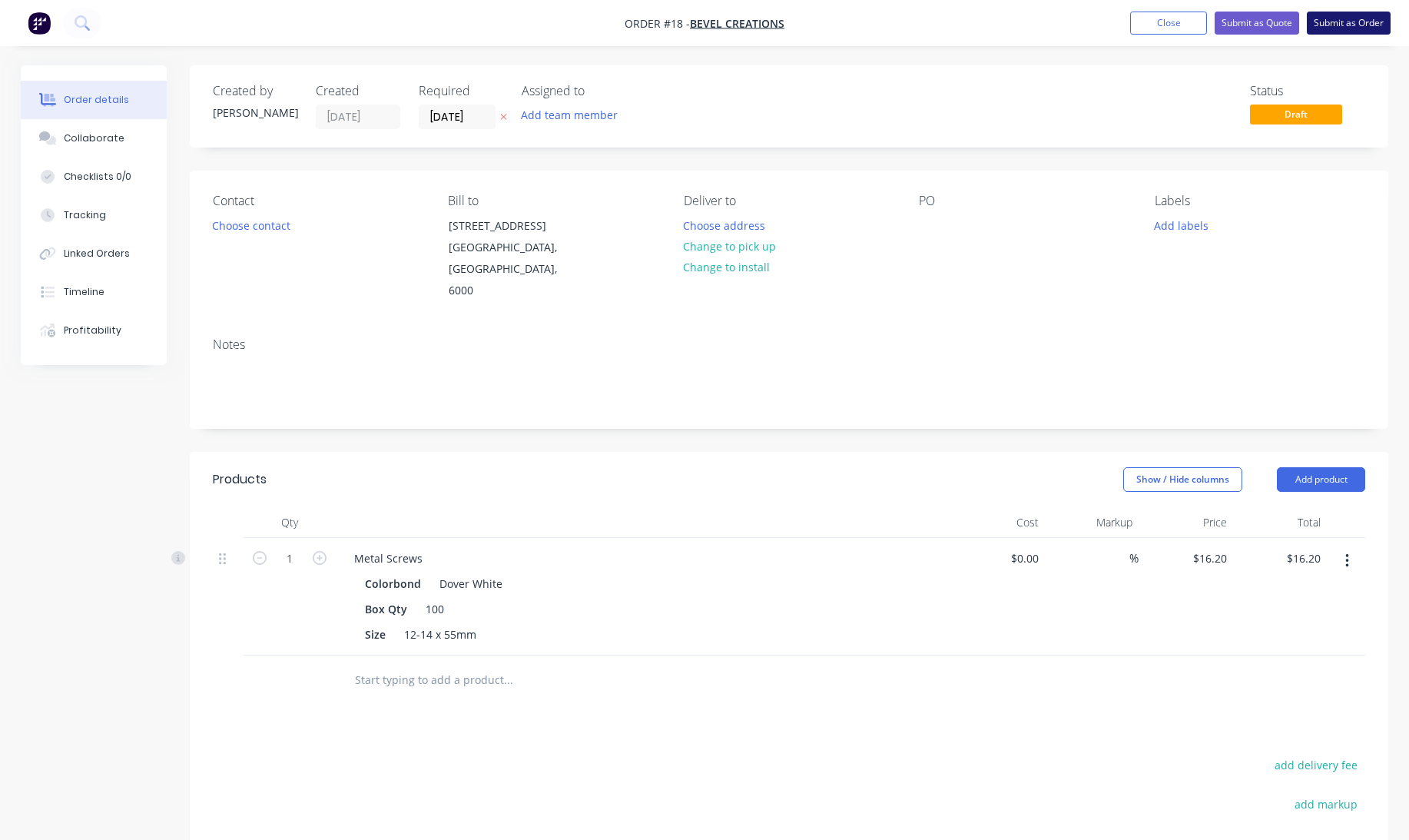
click at [1357, 26] on button "Submit as Order" at bounding box center [1349, 23] width 84 height 23
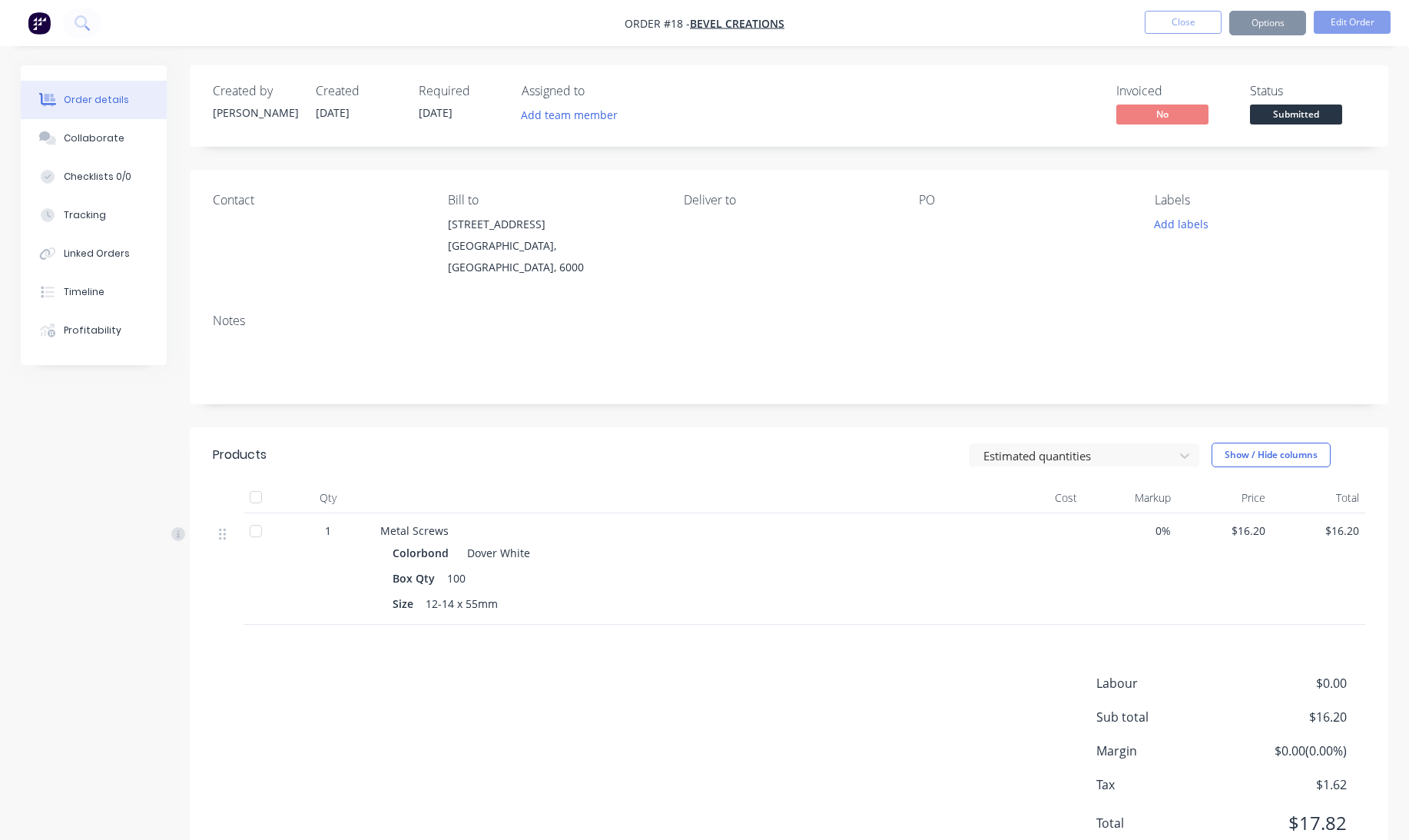
click at [326, 522] on span "1" at bounding box center [328, 530] width 6 height 16
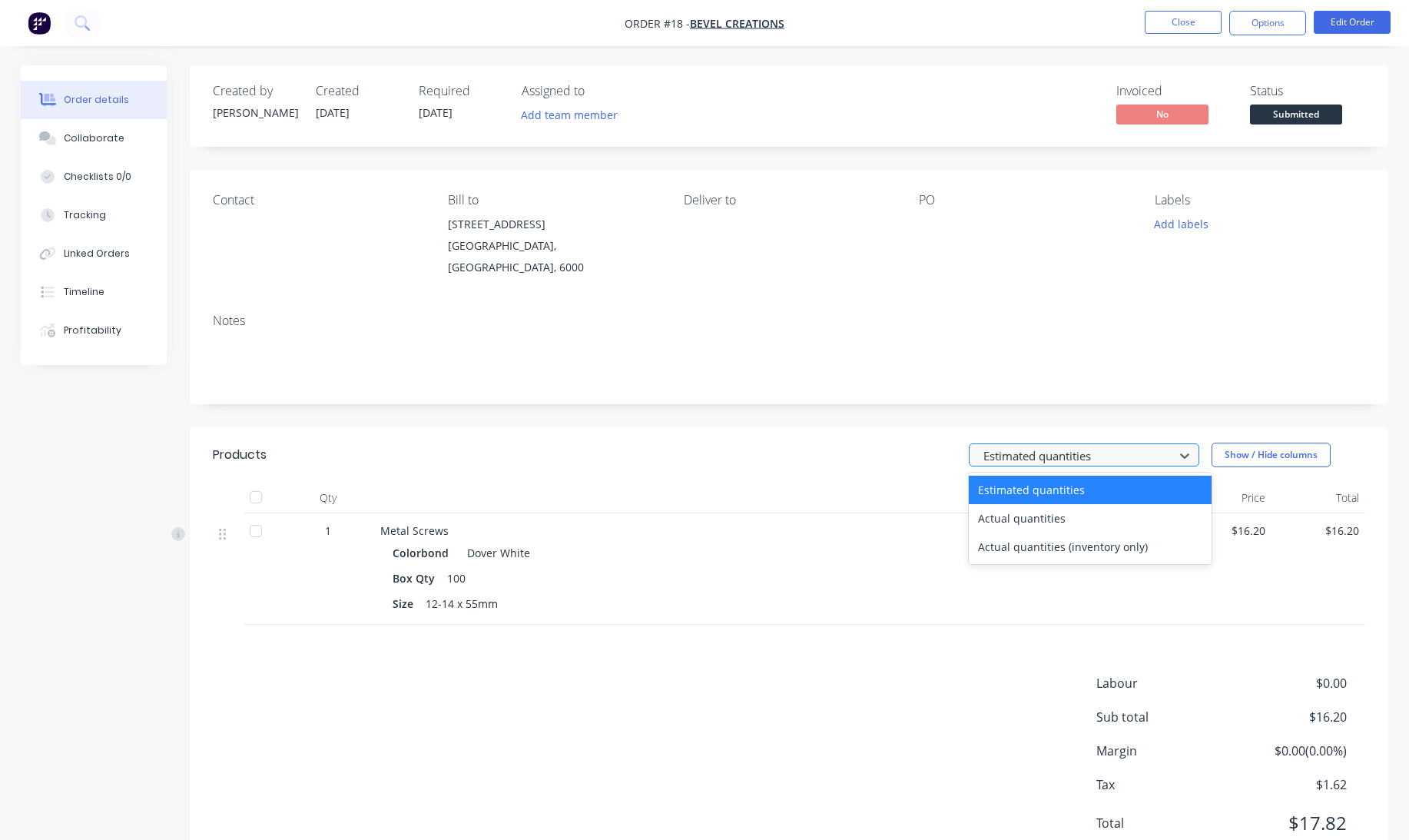
click at [1163, 445] on div at bounding box center [1074, 454] width 185 height 19
click at [1058, 532] on div "Actual quantities (inventory only)" at bounding box center [1090, 546] width 243 height 29
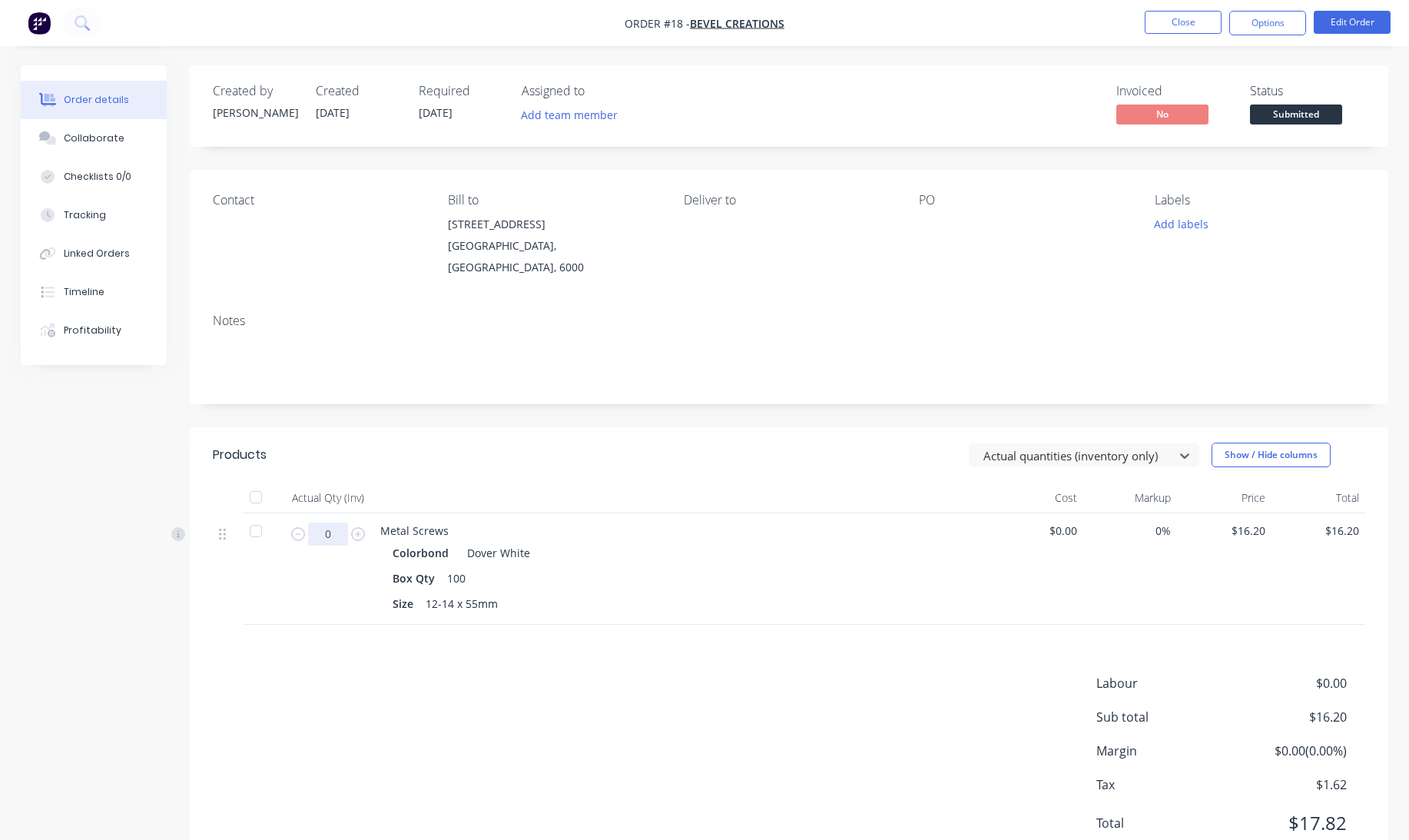
click at [335, 522] on input "0" at bounding box center [328, 533] width 39 height 23
type input "20"
click at [572, 739] on div "Labour $0.00 Sub total $16.20 Margin $0.00 ( 0.00 %) Tax $1.62 Total $17.82" at bounding box center [789, 763] width 1152 height 179
click at [1181, 32] on button "Close" at bounding box center [1184, 22] width 77 height 23
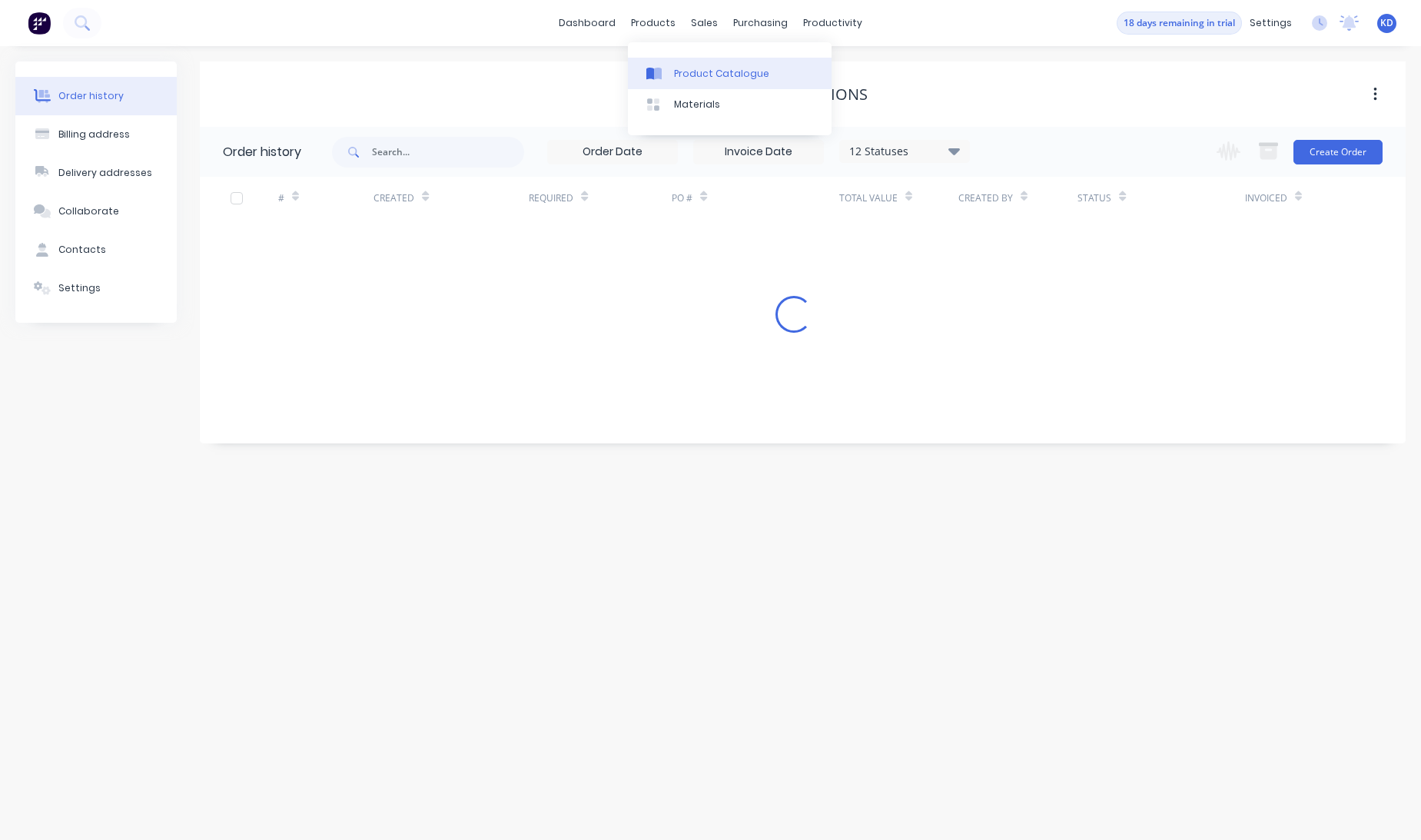
click at [682, 78] on div "Product Catalogue" at bounding box center [722, 74] width 96 height 14
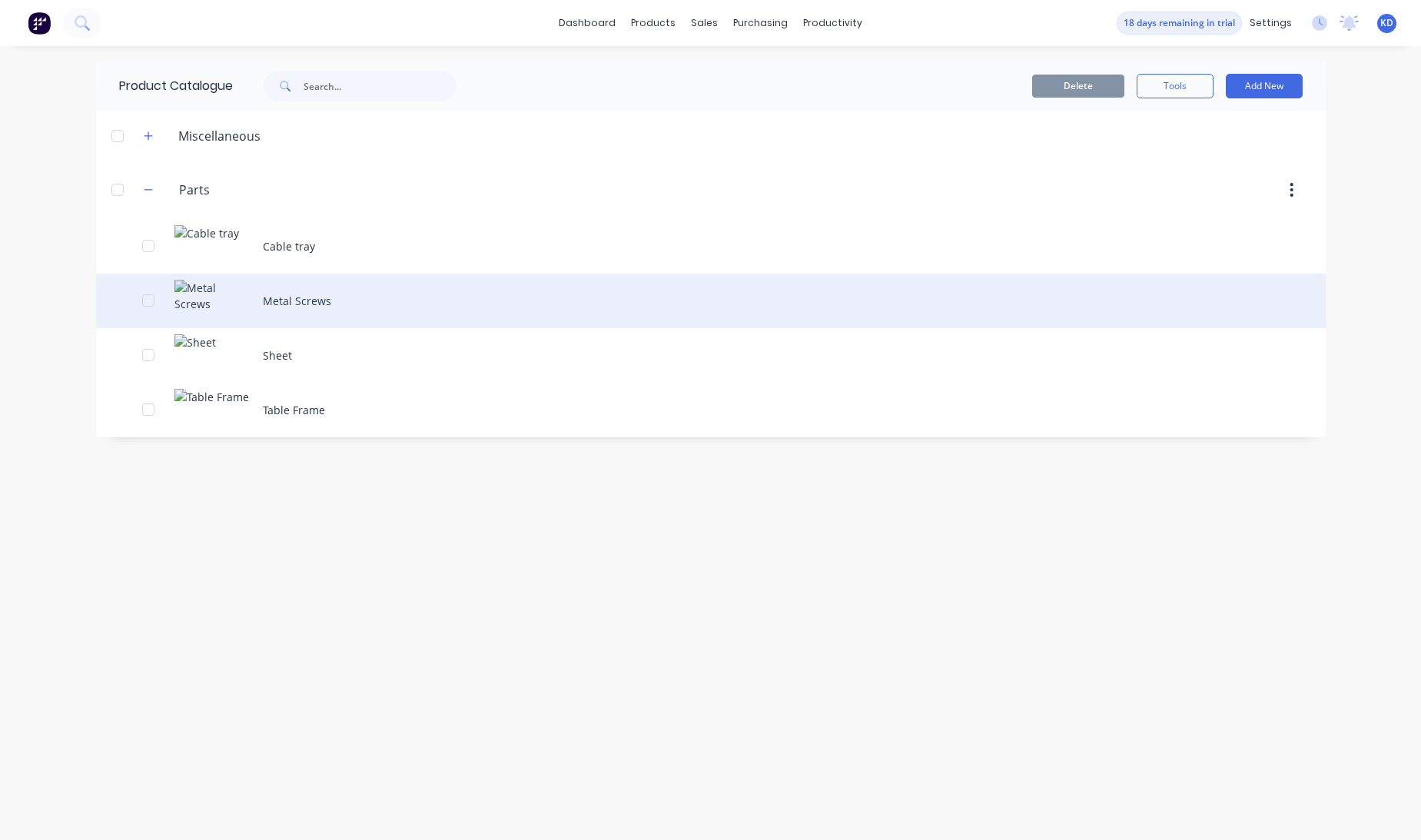
click at [283, 293] on div "Metal Screws" at bounding box center [710, 300] width 1229 height 54
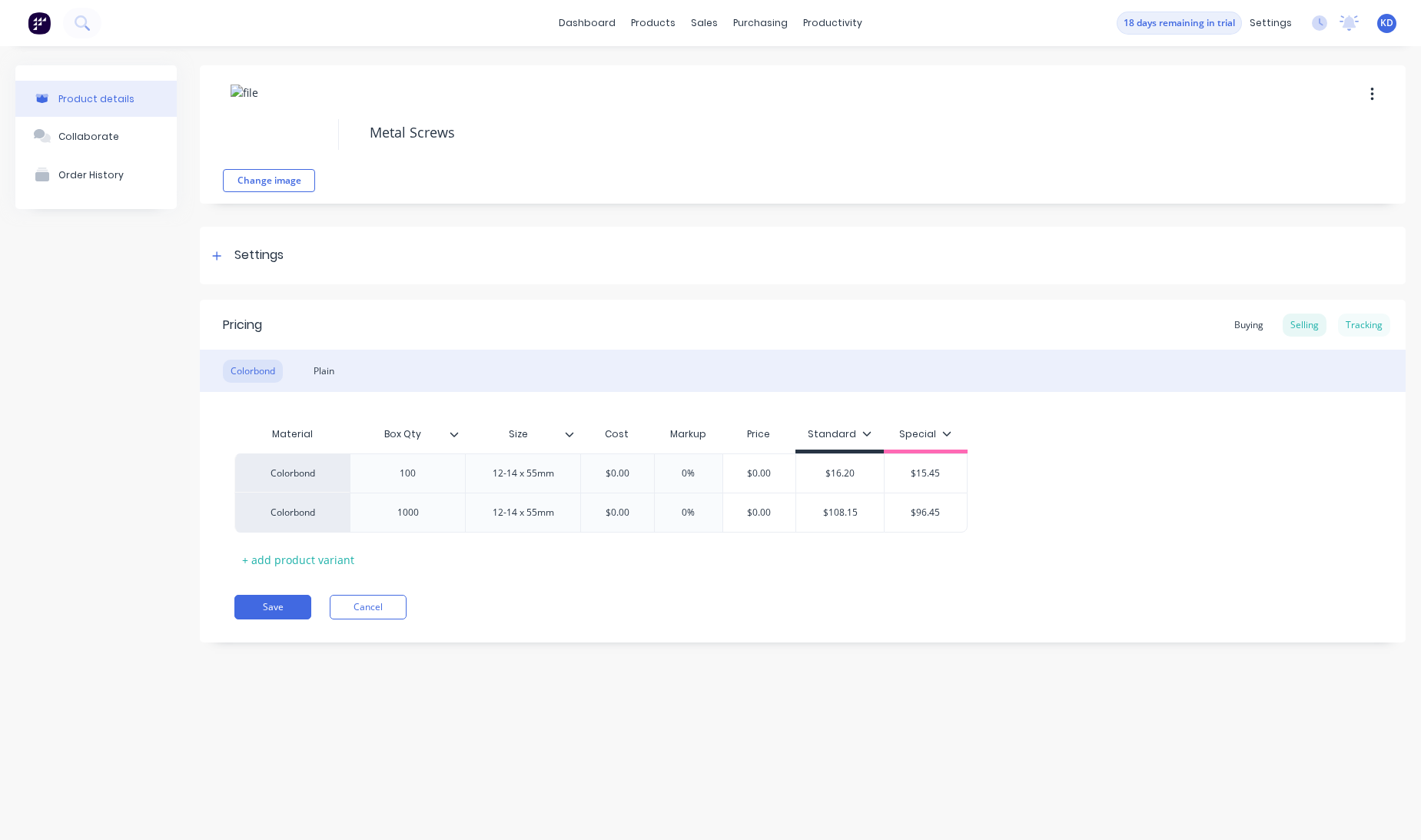
click at [1370, 325] on div "Tracking" at bounding box center [1364, 325] width 52 height 23
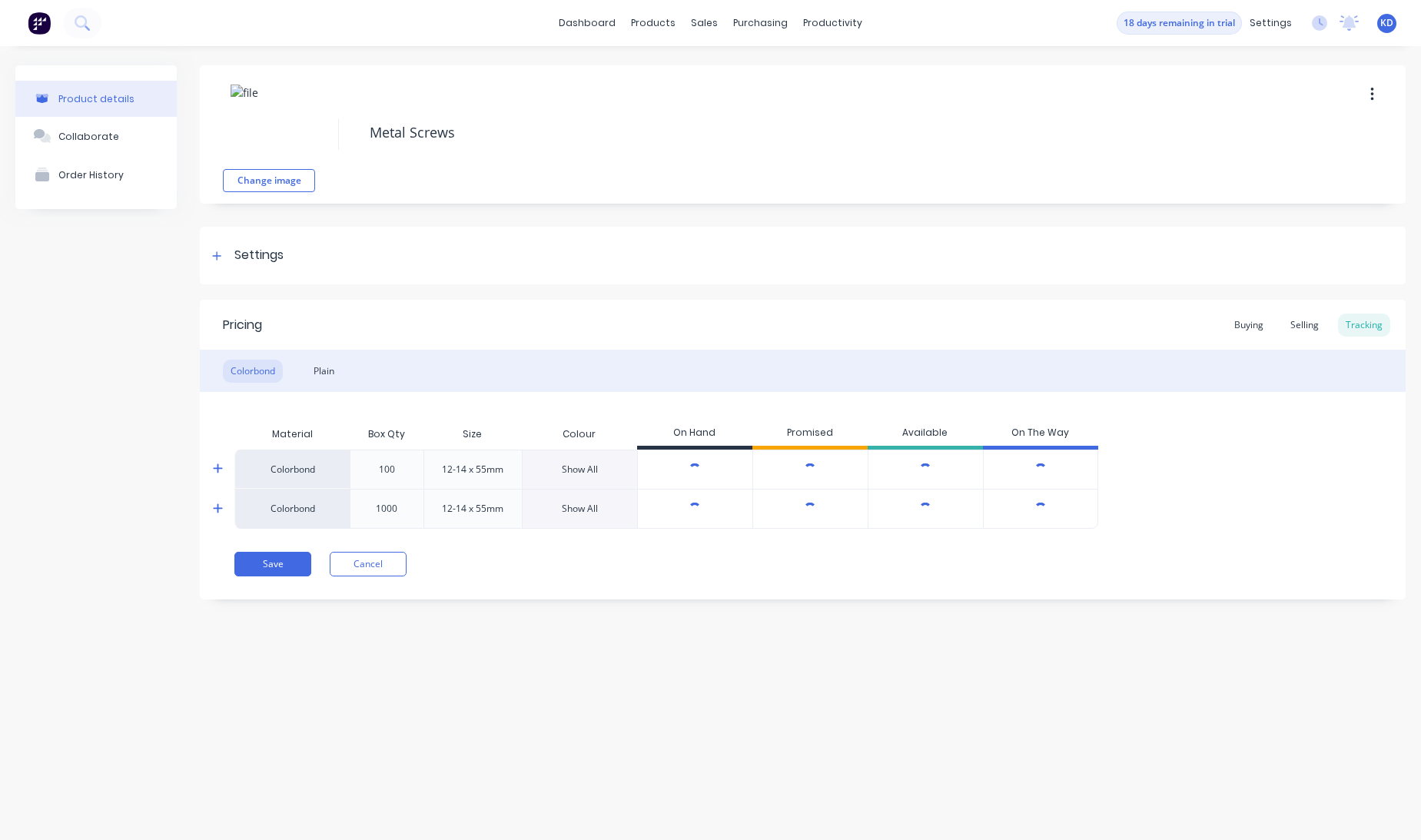
type textarea "x"
click at [210, 468] on div "Material Box Qty Size Colour On Hand Promised Available On The Way Colorbond [P…" at bounding box center [802, 460] width 1206 height 137
click at [220, 464] on icon at bounding box center [218, 469] width 10 height 12
